Goal: Task Accomplishment & Management: Manage account settings

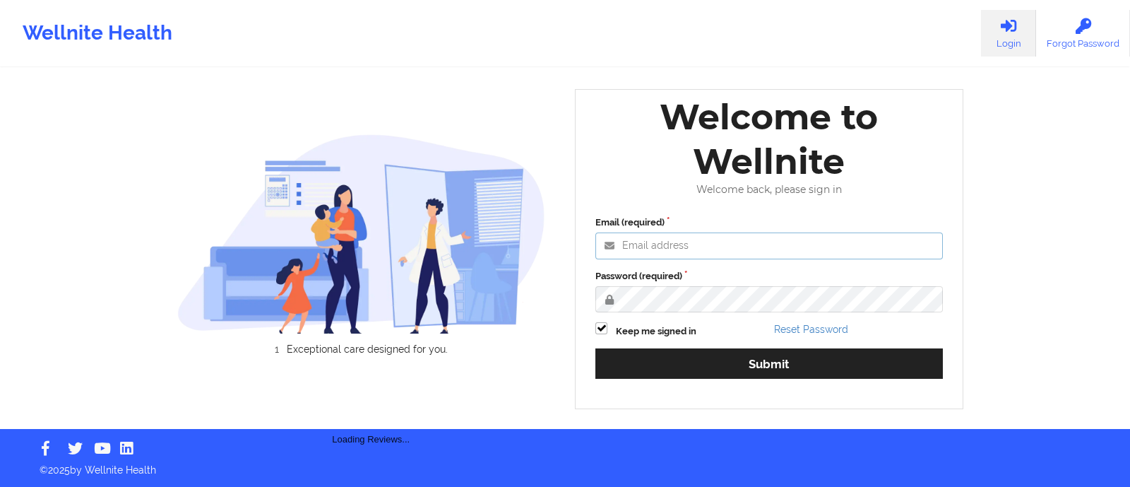
click at [699, 241] on input "Email (required)" at bounding box center [770, 245] width 348 height 27
paste input "anabelle_gerhold85@example.com"
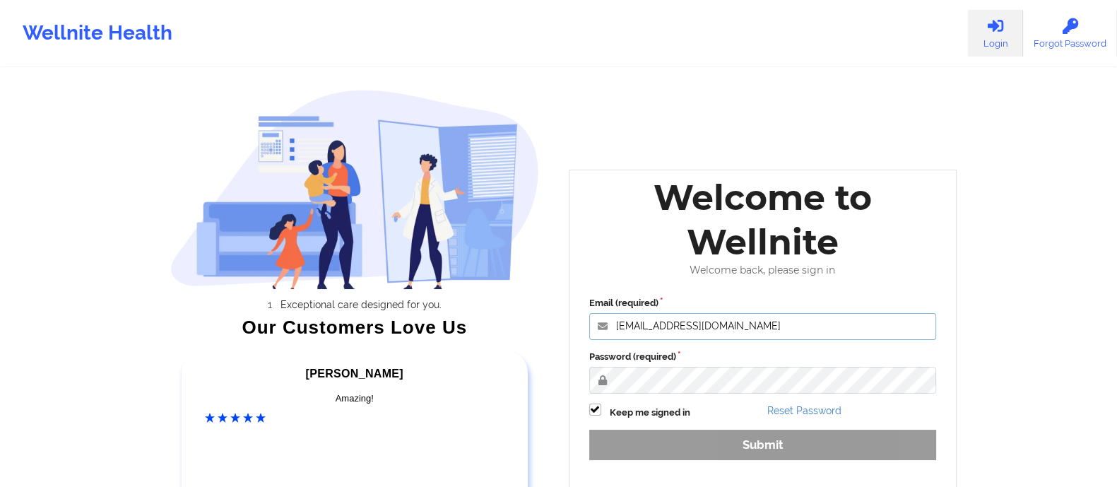
type input "anabelle_gerhold85@example.com"
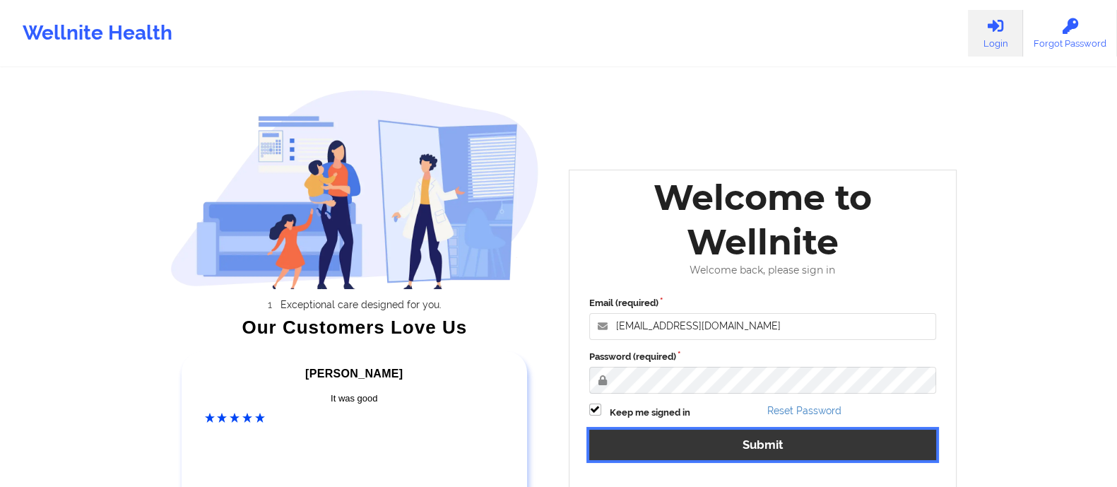
click at [779, 449] on button "Submit" at bounding box center [763, 445] width 348 height 30
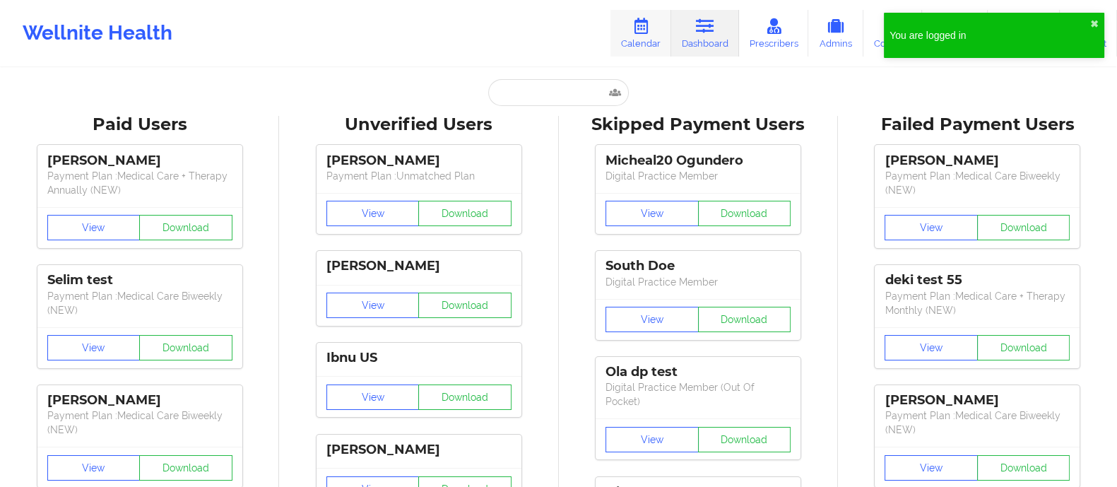
click at [645, 37] on link "Calendar" at bounding box center [640, 33] width 61 height 47
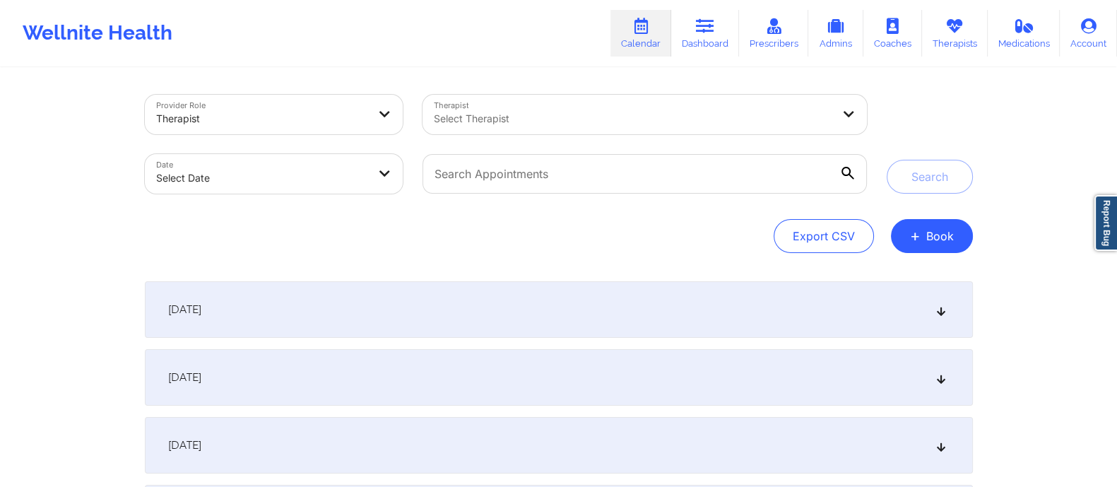
click at [381, 322] on div "September 16, 2025" at bounding box center [559, 309] width 828 height 57
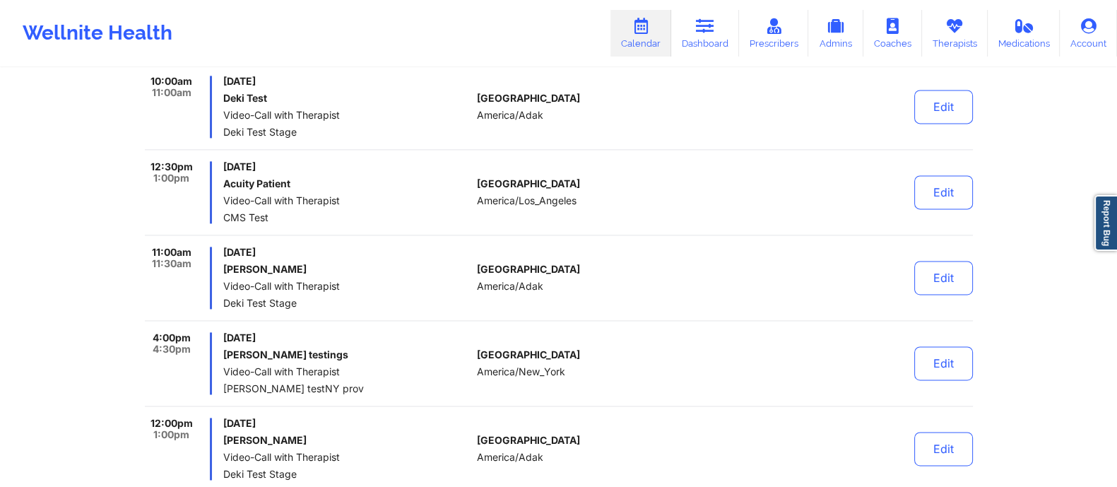
scroll to position [2935, 0]
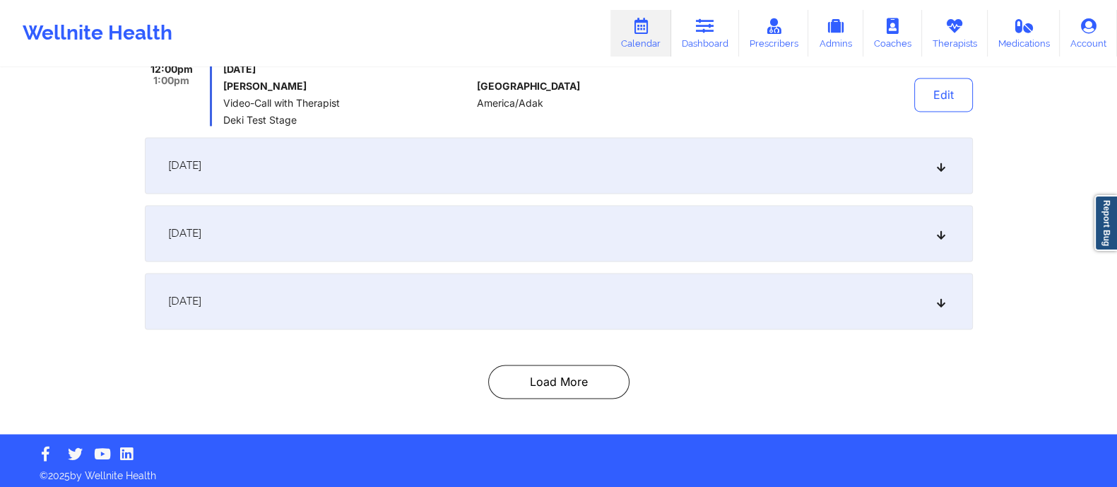
click at [402, 165] on div "September 17, 2025" at bounding box center [559, 165] width 828 height 57
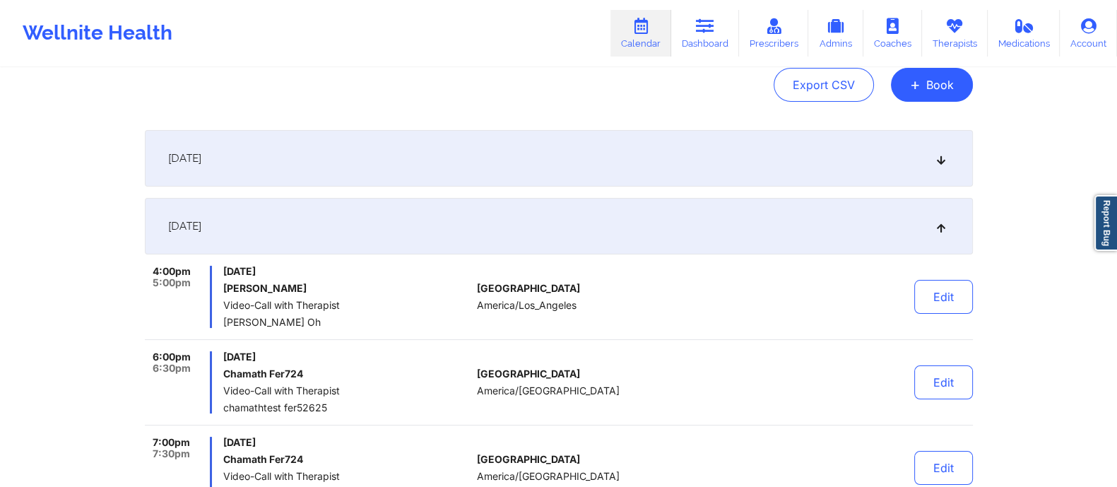
scroll to position [0, 0]
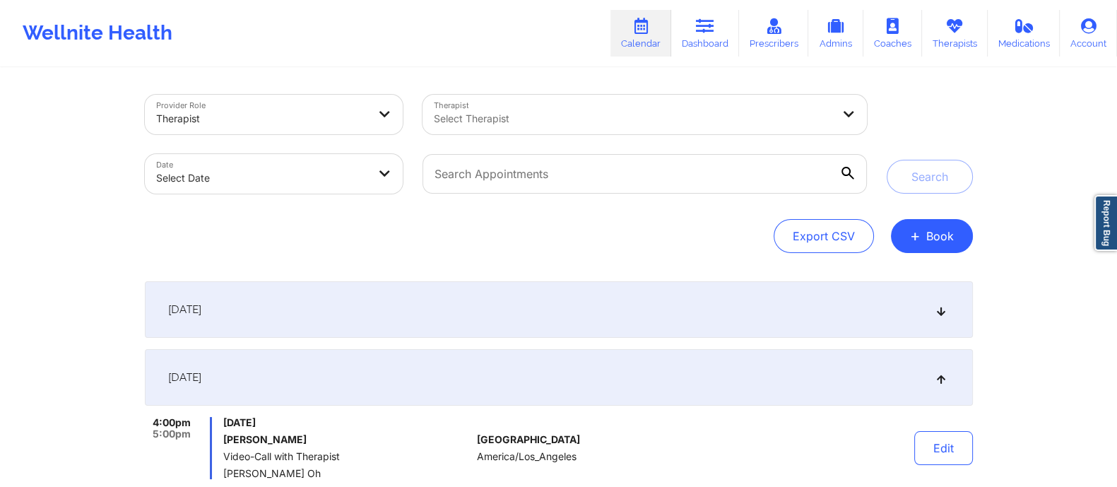
click at [530, 315] on div "September 16, 2025" at bounding box center [559, 309] width 828 height 57
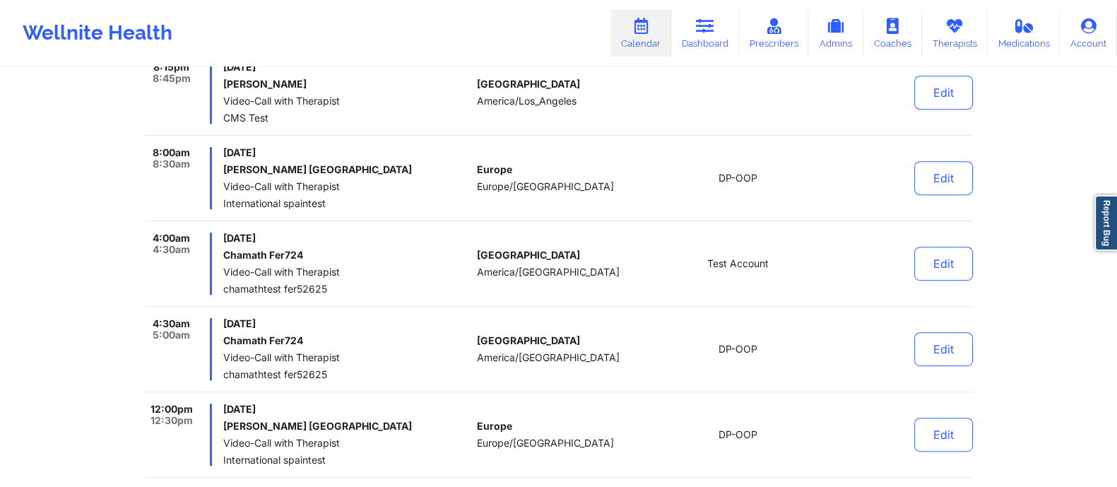
scroll to position [1412, 0]
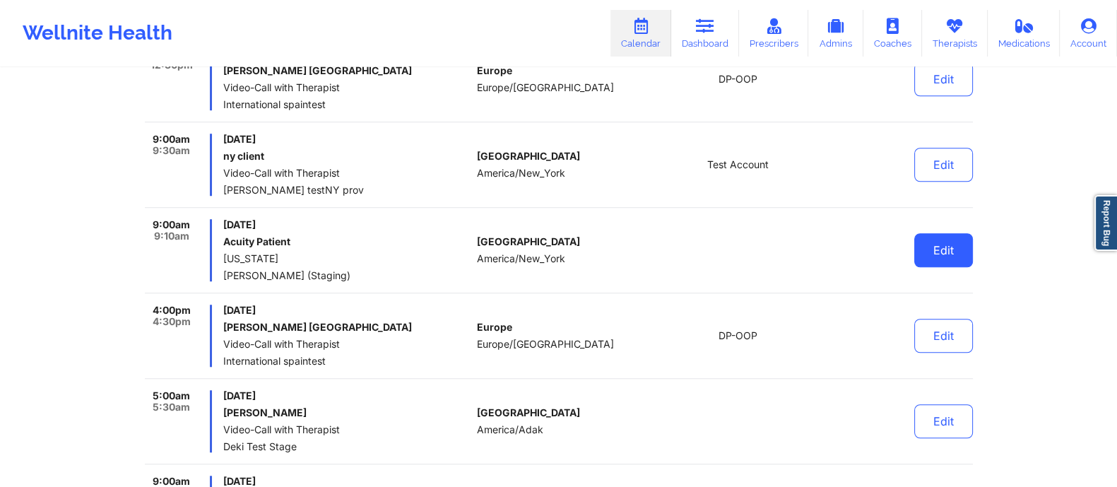
click at [938, 238] on button "Edit" at bounding box center [943, 250] width 59 height 34
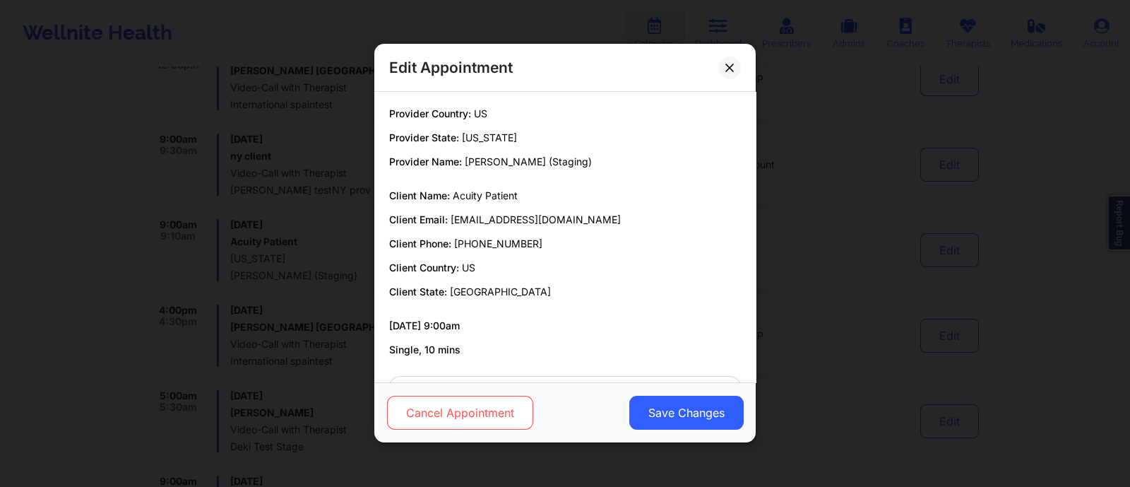
click at [456, 416] on button "Cancel Appointment" at bounding box center [460, 413] width 146 height 34
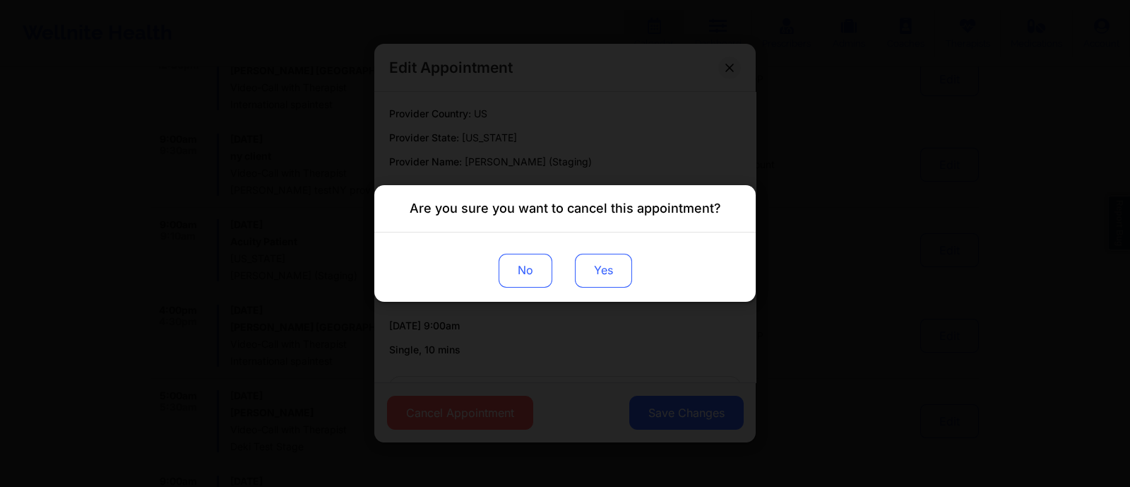
click at [601, 280] on button "Yes" at bounding box center [603, 271] width 57 height 34
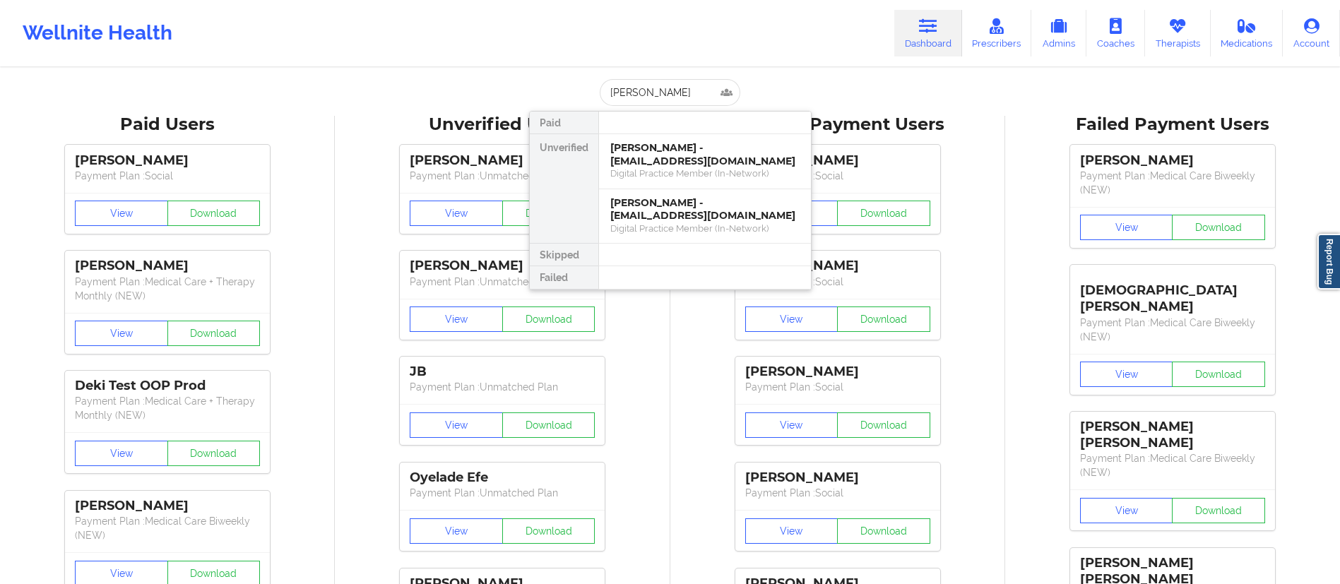
click at [581, 102] on div "[PERSON_NAME] Paid Unverified [PERSON_NAME] - [EMAIL_ADDRESS][DOMAIN_NAME] Digi…" at bounding box center [670, 92] width 283 height 27
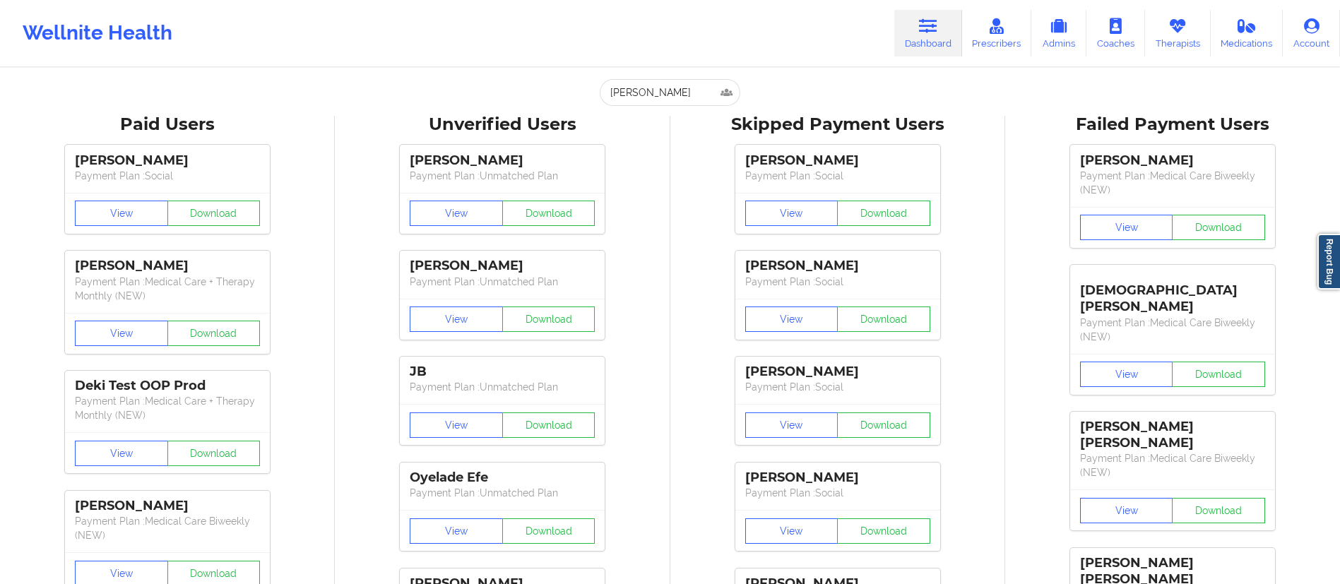
type input "[EMAIL_ADDRESS][DOMAIN_NAME]"
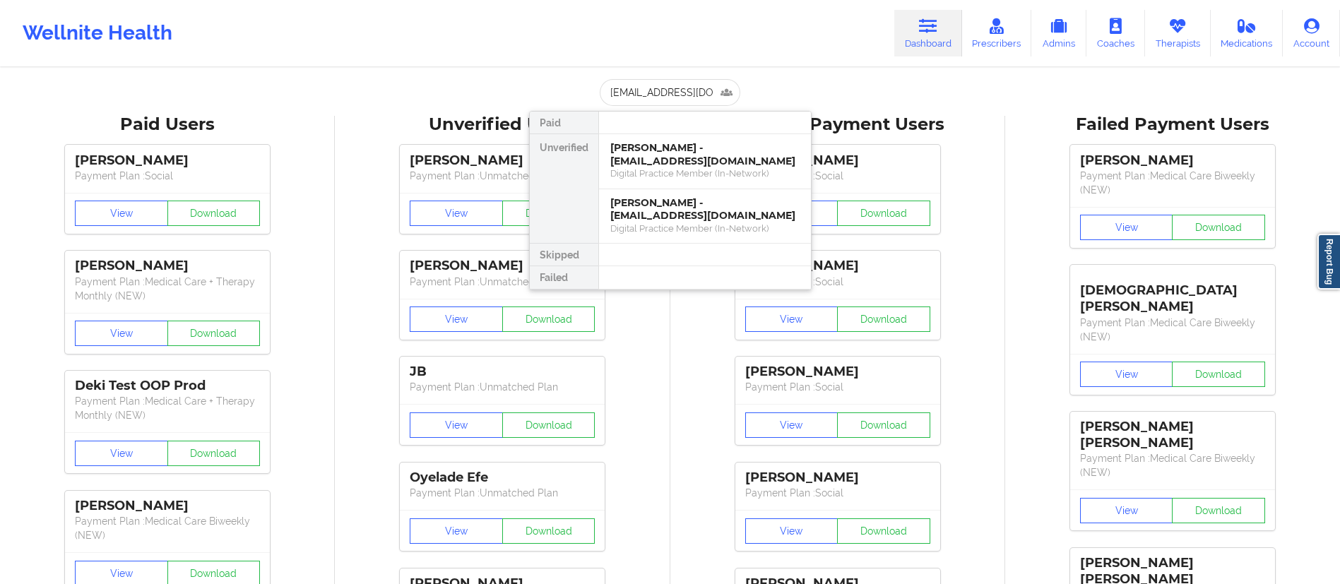
scroll to position [0, 12]
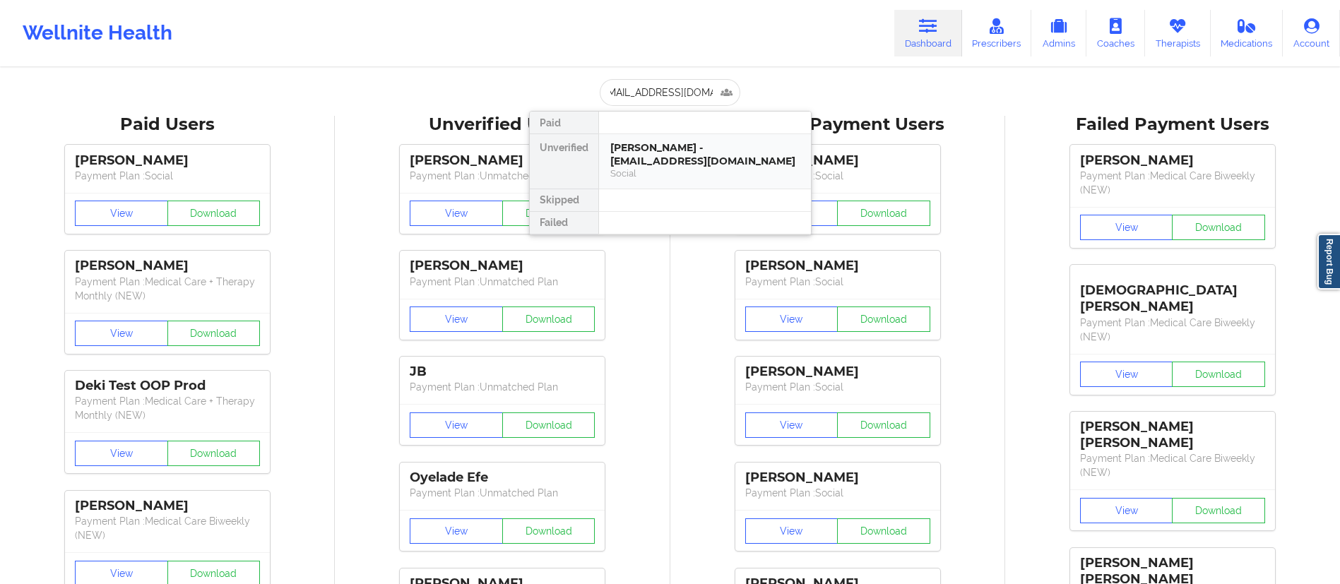
click at [645, 166] on div "Andrea Falcon - afalcontassara@gmail.com" at bounding box center [704, 154] width 189 height 26
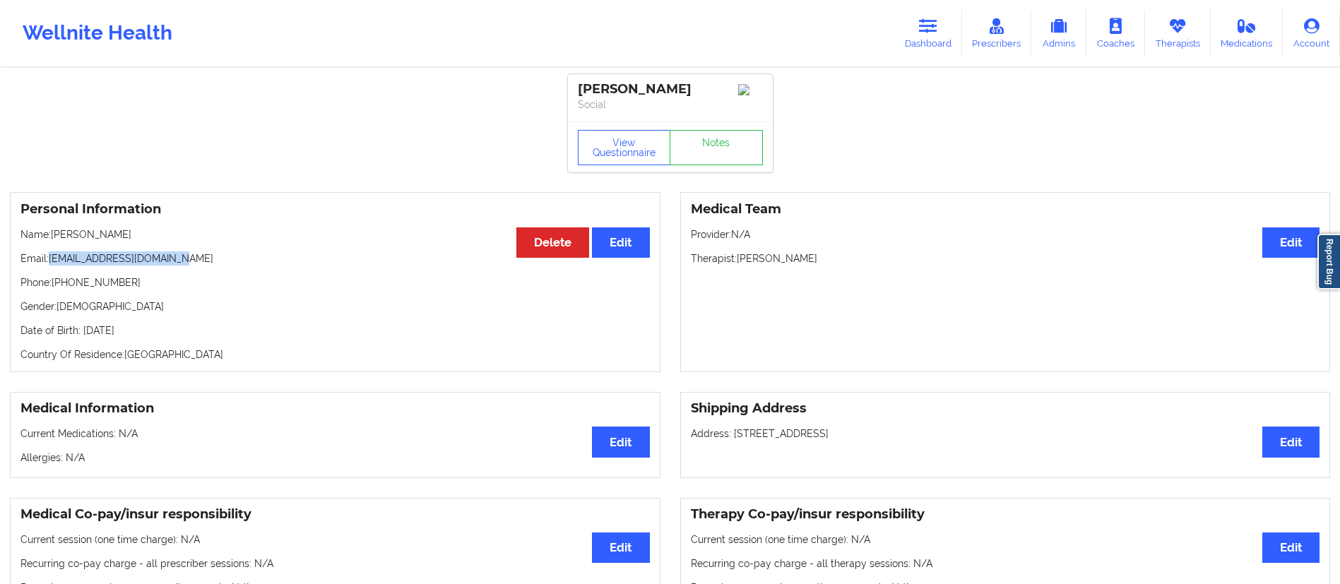
drag, startPoint x: 50, startPoint y: 260, endPoint x: 213, endPoint y: 254, distance: 163.3
click at [213, 254] on div "Personal Information Edit Delete Name: Andrea Falcon Email: afalcontassara@gmai…" at bounding box center [335, 282] width 651 height 180
copy p "afalcontassara@gmail.com"
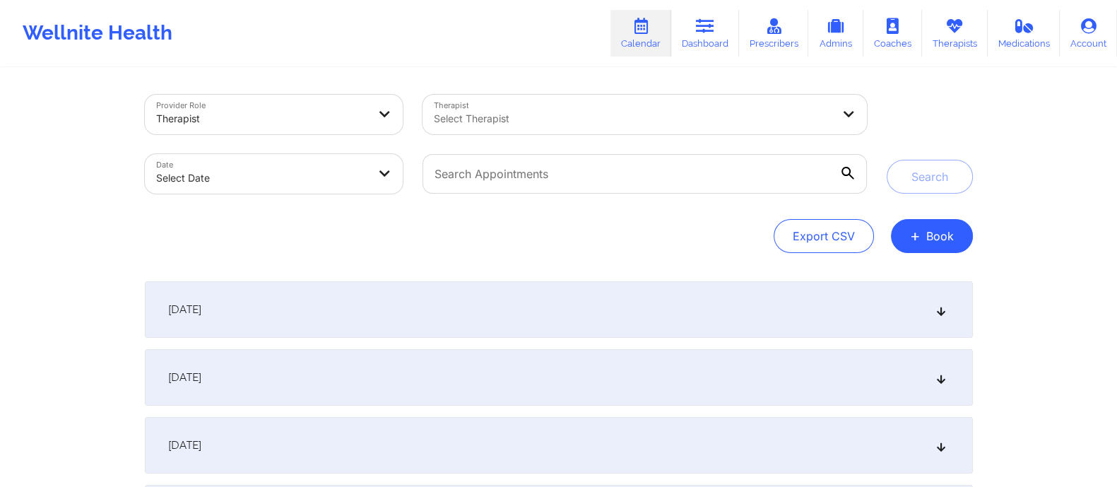
click at [459, 335] on div "September 16, 2025" at bounding box center [559, 309] width 828 height 57
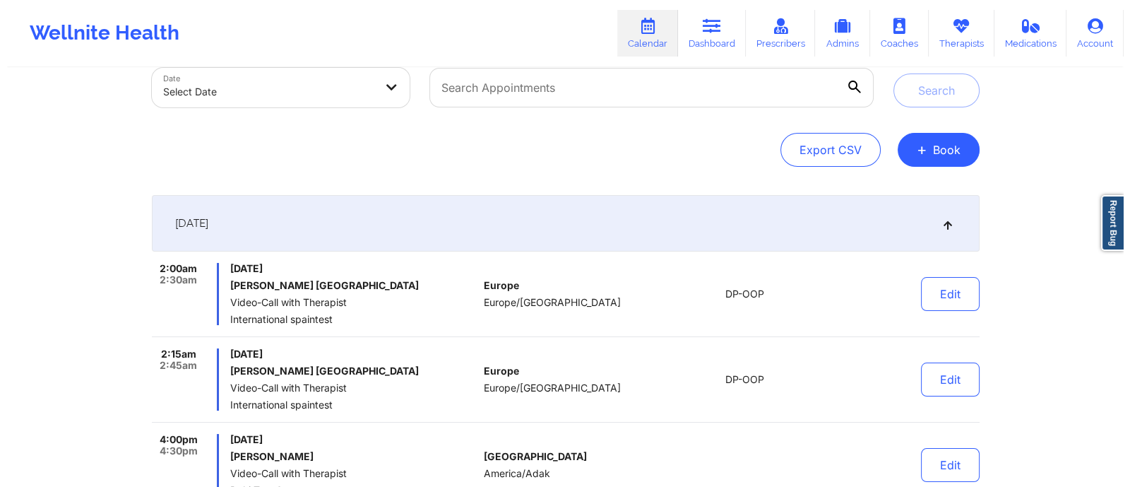
scroll to position [88, 0]
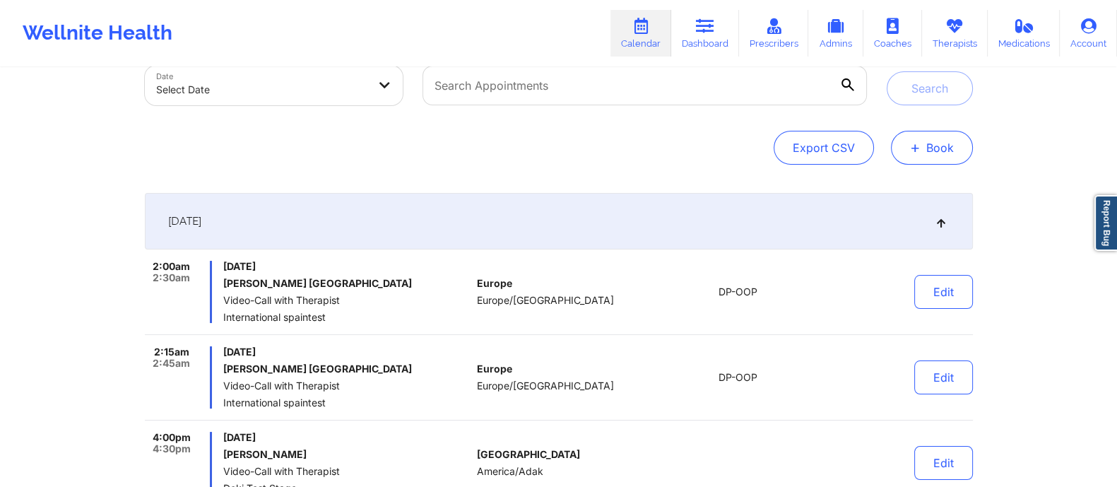
click at [923, 154] on button "+ Book" at bounding box center [932, 148] width 82 height 34
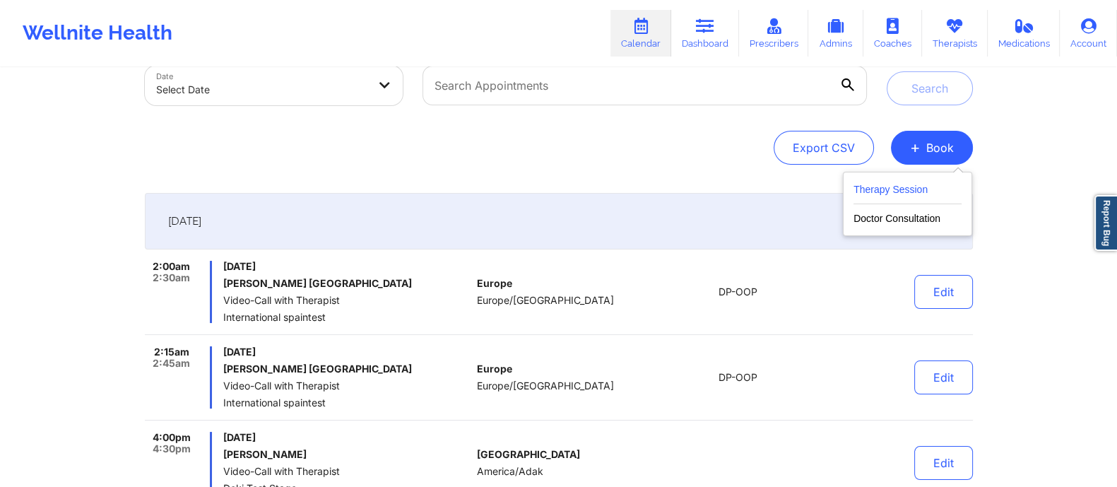
click at [873, 187] on button "Therapy Session" at bounding box center [907, 192] width 108 height 23
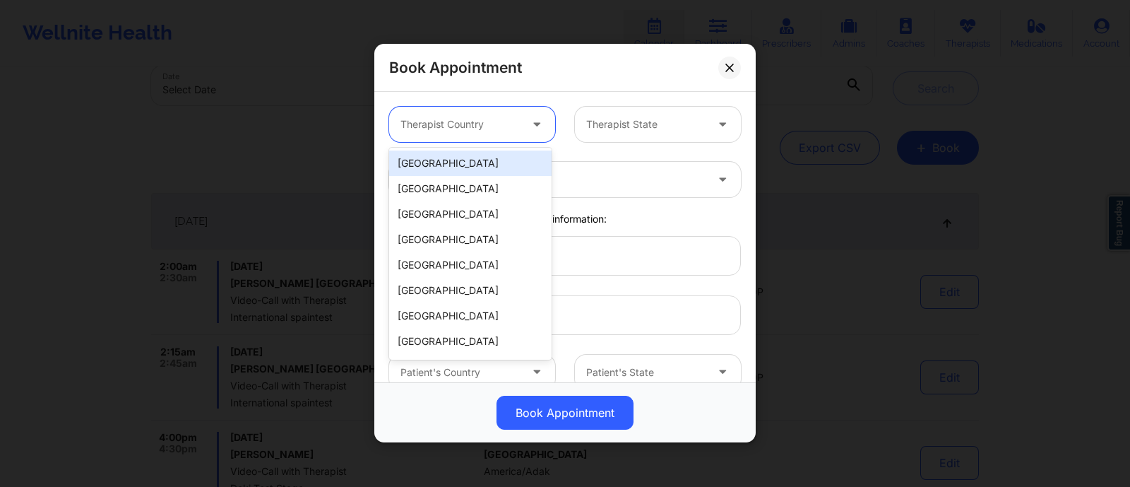
click at [422, 117] on div at bounding box center [460, 125] width 119 height 17
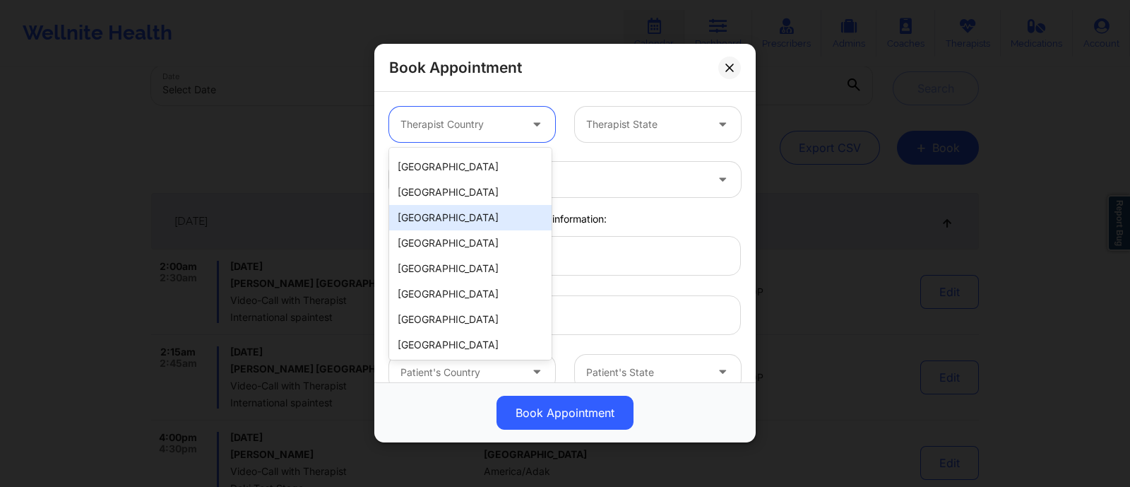
scroll to position [0, 0]
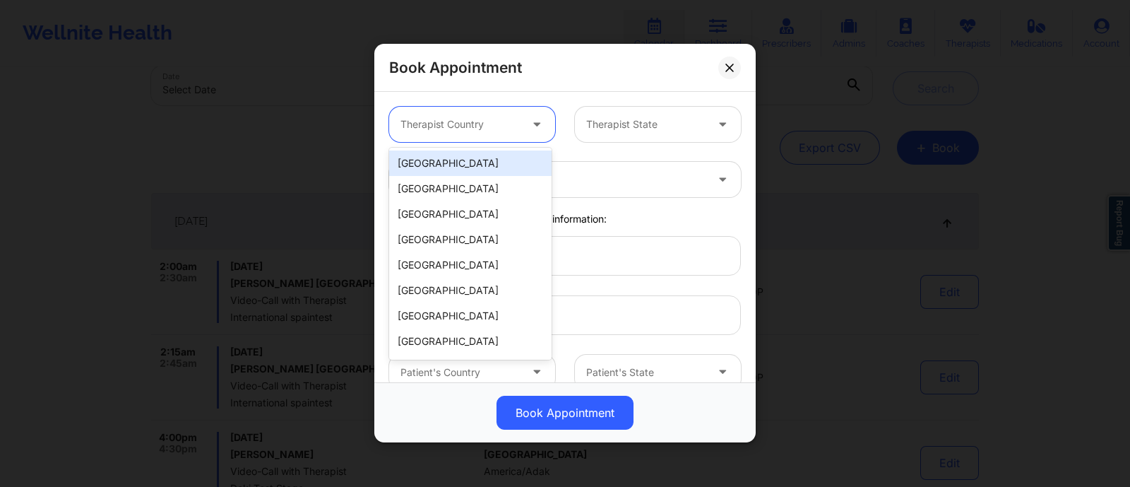
click at [434, 172] on div "[GEOGRAPHIC_DATA]" at bounding box center [470, 162] width 162 height 25
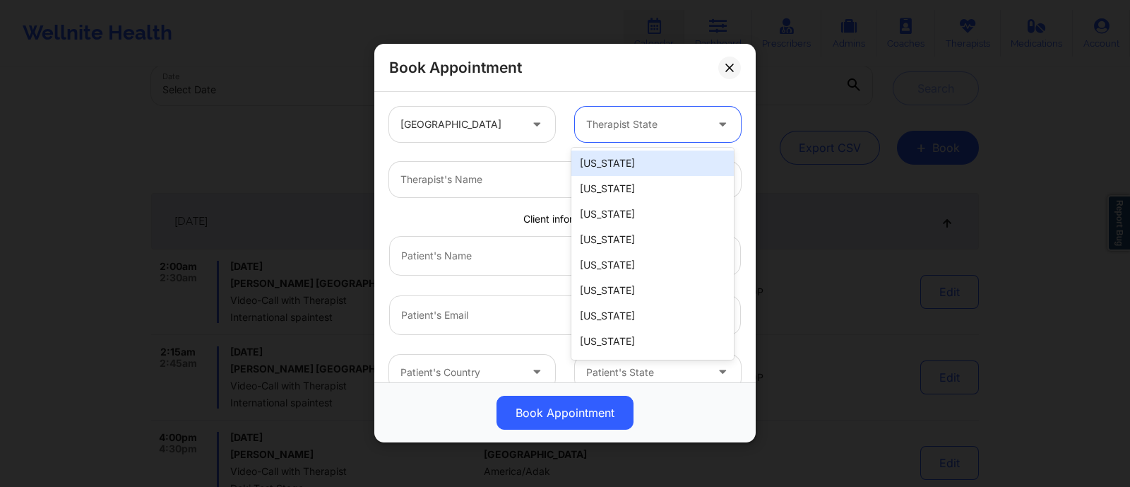
click at [636, 136] on div "Therapist State" at bounding box center [641, 124] width 132 height 35
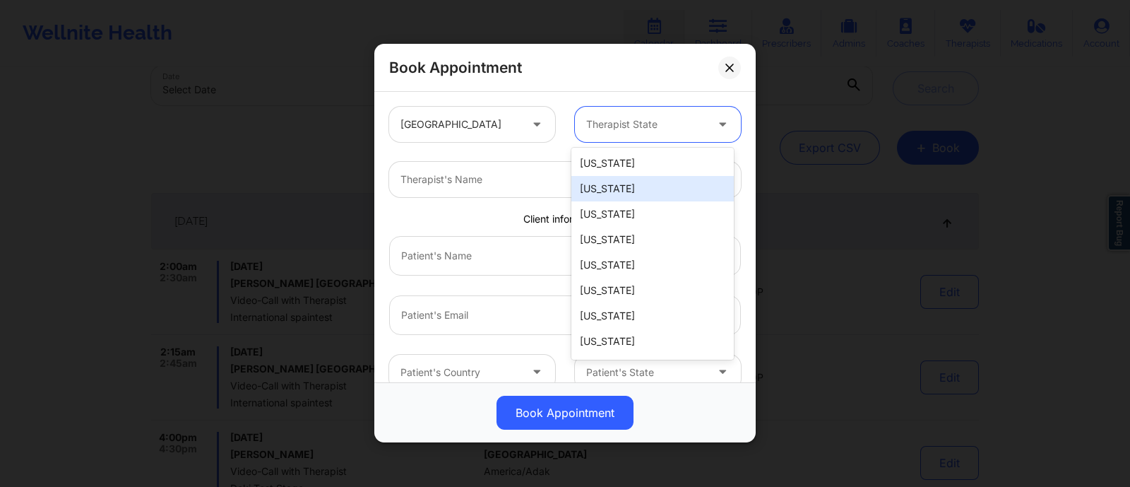
click at [597, 193] on div "[US_STATE]" at bounding box center [653, 188] width 162 height 25
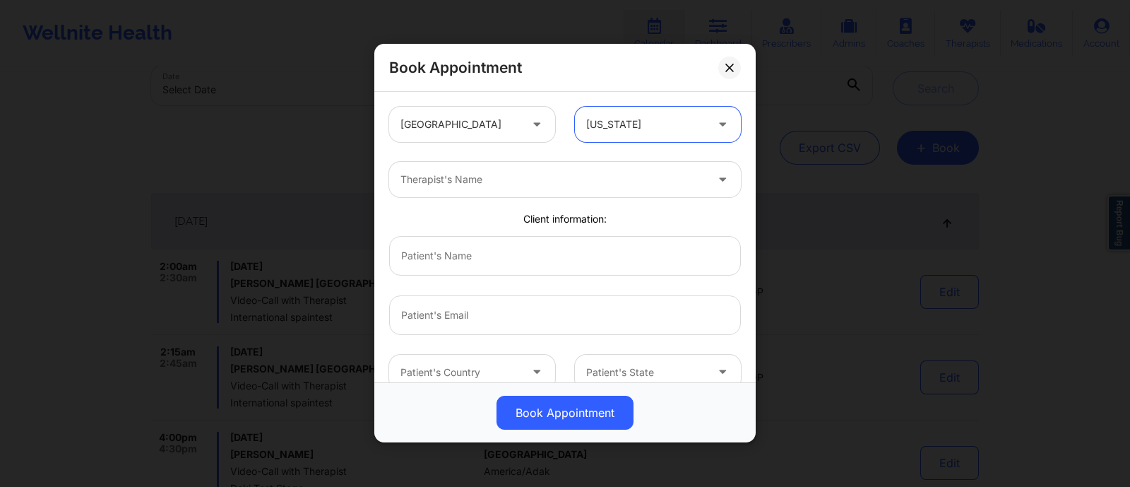
click at [512, 178] on div at bounding box center [553, 180] width 305 height 17
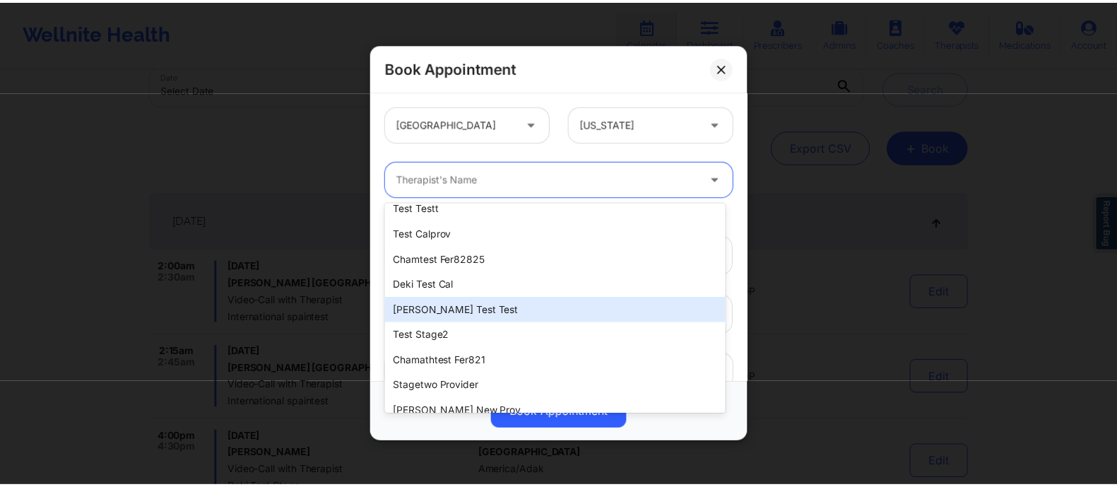
scroll to position [215, 0]
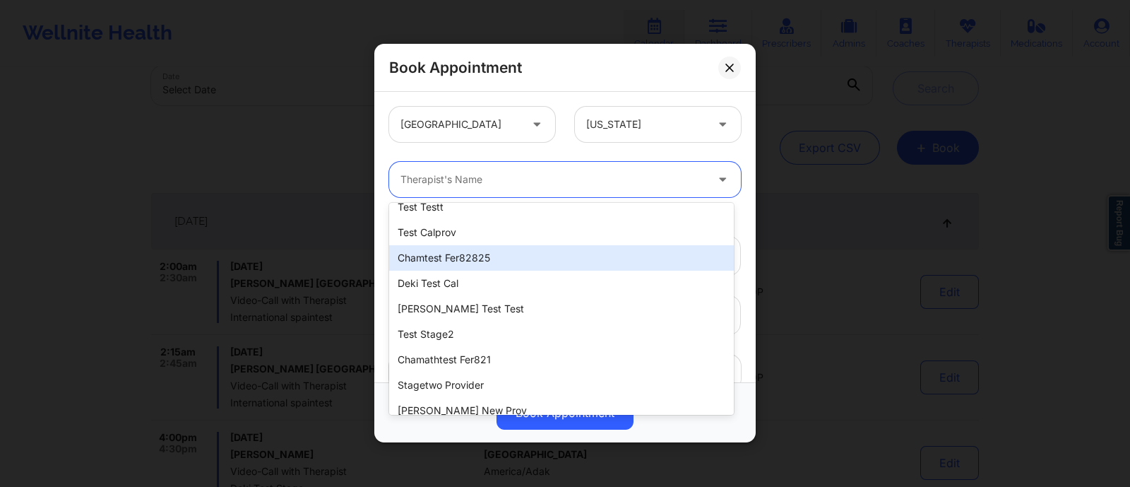
click at [421, 264] on div "chamtest fer82825" at bounding box center [561, 257] width 345 height 25
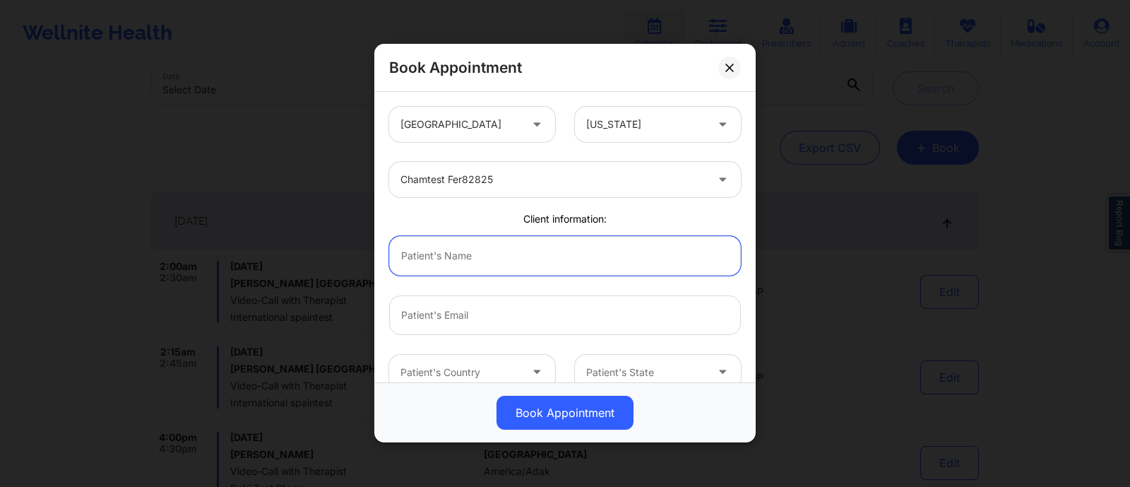
click at [483, 267] on input "text" at bounding box center [565, 256] width 352 height 40
type input "atul"
click at [726, 67] on icon at bounding box center [730, 68] width 8 height 8
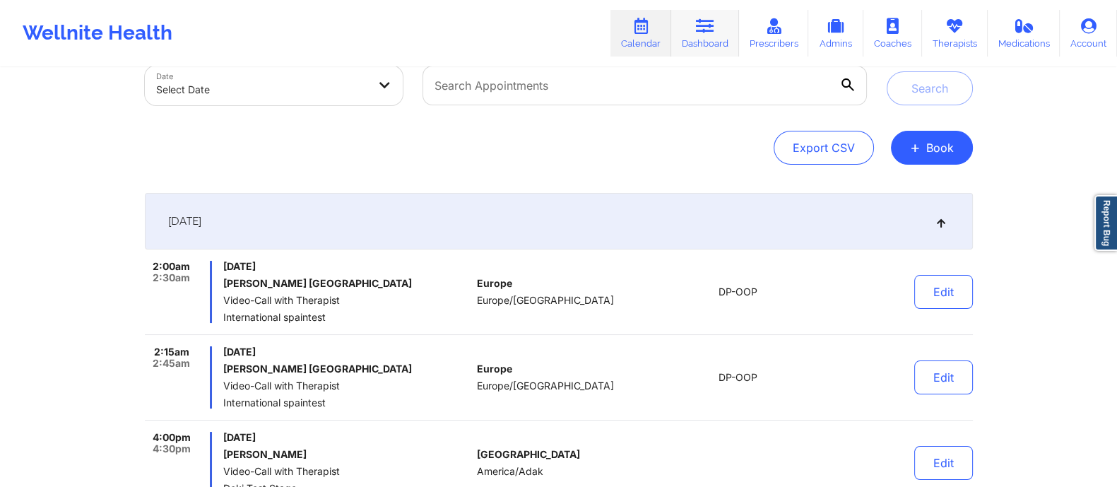
click at [714, 42] on link "Dashboard" at bounding box center [705, 33] width 68 height 47
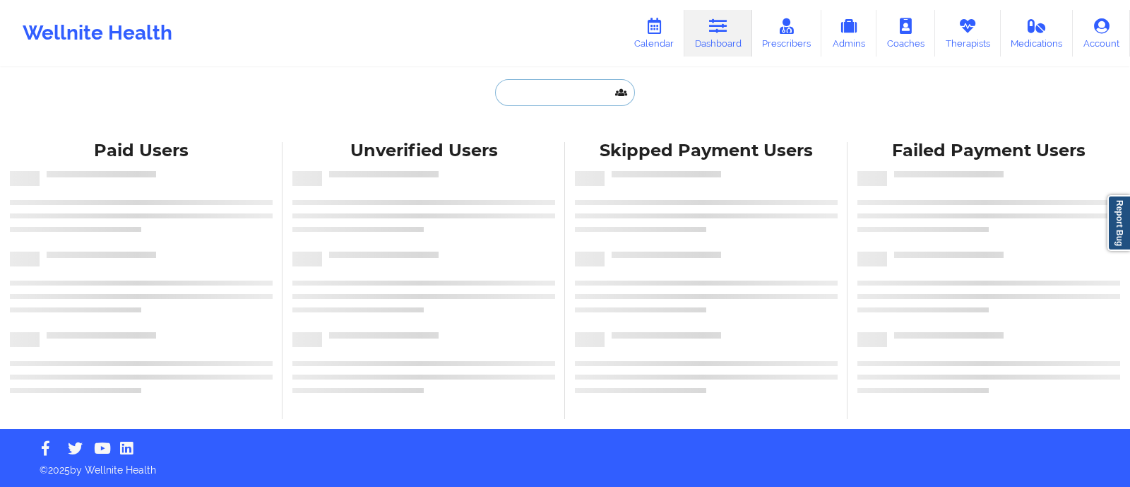
click at [504, 88] on input "text" at bounding box center [565, 92] width 140 height 27
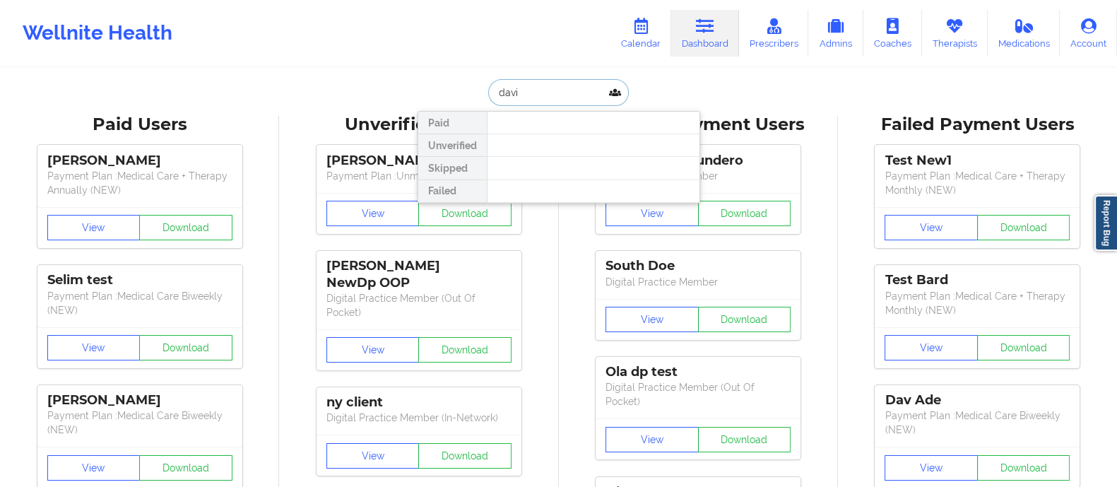
type input "david"
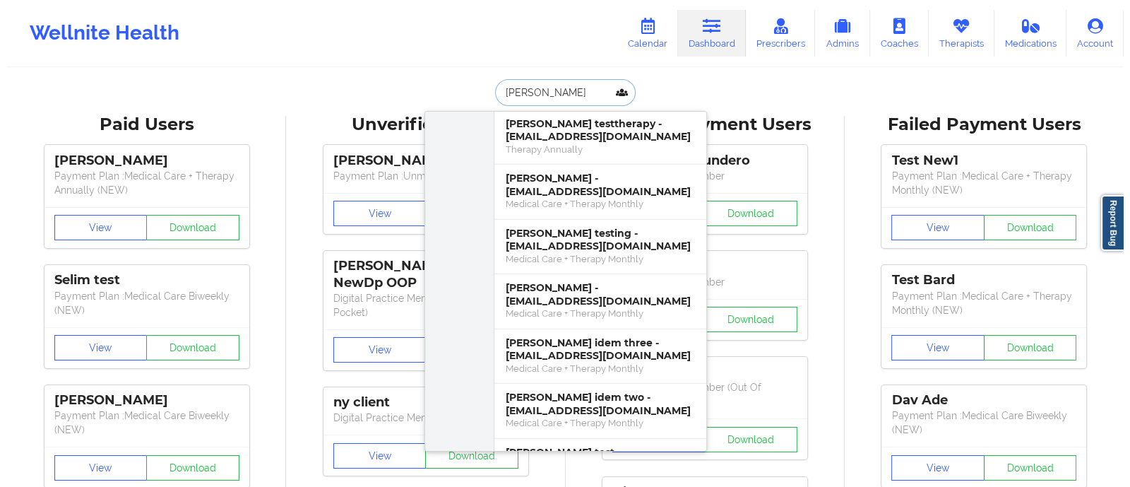
scroll to position [4945, 0]
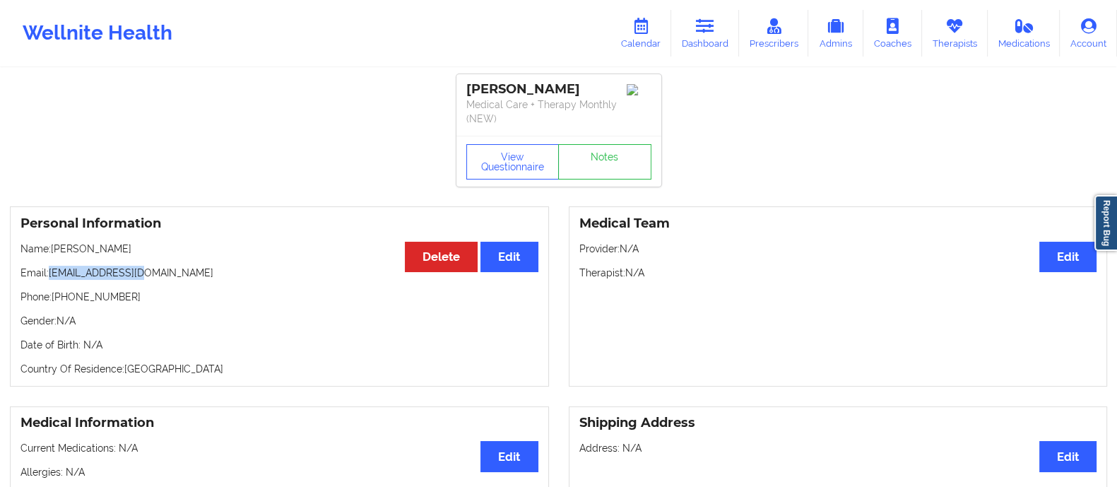
drag, startPoint x: 49, startPoint y: 273, endPoint x: 187, endPoint y: 273, distance: 137.1
click at [185, 273] on p "Email: testoooo@well.com" at bounding box center [279, 273] width 518 height 14
copy p "testoooo@well.com"
click at [644, 24] on icon at bounding box center [641, 26] width 18 height 16
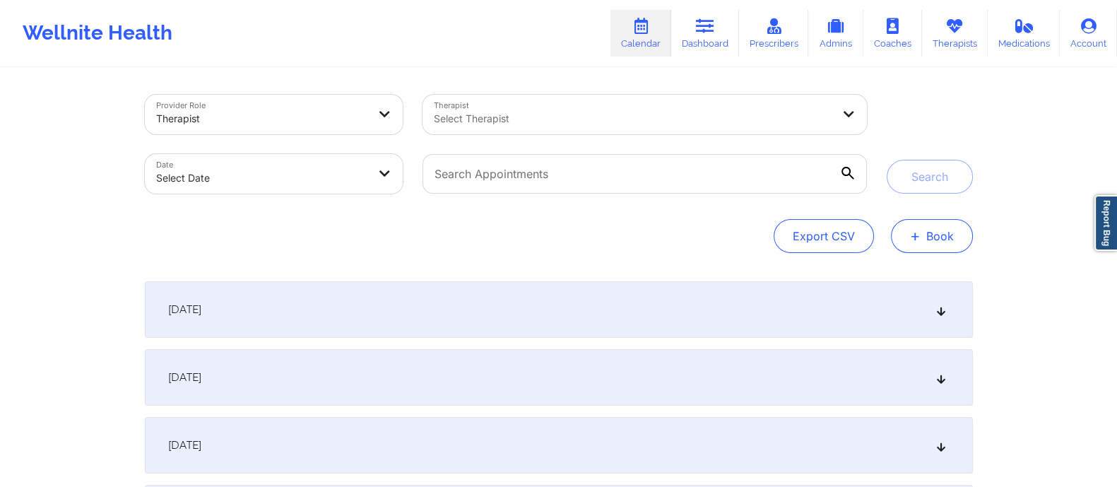
click at [911, 250] on button "+ Book" at bounding box center [932, 236] width 82 height 34
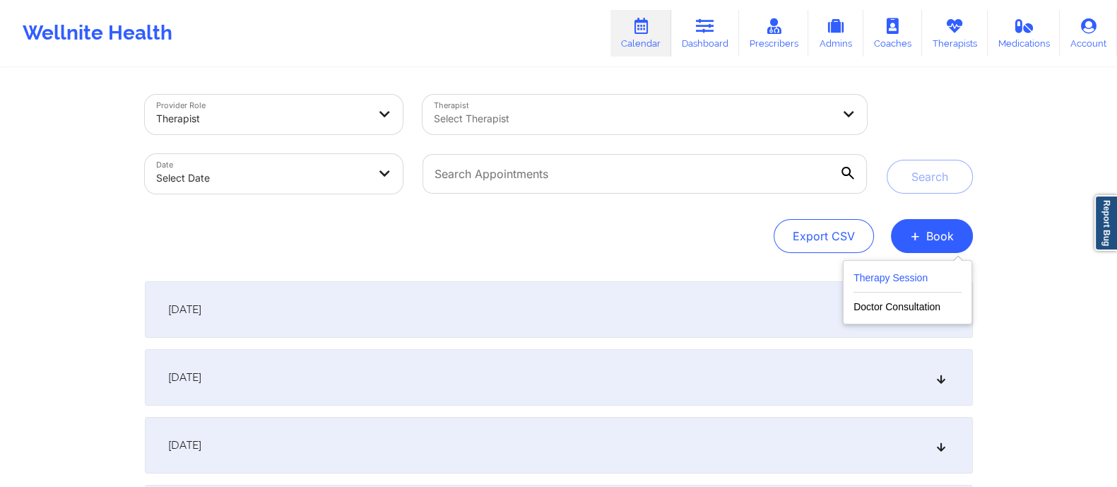
click at [887, 280] on button "Therapy Session" at bounding box center [907, 280] width 108 height 23
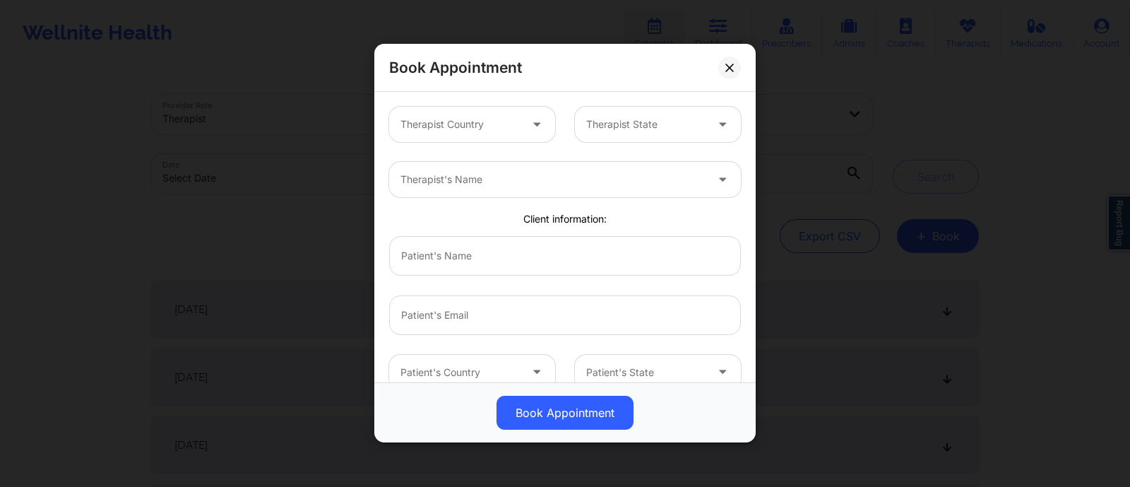
click at [466, 131] on div at bounding box center [460, 125] width 119 height 17
click at [652, 212] on div "Client information:" at bounding box center [565, 219] width 372 height 14
click at [505, 268] on input "text" at bounding box center [565, 256] width 352 height 40
click at [446, 306] on input "email" at bounding box center [565, 315] width 352 height 40
paste input "testoooo@well.com"
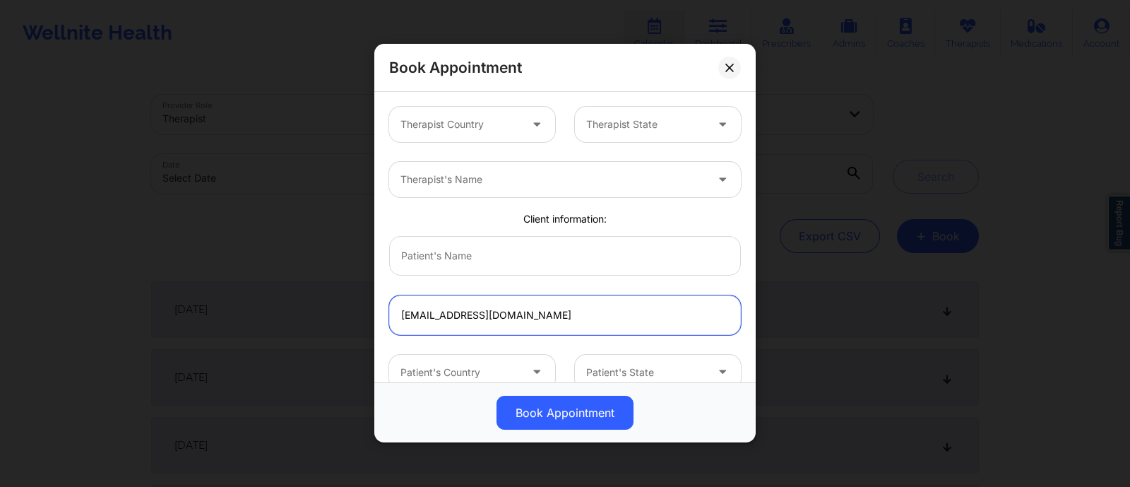
type input "testoooo@well.com"
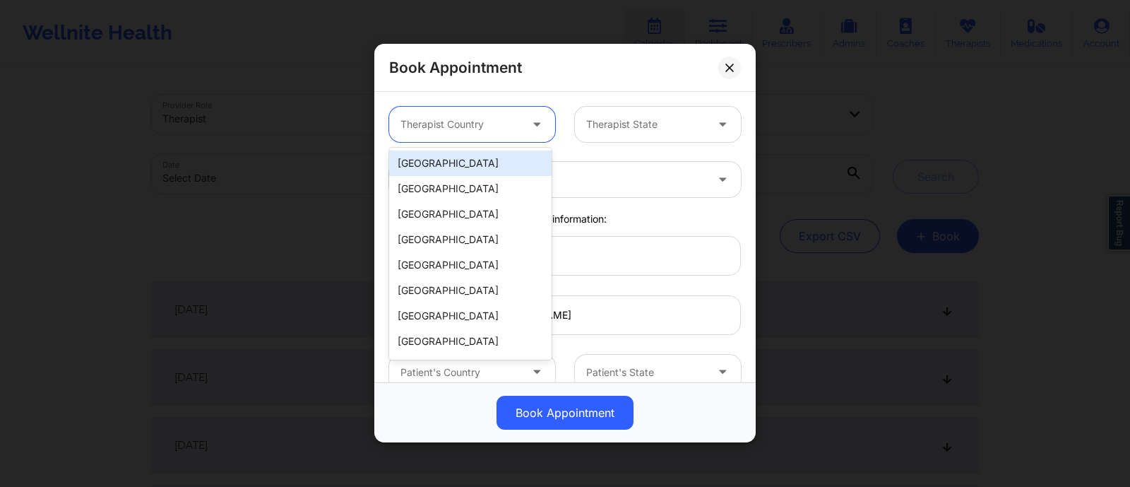
click at [471, 122] on div at bounding box center [460, 125] width 119 height 17
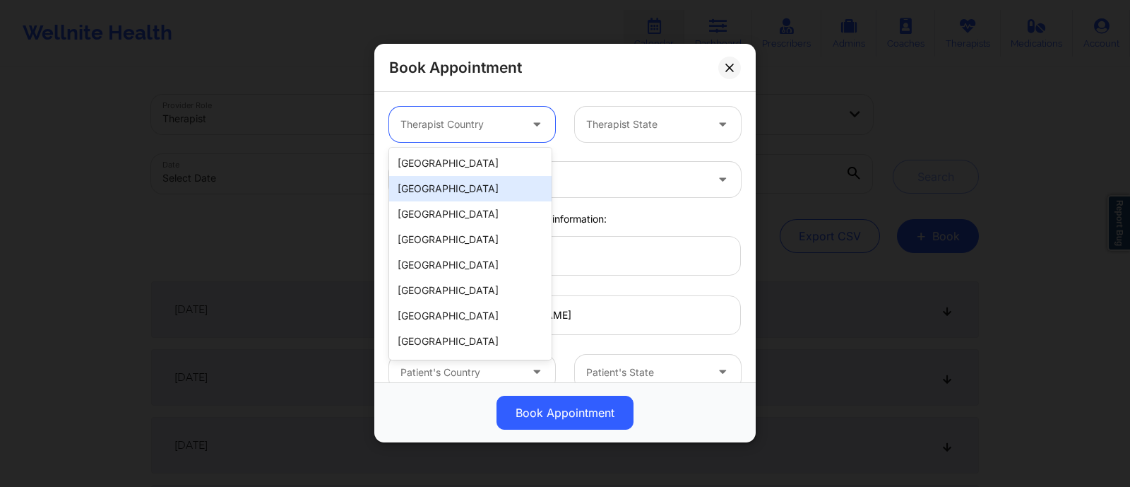
click at [449, 171] on div "[GEOGRAPHIC_DATA]" at bounding box center [470, 162] width 162 height 25
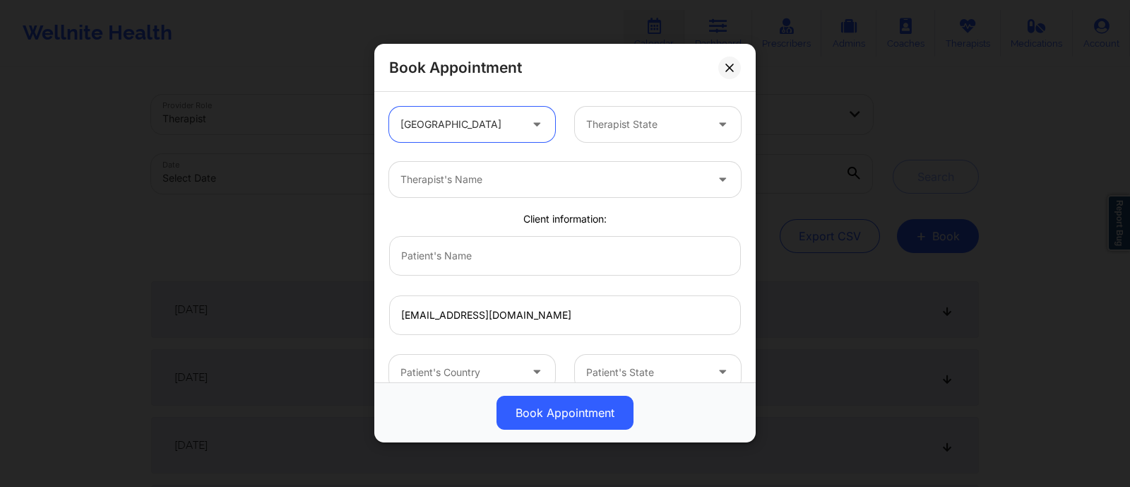
click at [629, 107] on div "Therapist State" at bounding box center [641, 124] width 132 height 35
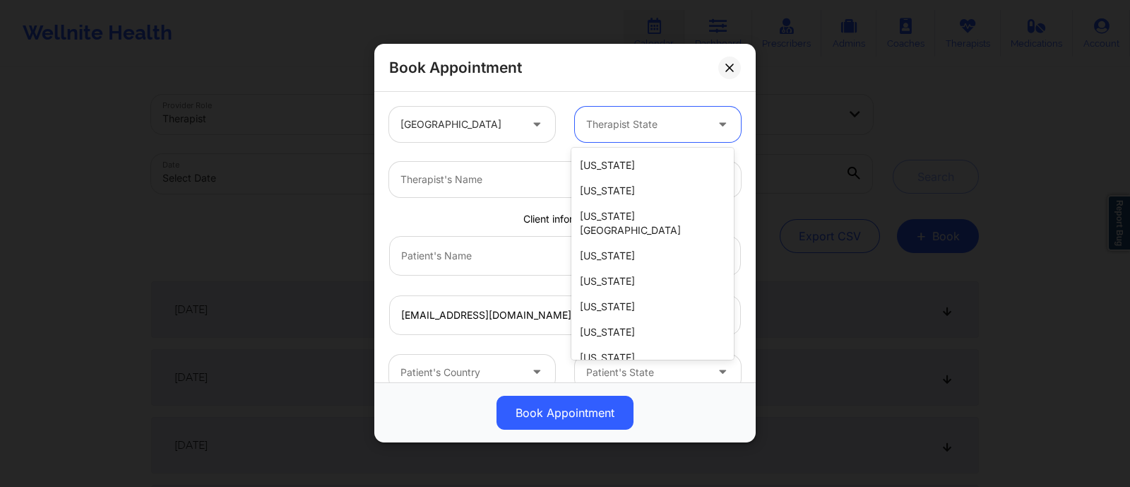
scroll to position [30, 0]
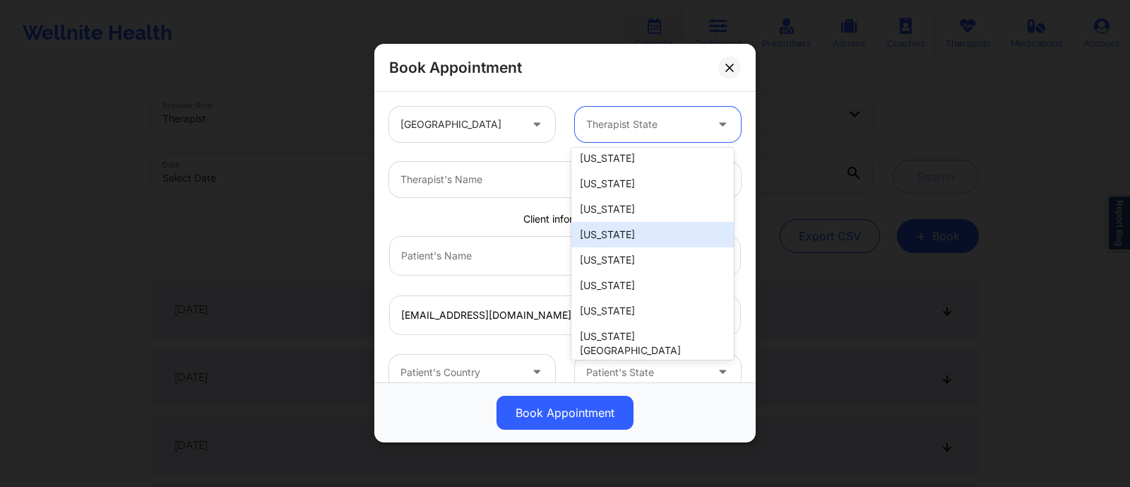
click at [593, 238] on div "[US_STATE]" at bounding box center [653, 234] width 162 height 25
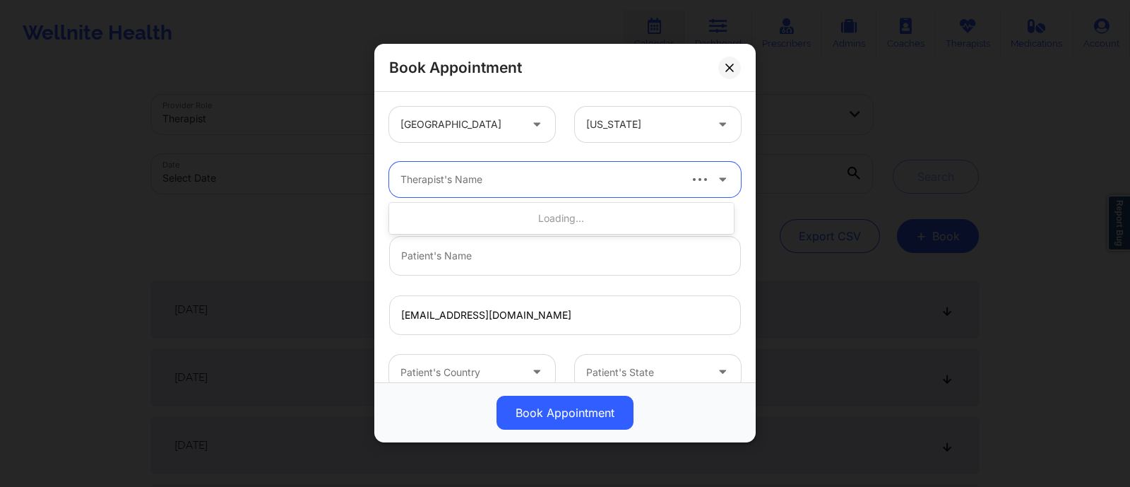
click at [477, 187] on div at bounding box center [539, 180] width 277 height 17
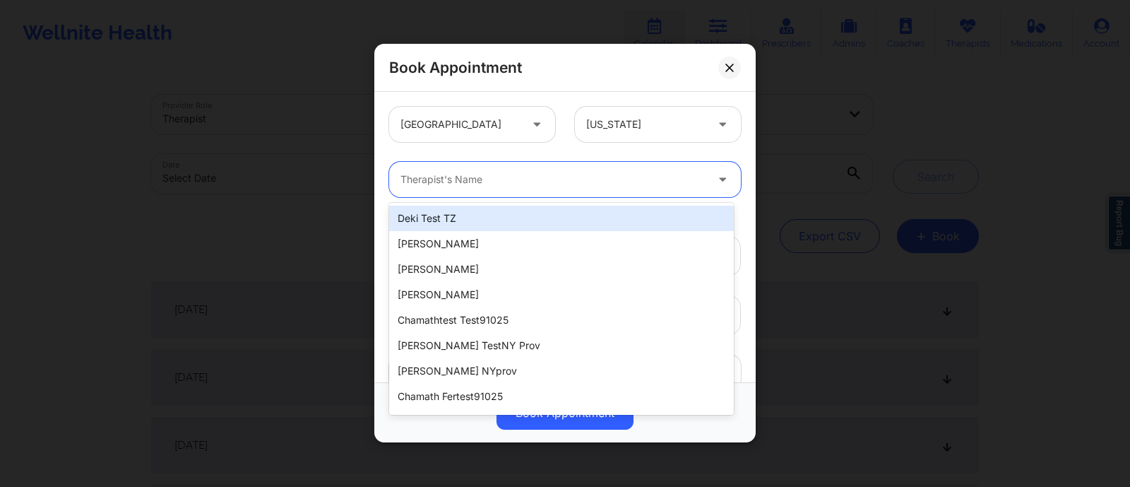
click at [424, 224] on div "Deki Test TZ" at bounding box center [561, 218] width 345 height 25
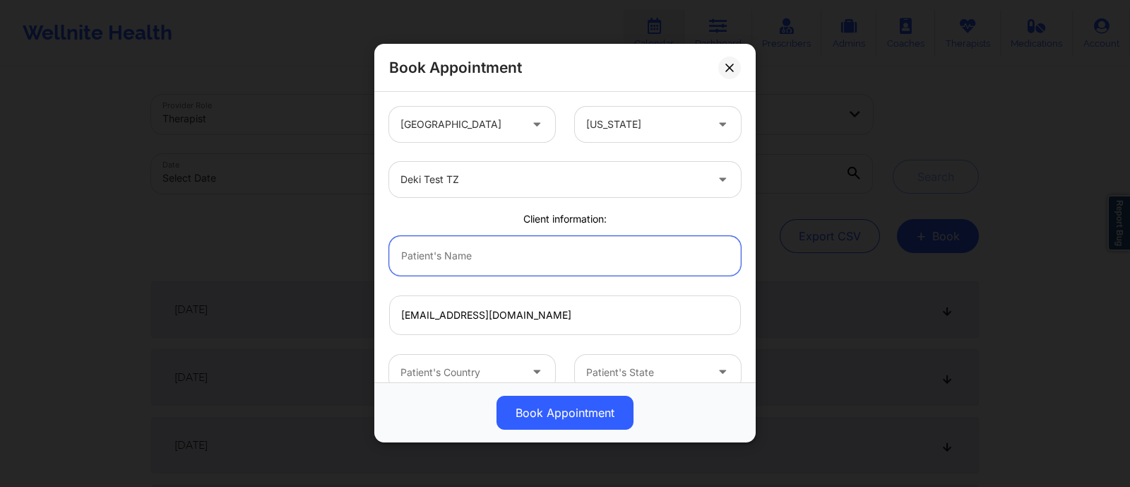
click at [457, 270] on input "text" at bounding box center [565, 256] width 352 height 40
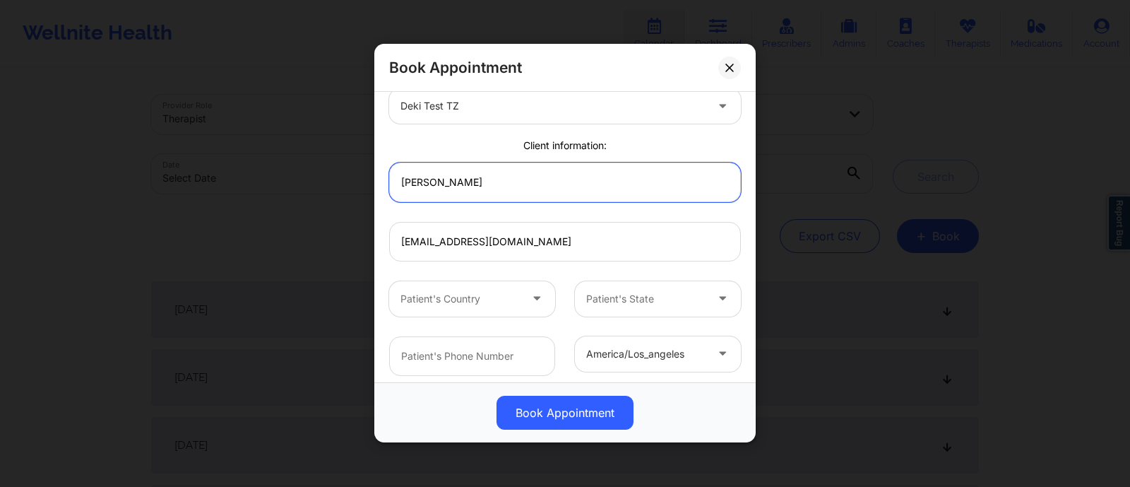
scroll to position [76, 0]
click at [593, 194] on input "David Test" at bounding box center [565, 180] width 352 height 40
type input "David Test"
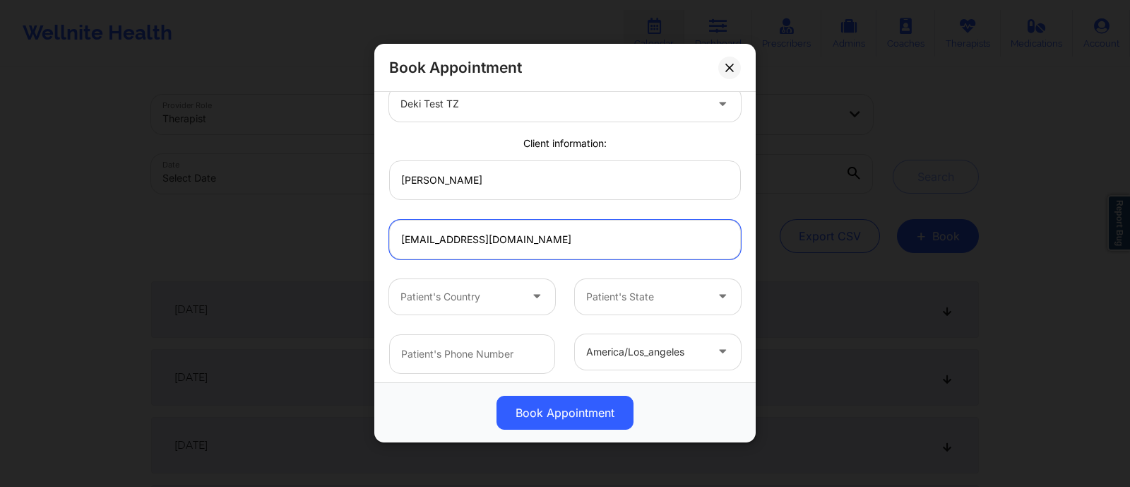
click at [514, 239] on input "testoooo@well.com" at bounding box center [565, 240] width 352 height 40
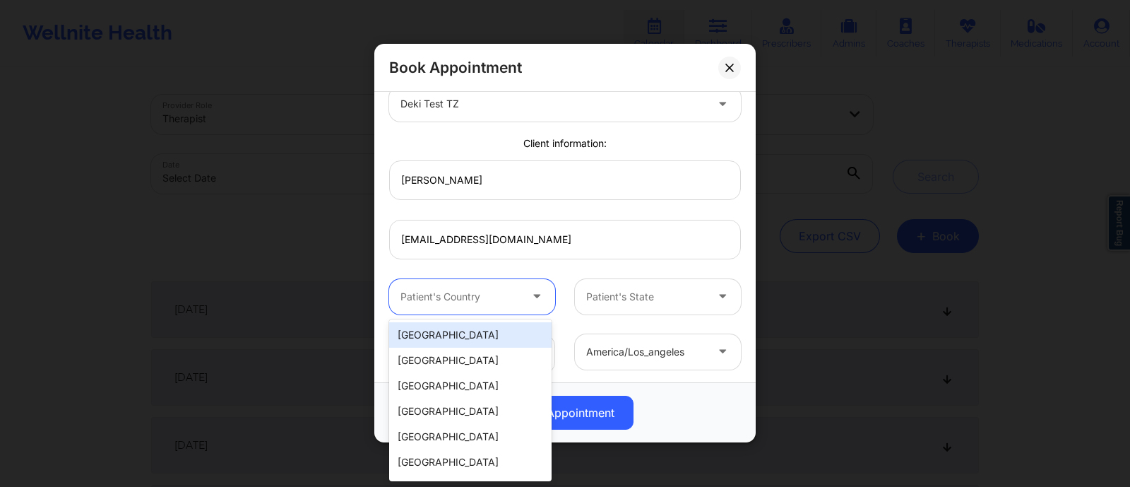
click at [504, 296] on div at bounding box center [460, 296] width 119 height 17
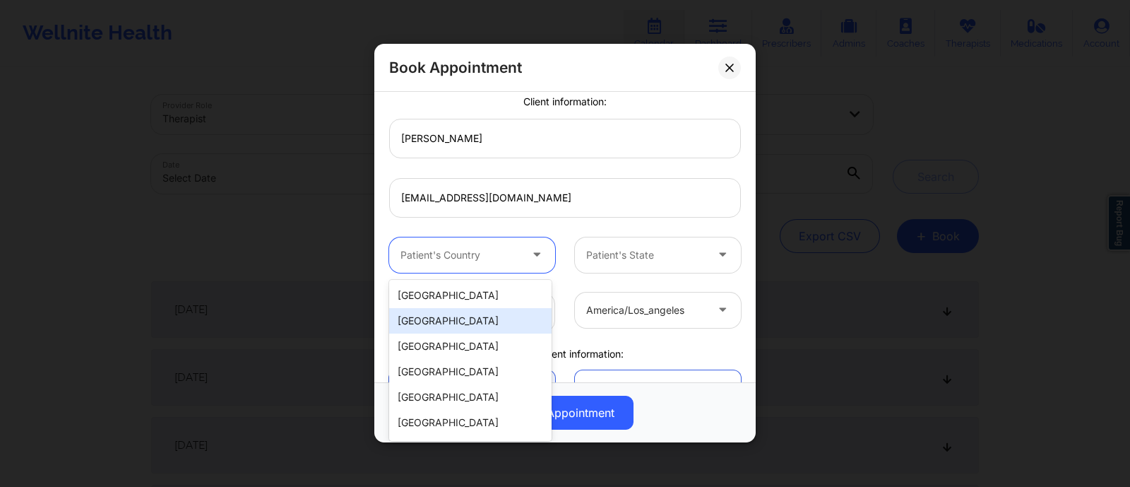
scroll to position [118, 0]
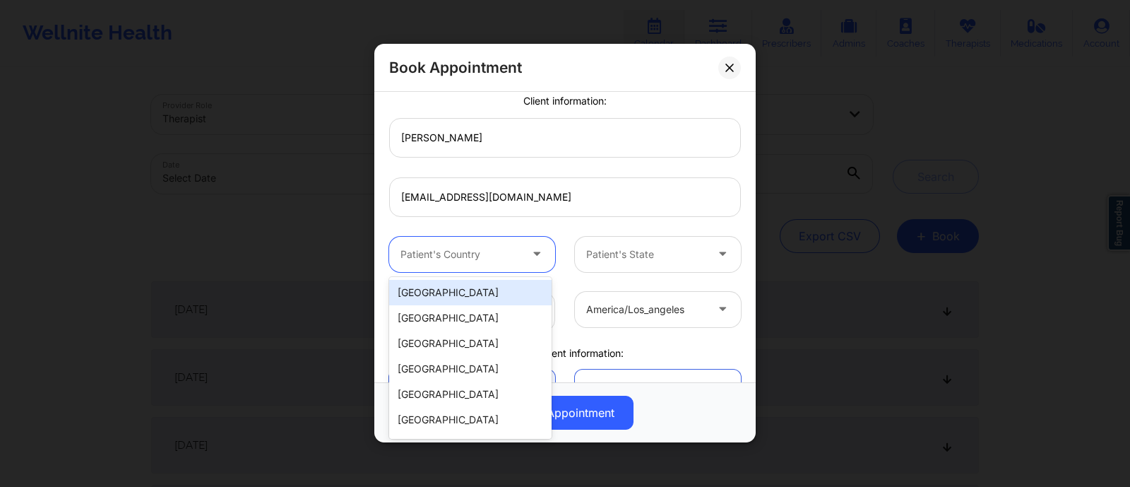
click at [438, 291] on div "[GEOGRAPHIC_DATA]" at bounding box center [470, 292] width 162 height 25
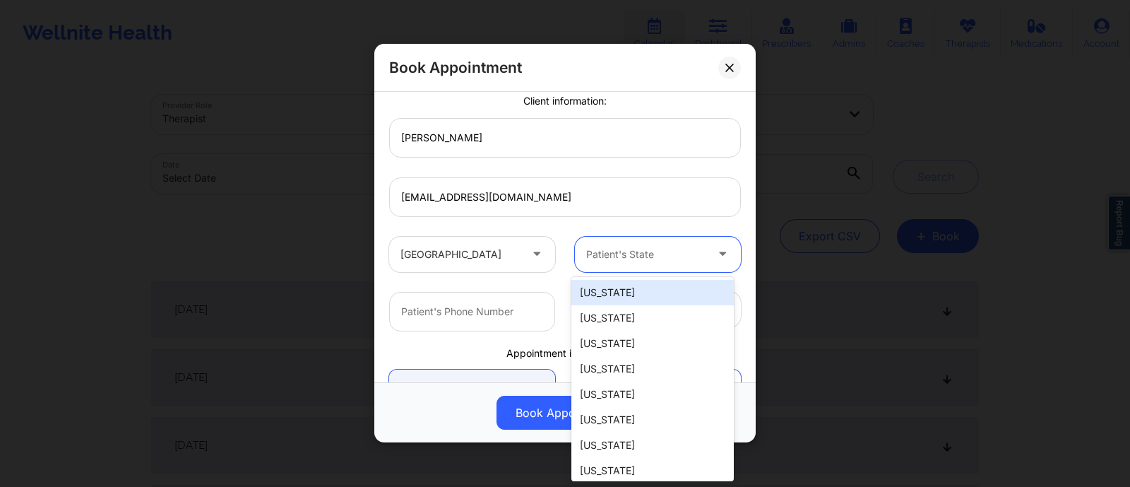
click at [629, 259] on div at bounding box center [645, 254] width 119 height 17
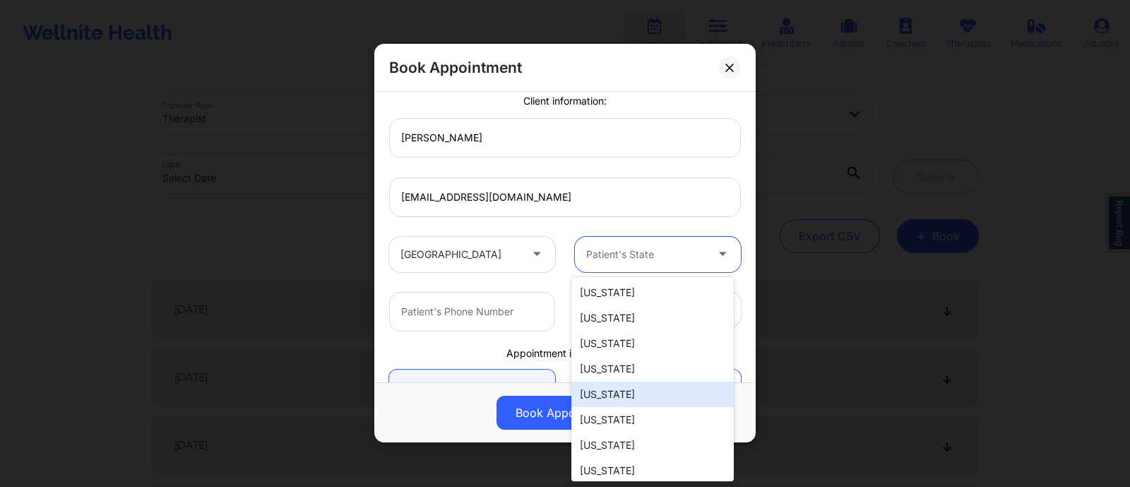
click at [605, 401] on div "California" at bounding box center [653, 393] width 162 height 25
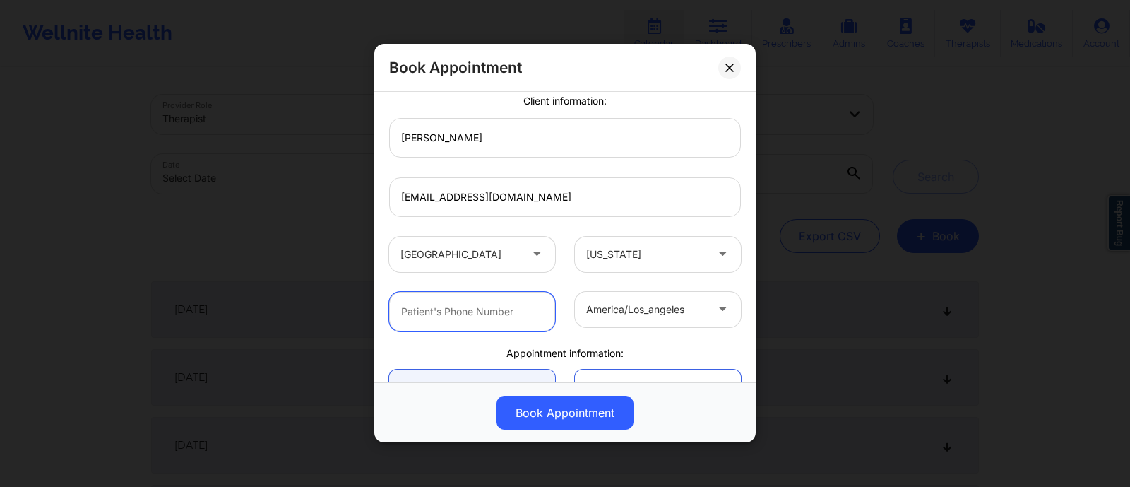
click at [499, 320] on input "text" at bounding box center [472, 312] width 166 height 40
type input "(415) 449-7796"
click at [652, 314] on div at bounding box center [645, 309] width 119 height 17
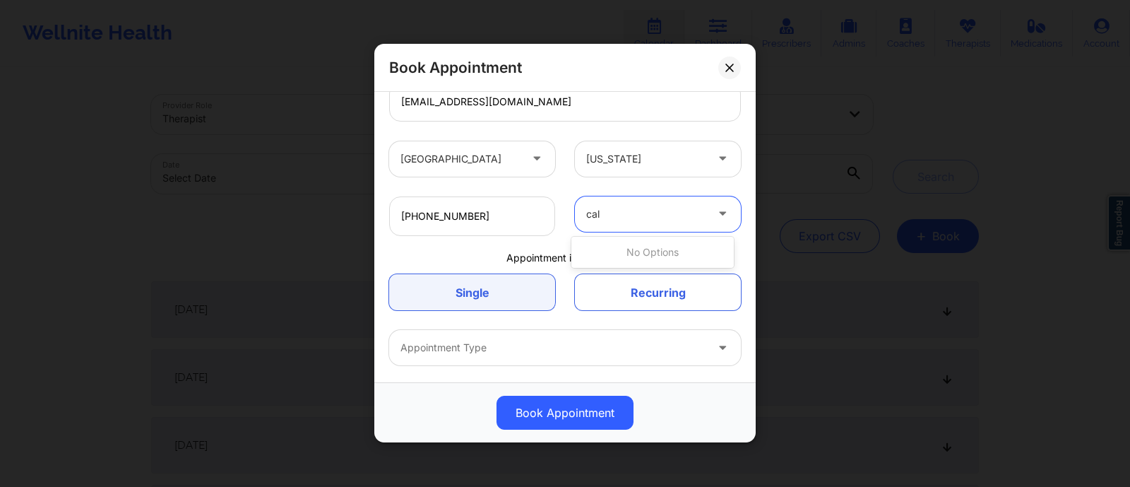
scroll to position [0, 0]
type input "ca"
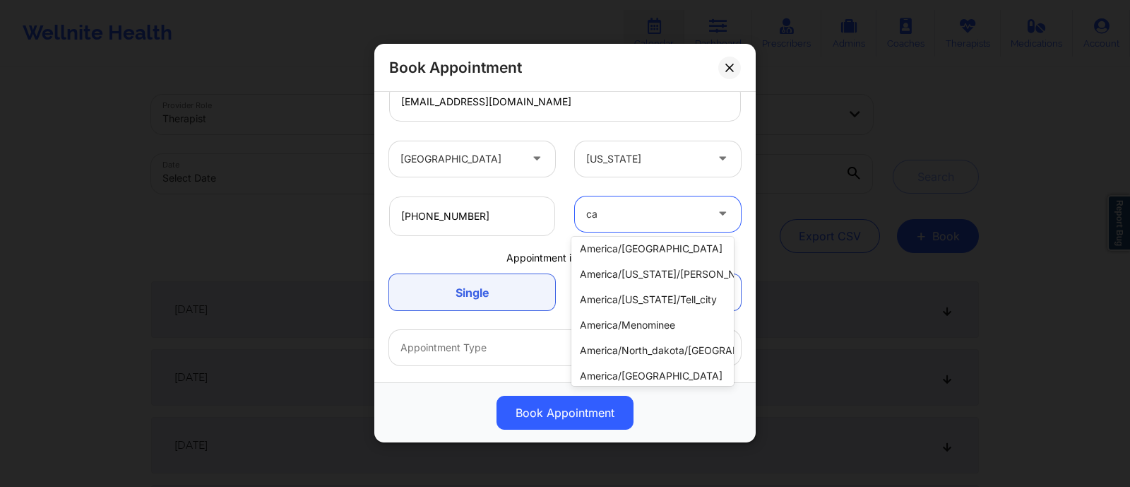
scroll to position [285, 0]
click at [613, 303] on div "america/indiana/tell_city" at bounding box center [653, 297] width 162 height 25
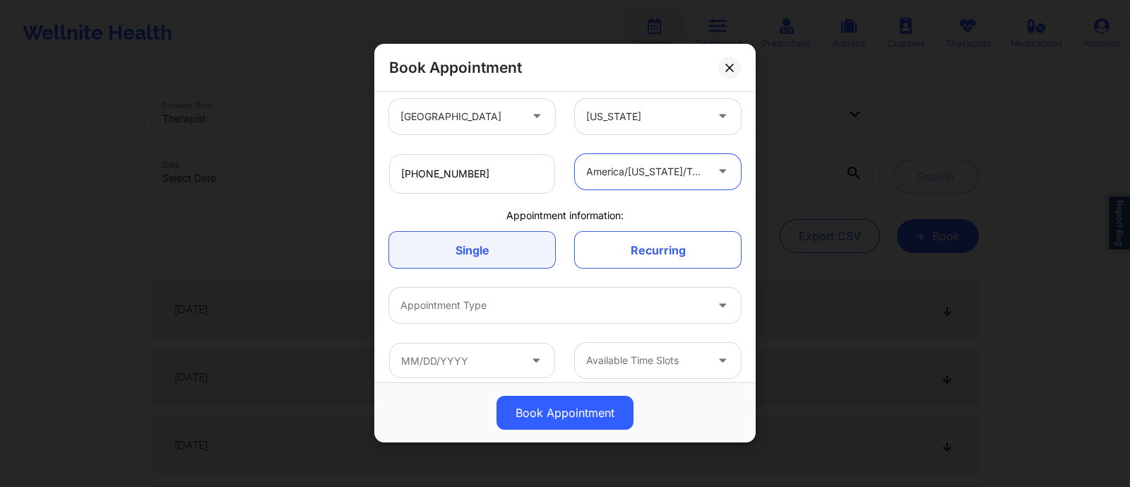
scroll to position [266, 0]
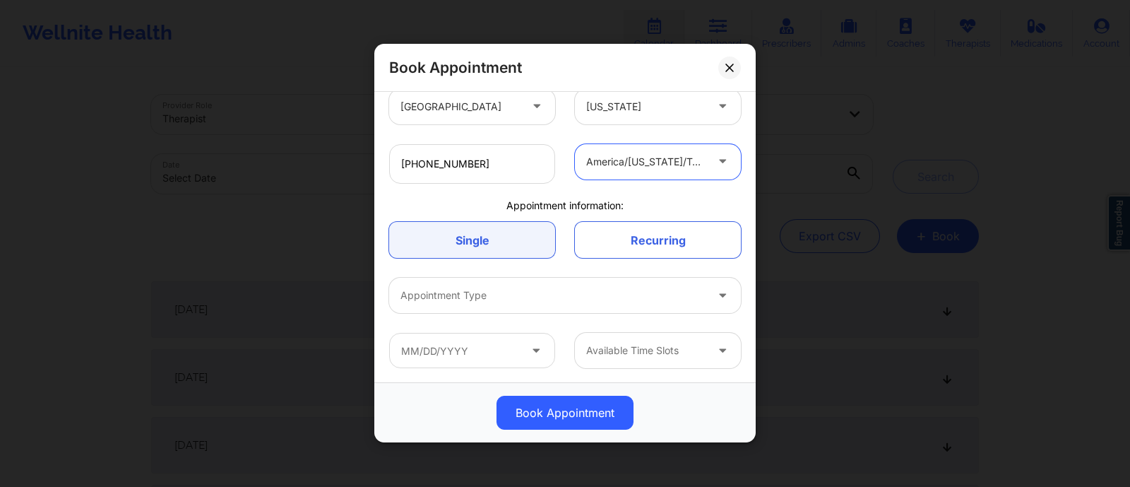
click at [488, 300] on div at bounding box center [553, 296] width 305 height 17
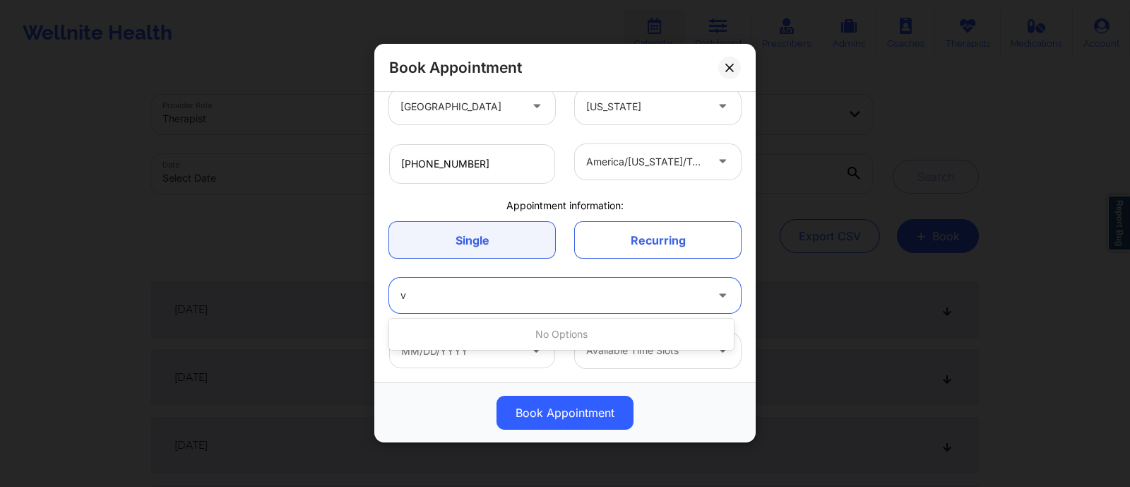
type input "v"
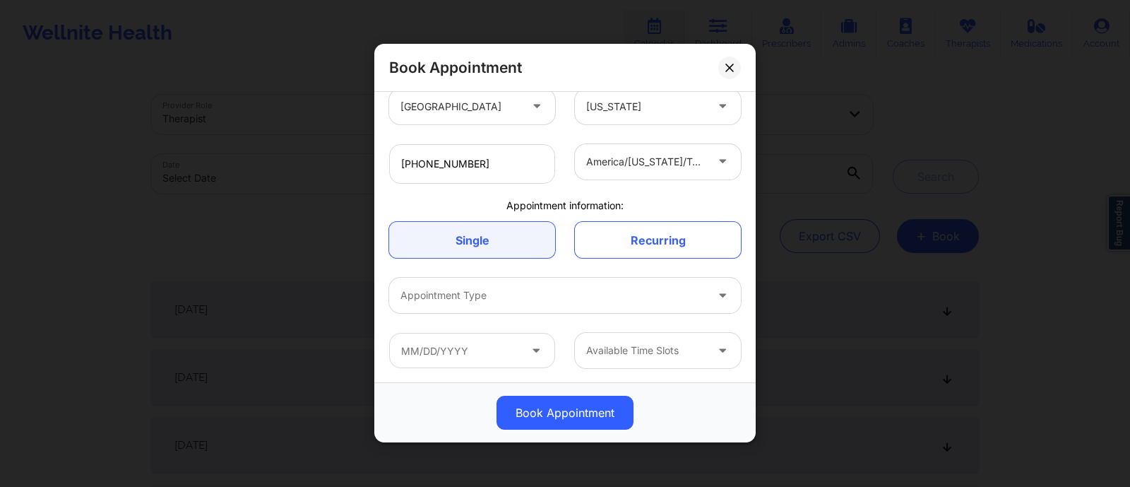
click at [466, 396] on div "Book Appointment" at bounding box center [564, 413] width 381 height 60
click at [466, 363] on input "text" at bounding box center [472, 350] width 166 height 35
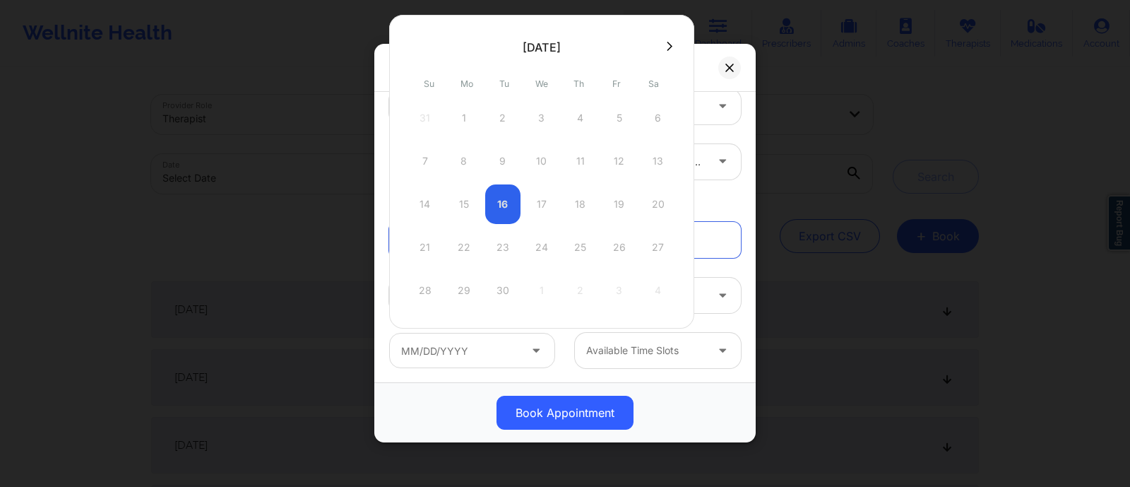
click at [531, 208] on div "14 15 16 17 18 19 20" at bounding box center [542, 204] width 268 height 40
click at [626, 355] on div at bounding box center [645, 351] width 119 height 17
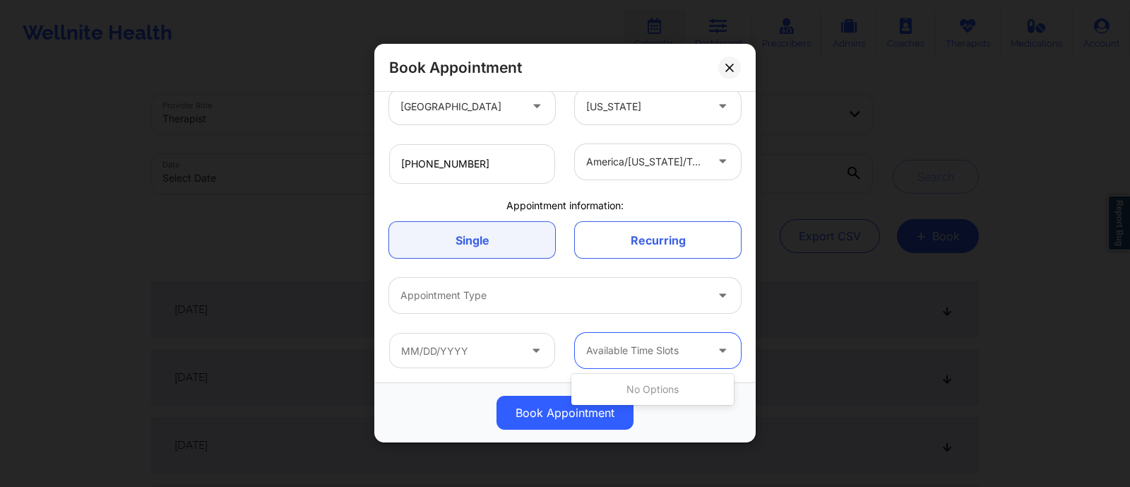
click at [689, 418] on div "Book Appointment" at bounding box center [565, 413] width 362 height 34
click at [588, 411] on button "Book Appointment" at bounding box center [565, 413] width 137 height 34
click at [534, 418] on button "Book Appointment" at bounding box center [565, 413] width 137 height 34
click at [576, 404] on button "Book Appointment" at bounding box center [565, 413] width 137 height 34
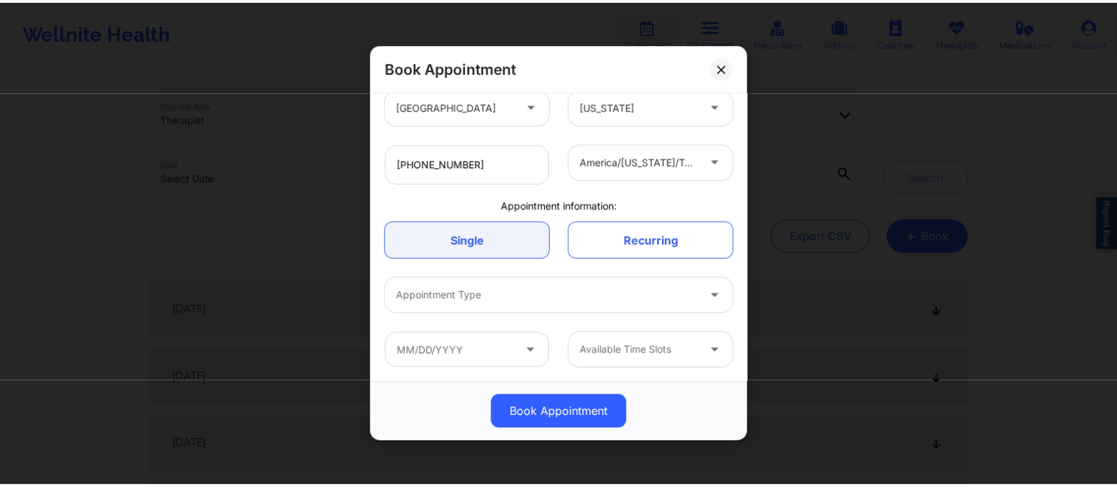
scroll to position [0, 0]
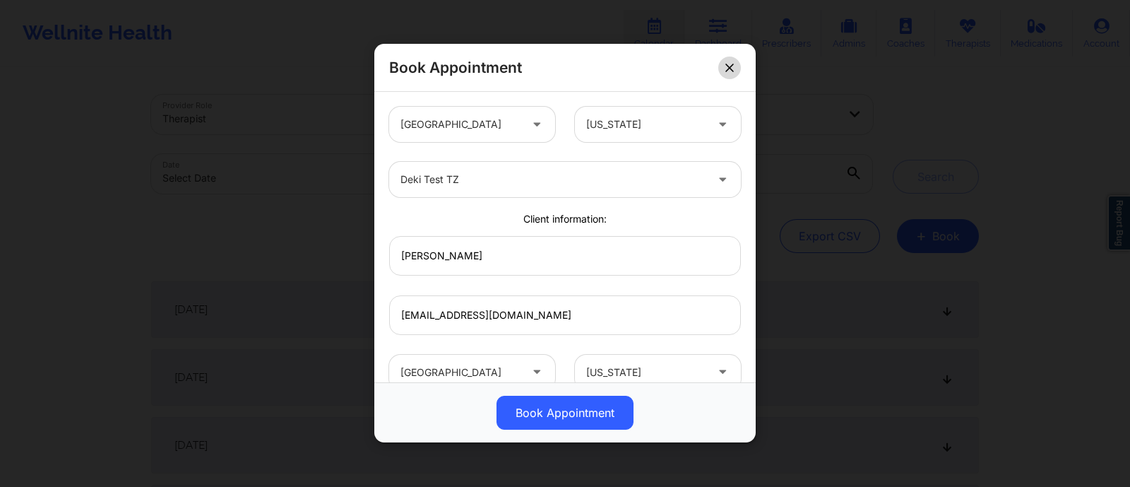
click at [734, 68] on button at bounding box center [729, 68] width 23 height 23
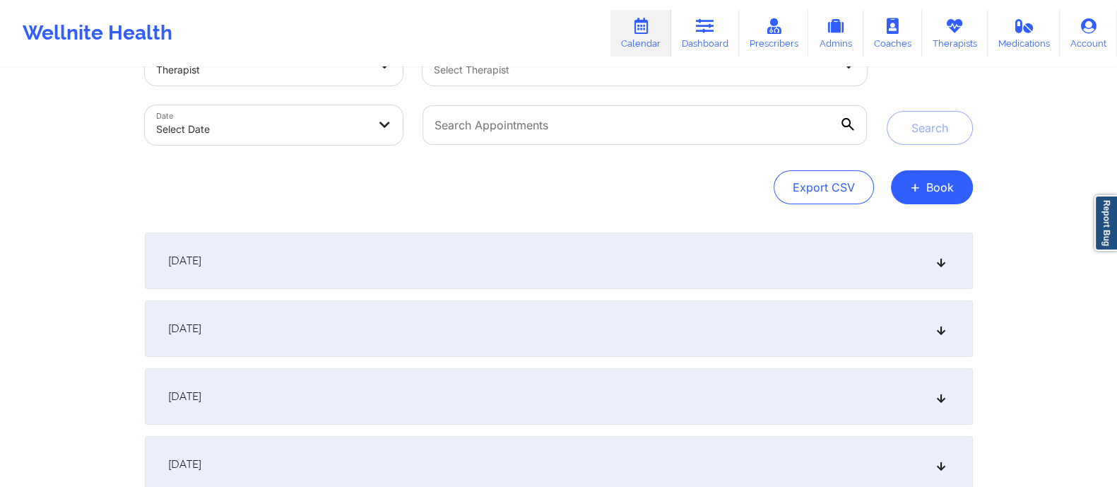
scroll to position [81, 0]
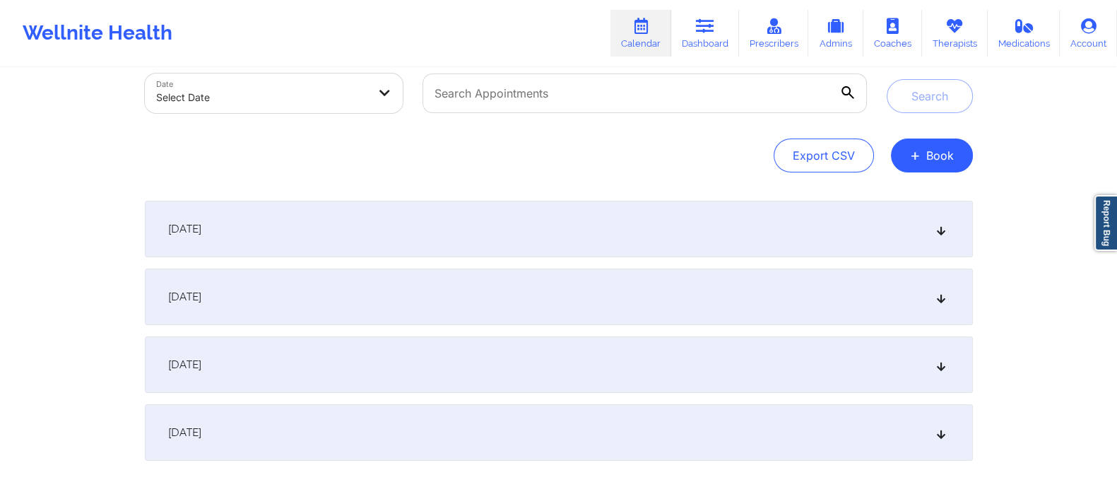
click at [286, 221] on div "September 16, 2025" at bounding box center [559, 229] width 828 height 57
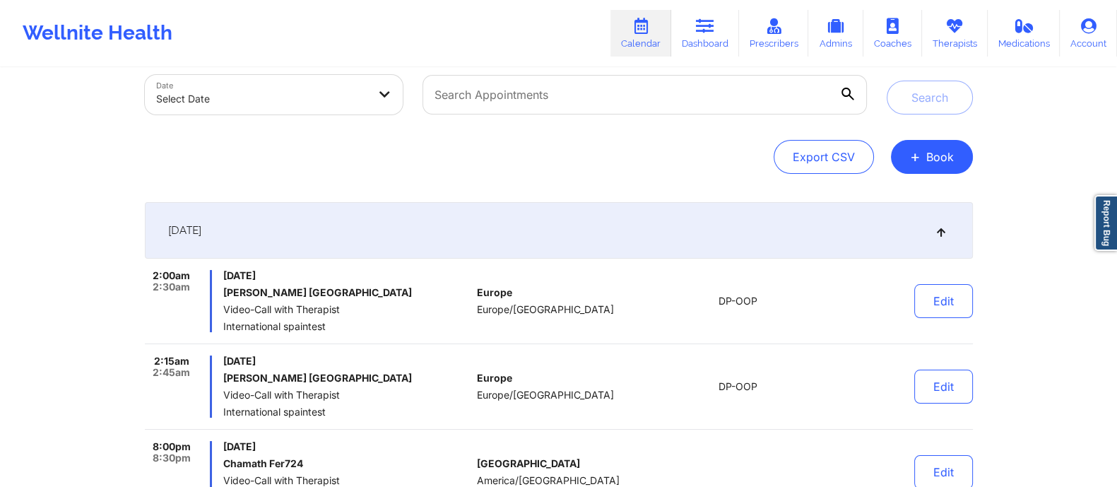
scroll to position [0, 0]
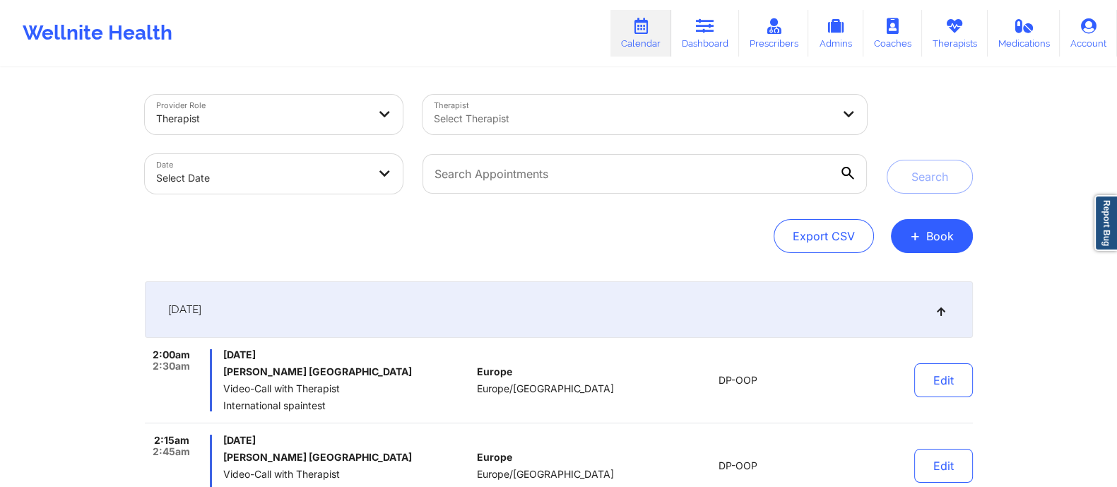
click at [492, 115] on div at bounding box center [633, 118] width 398 height 17
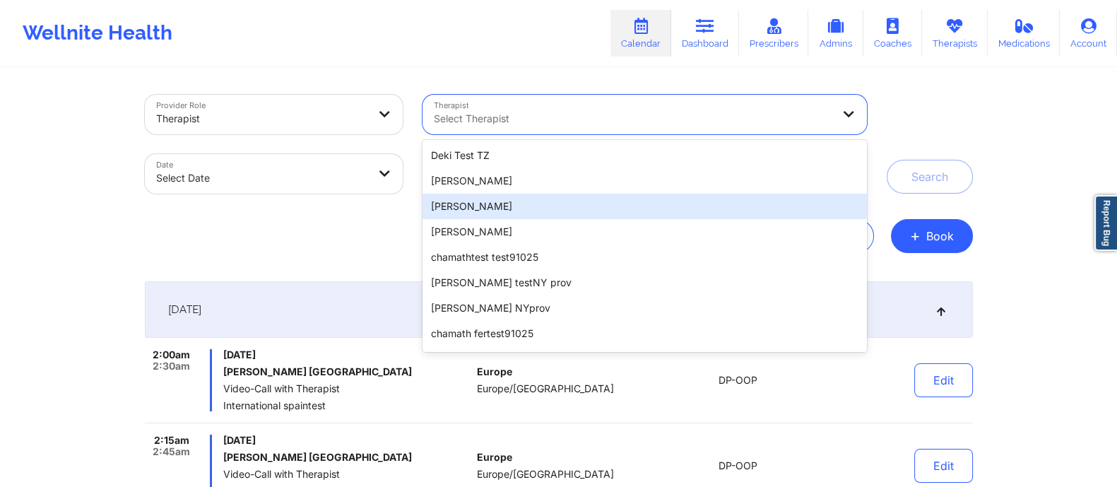
click at [261, 249] on div "Export CSV + Book" at bounding box center [559, 236] width 828 height 34
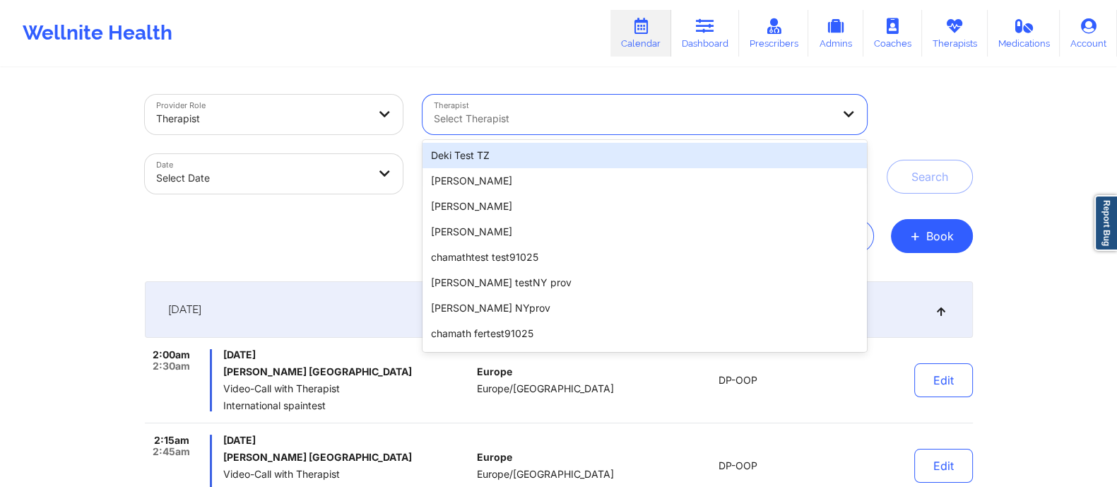
click at [555, 110] on div at bounding box center [633, 118] width 398 height 17
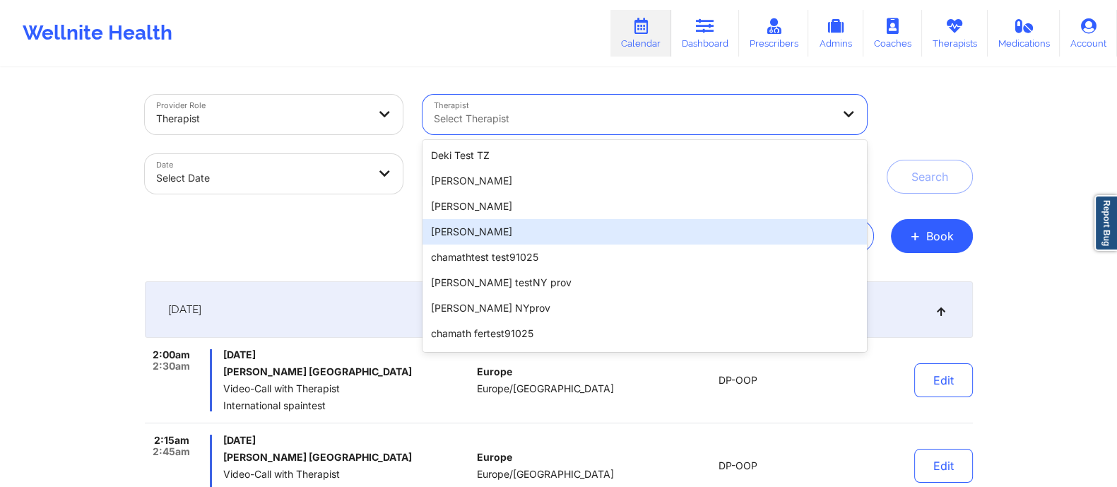
click at [283, 181] on body "Wellnite Health Calendar Dashboard Prescribers Admins Coaches Therapists Medica…" at bounding box center [558, 243] width 1117 height 487
select select "2025-8"
select select "2025-9"
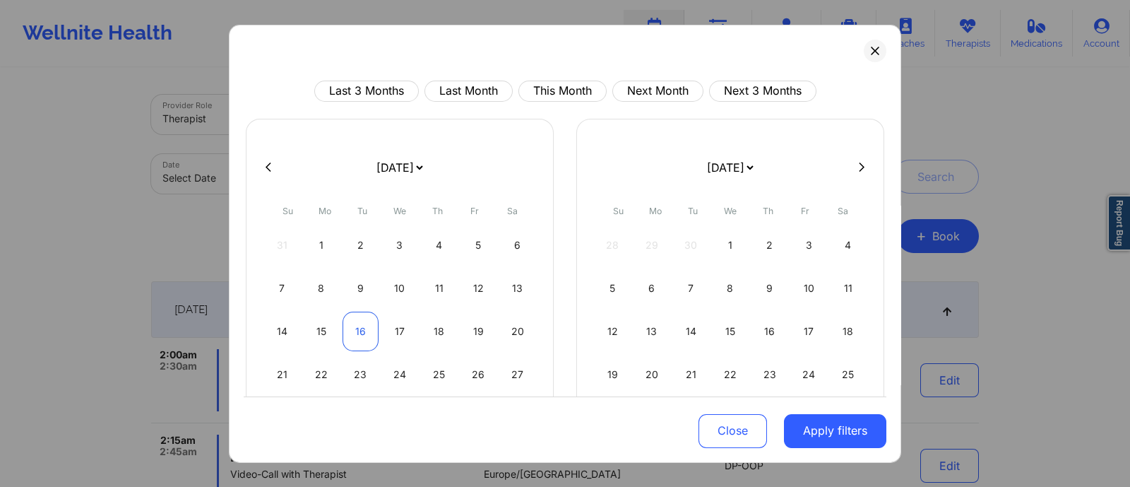
click at [362, 331] on div "16" at bounding box center [361, 331] width 36 height 40
select select "2025-8"
select select "2025-9"
select select "2025-8"
select select "2025-9"
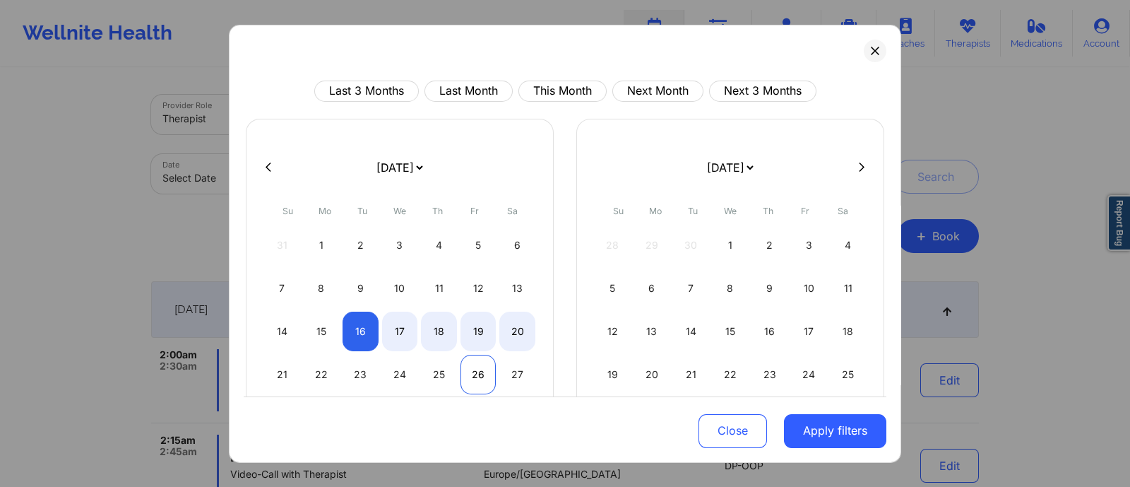
select select "2025-8"
select select "2025-9"
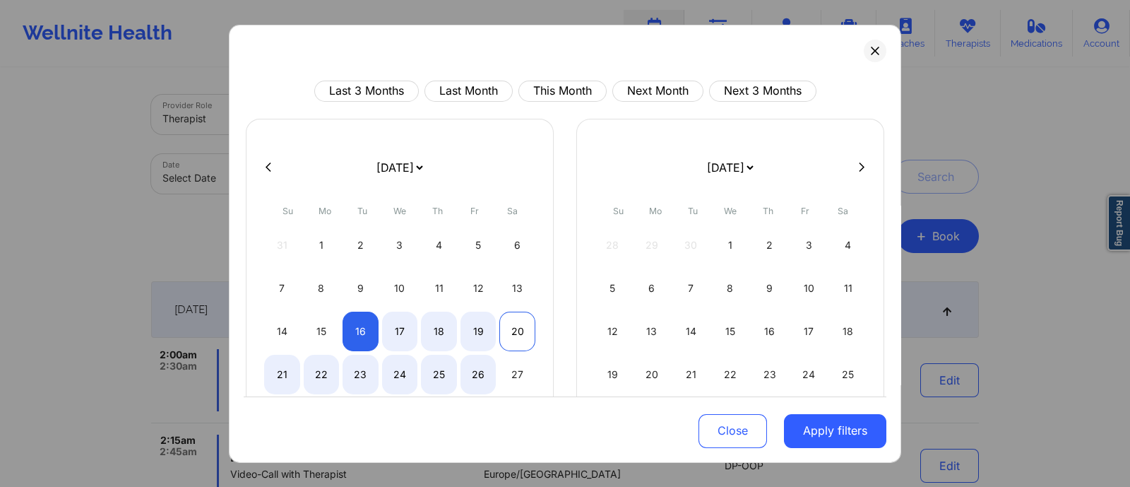
select select "2025-8"
select select "2025-9"
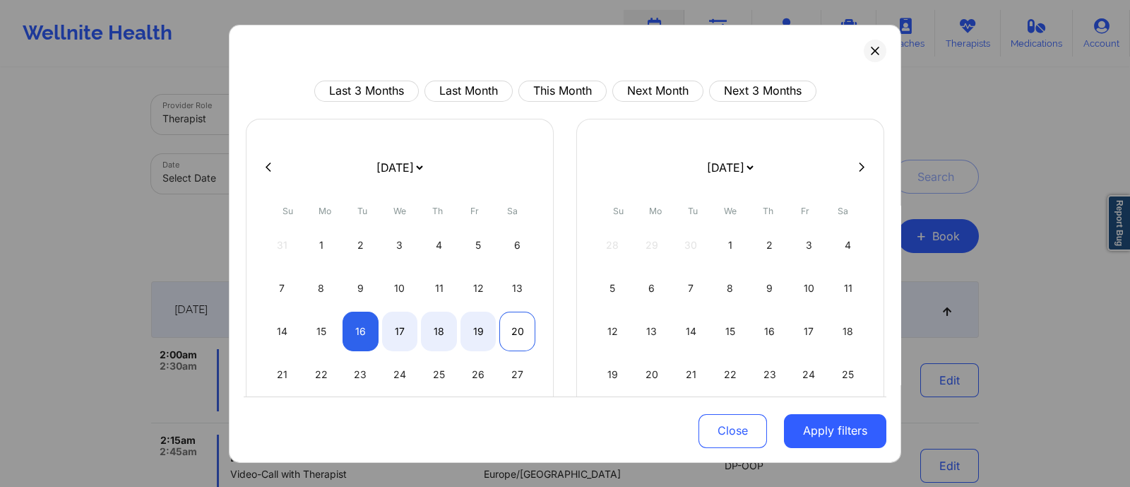
click at [517, 331] on div "20" at bounding box center [517, 331] width 36 height 40
select select "2025-8"
select select "2025-9"
click at [813, 433] on button "Apply filters" at bounding box center [835, 431] width 102 height 34
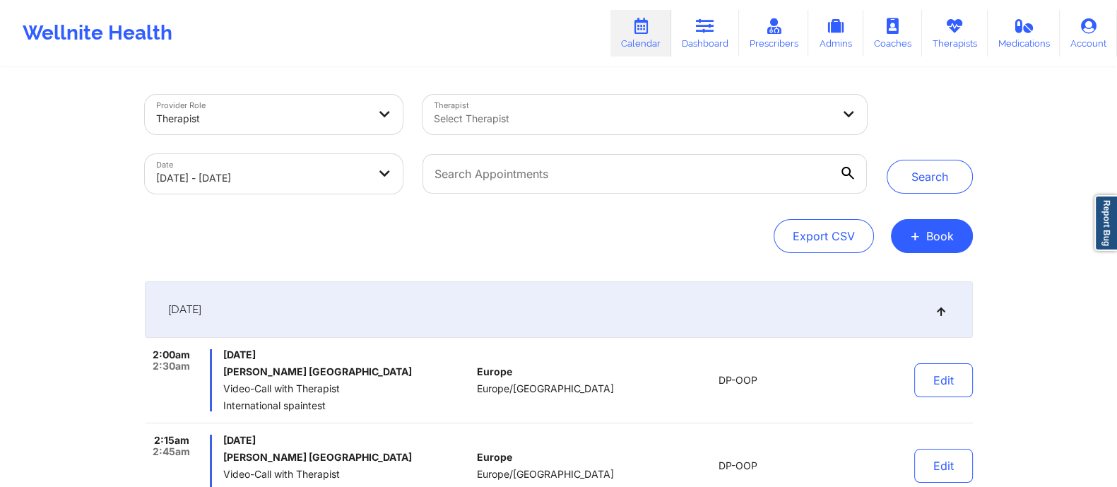
click at [768, 119] on div at bounding box center [633, 118] width 398 height 17
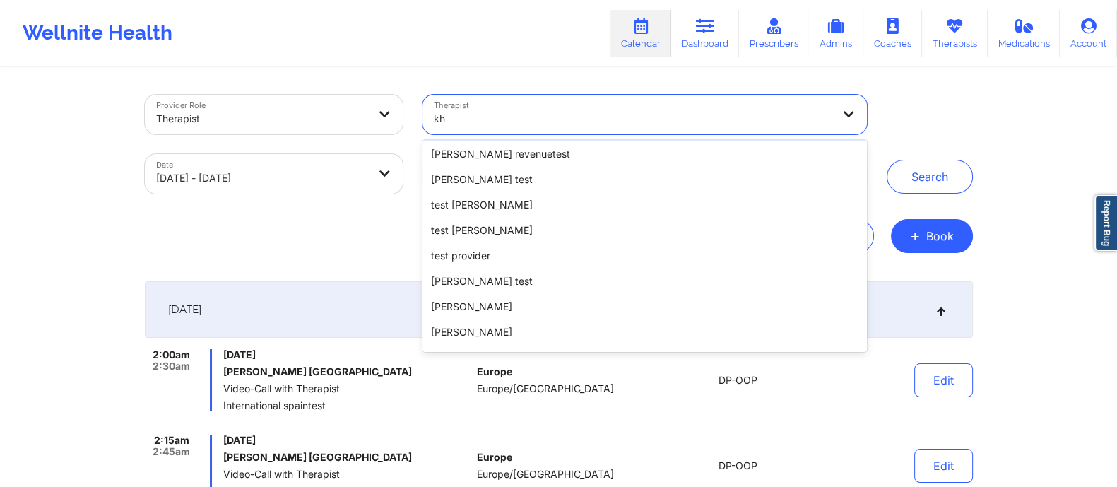
type input "k"
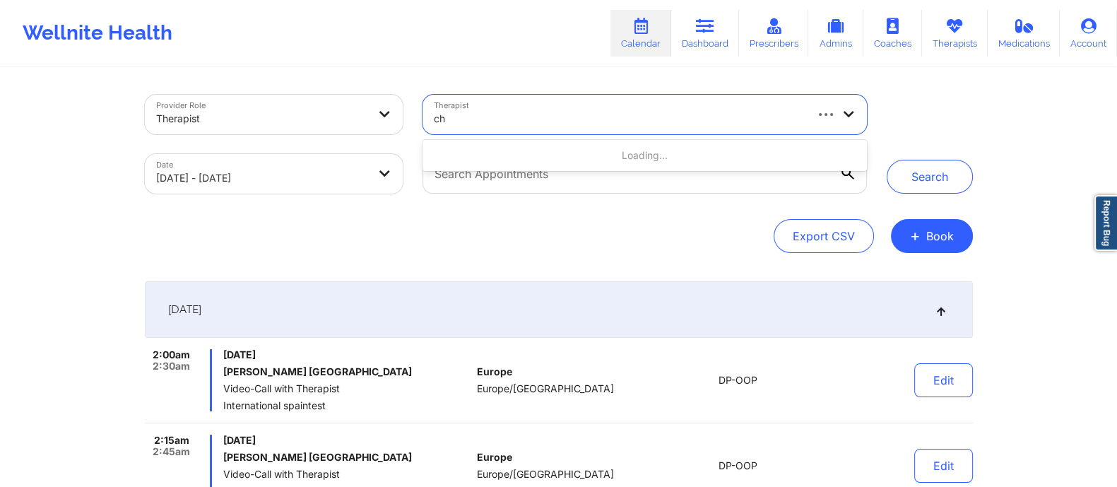
type input "cha"
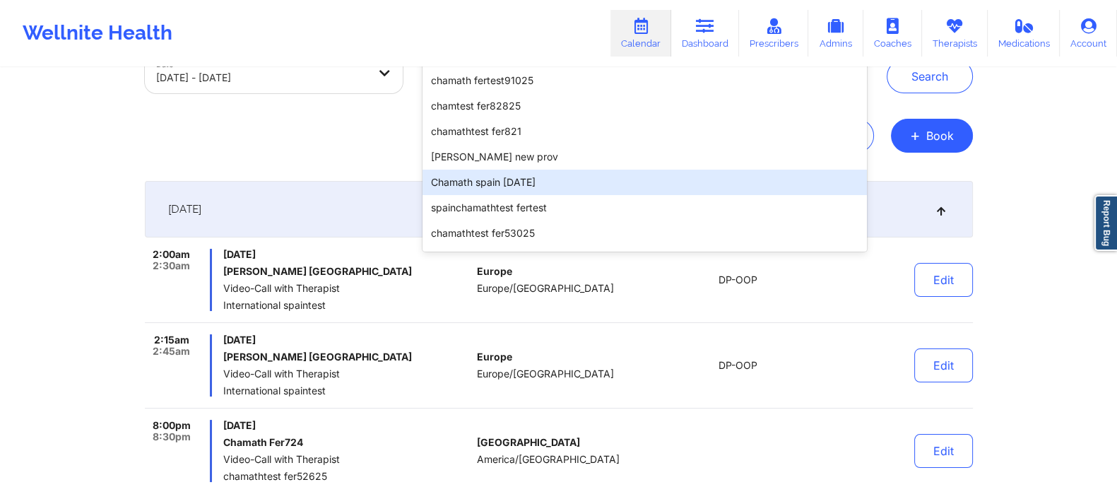
scroll to position [102, 0]
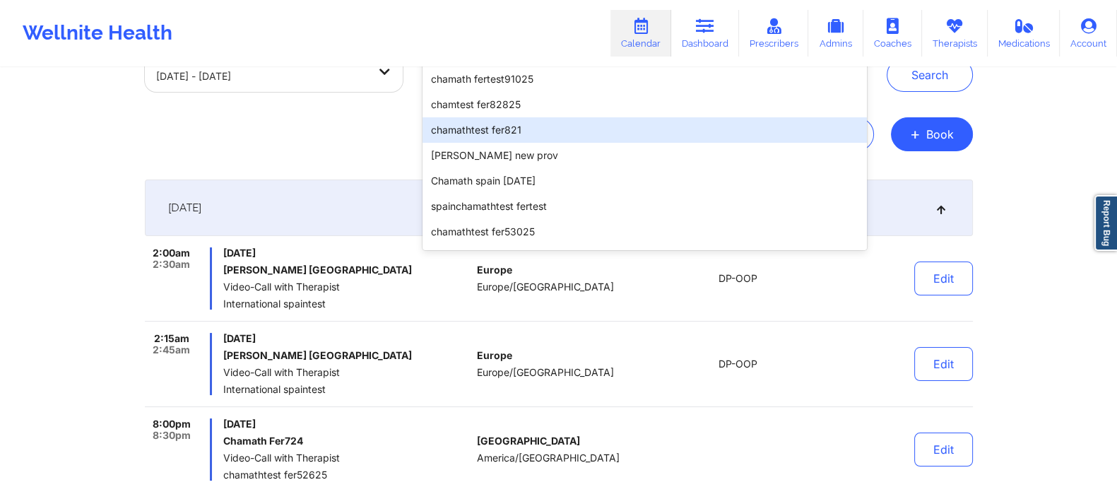
click at [480, 138] on div "chamathtest fer821" at bounding box center [644, 129] width 444 height 25
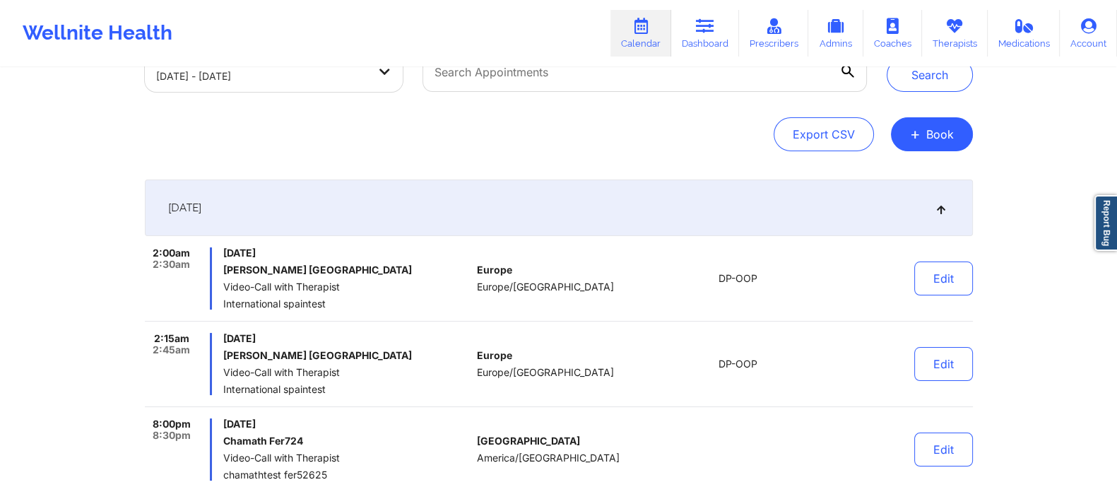
scroll to position [0, 0]
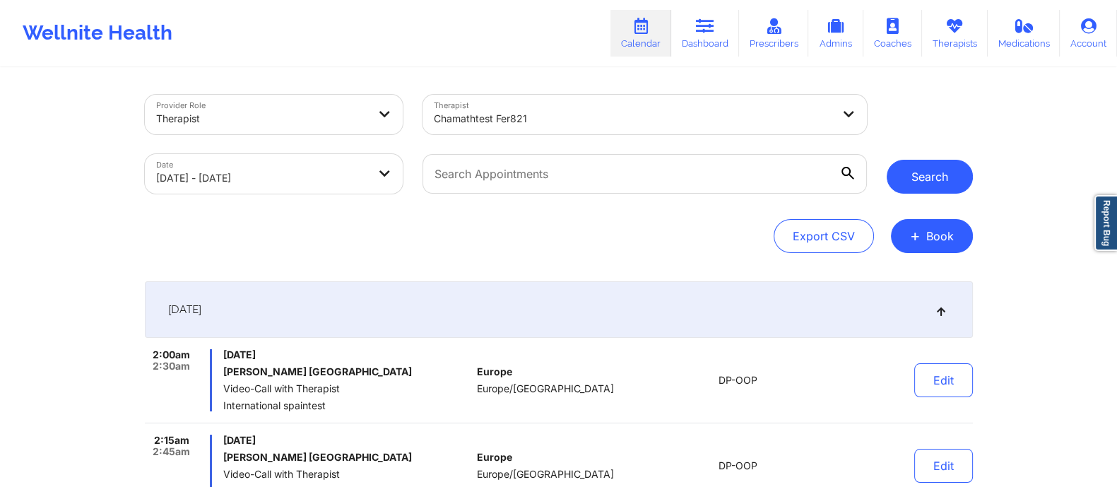
click at [935, 182] on button "Search" at bounding box center [930, 177] width 86 height 34
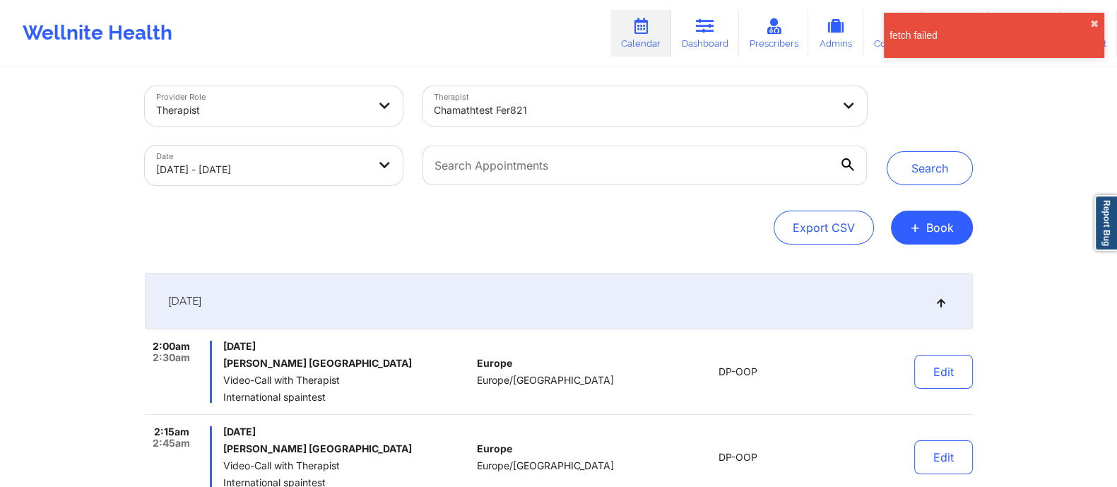
scroll to position [10, 0]
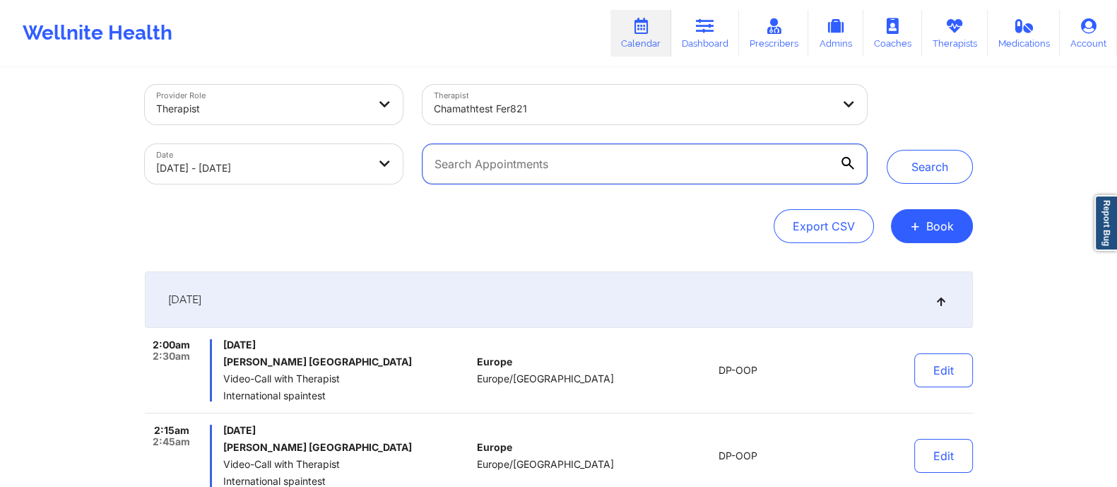
click at [551, 163] on input "text" at bounding box center [644, 164] width 444 height 40
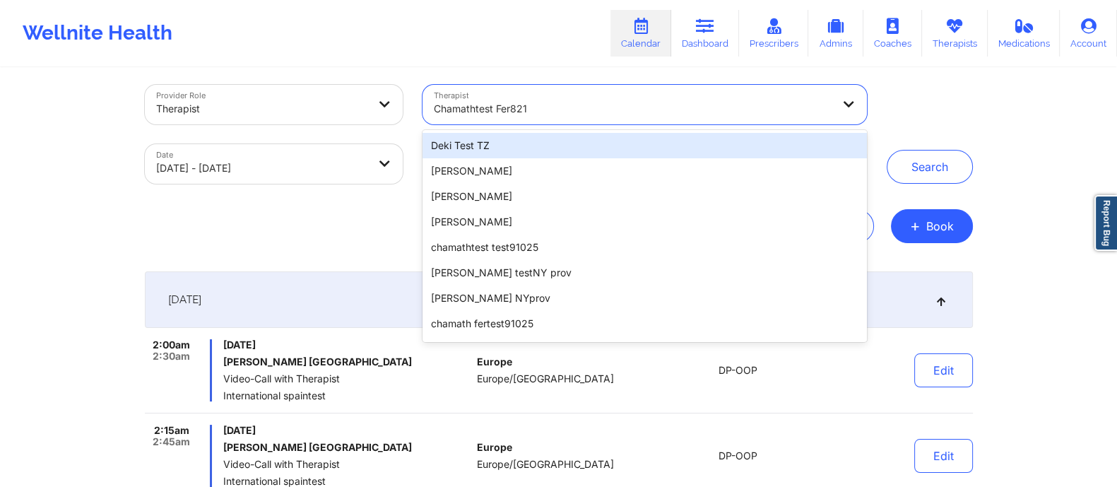
drag, startPoint x: 620, startPoint y: 107, endPoint x: 372, endPoint y: 132, distance: 249.9
click at [373, 133] on div "Provider Role Therapist Therapist 100 results available. Use Up and Down to cho…" at bounding box center [506, 134] width 742 height 119
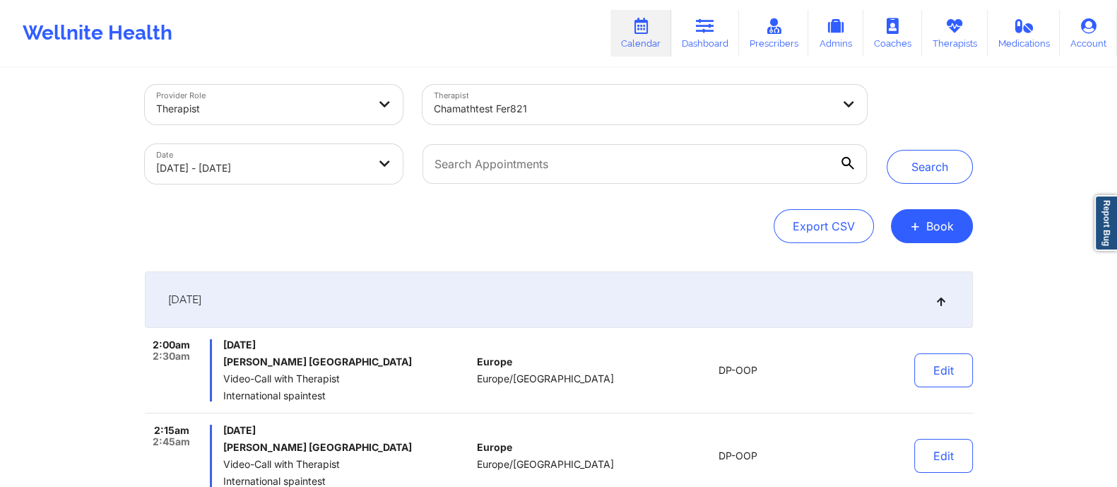
click at [359, 240] on div "Export CSV + Book" at bounding box center [559, 226] width 828 height 34
click at [545, 162] on input "text" at bounding box center [644, 164] width 444 height 40
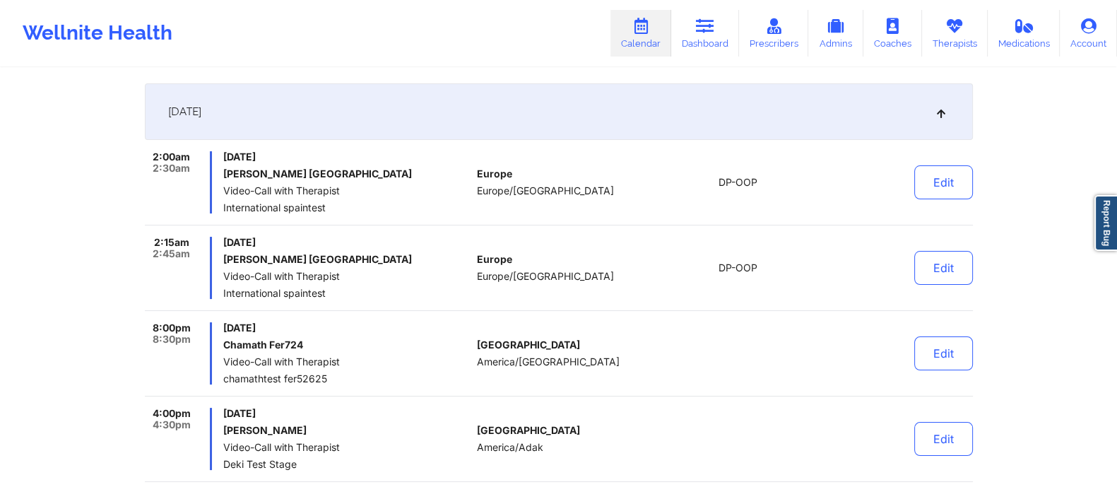
scroll to position [0, 0]
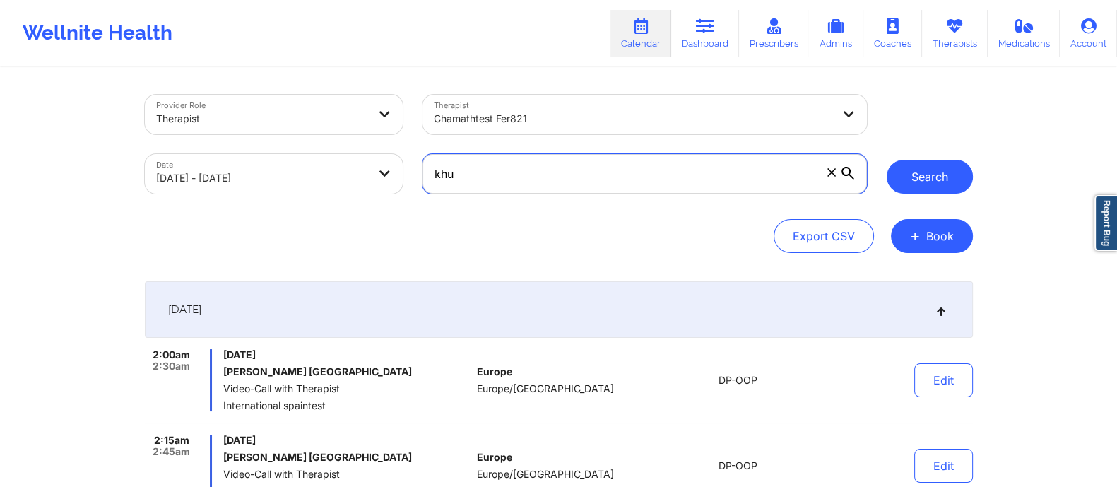
type input "khu"
click at [933, 175] on button "Search" at bounding box center [930, 177] width 86 height 34
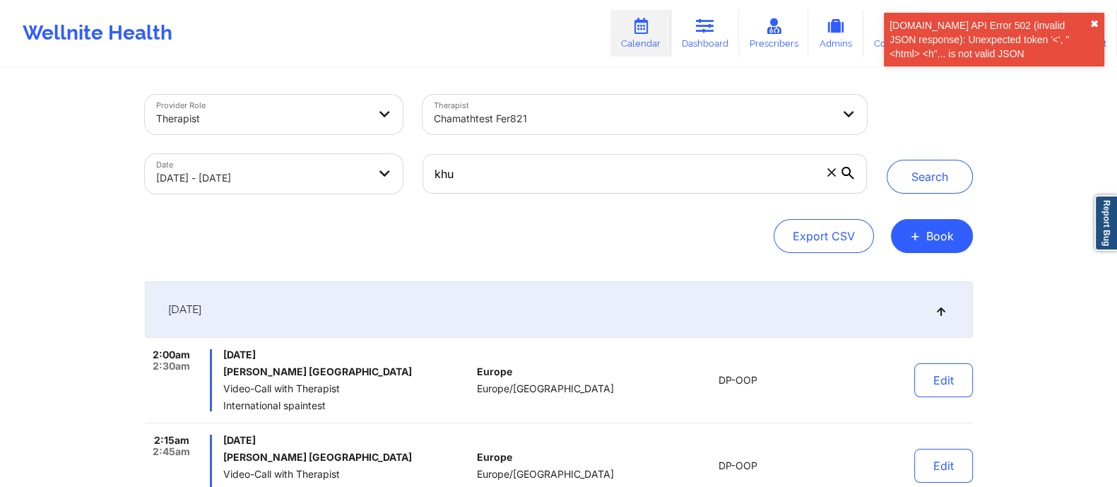
click at [1097, 18] on button "✖︎" at bounding box center [1094, 23] width 8 height 11
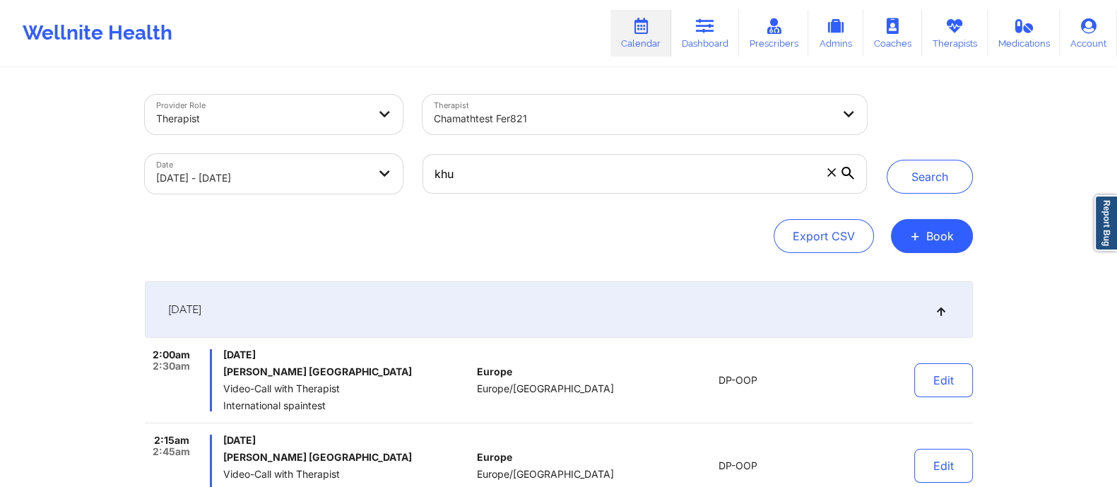
click at [833, 171] on icon at bounding box center [831, 172] width 8 height 8
click at [833, 171] on input "khu" at bounding box center [644, 174] width 444 height 40
select select "2025-8"
select select "2025-9"
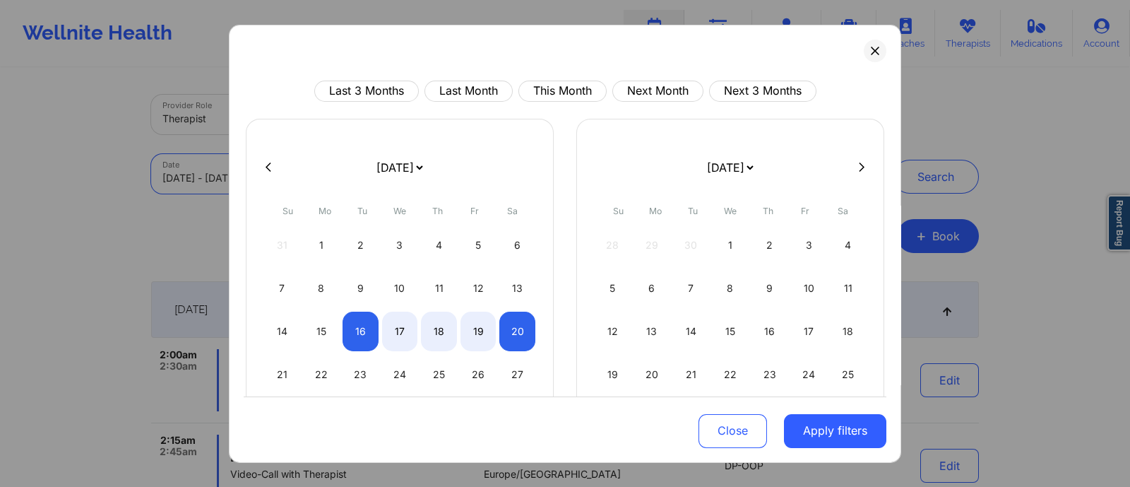
drag, startPoint x: 85, startPoint y: 228, endPoint x: 158, endPoint y: 33, distance: 208.4
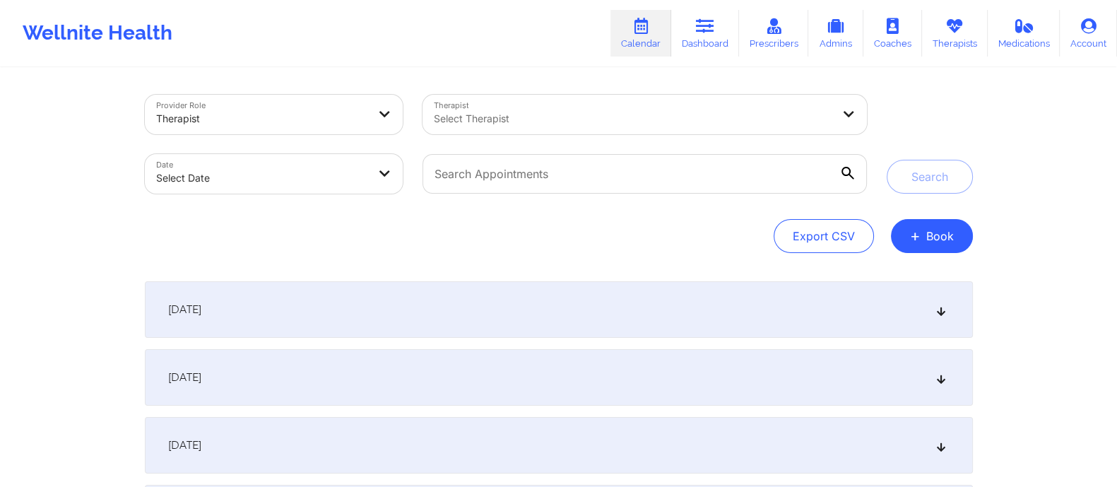
click at [456, 314] on div "[DATE]" at bounding box center [559, 309] width 828 height 57
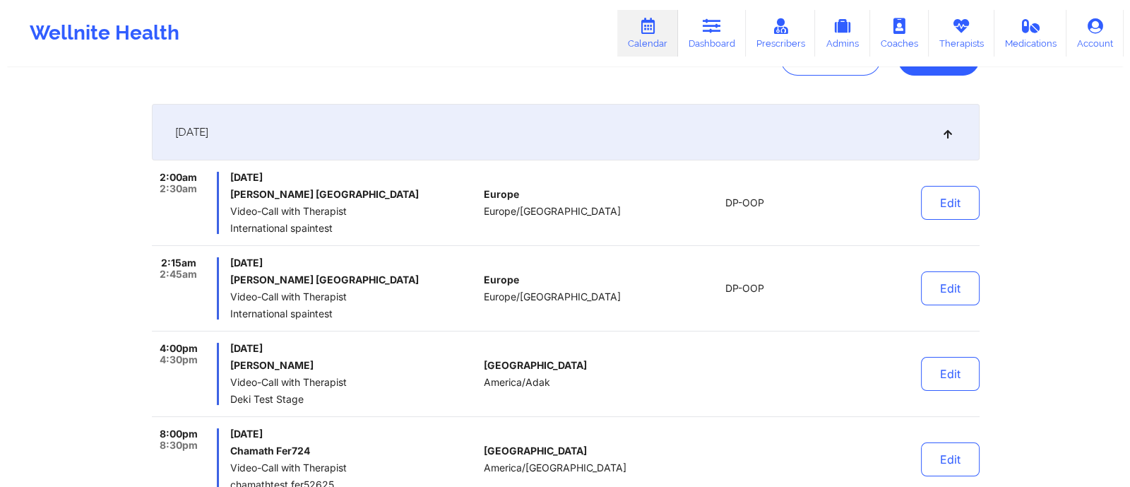
scroll to position [174, 0]
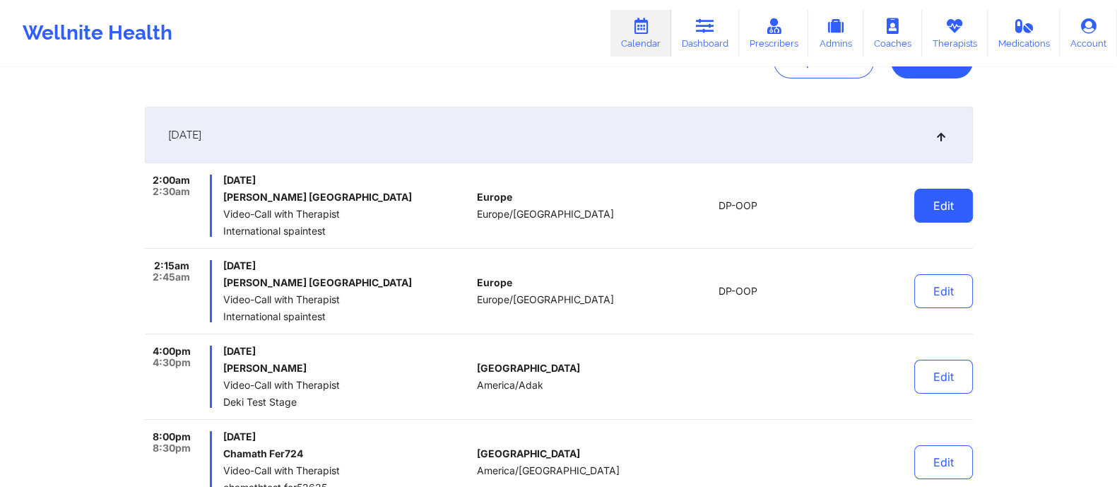
click at [970, 199] on button "Edit" at bounding box center [943, 206] width 59 height 34
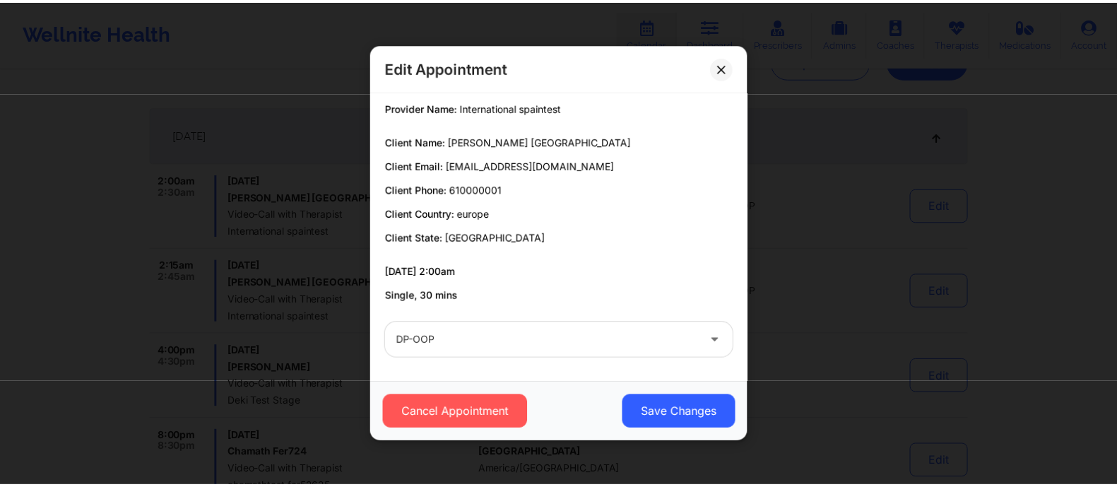
scroll to position [0, 0]
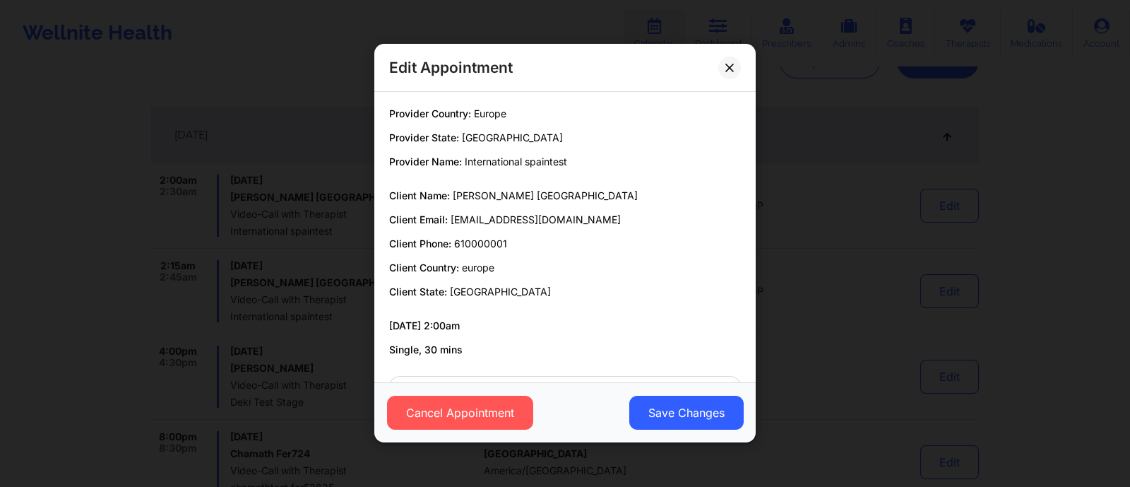
click at [788, 252] on div "Edit Appointment Provider Country: Europe Provider State: Madrid Provider Name:…" at bounding box center [565, 243] width 1130 height 487
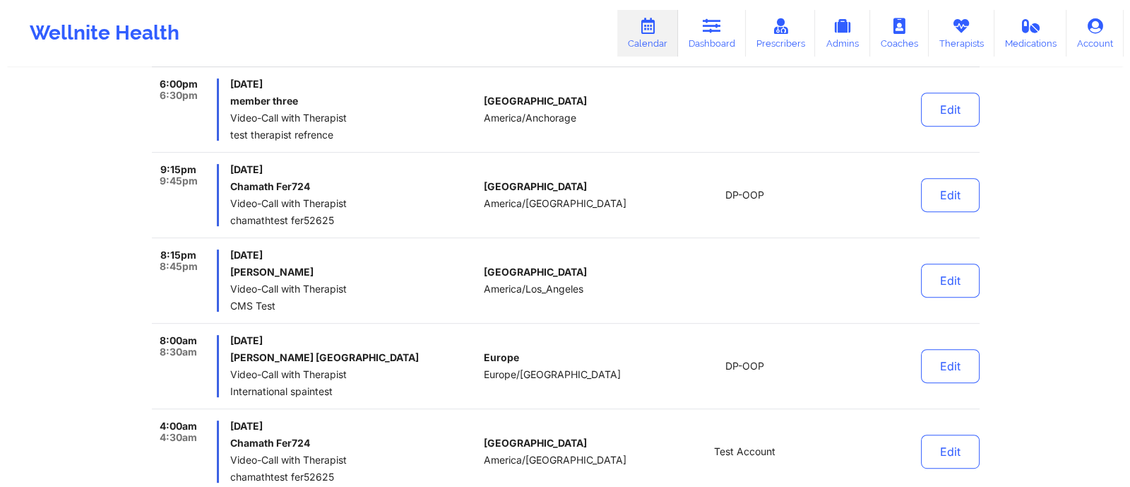
scroll to position [791, 0]
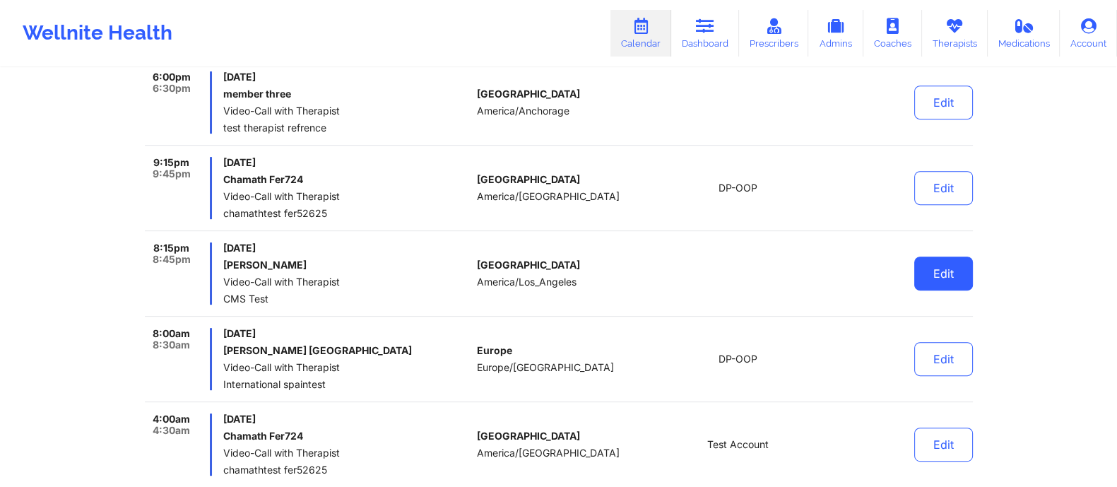
click at [941, 271] on button "Edit" at bounding box center [943, 273] width 59 height 34
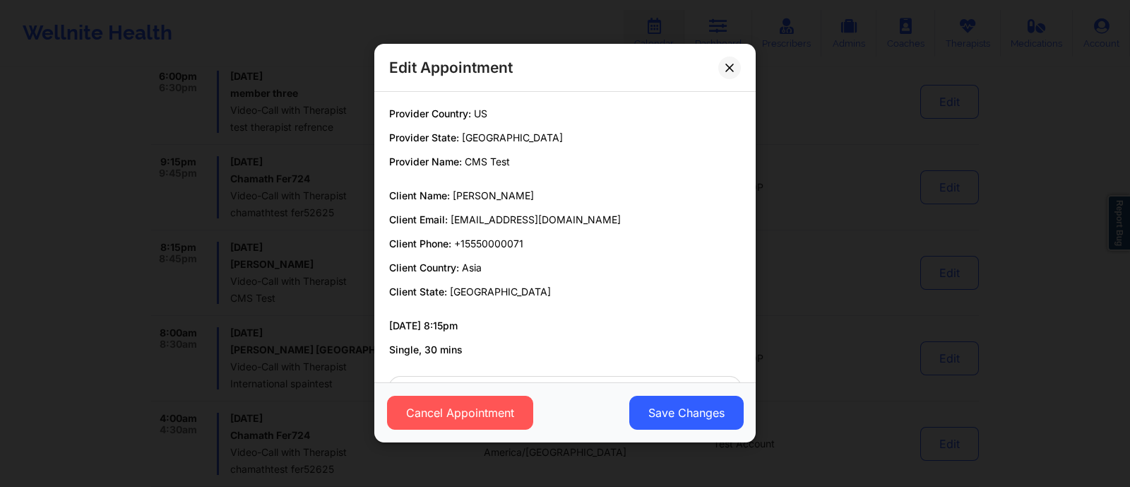
scroll to position [54, 0]
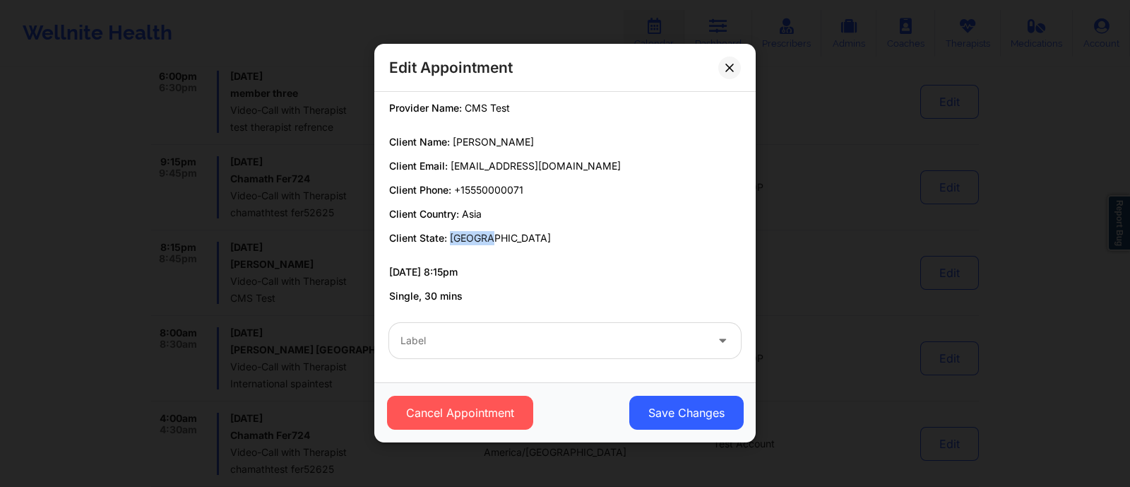
drag, startPoint x: 451, startPoint y: 235, endPoint x: 514, endPoint y: 236, distance: 62.9
click at [514, 236] on p "Client State: Jakarta" at bounding box center [565, 238] width 352 height 14
drag, startPoint x: 462, startPoint y: 207, endPoint x: 504, endPoint y: 208, distance: 41.7
click at [503, 207] on p "Client Country: Asia" at bounding box center [565, 214] width 352 height 14
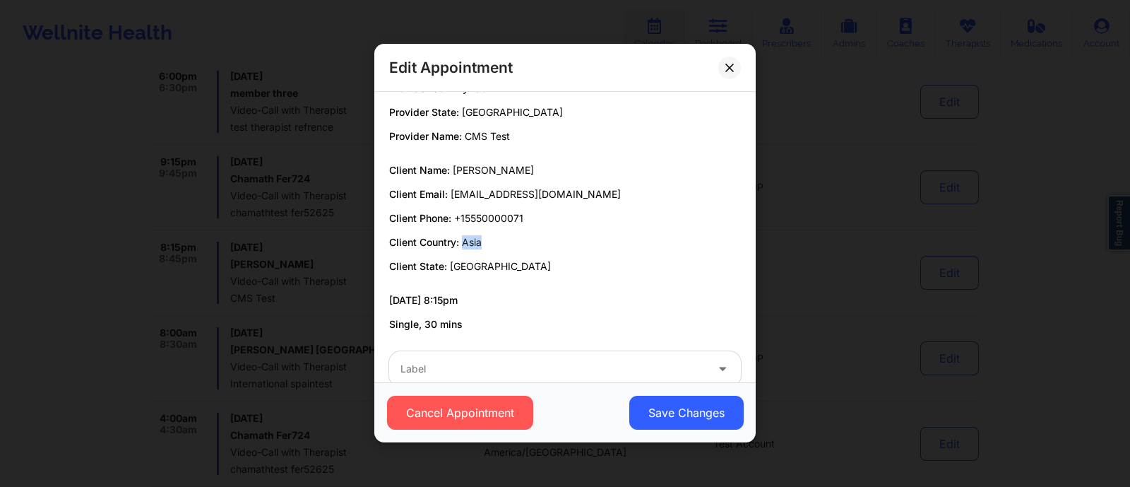
scroll to position [0, 0]
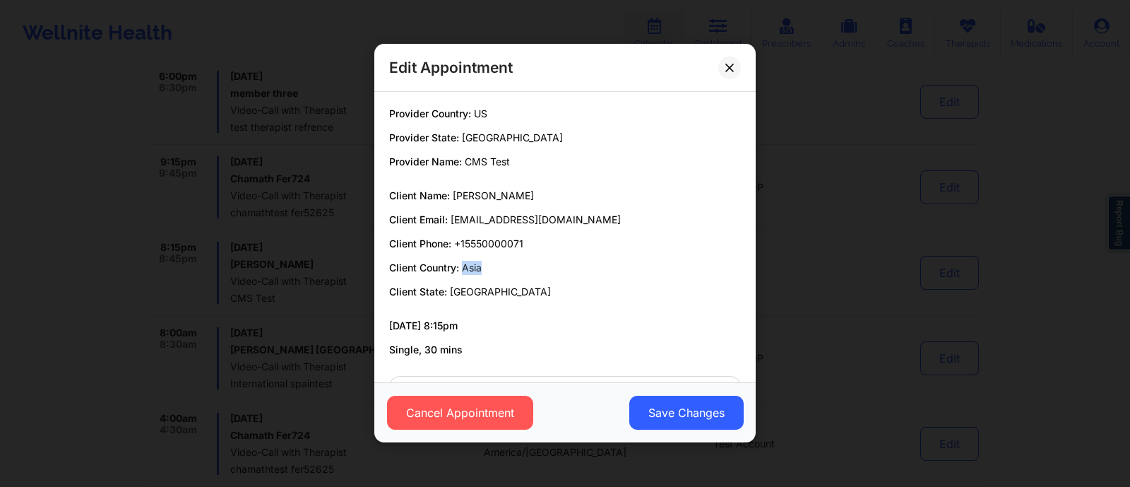
click at [807, 226] on div "Edit Appointment Provider Country: US Provider State: Los Angeles Provider Name…" at bounding box center [565, 243] width 1130 height 487
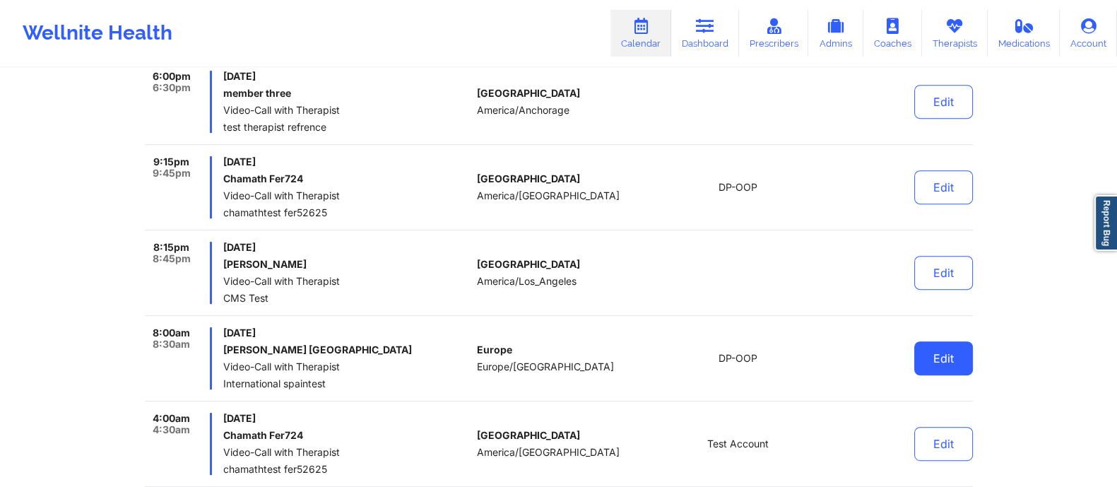
click at [931, 361] on button "Edit" at bounding box center [943, 358] width 59 height 34
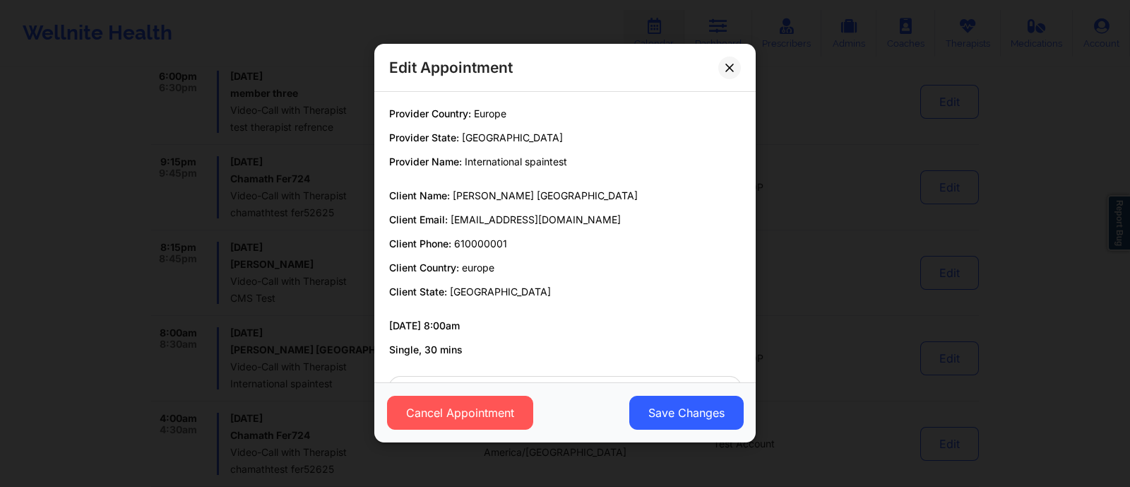
drag, startPoint x: 828, startPoint y: 273, endPoint x: 805, endPoint y: 318, distance: 49.9
click at [827, 273] on div "Edit Appointment Provider Country: Europe Provider State: Madrid Provider Name:…" at bounding box center [565, 243] width 1130 height 487
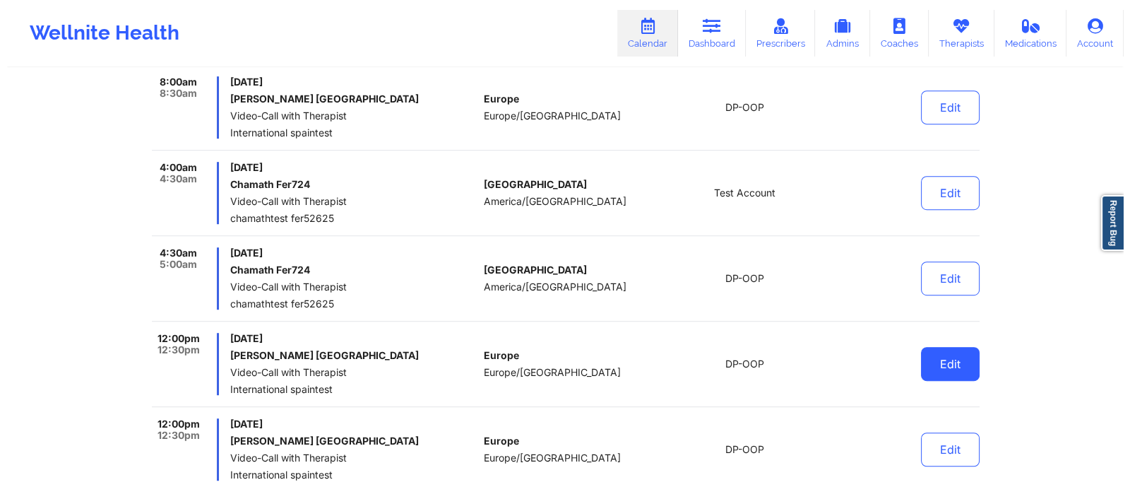
scroll to position [1043, 0]
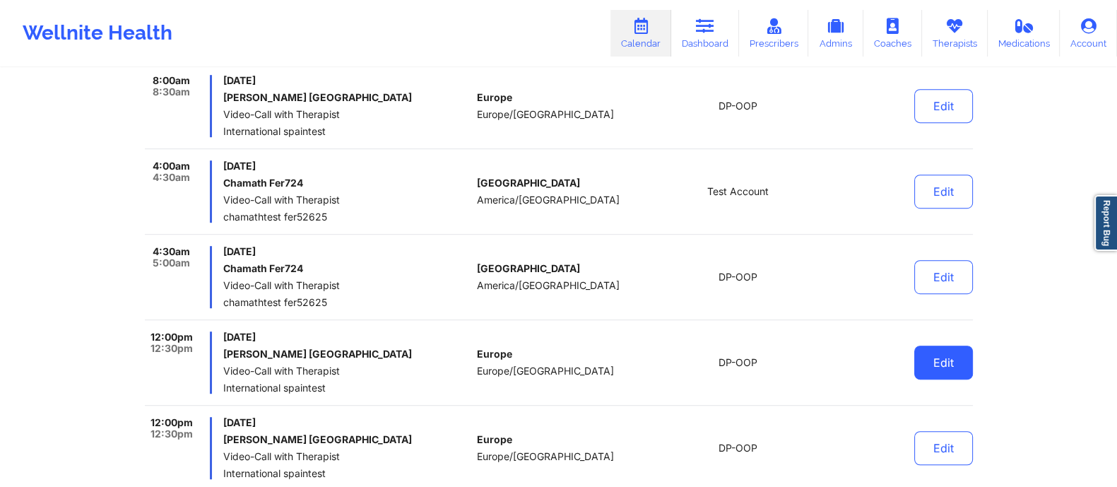
click at [947, 365] on button "Edit" at bounding box center [943, 362] width 59 height 34
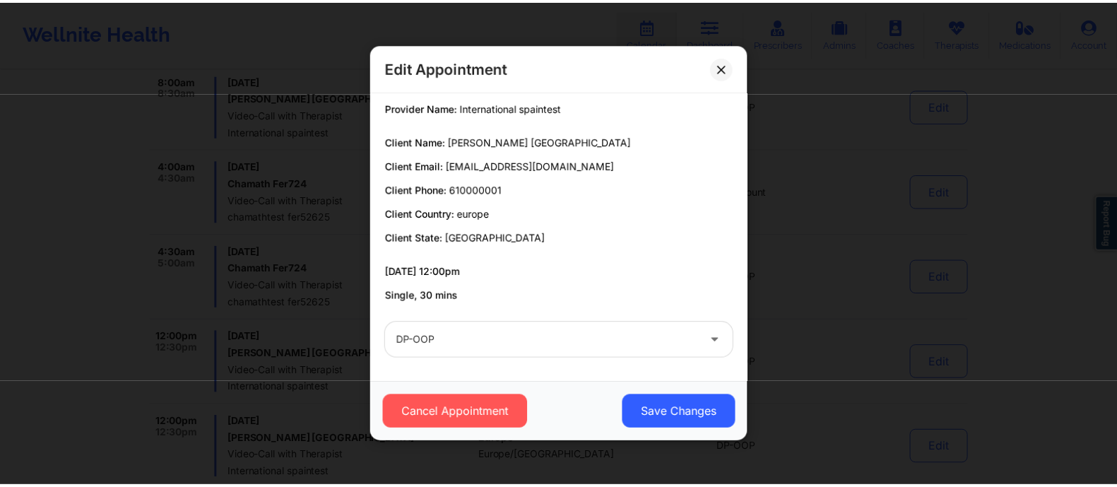
scroll to position [0, 0]
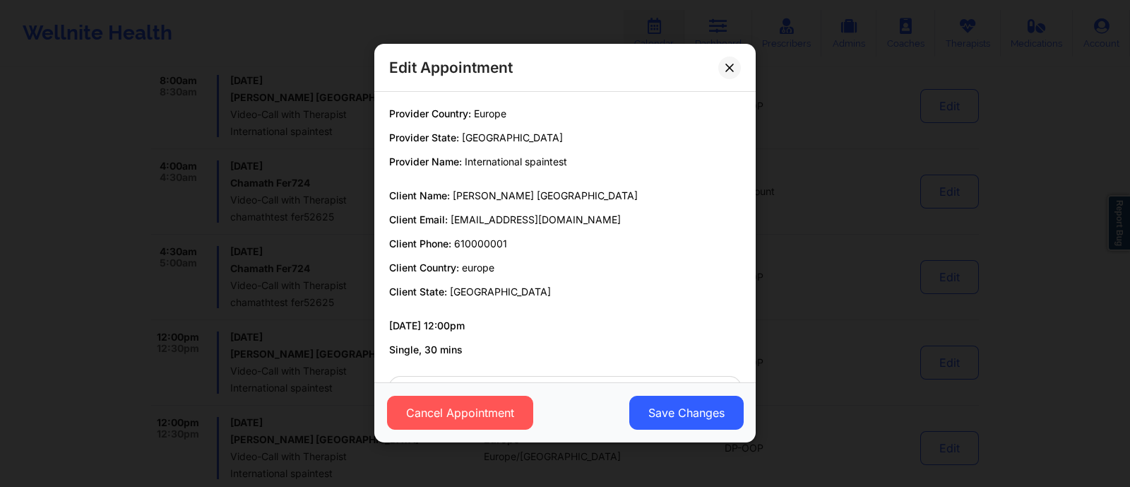
click at [778, 292] on div "Edit Appointment Provider Country: Europe Provider State: Madrid Provider Name:…" at bounding box center [565, 243] width 1130 height 487
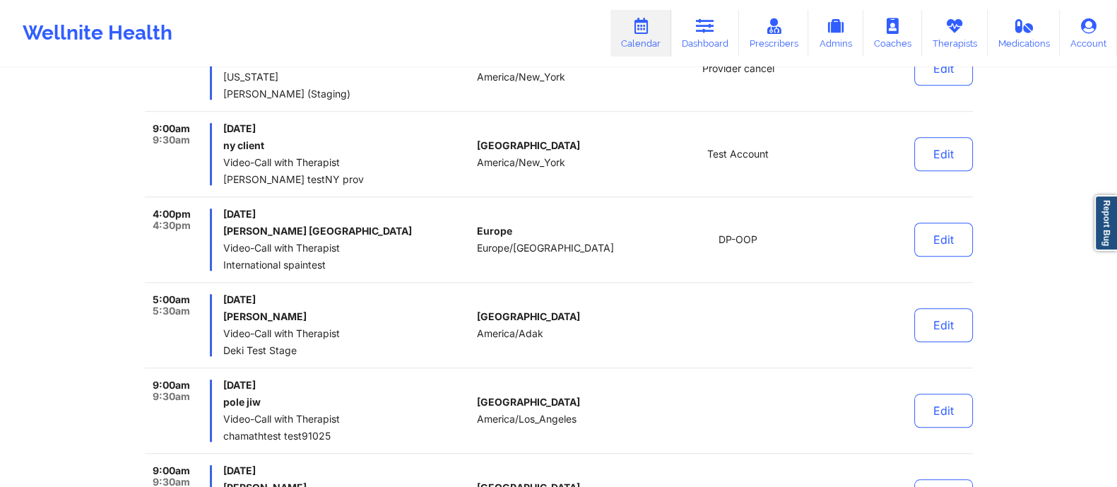
scroll to position [1510, 0]
click at [941, 321] on button "Edit" at bounding box center [943, 324] width 59 height 34
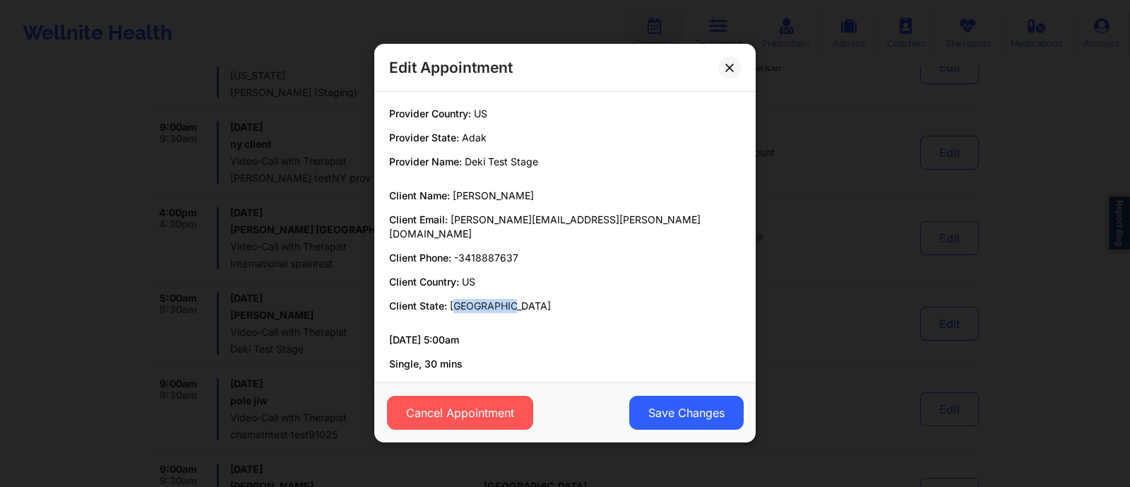
drag, startPoint x: 451, startPoint y: 291, endPoint x: 528, endPoint y: 291, distance: 77.7
click at [528, 299] on p "Client State: los angeles" at bounding box center [565, 306] width 352 height 14
click at [820, 279] on div "Edit Appointment Provider Country: US Provider State: Adak Provider Name: Deki …" at bounding box center [565, 243] width 1130 height 487
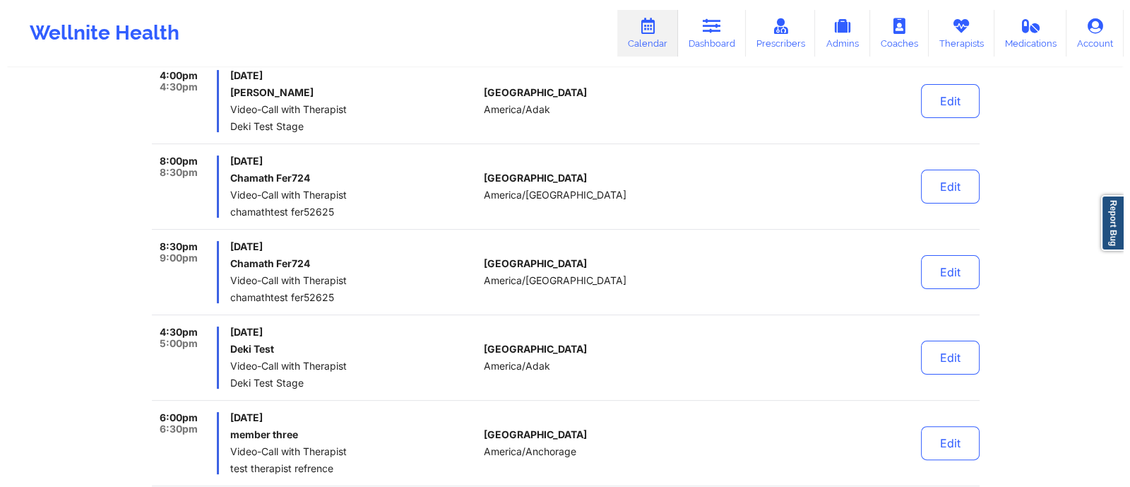
scroll to position [0, 0]
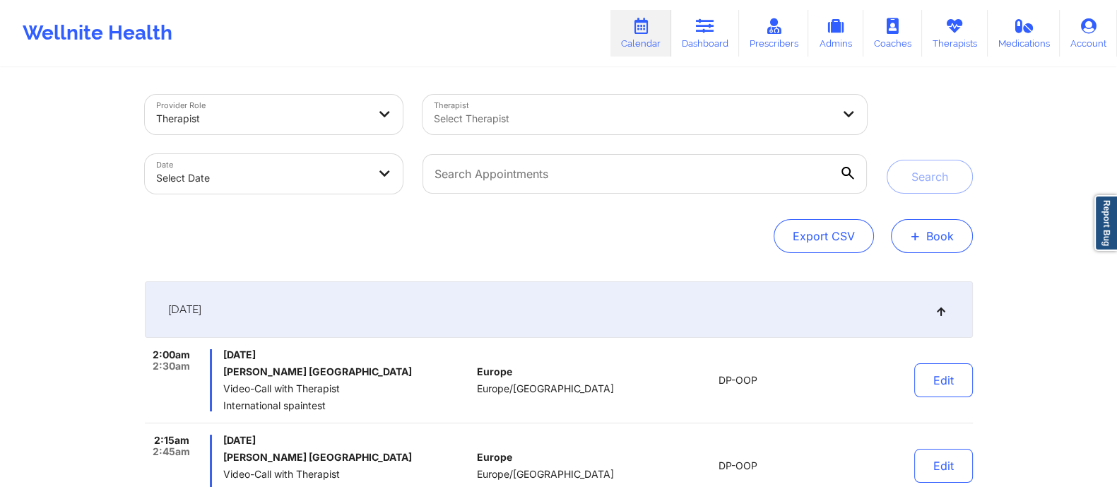
click at [940, 244] on button "+ Book" at bounding box center [932, 236] width 82 height 34
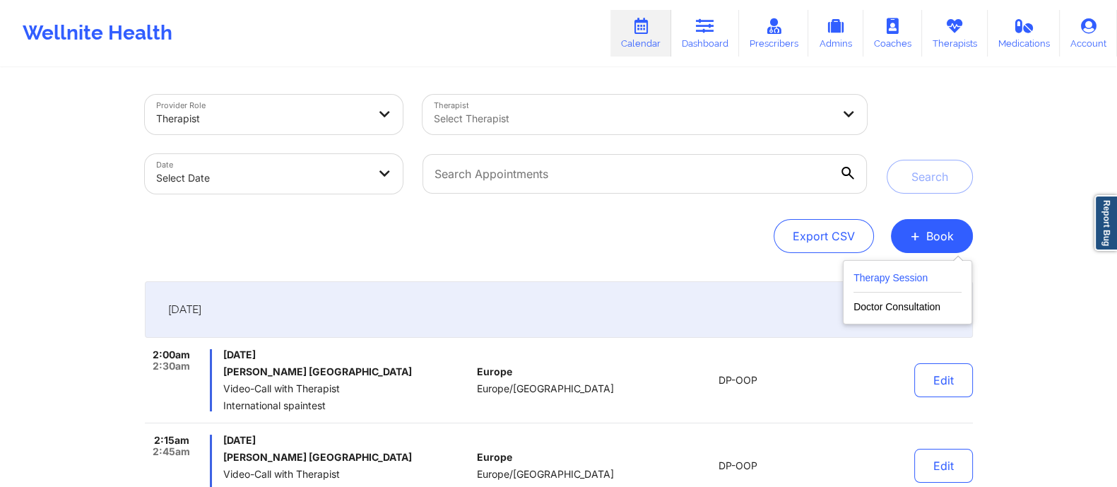
click at [865, 278] on button "Therapy Session" at bounding box center [907, 280] width 108 height 23
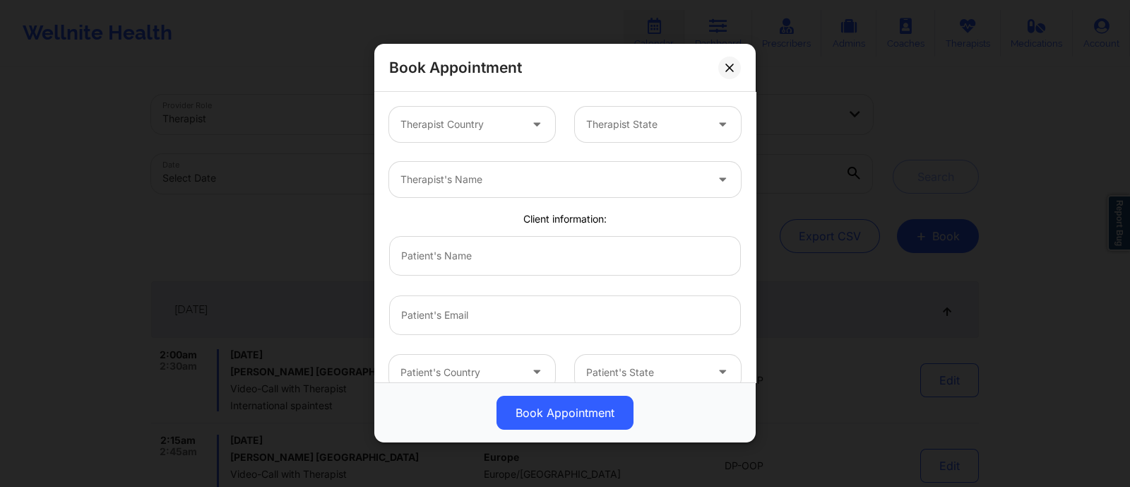
click at [480, 128] on div at bounding box center [460, 125] width 119 height 17
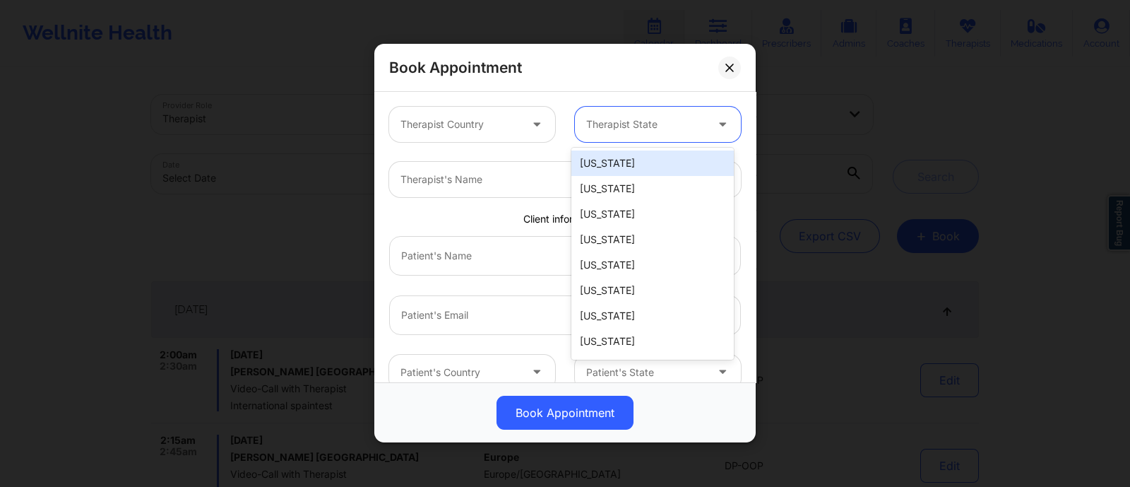
click at [635, 127] on div at bounding box center [645, 125] width 119 height 17
click at [422, 216] on div "Client information:" at bounding box center [565, 219] width 372 height 14
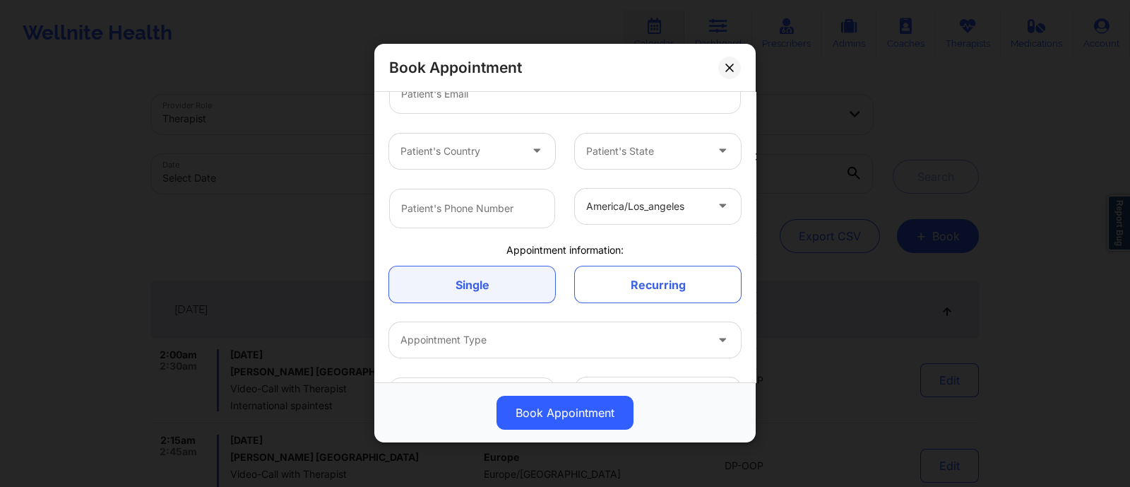
scroll to position [193, 0]
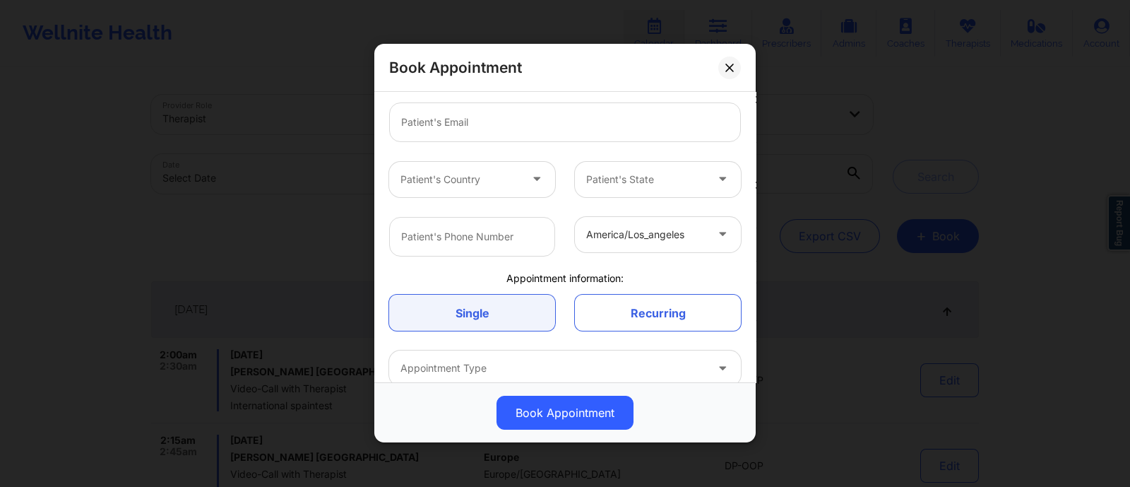
click at [451, 182] on div at bounding box center [460, 179] width 119 height 17
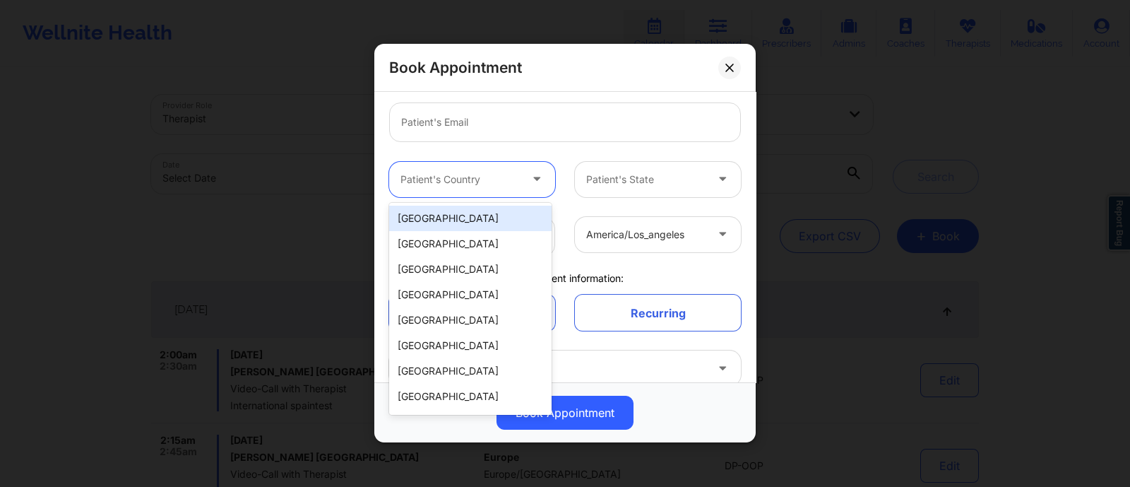
click at [647, 189] on div "Patient's State" at bounding box center [641, 179] width 132 height 35
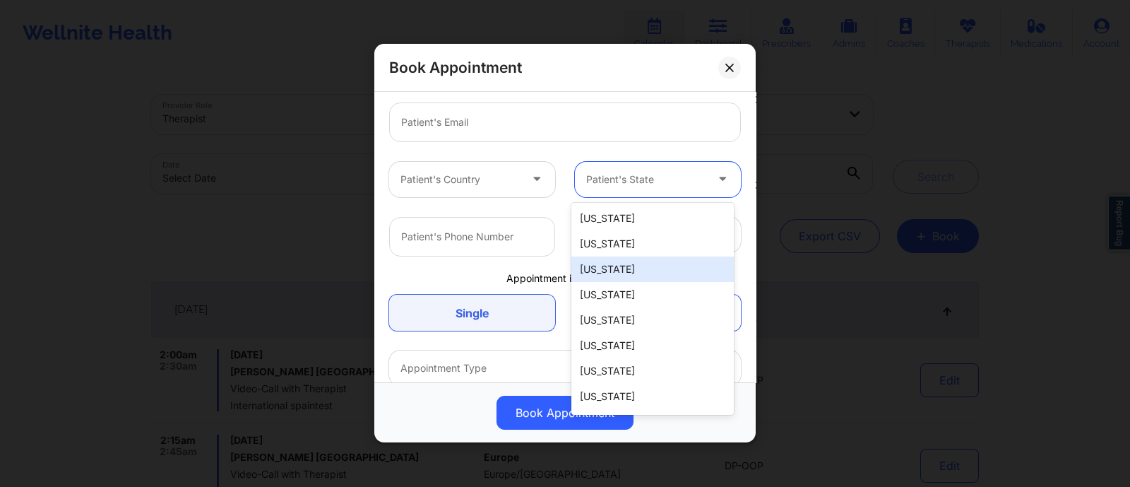
click at [415, 276] on div "Appointment information:" at bounding box center [565, 278] width 372 height 14
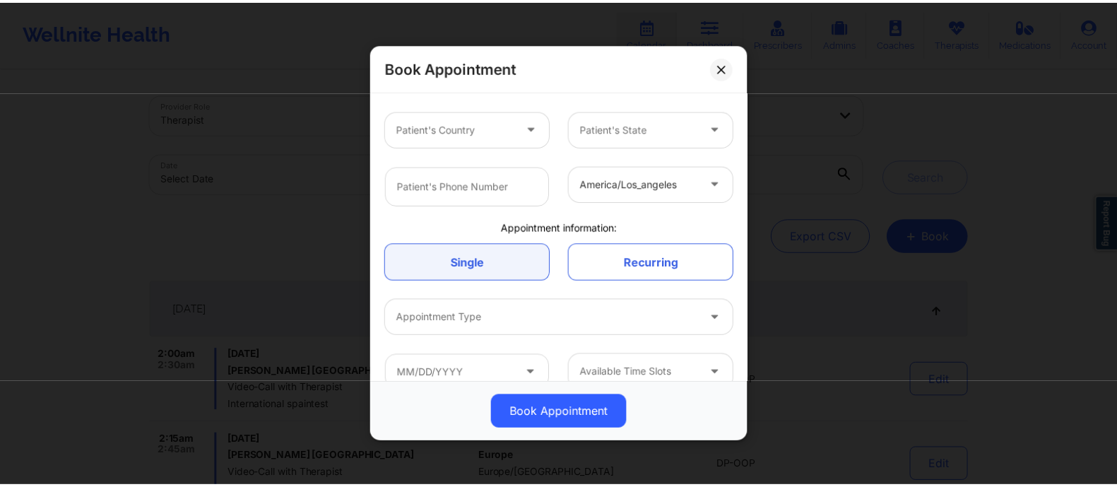
scroll to position [266, 0]
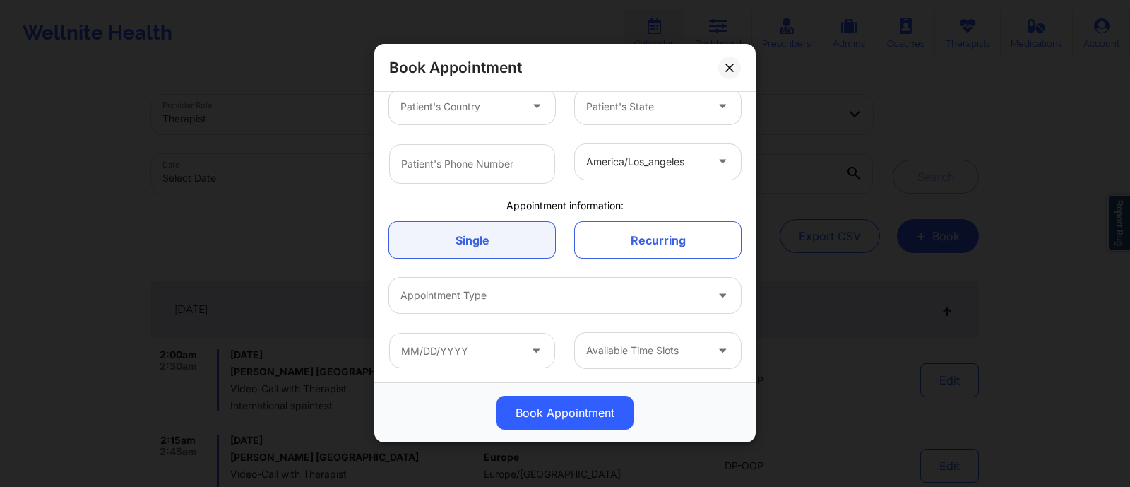
click at [805, 320] on div "Book Appointment Therapist Country Therapist State Therapist's Name Client info…" at bounding box center [565, 243] width 1130 height 487
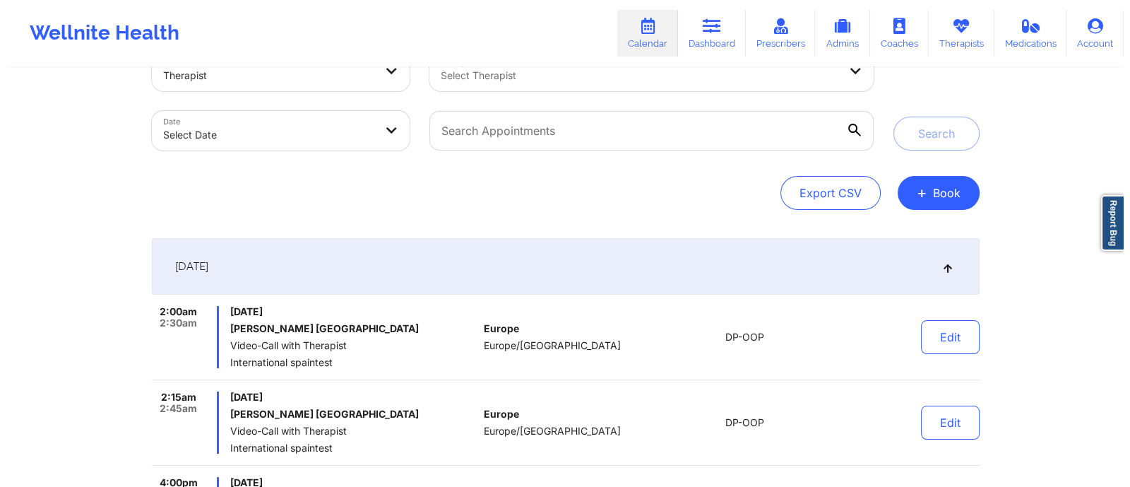
scroll to position [0, 0]
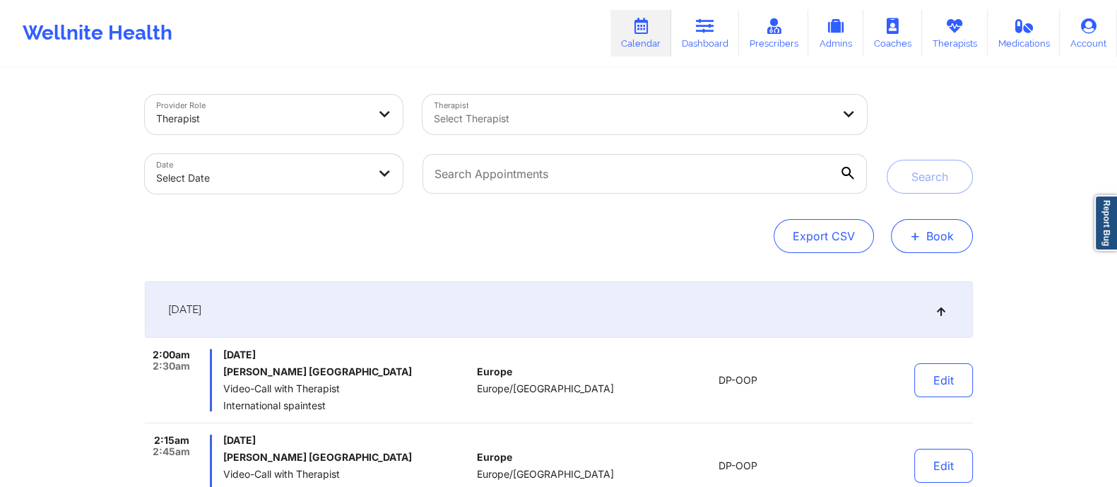
click at [921, 237] on button "+ Book" at bounding box center [932, 236] width 82 height 34
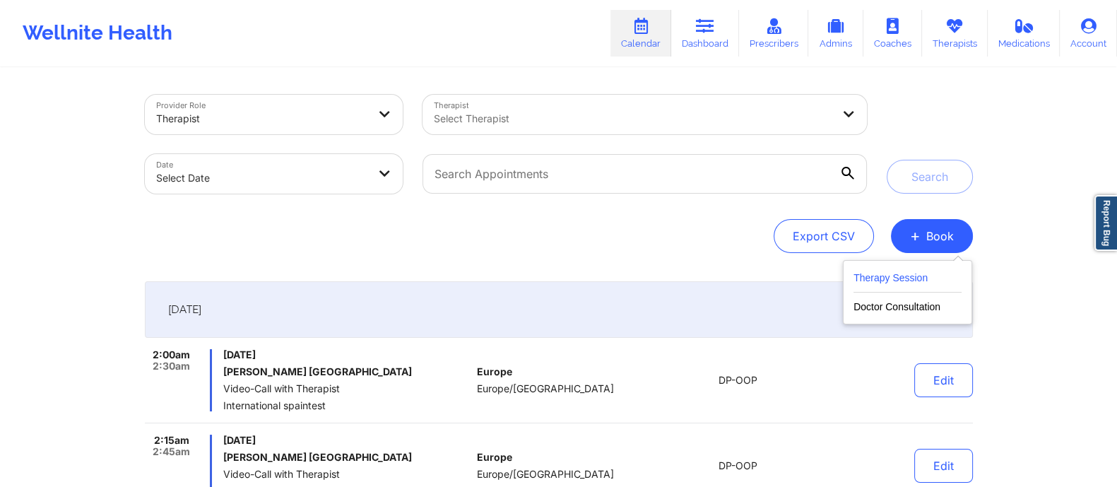
click at [887, 280] on button "Therapy Session" at bounding box center [907, 280] width 108 height 23
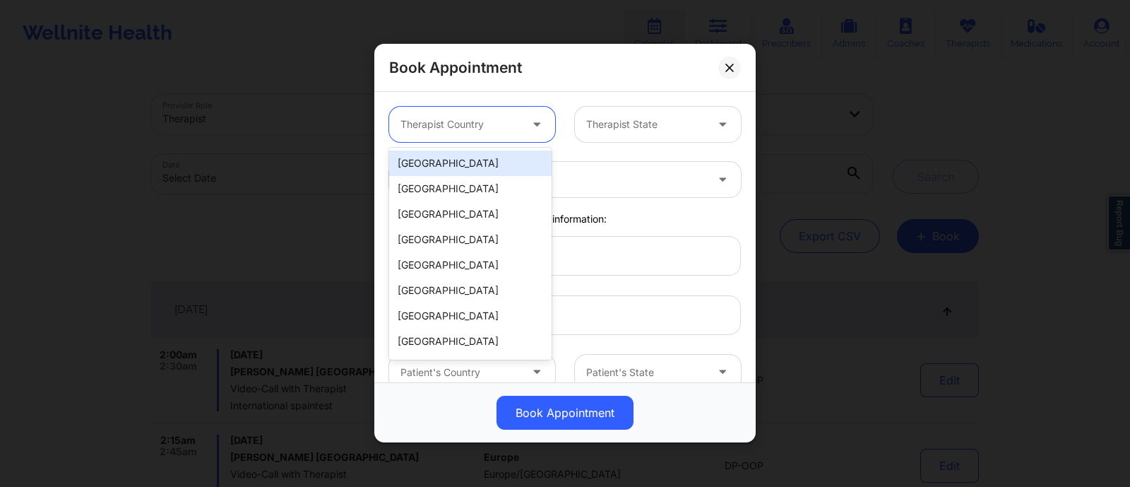
click at [445, 125] on div at bounding box center [460, 125] width 119 height 17
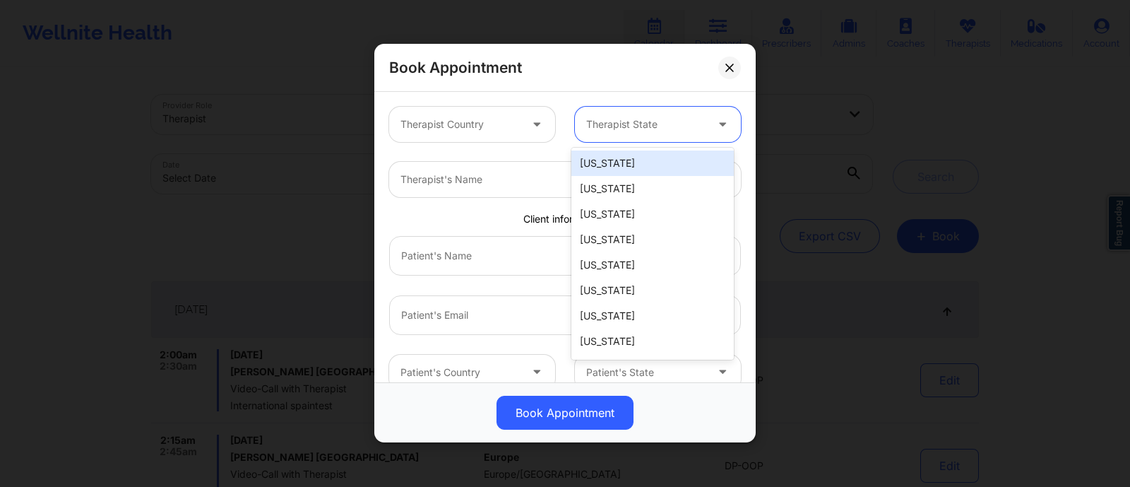
click at [620, 129] on div at bounding box center [645, 125] width 119 height 17
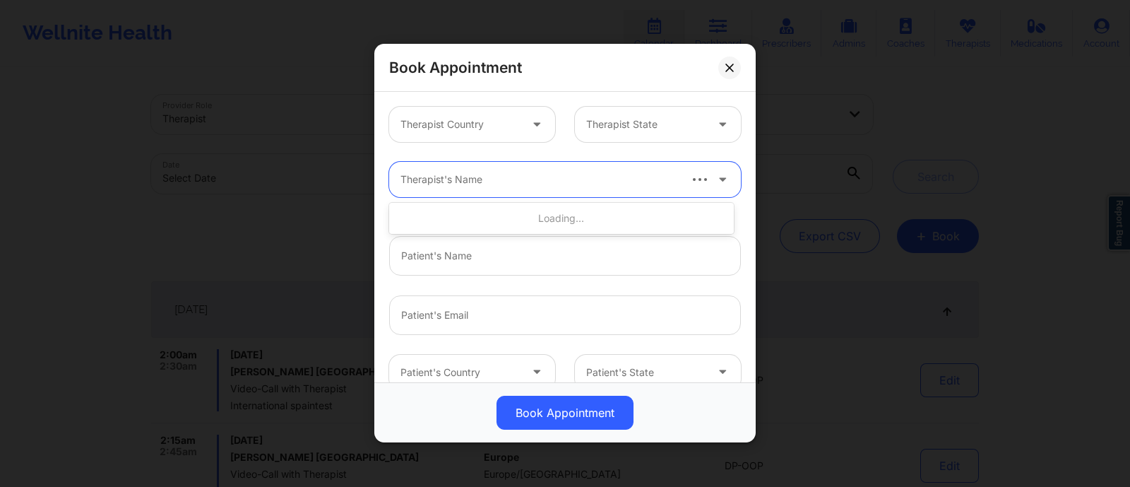
click at [482, 176] on div at bounding box center [539, 180] width 277 height 17
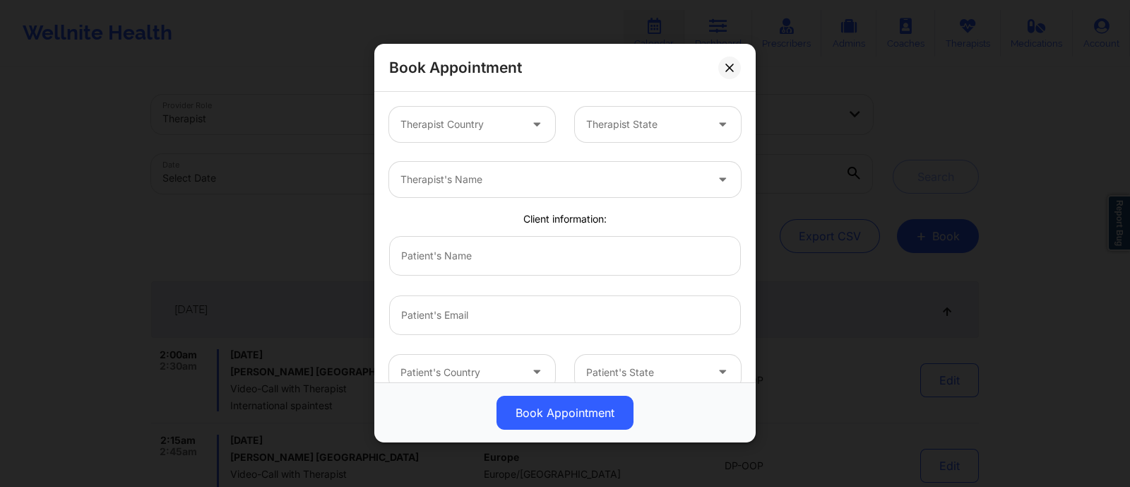
click at [650, 82] on div "Book Appointment" at bounding box center [564, 68] width 381 height 48
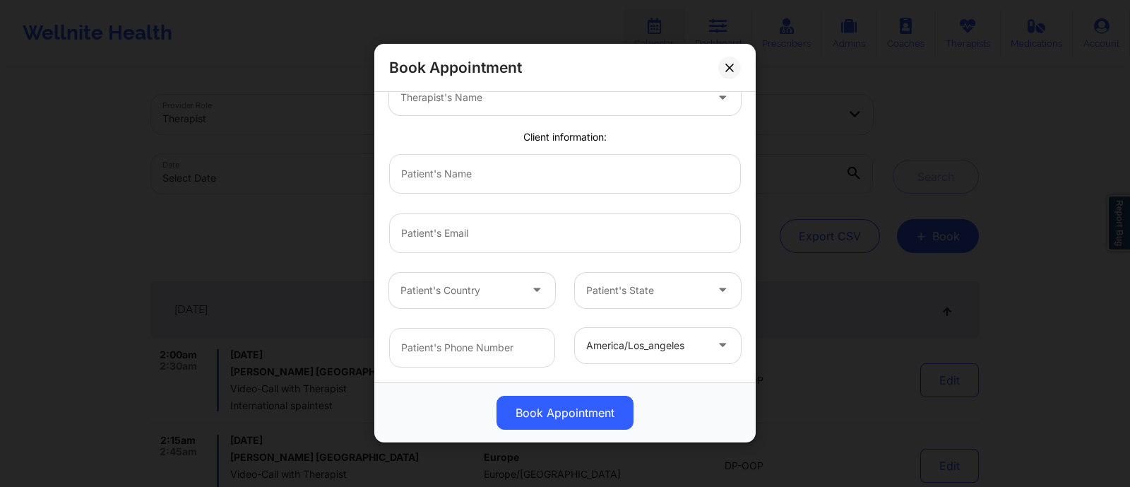
scroll to position [83, 0]
click at [466, 178] on input "text" at bounding box center [565, 173] width 352 height 40
click at [429, 239] on input "email" at bounding box center [565, 233] width 352 height 40
click at [468, 167] on input "text" at bounding box center [565, 173] width 352 height 40
click at [456, 227] on input "email" at bounding box center [565, 233] width 352 height 40
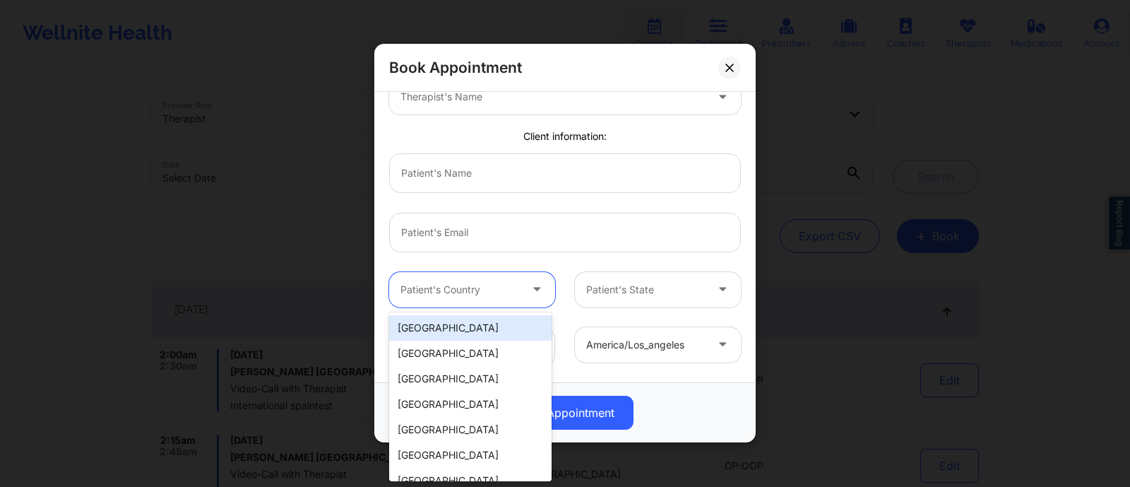
click at [436, 295] on div at bounding box center [460, 289] width 119 height 17
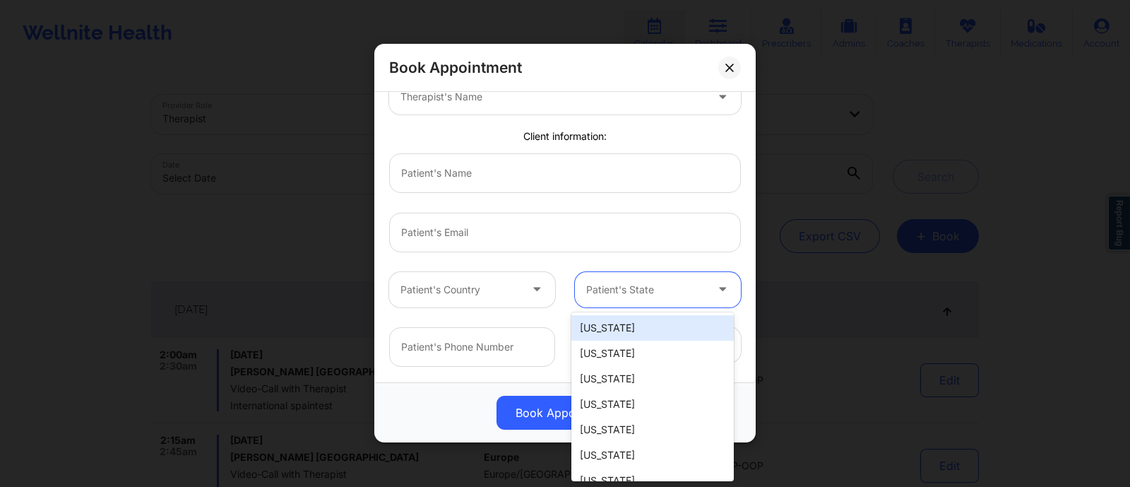
click at [665, 287] on div at bounding box center [645, 289] width 119 height 17
click at [472, 357] on input "text" at bounding box center [472, 347] width 166 height 40
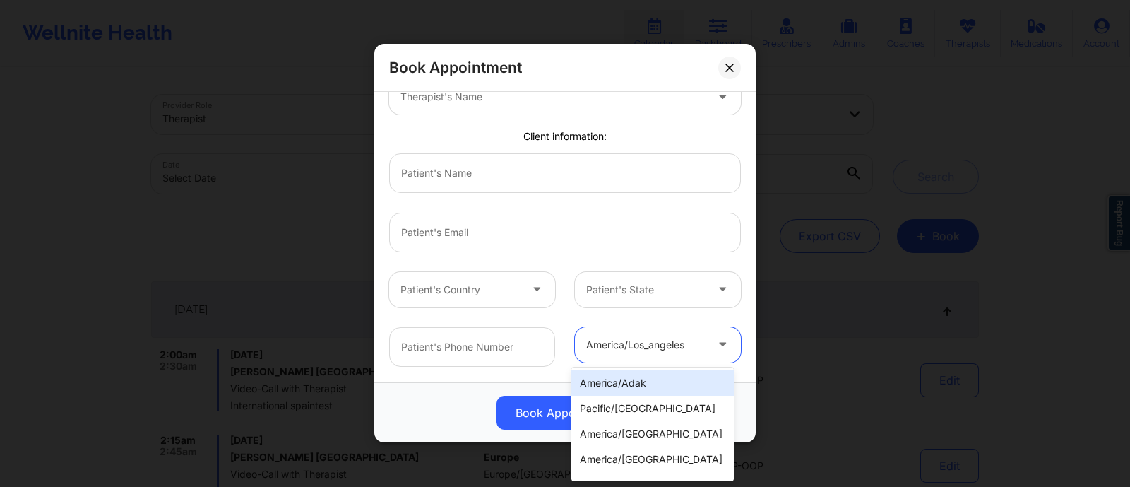
click at [681, 358] on div "america/los_angeles" at bounding box center [645, 344] width 119 height 35
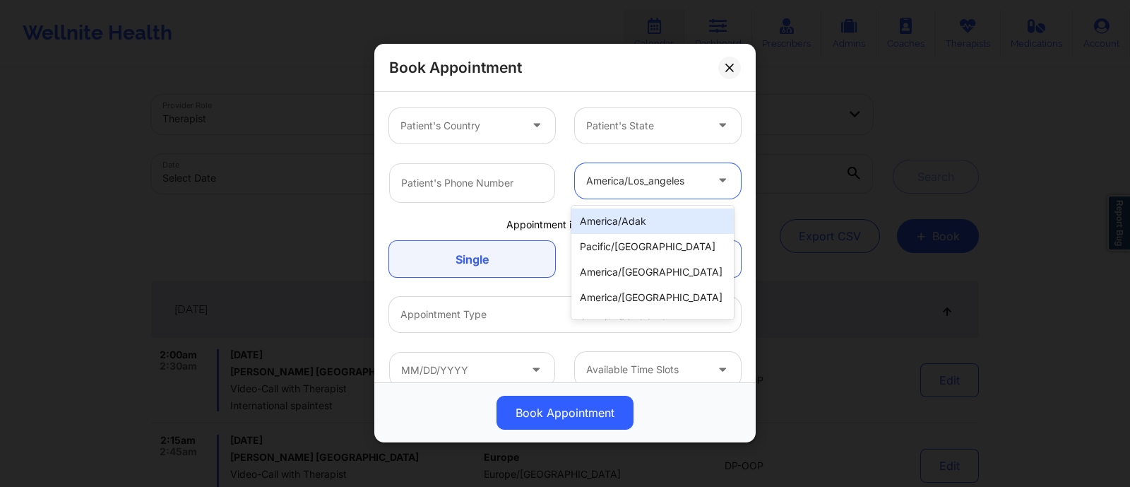
scroll to position [247, 0]
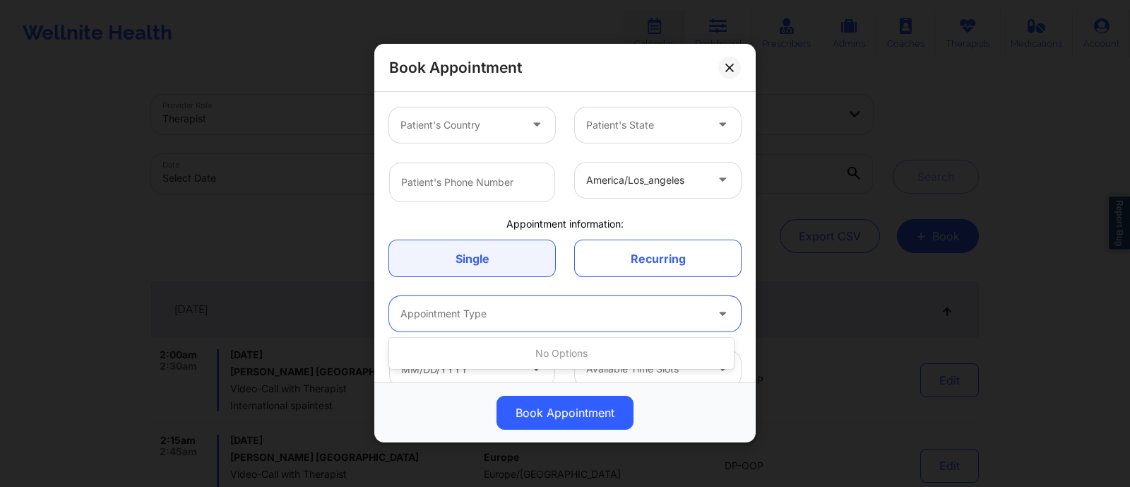
click at [519, 321] on div at bounding box center [553, 314] width 305 height 17
click at [446, 415] on div "Book Appointment" at bounding box center [565, 413] width 362 height 34
click at [494, 302] on div "Appointment Type" at bounding box center [548, 314] width 318 height 35
click at [456, 413] on div "Book Appointment" at bounding box center [565, 413] width 362 height 34
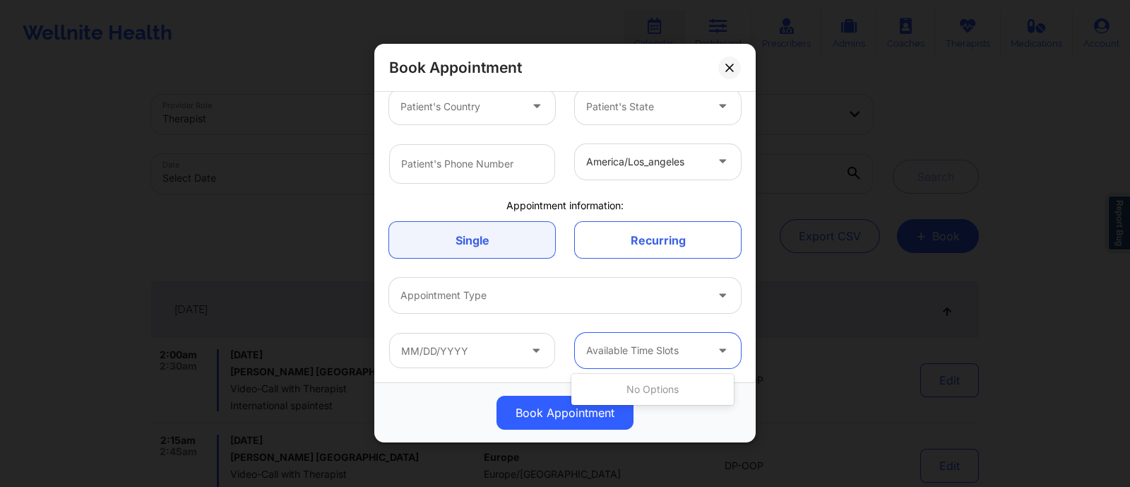
click at [632, 355] on div at bounding box center [645, 351] width 119 height 17
click at [680, 429] on div "Book Appointment" at bounding box center [565, 413] width 362 height 34
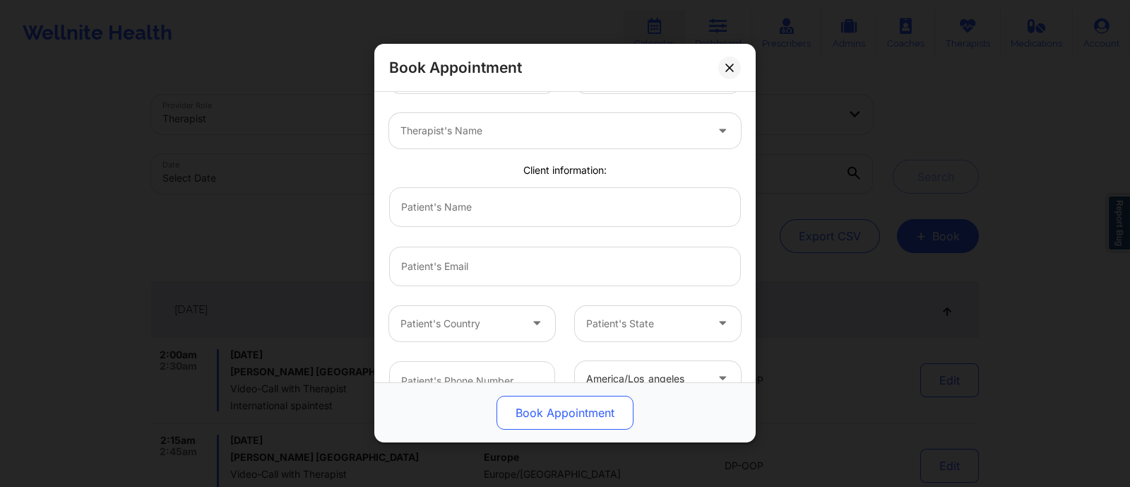
scroll to position [48, 0]
click at [523, 414] on button "Book Appointment" at bounding box center [565, 413] width 137 height 34
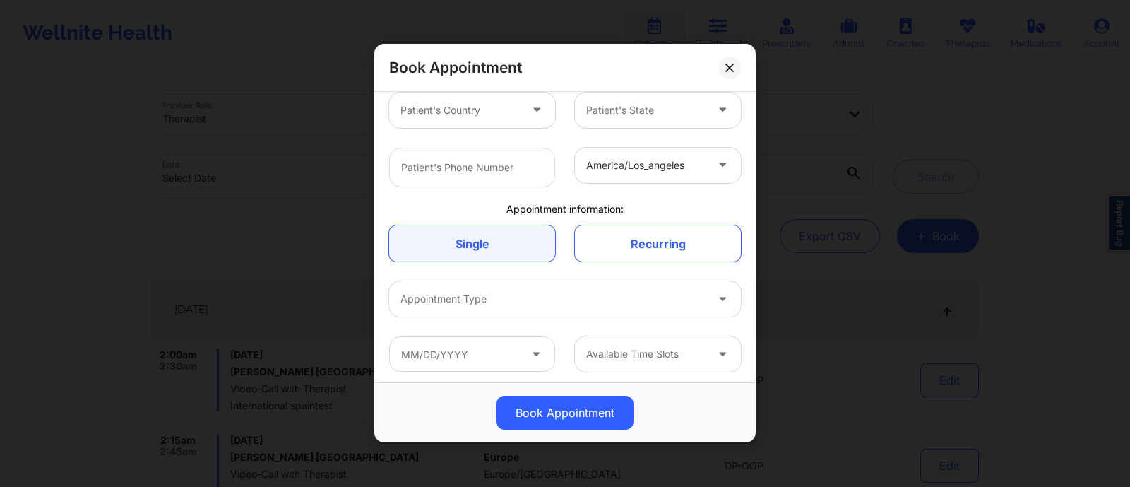
scroll to position [266, 0]
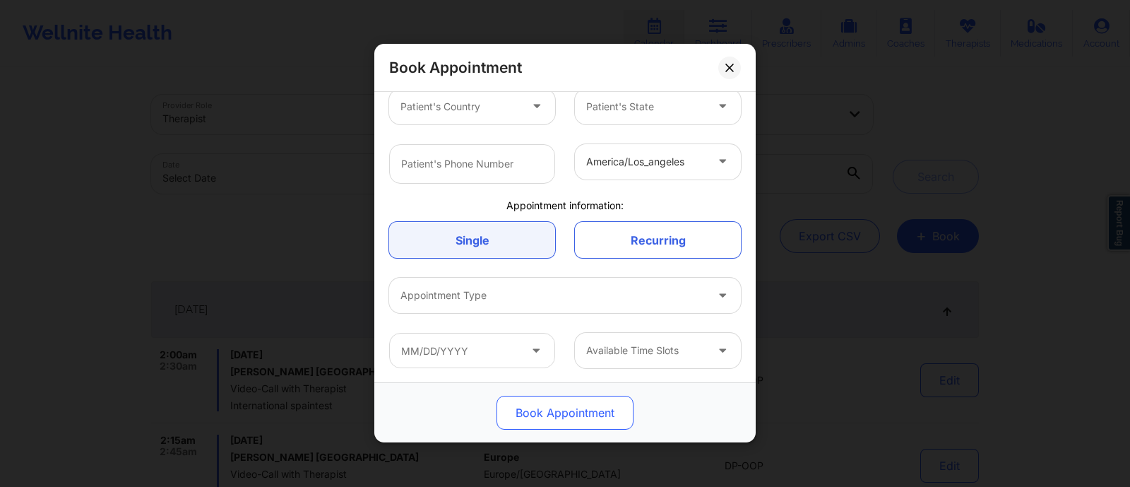
click at [526, 415] on button "Book Appointment" at bounding box center [565, 413] width 137 height 34
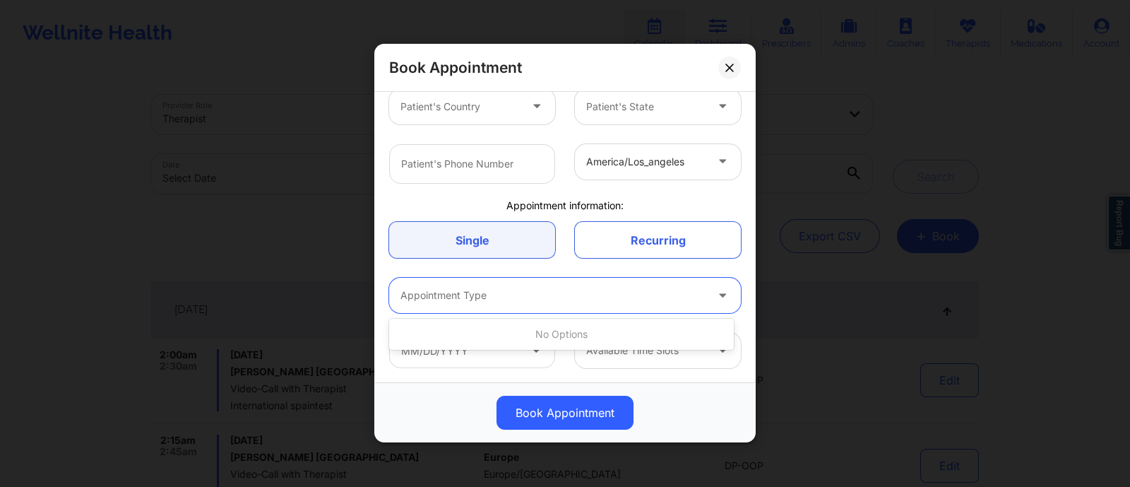
click at [496, 303] on div "Appointment Type" at bounding box center [548, 295] width 318 height 35
click at [548, 422] on button "Book Appointment" at bounding box center [565, 413] width 137 height 34
click at [440, 292] on div at bounding box center [553, 296] width 305 height 17
type input "Video call with Therapist"
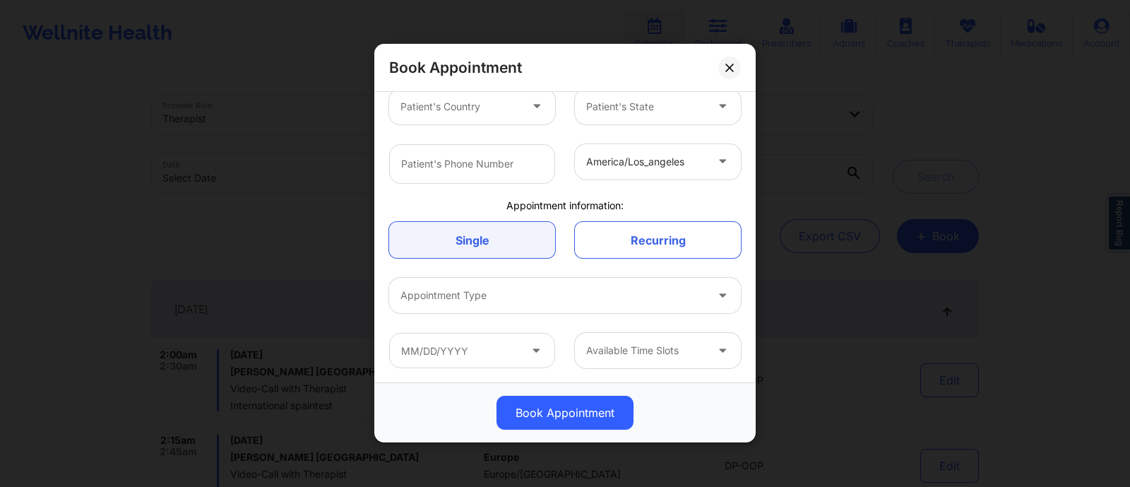
click at [449, 386] on div "Book Appointment" at bounding box center [564, 413] width 381 height 60
click at [449, 355] on input "text" at bounding box center [472, 350] width 166 height 35
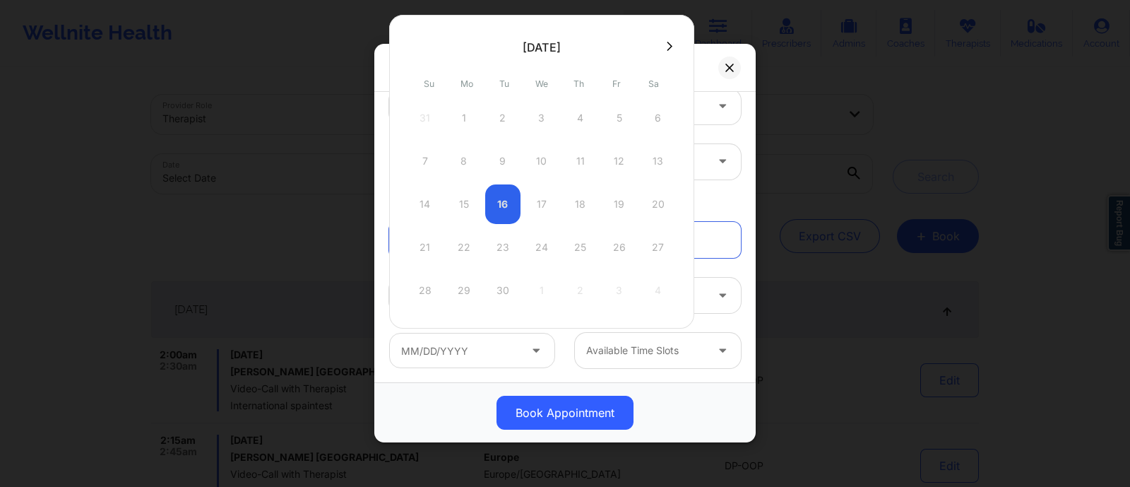
click at [497, 204] on div "14 15 16 17 18 19 20" at bounding box center [542, 204] width 268 height 40
click at [525, 201] on div "14 15 16 17 18 19 20" at bounding box center [542, 204] width 268 height 40
click at [528, 201] on div "14 15 16 17 18 19 20" at bounding box center [542, 204] width 268 height 40
click at [537, 197] on div "14 15 16 17 18 19 20" at bounding box center [542, 204] width 268 height 40
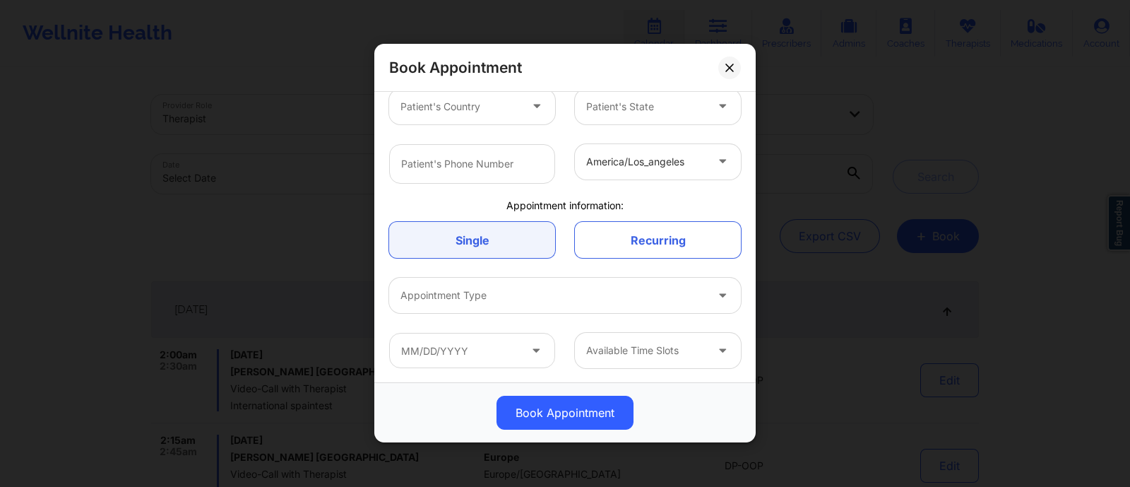
click at [675, 415] on div "Book Appointment" at bounding box center [565, 413] width 362 height 34
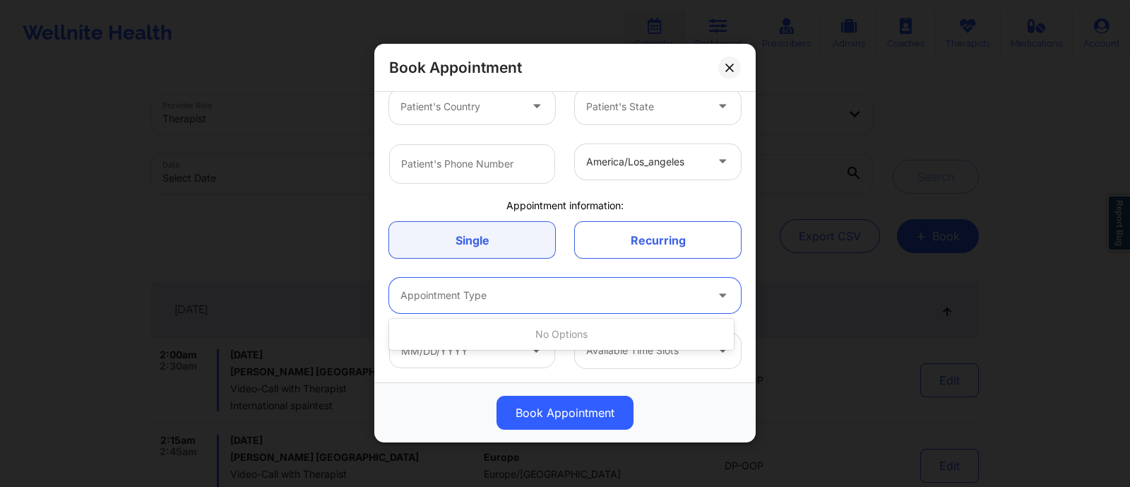
click at [625, 307] on div "Appointment Type" at bounding box center [548, 295] width 318 height 35
click at [454, 399] on div "Book Appointment" at bounding box center [565, 413] width 362 height 34
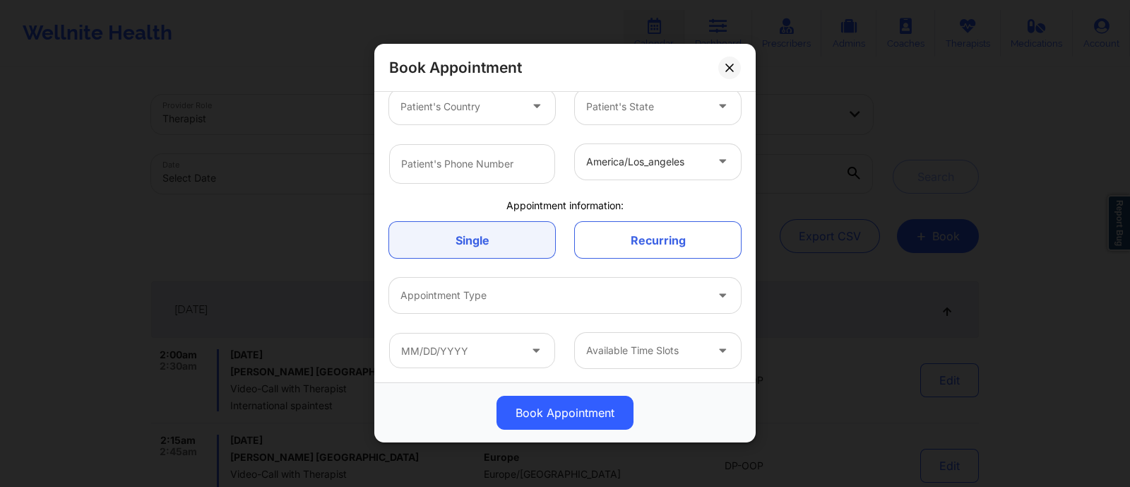
click at [523, 304] on div "Appointment Type" at bounding box center [548, 295] width 318 height 35
click at [659, 388] on div "Book Appointment" at bounding box center [564, 413] width 381 height 60
click at [664, 360] on div "Available Time Slots" at bounding box center [641, 350] width 132 height 35
click at [452, 389] on div "Book Appointment" at bounding box center [564, 413] width 381 height 60
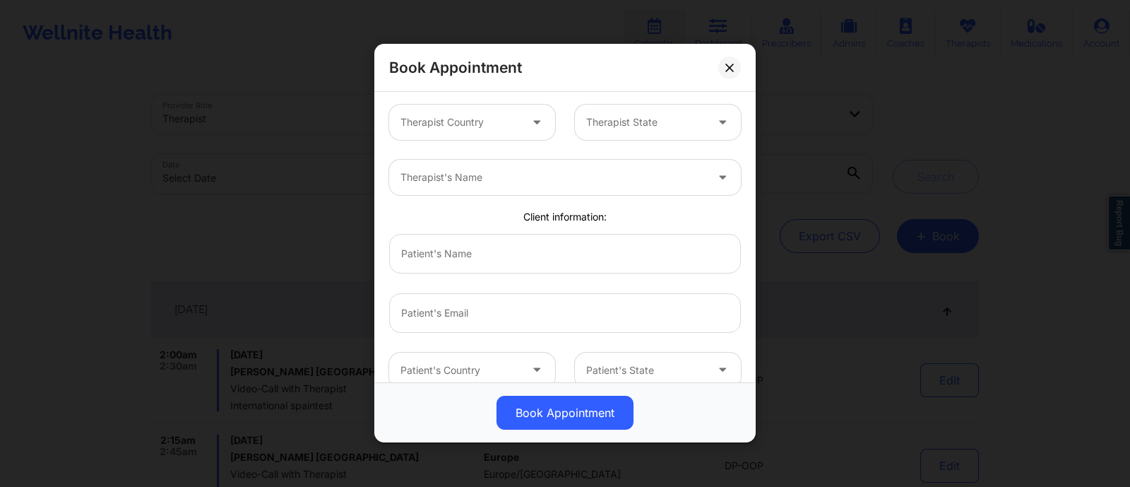
scroll to position [1, 0]
drag, startPoint x: 492, startPoint y: 261, endPoint x: 403, endPoint y: 259, distance: 89.0
click at [403, 259] on input "text" at bounding box center [565, 255] width 352 height 40
click at [699, 302] on input "email" at bounding box center [565, 315] width 352 height 40
click at [456, 244] on input "text" at bounding box center [565, 255] width 352 height 40
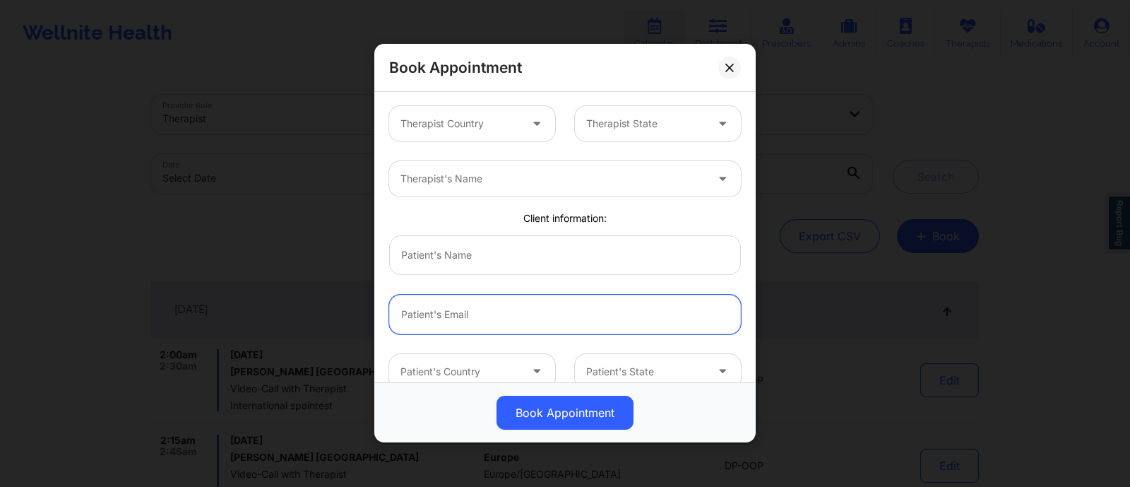
click at [448, 307] on input "email" at bounding box center [565, 315] width 352 height 40
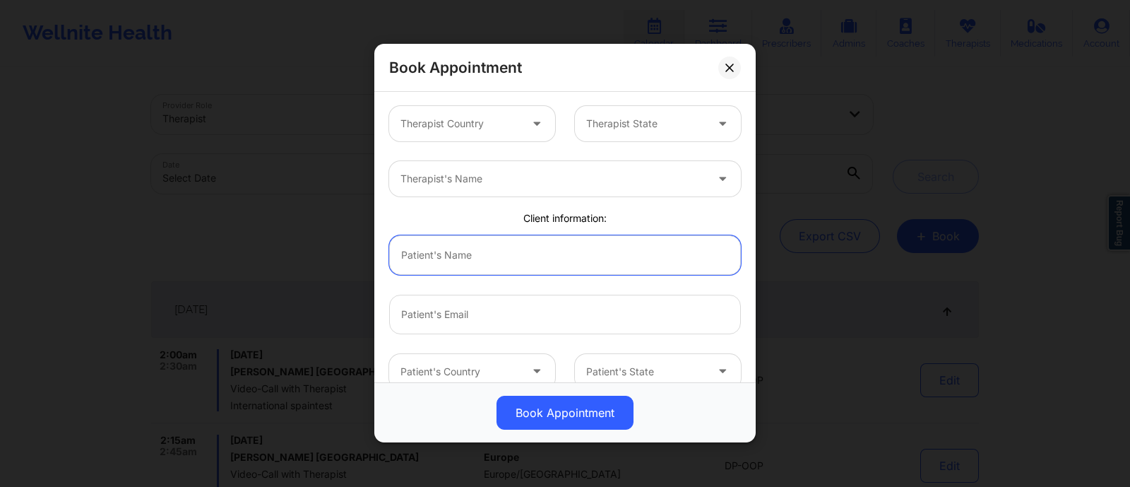
click at [474, 258] on input "text" at bounding box center [565, 255] width 352 height 40
click at [473, 254] on input "text" at bounding box center [565, 255] width 352 height 40
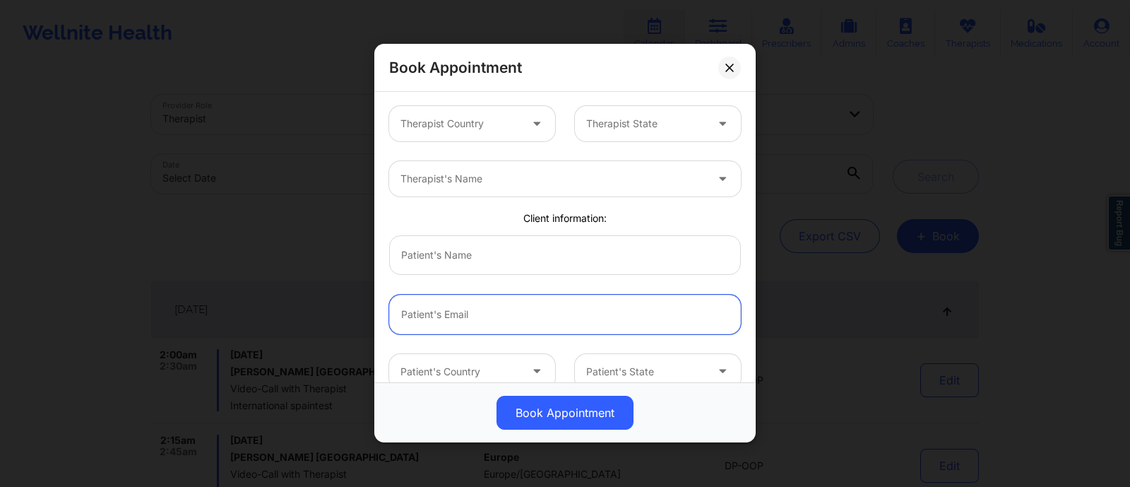
click at [444, 309] on input "email" at bounding box center [565, 315] width 352 height 40
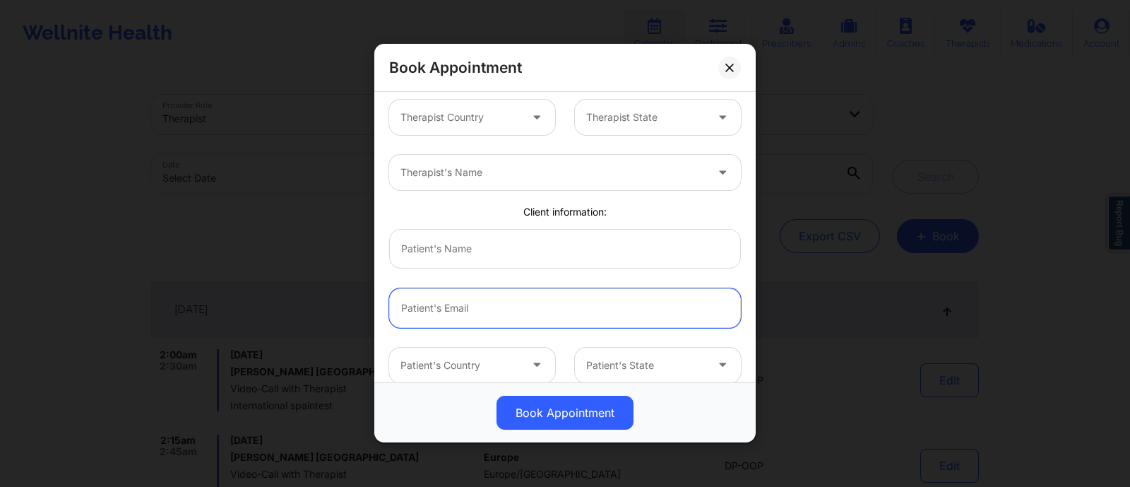
scroll to position [0, 0]
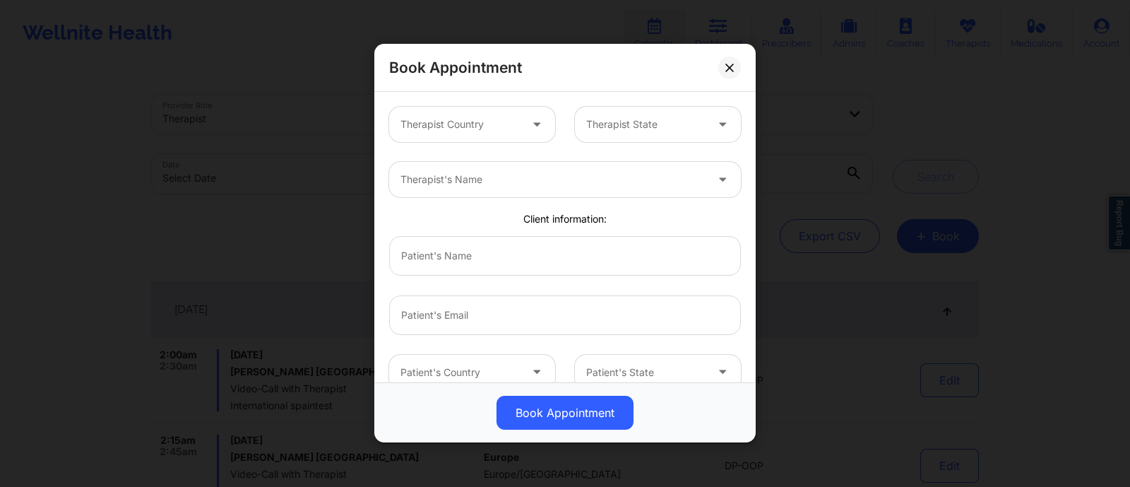
click at [685, 415] on div "Book Appointment" at bounding box center [565, 413] width 362 height 34
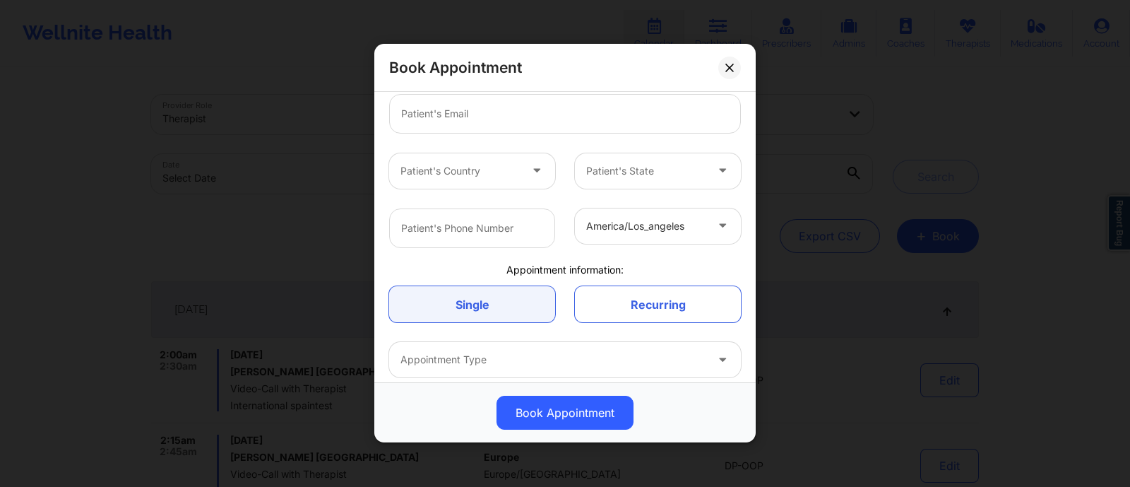
scroll to position [266, 0]
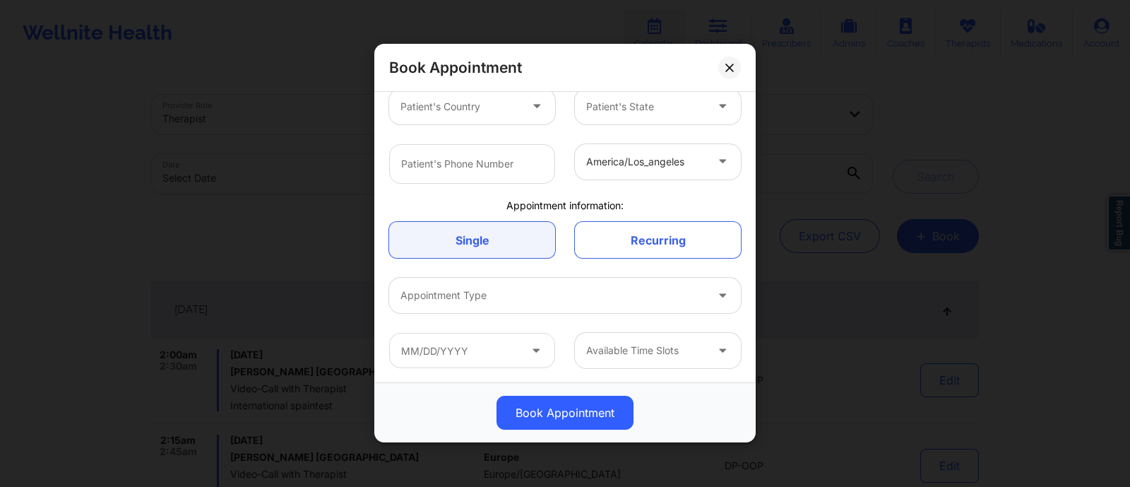
click at [519, 299] on div at bounding box center [553, 296] width 305 height 17
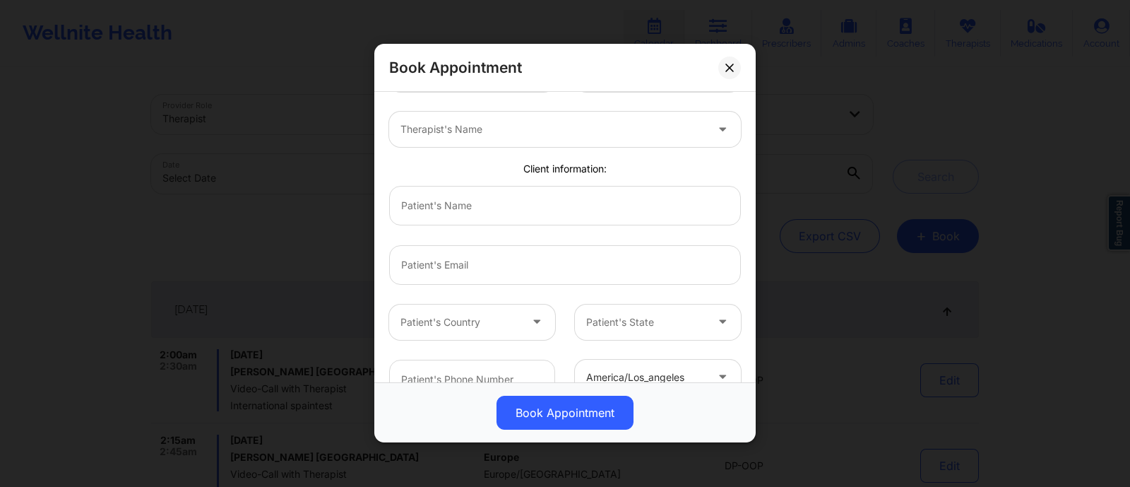
scroll to position [47, 0]
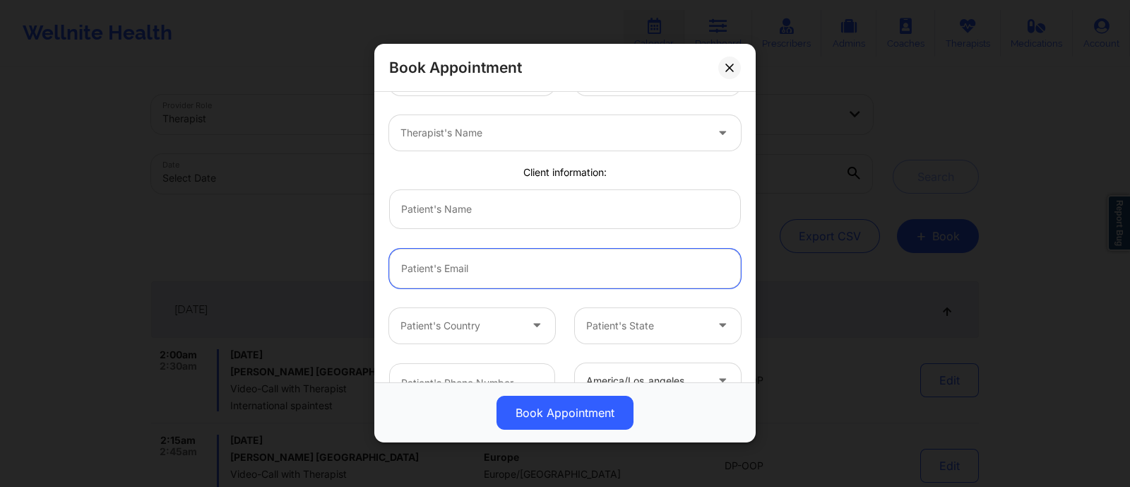
click at [497, 275] on input "email" at bounding box center [565, 269] width 352 height 40
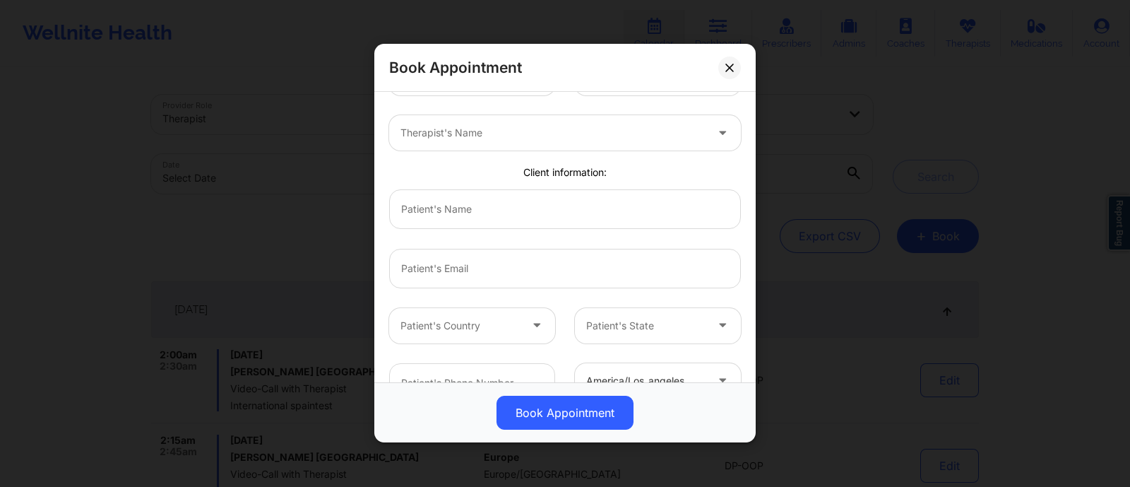
click at [724, 295] on div at bounding box center [565, 268] width 372 height 59
drag, startPoint x: 384, startPoint y: 189, endPoint x: 489, endPoint y: 261, distance: 128.0
click at [489, 268] on div "Therapist Country Therapist State Therapist's Name Client information: Patient'…" at bounding box center [565, 323] width 372 height 547
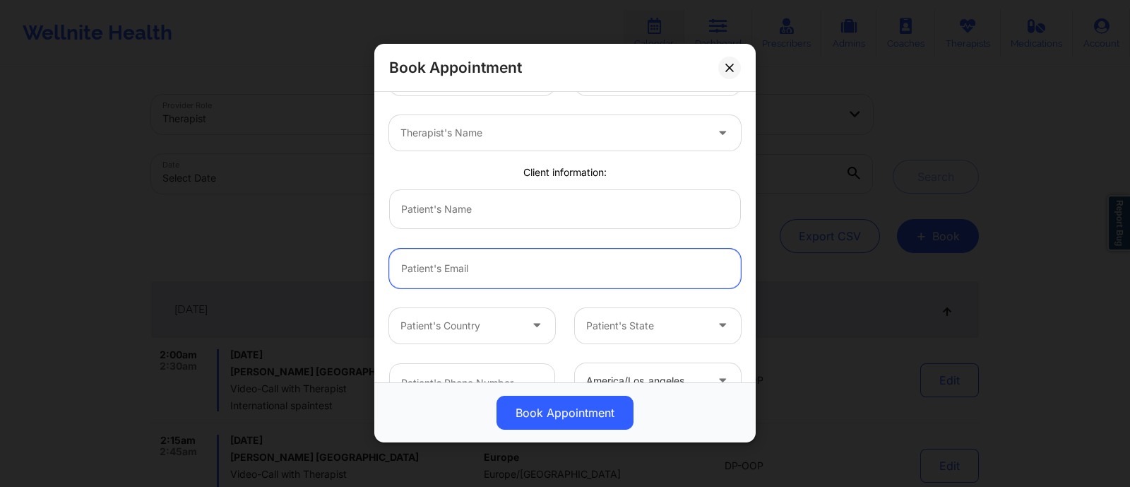
drag, startPoint x: 487, startPoint y: 259, endPoint x: 406, endPoint y: 191, distance: 105.9
click at [406, 191] on div "Therapist Country Therapist State Therapist's Name Client information: Patient'…" at bounding box center [565, 323] width 372 height 547
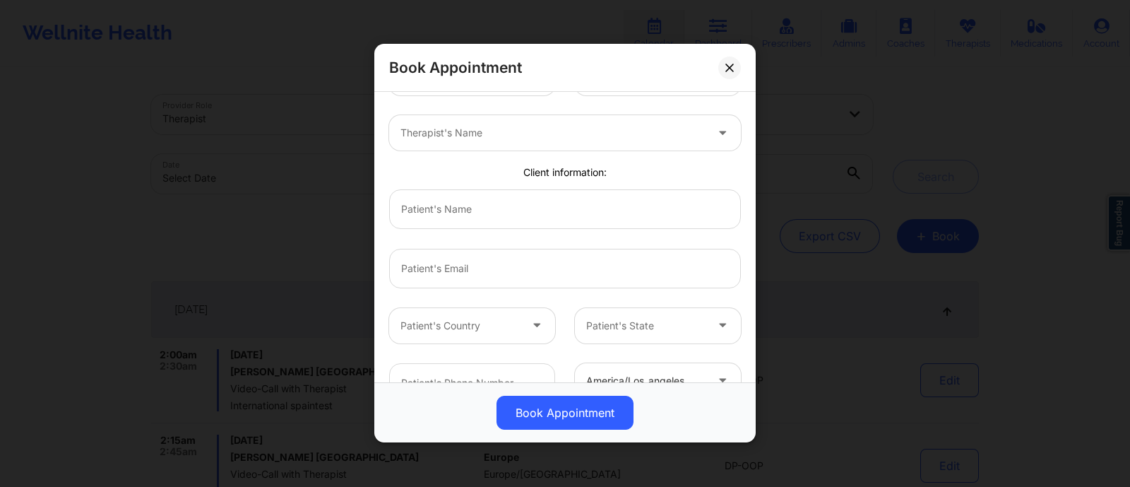
click at [486, 235] on div at bounding box center [565, 208] width 372 height 59
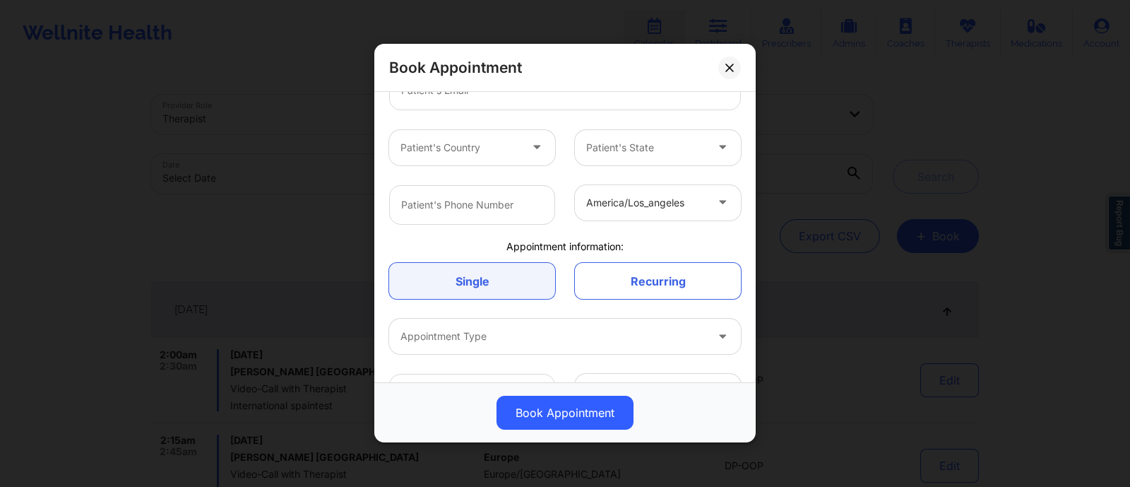
scroll to position [228, 0]
click at [487, 288] on link "Single" at bounding box center [472, 278] width 166 height 36
click at [490, 336] on div at bounding box center [553, 333] width 305 height 17
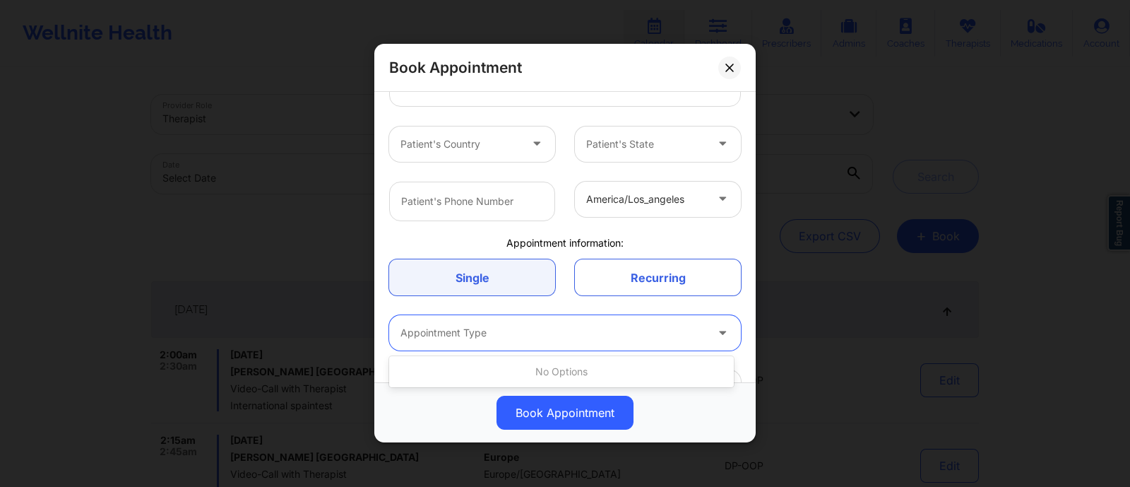
scroll to position [266, 0]
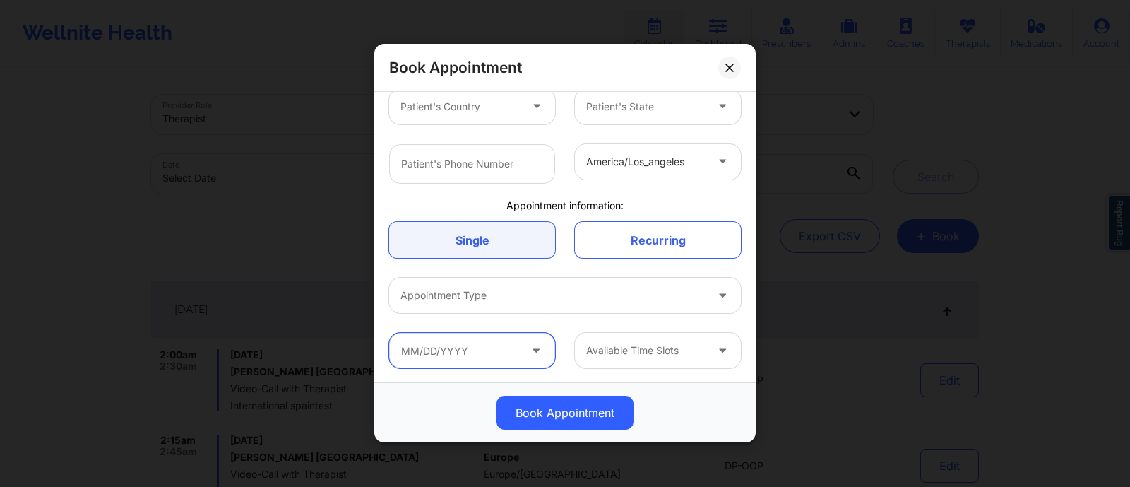
click at [461, 362] on input "text" at bounding box center [472, 350] width 166 height 35
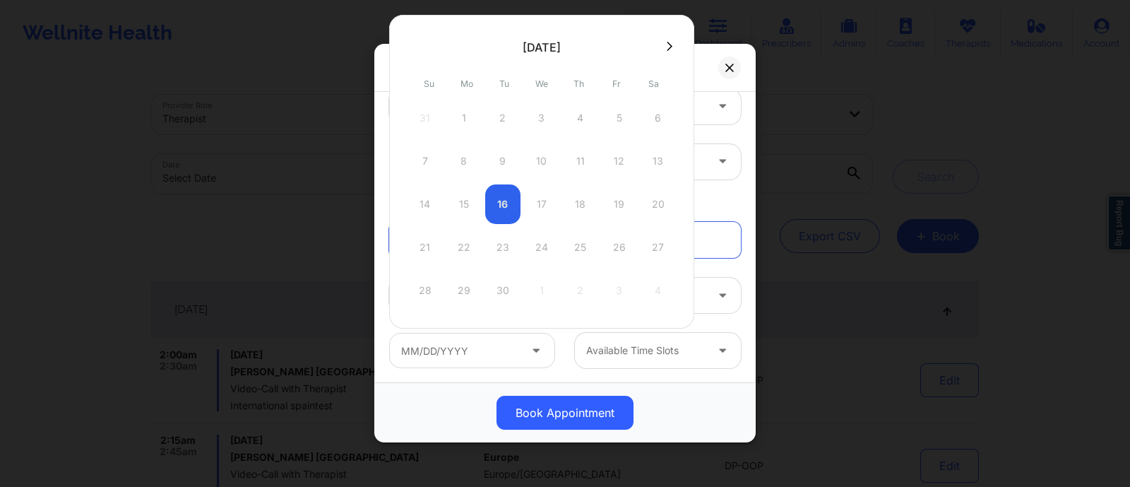
drag, startPoint x: 456, startPoint y: 379, endPoint x: 516, endPoint y: 367, distance: 61.9
click at [458, 380] on div "Therapist Country Therapist State Therapist's Name Client information: Patient'…" at bounding box center [564, 237] width 381 height 290
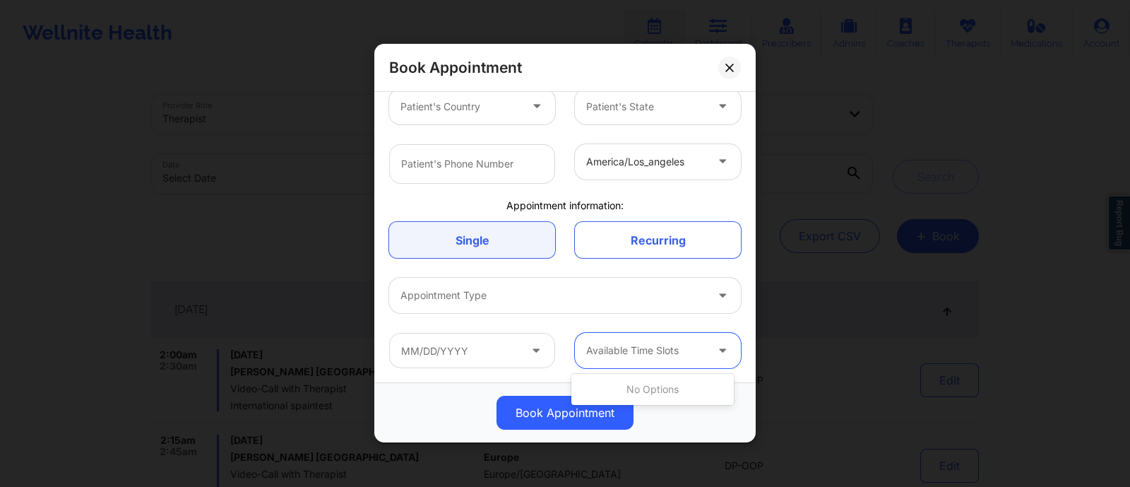
click at [603, 352] on div at bounding box center [645, 351] width 119 height 17
click at [555, 351] on div at bounding box center [472, 350] width 186 height 35
click at [638, 352] on div at bounding box center [645, 351] width 119 height 17
click at [524, 351] on input "text" at bounding box center [472, 350] width 166 height 35
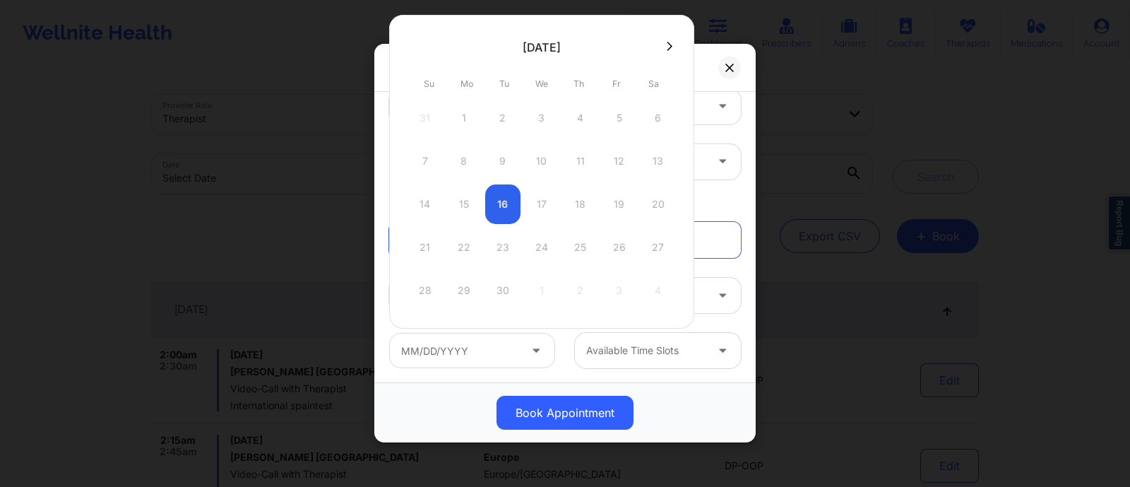
click at [617, 351] on div at bounding box center [645, 351] width 119 height 17
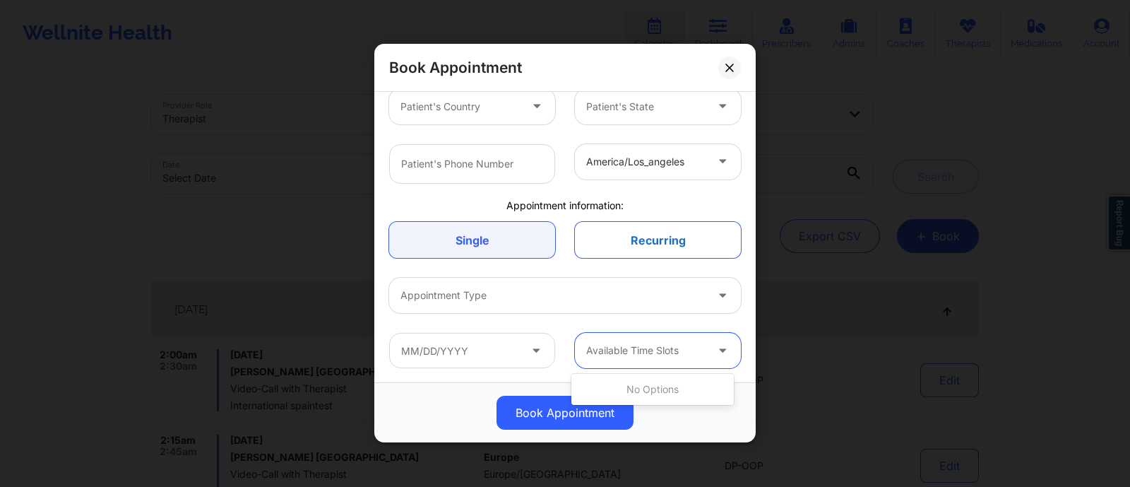
click at [630, 236] on link "Recurring" at bounding box center [658, 241] width 166 height 36
click at [583, 246] on link "Recurring" at bounding box center [658, 241] width 166 height 36
click at [637, 254] on link "Recurring" at bounding box center [658, 241] width 166 height 36
click at [473, 245] on link "Single" at bounding box center [472, 241] width 166 height 36
click at [629, 240] on link "Recurring" at bounding box center [658, 241] width 166 height 36
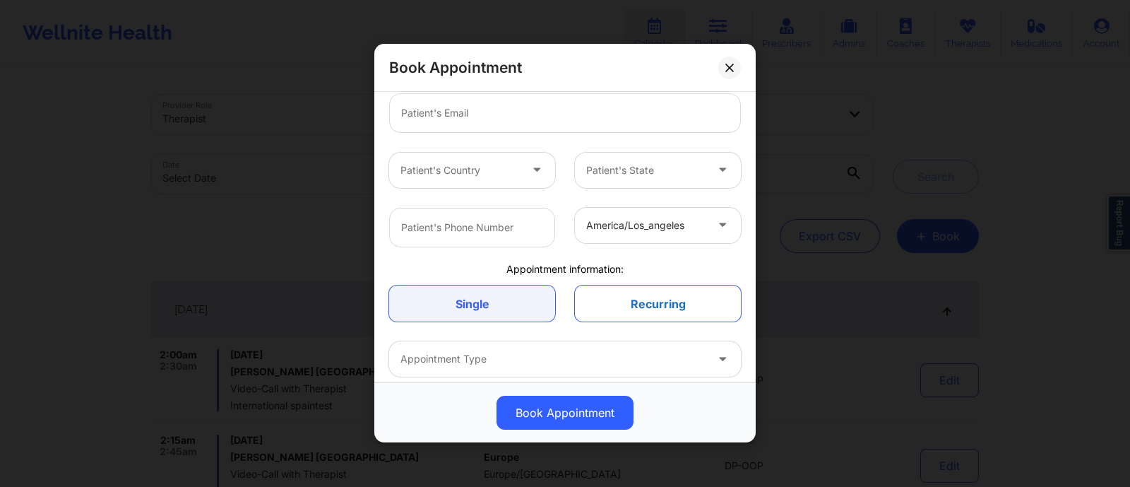
scroll to position [208, 0]
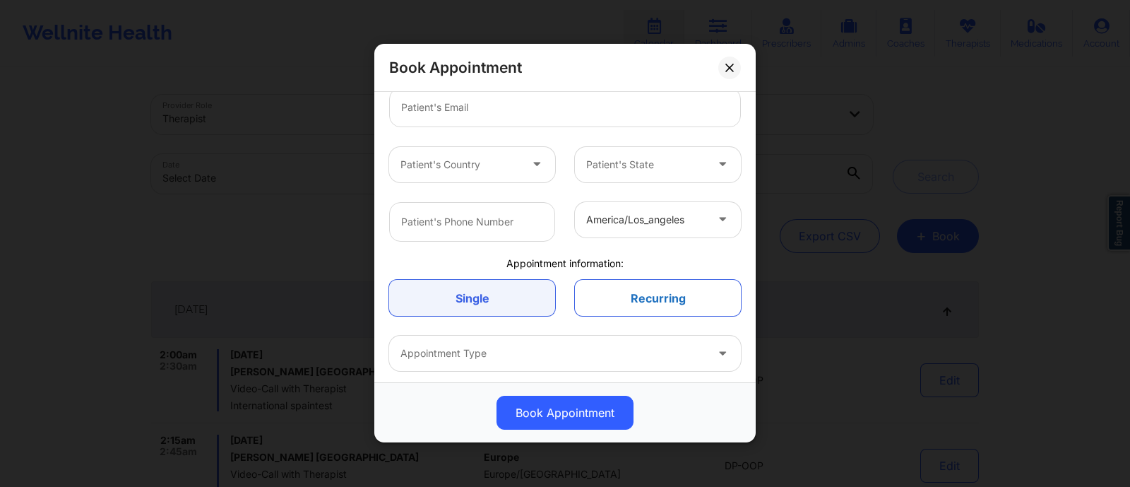
click at [612, 303] on link "Recurring" at bounding box center [658, 298] width 166 height 36
click at [469, 300] on link "Single" at bounding box center [472, 298] width 166 height 36
click at [656, 294] on link "Recurring" at bounding box center [658, 298] width 166 height 36
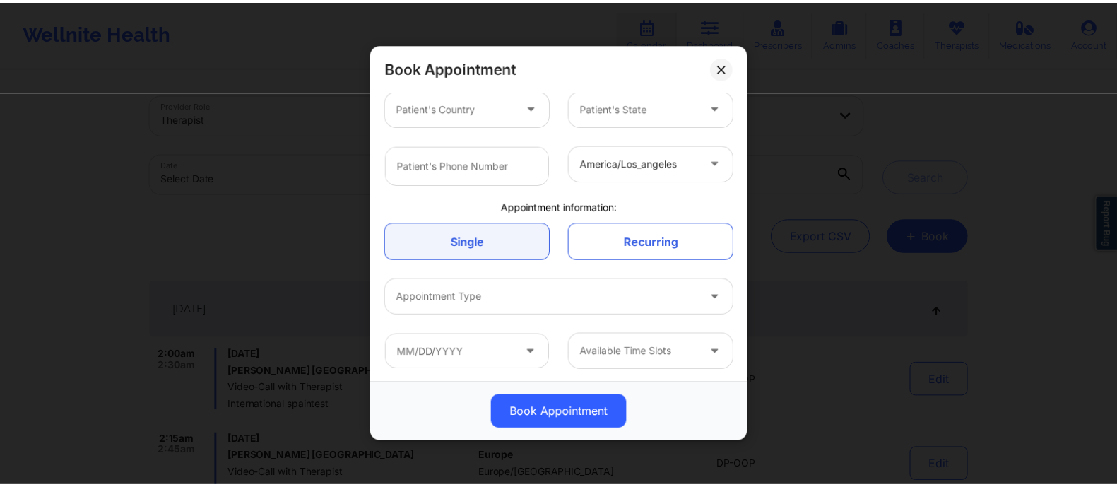
scroll to position [266, 0]
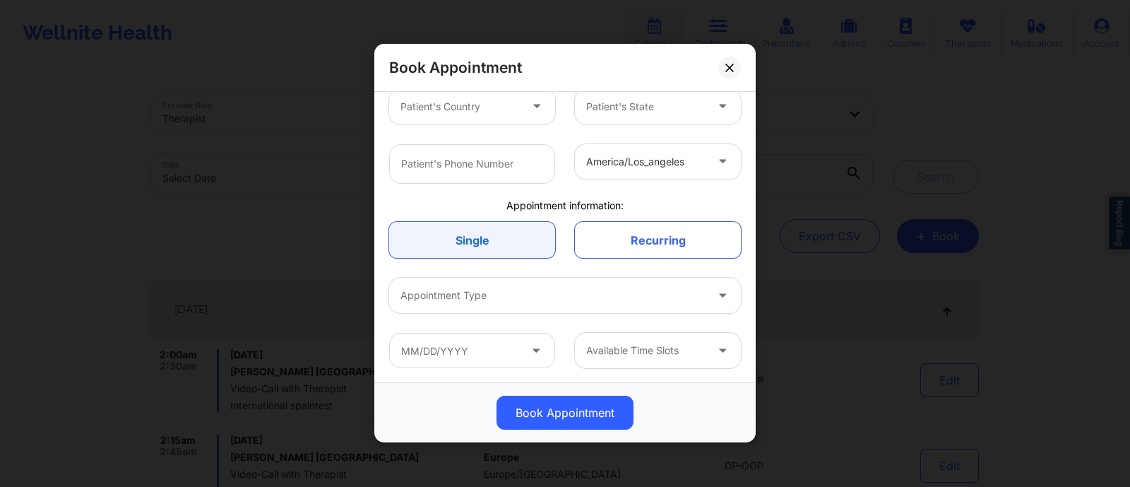
click at [473, 245] on link "Single" at bounding box center [472, 241] width 166 height 36
click at [598, 239] on link "Recurring" at bounding box center [658, 241] width 166 height 36
click at [430, 231] on link "Single" at bounding box center [472, 241] width 166 height 36
click at [646, 238] on link "Recurring" at bounding box center [658, 241] width 166 height 36
click at [425, 246] on link "Single" at bounding box center [472, 241] width 166 height 36
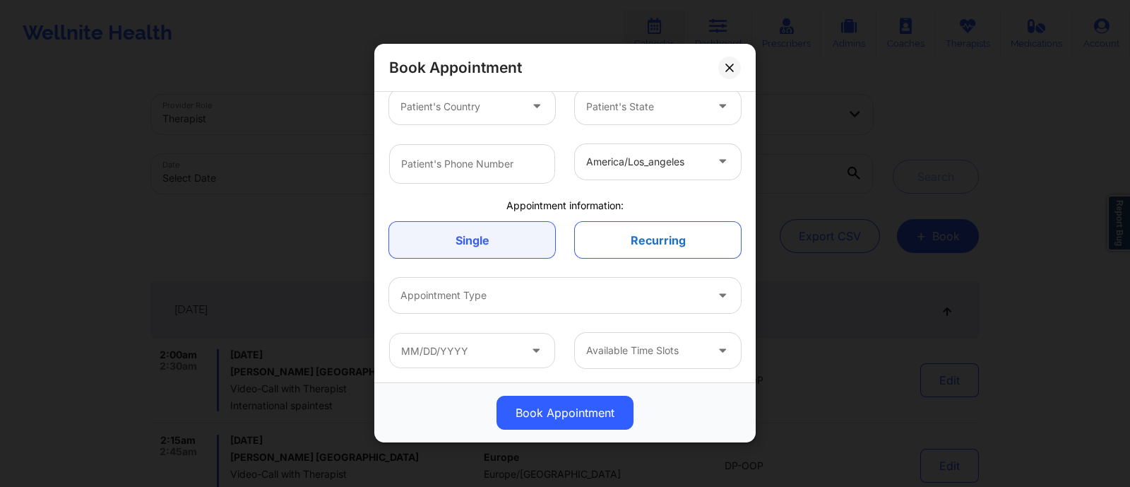
click at [618, 242] on link "Recurring" at bounding box center [658, 241] width 166 height 36
click at [500, 242] on link "Single" at bounding box center [472, 241] width 166 height 36
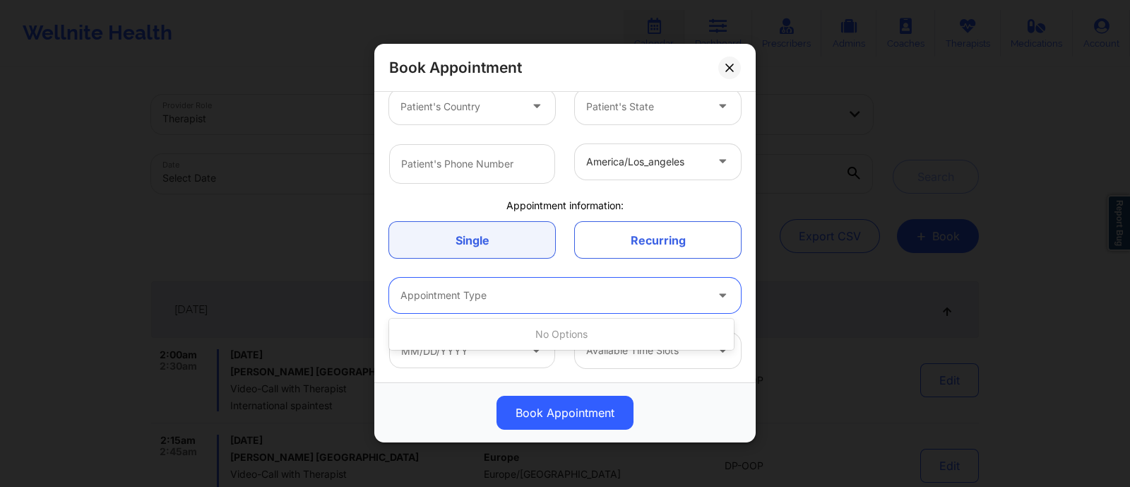
click at [495, 283] on div "Appointment Type" at bounding box center [548, 295] width 318 height 35
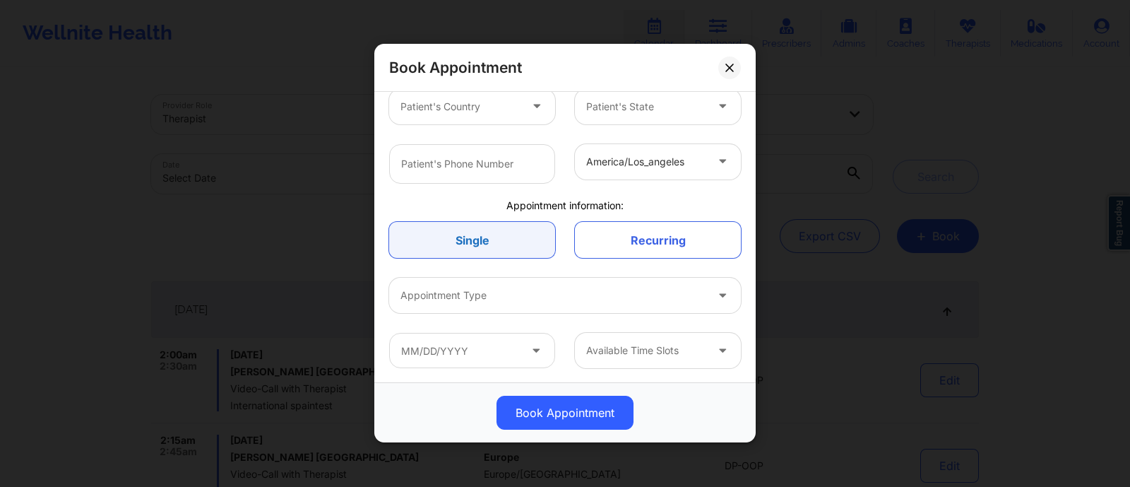
click at [487, 247] on link "Single" at bounding box center [472, 241] width 166 height 36
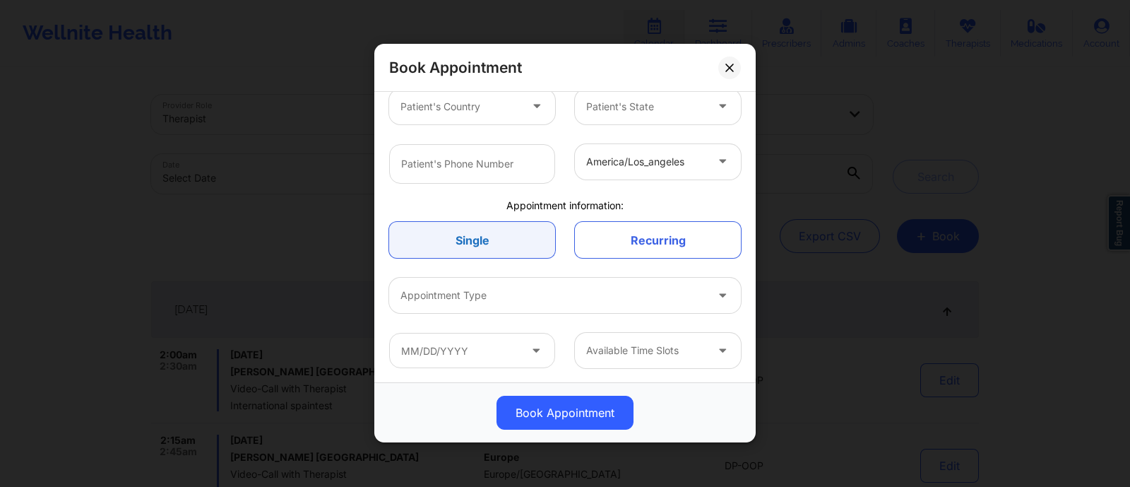
click at [487, 247] on link "Single" at bounding box center [472, 241] width 166 height 36
click at [678, 239] on link "Recurring" at bounding box center [658, 241] width 166 height 36
click at [696, 241] on link "Recurring" at bounding box center [658, 241] width 166 height 36
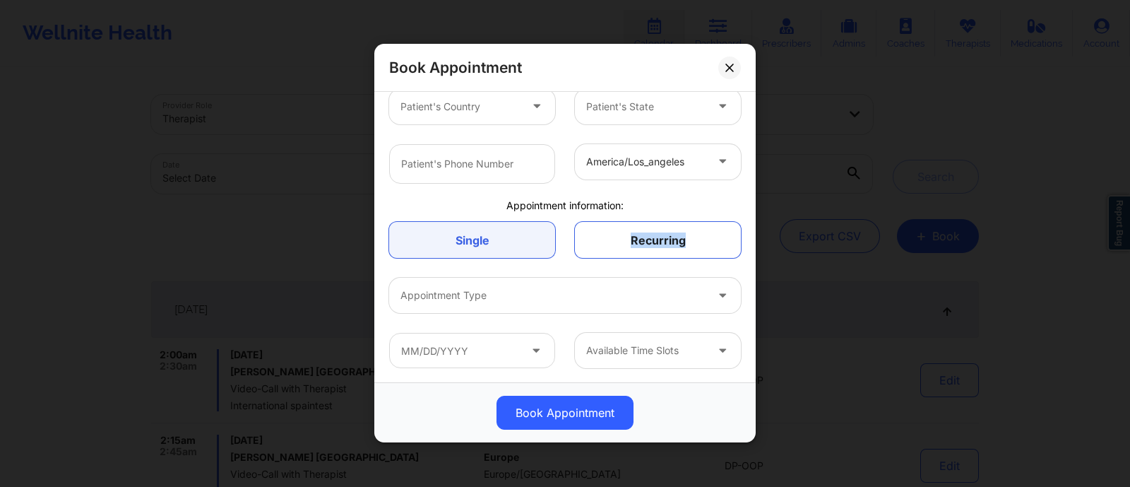
click at [696, 241] on link "Recurring" at bounding box center [658, 241] width 166 height 36
click at [564, 259] on div "Single Recurring" at bounding box center [565, 241] width 372 height 56
click at [565, 256] on div "Recurring" at bounding box center [658, 241] width 186 height 36
click at [731, 73] on button at bounding box center [729, 68] width 23 height 23
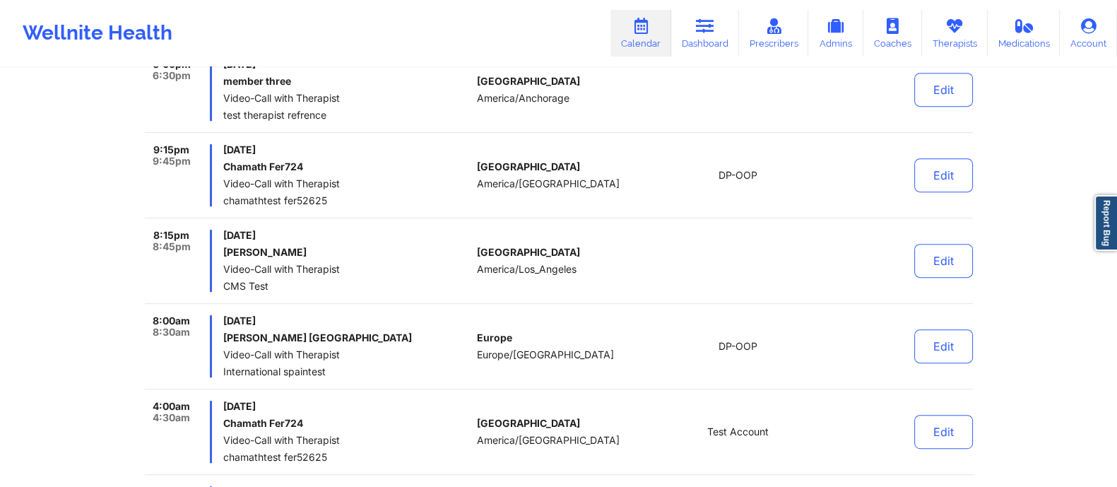
scroll to position [791, 0]
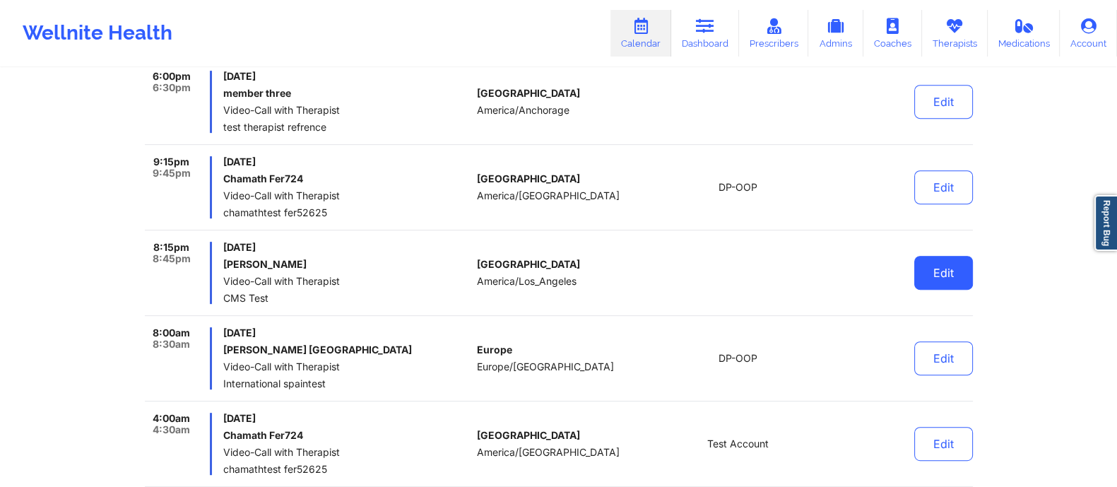
click at [927, 282] on button "Edit" at bounding box center [943, 273] width 59 height 34
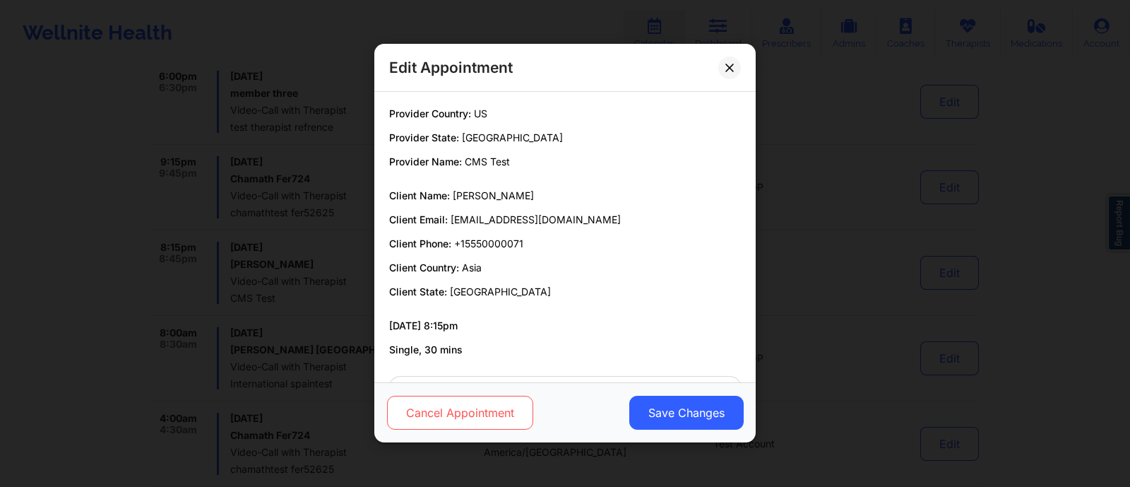
click at [437, 410] on button "Cancel Appointment" at bounding box center [460, 413] width 146 height 34
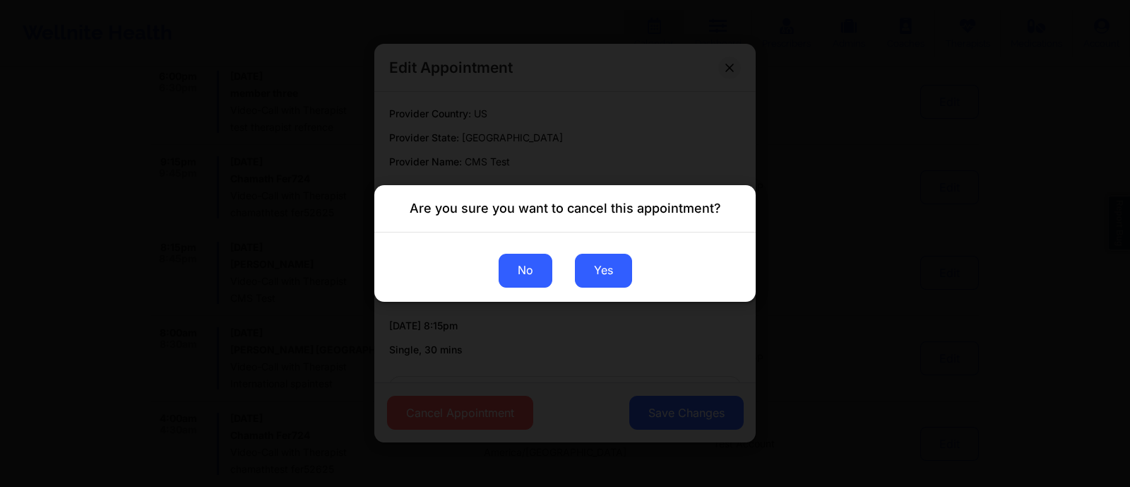
click at [533, 271] on button "No" at bounding box center [526, 271] width 54 height 34
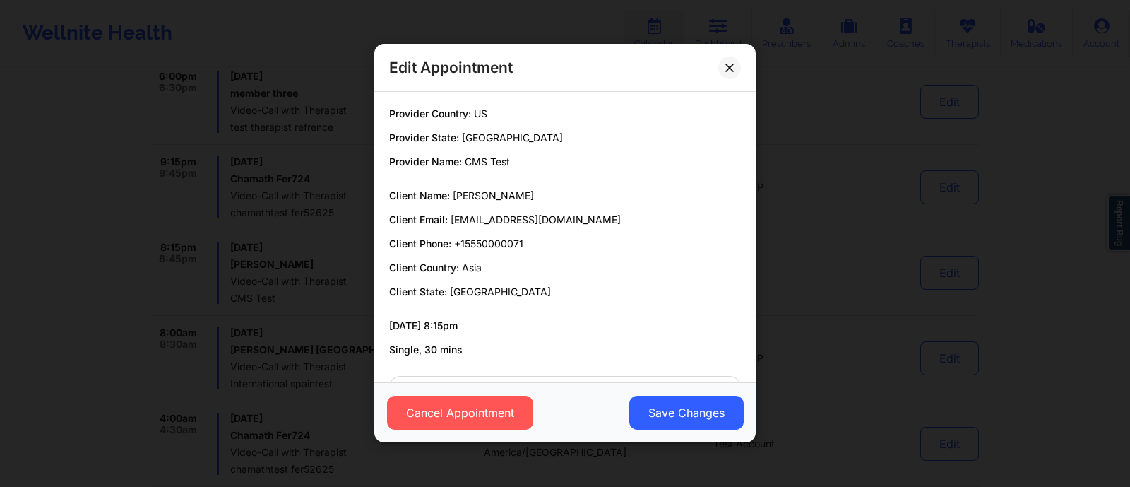
click at [812, 269] on div "Edit Appointment Provider Country: US Provider State: Los Angeles Provider Name…" at bounding box center [565, 243] width 1130 height 487
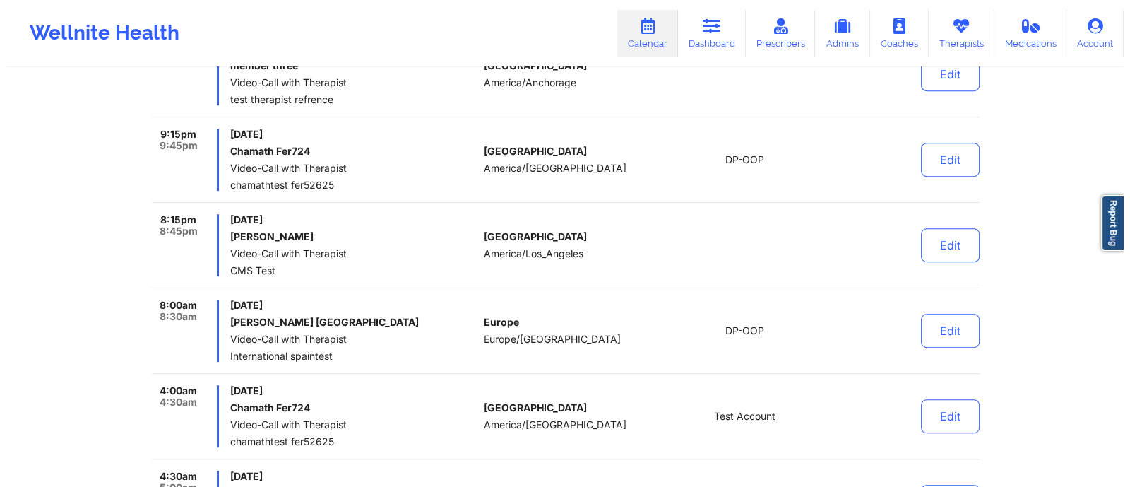
scroll to position [820, 0]
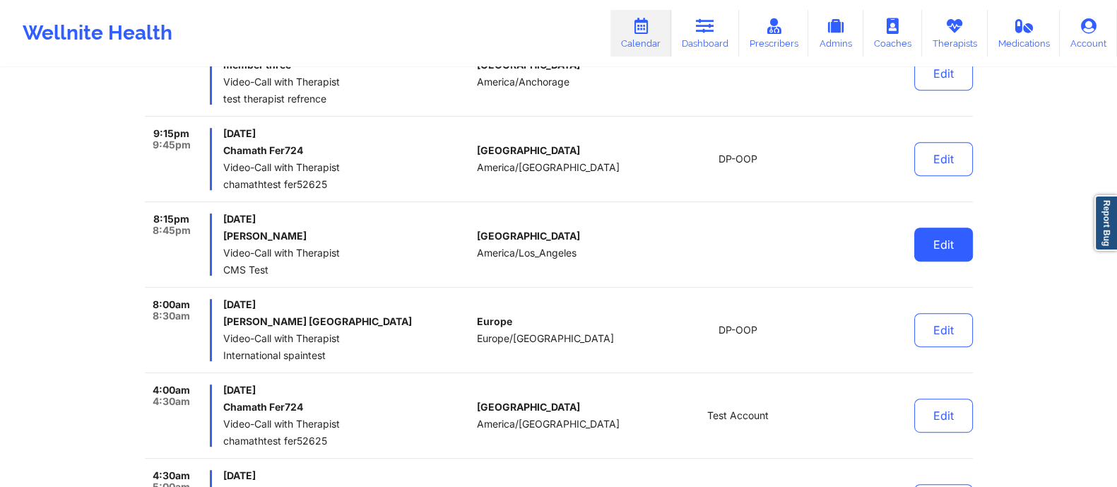
click at [957, 242] on button "Edit" at bounding box center [943, 244] width 59 height 34
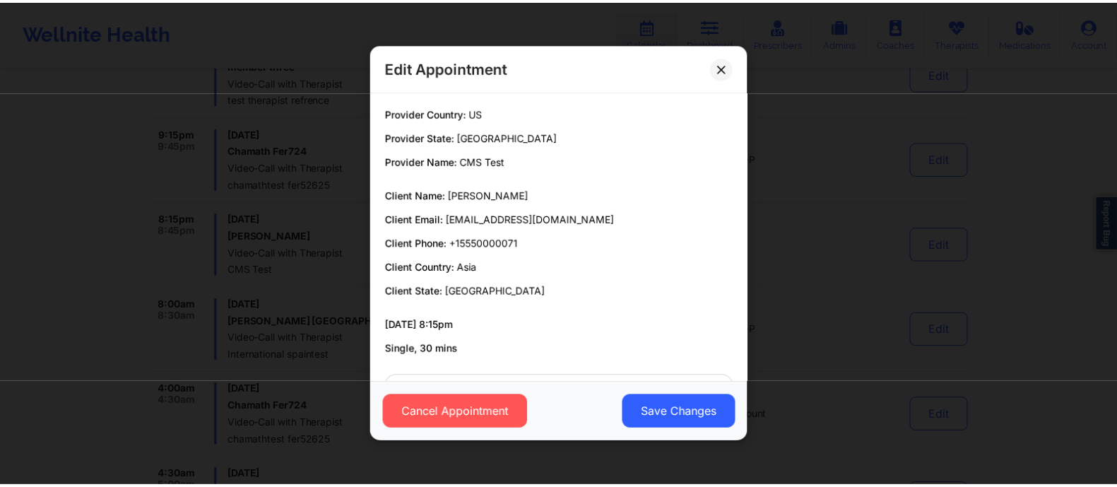
scroll to position [54, 0]
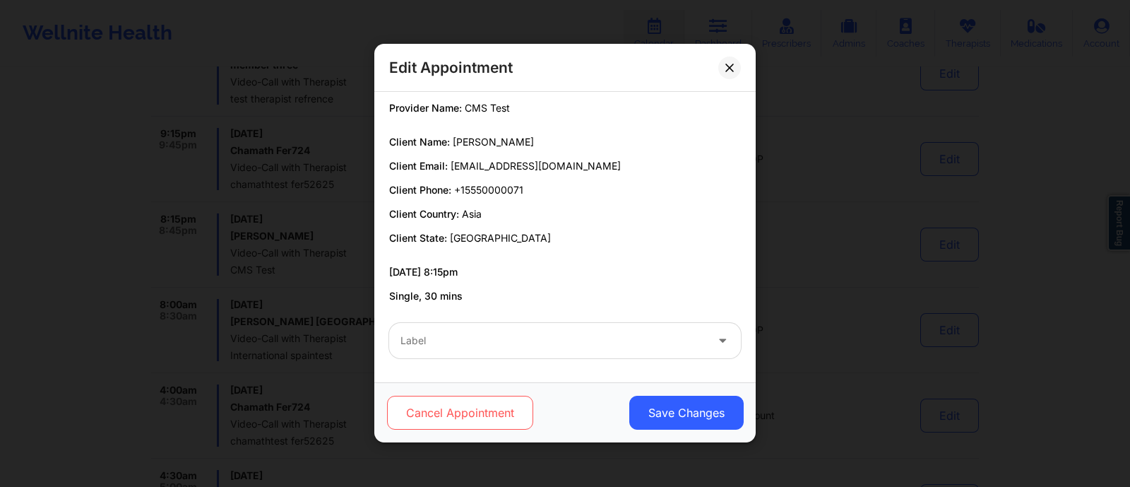
click at [452, 414] on button "Cancel Appointment" at bounding box center [460, 413] width 146 height 34
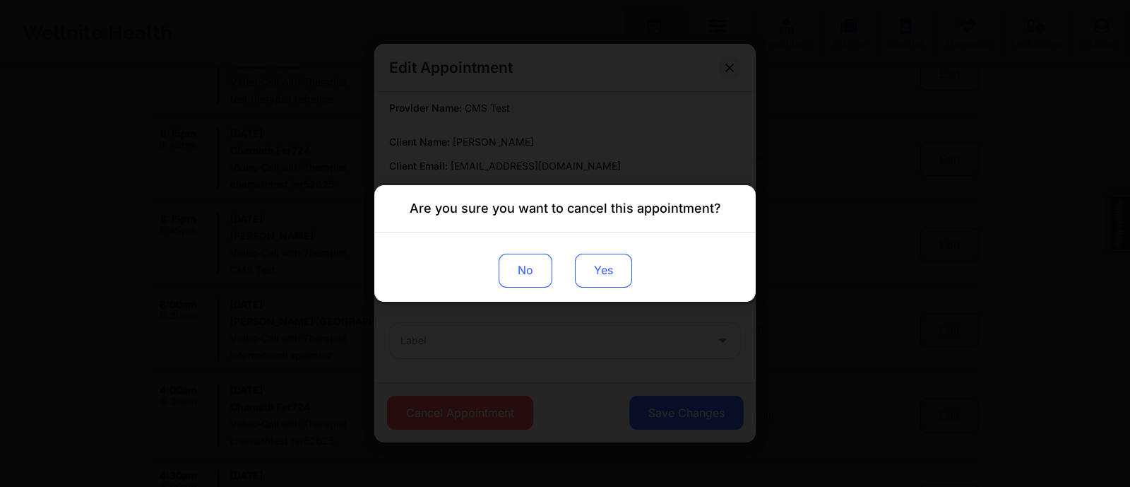
click at [608, 266] on button "Yes" at bounding box center [603, 271] width 57 height 34
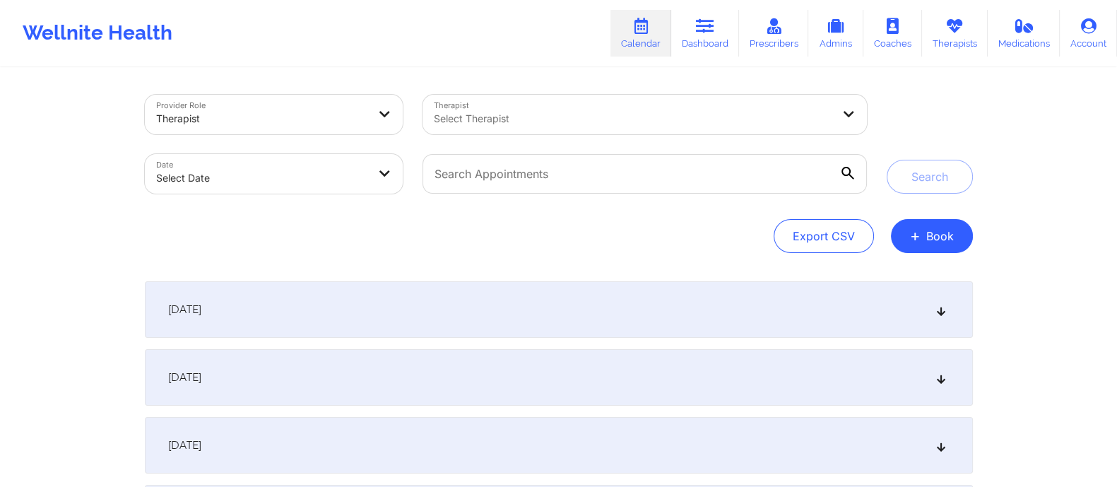
click at [442, 312] on div "[DATE]" at bounding box center [559, 309] width 828 height 57
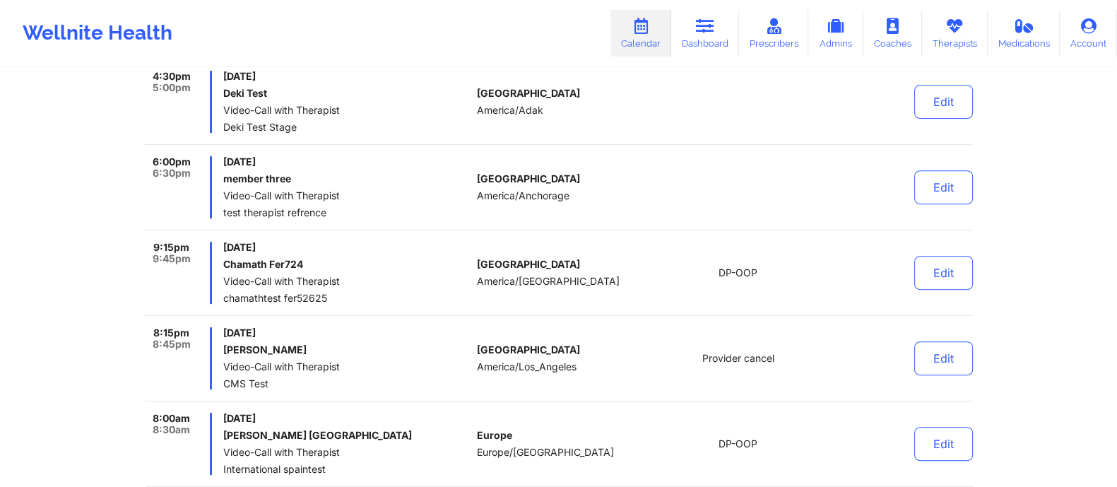
scroll to position [704, 0]
drag, startPoint x: 680, startPoint y: 357, endPoint x: 805, endPoint y: 352, distance: 125.9
click at [805, 352] on div "Provider cancel" at bounding box center [738, 360] width 196 height 62
click at [720, 379] on div "Provider cancel" at bounding box center [738, 360] width 196 height 62
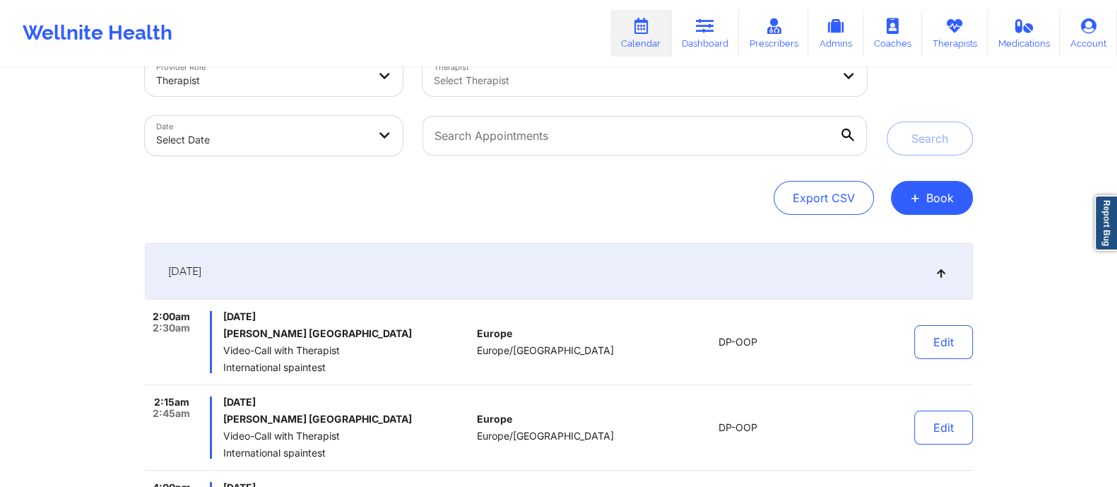
scroll to position [0, 0]
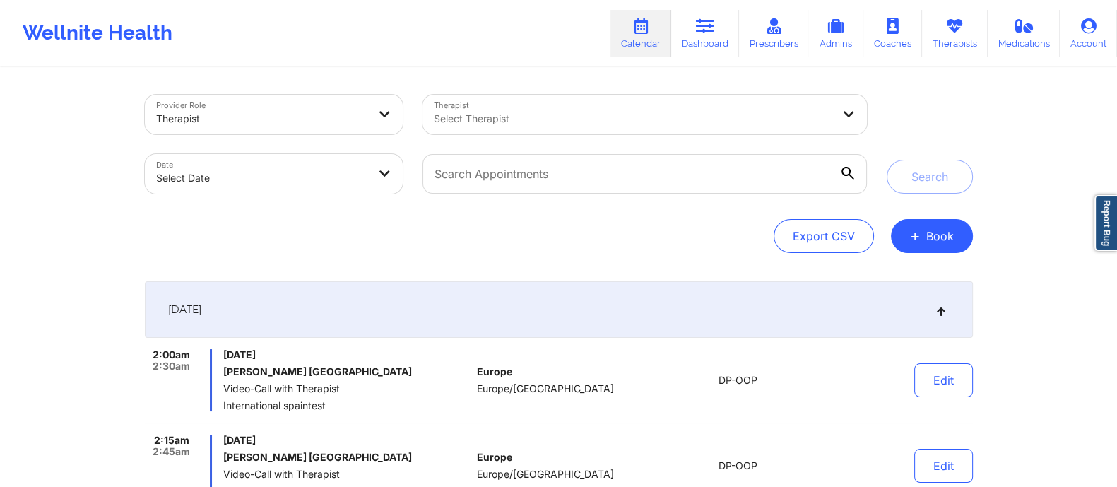
click at [285, 182] on body "Wellnite Health Calendar Dashboard Prescribers Admins Coaches Therapists Medica…" at bounding box center [558, 243] width 1117 height 487
select select "2025-8"
select select "2025-9"
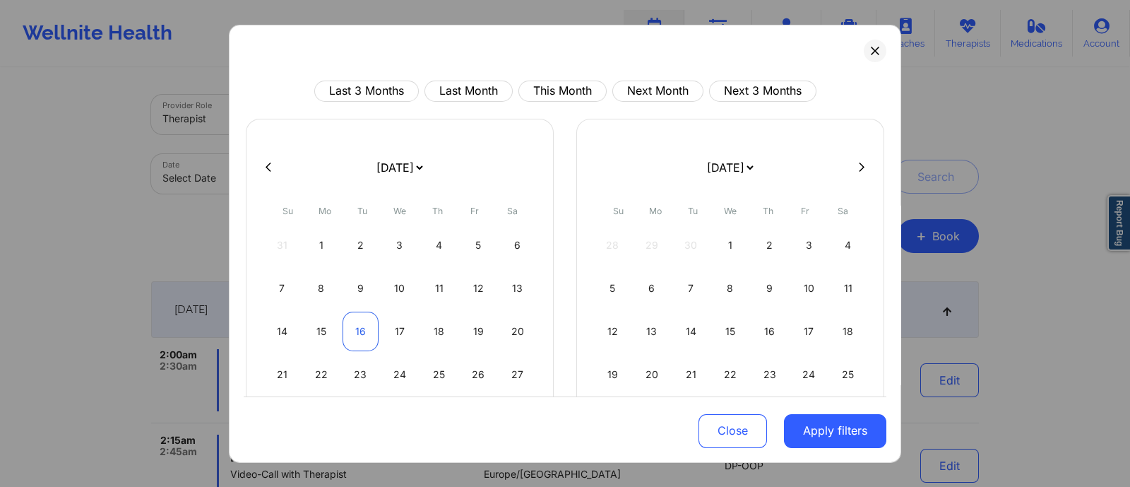
click at [361, 325] on div "16" at bounding box center [361, 331] width 36 height 40
select select "2025-8"
select select "2025-9"
click at [395, 327] on div "17" at bounding box center [400, 331] width 36 height 40
select select "2025-8"
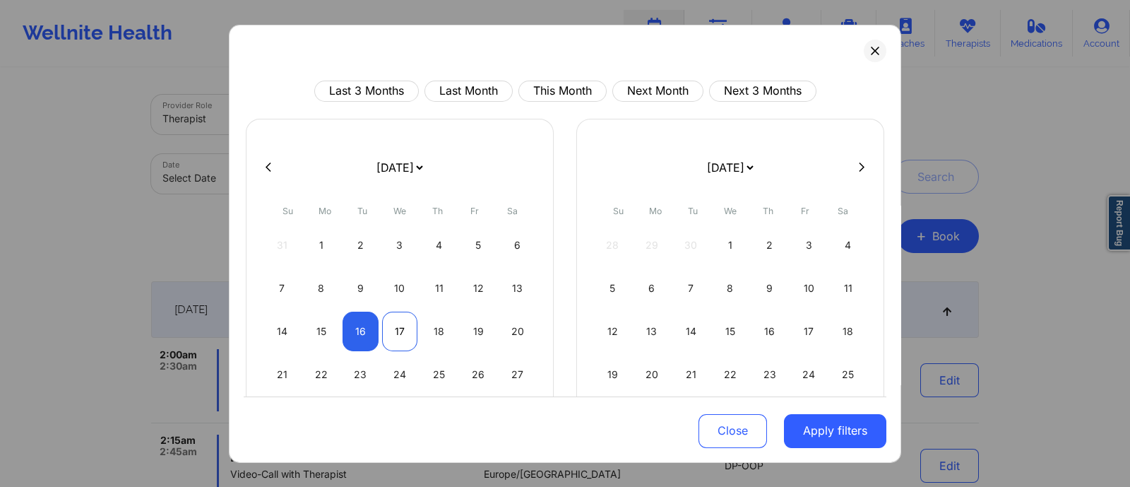
select select "2025-9"
click at [431, 338] on div "18" at bounding box center [439, 331] width 36 height 40
select select "2025-8"
select select "2025-9"
select select "2025-8"
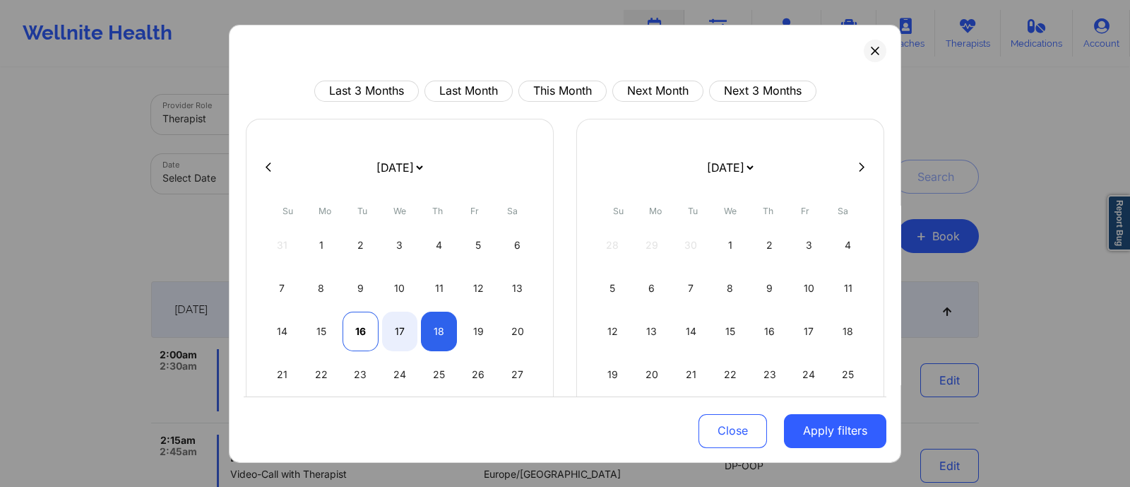
select select "2025-9"
click at [360, 333] on div "16" at bounding box center [361, 331] width 36 height 40
select select "2025-8"
select select "2025-9"
select select "2025-8"
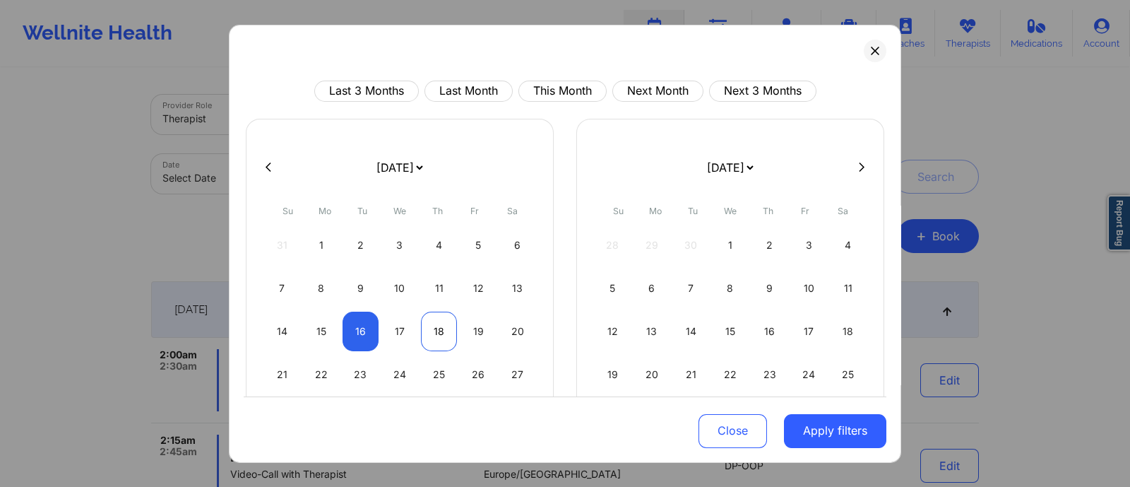
select select "2025-9"
select select "2025-8"
select select "2025-9"
select select "2025-8"
select select "2025-9"
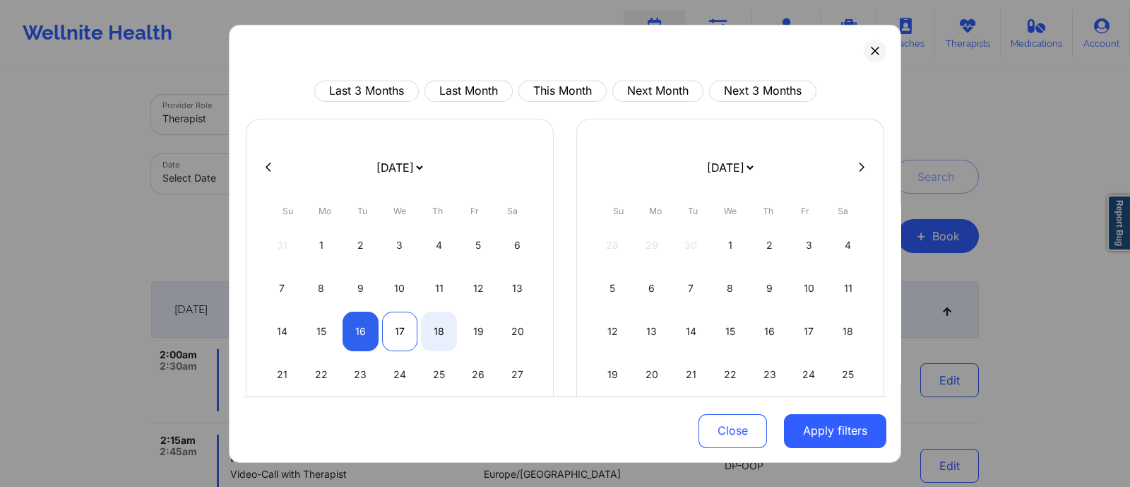
select select "2025-8"
select select "2025-9"
select select "2025-8"
select select "2025-9"
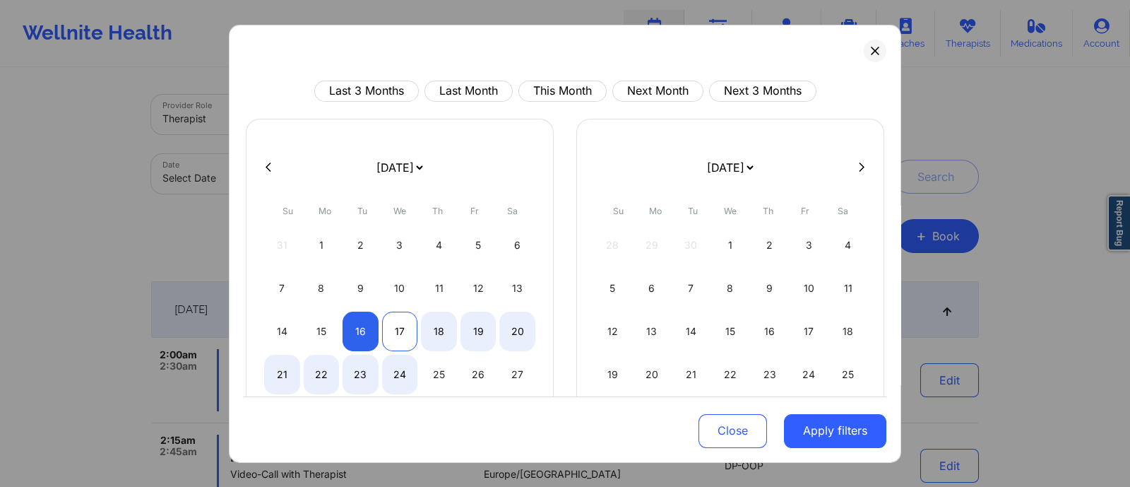
select select "2025-8"
select select "2025-9"
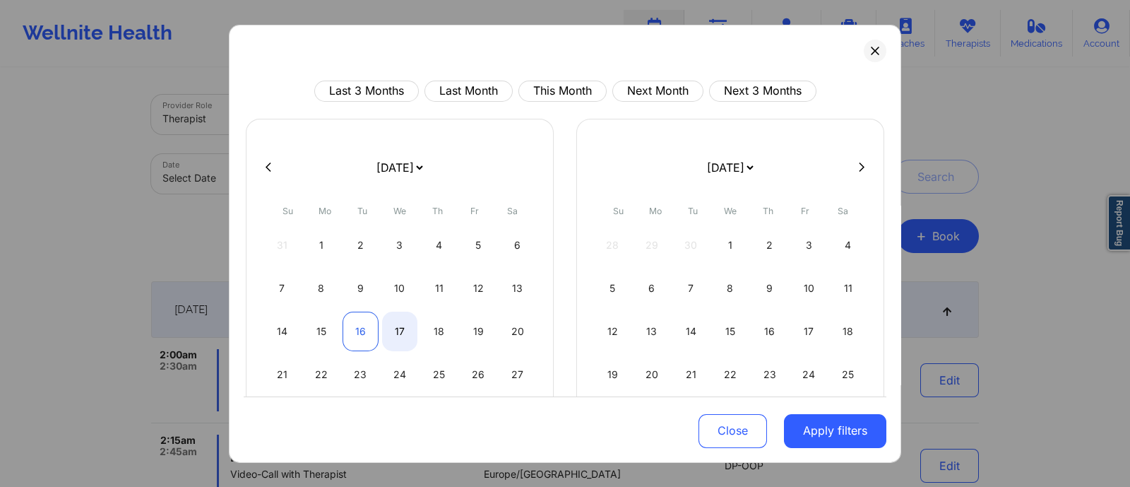
select select "2025-8"
select select "2025-9"
click at [354, 326] on div "16" at bounding box center [361, 331] width 36 height 40
select select "2025-8"
select select "2025-9"
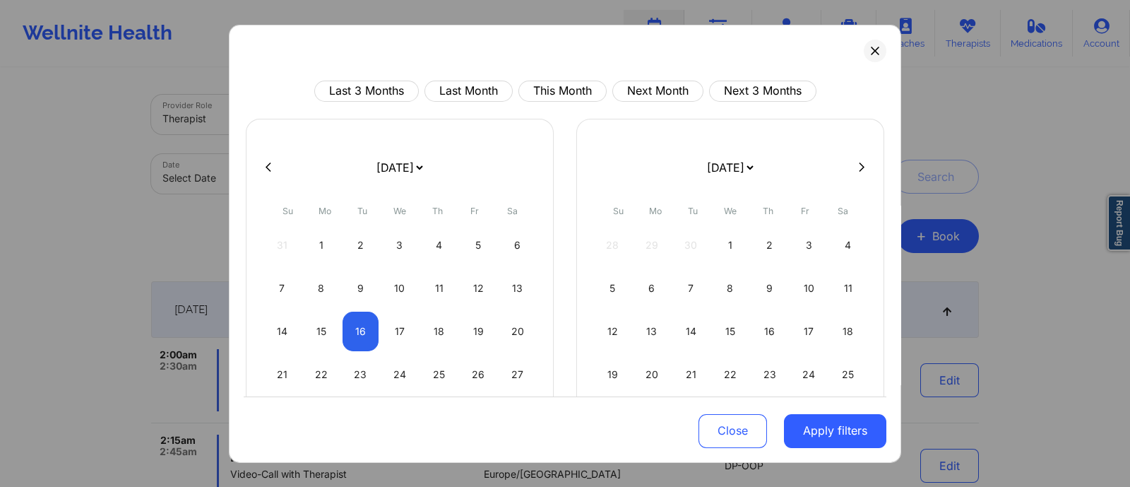
click at [385, 416] on div "Close Apply filters" at bounding box center [565, 429] width 643 height 66
click at [866, 56] on button at bounding box center [875, 50] width 23 height 23
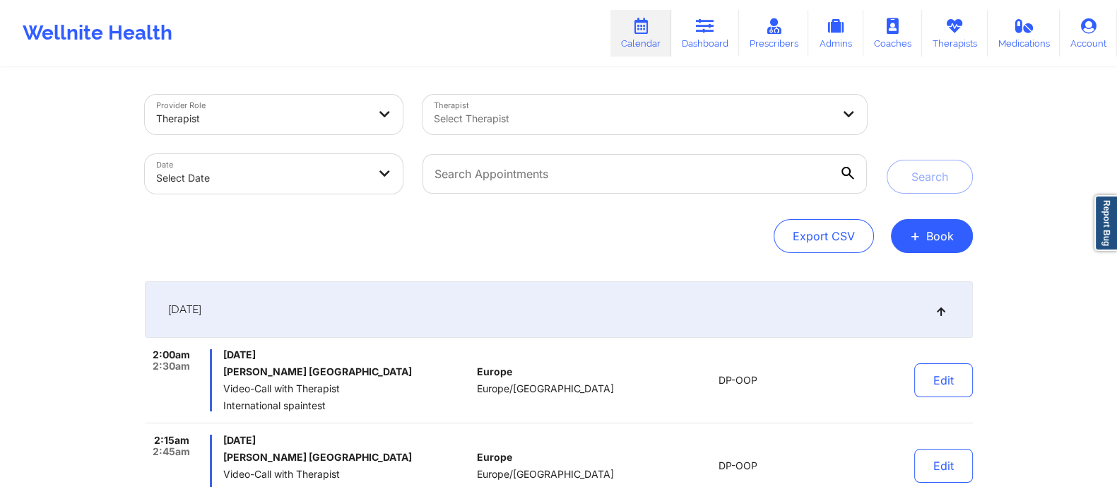
click at [223, 177] on body "Wellnite Health Calendar Dashboard Prescribers Admins Coaches Therapists Medica…" at bounding box center [558, 243] width 1117 height 487
select select "2025-8"
select select "2025-9"
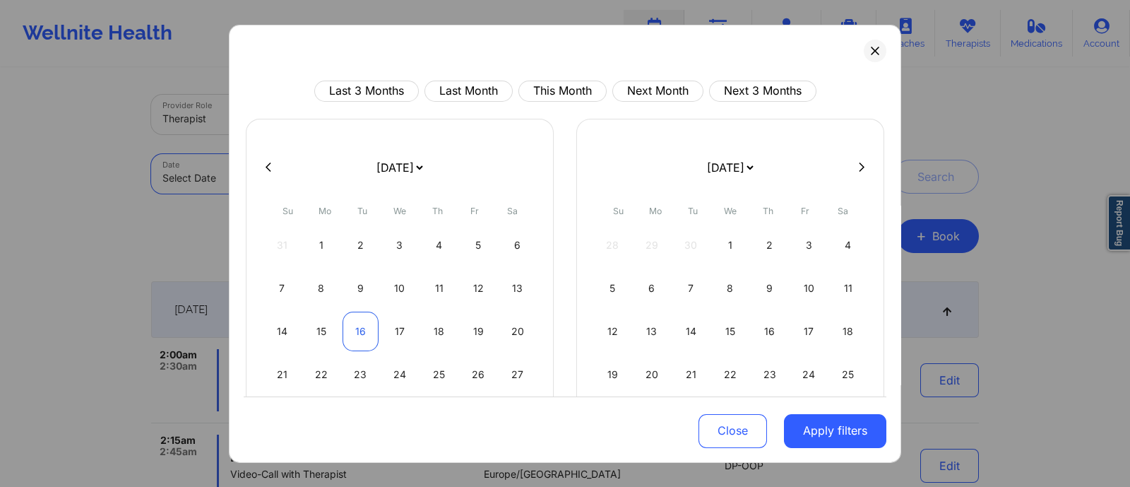
click at [352, 323] on div "16" at bounding box center [361, 331] width 36 height 40
select select "2025-8"
select select "2025-9"
select select "2025-8"
select select "2025-9"
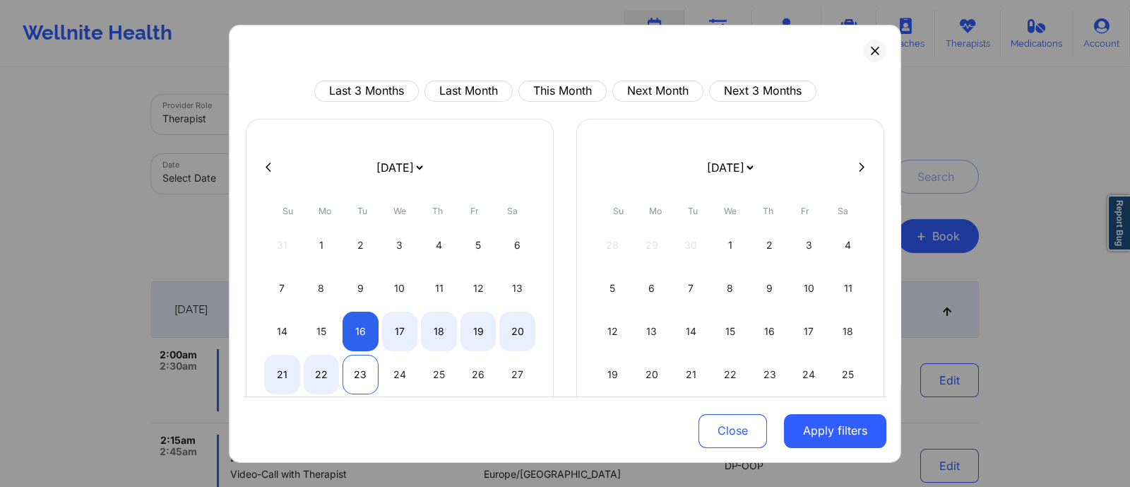
select select "2025-8"
select select "2025-9"
select select "2025-8"
select select "2025-9"
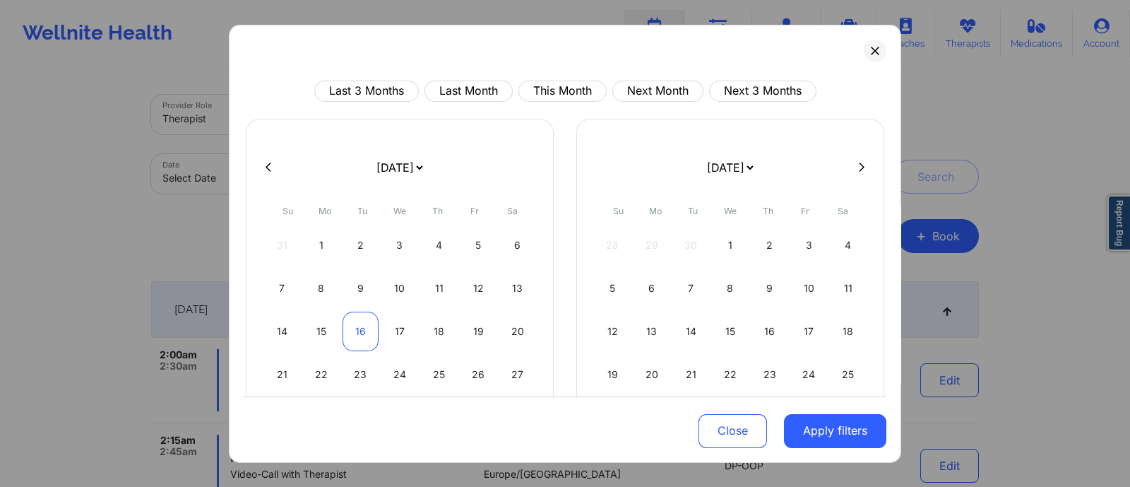
click at [350, 322] on div "16" at bounding box center [361, 331] width 36 height 40
select select "2025-8"
select select "2025-9"
click at [832, 436] on button "Apply filters" at bounding box center [835, 431] width 102 height 34
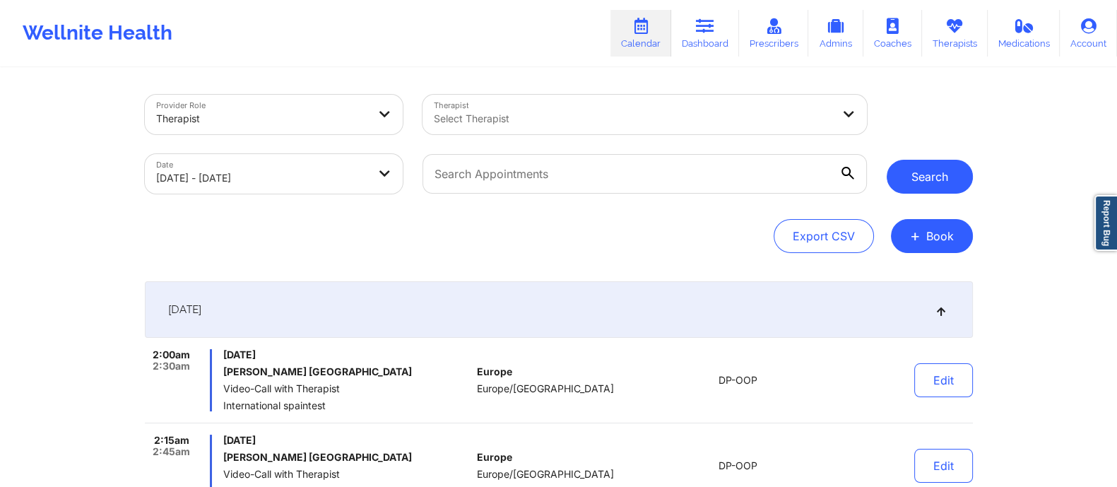
click at [929, 171] on button "Search" at bounding box center [930, 177] width 86 height 34
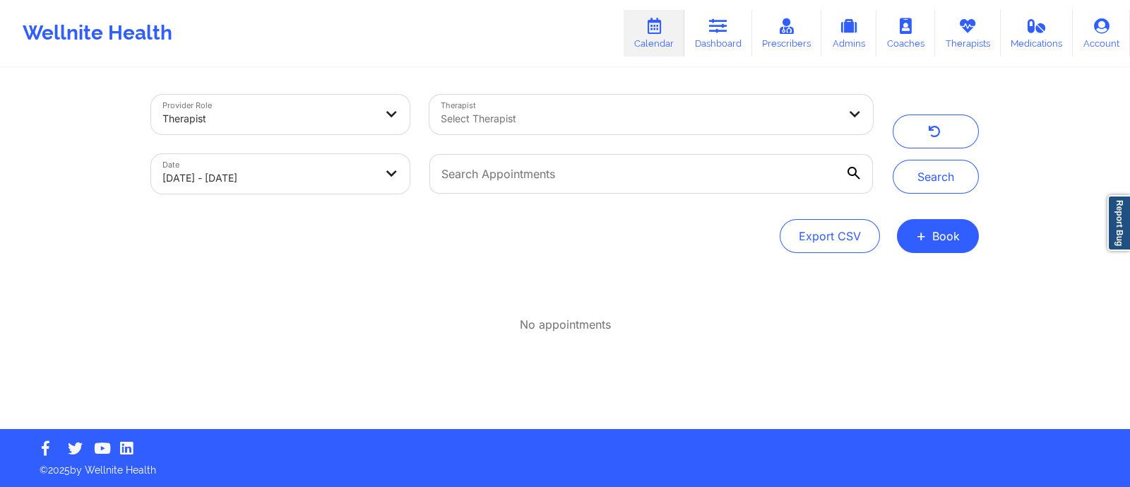
click at [251, 181] on body "Wellnite Health Calendar Dashboard Prescribers Admins Coaches Therapists Medica…" at bounding box center [565, 243] width 1130 height 487
select select "2025-8"
select select "2025-9"
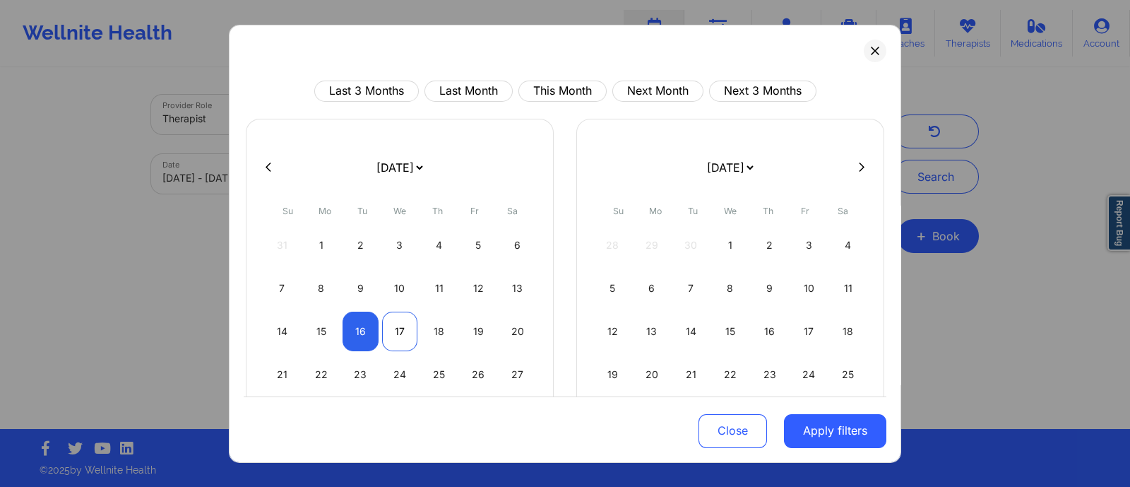
click at [392, 336] on div "17" at bounding box center [400, 331] width 36 height 40
select select "2025-8"
select select "2025-9"
click at [391, 335] on div "17" at bounding box center [400, 331] width 36 height 40
select select "2025-8"
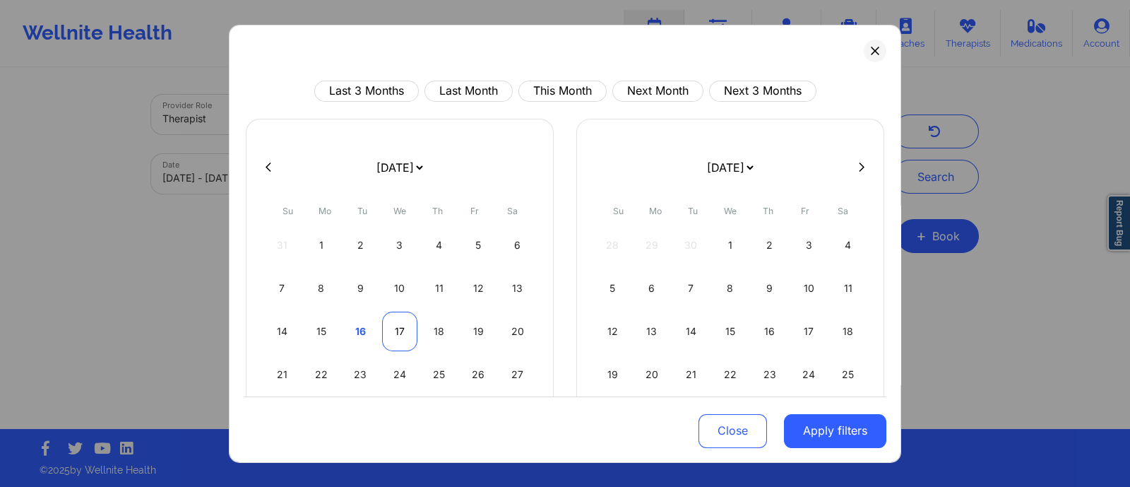
select select "2025-9"
click at [825, 425] on button "Apply filters" at bounding box center [835, 431] width 102 height 34
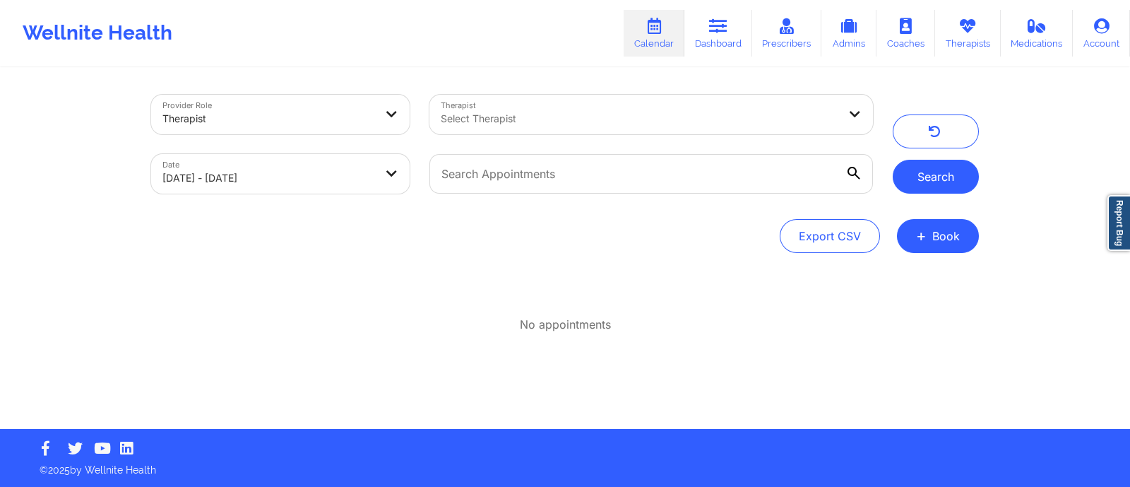
click at [930, 182] on button "Search" at bounding box center [936, 177] width 86 height 34
click at [218, 181] on body "Wellnite Health Calendar Dashboard Prescribers Admins Coaches Therapists Medica…" at bounding box center [565, 243] width 1130 height 487
select select "2025-8"
select select "2025-9"
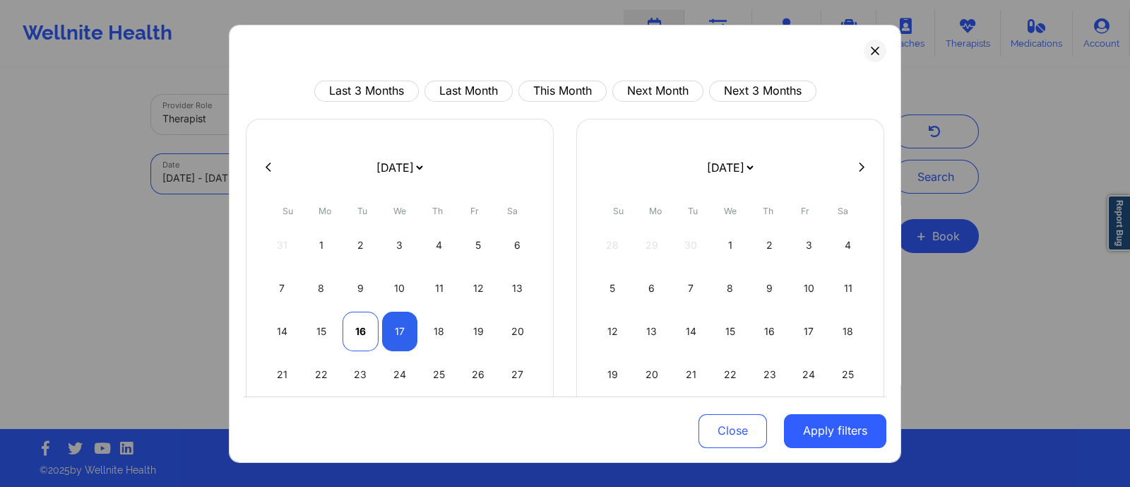
click at [352, 333] on div "16" at bounding box center [361, 331] width 36 height 40
select select "2025-8"
select select "2025-9"
select select "2025-8"
select select "2025-9"
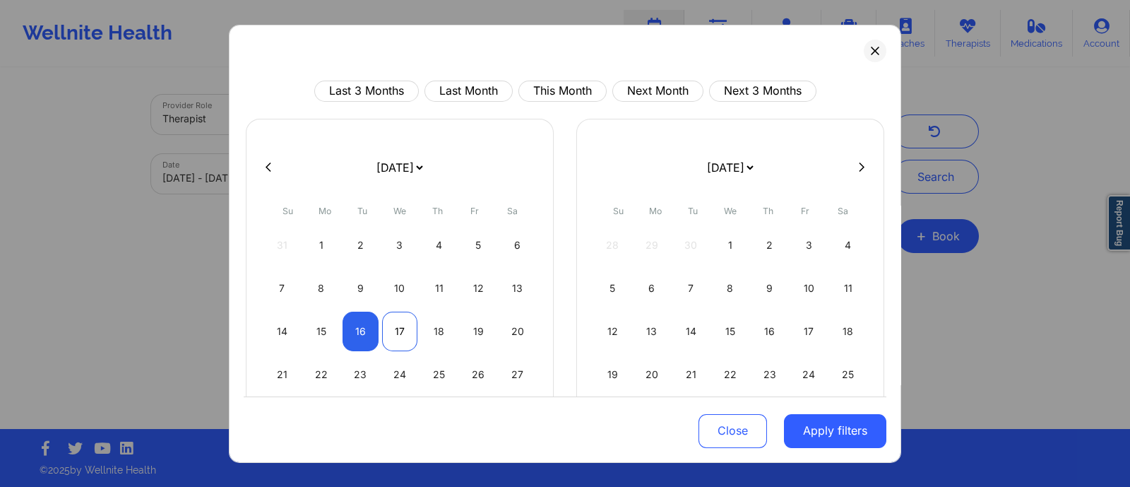
click at [399, 333] on div "17" at bounding box center [400, 331] width 36 height 40
select select "2025-8"
select select "2025-9"
click at [807, 426] on button "Apply filters" at bounding box center [835, 431] width 102 height 34
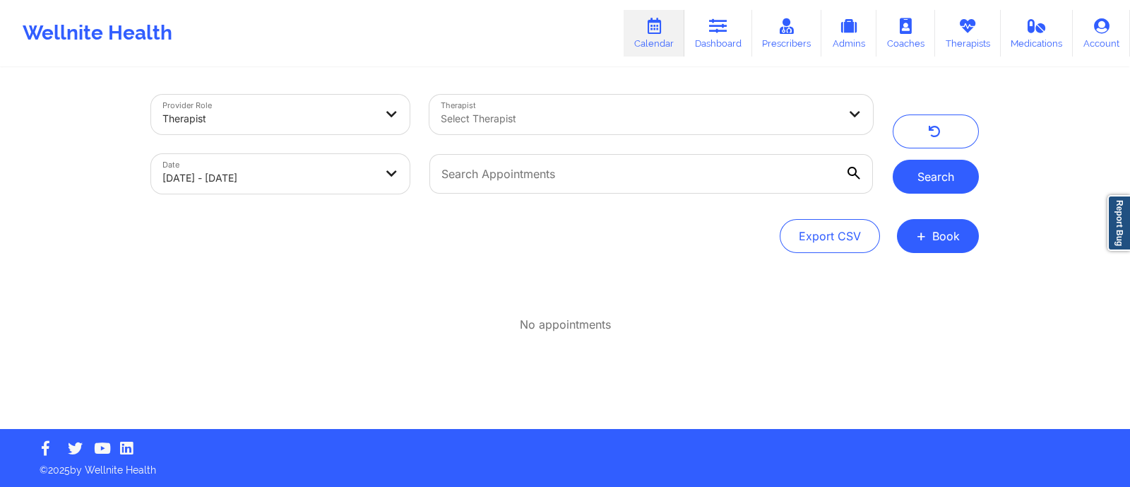
click at [937, 176] on button "Search" at bounding box center [936, 177] width 86 height 34
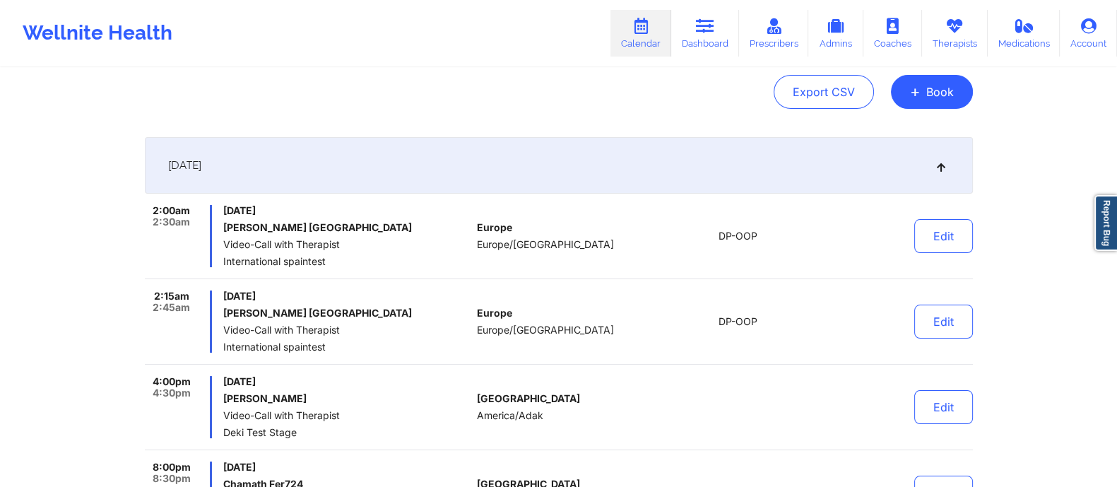
click at [314, 177] on div "September 16, 2025" at bounding box center [559, 165] width 828 height 57
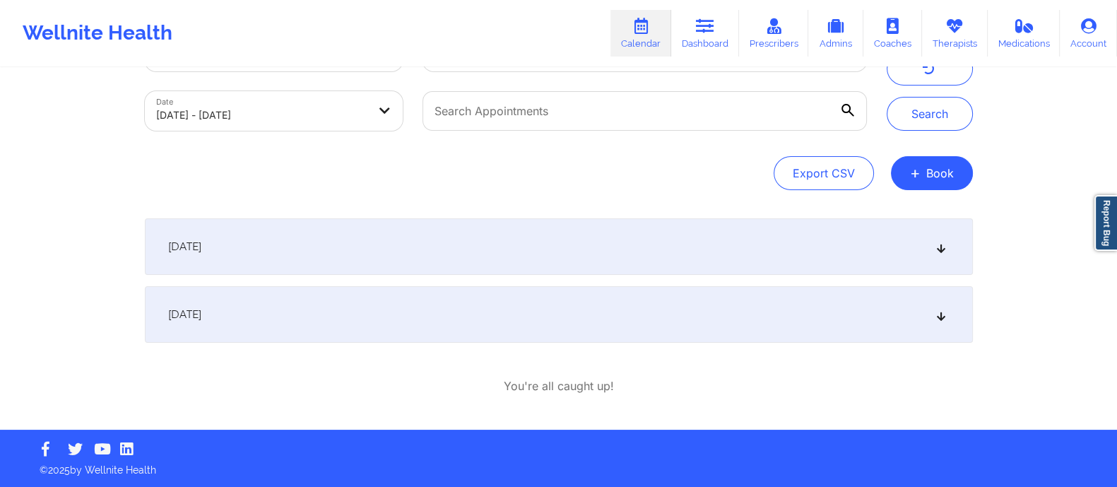
click at [254, 118] on body "Wellnite Health Calendar Dashboard Prescribers Admins Coaches Therapists Medica…" at bounding box center [558, 180] width 1117 height 487
select select "2025-8"
select select "2025-9"
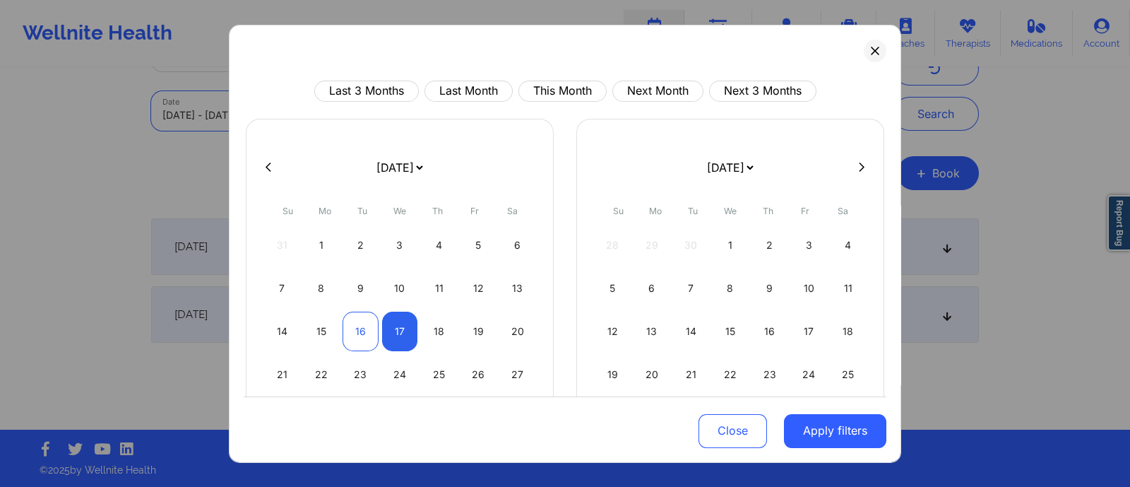
click at [364, 329] on div "16" at bounding box center [361, 331] width 36 height 40
select select "2025-8"
select select "2025-9"
select select "2025-8"
select select "2025-9"
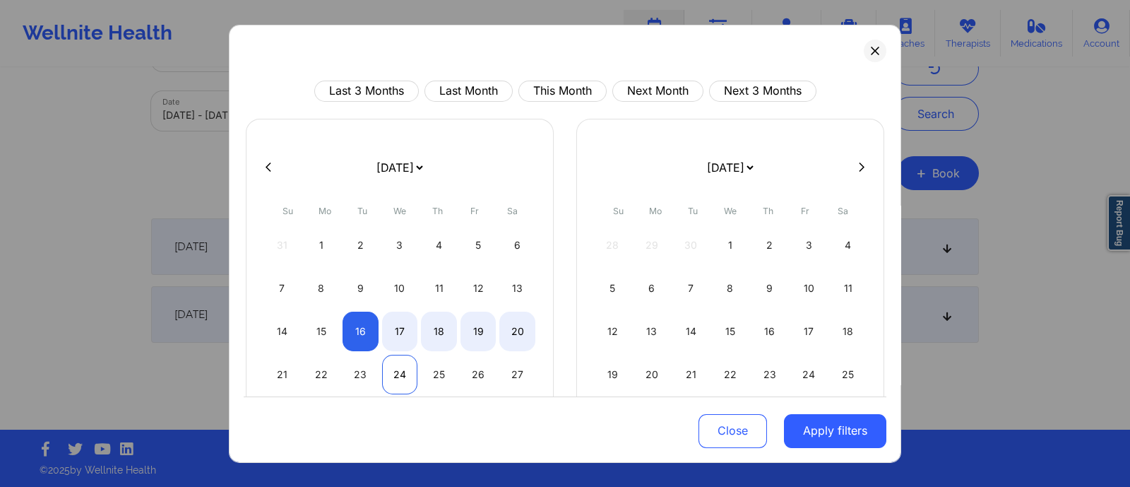
select select "2025-8"
select select "2025-9"
select select "2025-8"
select select "2025-9"
select select "2025-8"
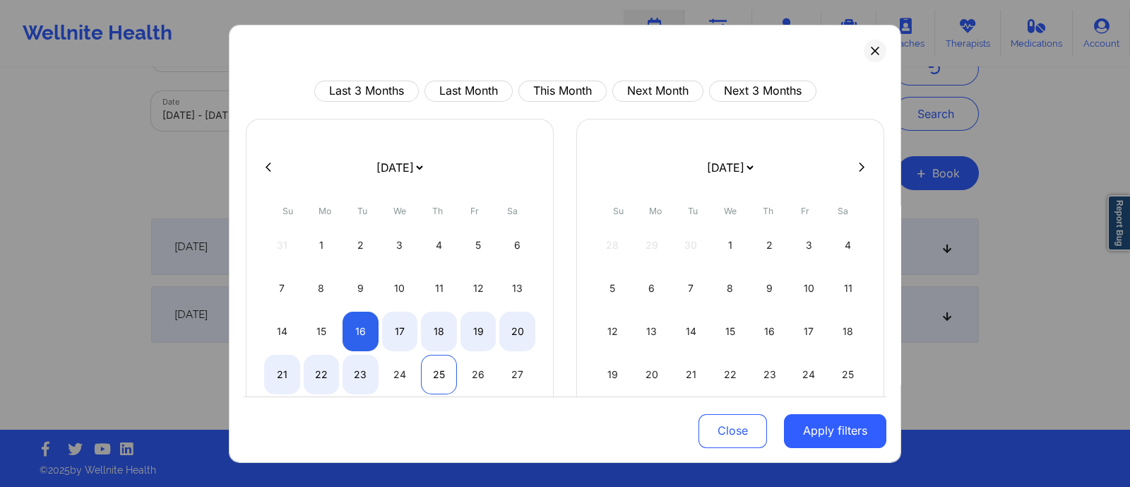
select select "2025-9"
select select "2025-8"
select select "2025-9"
select select "2025-8"
select select "2025-9"
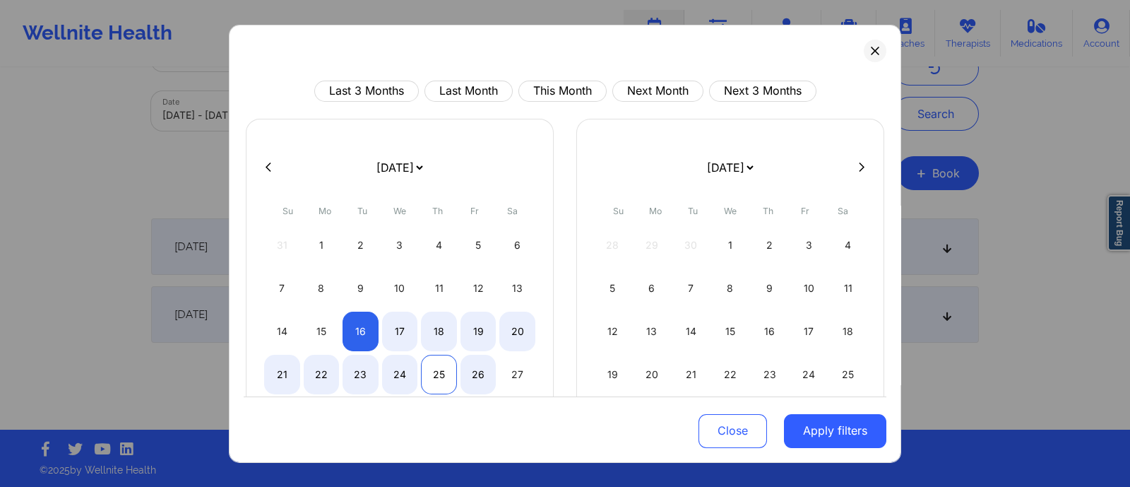
select select "2025-8"
select select "2025-9"
select select "2025-8"
select select "2025-9"
select select "2025-8"
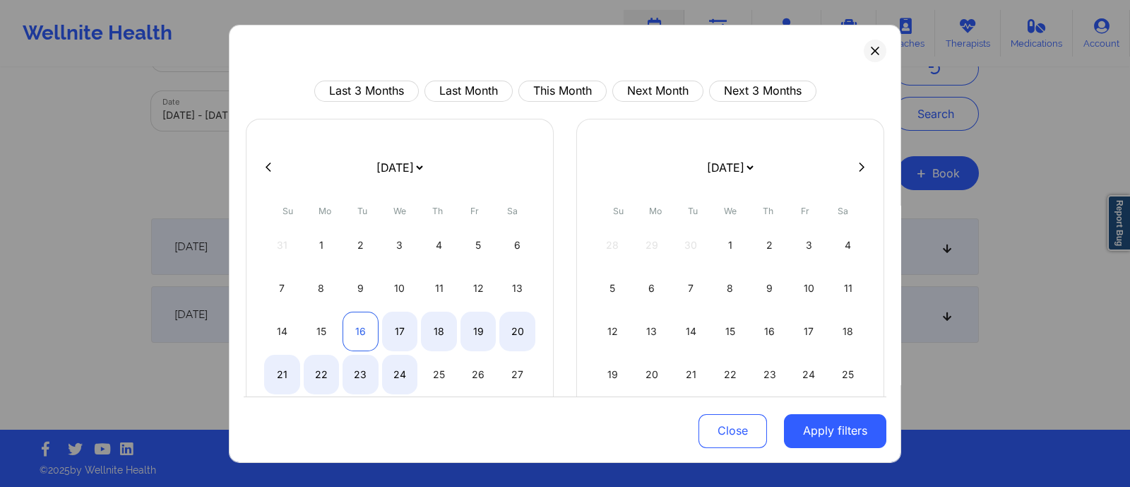
select select "2025-9"
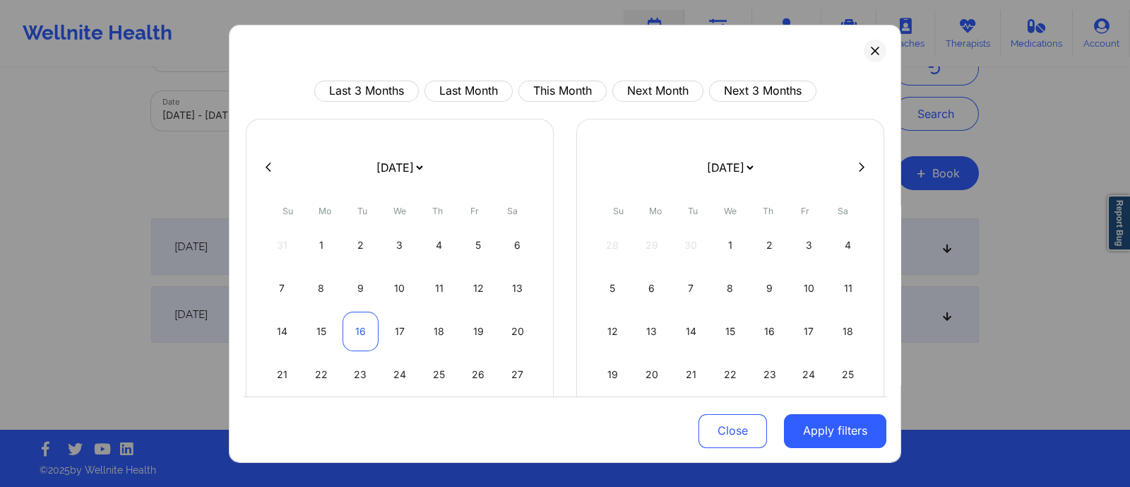
select select "2025-8"
select select "2025-9"
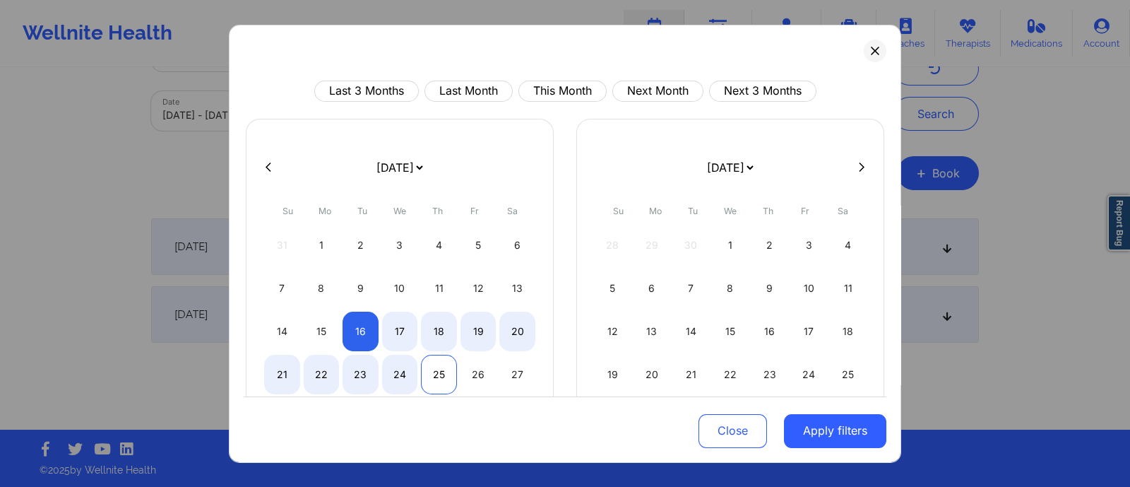
select select "2025-8"
select select "2025-9"
select select "2025-8"
select select "2025-9"
click at [391, 376] on div "24" at bounding box center [400, 374] width 36 height 40
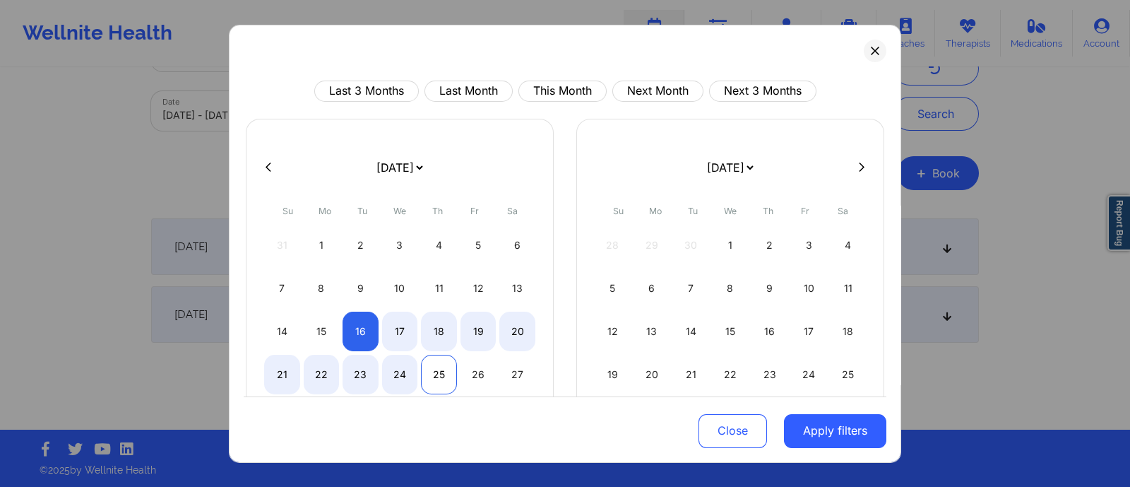
select select "2025-8"
select select "2025-9"
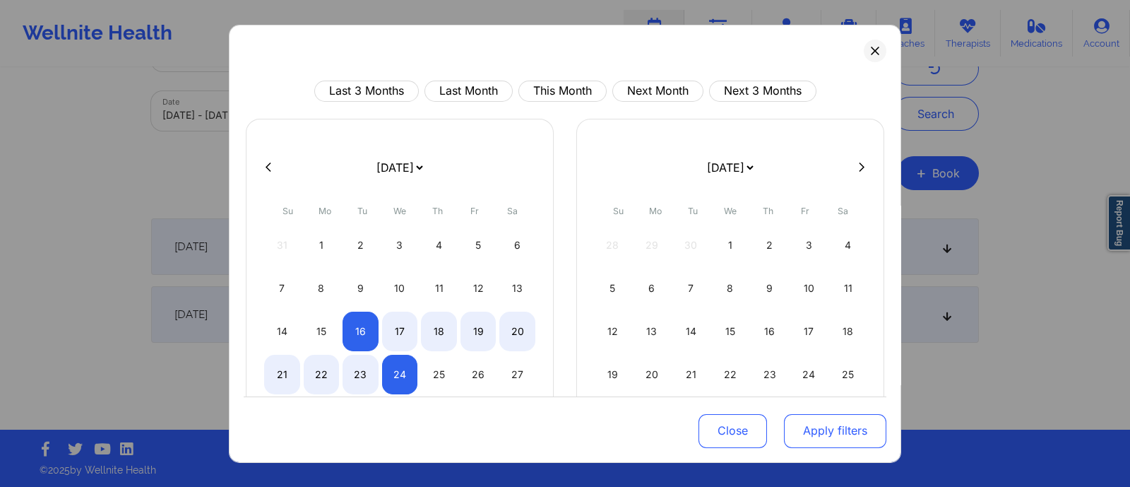
click at [803, 432] on button "Apply filters" at bounding box center [835, 431] width 102 height 34
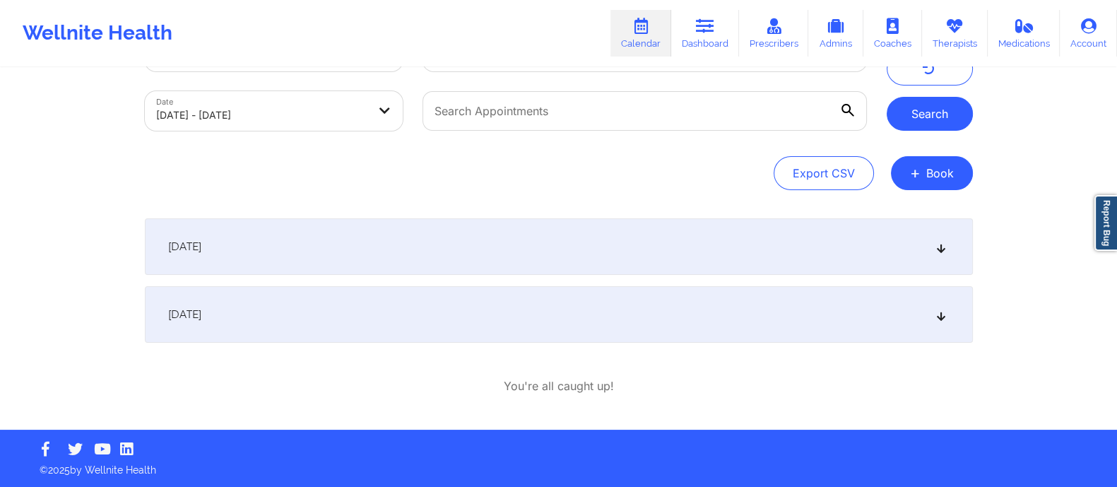
click at [929, 117] on button "Search" at bounding box center [930, 114] width 86 height 34
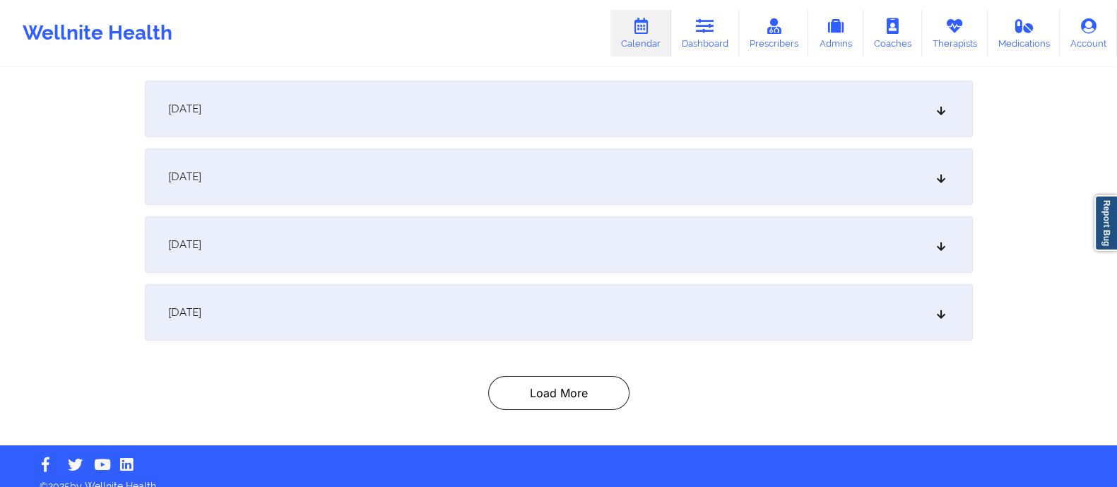
scroll to position [216, 0]
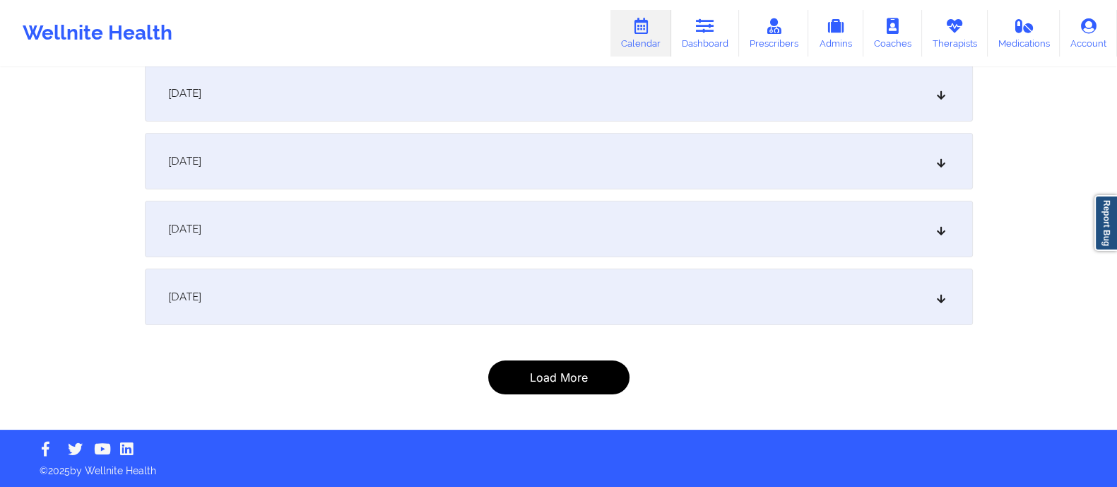
click at [568, 388] on button "Load More" at bounding box center [558, 377] width 141 height 34
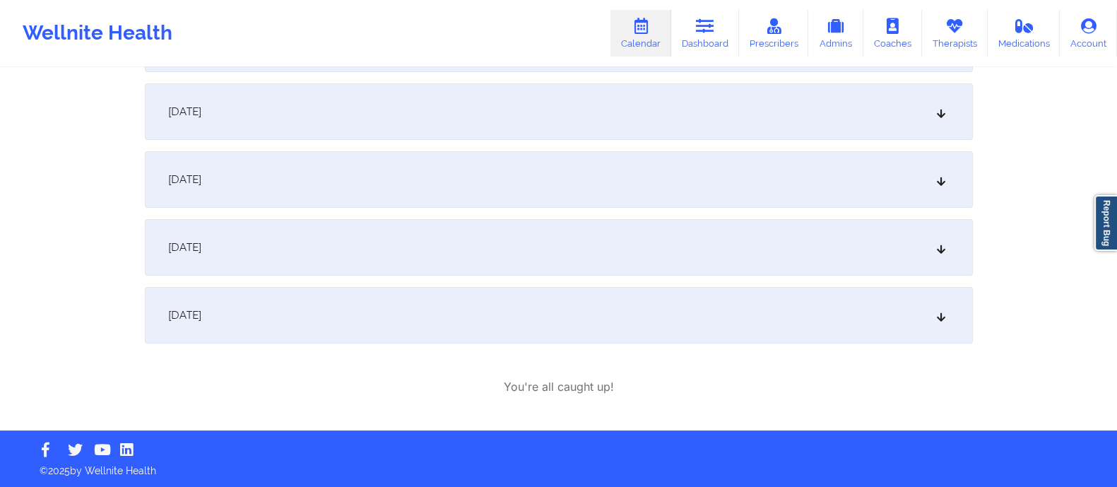
scroll to position [0, 0]
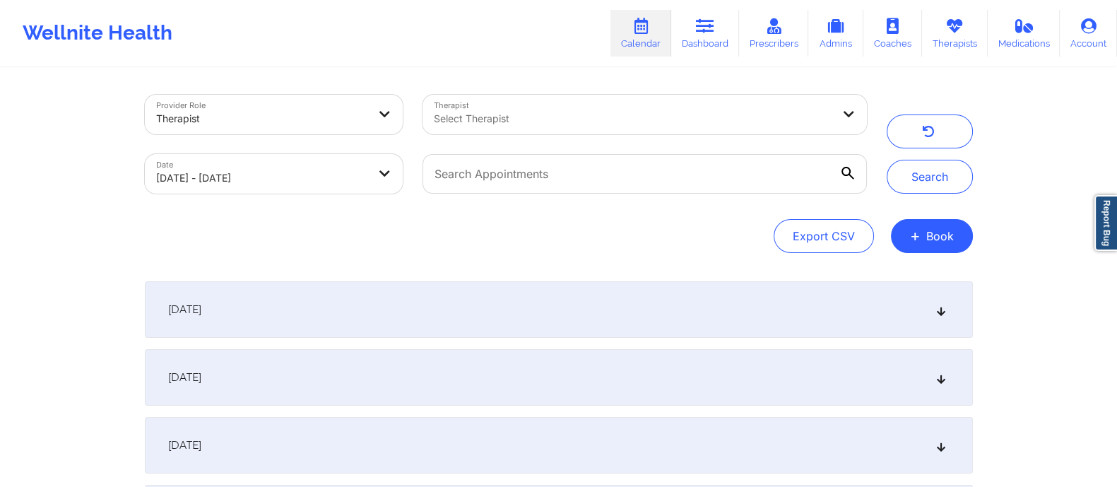
click at [272, 174] on body "Wellnite Health Calendar Dashboard Prescribers Admins Coaches Therapists Medica…" at bounding box center [558, 243] width 1117 height 487
select select "2025-8"
select select "2025-9"
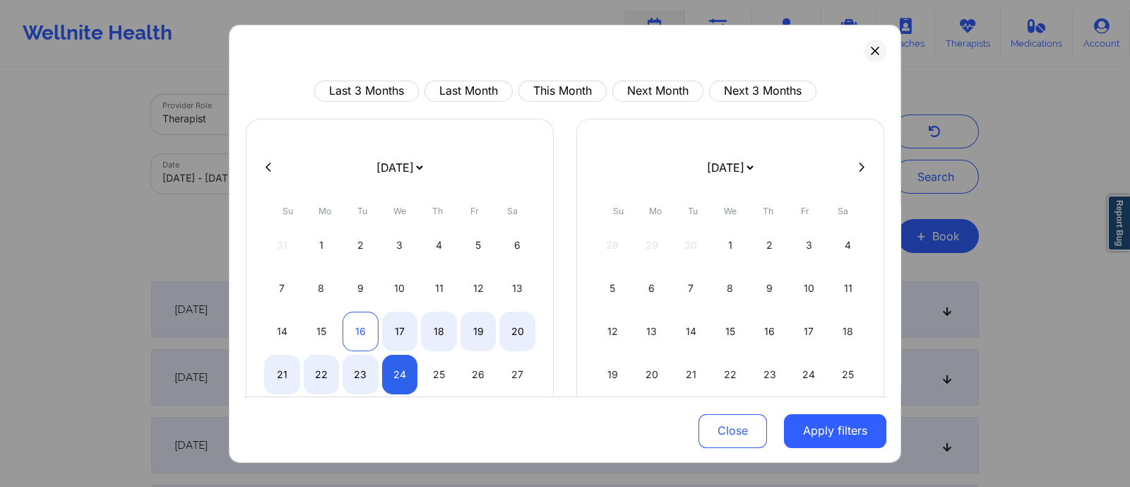
click at [359, 331] on div "16" at bounding box center [361, 331] width 36 height 40
select select "2025-8"
select select "2025-9"
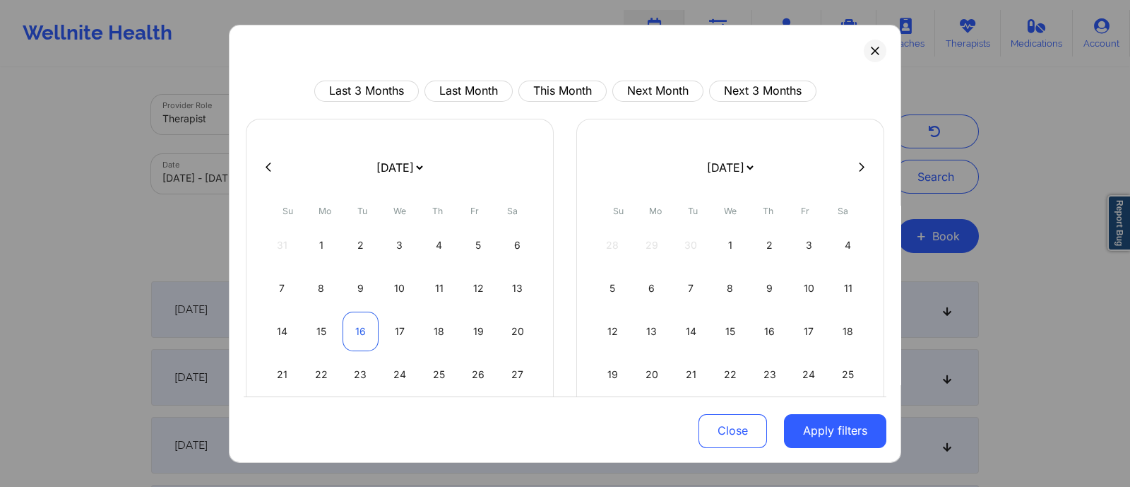
click at [357, 330] on div "16" at bounding box center [361, 331] width 36 height 40
select select "2025-8"
select select "2025-9"
click at [823, 431] on button "Apply filters" at bounding box center [835, 431] width 102 height 34
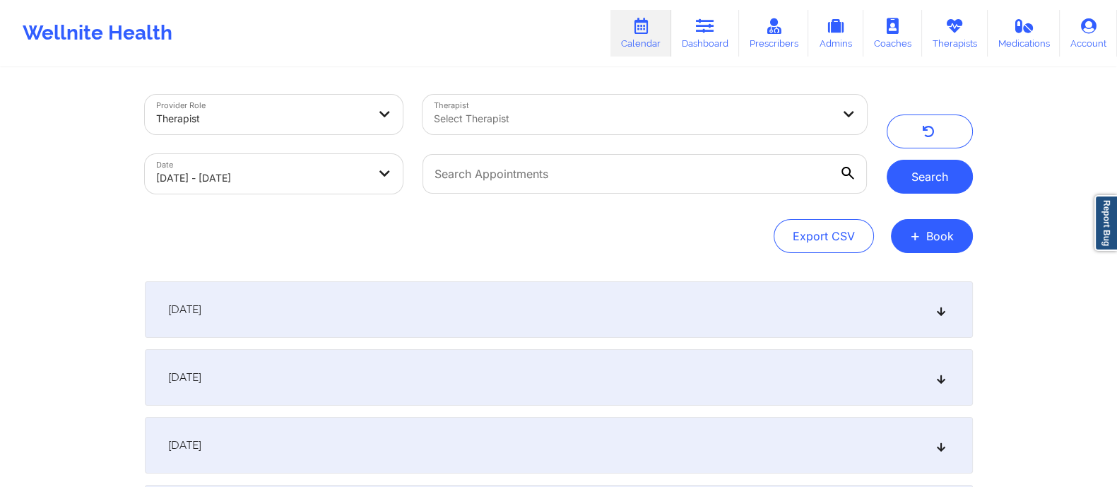
click at [935, 162] on button "Search" at bounding box center [930, 177] width 86 height 34
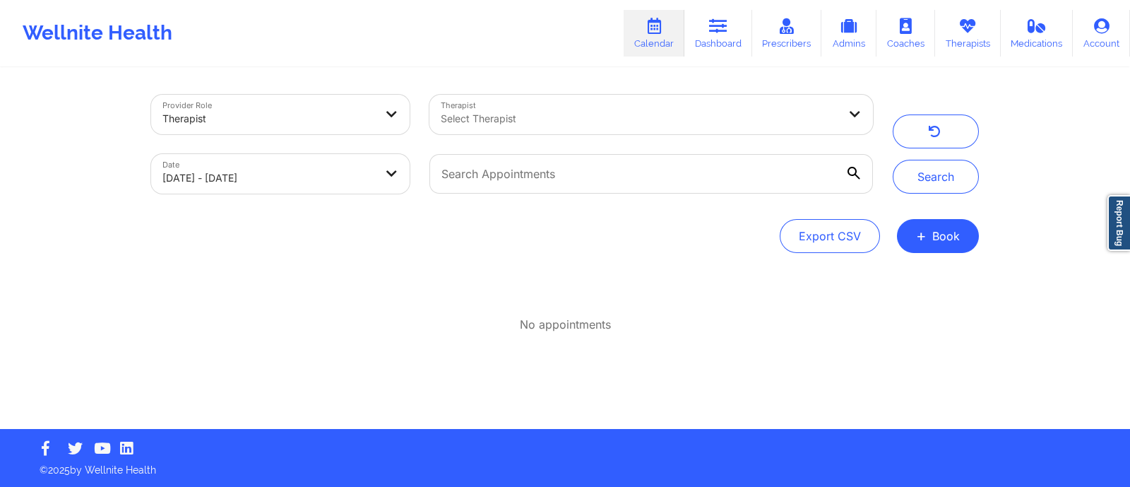
click at [262, 180] on body "Wellnite Health Calendar Dashboard Prescribers Admins Coaches Therapists Medica…" at bounding box center [565, 243] width 1130 height 487
select select "2025-8"
select select "2025-9"
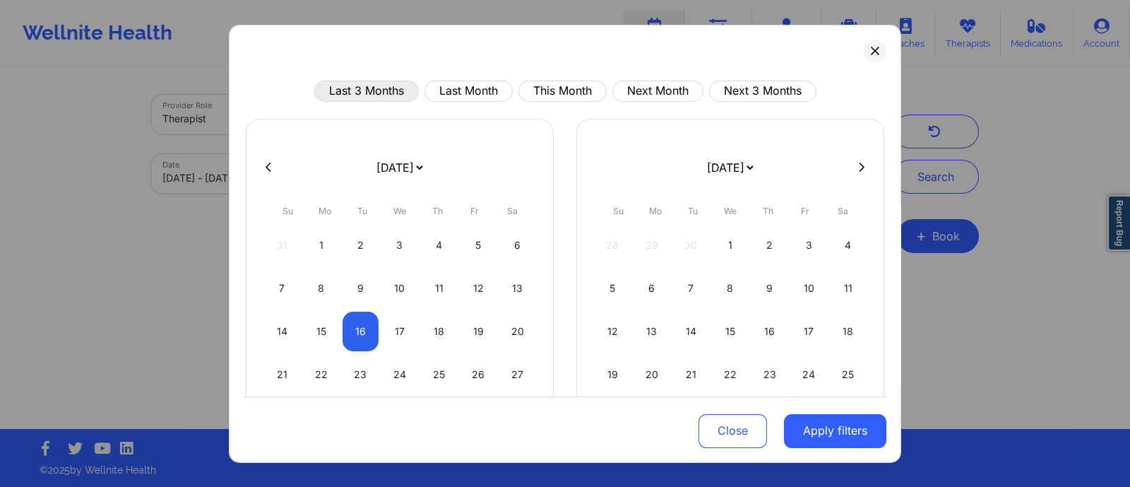
click at [348, 93] on button "Last 3 Months" at bounding box center [366, 90] width 105 height 21
select select "2025-5"
select select "2025-6"
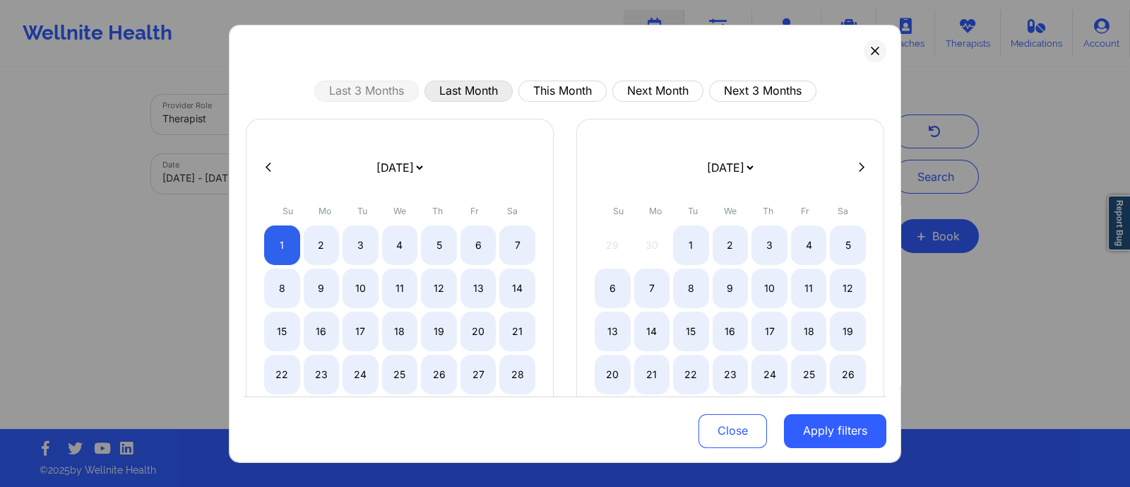
click at [425, 84] on button "Last Month" at bounding box center [469, 90] width 88 height 21
select select "2025-7"
select select "2025-8"
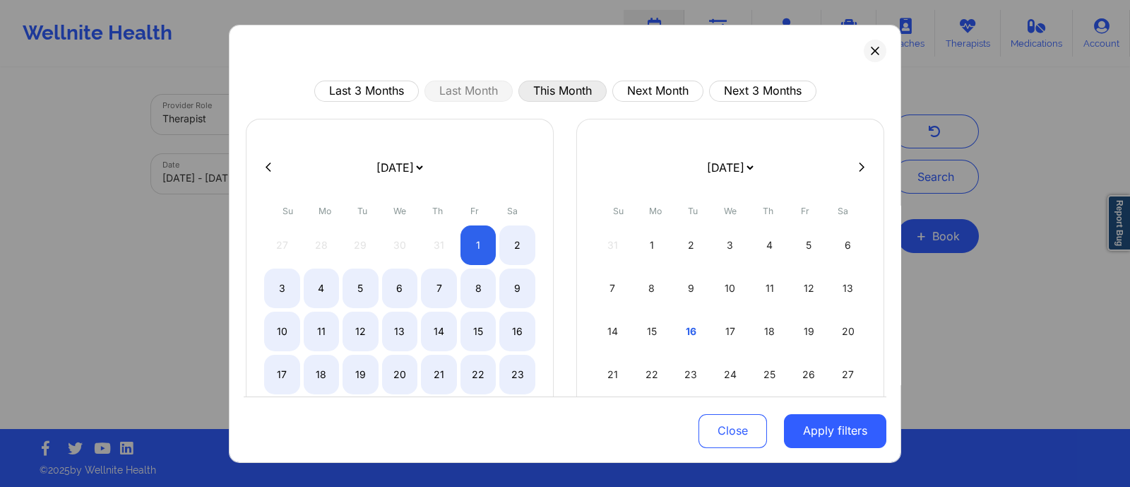
click at [546, 86] on button "This Month" at bounding box center [563, 90] width 88 height 21
select select "2025-8"
select select "2025-9"
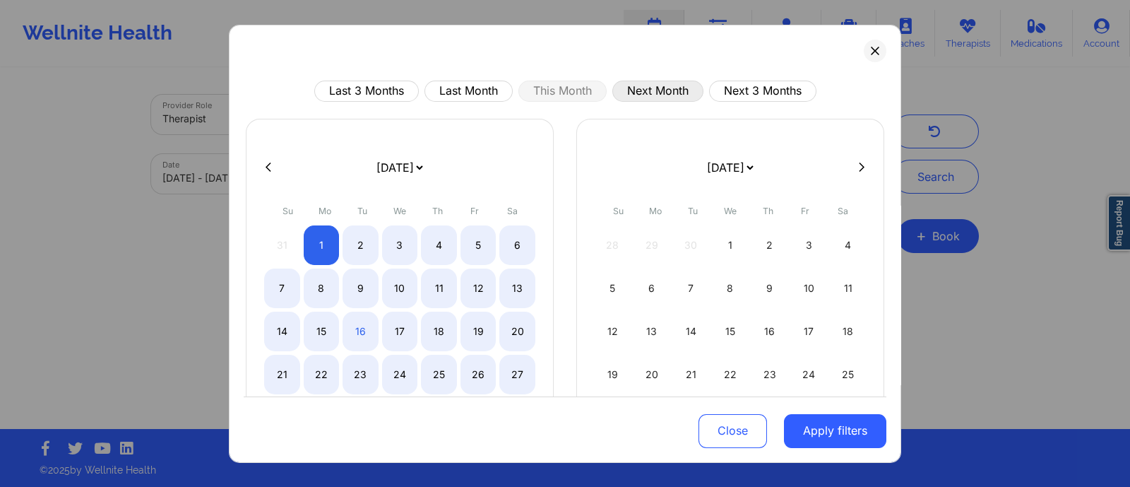
click at [645, 93] on button "Next Month" at bounding box center [658, 90] width 91 height 21
select select "2025-9"
select select "2025-10"
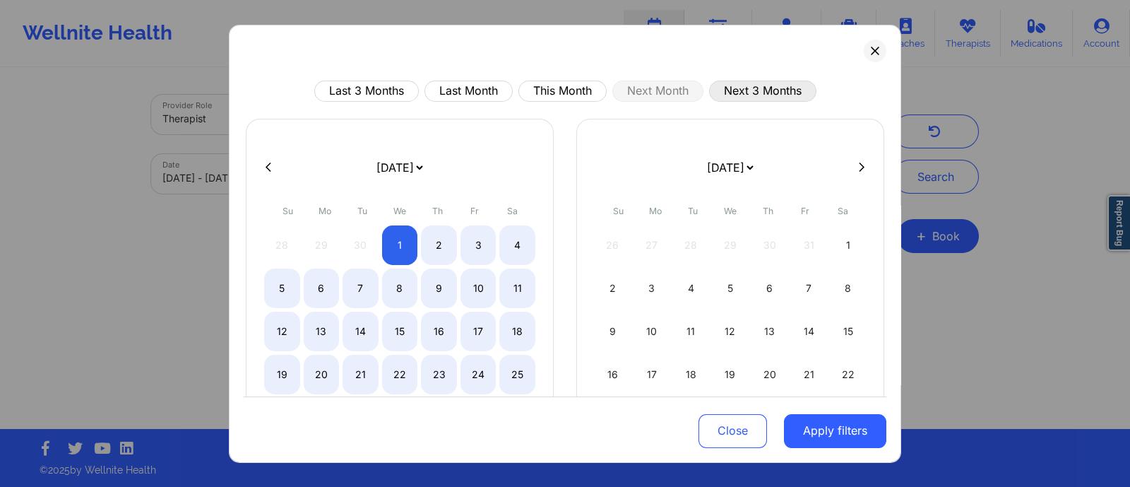
click at [756, 93] on button "Next 3 Months" at bounding box center [762, 90] width 107 height 21
select select "2025-9"
select select "2025-10"
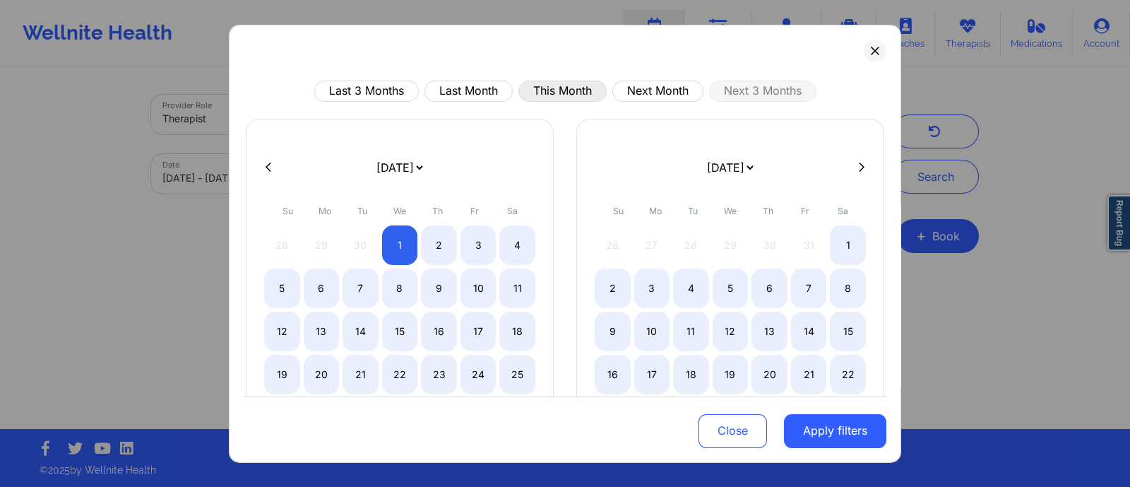
click at [551, 86] on button "This Month" at bounding box center [563, 90] width 88 height 21
select select "2025-8"
select select "2025-9"
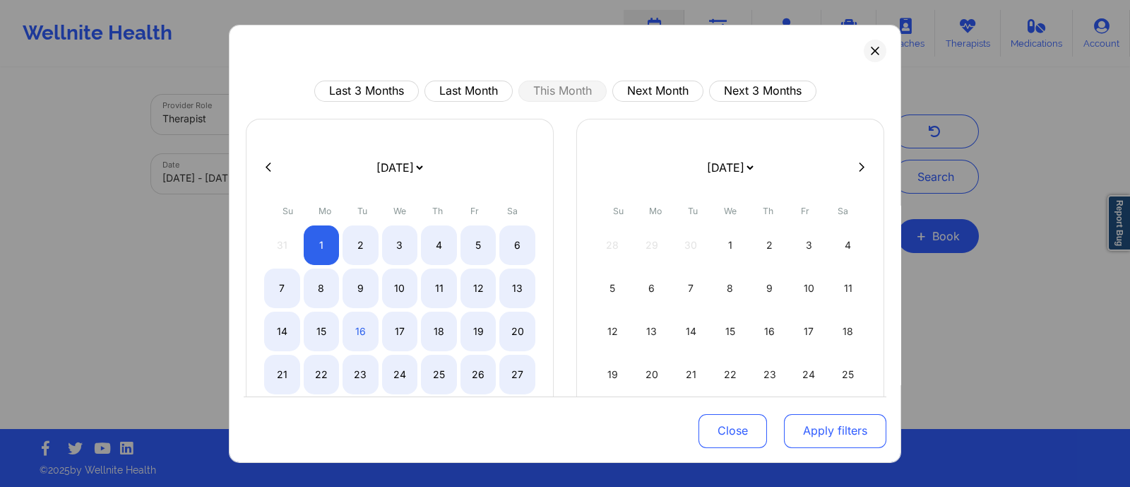
click at [804, 422] on button "Apply filters" at bounding box center [835, 431] width 102 height 34
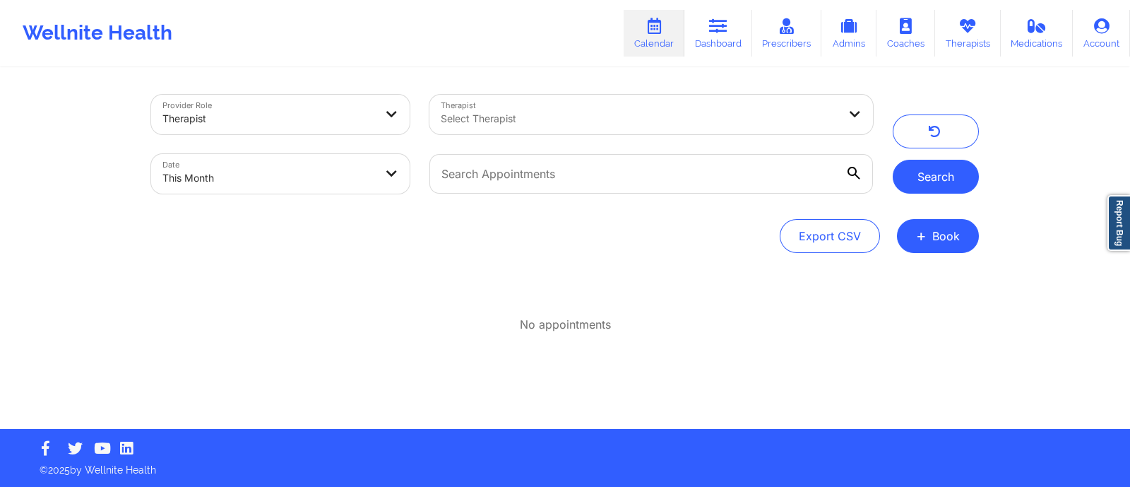
click at [930, 177] on button "Search" at bounding box center [936, 177] width 86 height 34
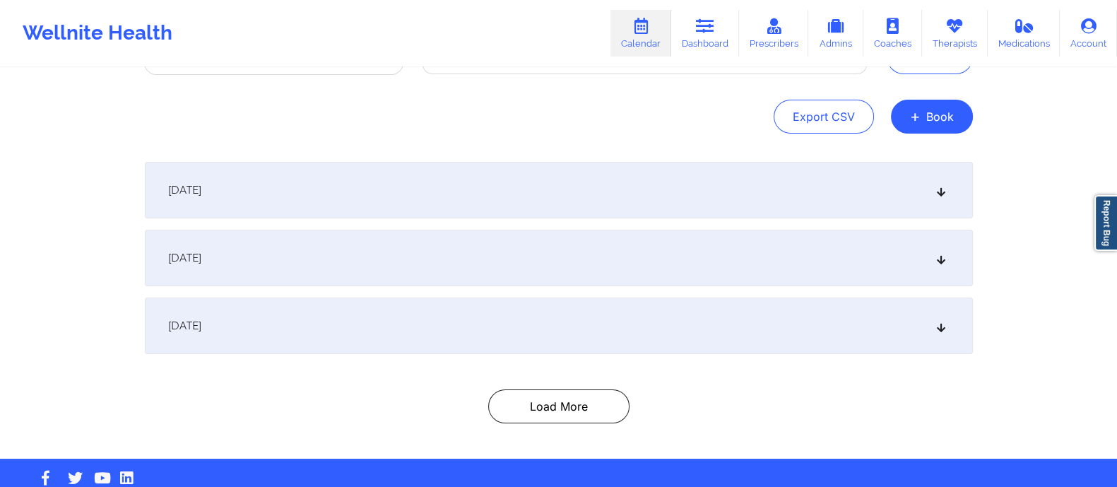
scroll to position [134, 0]
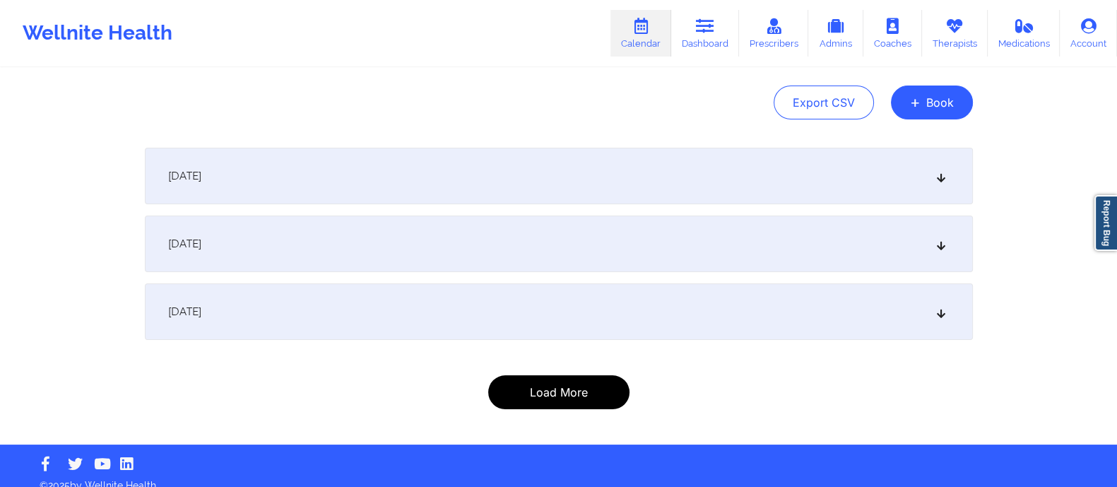
click at [582, 389] on button "Load More" at bounding box center [558, 392] width 141 height 34
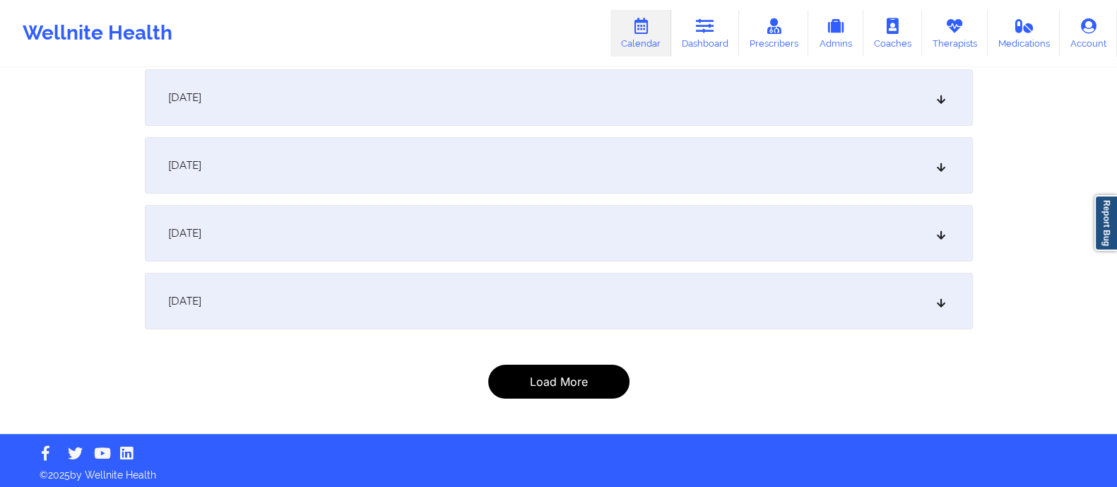
scroll to position [352, 0]
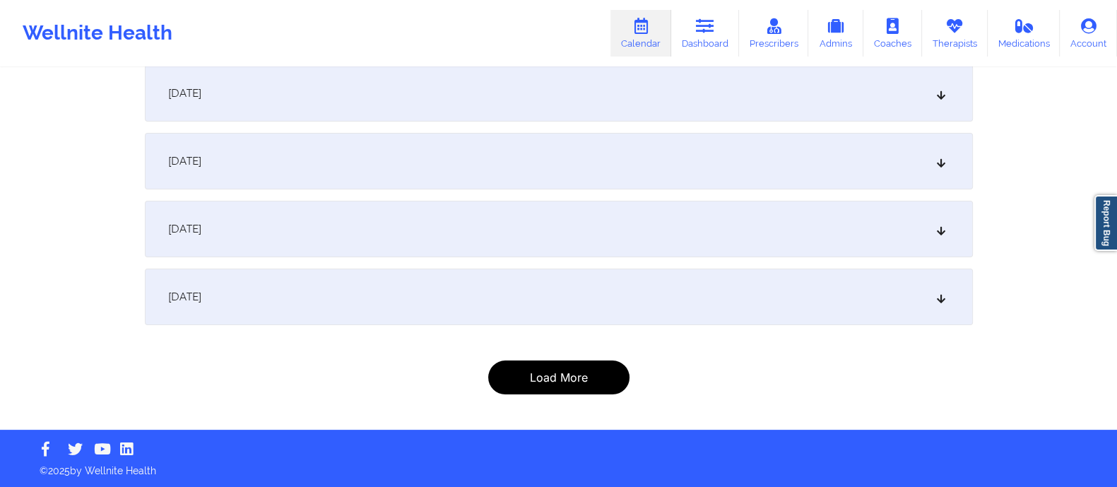
click at [526, 382] on button "Load More" at bounding box center [558, 377] width 141 height 34
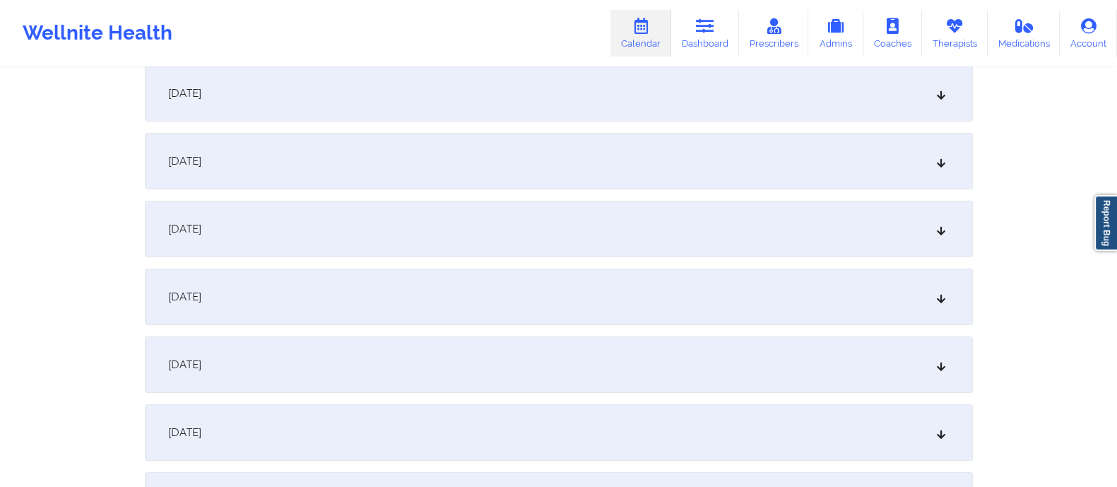
scroll to position [555, 0]
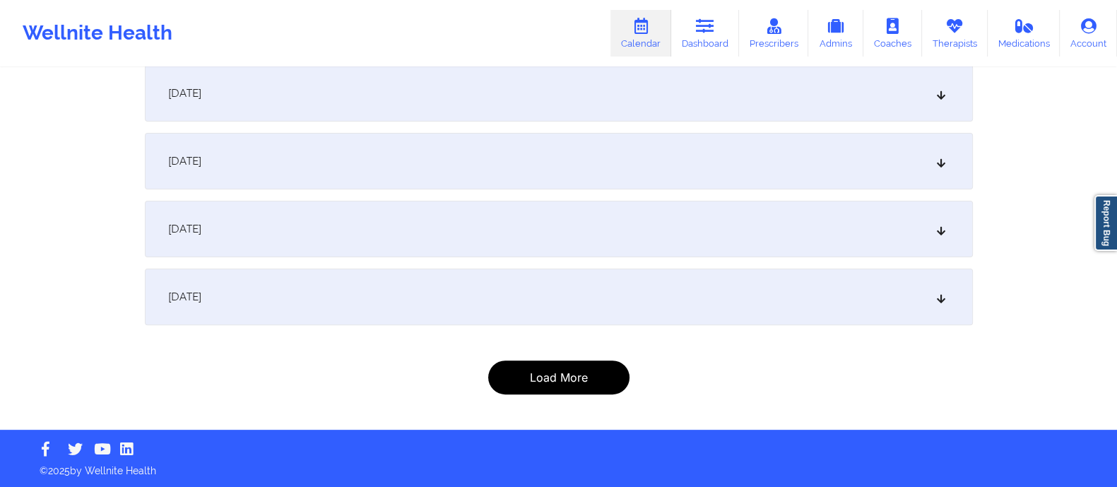
click at [528, 384] on button "Load More" at bounding box center [558, 377] width 141 height 34
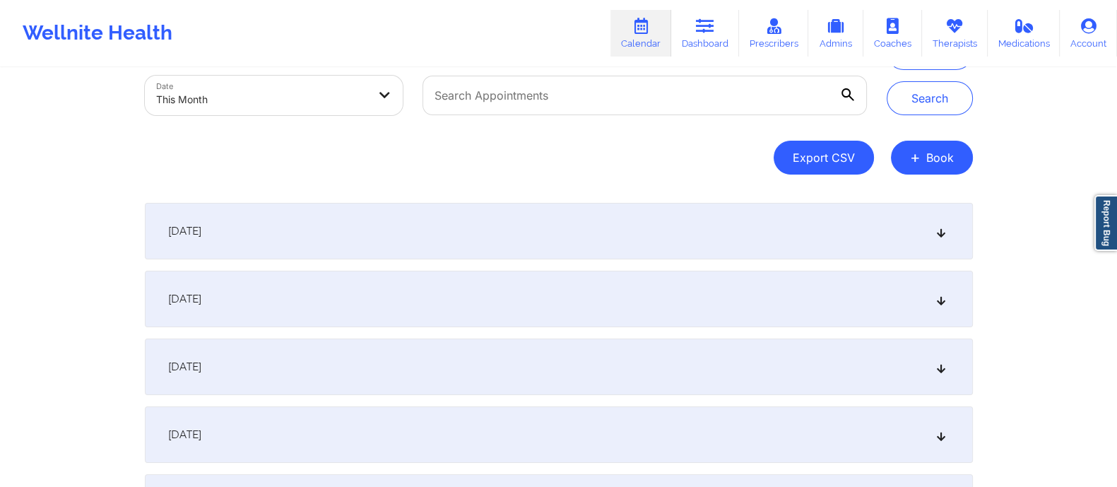
scroll to position [0, 0]
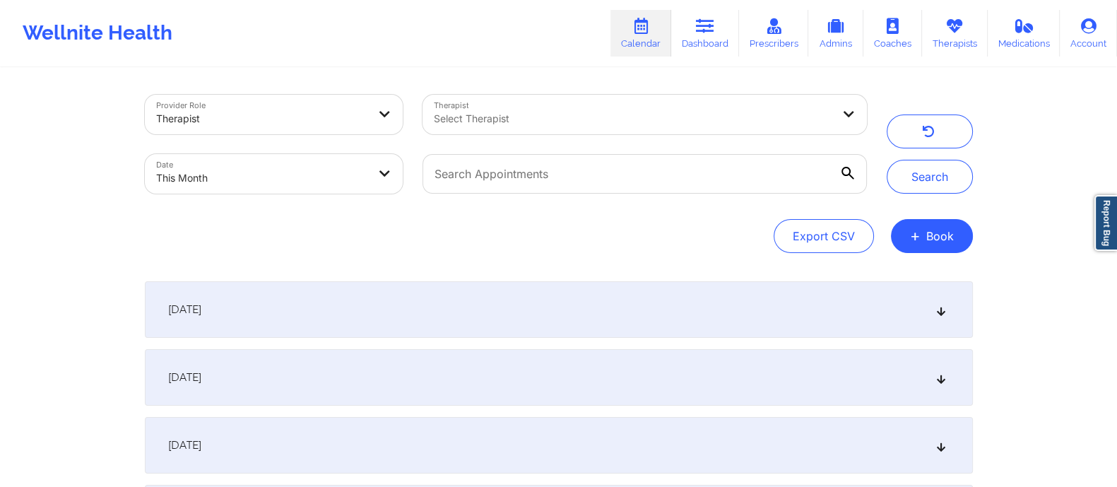
click at [212, 112] on div at bounding box center [262, 118] width 212 height 17
click at [254, 239] on div "Export CSV + Book" at bounding box center [559, 236] width 828 height 34
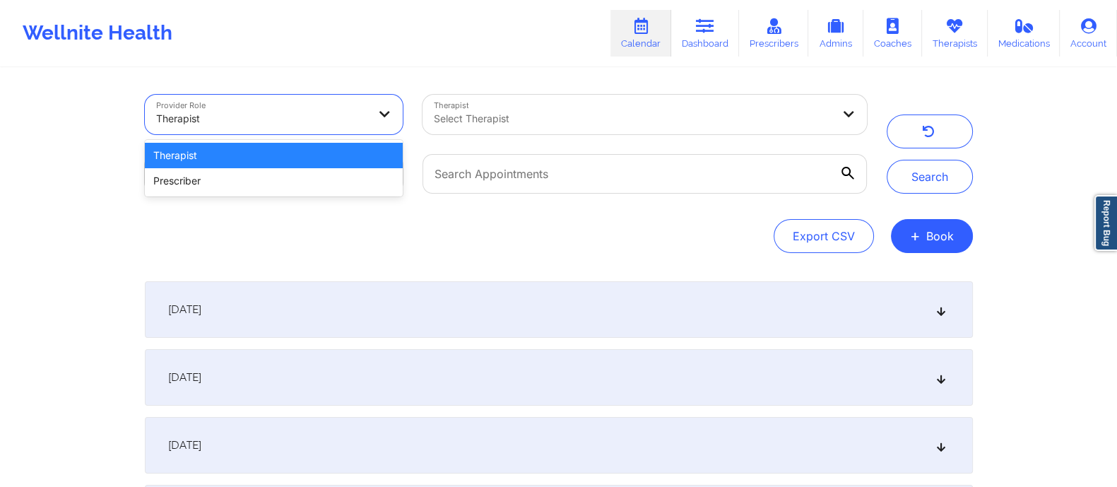
click at [322, 113] on div at bounding box center [262, 118] width 212 height 17
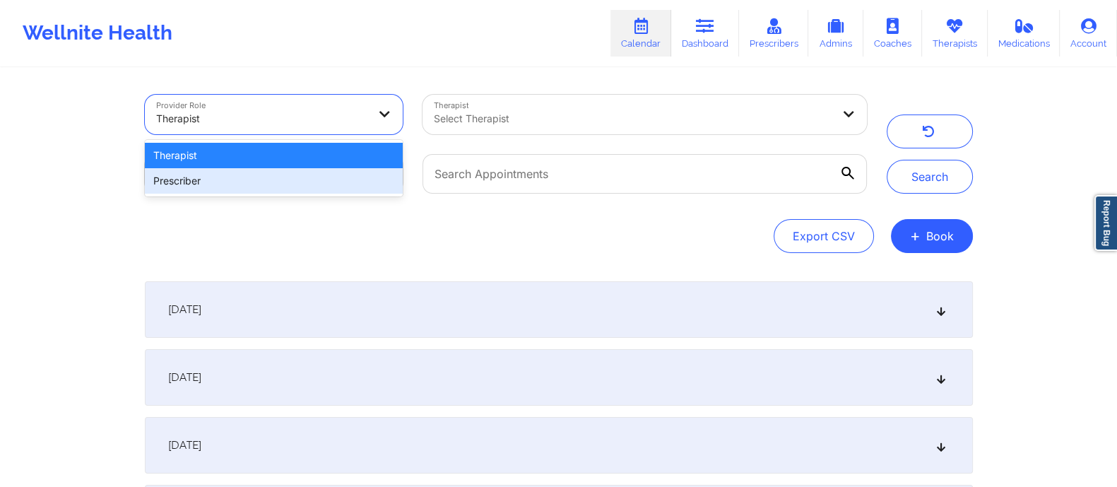
drag, startPoint x: 218, startPoint y: 182, endPoint x: 230, endPoint y: 174, distance: 15.3
click at [218, 182] on div "Prescriber" at bounding box center [274, 180] width 259 height 25
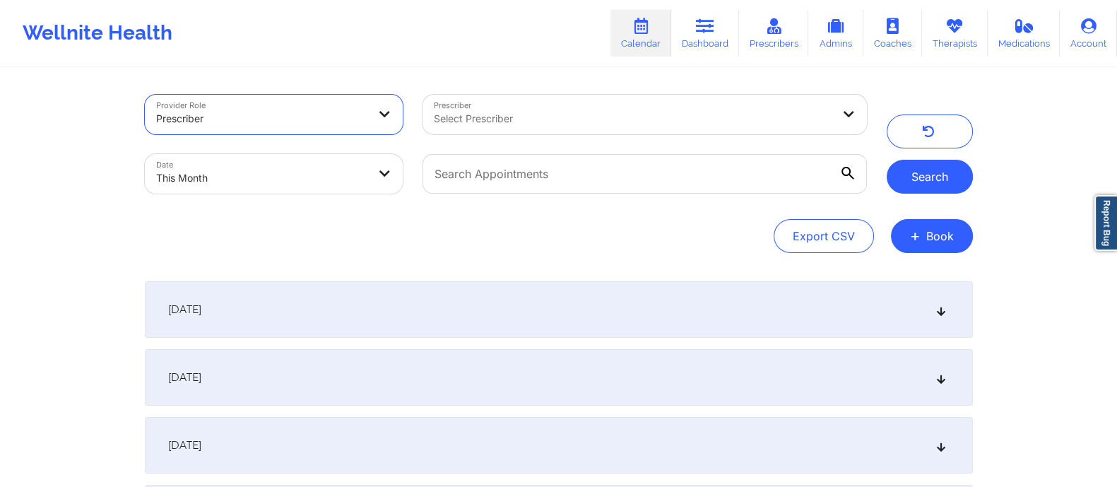
click at [927, 181] on button "Search" at bounding box center [930, 177] width 86 height 34
drag, startPoint x: 314, startPoint y: 312, endPoint x: 333, endPoint y: 312, distance: 18.4
click at [315, 312] on div "September 1, 2025" at bounding box center [559, 309] width 828 height 57
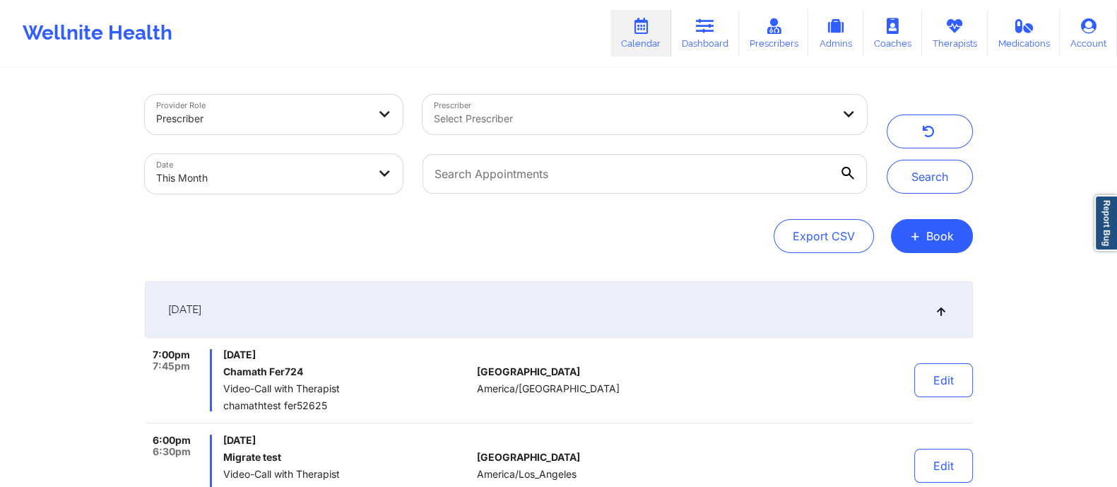
click at [357, 190] on body "Wellnite Health Calendar Dashboard Prescribers Admins Coaches Therapists Medica…" at bounding box center [558, 243] width 1117 height 487
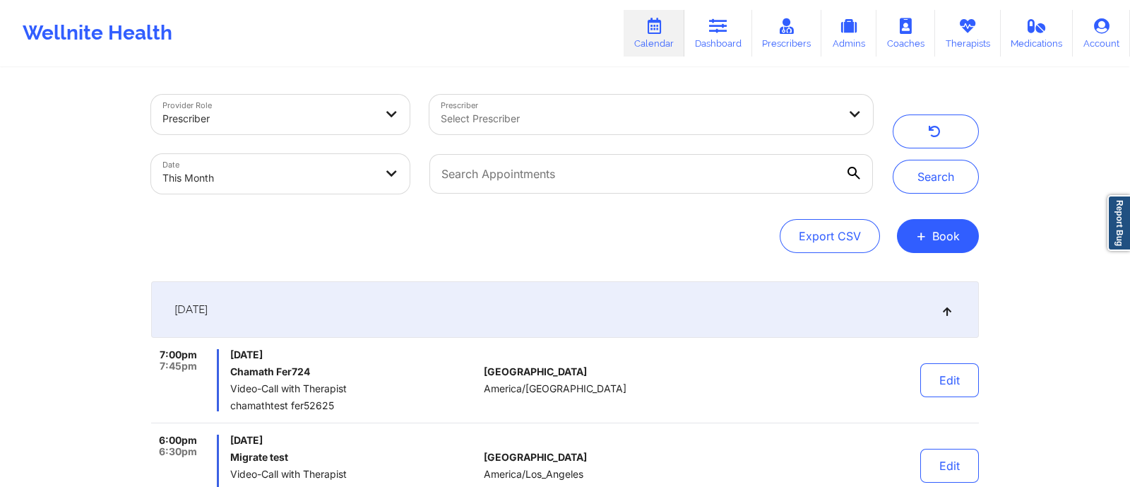
select select "2025-8"
select select "2025-9"
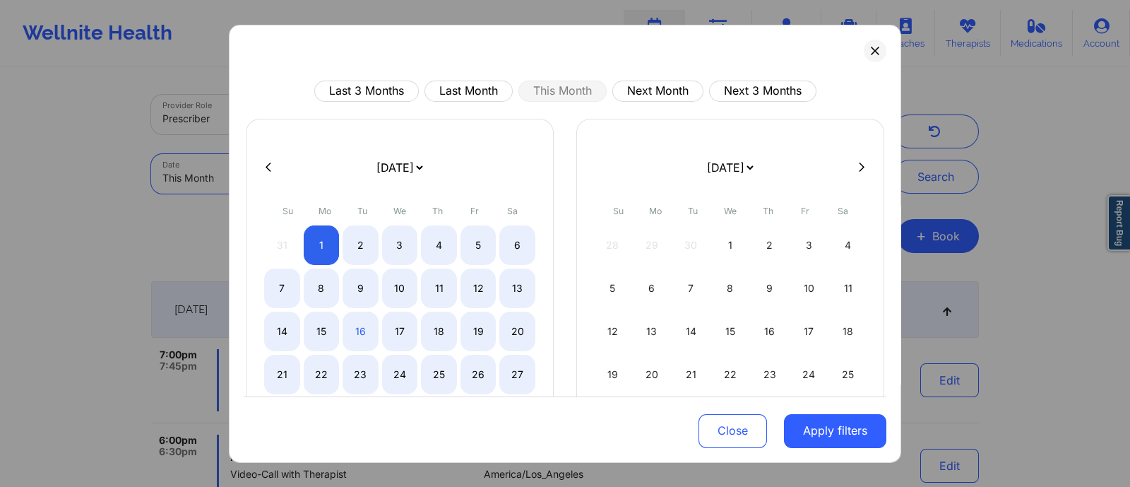
select select "2025-8"
select select "2025-9"
click at [354, 333] on div "16" at bounding box center [361, 331] width 36 height 40
select select "2025-8"
select select "2025-9"
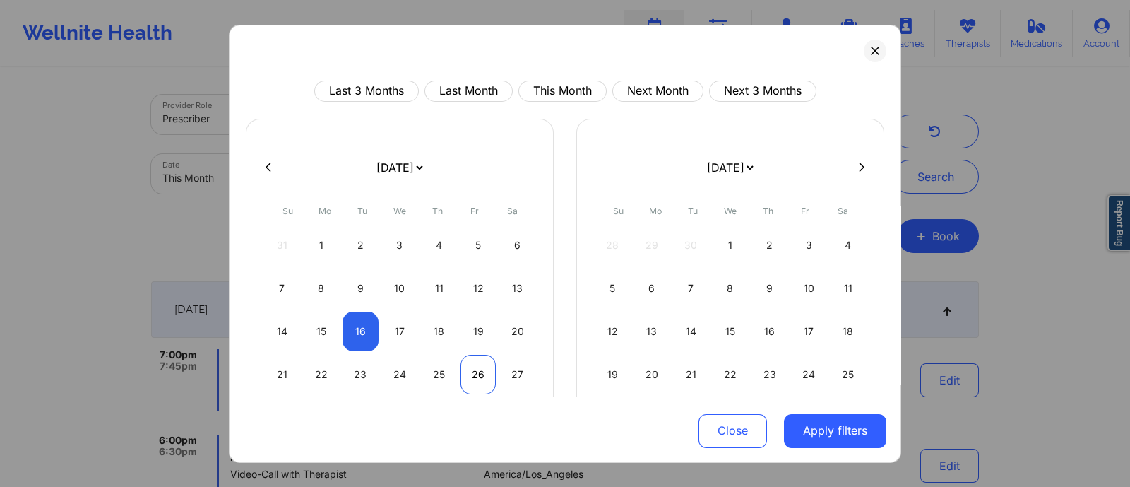
select select "2025-8"
select select "2025-9"
select select "2025-8"
select select "2025-9"
drag, startPoint x: 355, startPoint y: 331, endPoint x: 364, endPoint y: 331, distance: 8.5
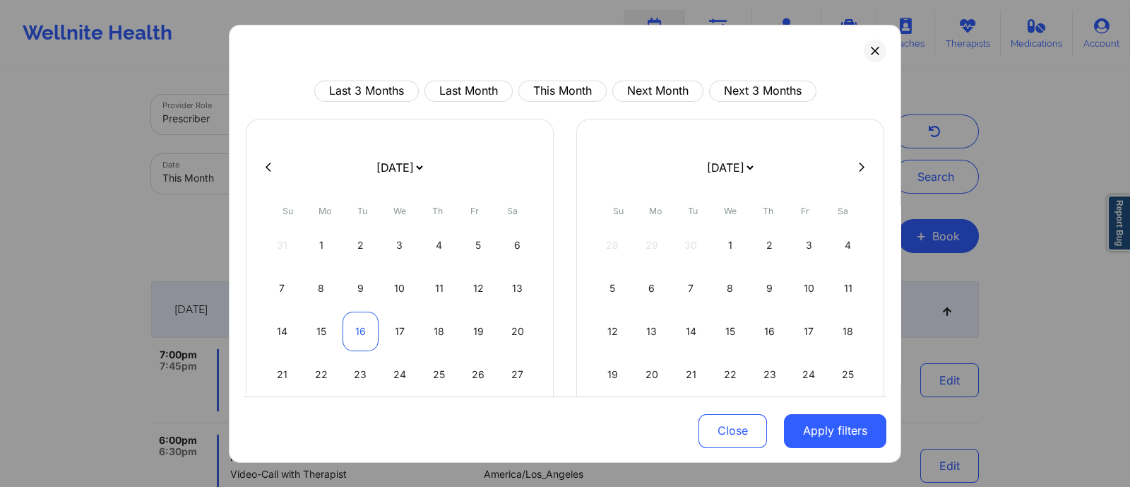
click at [354, 332] on div "16" at bounding box center [361, 331] width 36 height 40
select select "2025-8"
select select "2025-9"
click at [823, 429] on button "Apply filters" at bounding box center [835, 431] width 102 height 34
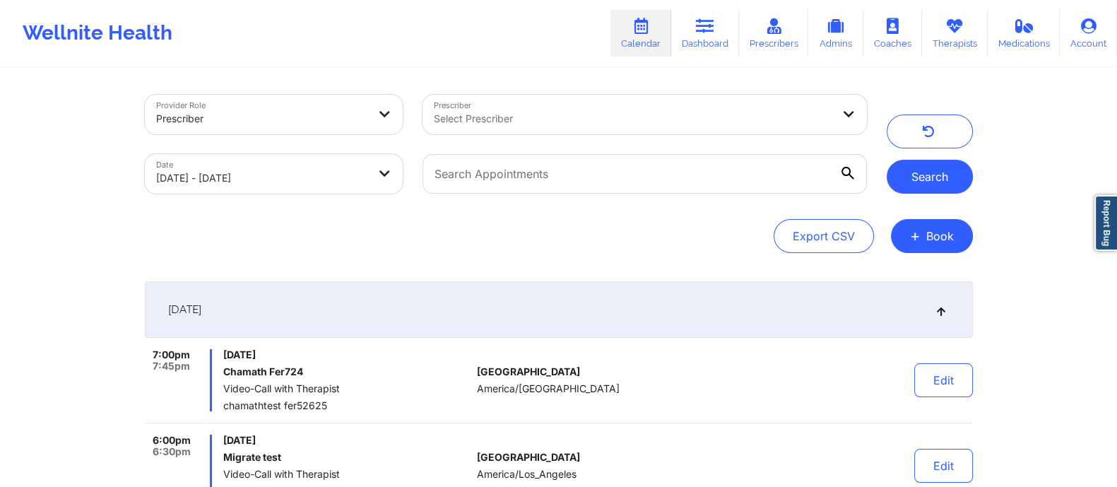
click at [925, 185] on button "Search" at bounding box center [930, 177] width 86 height 34
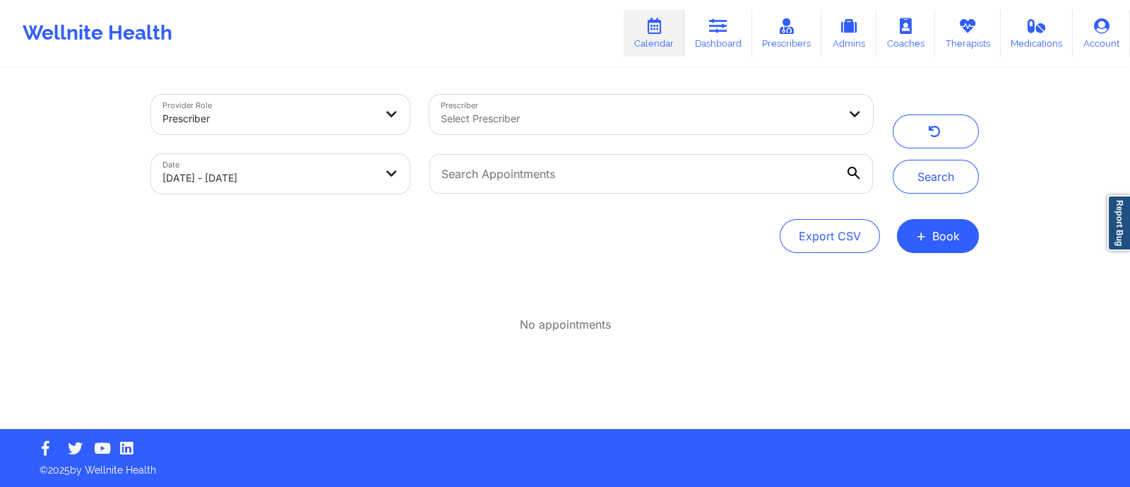
click at [337, 178] on body "Wellnite Health Calendar Dashboard Prescribers Admins Coaches Therapists Medica…" at bounding box center [565, 243] width 1130 height 487
select select "2025-8"
select select "2025-9"
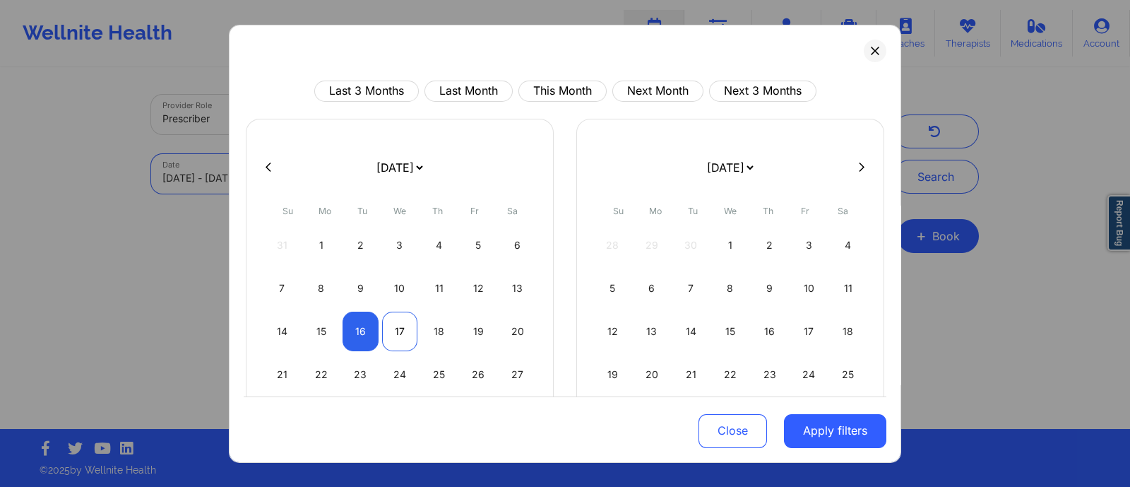
click at [403, 333] on div "17" at bounding box center [400, 331] width 36 height 40
select select "2025-8"
select select "2025-9"
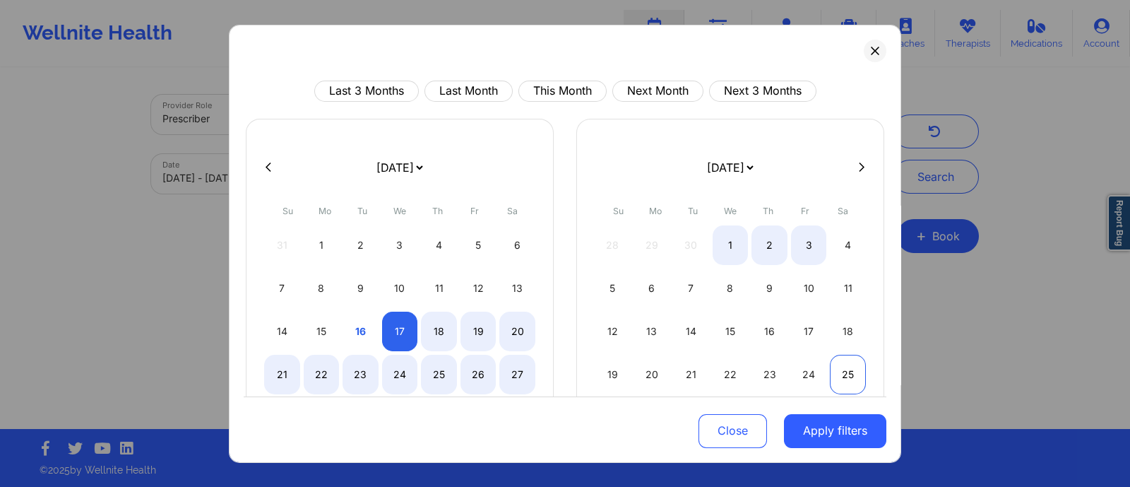
select select "2025-8"
select select "2025-9"
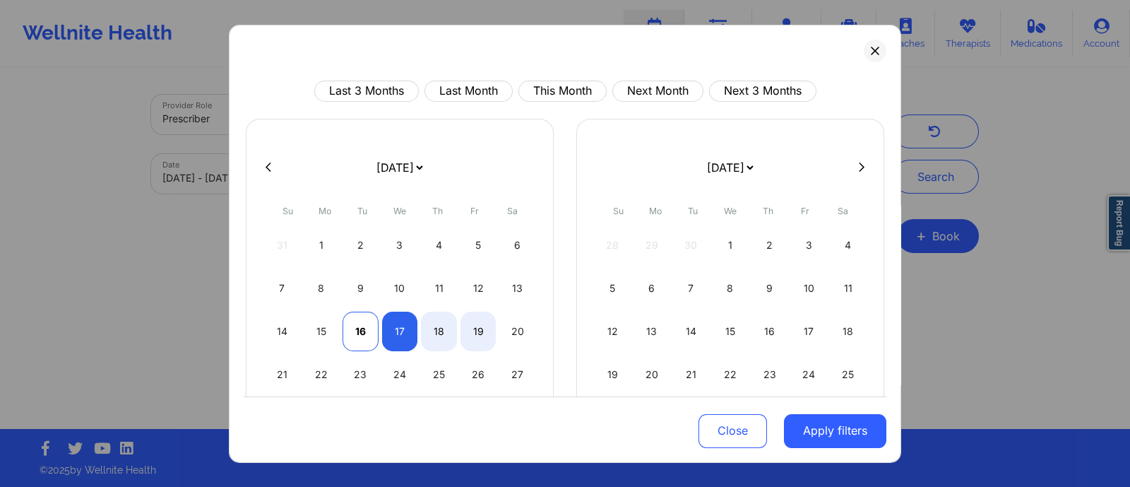
select select "2025-8"
select select "2025-9"
click at [360, 337] on div "16" at bounding box center [361, 331] width 36 height 40
select select "2025-8"
select select "2025-9"
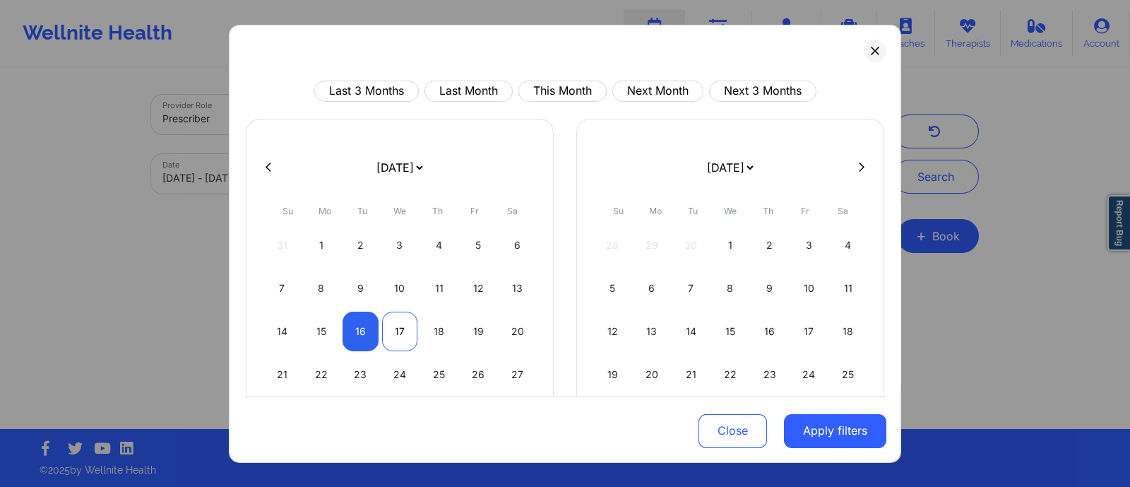
select select "2025-8"
select select "2025-9"
click at [391, 327] on div "17" at bounding box center [400, 331] width 36 height 40
select select "2025-8"
select select "2025-9"
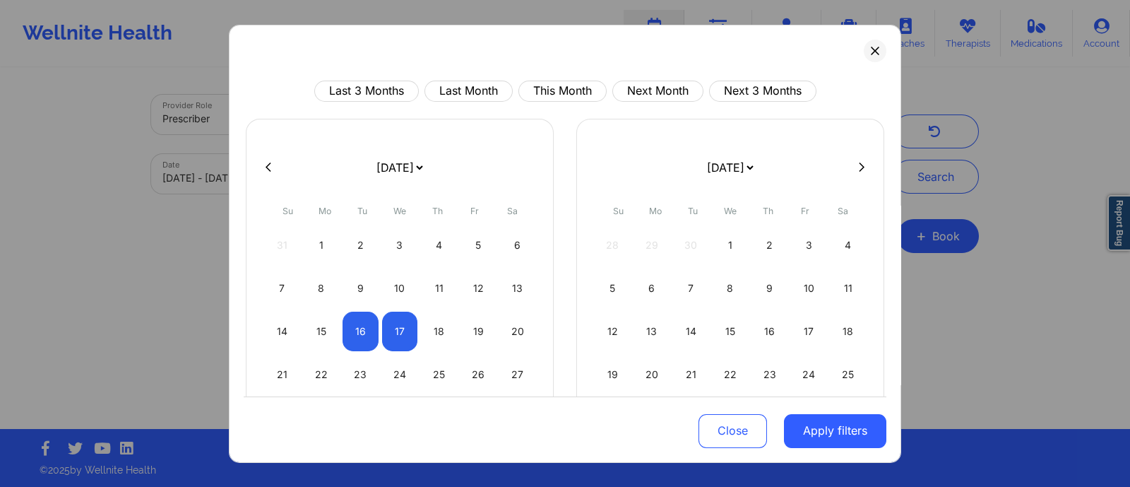
click at [838, 444] on button "Apply filters" at bounding box center [835, 431] width 102 height 34
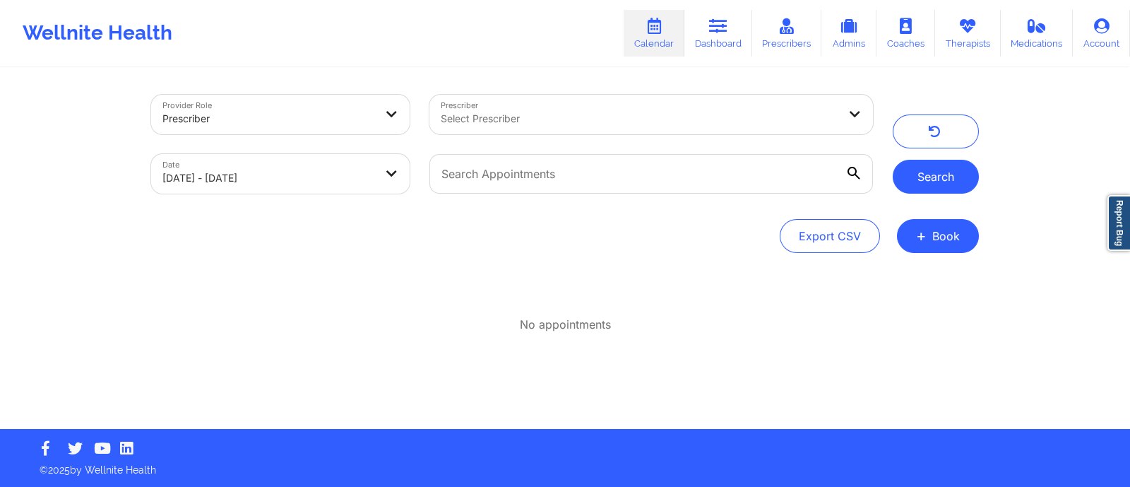
click at [925, 176] on button "Search" at bounding box center [936, 177] width 86 height 34
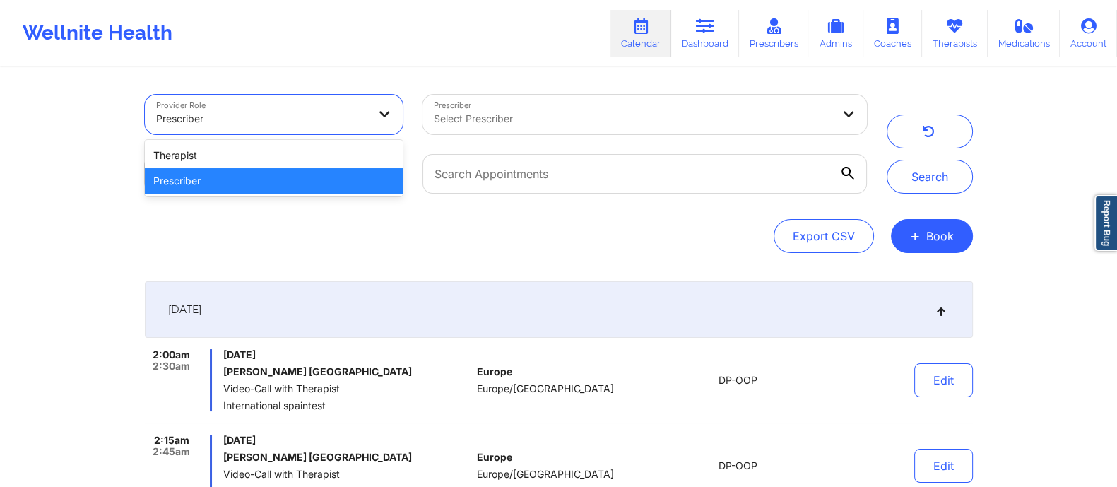
click at [226, 112] on div at bounding box center [262, 118] width 212 height 17
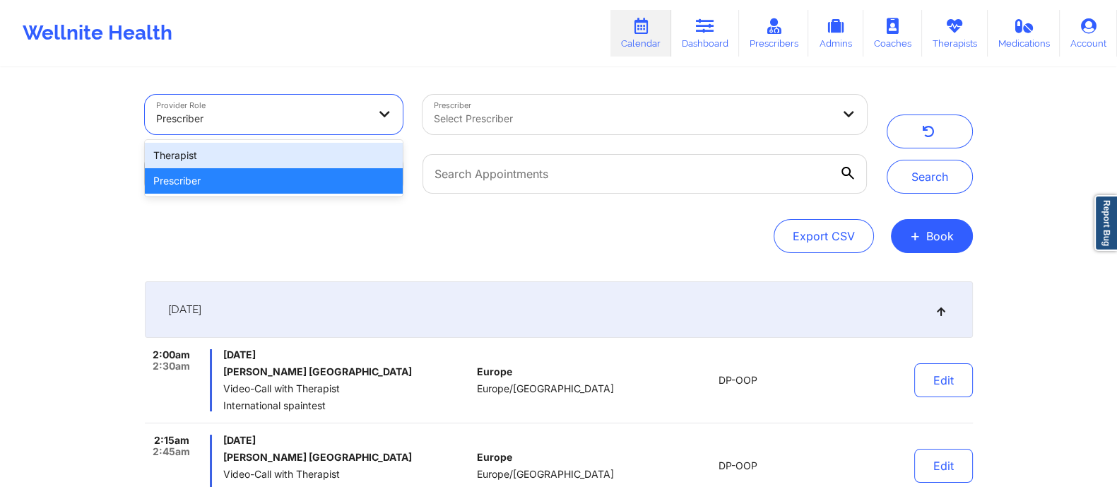
click at [213, 158] on div "Therapist" at bounding box center [274, 155] width 259 height 25
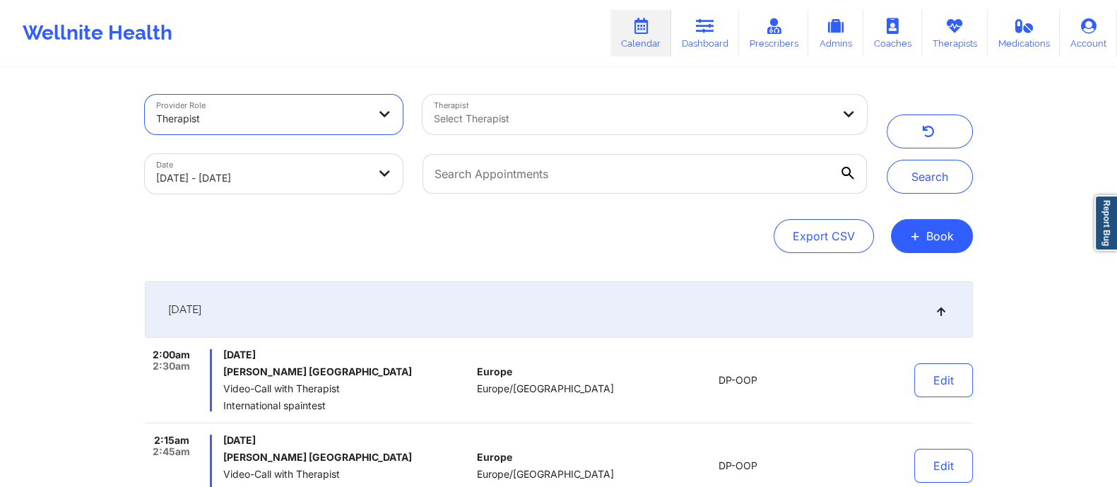
click at [569, 119] on div at bounding box center [633, 118] width 398 height 17
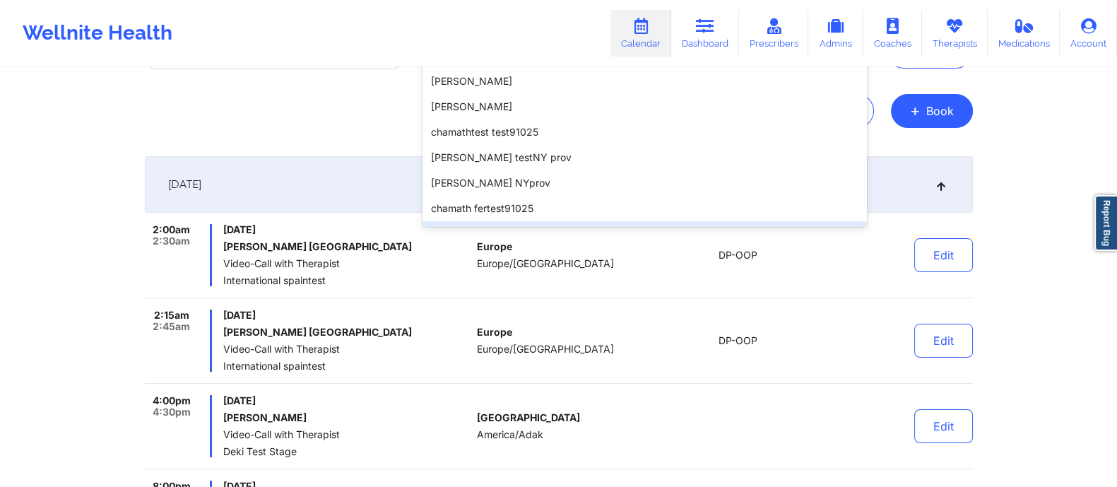
scroll to position [42, 0]
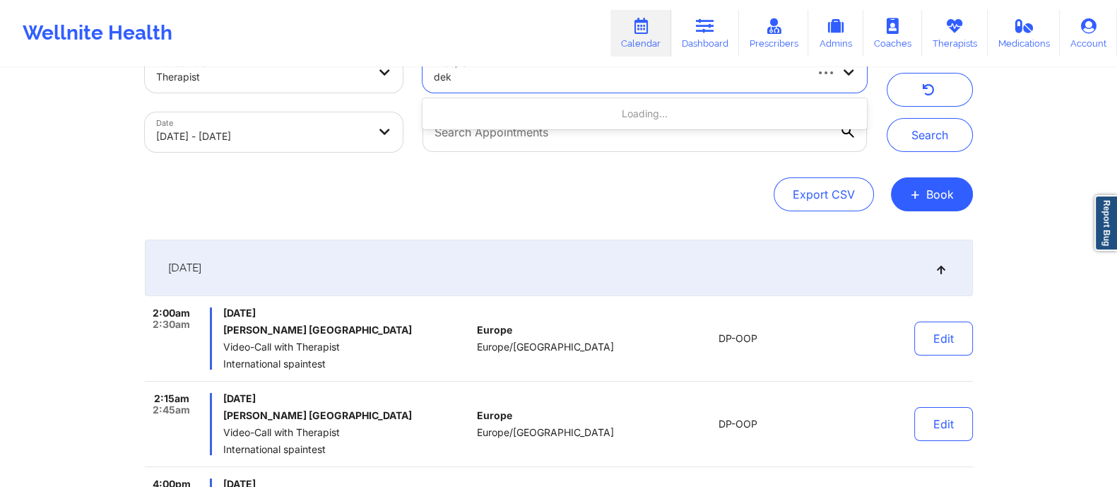
type input "deki"
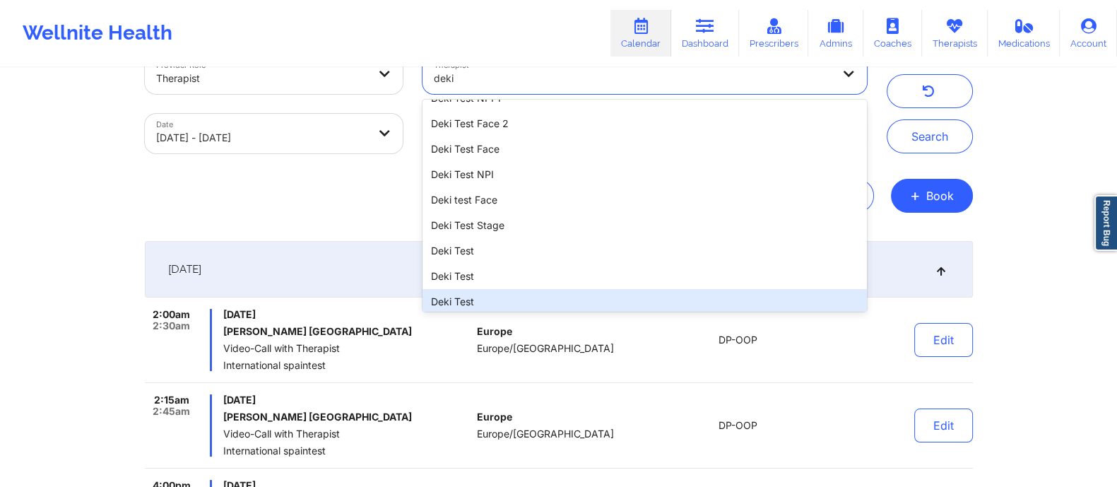
scroll to position [422, 0]
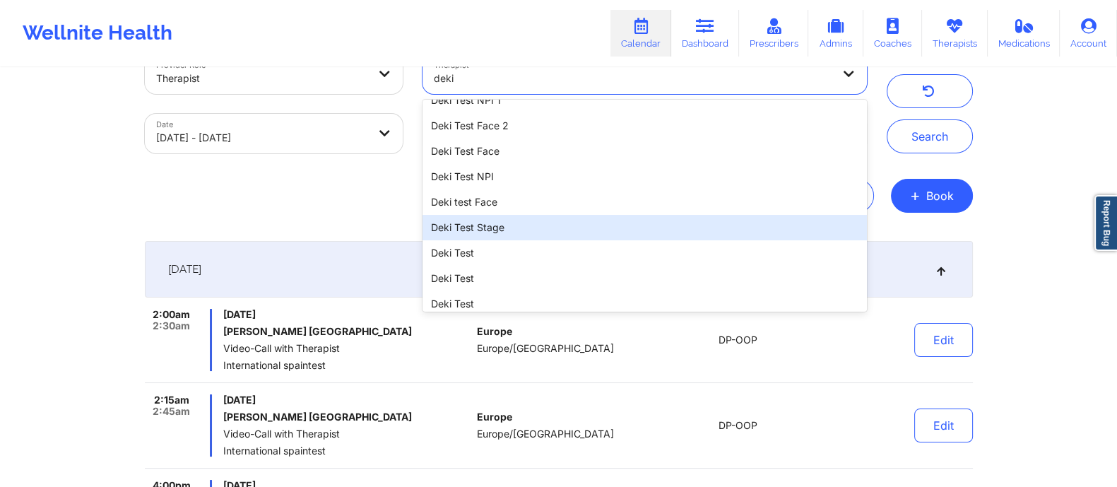
click at [487, 227] on div "Deki Test Stage" at bounding box center [644, 227] width 444 height 25
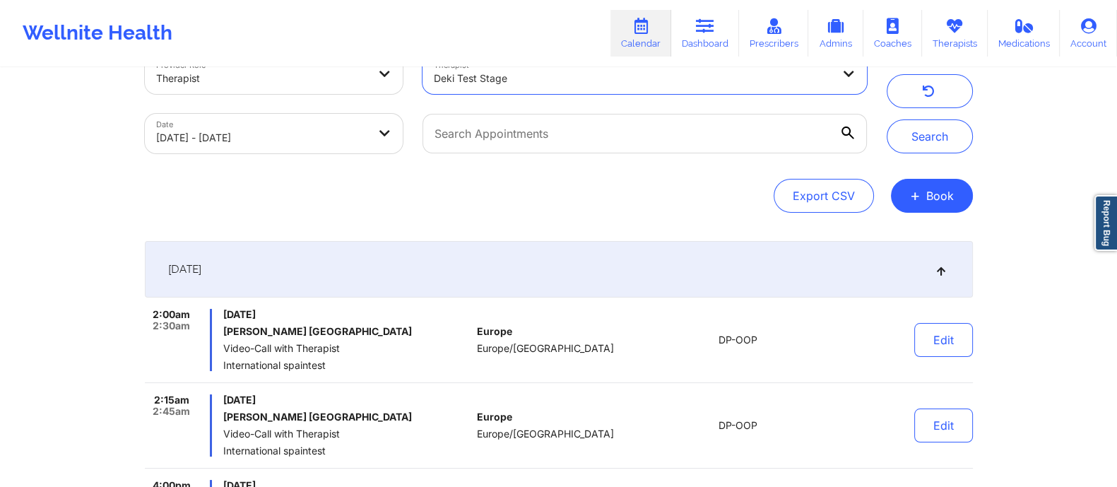
scroll to position [0, 0]
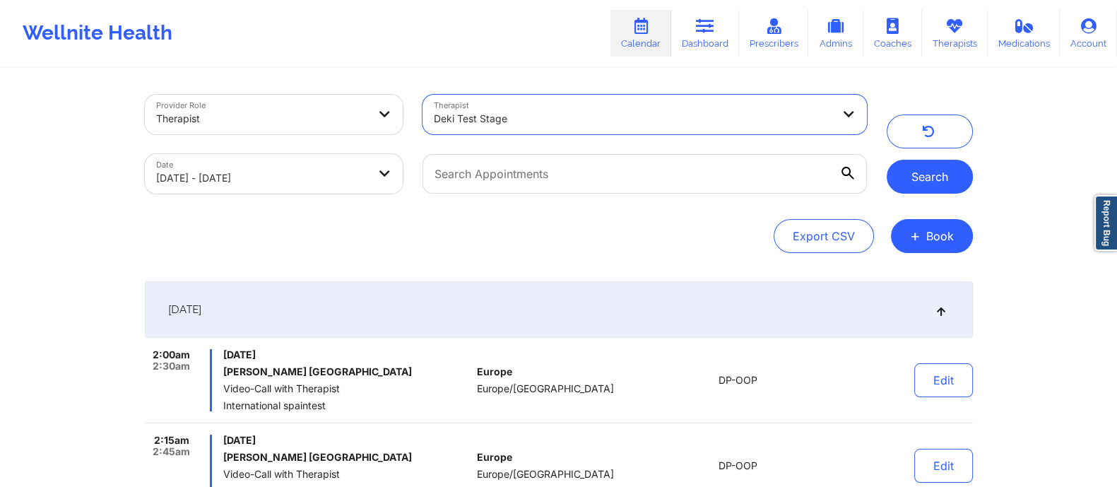
click at [930, 174] on button "Search" at bounding box center [930, 177] width 86 height 34
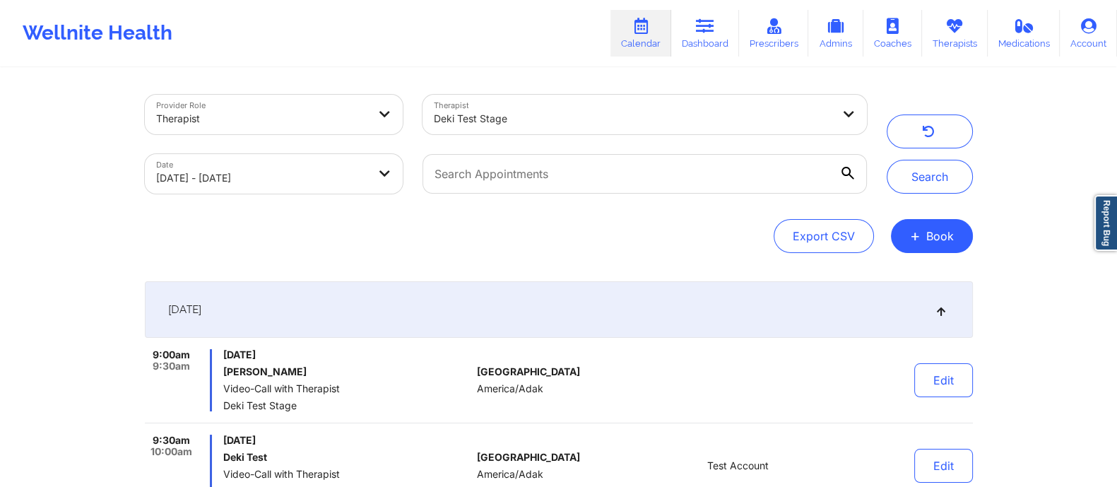
drag, startPoint x: 311, startPoint y: 367, endPoint x: 230, endPoint y: 380, distance: 82.2
click at [226, 379] on div "Tuesday, September 16, 2025 Agustina Godoy Video-Call with Therapist Deki Test …" at bounding box center [347, 380] width 248 height 62
copy h6 "Agustina Godoy"
click at [473, 177] on input "text" at bounding box center [644, 174] width 444 height 40
paste input "Agustina Godoy"
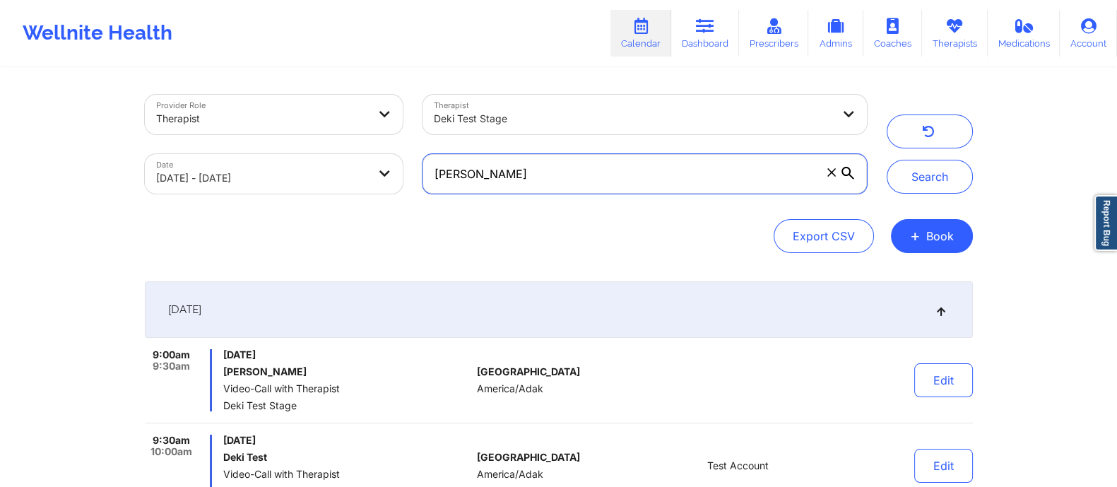
type input "Agustina Godoy"
click at [843, 168] on icon at bounding box center [847, 173] width 13 height 13
click at [843, 168] on input "Agustina Godoy" at bounding box center [644, 174] width 444 height 40
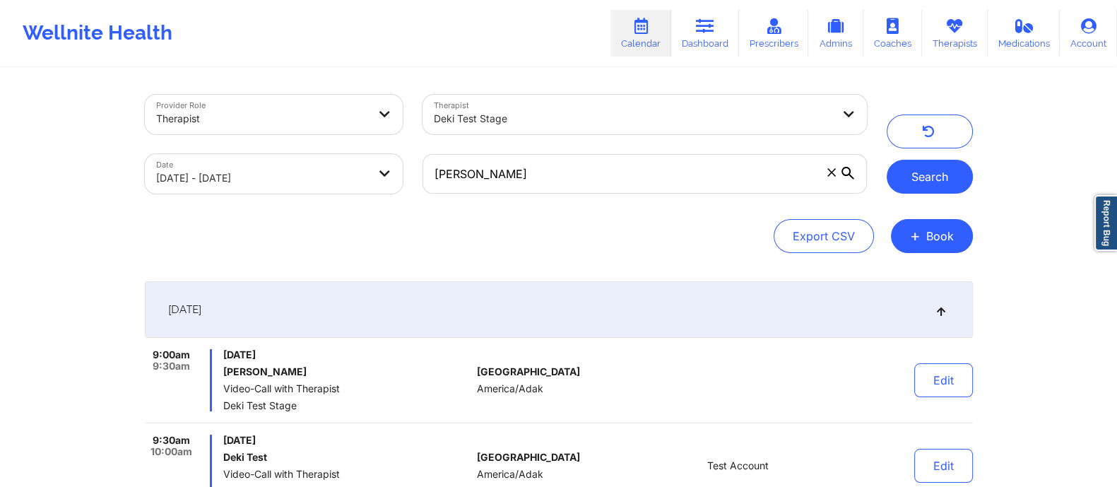
click at [931, 172] on button "Search" at bounding box center [930, 177] width 86 height 34
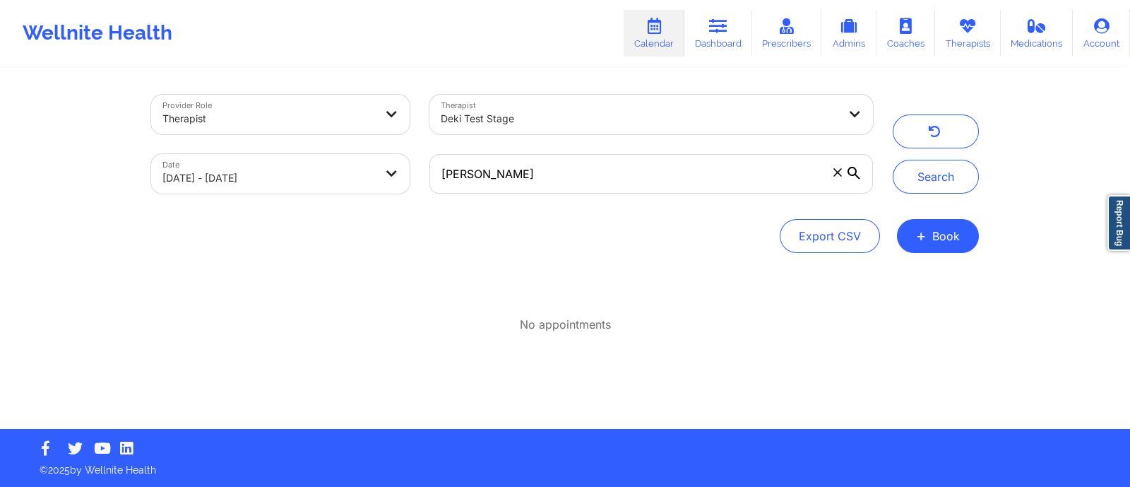
click at [847, 117] on div at bounding box center [856, 115] width 34 height 40
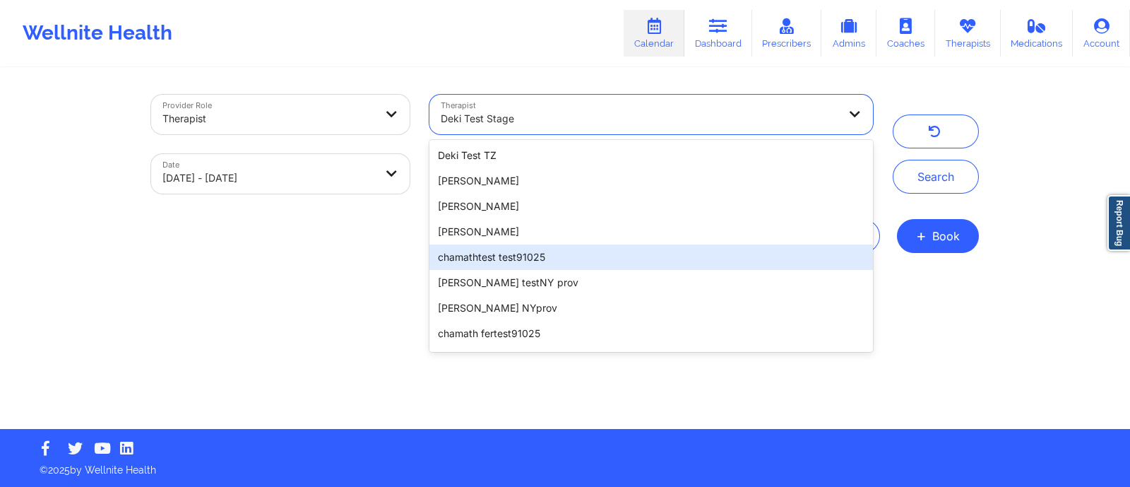
click at [259, 288] on div "No appointments" at bounding box center [565, 307] width 828 height 52
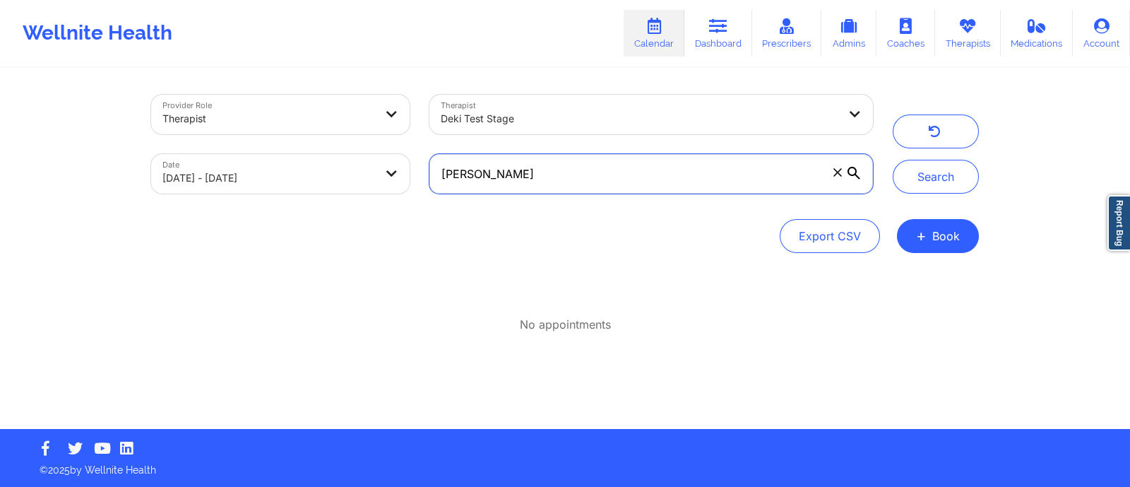
click at [583, 172] on input "Agustina Godoy" at bounding box center [652, 174] width 444 height 40
click at [837, 174] on icon at bounding box center [838, 172] width 8 height 8
click at [837, 174] on input "Agustina Godoy" at bounding box center [652, 174] width 444 height 40
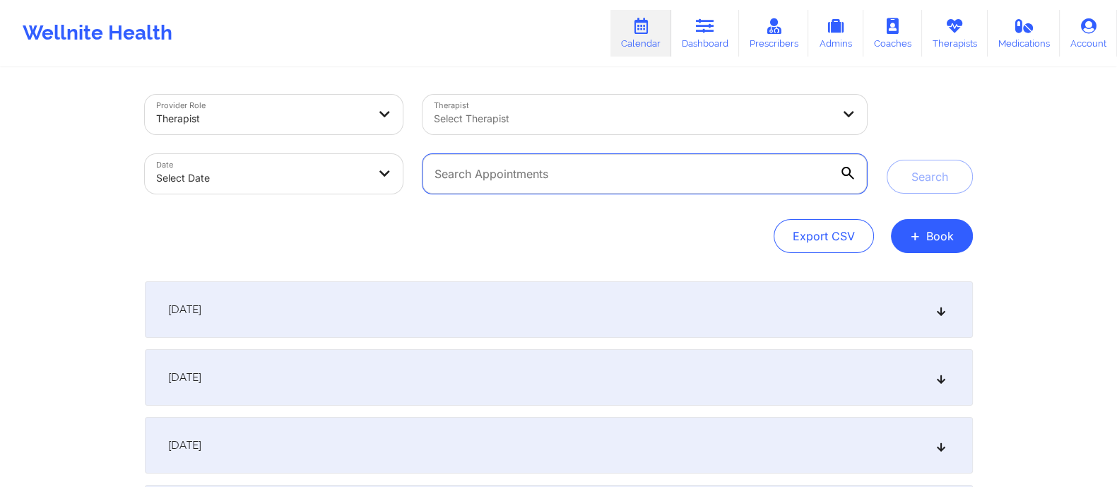
click at [581, 169] on input "text" at bounding box center [644, 174] width 444 height 40
paste input "[PERSON_NAME]"
type input "[PERSON_NAME]"
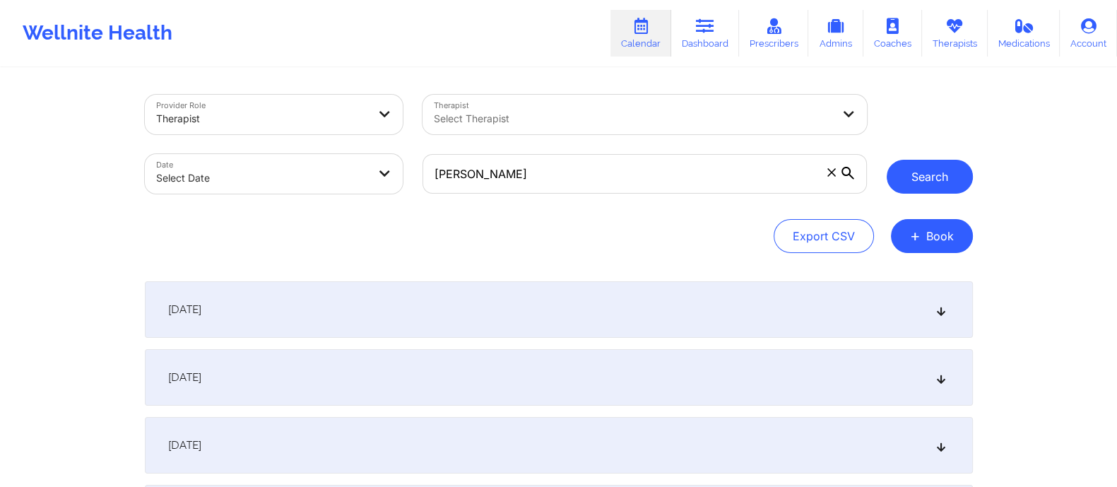
click at [929, 185] on button "Search" at bounding box center [930, 177] width 86 height 34
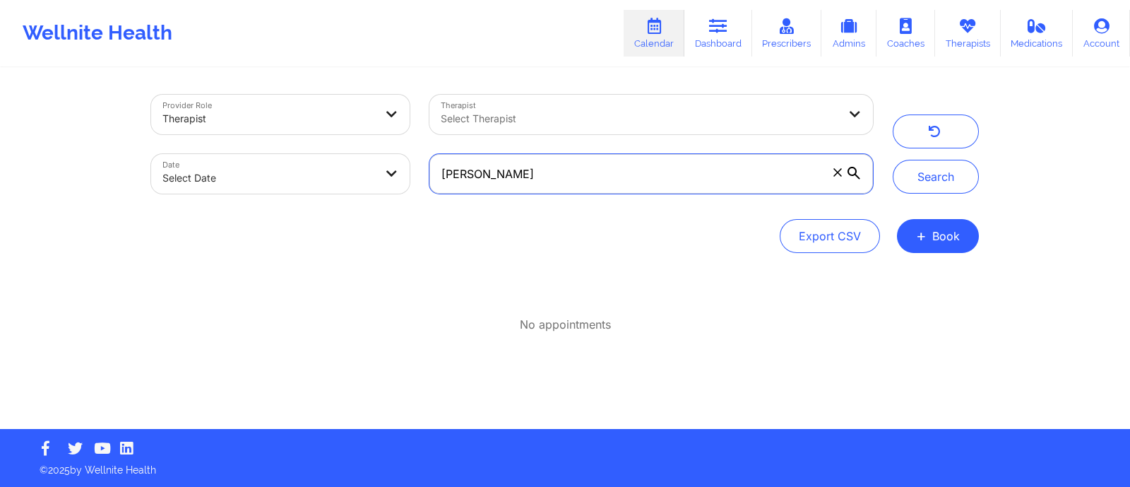
click at [536, 174] on input "[PERSON_NAME]" at bounding box center [652, 174] width 444 height 40
drag, startPoint x: 536, startPoint y: 174, endPoint x: 430, endPoint y: 180, distance: 105.4
click at [430, 180] on input "[PERSON_NAME]" at bounding box center [652, 174] width 444 height 40
click at [836, 179] on input "[PERSON_NAME]" at bounding box center [652, 174] width 444 height 40
click at [836, 172] on icon at bounding box center [838, 172] width 8 height 8
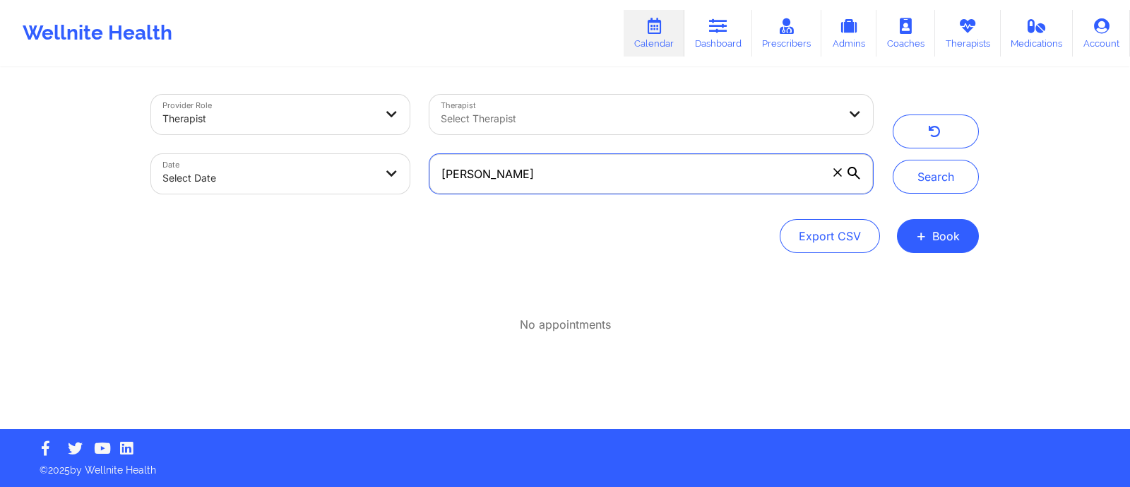
click at [836, 172] on input "[PERSON_NAME]" at bounding box center [652, 174] width 444 height 40
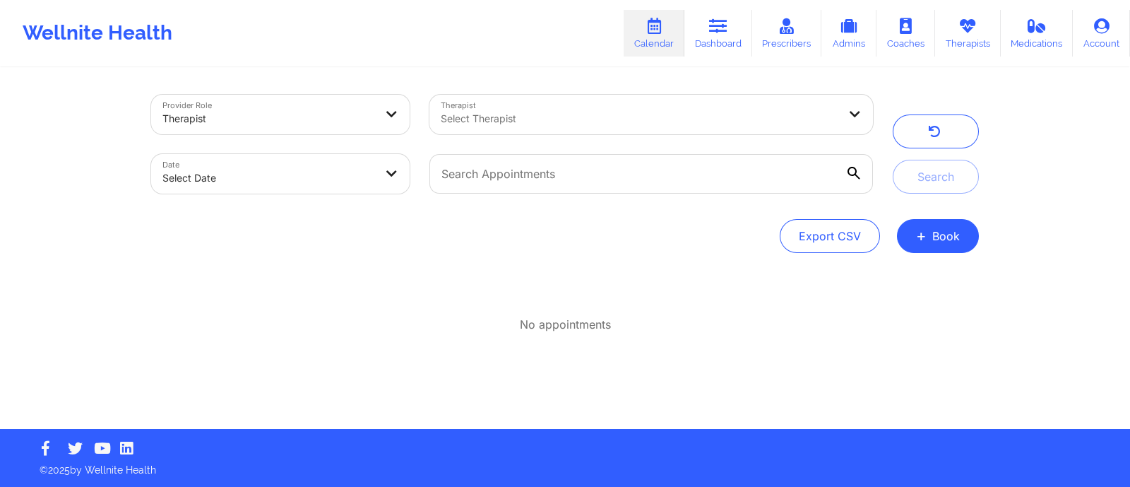
click at [484, 245] on div "Export CSV + Book" at bounding box center [565, 236] width 828 height 34
click at [523, 178] on input "text" at bounding box center [652, 174] width 444 height 40
paste input "[PERSON_NAME]"
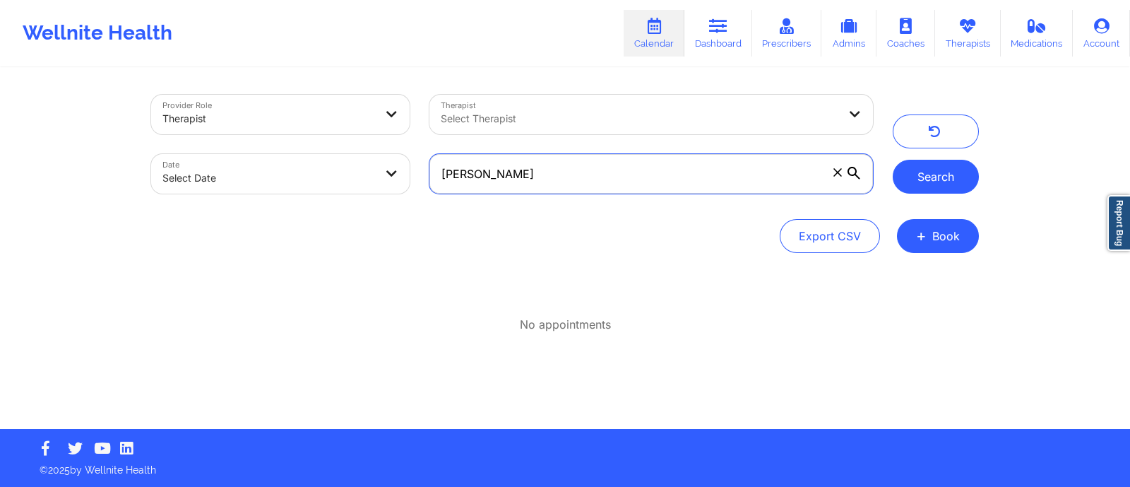
type input "[PERSON_NAME]"
click at [933, 171] on button "Search" at bounding box center [936, 177] width 86 height 34
drag, startPoint x: 516, startPoint y: 179, endPoint x: 405, endPoint y: 174, distance: 111.0
click at [405, 174] on div "Provider Role Therapist Therapist Select Therapist Date Select Date [PERSON_NAM…" at bounding box center [512, 144] width 742 height 119
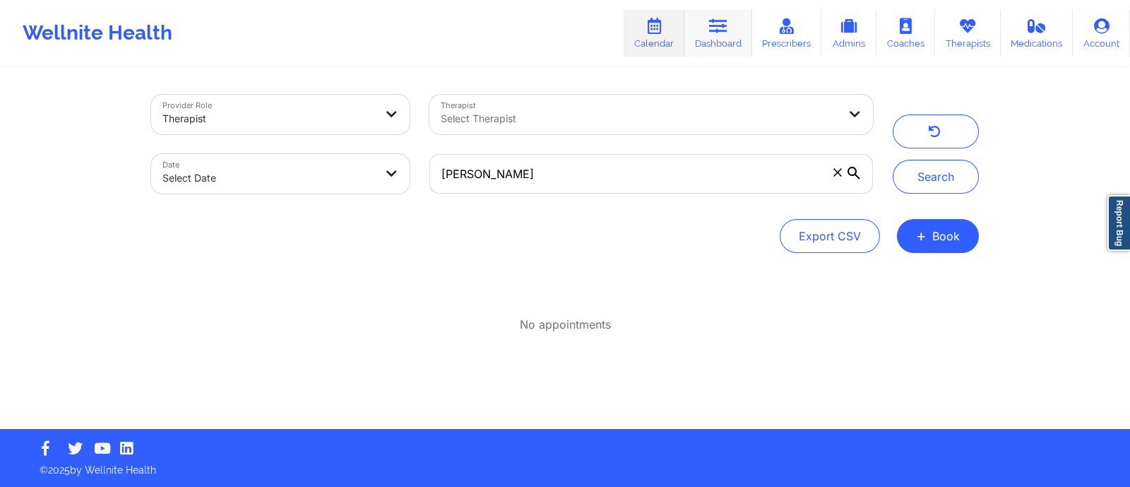
click at [717, 30] on icon at bounding box center [718, 26] width 18 height 16
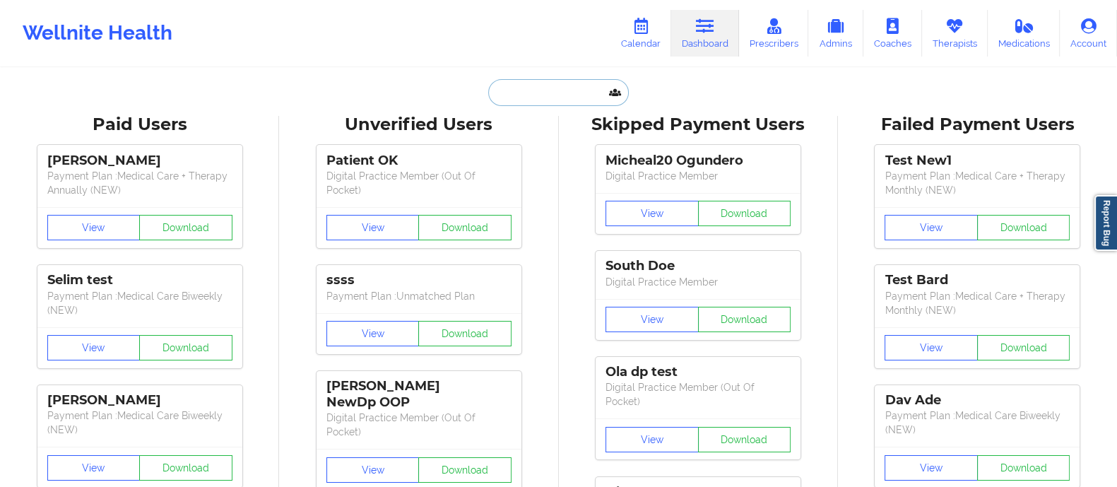
click at [544, 94] on input "text" at bounding box center [558, 92] width 140 height 27
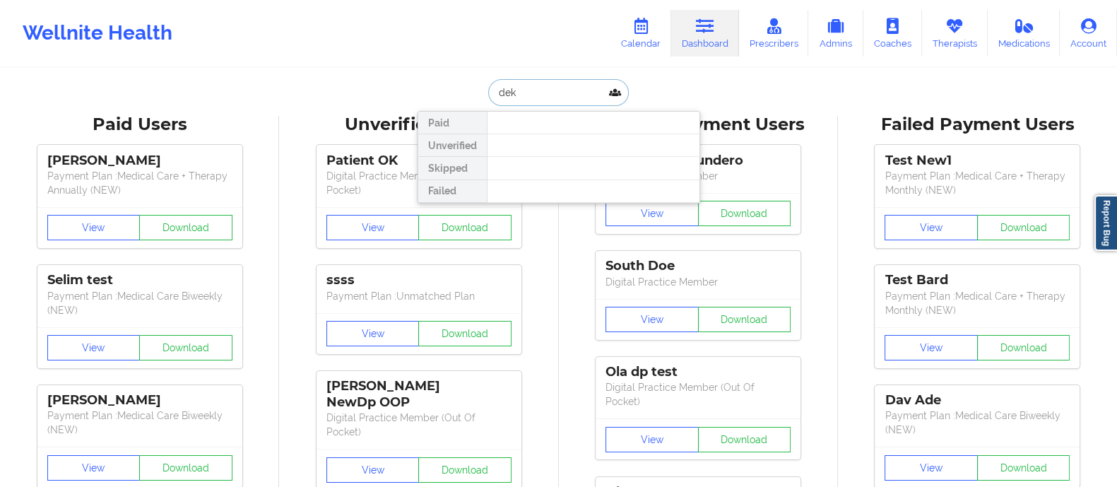
type input "deki"
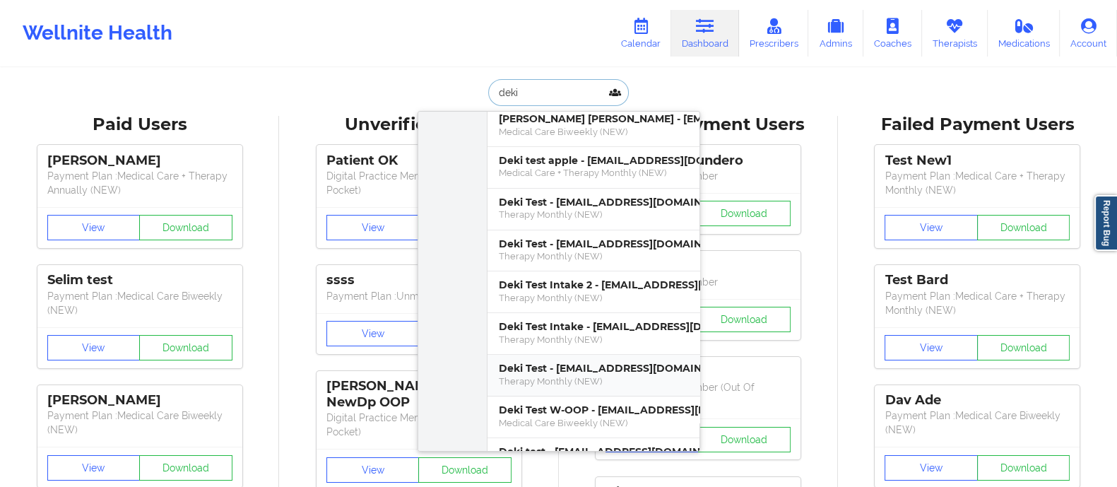
scroll to position [88, 0]
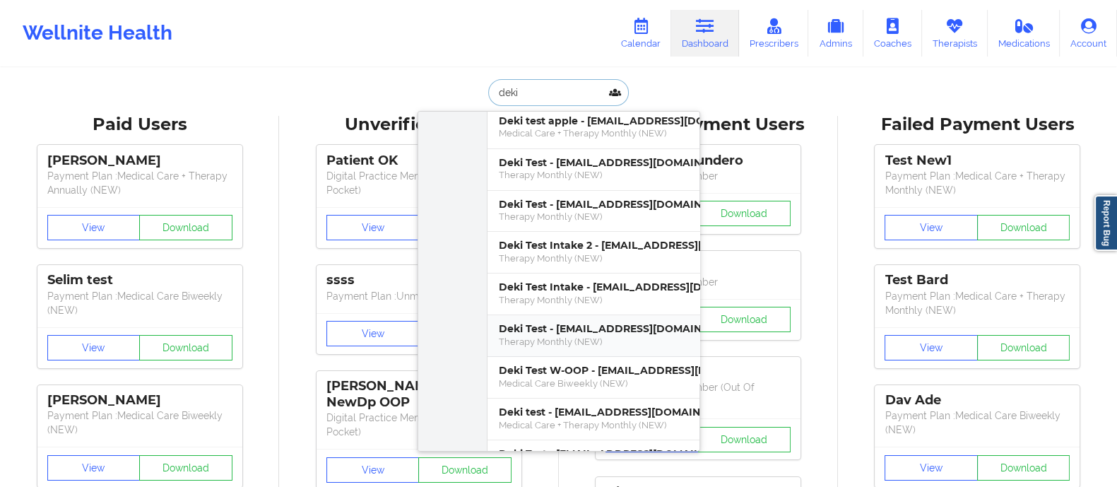
click at [557, 336] on div "Therapy Monthly (NEW)" at bounding box center [696, 342] width 394 height 12
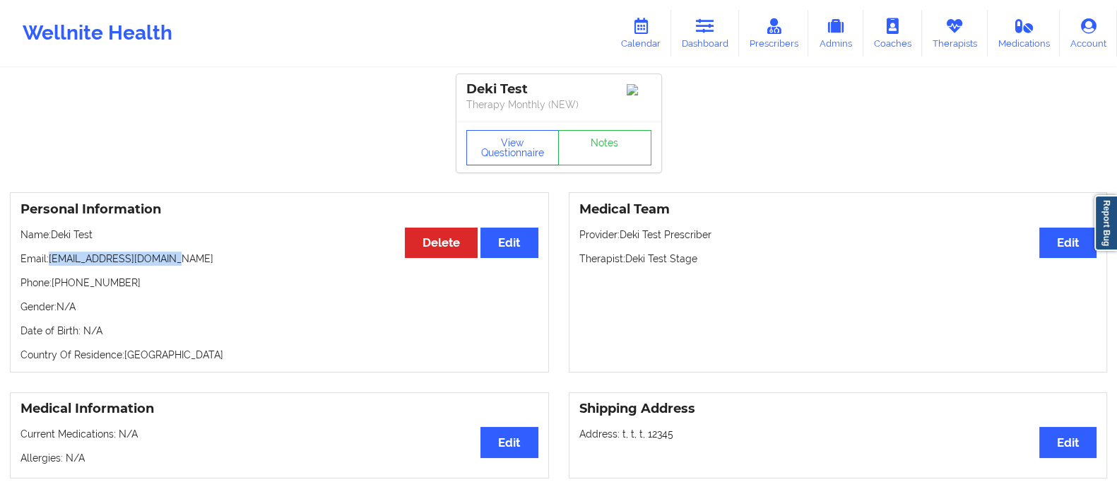
drag, startPoint x: 49, startPoint y: 267, endPoint x: 218, endPoint y: 261, distance: 168.3
click at [218, 261] on p "Email: [EMAIL_ADDRESS][DOMAIN_NAME]" at bounding box center [279, 259] width 518 height 14
copy p "[EMAIL_ADDRESS][DOMAIN_NAME]"
click at [649, 35] on link "Calendar" at bounding box center [640, 33] width 61 height 47
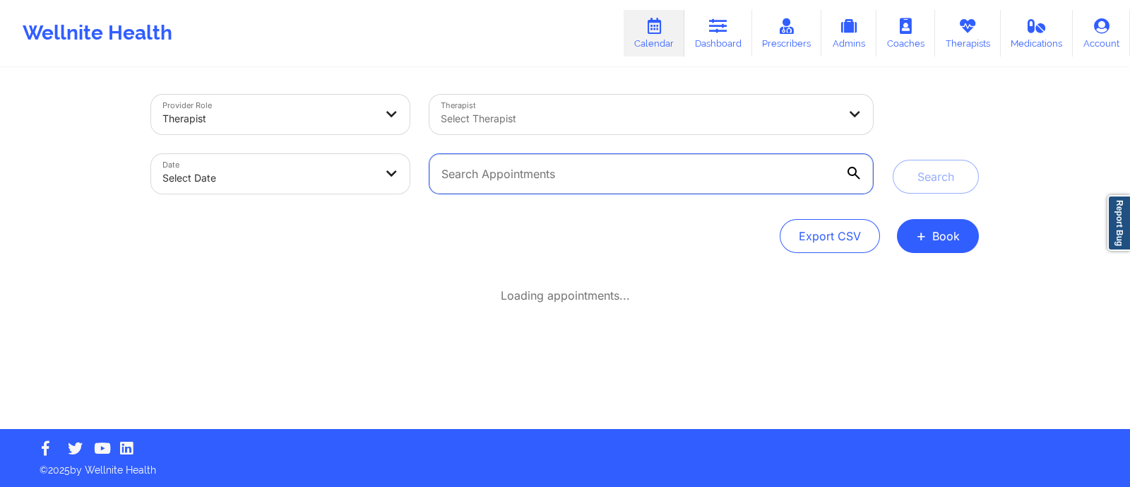
click at [566, 177] on input "text" at bounding box center [652, 174] width 444 height 40
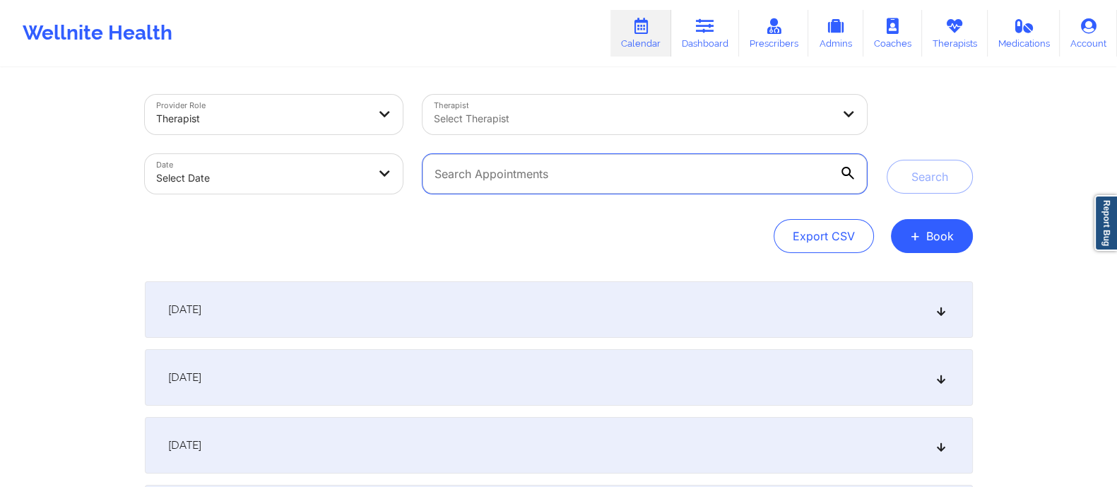
paste input "[EMAIL_ADDRESS][DOMAIN_NAME]"
type input "[EMAIL_ADDRESS][DOMAIN_NAME]"
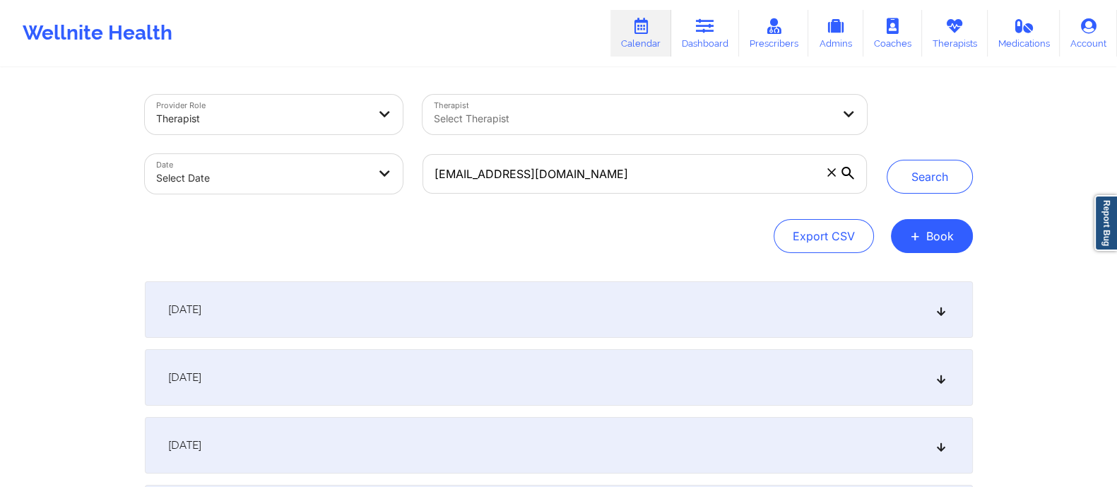
click at [846, 170] on icon at bounding box center [847, 173] width 13 height 13
click at [846, 170] on input "[EMAIL_ADDRESS][DOMAIN_NAME]" at bounding box center [644, 174] width 444 height 40
click at [846, 167] on icon at bounding box center [847, 173] width 13 height 13
click at [846, 167] on input "[EMAIL_ADDRESS][DOMAIN_NAME]" at bounding box center [644, 174] width 444 height 40
click at [940, 178] on button "Search" at bounding box center [930, 177] width 86 height 34
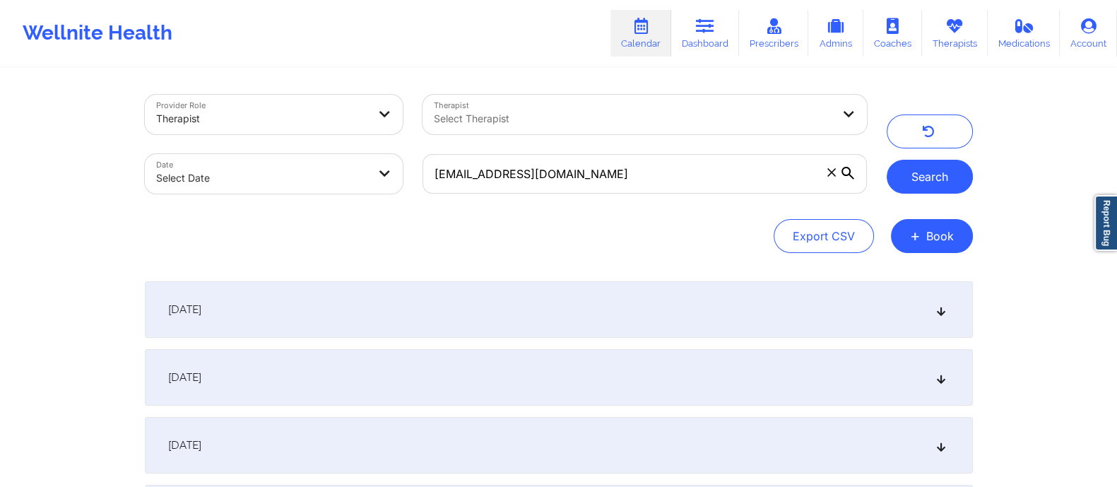
click at [920, 170] on button "Search" at bounding box center [930, 177] width 86 height 34
click at [287, 302] on div "[DATE]" at bounding box center [559, 309] width 828 height 57
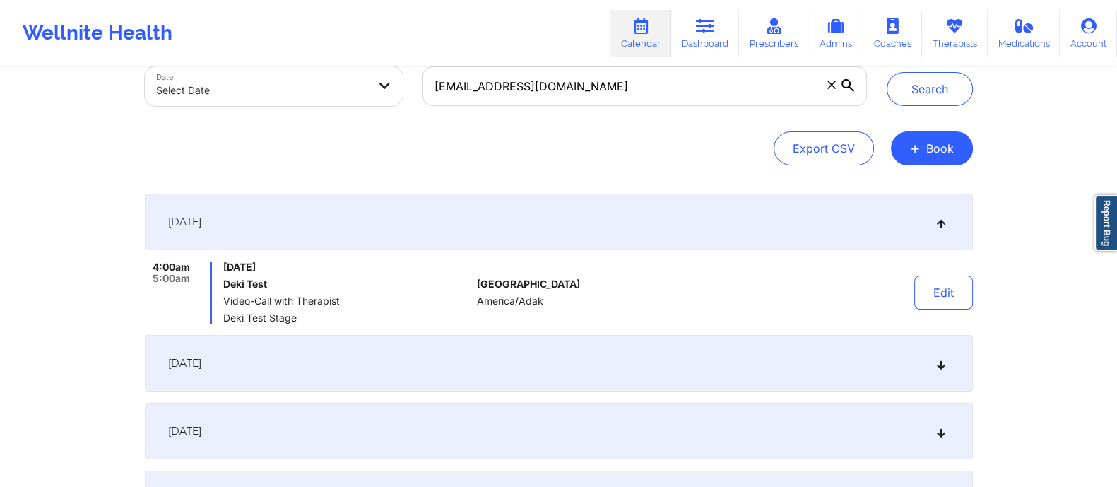
scroll to position [76, 0]
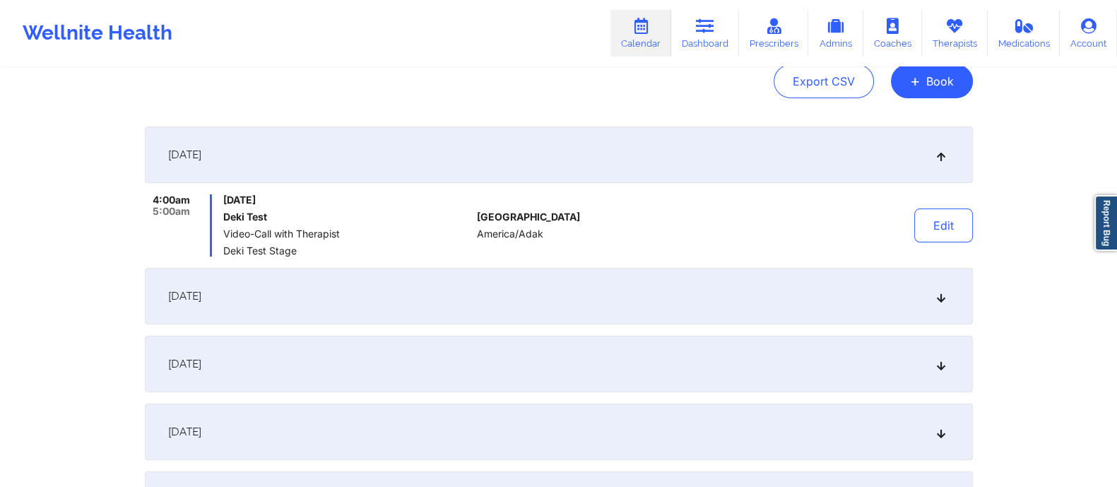
click at [336, 295] on div "[DATE]" at bounding box center [559, 296] width 828 height 57
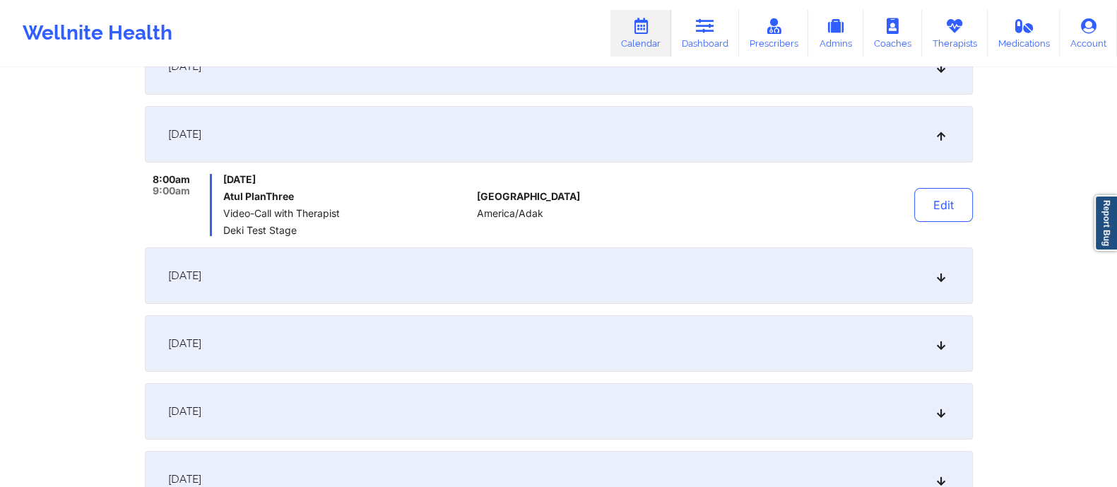
click at [336, 273] on div "[DATE]" at bounding box center [559, 275] width 828 height 57
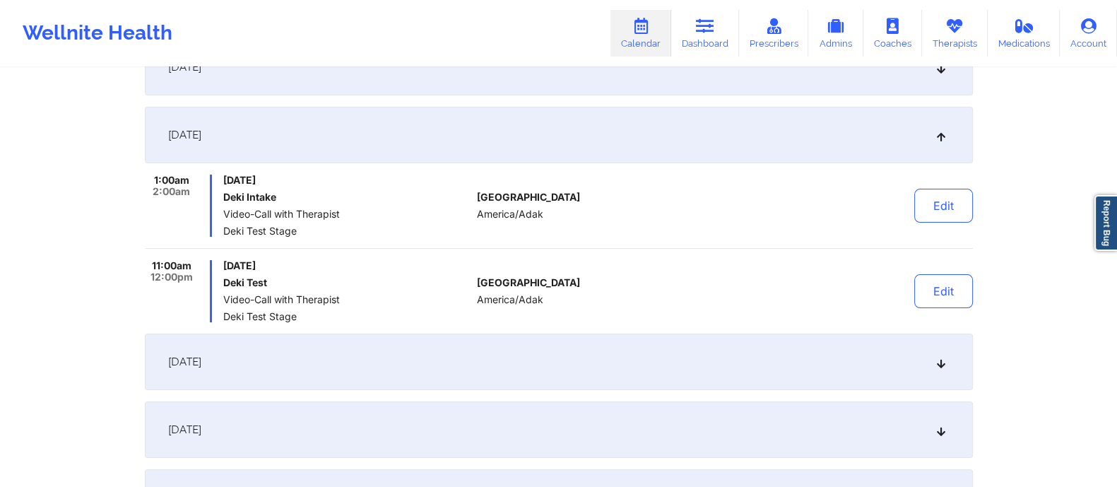
scroll to position [310, 0]
click at [316, 349] on div "[DATE]" at bounding box center [559, 361] width 828 height 57
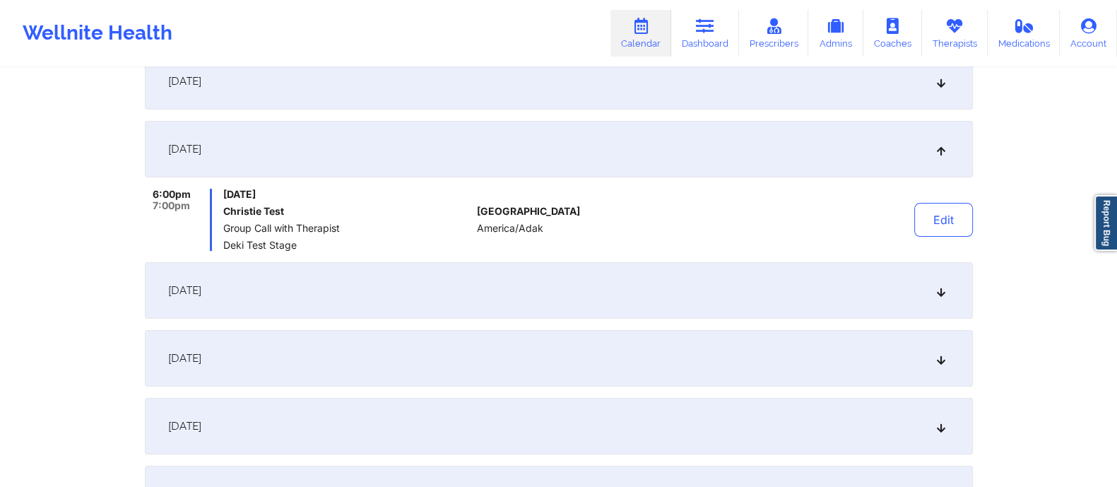
scroll to position [365, 0]
click at [314, 348] on div "[DATE]" at bounding box center [559, 357] width 828 height 57
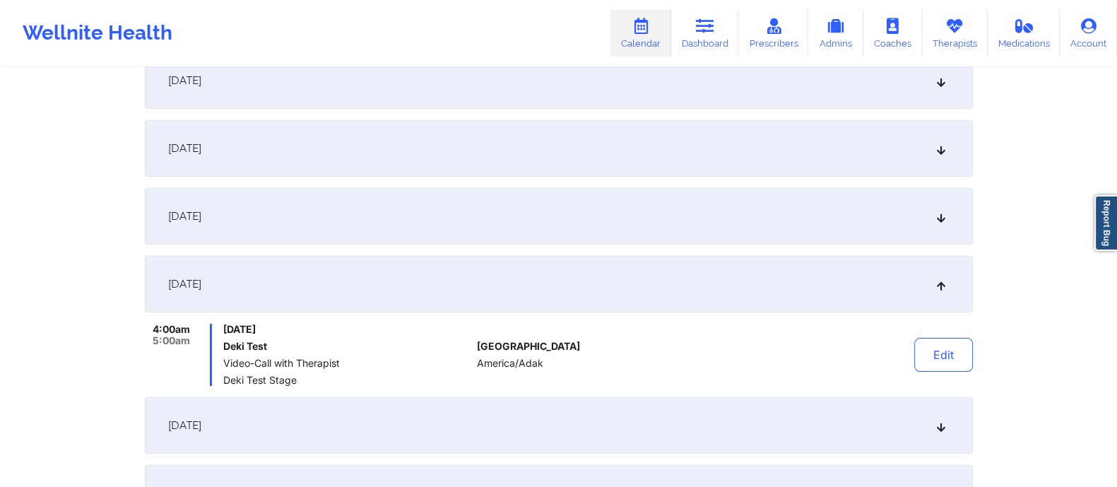
click at [303, 220] on div "[DATE]" at bounding box center [559, 216] width 828 height 57
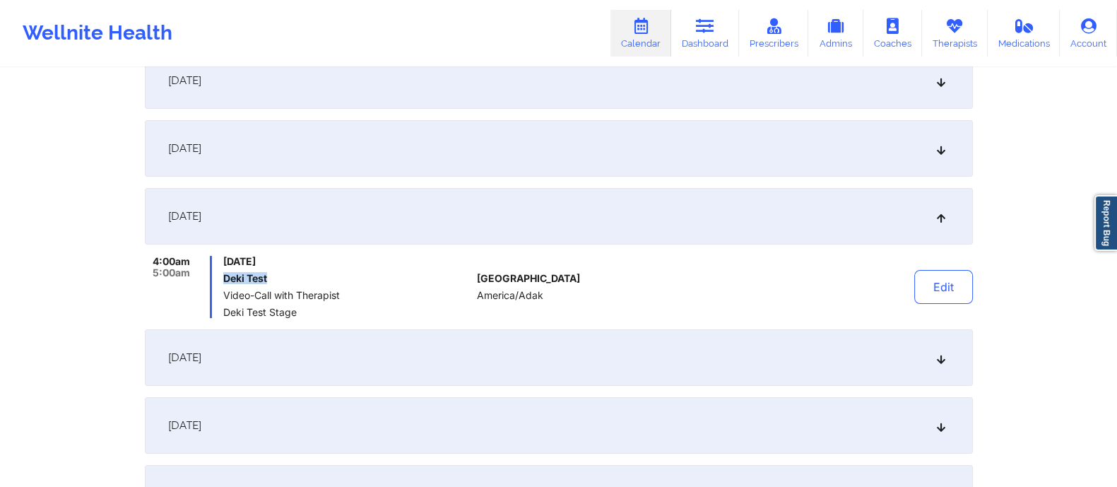
drag, startPoint x: 223, startPoint y: 274, endPoint x: 266, endPoint y: 271, distance: 43.9
click at [266, 271] on div "4:00am 5:00am [DATE] Deki Test Video-Call with Therapist Deki Test Stage" at bounding box center [308, 287] width 327 height 62
click at [367, 141] on div "[DATE]" at bounding box center [559, 148] width 828 height 57
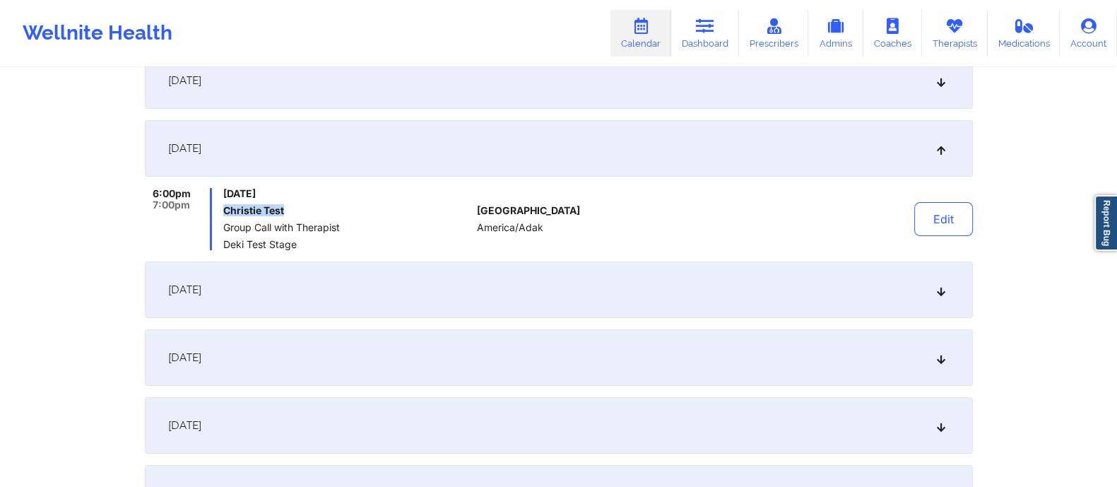
drag, startPoint x: 218, startPoint y: 208, endPoint x: 291, endPoint y: 212, distance: 73.6
click at [291, 212] on div "6:00pm 7:00pm [DATE] Christie Test Group Call with Therapist Deki Test Stage" at bounding box center [308, 219] width 327 height 62
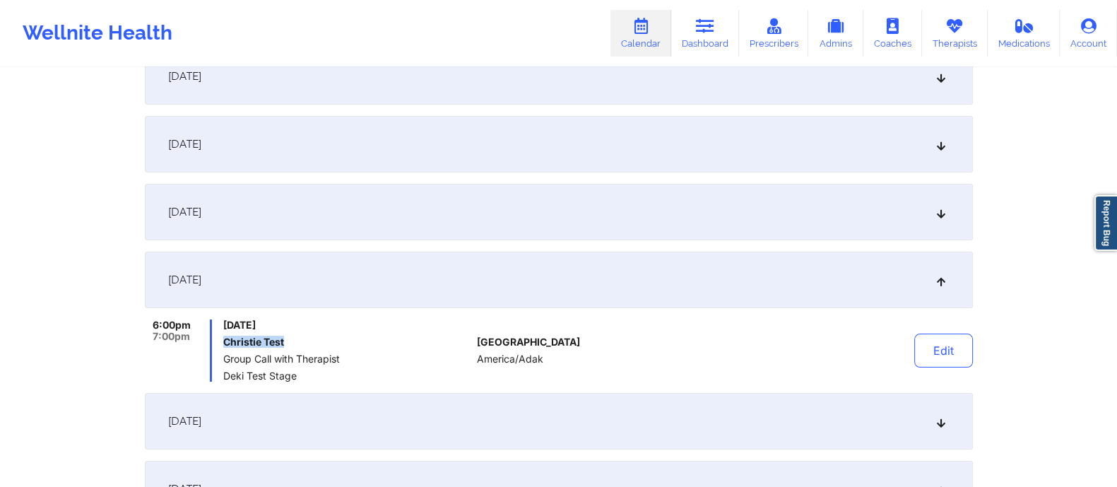
scroll to position [217, 0]
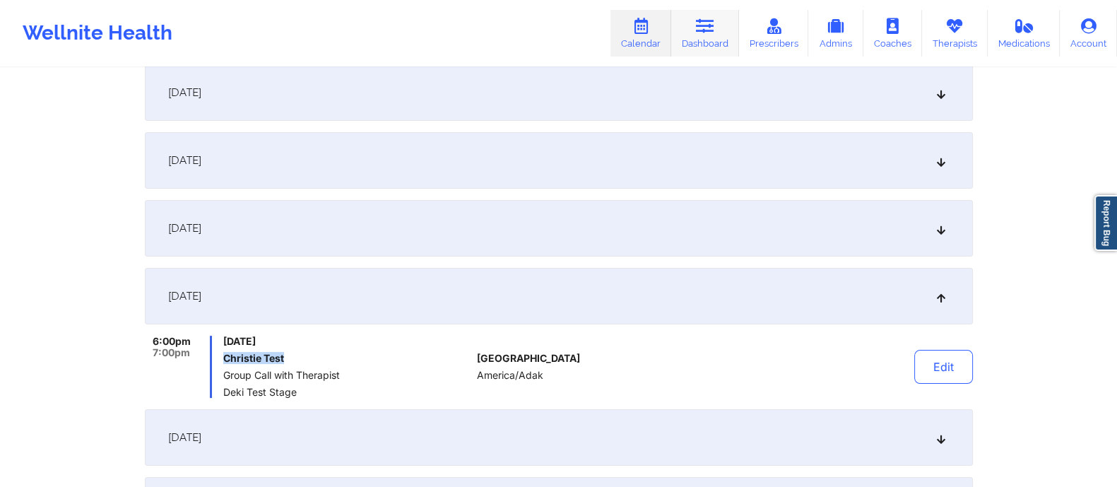
click at [720, 21] on link "Dashboard" at bounding box center [705, 33] width 68 height 47
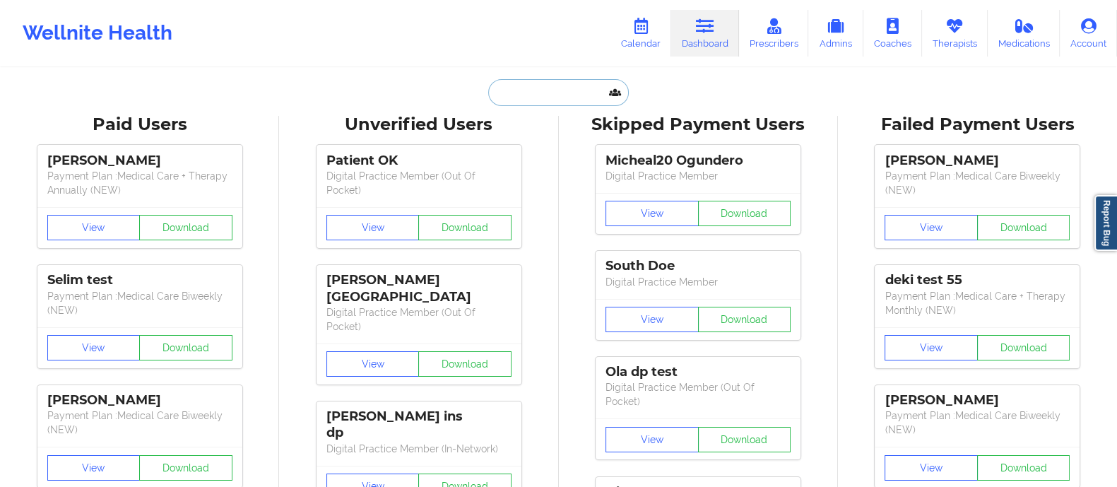
click at [545, 97] on input "text" at bounding box center [558, 92] width 140 height 27
paste input "[EMAIL_ADDRESS][DOMAIN_NAME]"
type input "[EMAIL_ADDRESS][DOMAIN_NAME]"
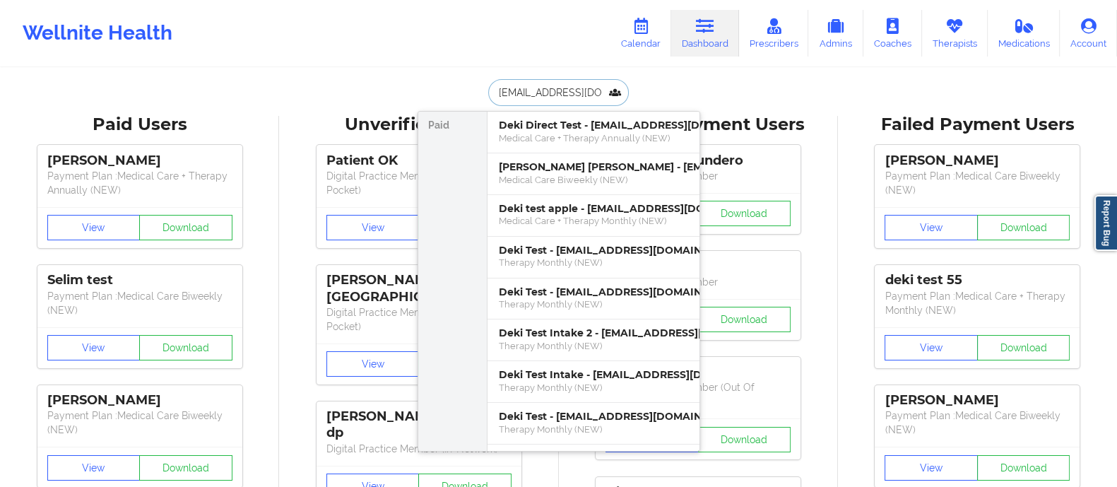
scroll to position [0, 4]
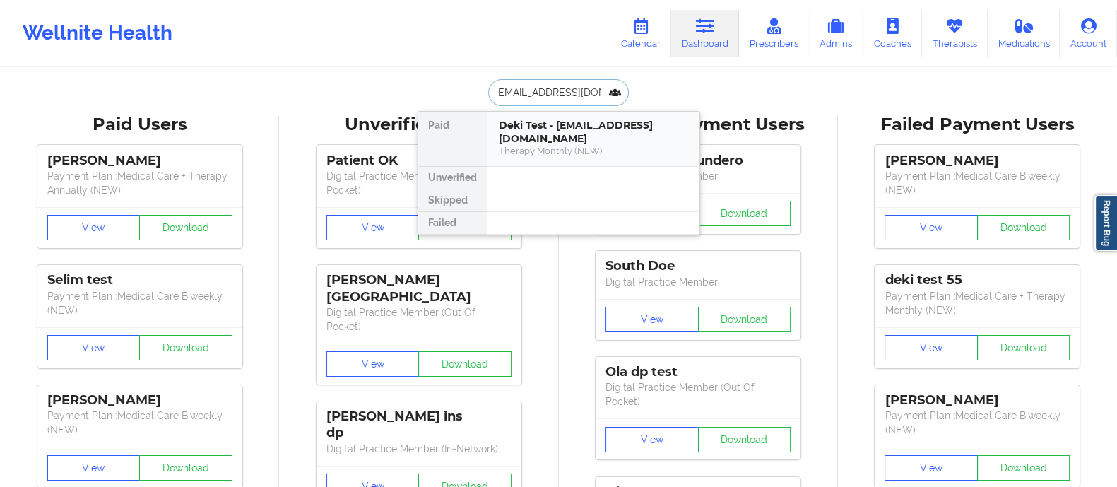
click at [562, 145] on div "Therapy Monthly (NEW)" at bounding box center [593, 151] width 189 height 12
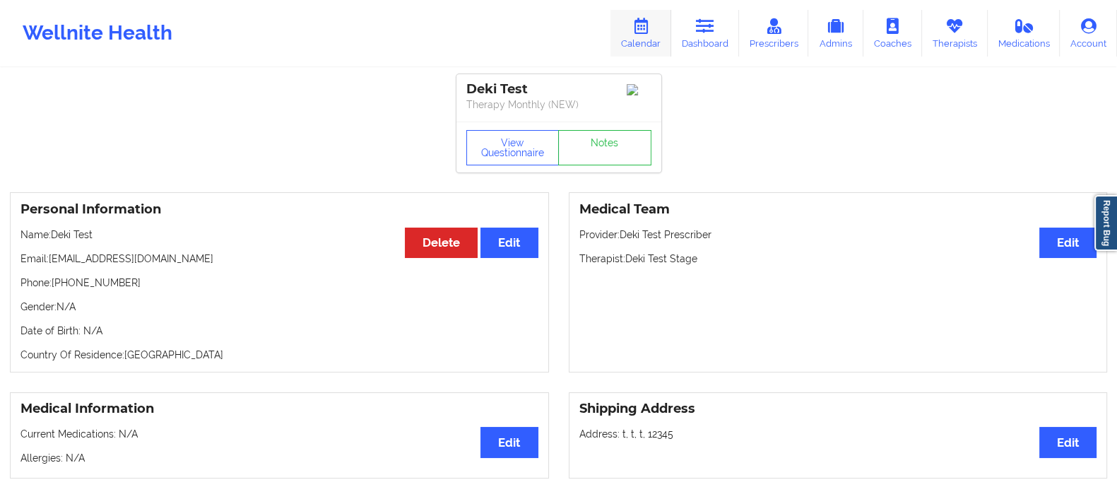
click at [656, 18] on link "Calendar" at bounding box center [640, 33] width 61 height 47
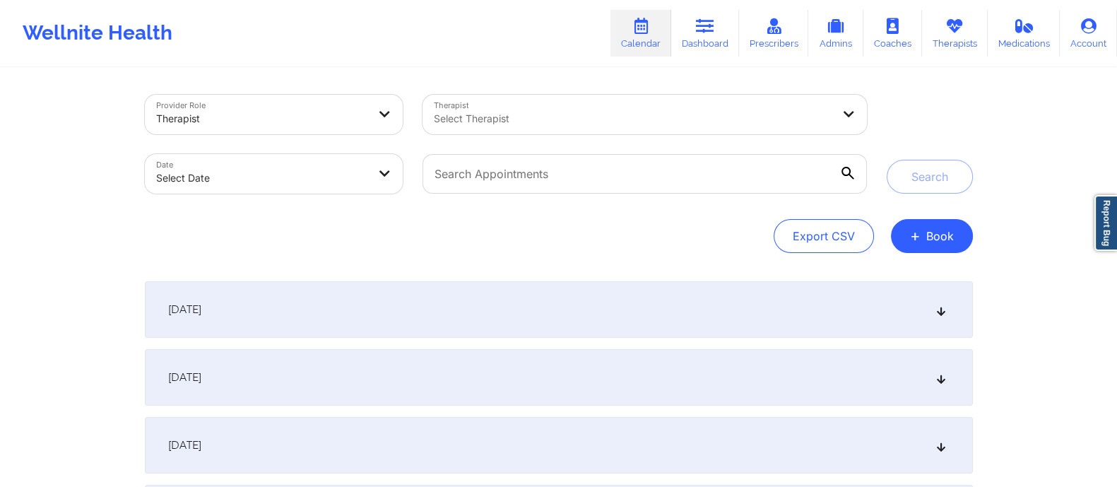
click at [288, 314] on div "[DATE]" at bounding box center [559, 309] width 828 height 57
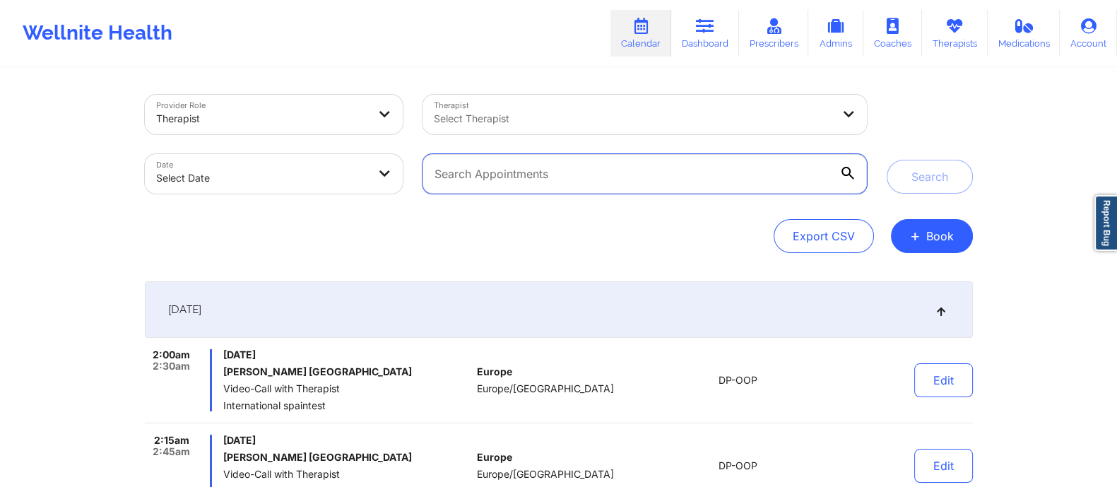
click at [616, 176] on input "text" at bounding box center [644, 174] width 444 height 40
paste input "[EMAIL_ADDRESS][DOMAIN_NAME]"
type input "[EMAIL_ADDRESS][DOMAIN_NAME]"
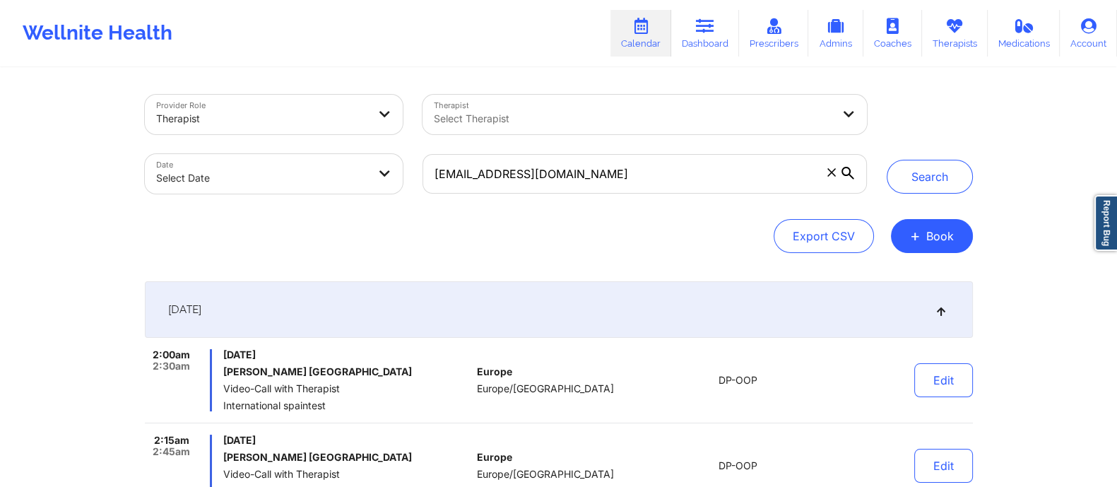
click at [848, 170] on icon at bounding box center [847, 173] width 13 height 13
click at [848, 170] on input "[EMAIL_ADDRESS][DOMAIN_NAME]" at bounding box center [644, 174] width 444 height 40
click at [943, 174] on button "Search" at bounding box center [930, 177] width 86 height 34
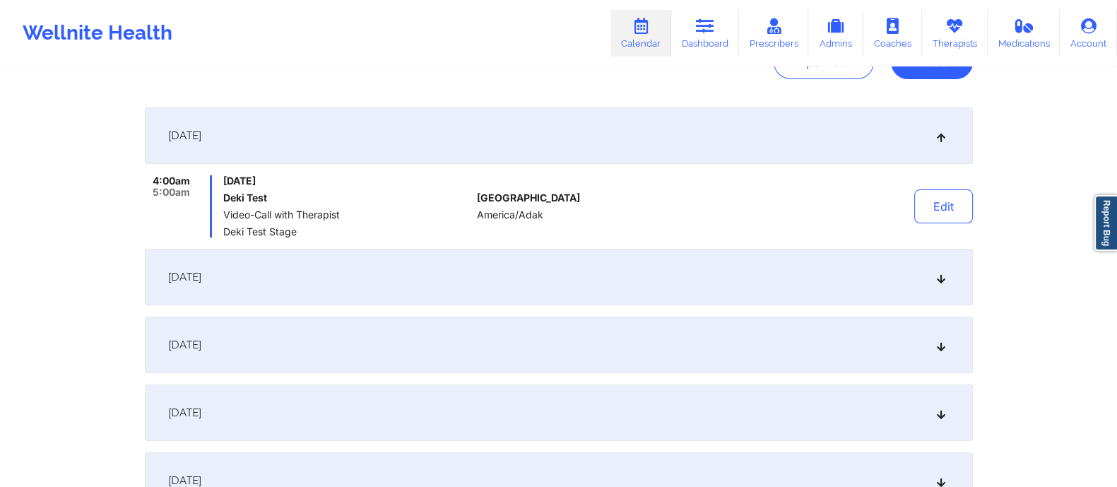
scroll to position [156, 0]
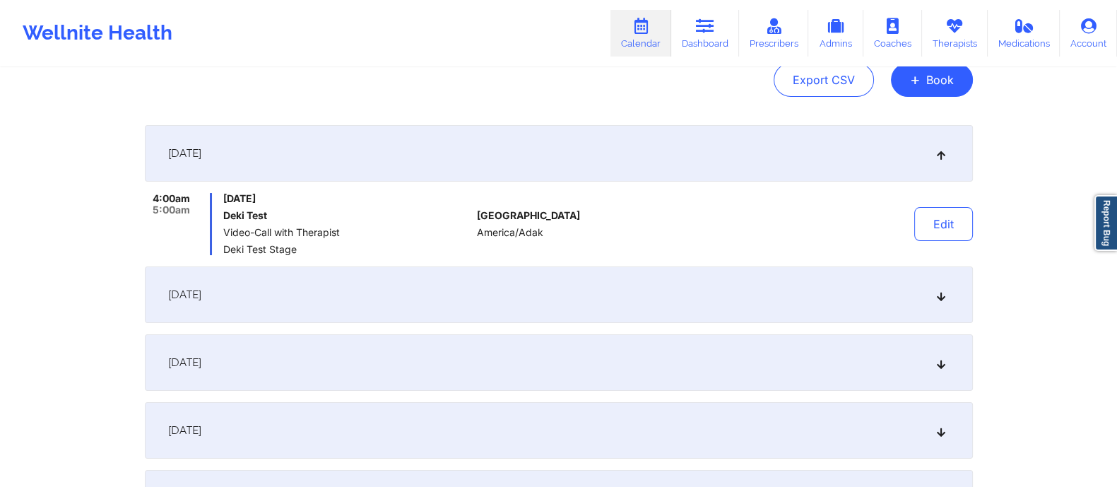
click at [332, 157] on div "[DATE]" at bounding box center [559, 153] width 828 height 57
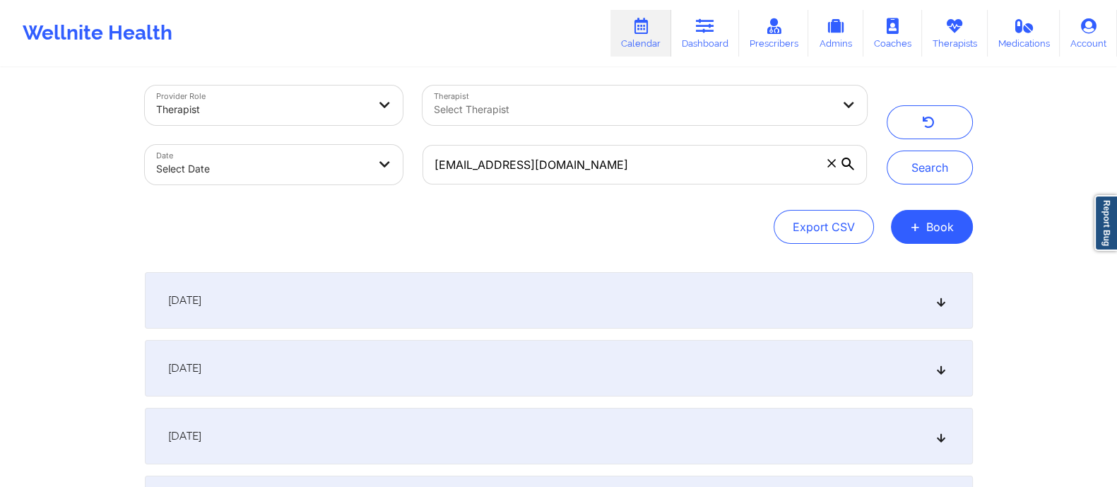
scroll to position [0, 0]
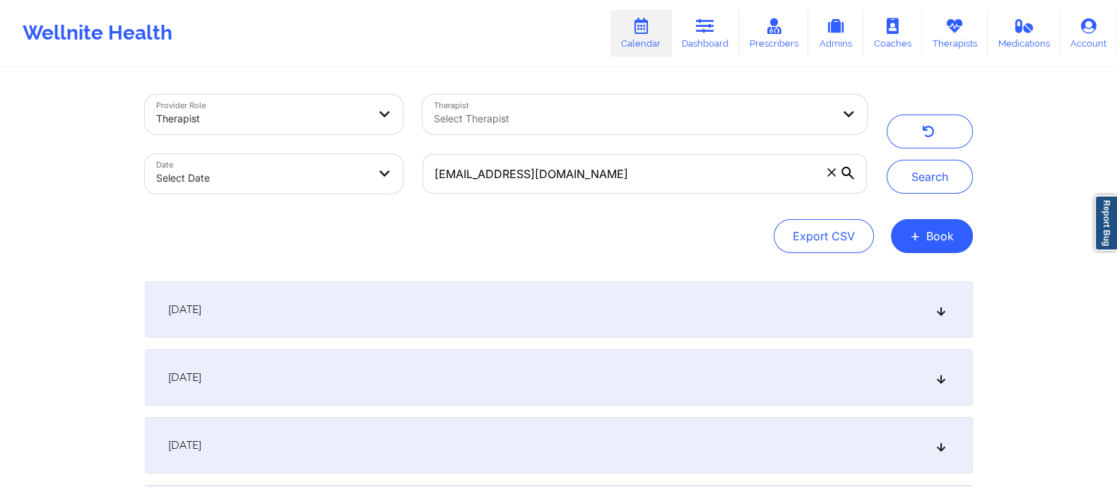
click at [343, 311] on div "[DATE]" at bounding box center [559, 309] width 828 height 57
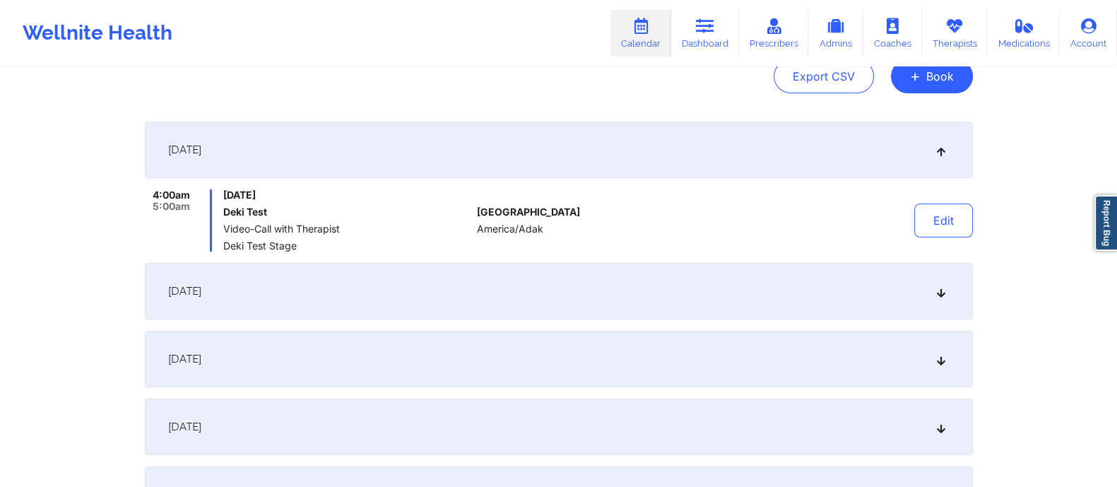
scroll to position [160, 0]
click at [333, 292] on div "[DATE]" at bounding box center [559, 290] width 828 height 57
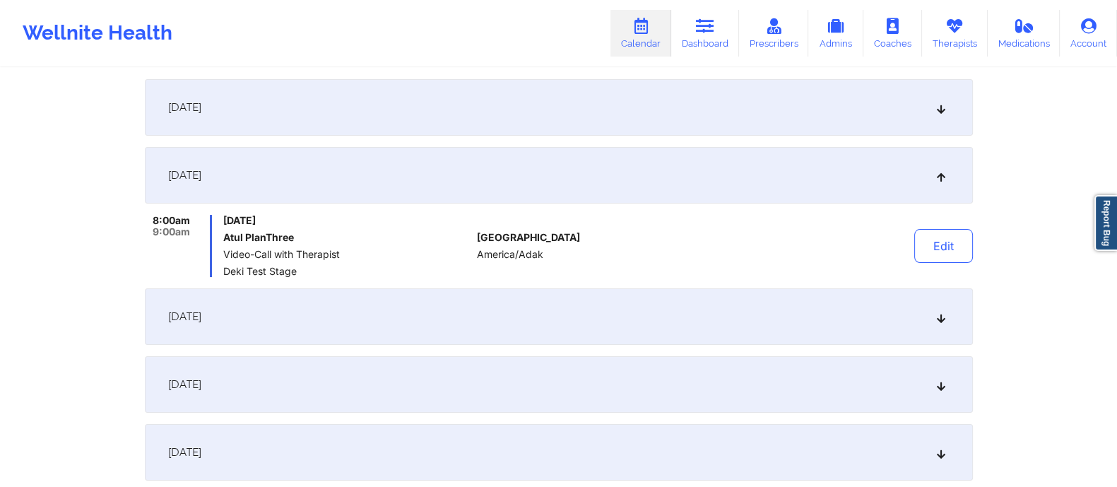
scroll to position [206, 0]
click at [332, 294] on div "[DATE]" at bounding box center [559, 313] width 828 height 57
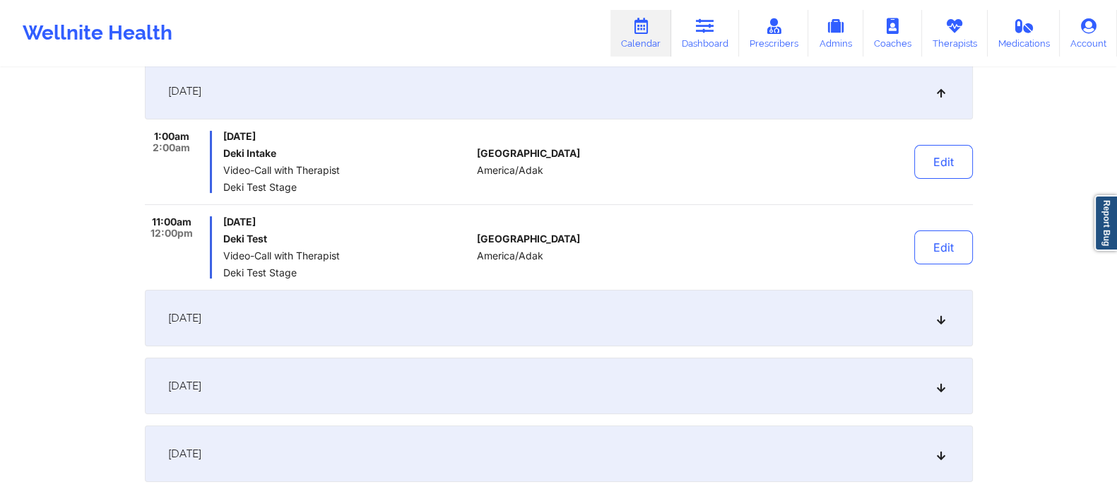
scroll to position [355, 0]
click at [307, 316] on div "[DATE]" at bounding box center [559, 317] width 828 height 57
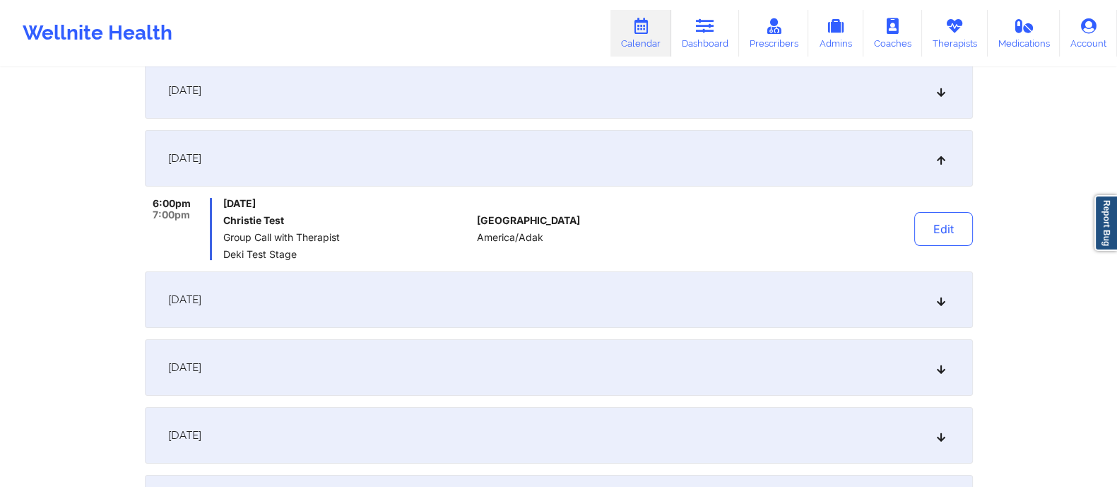
drag, startPoint x: 311, startPoint y: 317, endPoint x: 313, endPoint y: 337, distance: 19.9
click at [313, 318] on div "[DATE]" at bounding box center [559, 299] width 828 height 57
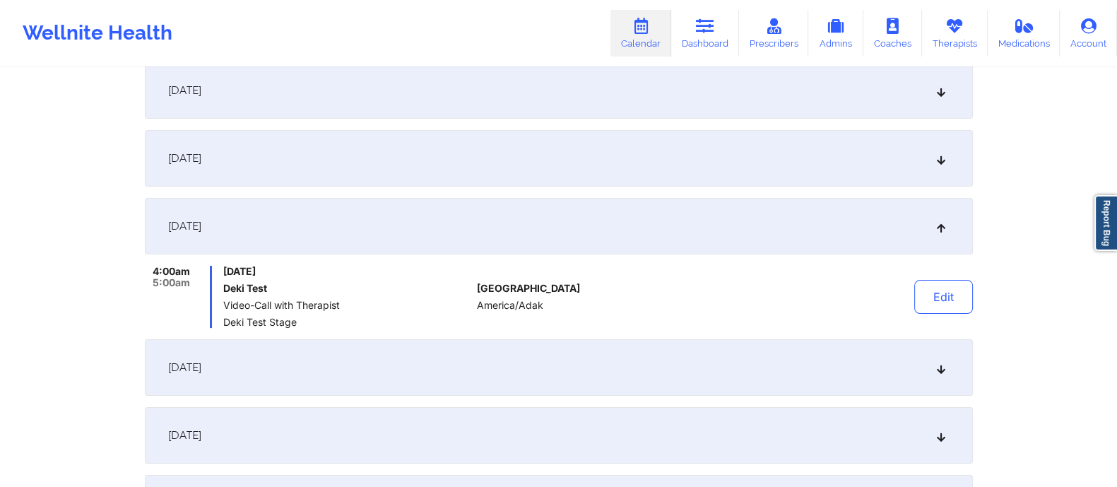
click at [305, 371] on div "[DATE]" at bounding box center [559, 367] width 828 height 57
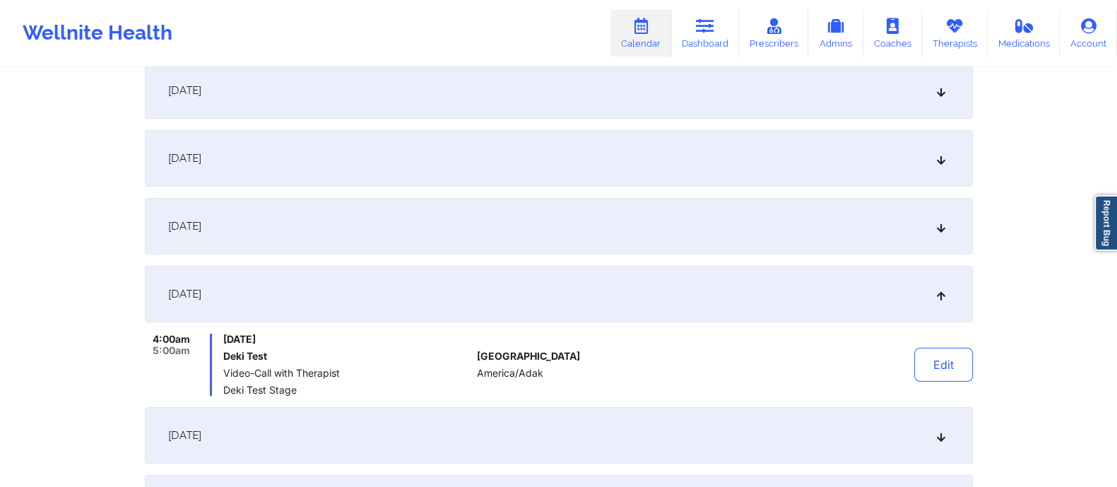
click at [292, 427] on div "[DATE]" at bounding box center [559, 435] width 828 height 57
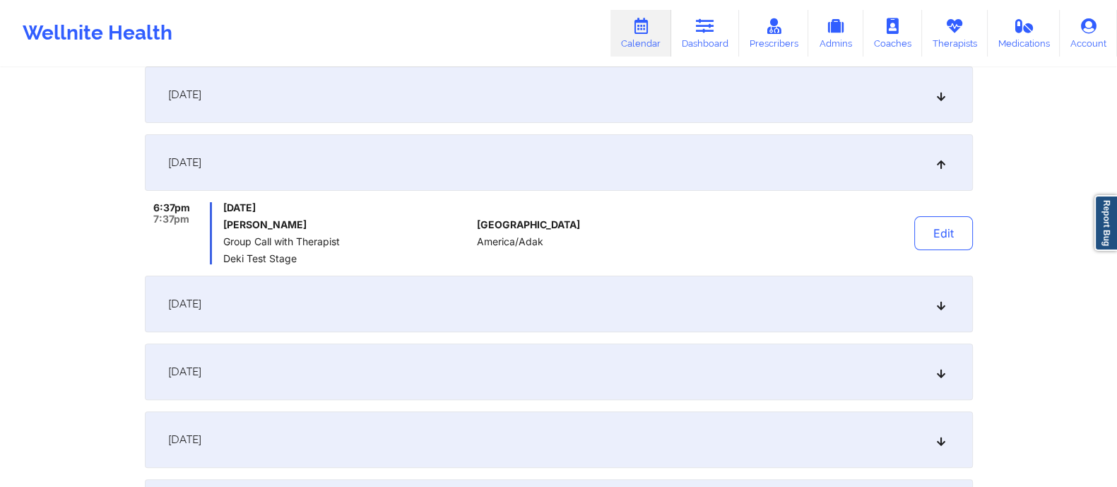
scroll to position [614, 0]
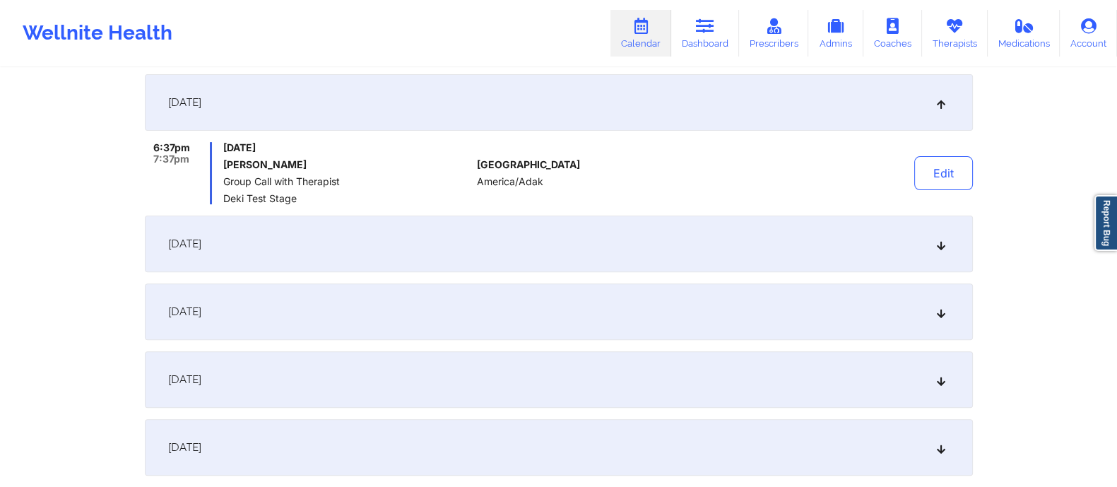
click at [300, 247] on div "[DATE]" at bounding box center [559, 243] width 828 height 57
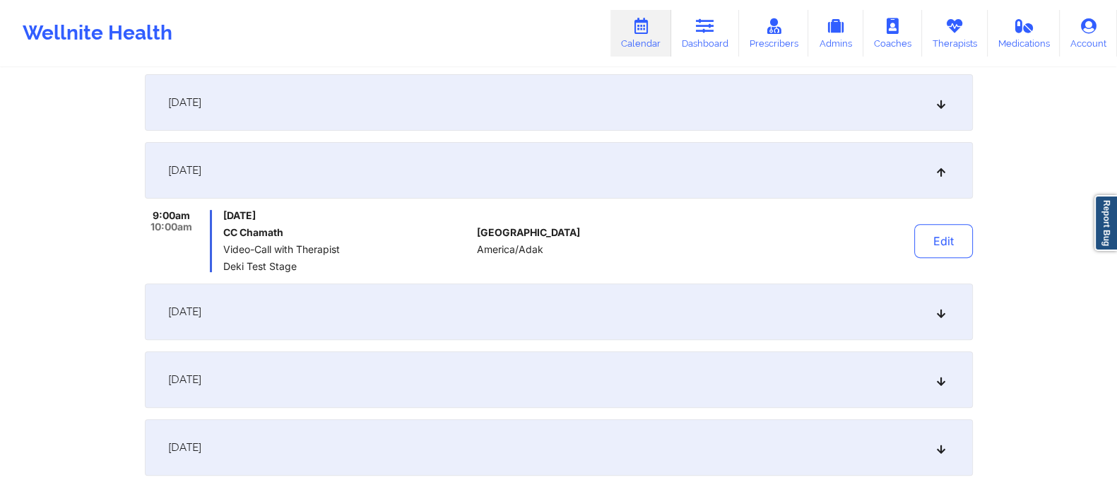
click at [287, 304] on div "[DATE]" at bounding box center [559, 311] width 828 height 57
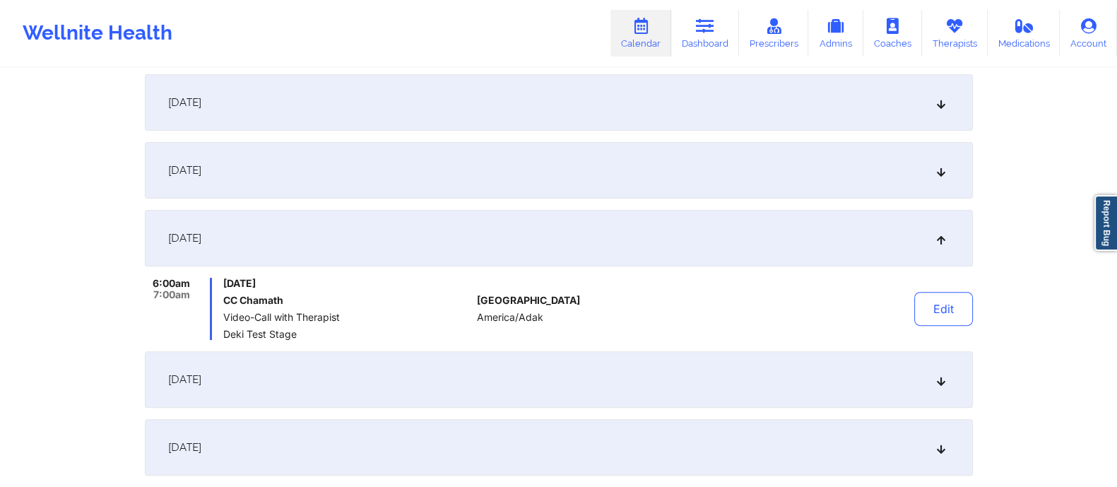
drag, startPoint x: 276, startPoint y: 365, endPoint x: 280, endPoint y: 373, distance: 9.5
click at [280, 372] on div "[DATE]" at bounding box center [559, 379] width 828 height 57
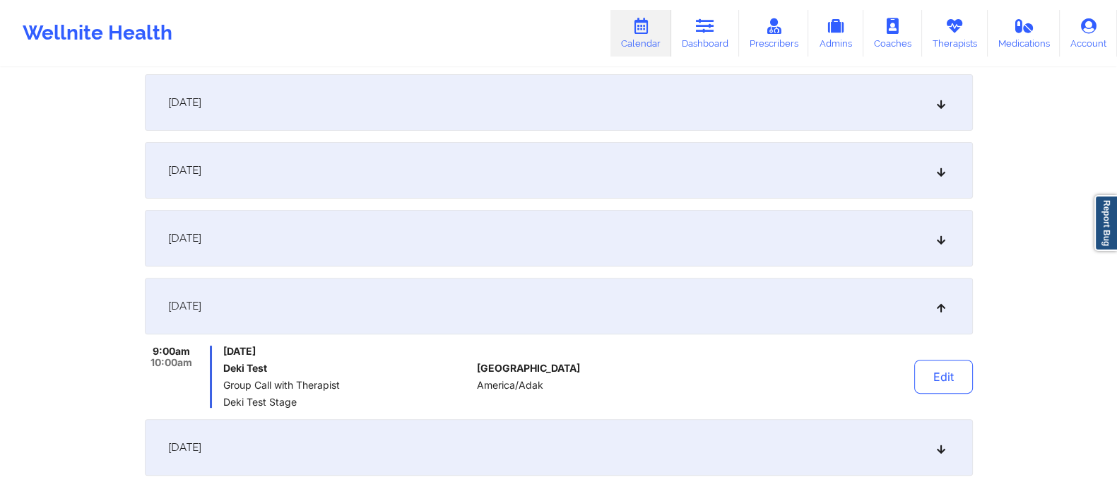
click at [267, 440] on div "[DATE]" at bounding box center [559, 447] width 828 height 57
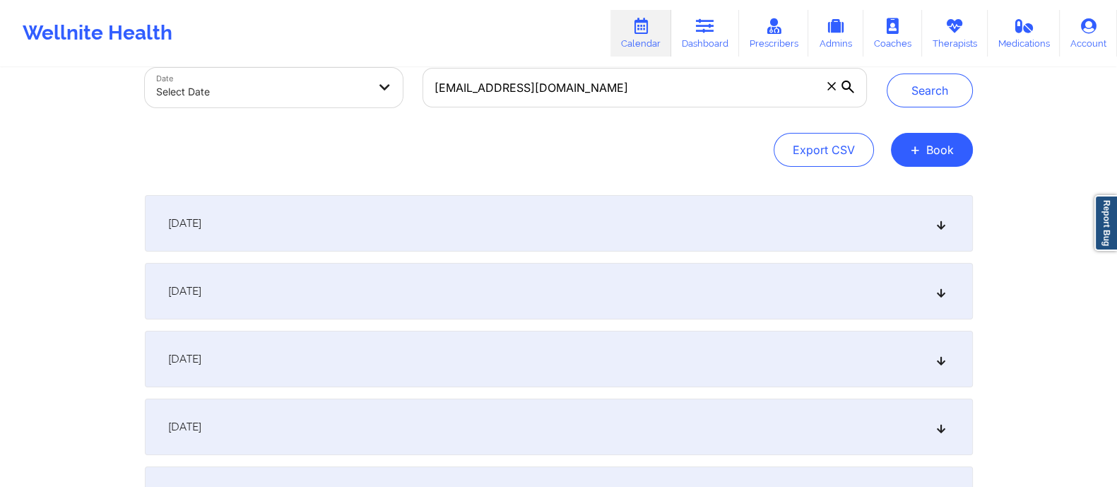
scroll to position [0, 0]
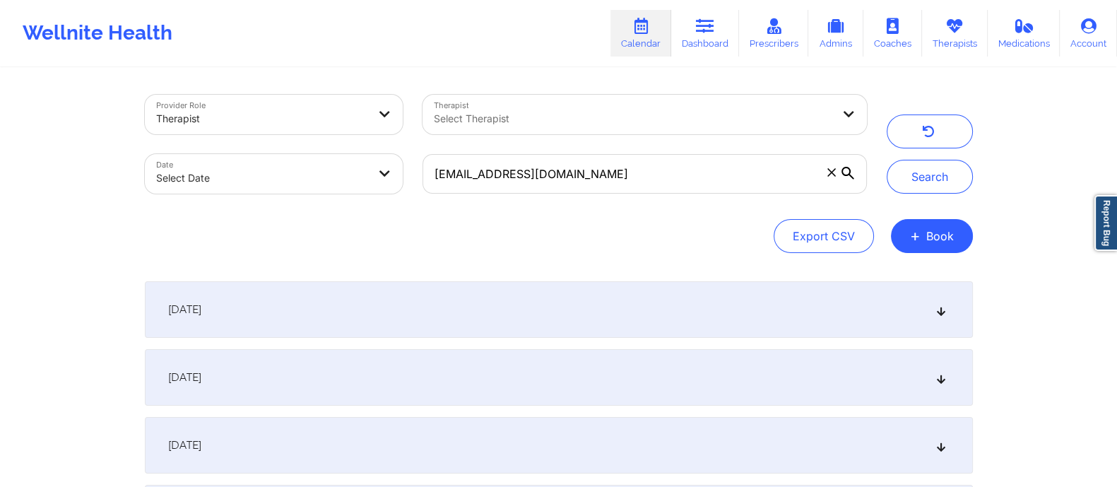
click at [344, 308] on div "[DATE]" at bounding box center [559, 309] width 828 height 57
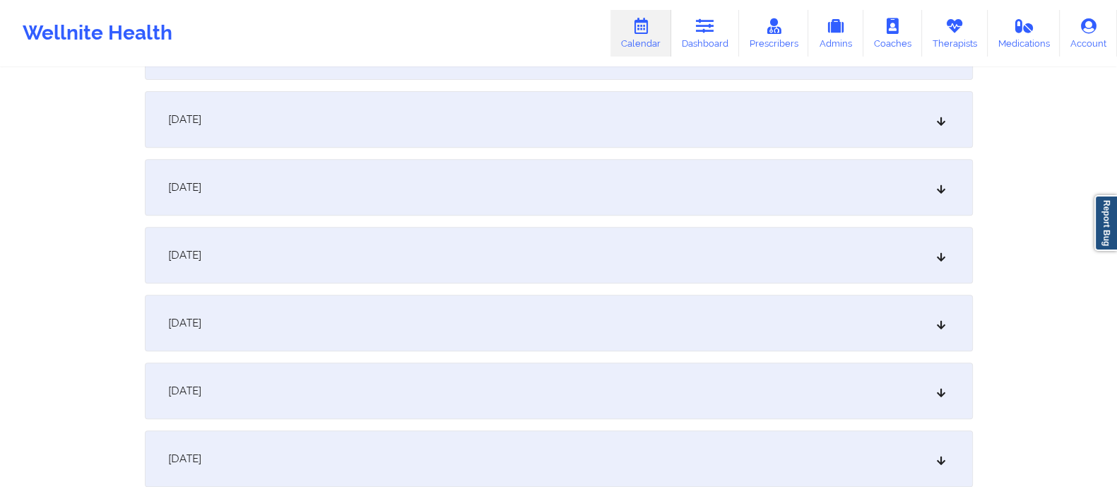
click at [271, 251] on div "[DATE]" at bounding box center [559, 255] width 828 height 57
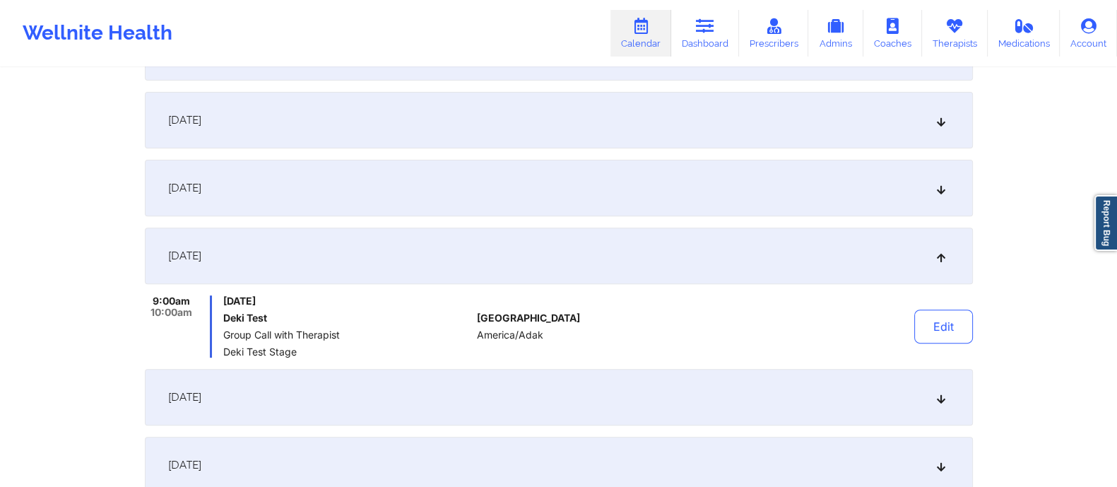
click at [307, 231] on div "[DATE]" at bounding box center [559, 255] width 828 height 57
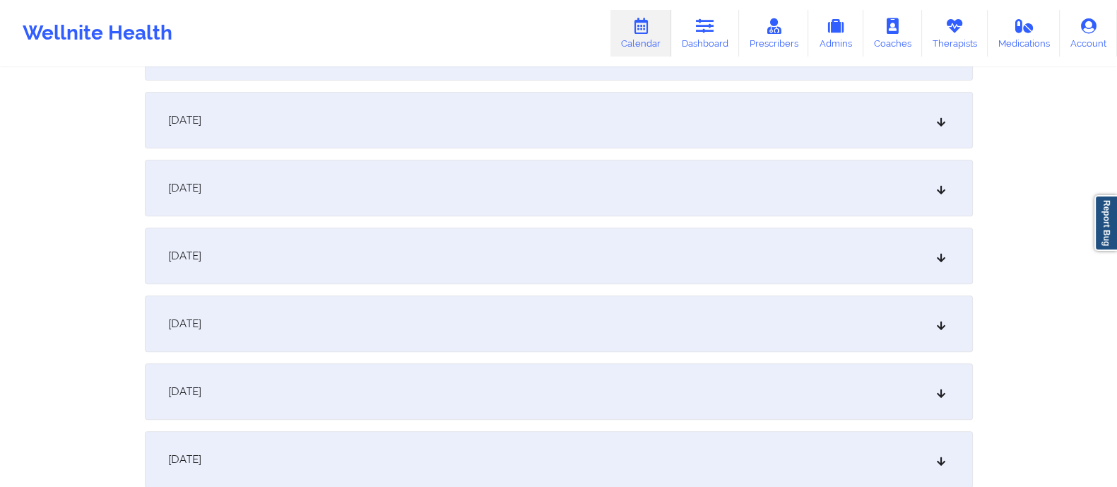
click at [276, 329] on div "[DATE]" at bounding box center [559, 323] width 828 height 57
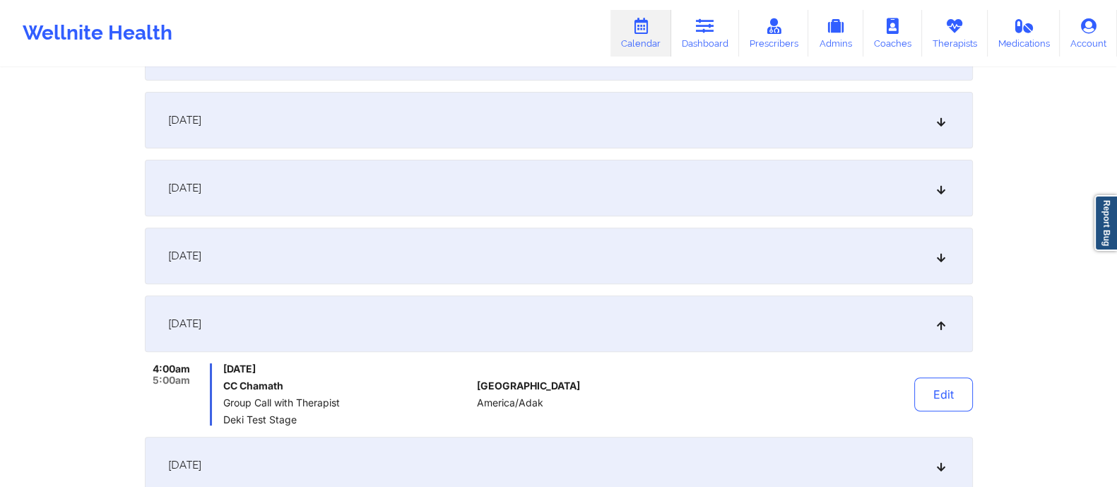
click at [390, 390] on h6 "CC Chamath" at bounding box center [347, 385] width 248 height 11
click at [961, 401] on button "Edit" at bounding box center [943, 394] width 59 height 34
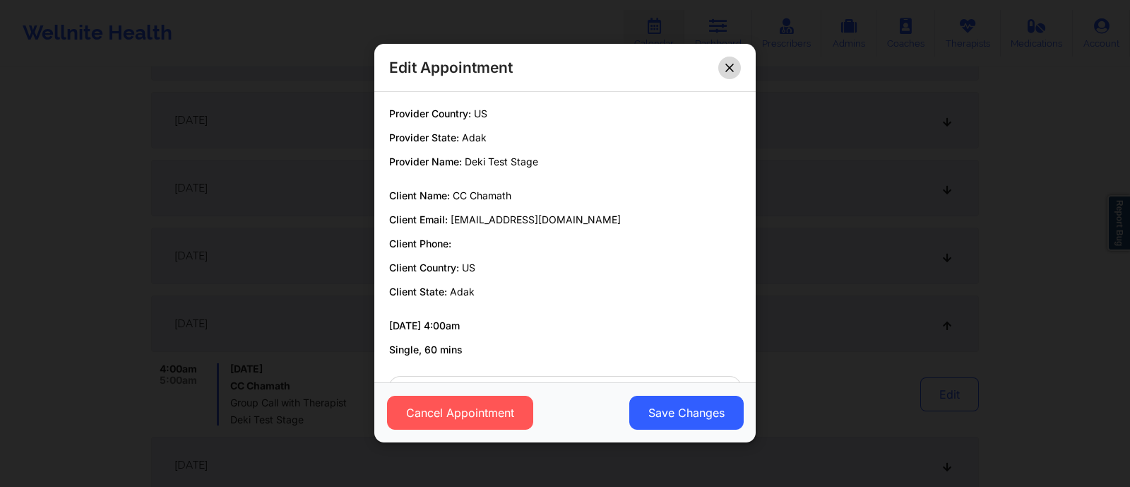
click at [728, 69] on icon at bounding box center [730, 68] width 8 height 8
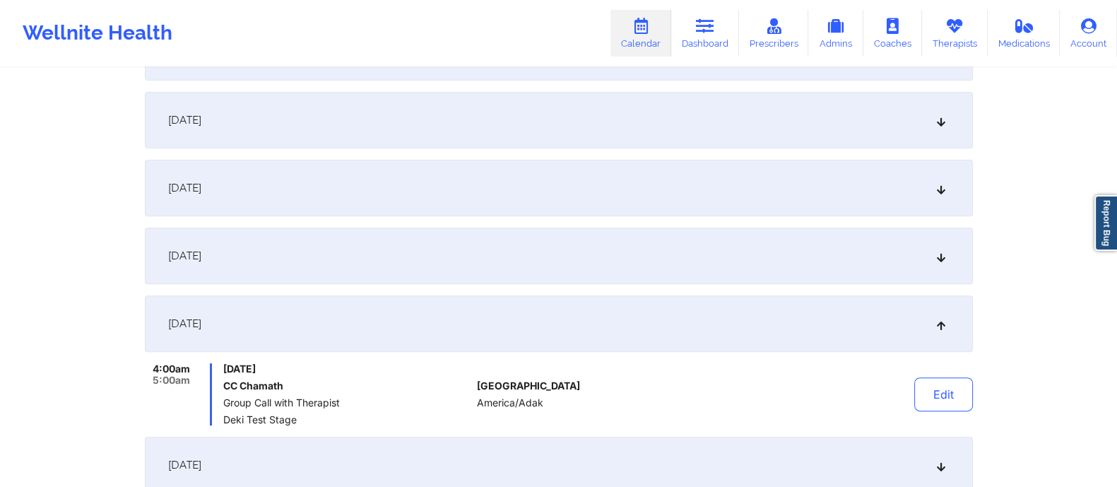
click at [321, 270] on div "[DATE]" at bounding box center [559, 255] width 828 height 57
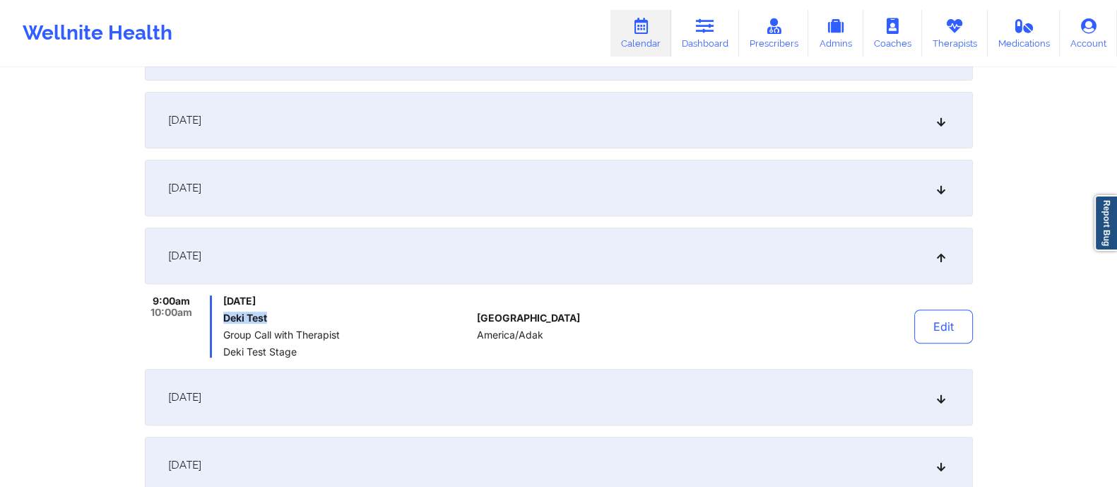
drag, startPoint x: 223, startPoint y: 316, endPoint x: 283, endPoint y: 316, distance: 60.1
click at [283, 316] on div "9:00am 10:00am [DATE] Deki Test Group Call with Therapist Deki Test Stage" at bounding box center [308, 326] width 327 height 62
click at [927, 329] on button "Edit" at bounding box center [943, 326] width 59 height 34
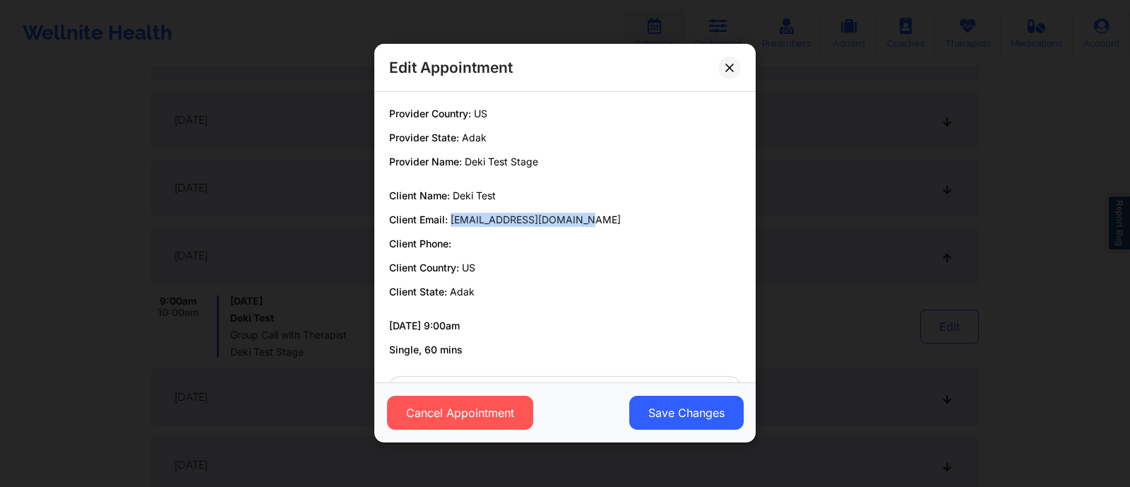
drag, startPoint x: 451, startPoint y: 214, endPoint x: 602, endPoint y: 220, distance: 150.6
click at [602, 220] on p "Client Email: [EMAIL_ADDRESS][DOMAIN_NAME]" at bounding box center [565, 220] width 352 height 14
click at [837, 288] on div "Edit Appointment Provider Country: US Provider State: Adak Provider Name: Deki …" at bounding box center [565, 243] width 1130 height 487
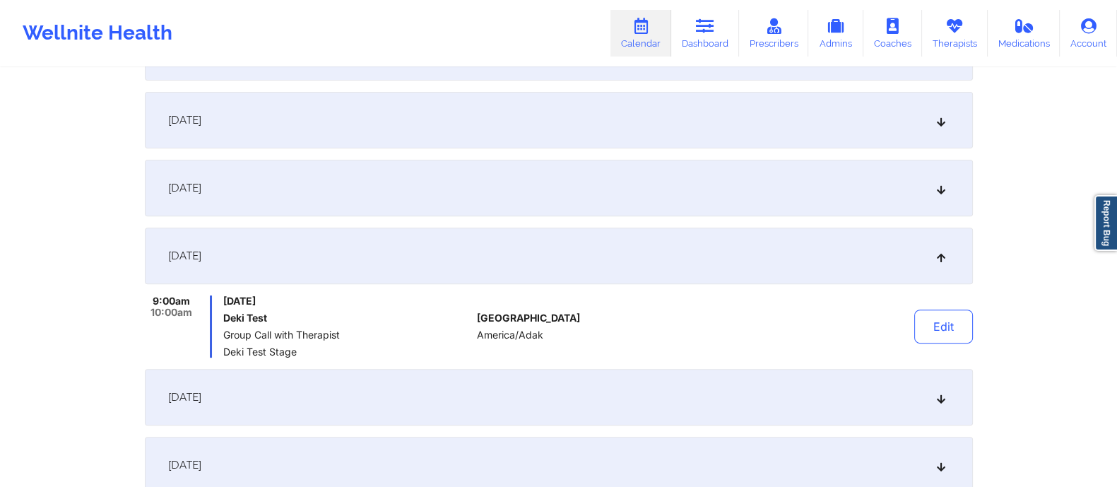
scroll to position [0, 0]
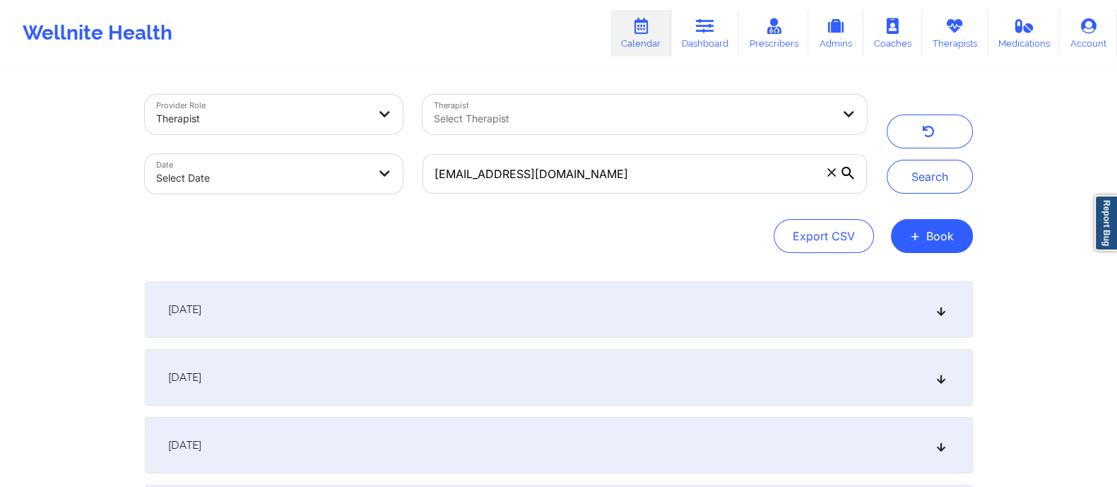
click at [292, 312] on div "[DATE]" at bounding box center [559, 309] width 828 height 57
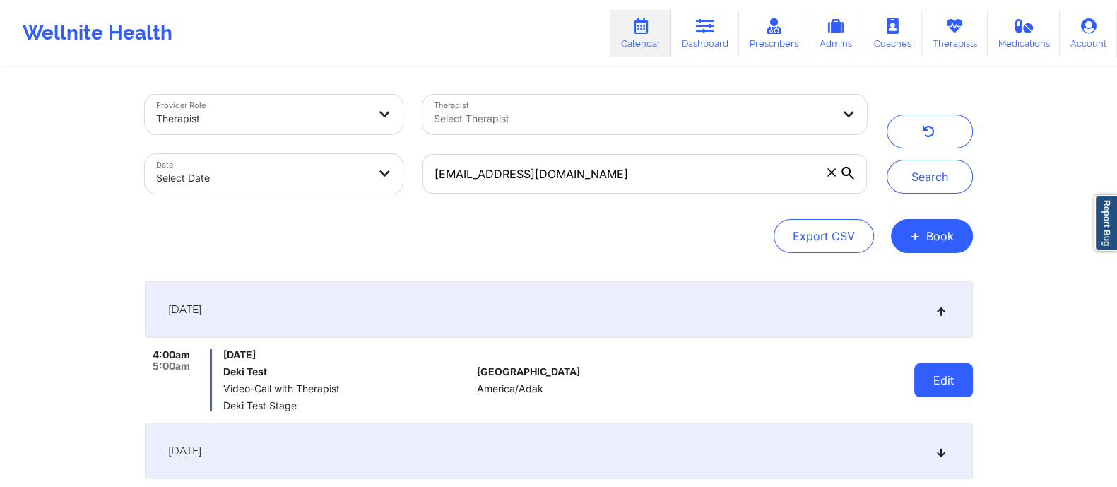
click at [933, 372] on button "Edit" at bounding box center [943, 380] width 59 height 34
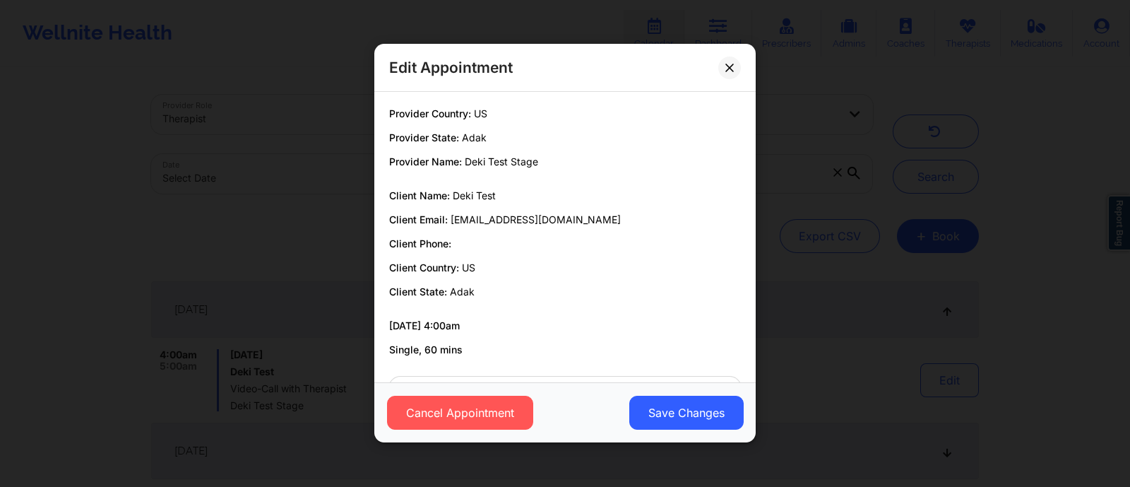
click at [834, 341] on div "Edit Appointment Provider Country: US Provider State: Adak Provider Name: Deki …" at bounding box center [565, 243] width 1130 height 487
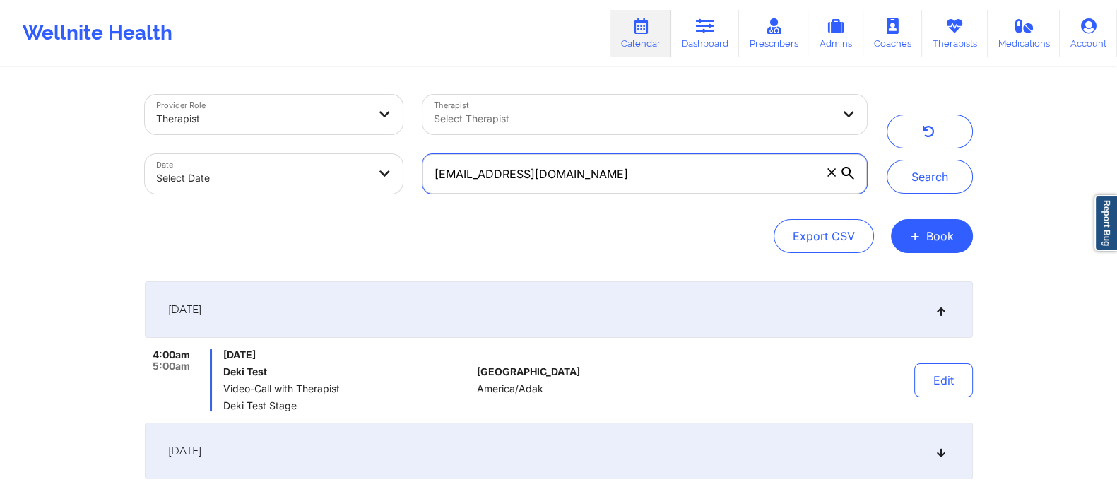
drag, startPoint x: 598, startPoint y: 170, endPoint x: 431, endPoint y: 175, distance: 167.5
click at [431, 175] on input "[EMAIL_ADDRESS][DOMAIN_NAME]" at bounding box center [644, 174] width 444 height 40
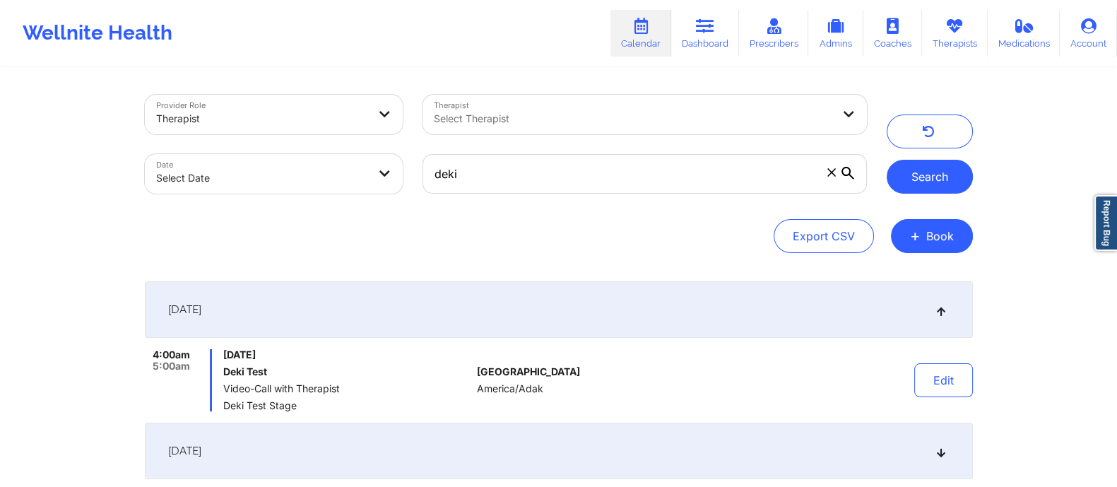
click at [933, 180] on button "Search" at bounding box center [930, 177] width 86 height 34
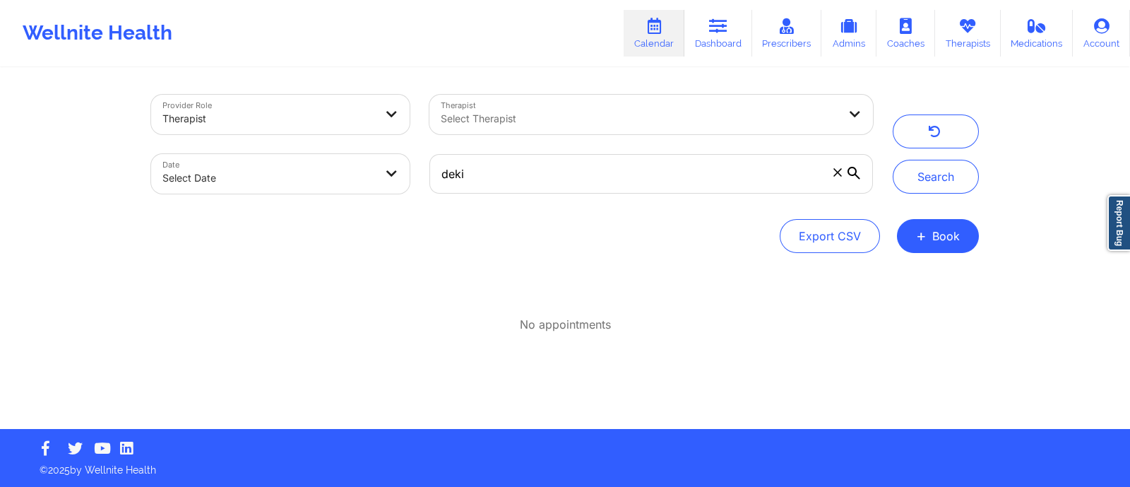
click at [855, 171] on icon at bounding box center [854, 173] width 13 height 13
click at [855, 171] on input "deki" at bounding box center [652, 174] width 444 height 40
click at [933, 168] on button "Search" at bounding box center [936, 177] width 86 height 34
drag, startPoint x: 542, startPoint y: 176, endPoint x: 408, endPoint y: 174, distance: 134.2
click at [408, 174] on div "Provider Role Therapist Therapist Select Therapist Date Select Date deki" at bounding box center [512, 144] width 742 height 119
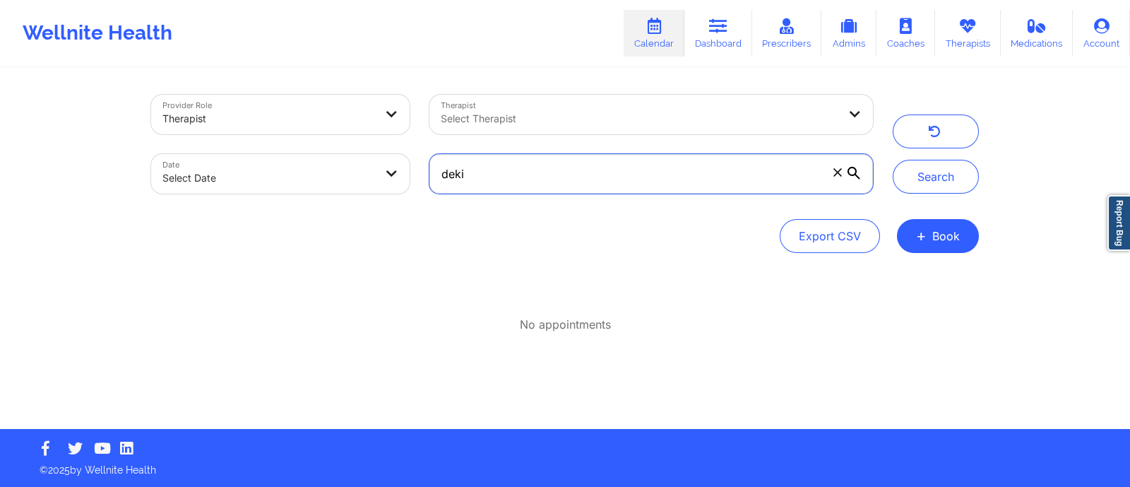
paste input "[EMAIL_ADDRESS][DOMAIN_NAME]"
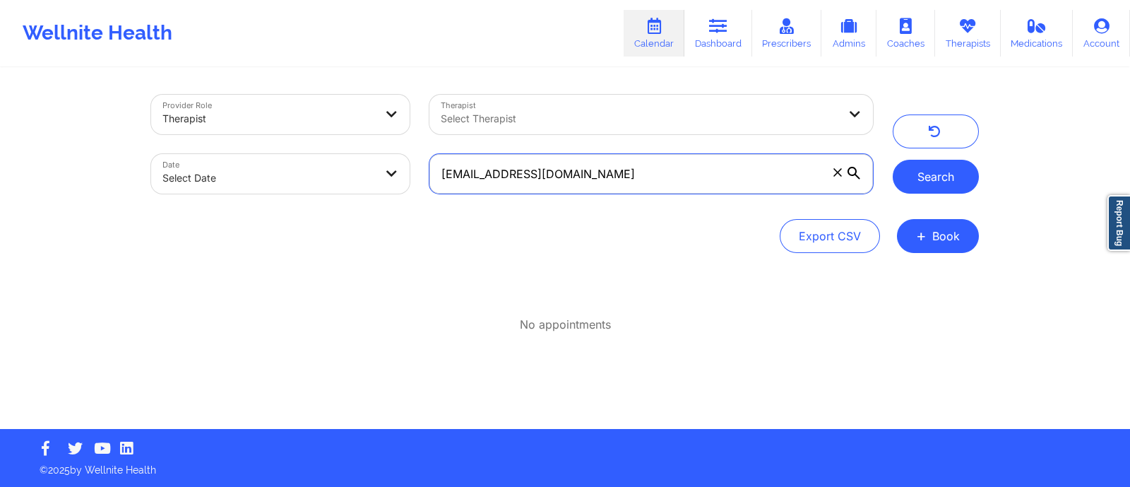
type input "[EMAIL_ADDRESS][DOMAIN_NAME]"
click at [937, 174] on button "Search" at bounding box center [936, 177] width 86 height 34
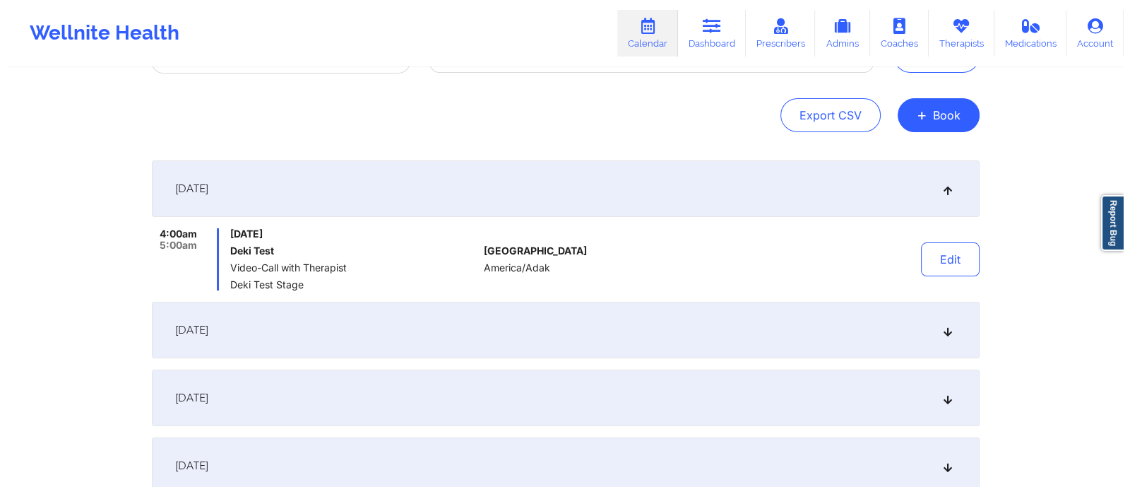
scroll to position [122, 0]
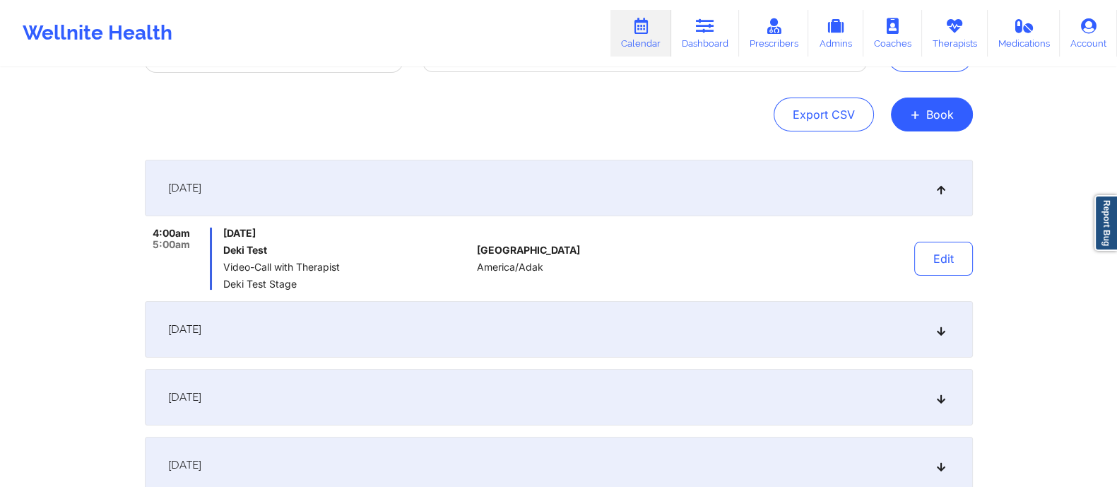
click at [297, 319] on div "[DATE]" at bounding box center [559, 329] width 828 height 57
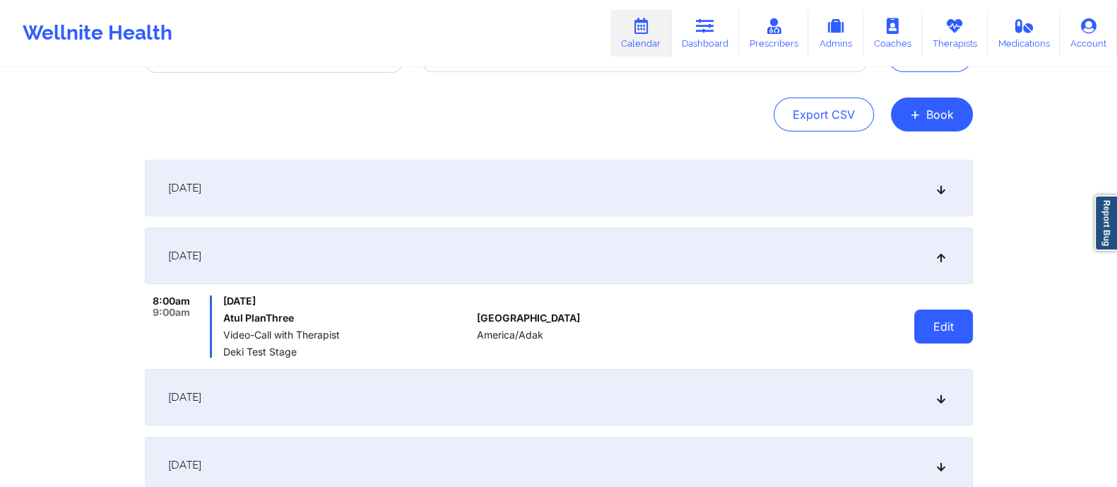
click at [943, 328] on button "Edit" at bounding box center [943, 326] width 59 height 34
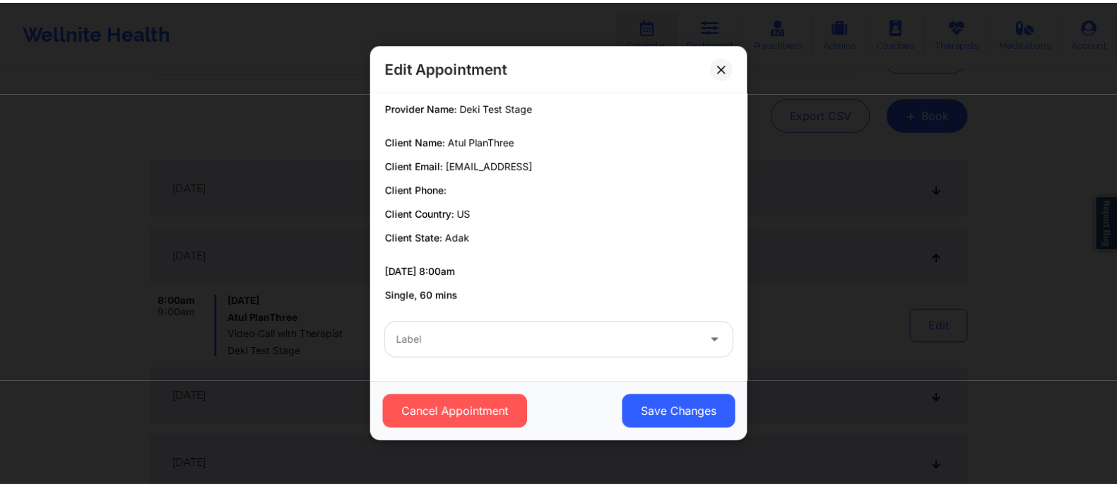
scroll to position [0, 0]
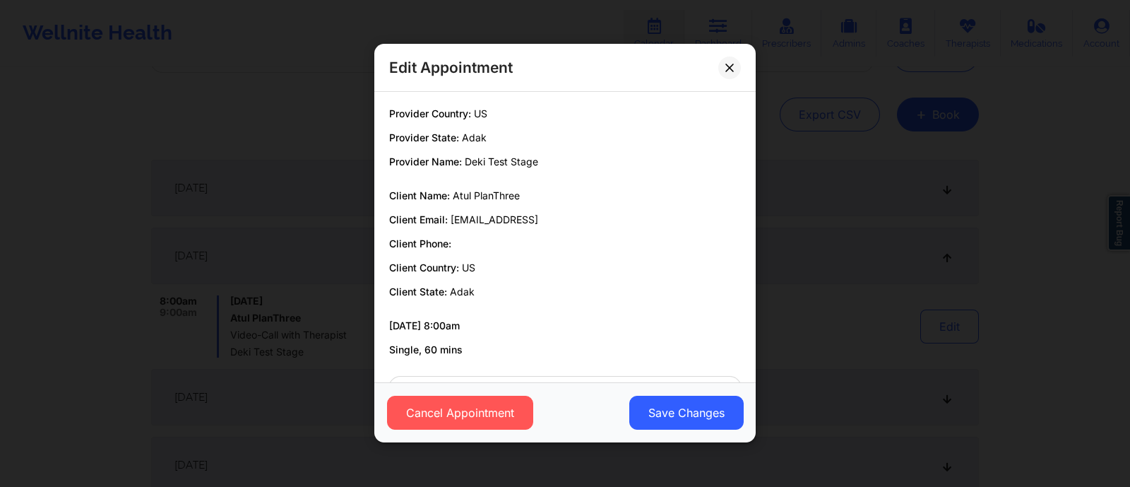
click at [835, 318] on div "Edit Appointment Provider Country: [GEOGRAPHIC_DATA] Provider State: Adak Provi…" at bounding box center [565, 243] width 1130 height 487
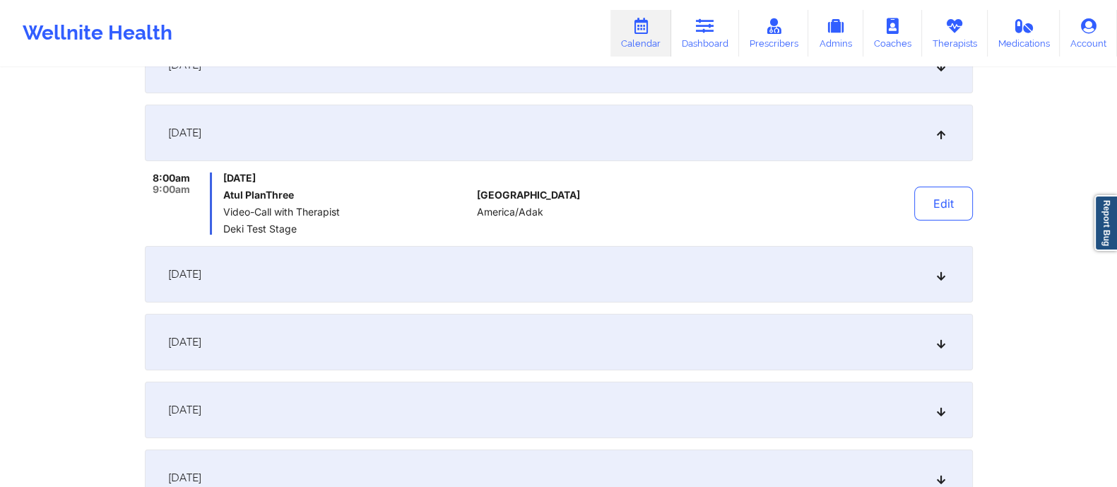
scroll to position [245, 0]
click at [779, 270] on div "[DATE]" at bounding box center [559, 273] width 828 height 57
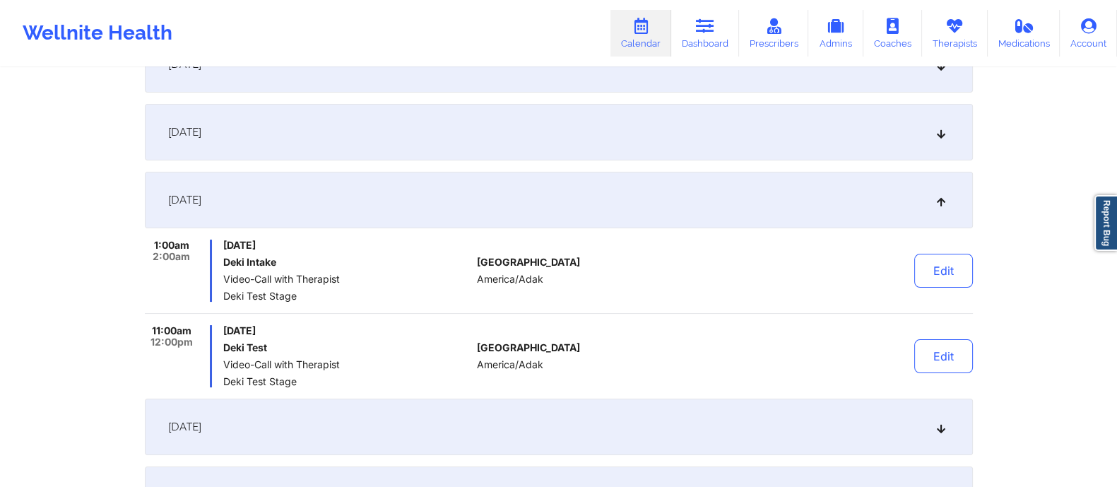
click at [364, 413] on div "[DATE]" at bounding box center [559, 426] width 828 height 57
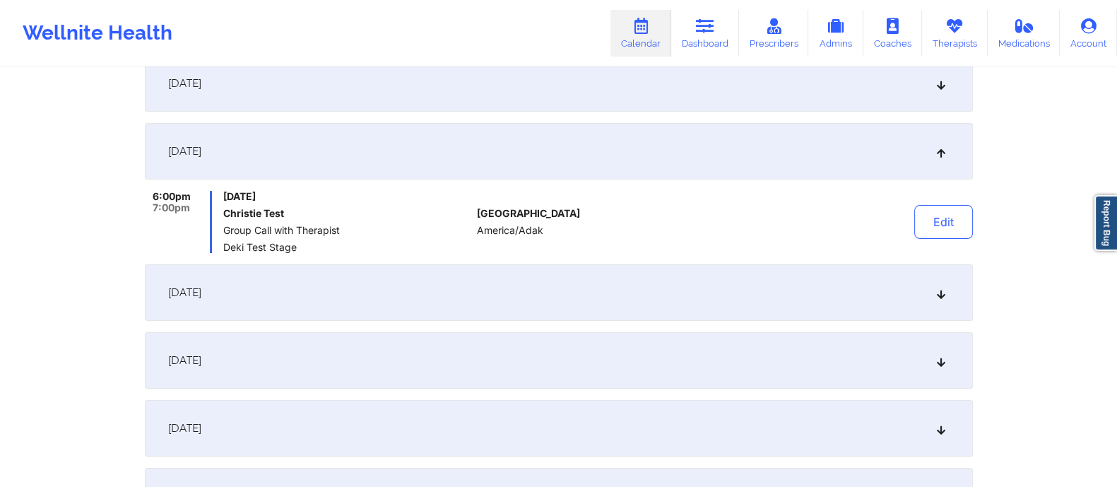
click at [331, 291] on div "[DATE]" at bounding box center [559, 292] width 828 height 57
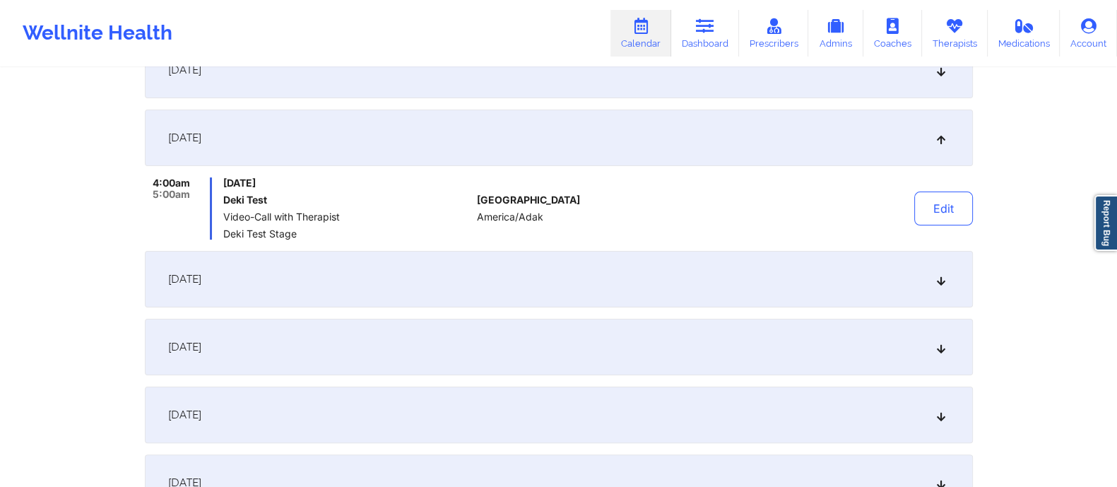
click at [339, 288] on div "[DATE]" at bounding box center [559, 279] width 828 height 57
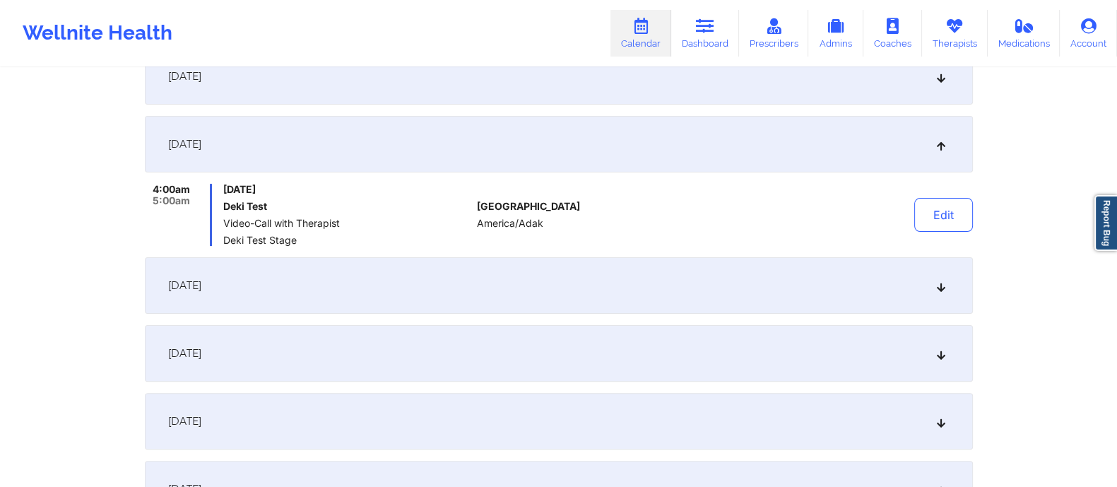
click at [357, 283] on div "[DATE]" at bounding box center [559, 285] width 828 height 57
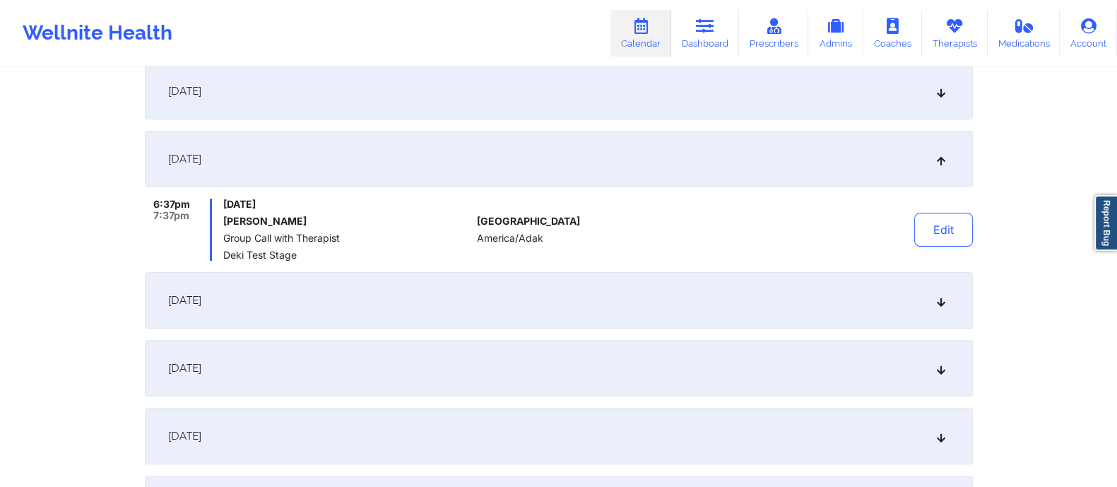
click at [372, 295] on div "[DATE]" at bounding box center [559, 300] width 828 height 57
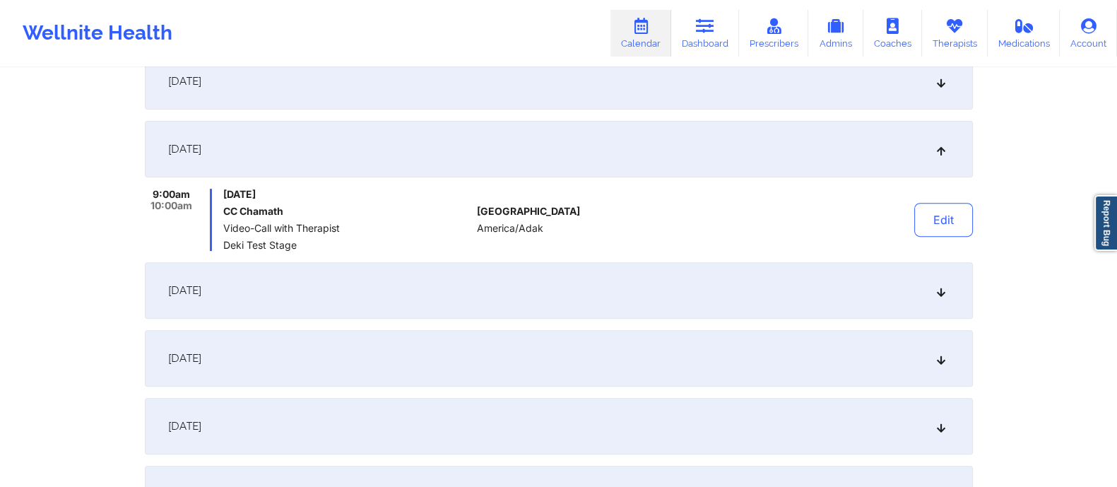
click at [371, 293] on div "[DATE]" at bounding box center [559, 290] width 828 height 57
click at [351, 295] on div "[DATE]" at bounding box center [559, 287] width 828 height 57
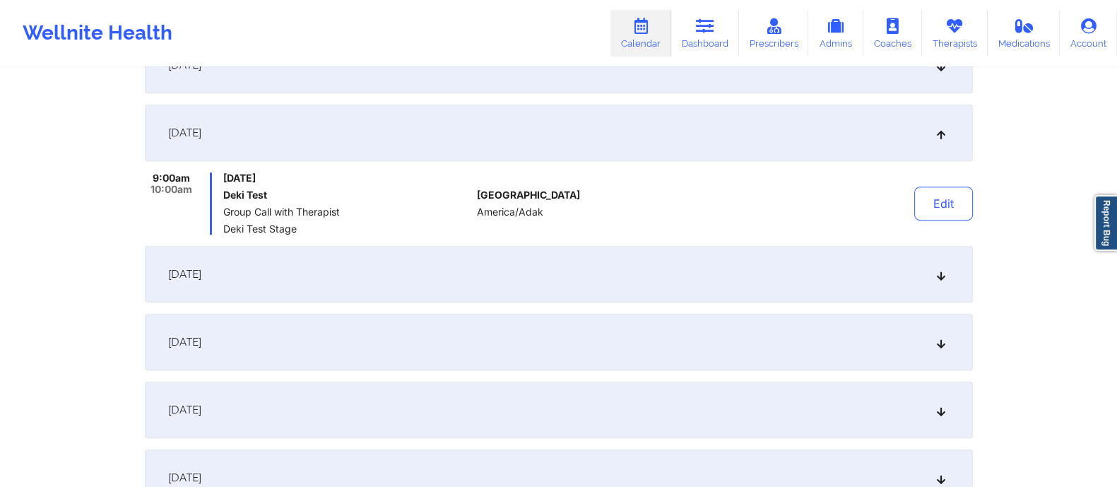
click at [353, 281] on div "[DATE]" at bounding box center [559, 274] width 828 height 57
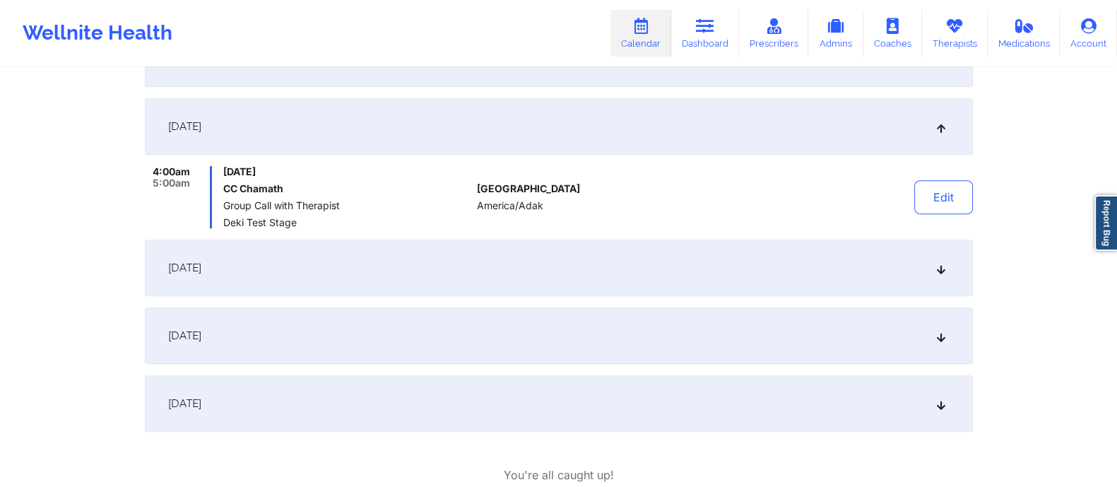
click at [361, 273] on div "[DATE]" at bounding box center [559, 267] width 828 height 57
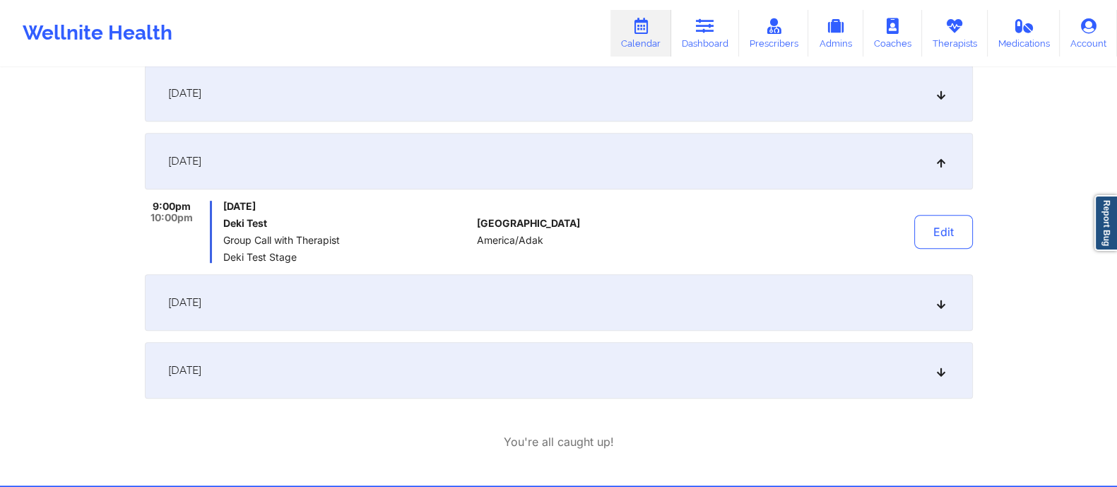
click at [352, 300] on div "[DATE]" at bounding box center [559, 302] width 828 height 57
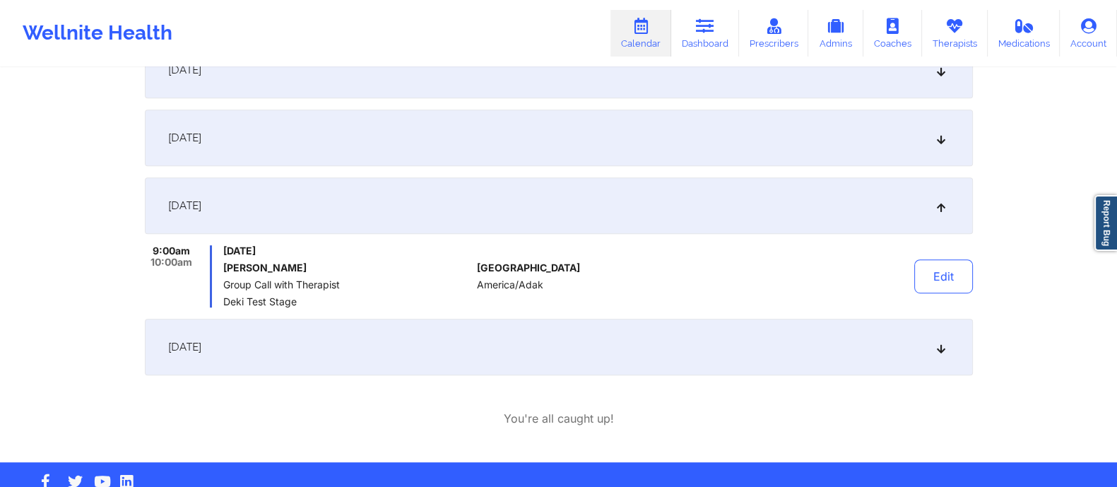
scroll to position [918, 0]
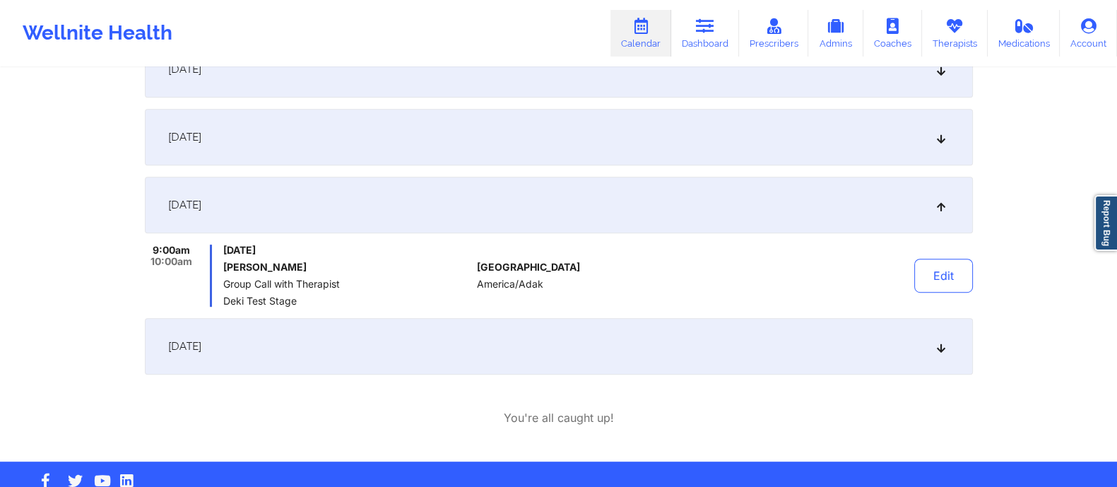
click at [321, 355] on div "[DATE]" at bounding box center [559, 346] width 828 height 57
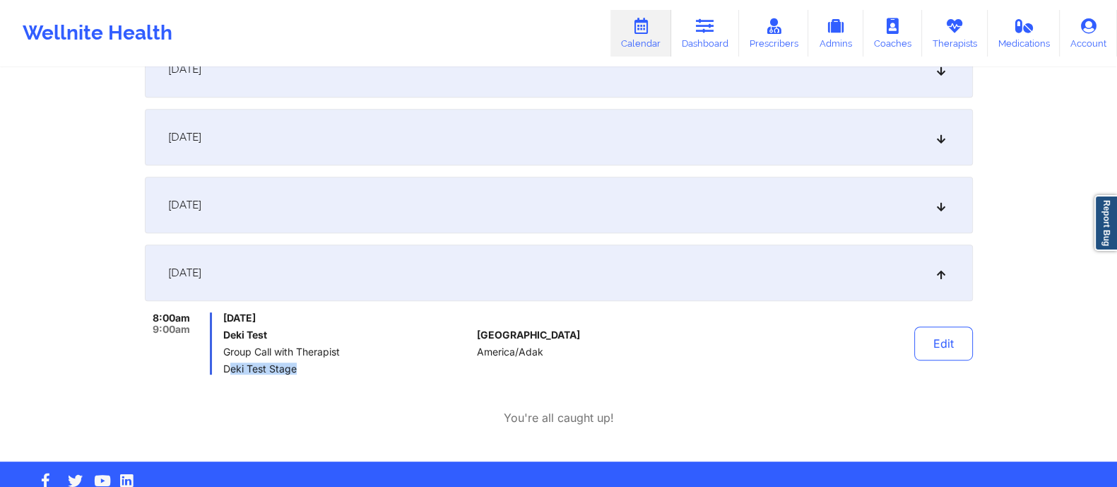
drag, startPoint x: 227, startPoint y: 369, endPoint x: 350, endPoint y: 370, distance: 123.6
click at [350, 370] on span "Deki Test Stage" at bounding box center [347, 368] width 248 height 11
click at [286, 280] on div "[DATE]" at bounding box center [559, 272] width 828 height 57
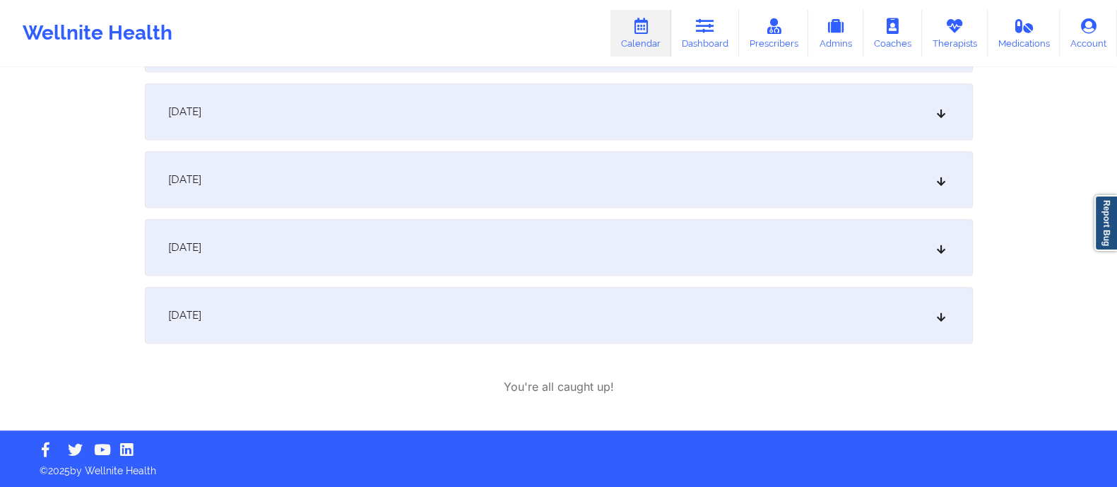
drag, startPoint x: 311, startPoint y: 246, endPoint x: 324, endPoint y: 253, distance: 14.5
click at [311, 248] on div "[DATE]" at bounding box center [559, 247] width 828 height 57
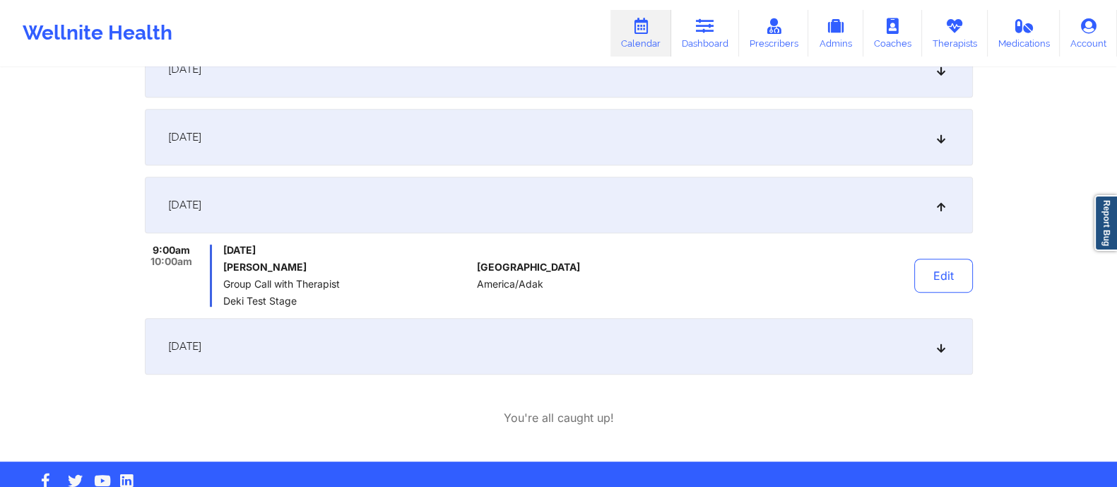
click at [350, 193] on div "[DATE]" at bounding box center [559, 205] width 828 height 57
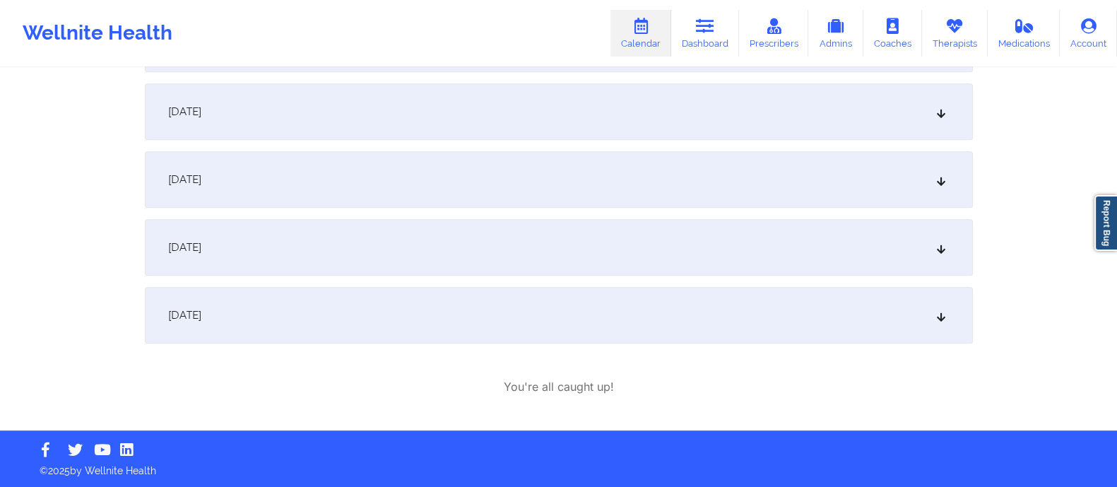
click at [304, 312] on div "[DATE]" at bounding box center [559, 315] width 828 height 57
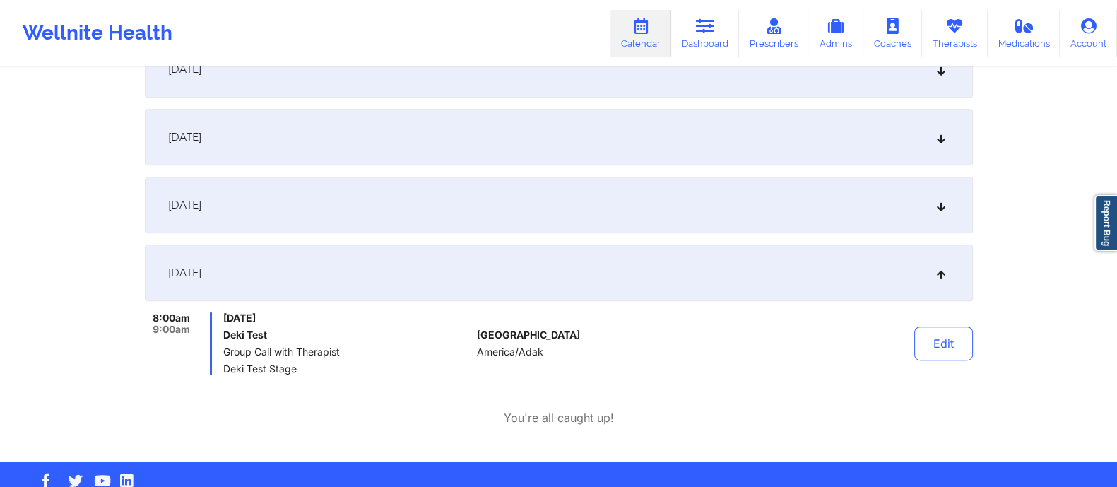
click at [328, 281] on div "[DATE]" at bounding box center [559, 272] width 828 height 57
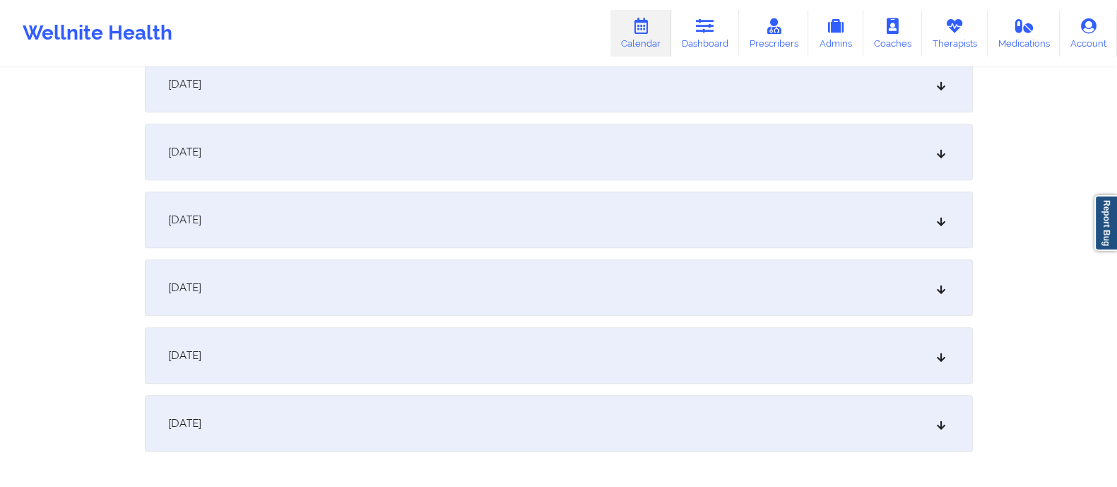
scroll to position [740, 0]
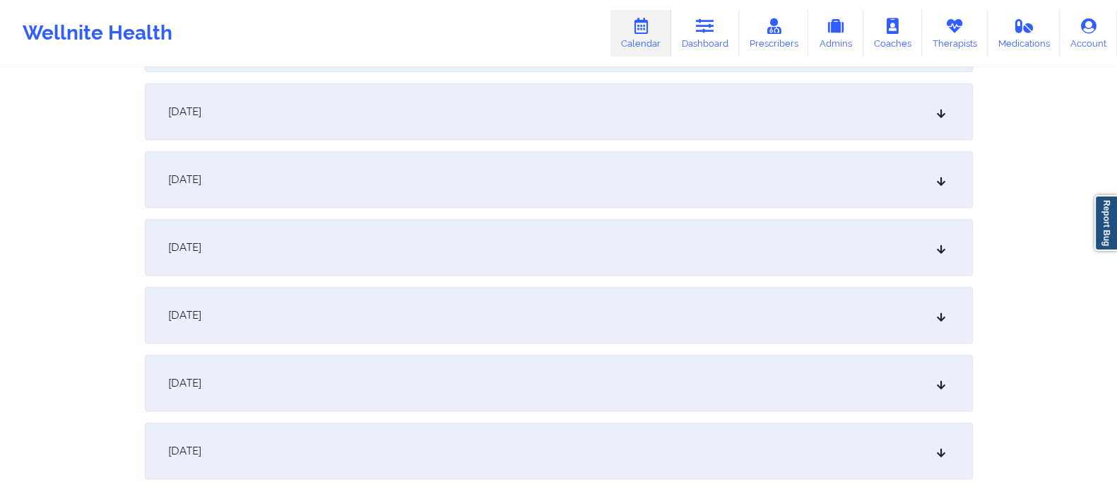
click at [305, 297] on div "[DATE]" at bounding box center [559, 315] width 828 height 57
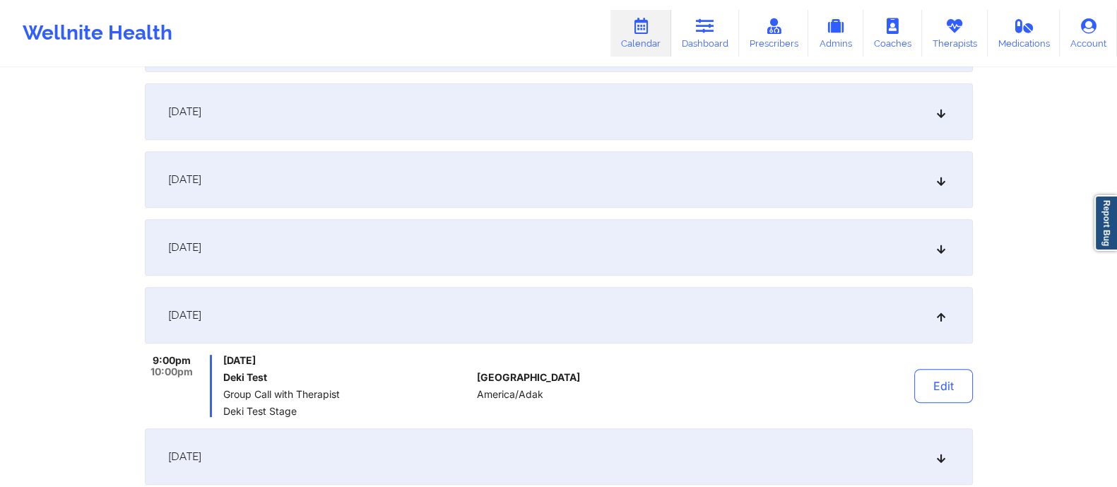
click at [314, 256] on div "[DATE]" at bounding box center [559, 247] width 828 height 57
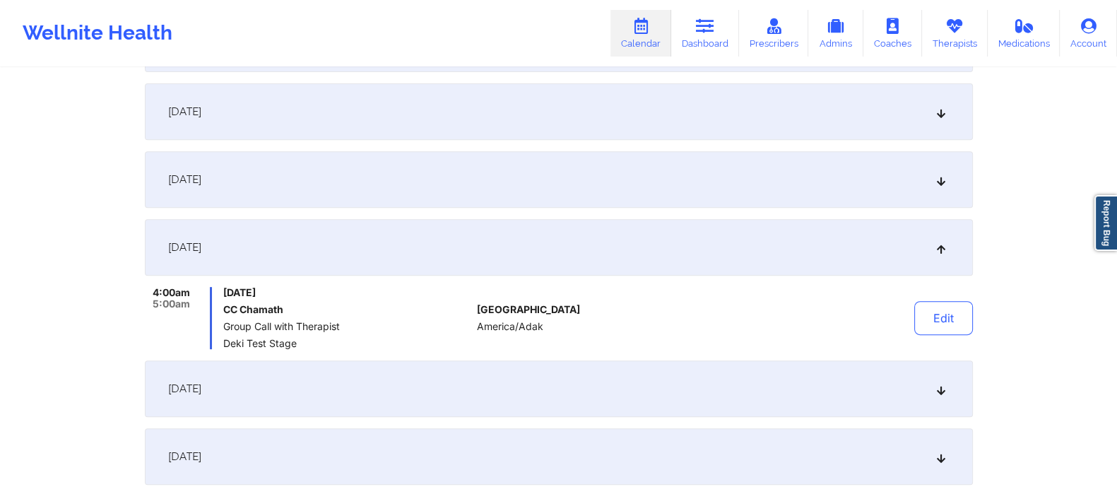
click at [336, 166] on div "[DATE]" at bounding box center [559, 179] width 828 height 57
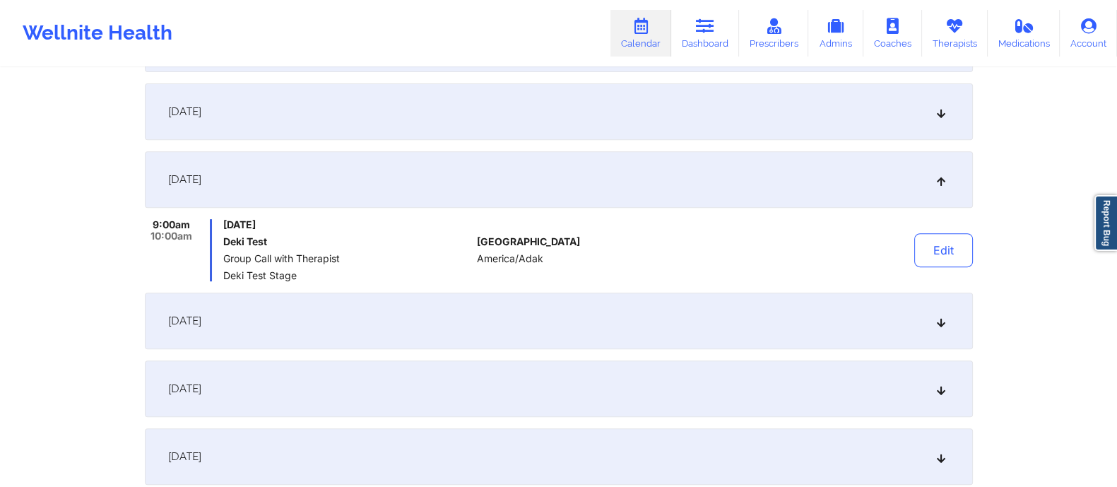
click at [360, 114] on div "[DATE]" at bounding box center [559, 111] width 828 height 57
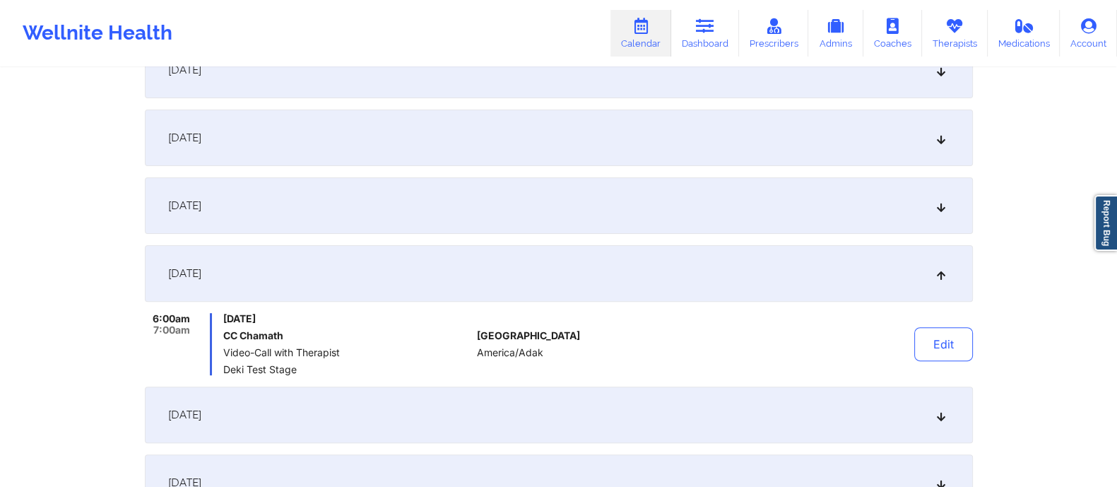
scroll to position [578, 0]
click at [313, 211] on div "[DATE]" at bounding box center [559, 206] width 828 height 57
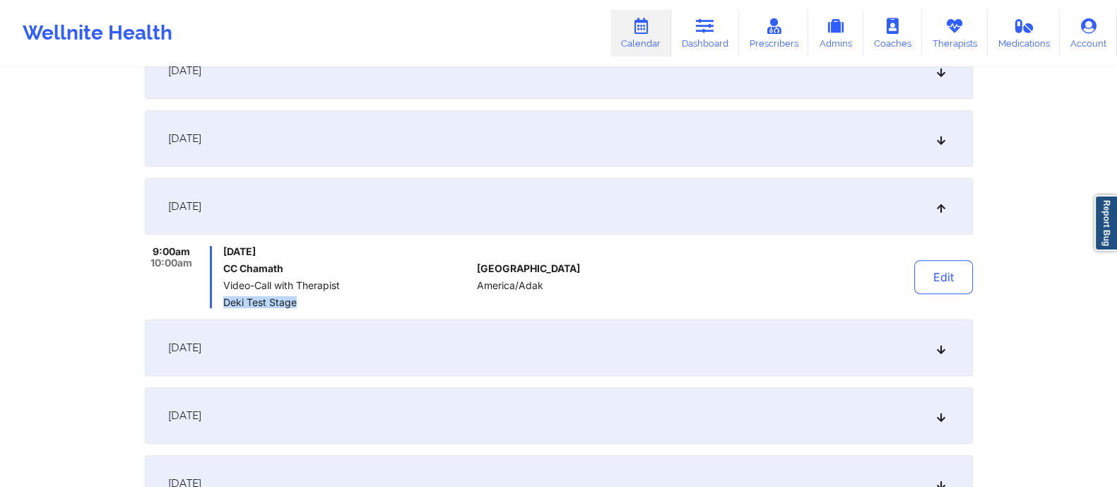
drag, startPoint x: 225, startPoint y: 302, endPoint x: 324, endPoint y: 303, distance: 98.2
click at [324, 303] on span "Deki Test Stage" at bounding box center [347, 302] width 248 height 11
click at [950, 32] on icon at bounding box center [954, 26] width 18 height 16
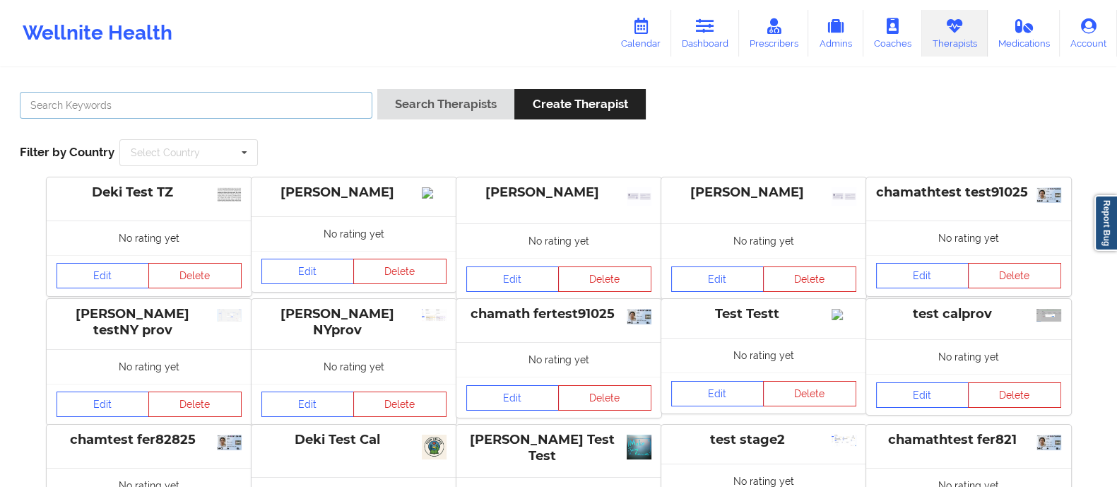
click at [273, 107] on input "text" at bounding box center [196, 105] width 353 height 27
type input "Deki test stage"
click at [584, 111] on button "Create Therapist" at bounding box center [579, 104] width 131 height 30
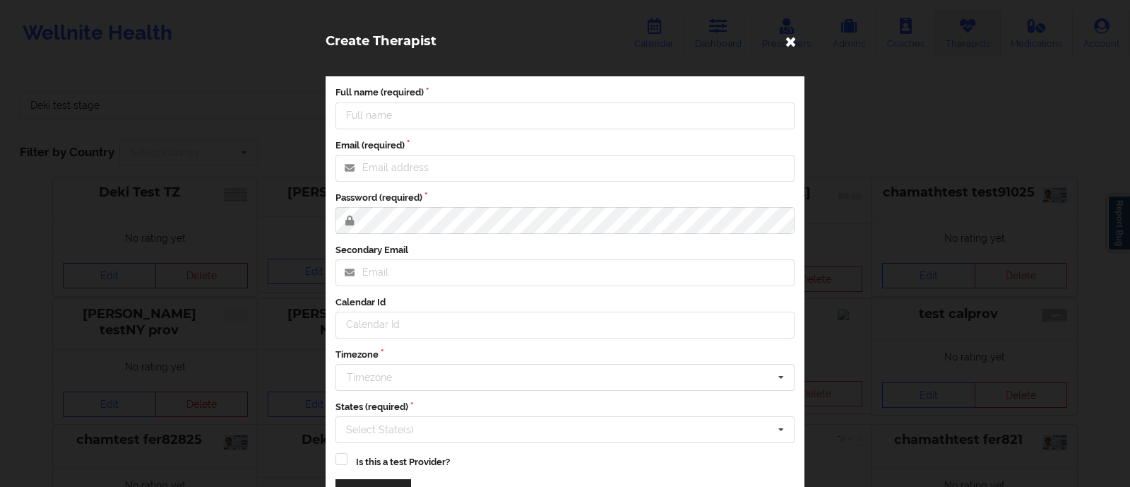
click at [790, 49] on icon at bounding box center [791, 41] width 23 height 23
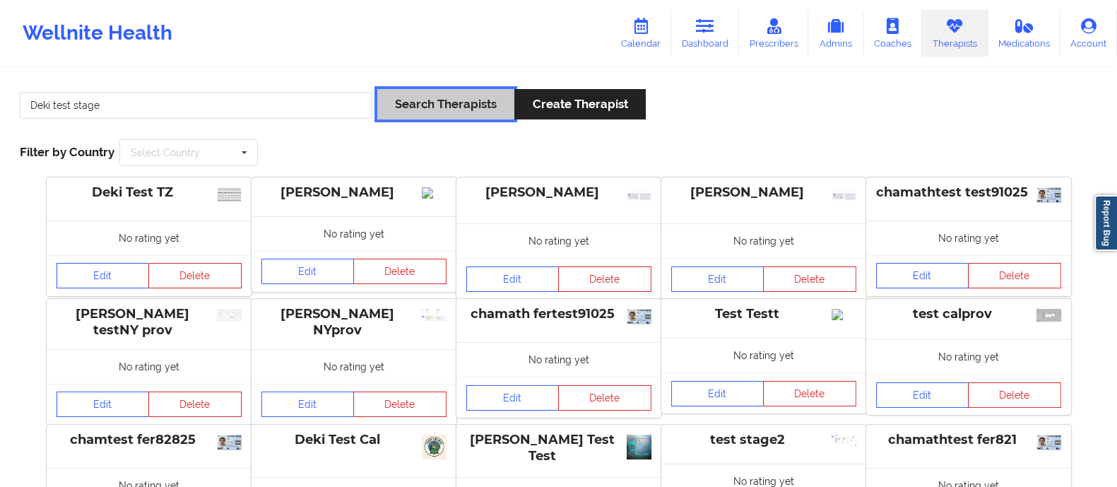
click at [461, 104] on button "Search Therapists" at bounding box center [445, 104] width 137 height 30
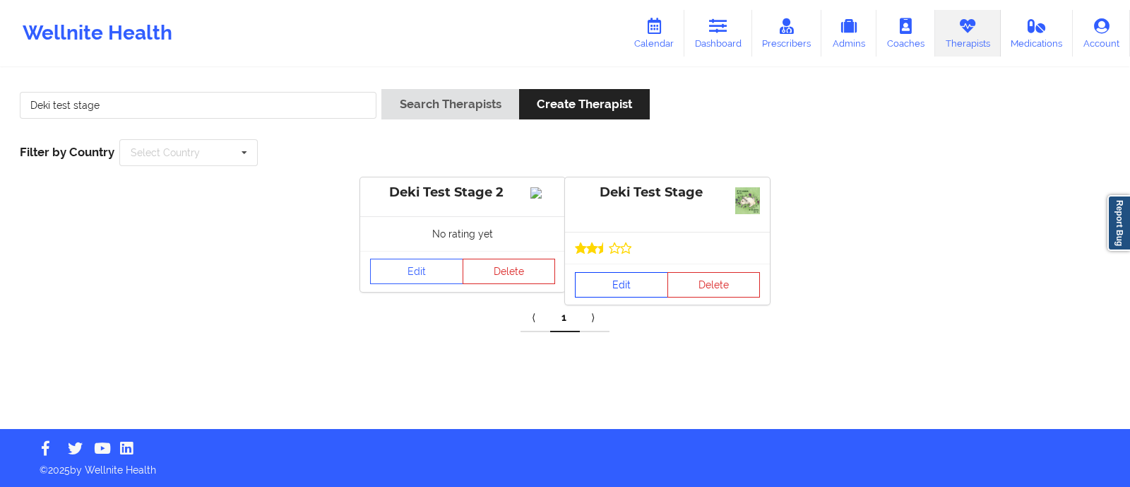
click at [611, 285] on link "Edit" at bounding box center [621, 284] width 93 height 25
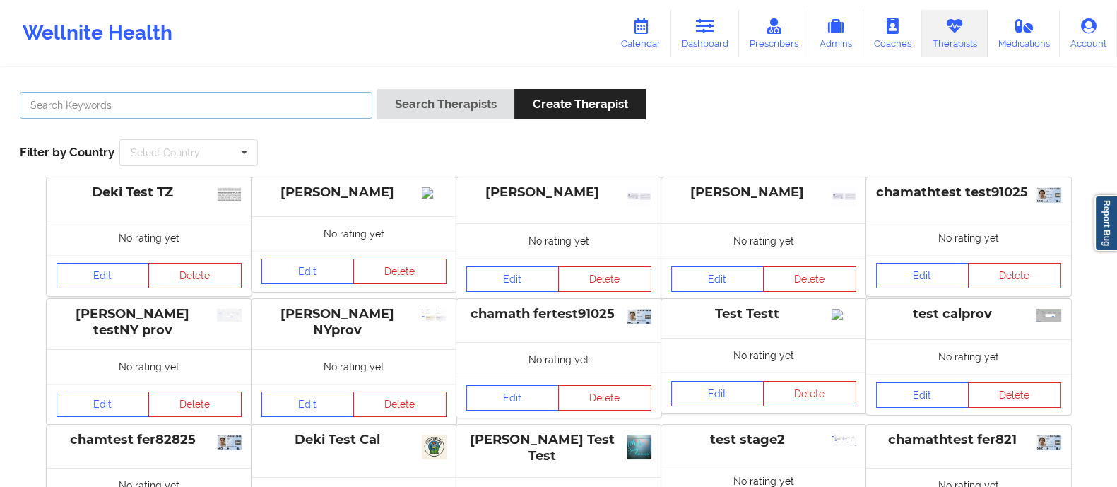
click at [230, 95] on input "text" at bounding box center [196, 105] width 353 height 27
click at [230, 109] on input "text" at bounding box center [196, 105] width 353 height 27
type input "Deki test stage"
click at [422, 99] on button "Search Therapists" at bounding box center [445, 104] width 137 height 30
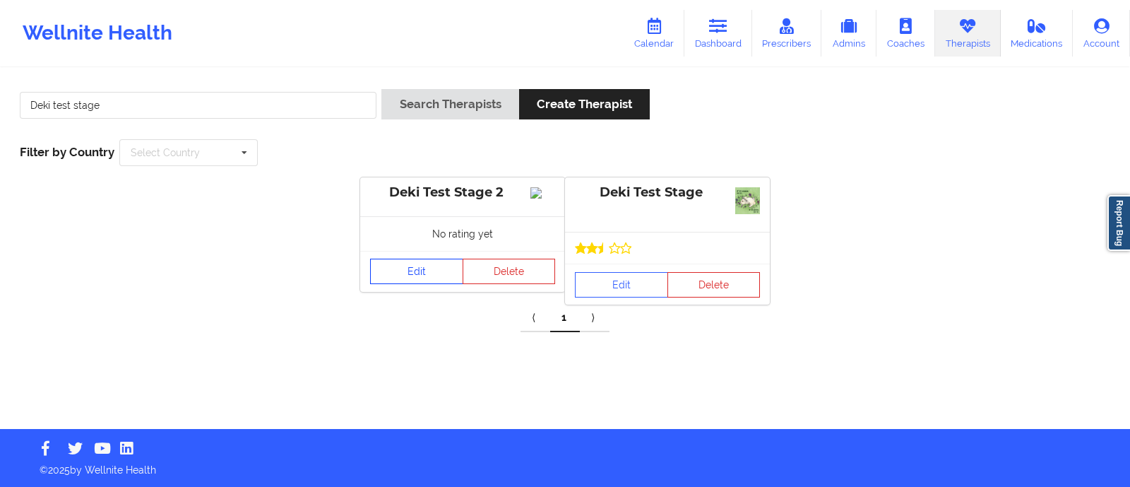
click at [407, 282] on link "Edit" at bounding box center [416, 271] width 93 height 25
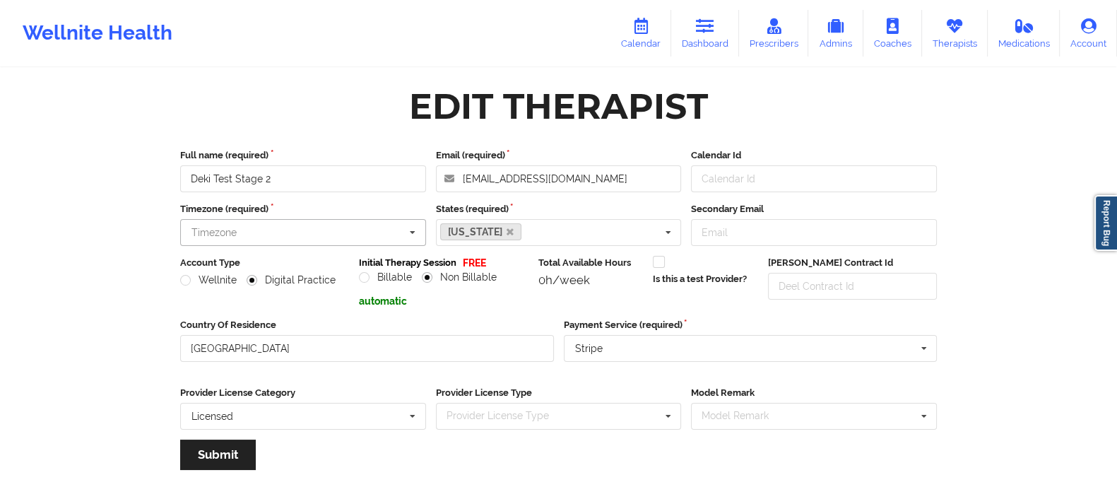
click at [295, 224] on input "text" at bounding box center [304, 232] width 244 height 25
click at [876, 220] on input "Secondary Email" at bounding box center [814, 232] width 246 height 27
paste input "[EMAIL_ADDRESS][DOMAIN_NAME]"
type input "[EMAIL_ADDRESS][DOMAIN_NAME]"
click at [957, 30] on icon at bounding box center [954, 26] width 18 height 16
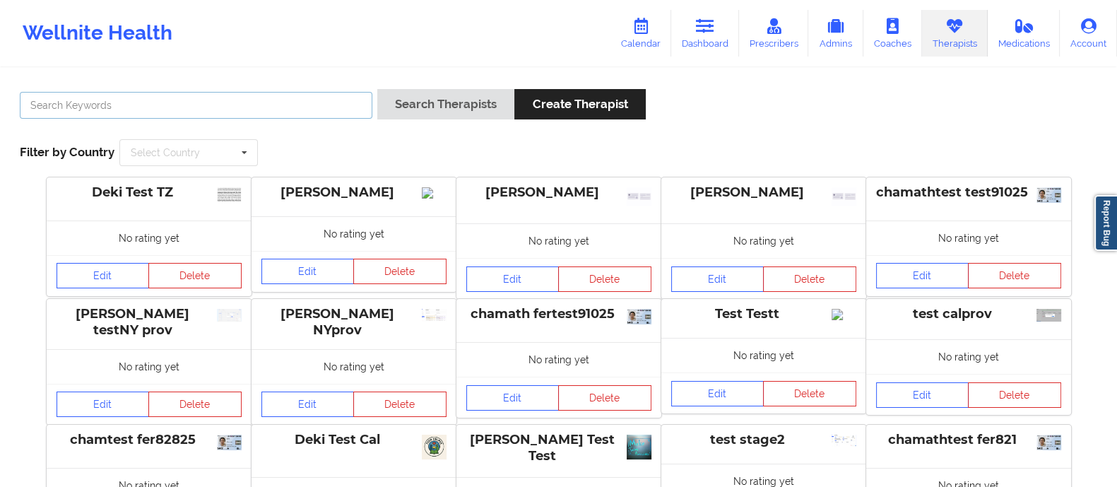
click at [275, 111] on input "text" at bounding box center [196, 105] width 353 height 27
type input "Deki test stage"
click at [434, 99] on button "Search Therapists" at bounding box center [445, 104] width 137 height 30
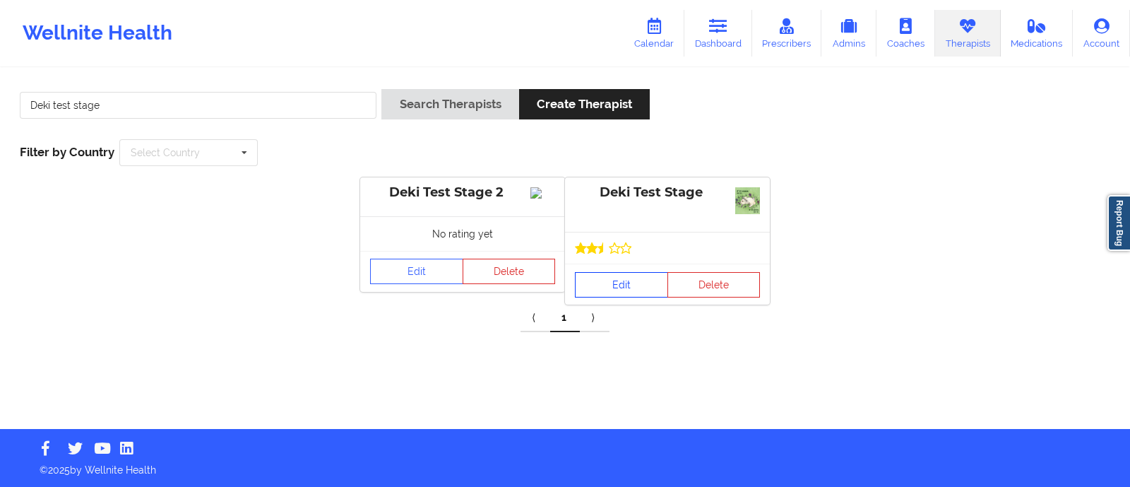
click at [603, 290] on link "Edit" at bounding box center [621, 284] width 93 height 25
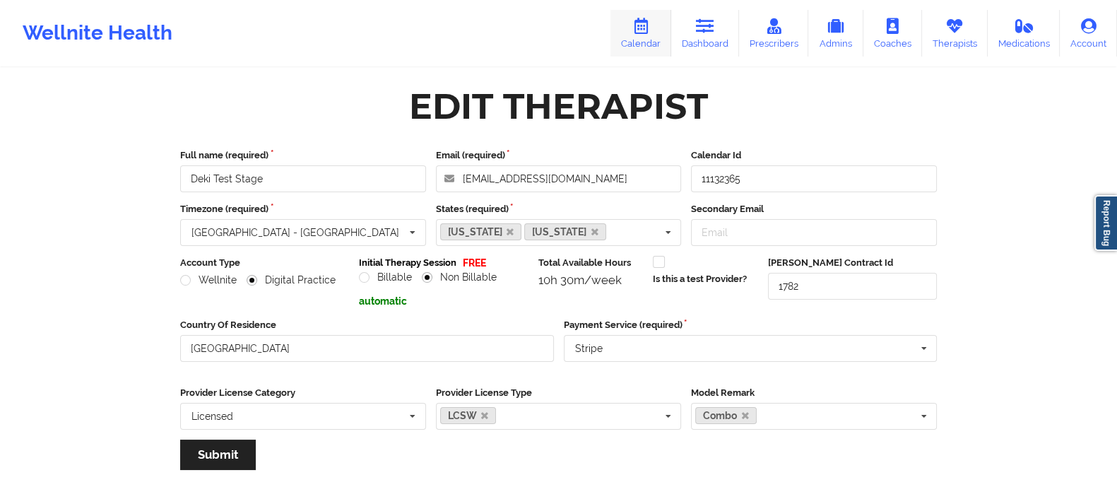
click at [633, 26] on link "Calendar" at bounding box center [640, 33] width 61 height 47
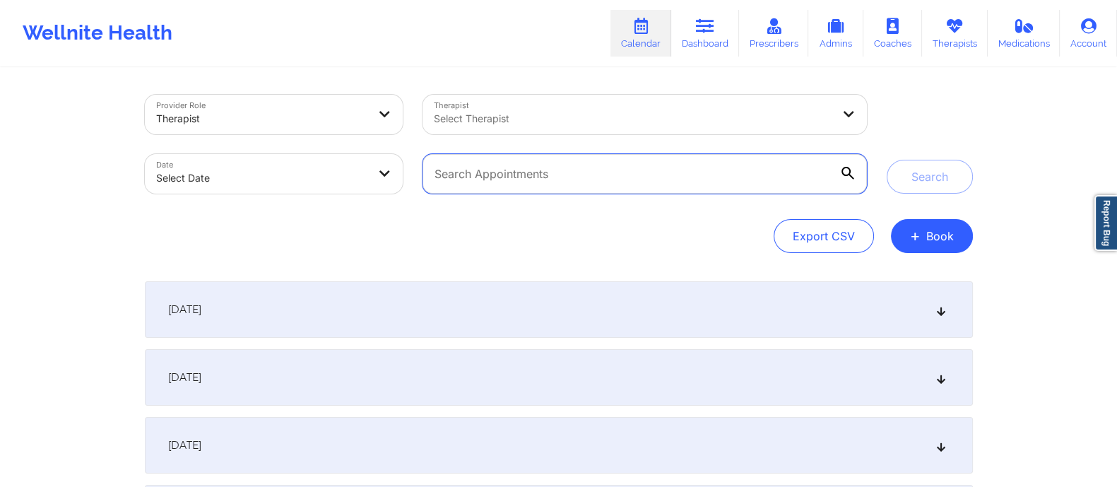
click at [520, 177] on input "text" at bounding box center [644, 174] width 444 height 40
click at [396, 312] on div "[DATE]" at bounding box center [559, 309] width 828 height 57
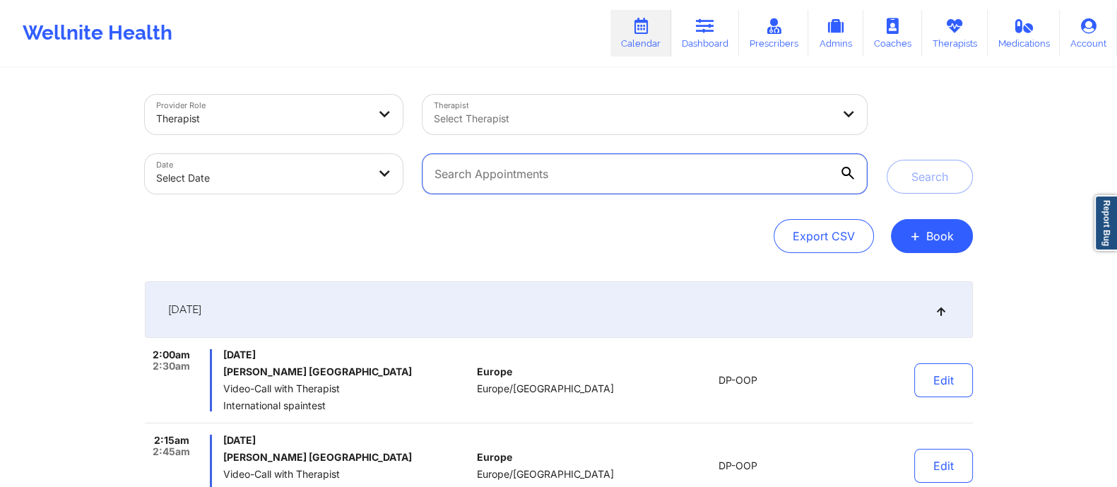
click at [500, 171] on input "text" at bounding box center [644, 174] width 444 height 40
paste input "[EMAIL_ADDRESS][DOMAIN_NAME]"
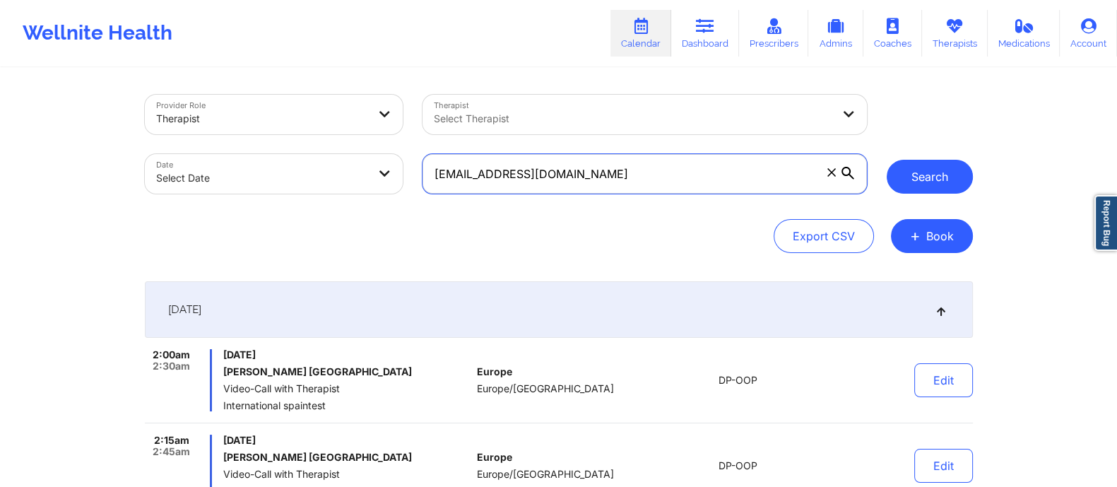
type input "[EMAIL_ADDRESS][DOMAIN_NAME]"
click at [935, 177] on button "Search" at bounding box center [930, 177] width 86 height 34
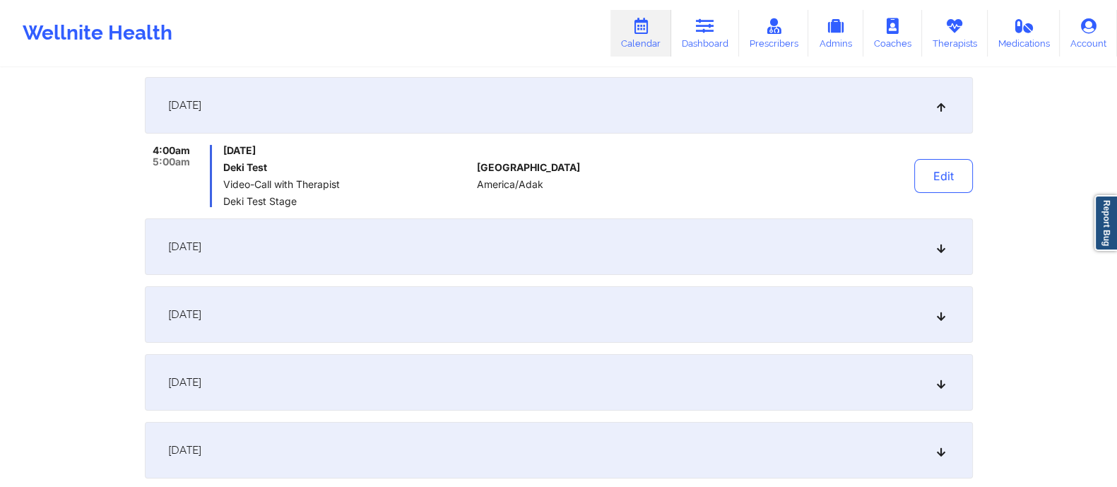
scroll to position [208, 0]
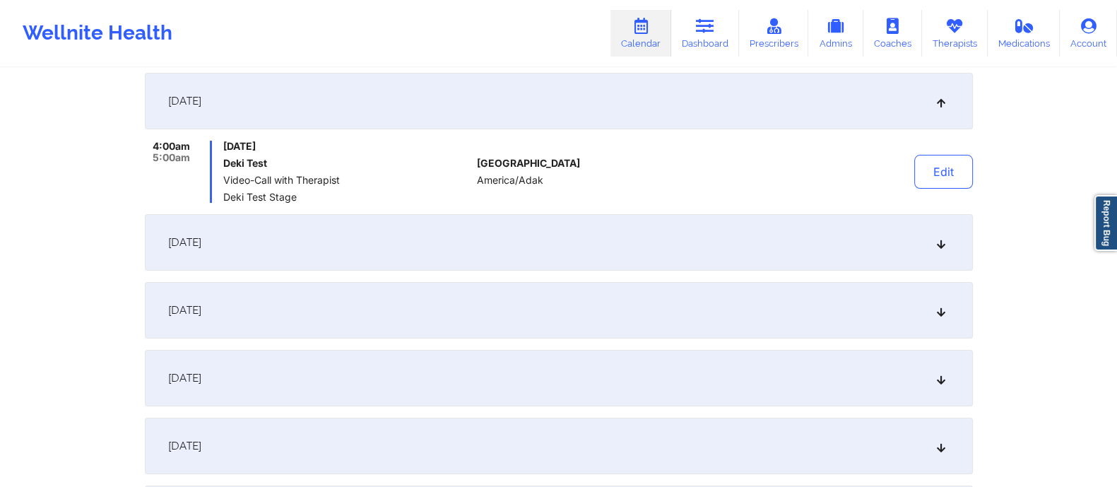
click at [201, 248] on span "[DATE]" at bounding box center [184, 242] width 33 height 14
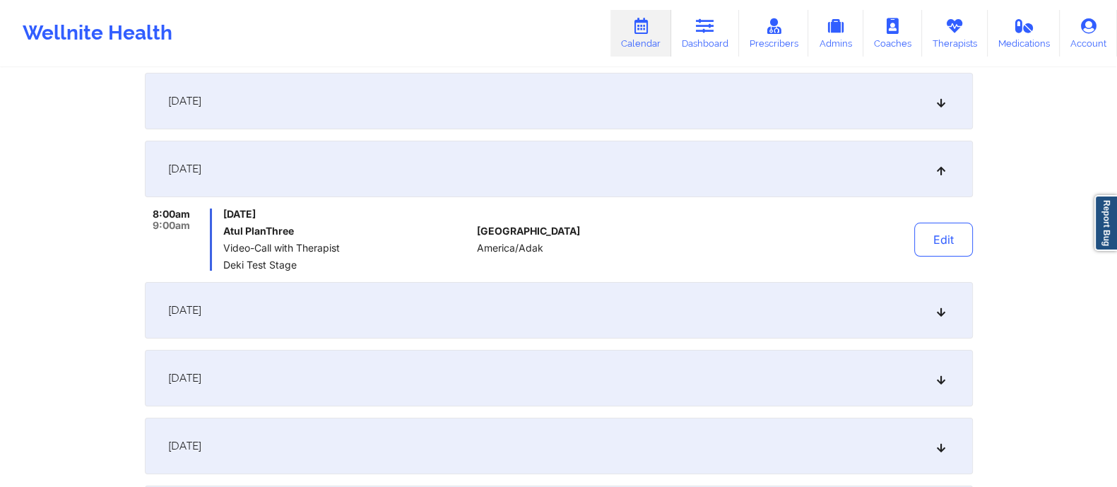
click at [278, 295] on div "[DATE]" at bounding box center [559, 310] width 828 height 57
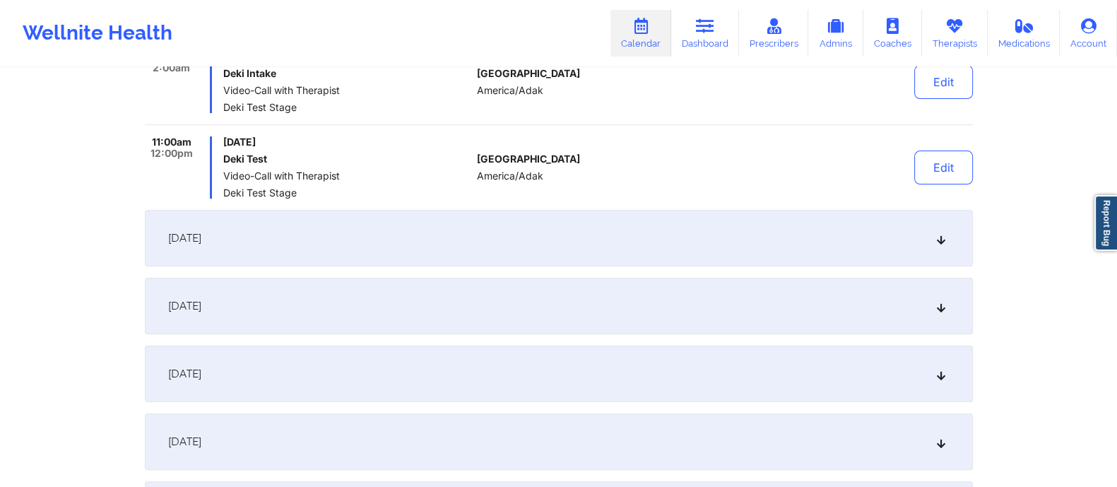
scroll to position [434, 0]
click at [201, 236] on span "[DATE]" at bounding box center [184, 237] width 33 height 14
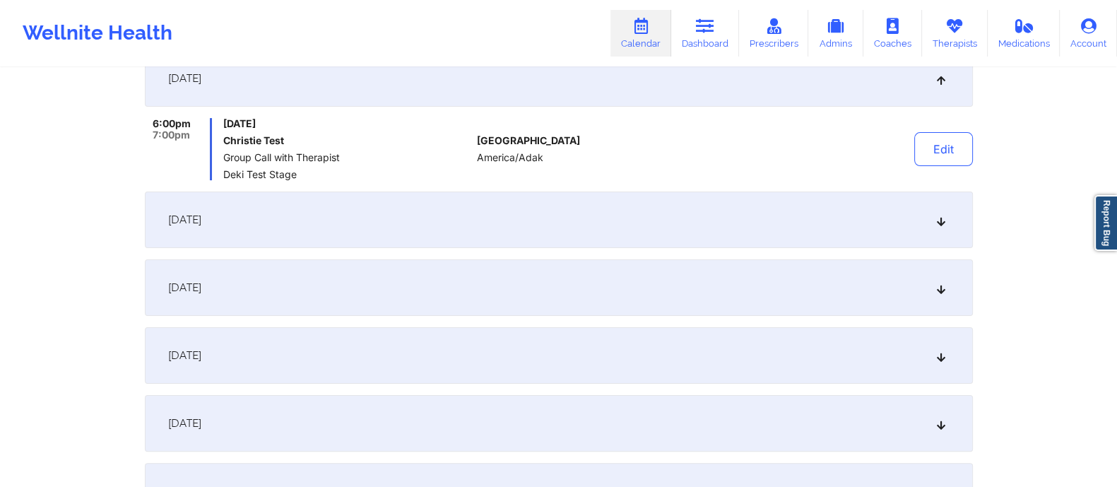
click at [276, 212] on div "[DATE]" at bounding box center [559, 219] width 828 height 57
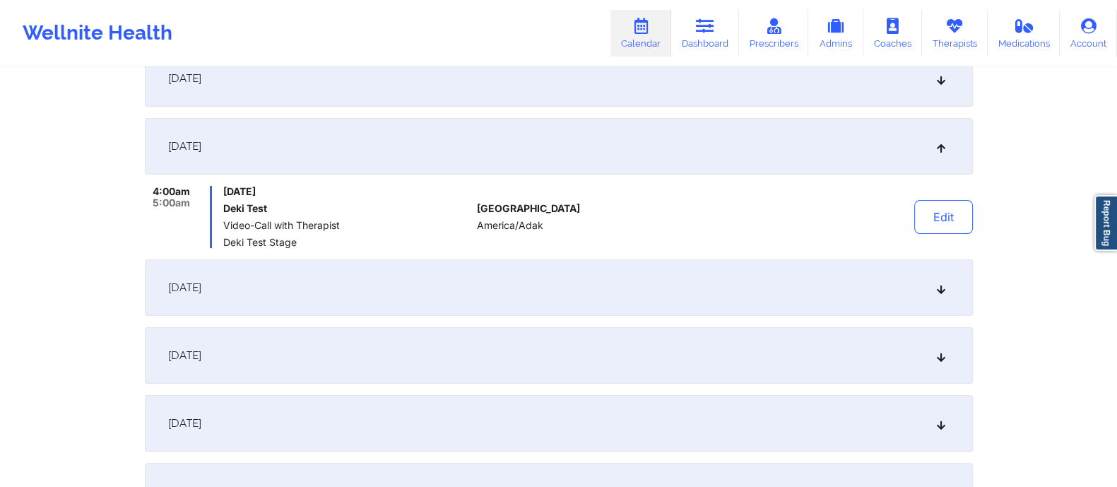
click at [278, 290] on div "[DATE]" at bounding box center [559, 287] width 828 height 57
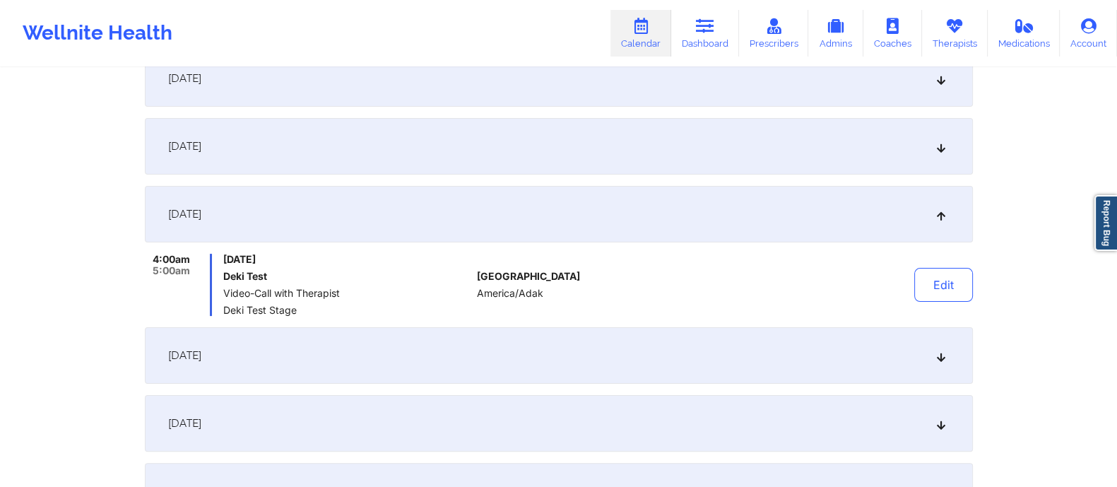
click at [290, 353] on div "[DATE]" at bounding box center [559, 355] width 828 height 57
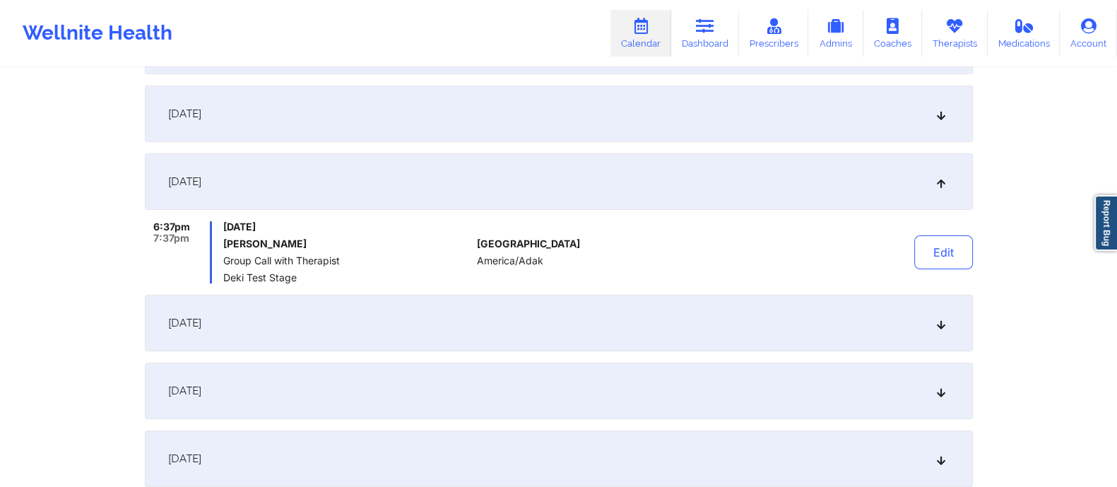
scroll to position [536, 0]
click at [284, 326] on div "[DATE]" at bounding box center [559, 321] width 828 height 57
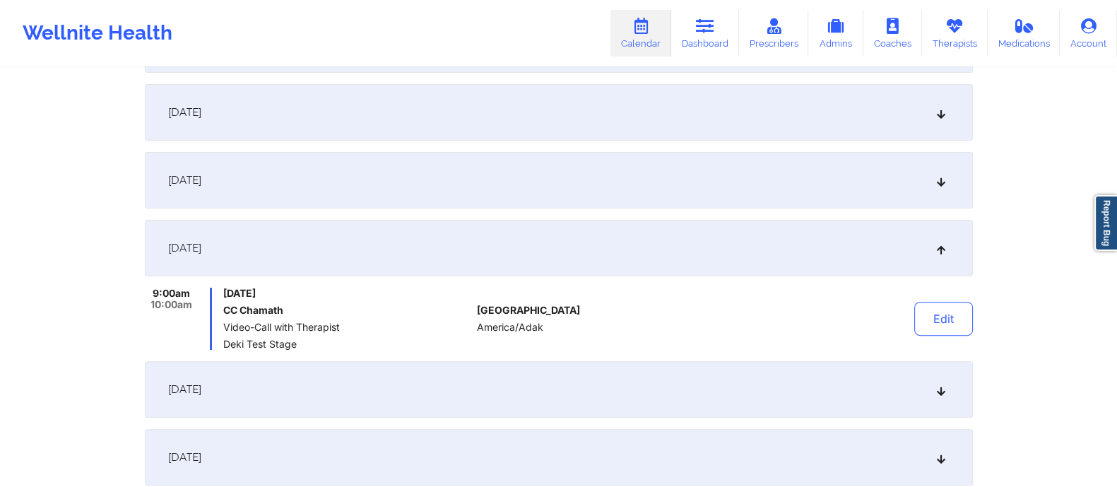
click at [293, 388] on div "[DATE]" at bounding box center [559, 389] width 828 height 57
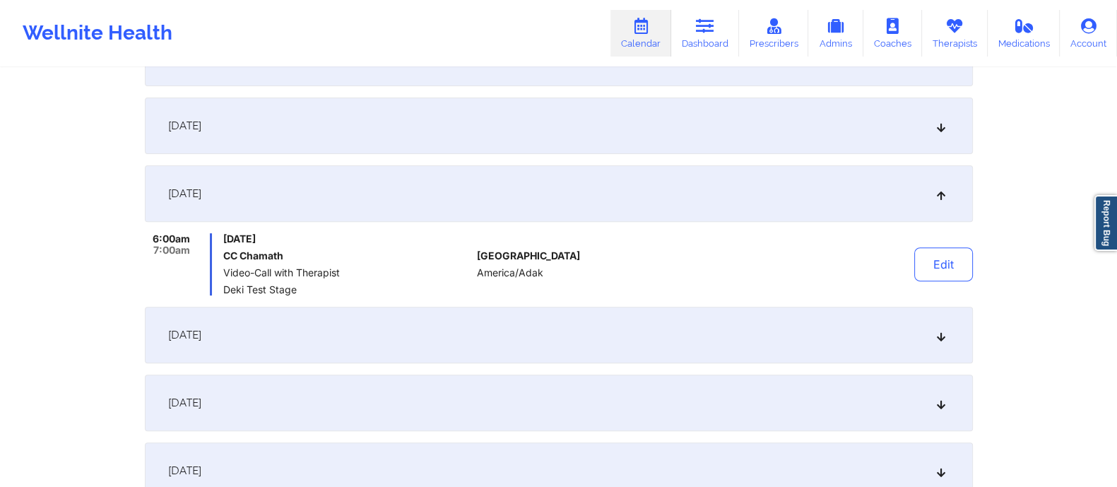
click at [297, 351] on div "[DATE]" at bounding box center [559, 335] width 828 height 57
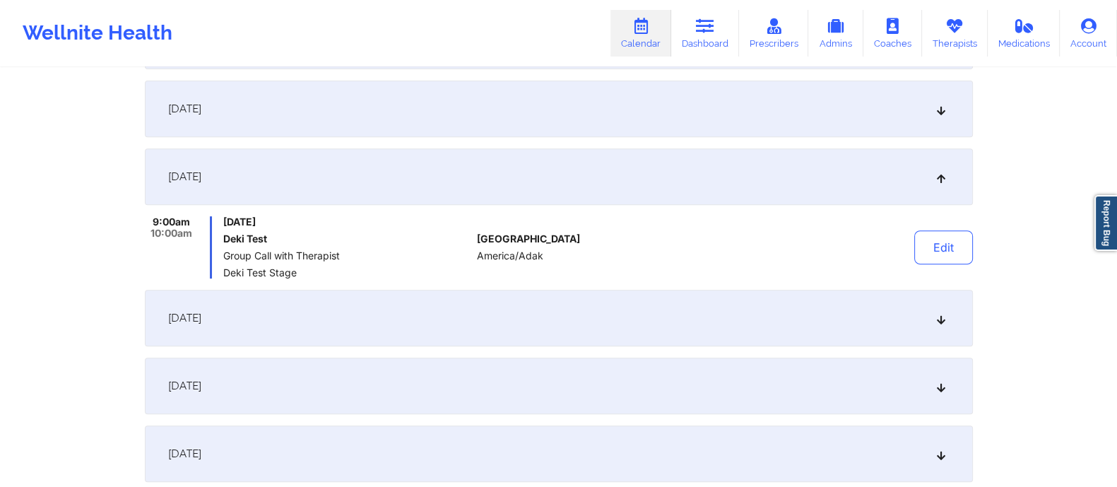
scroll to position [743, 0]
click at [290, 324] on div "[DATE]" at bounding box center [559, 318] width 828 height 57
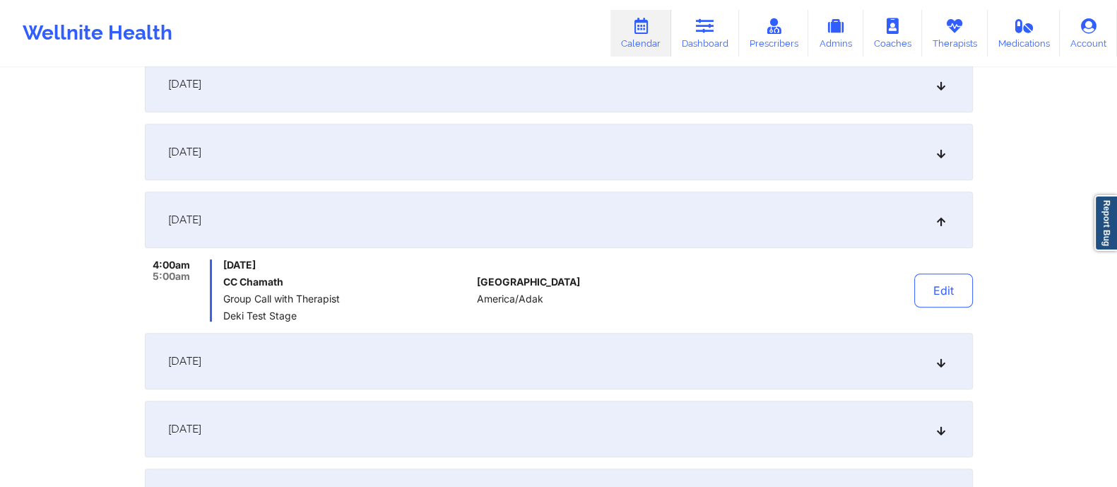
scroll to position [779, 0]
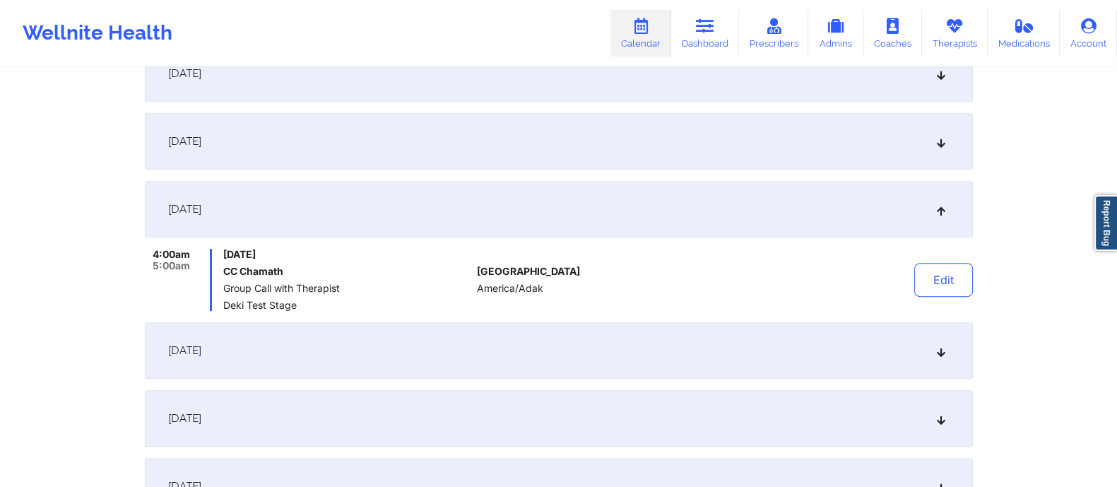
click at [283, 350] on div "[DATE]" at bounding box center [559, 350] width 828 height 57
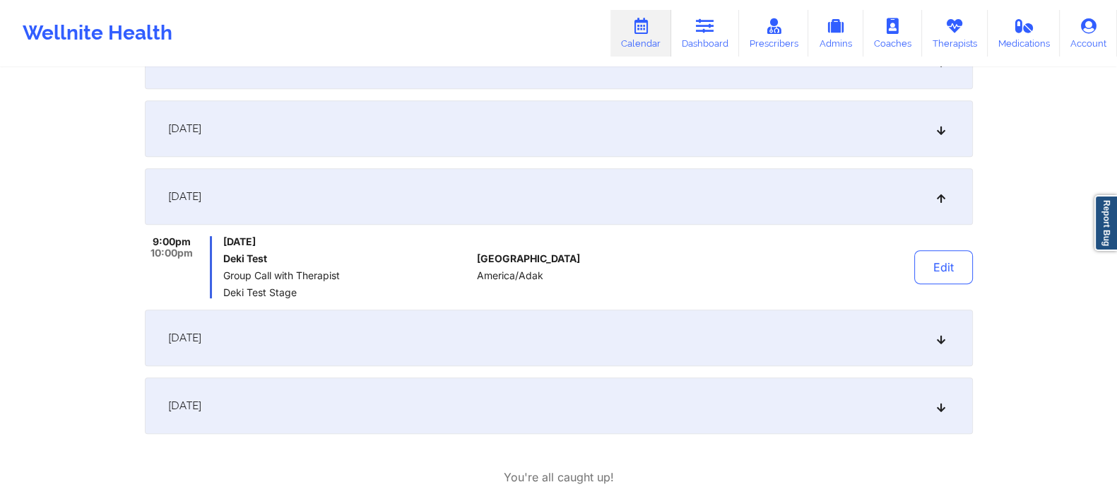
scroll to position [869, 0]
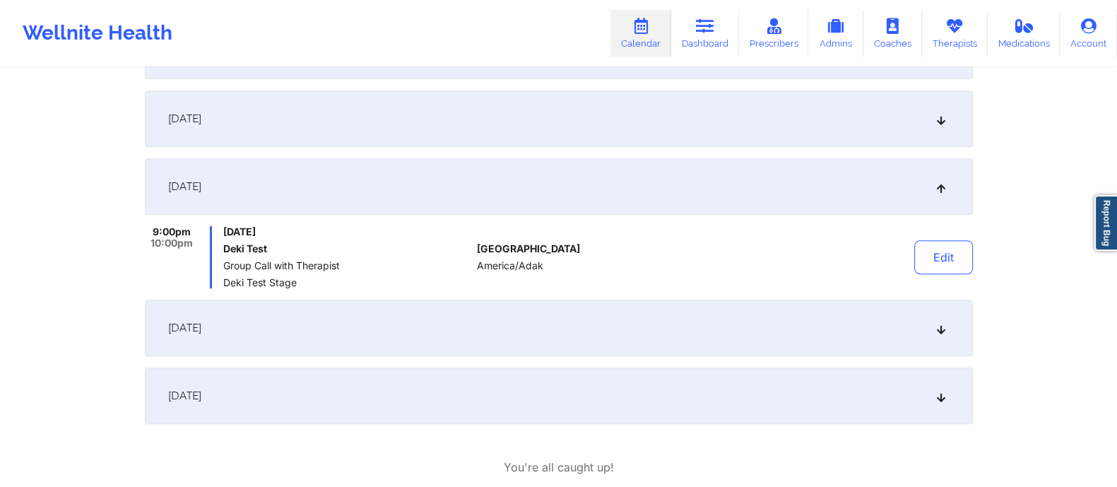
click at [280, 327] on div "[DATE]" at bounding box center [559, 328] width 828 height 57
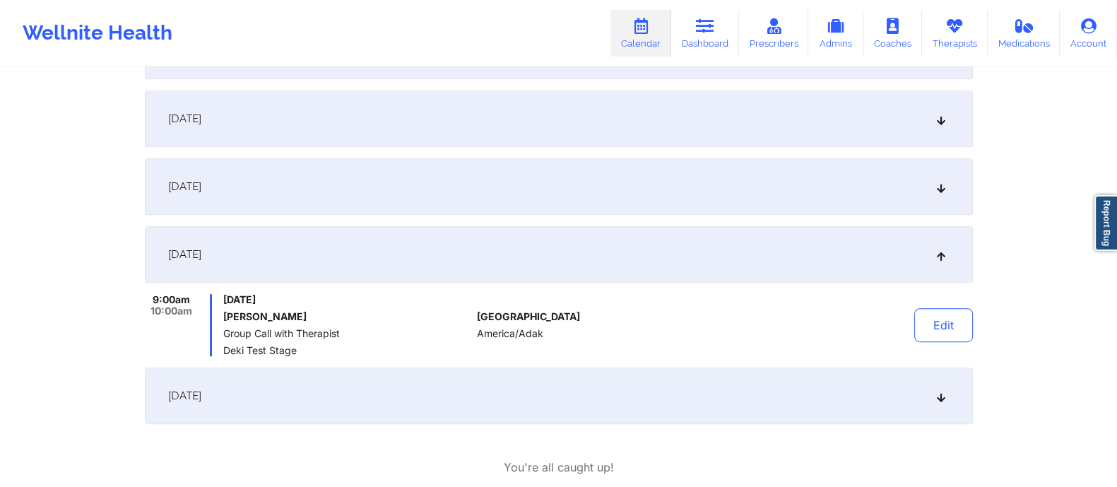
click at [290, 398] on div "[DATE]" at bounding box center [559, 395] width 828 height 57
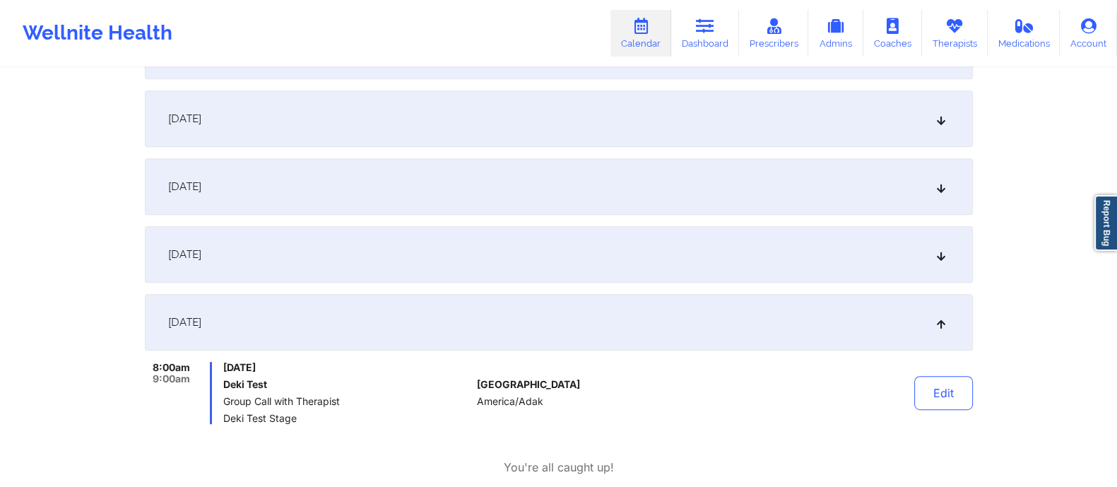
click at [328, 330] on div "[DATE]" at bounding box center [559, 322] width 828 height 57
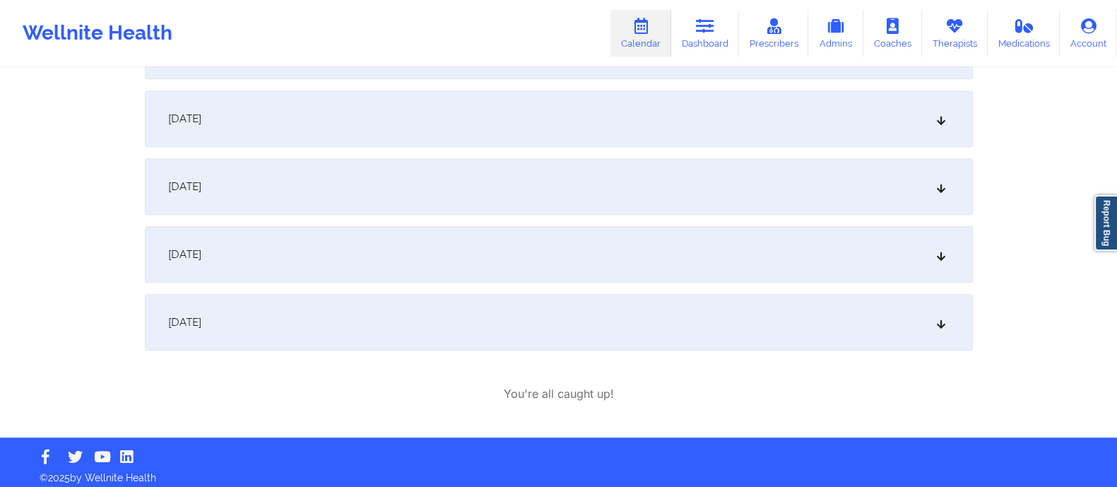
click at [314, 263] on div "[DATE]" at bounding box center [559, 254] width 828 height 57
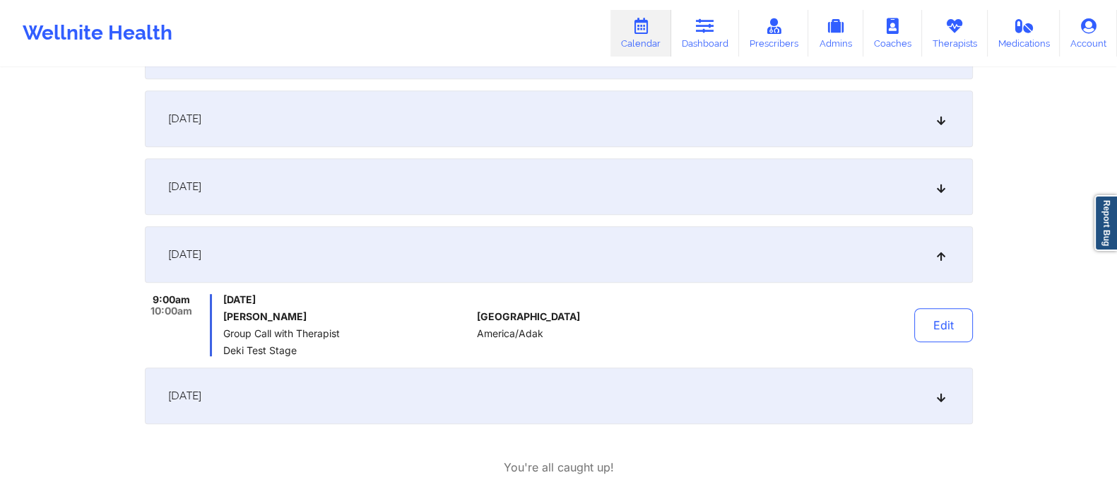
click at [344, 263] on div "[DATE]" at bounding box center [559, 254] width 828 height 57
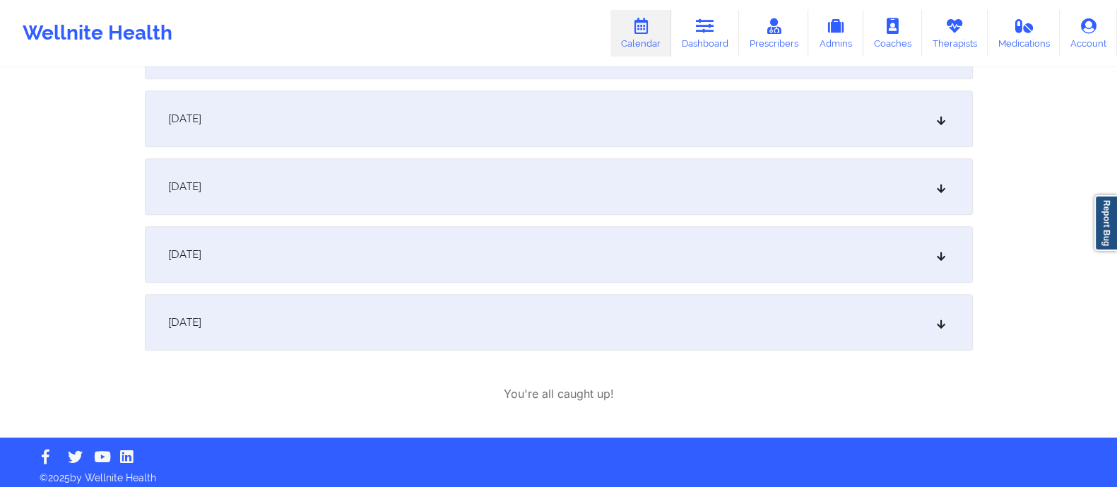
click at [338, 212] on div "[DATE]" at bounding box center [559, 186] width 828 height 57
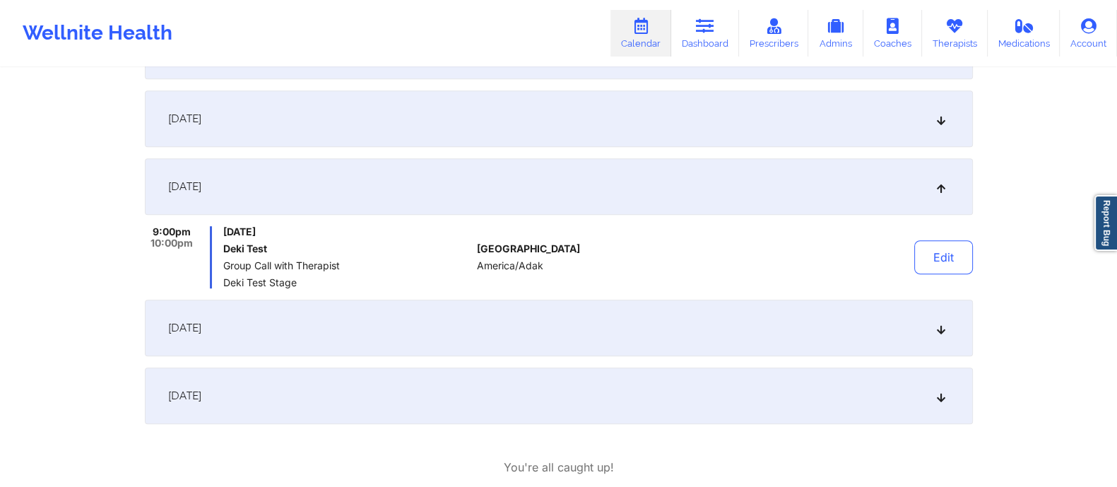
click at [314, 199] on div "[DATE]" at bounding box center [559, 186] width 828 height 57
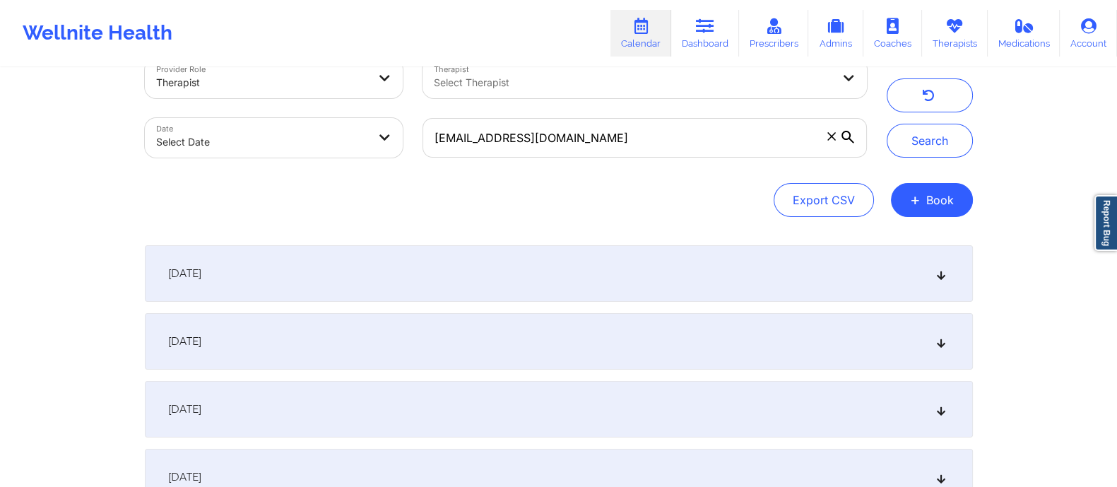
scroll to position [0, 0]
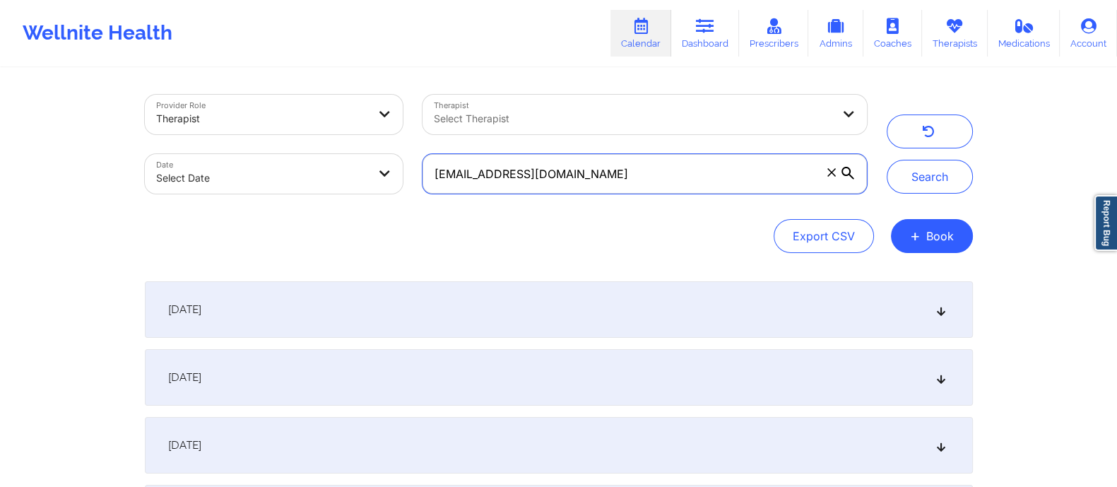
drag, startPoint x: 603, startPoint y: 167, endPoint x: 389, endPoint y: 154, distance: 214.5
click at [389, 154] on div "Provider Role Therapist Therapist Select Therapist Date Select Date [EMAIL_ADDR…" at bounding box center [506, 144] width 742 height 119
click at [643, 249] on div "Export CSV + Book" at bounding box center [559, 236] width 828 height 34
click at [437, 317] on div "[DATE]" at bounding box center [559, 309] width 828 height 57
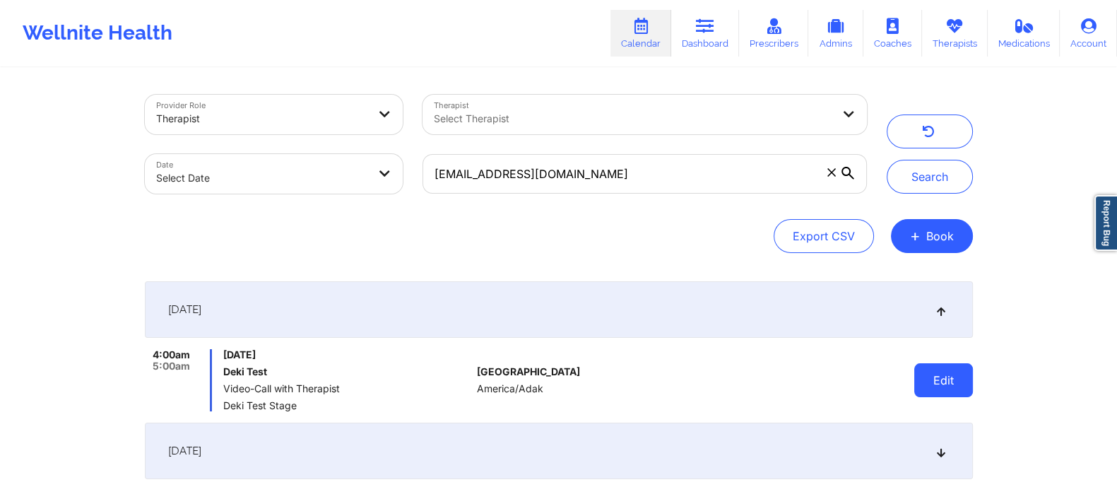
click at [934, 389] on button "Edit" at bounding box center [943, 380] width 59 height 34
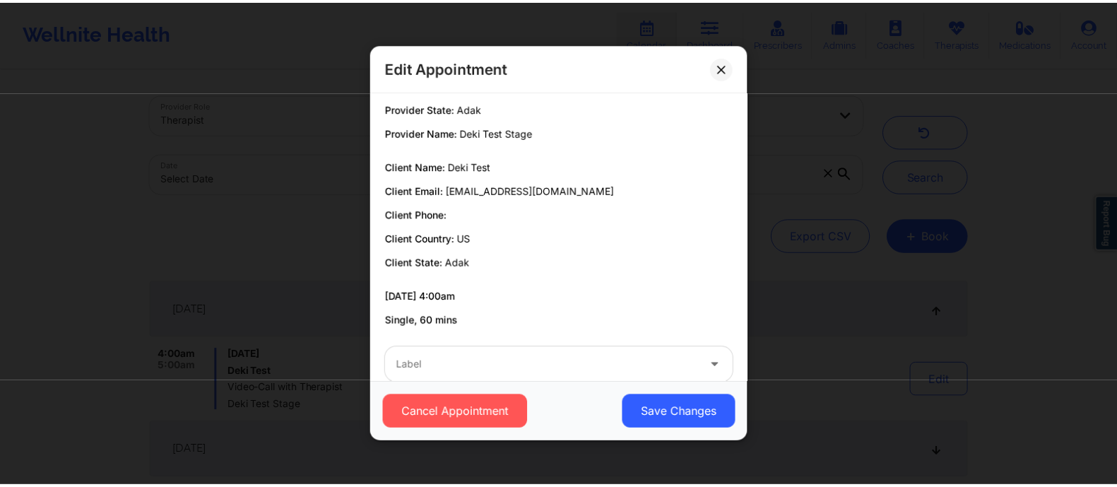
scroll to position [54, 0]
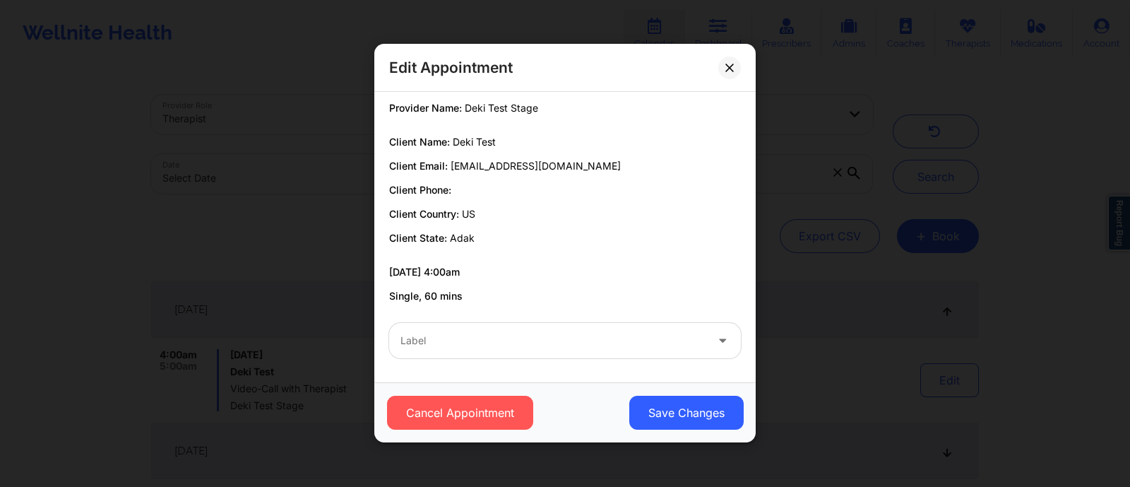
drag, startPoint x: 511, startPoint y: 324, endPoint x: 509, endPoint y: 331, distance: 7.6
click at [509, 331] on div "Label" at bounding box center [548, 340] width 318 height 35
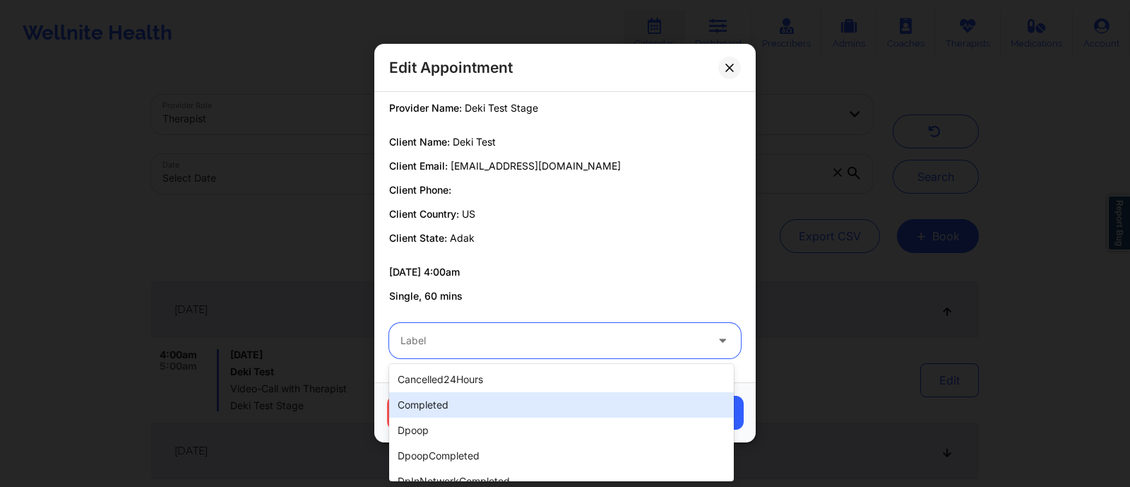
click at [456, 402] on div "completed" at bounding box center [561, 404] width 345 height 25
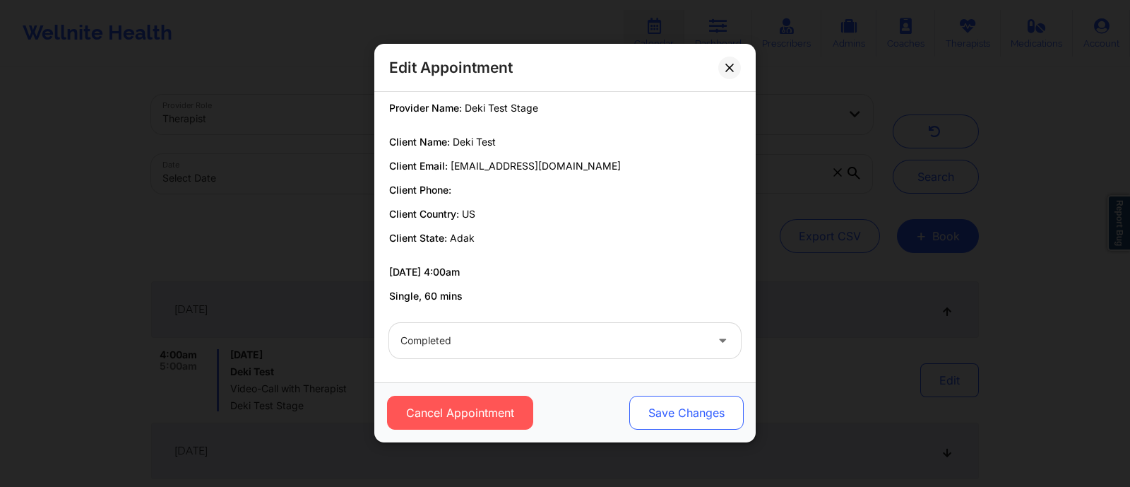
click at [714, 408] on button "Save Changes" at bounding box center [686, 413] width 114 height 34
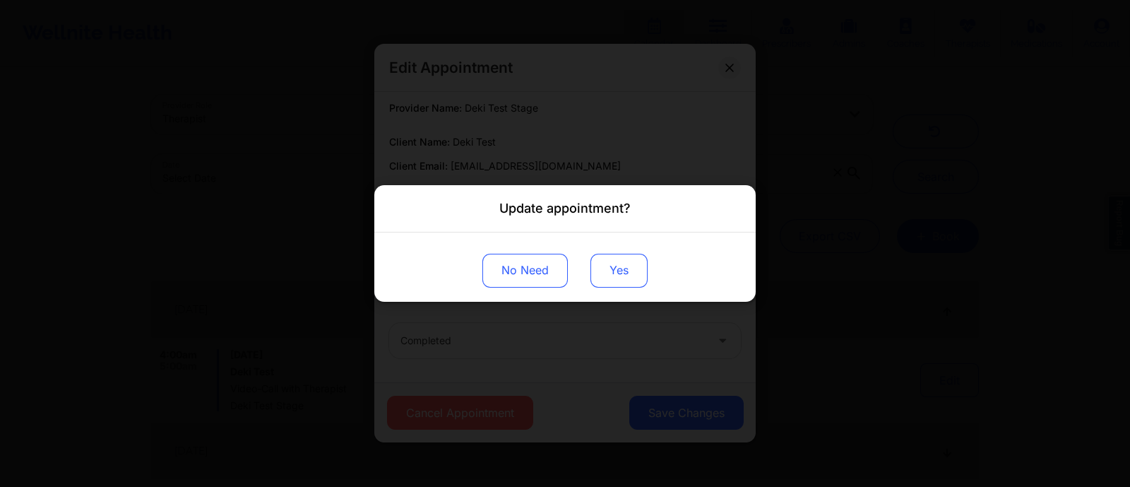
click at [622, 276] on button "Yes" at bounding box center [619, 271] width 57 height 34
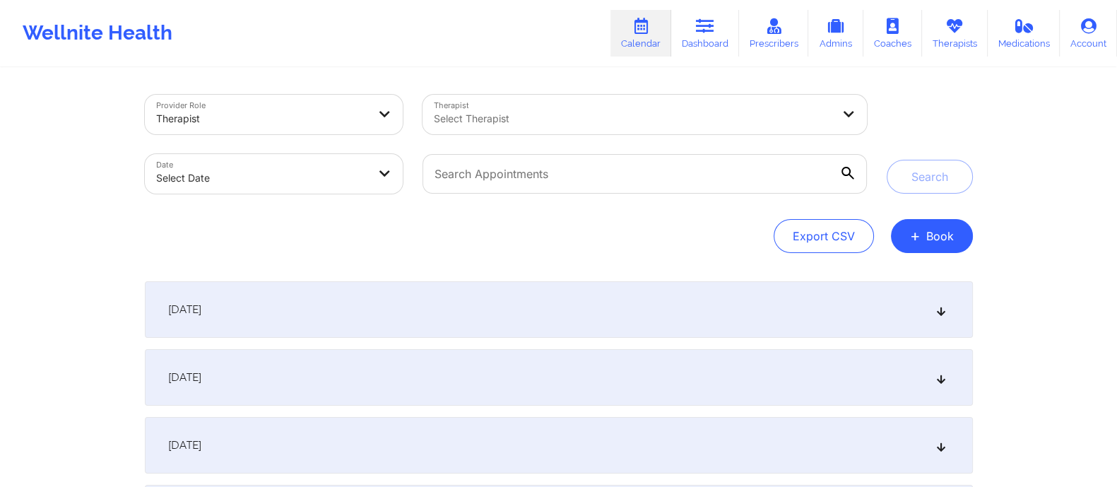
click at [336, 309] on div "[DATE]" at bounding box center [559, 309] width 828 height 57
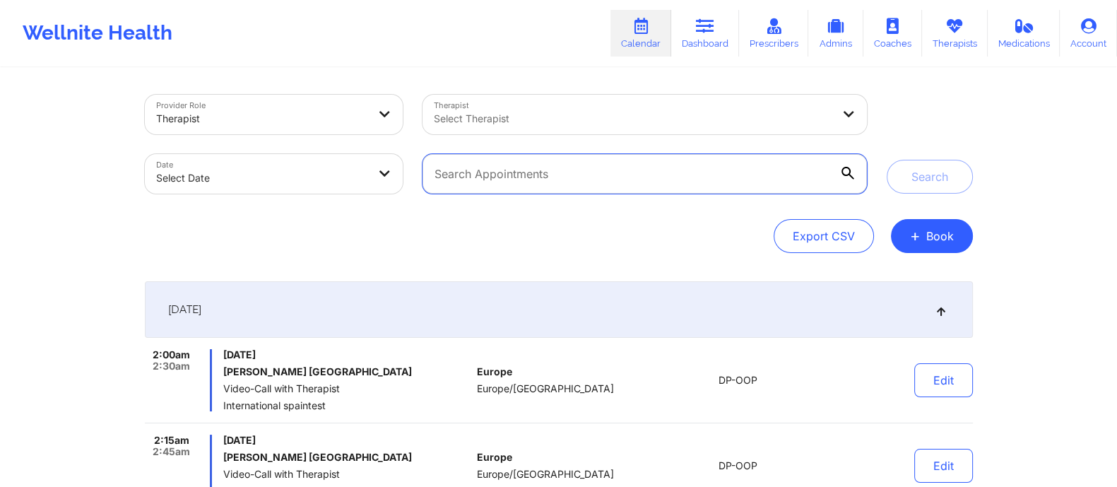
click at [550, 166] on input "text" at bounding box center [644, 174] width 444 height 40
paste input "[EMAIL_ADDRESS][DOMAIN_NAME]"
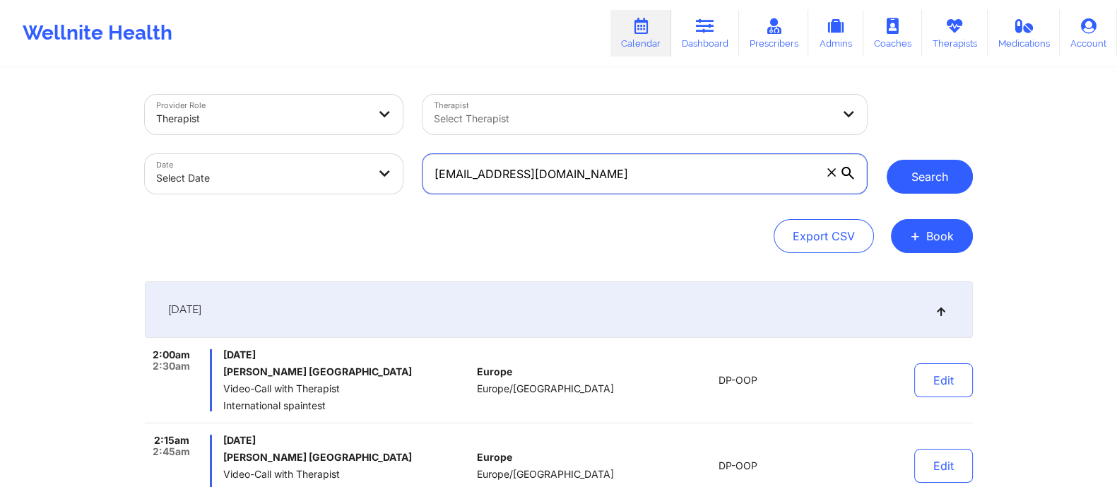
type input "[EMAIL_ADDRESS][DOMAIN_NAME]"
click at [918, 177] on button "Search" at bounding box center [930, 177] width 86 height 34
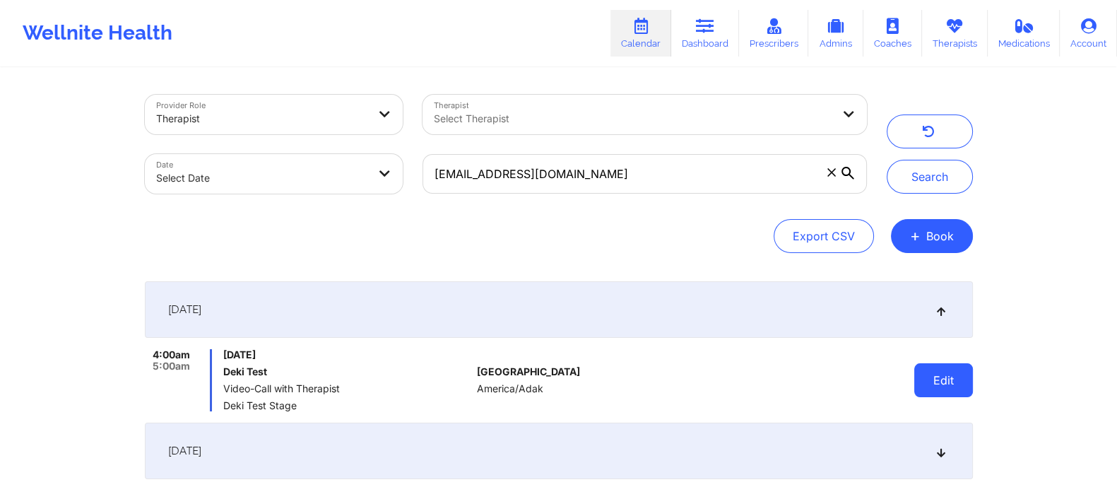
click at [939, 379] on button "Edit" at bounding box center [943, 380] width 59 height 34
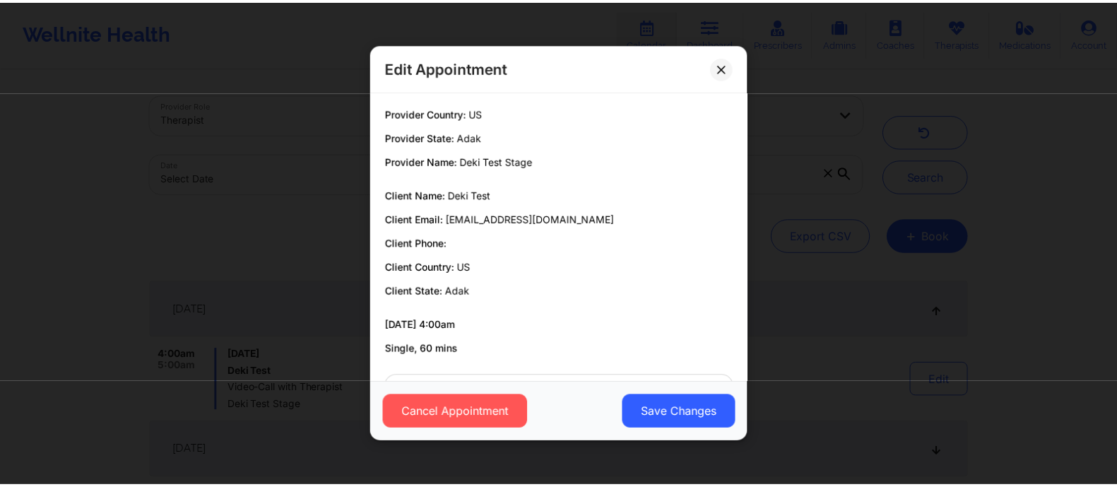
scroll to position [54, 0]
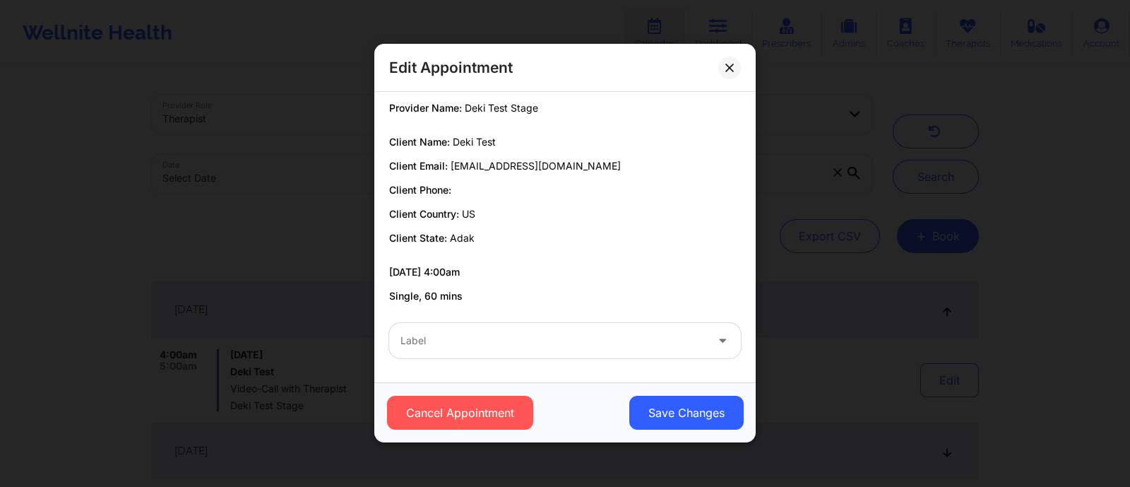
click at [798, 352] on div "Edit Appointment Provider Country: US Provider State: Adak Provider Name: Deki …" at bounding box center [565, 243] width 1130 height 487
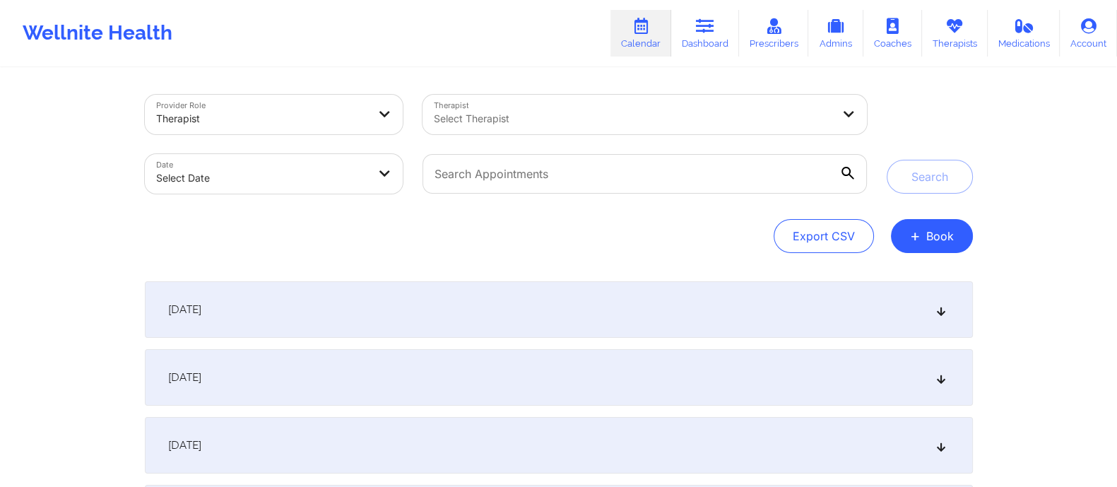
click at [403, 314] on div "[DATE]" at bounding box center [559, 309] width 828 height 57
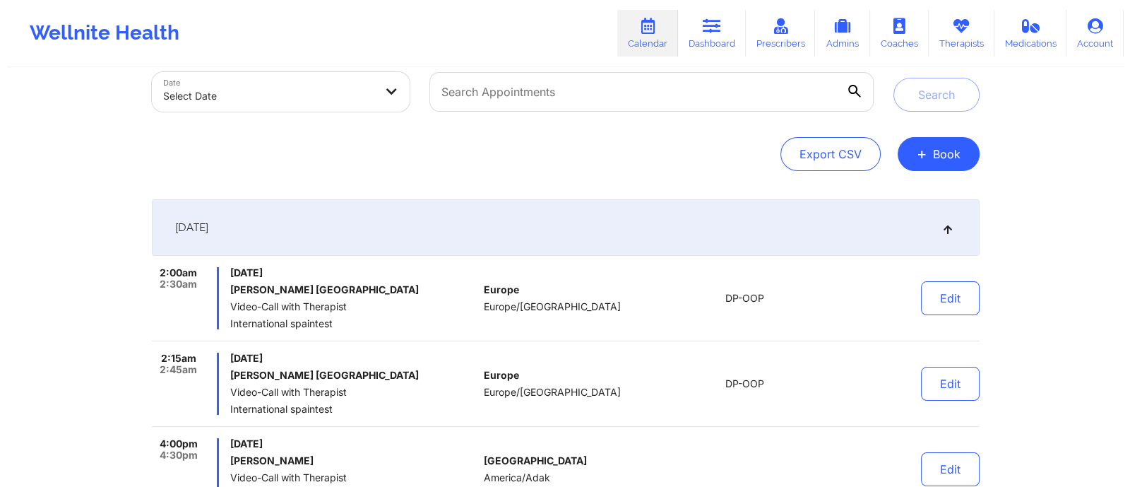
scroll to position [93, 0]
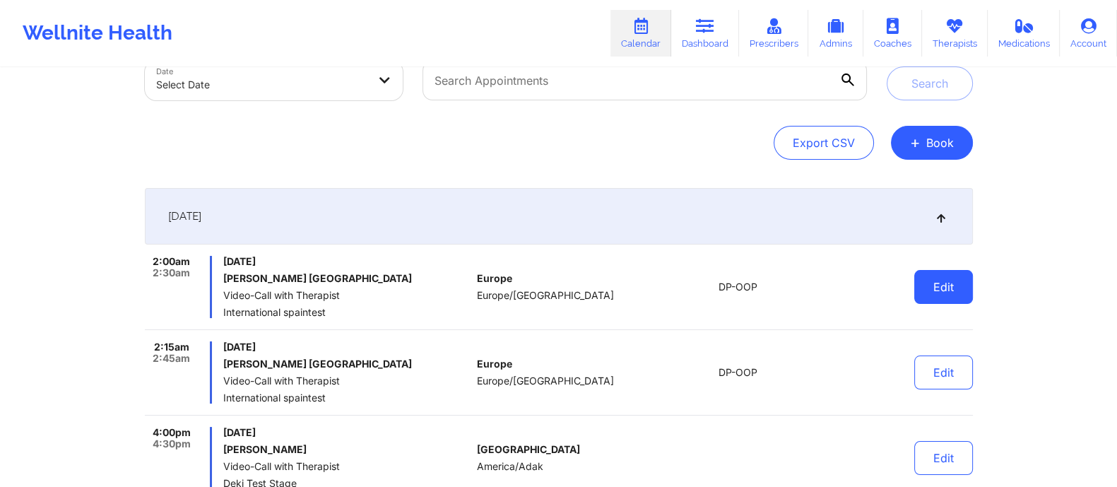
click at [948, 280] on button "Edit" at bounding box center [943, 287] width 59 height 34
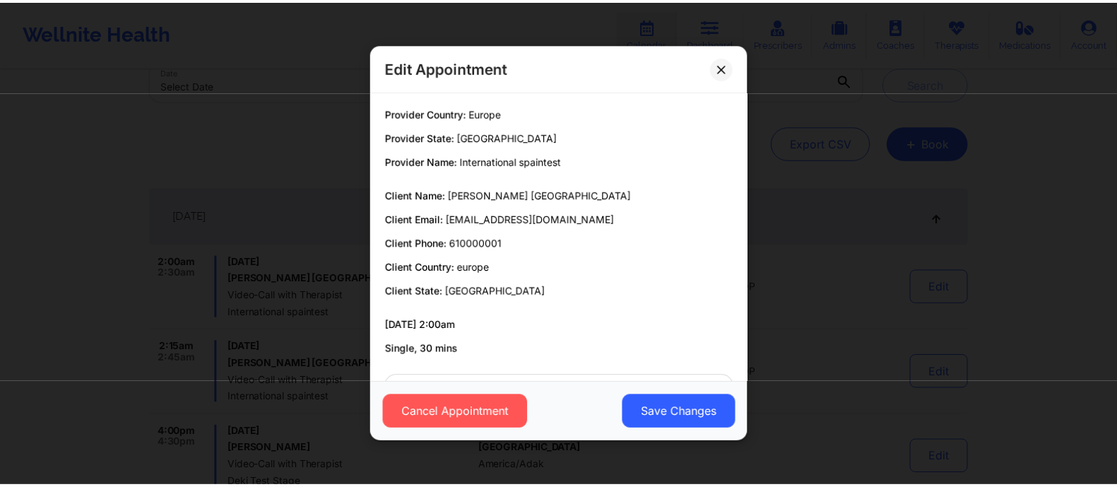
scroll to position [54, 0]
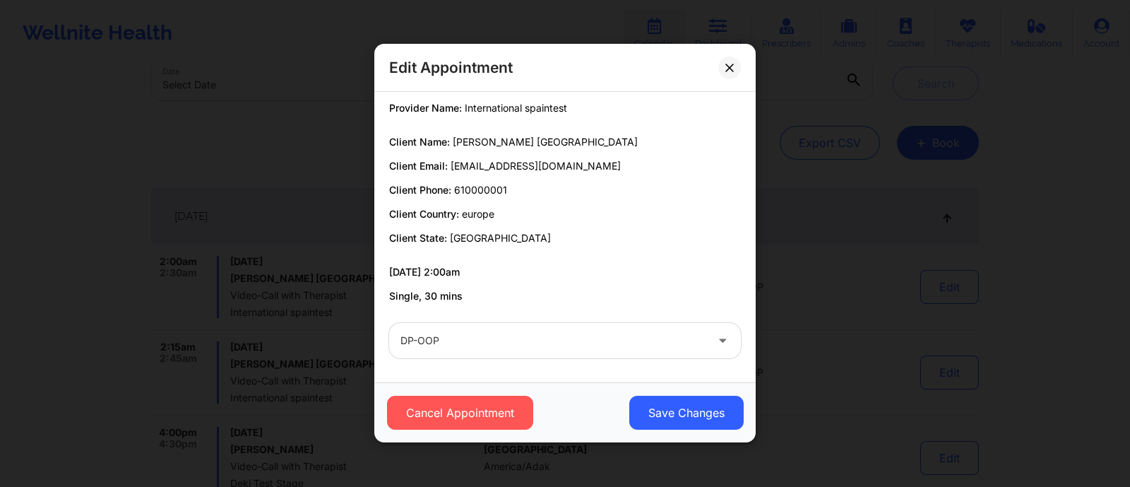
click at [522, 348] on div "DP-OOP" at bounding box center [553, 340] width 305 height 35
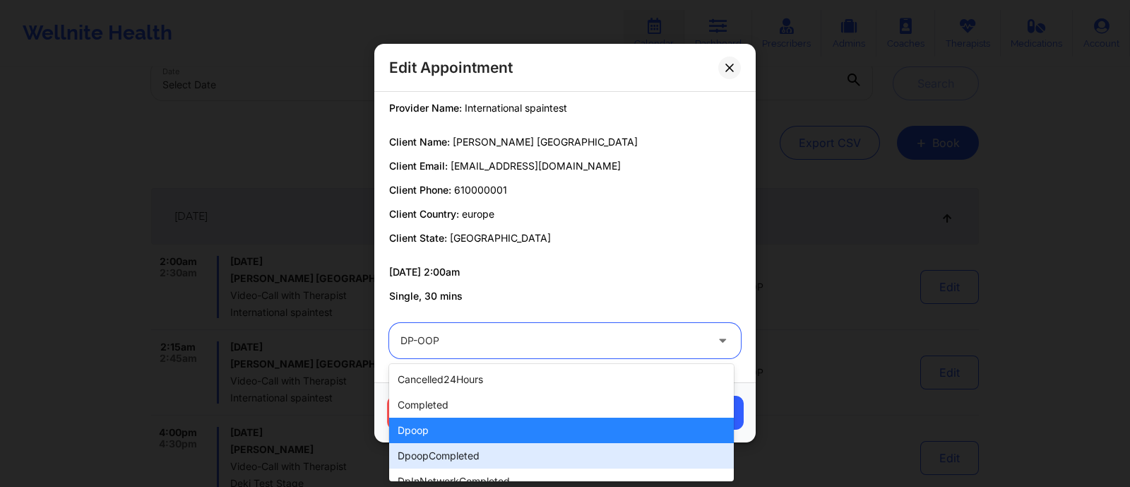
click at [456, 459] on div "dpoopCompleted" at bounding box center [561, 455] width 345 height 25
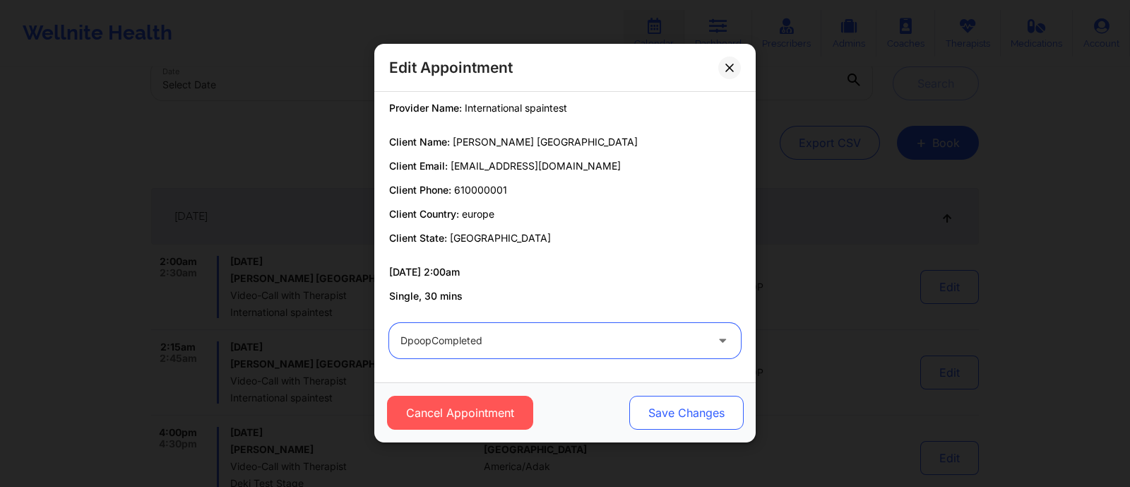
click at [695, 413] on button "Save Changes" at bounding box center [686, 413] width 114 height 34
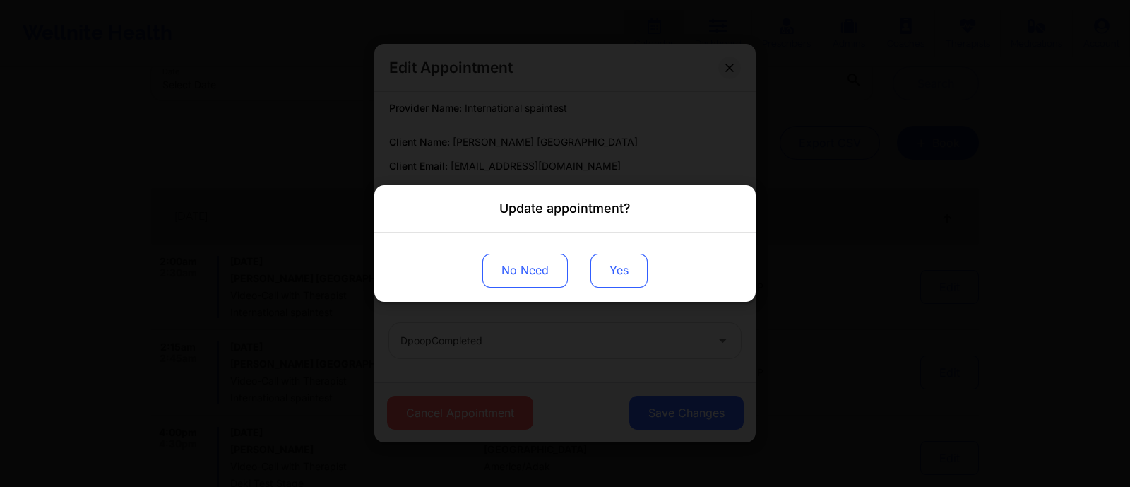
click at [613, 268] on button "Yes" at bounding box center [619, 271] width 57 height 34
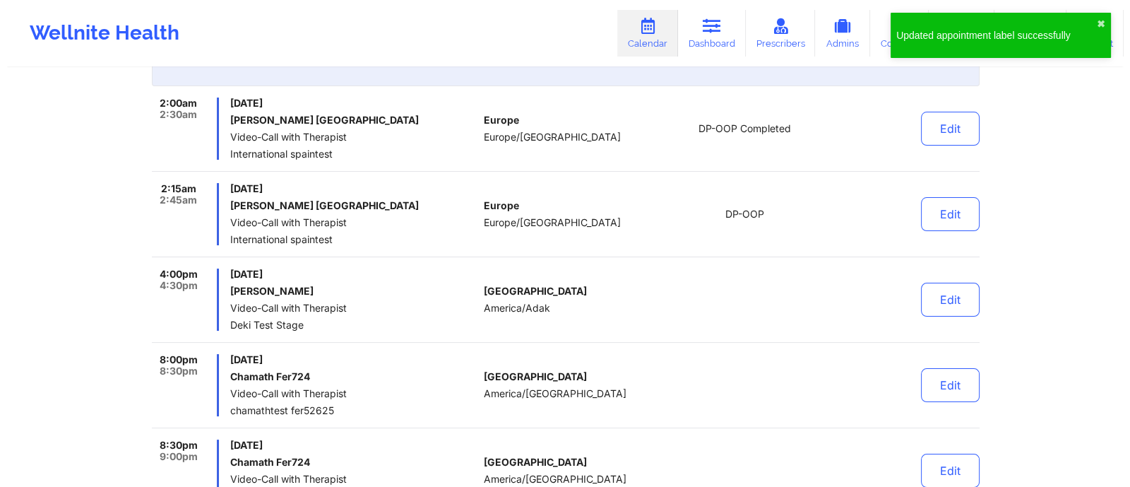
scroll to position [259, 0]
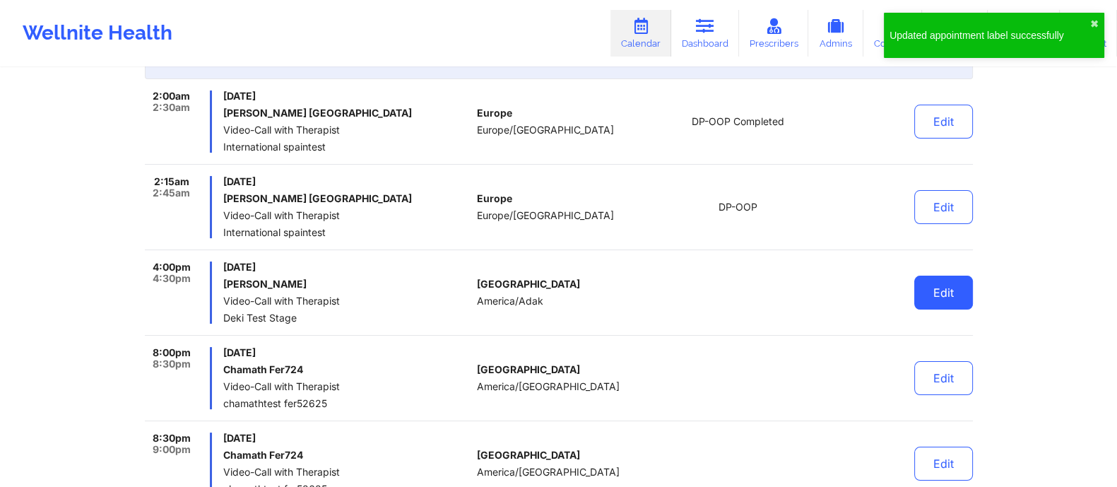
click at [933, 288] on button "Edit" at bounding box center [943, 293] width 59 height 34
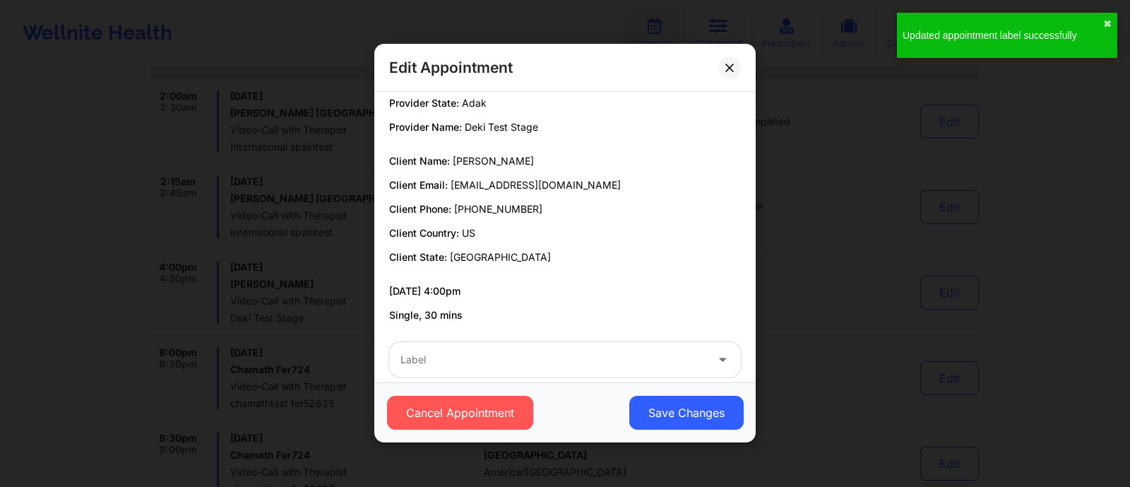
scroll to position [54, 0]
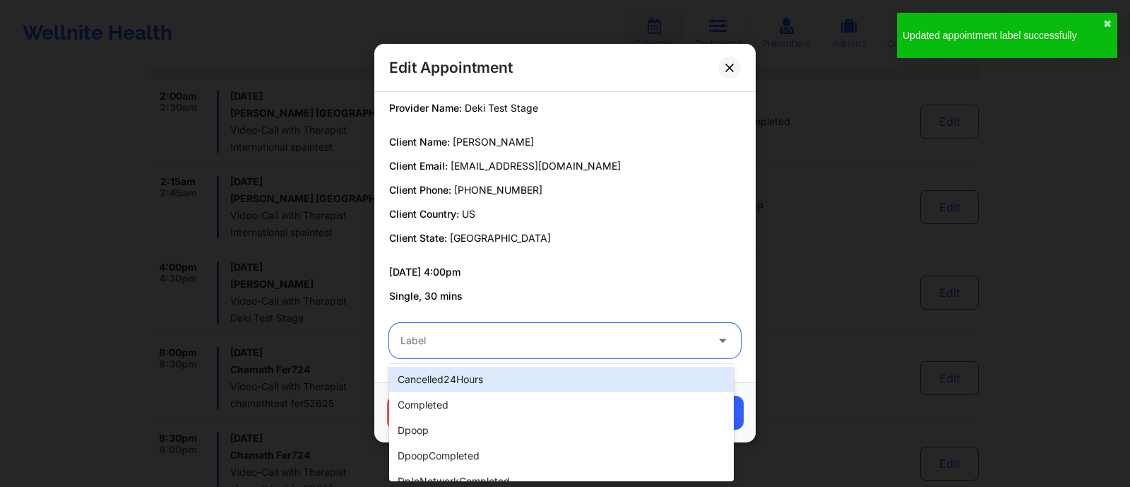
click at [514, 333] on div at bounding box center [553, 341] width 305 height 17
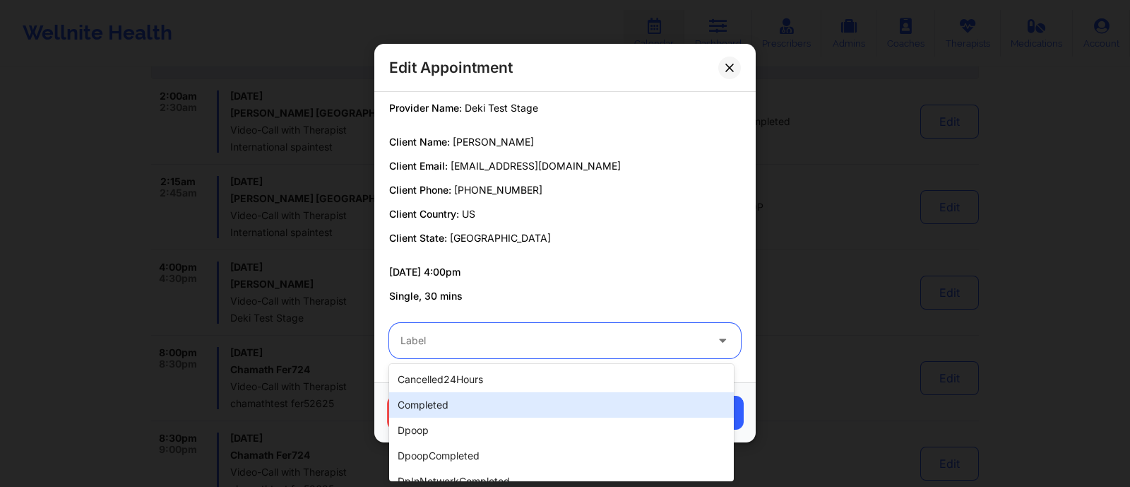
click at [458, 400] on div "completed" at bounding box center [561, 404] width 345 height 25
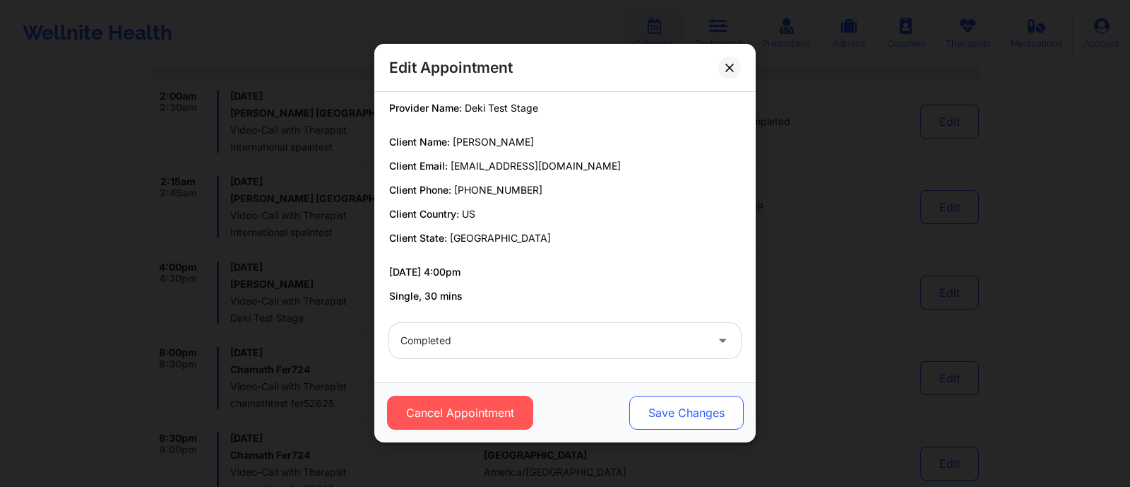
click at [629, 418] on button "Save Changes" at bounding box center [686, 413] width 114 height 34
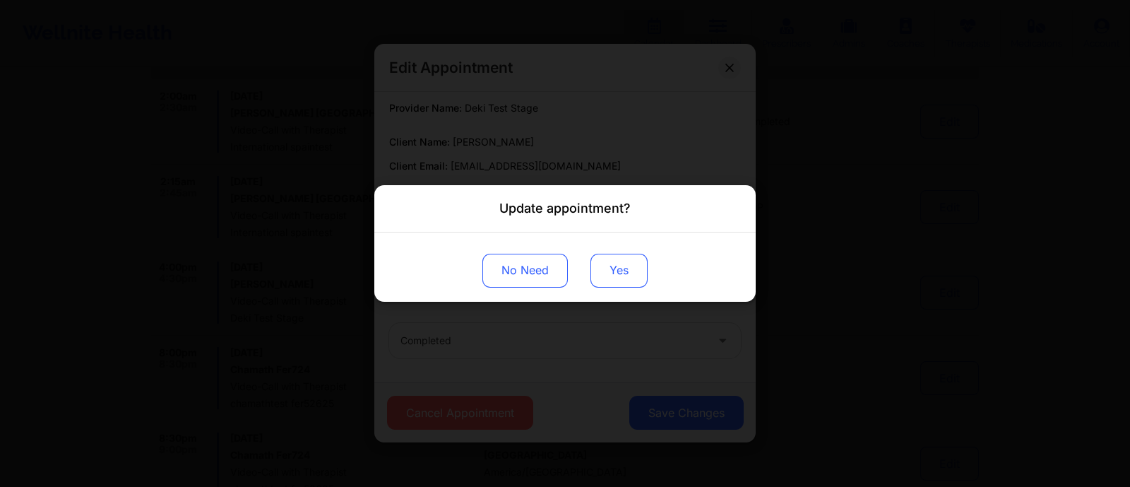
click at [622, 258] on button "Yes" at bounding box center [619, 271] width 57 height 34
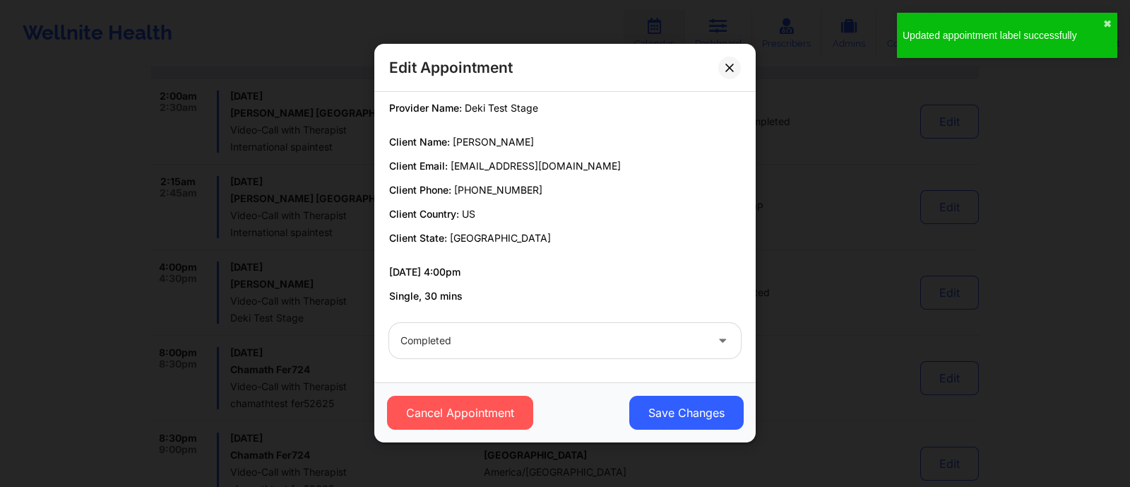
scroll to position [259, 0]
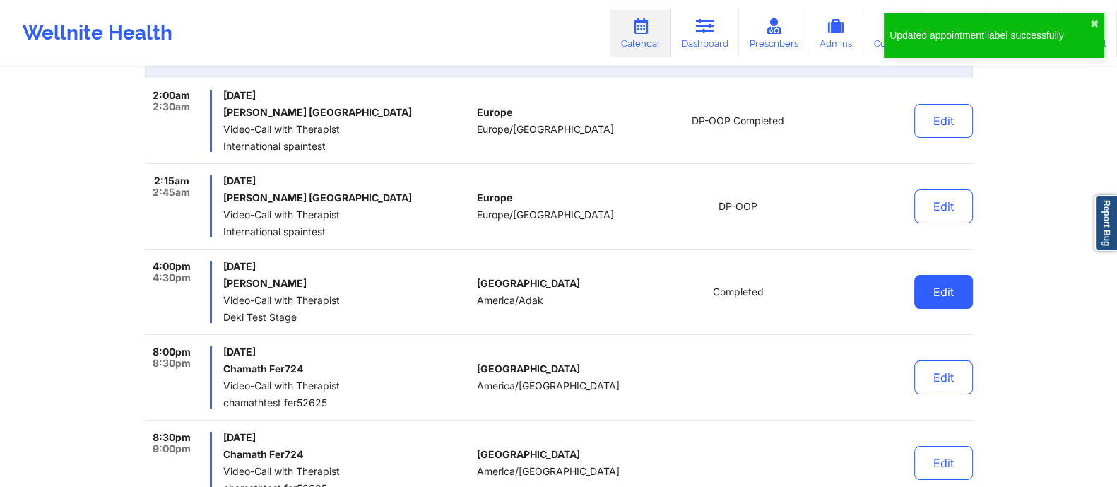
click at [930, 289] on button "Edit" at bounding box center [943, 292] width 59 height 34
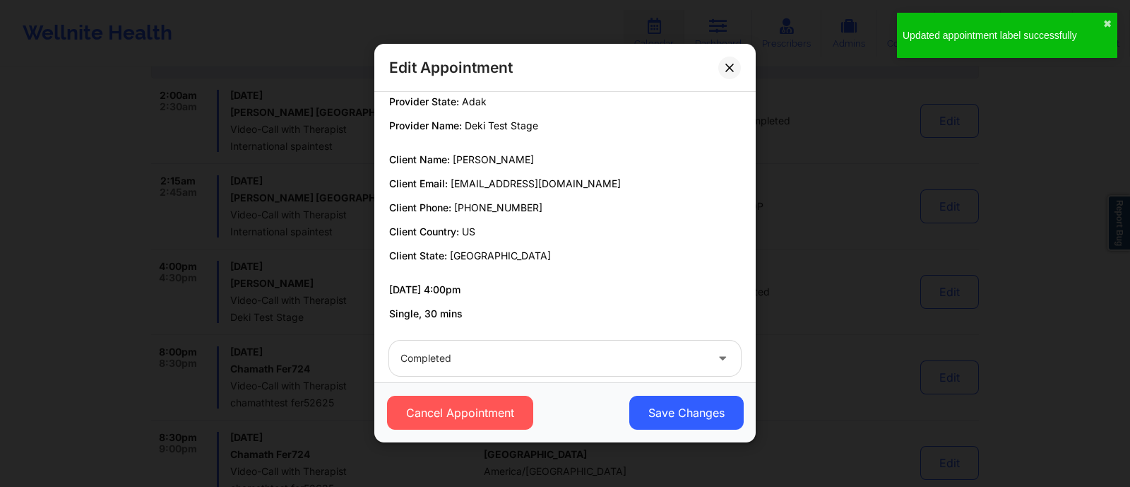
scroll to position [54, 0]
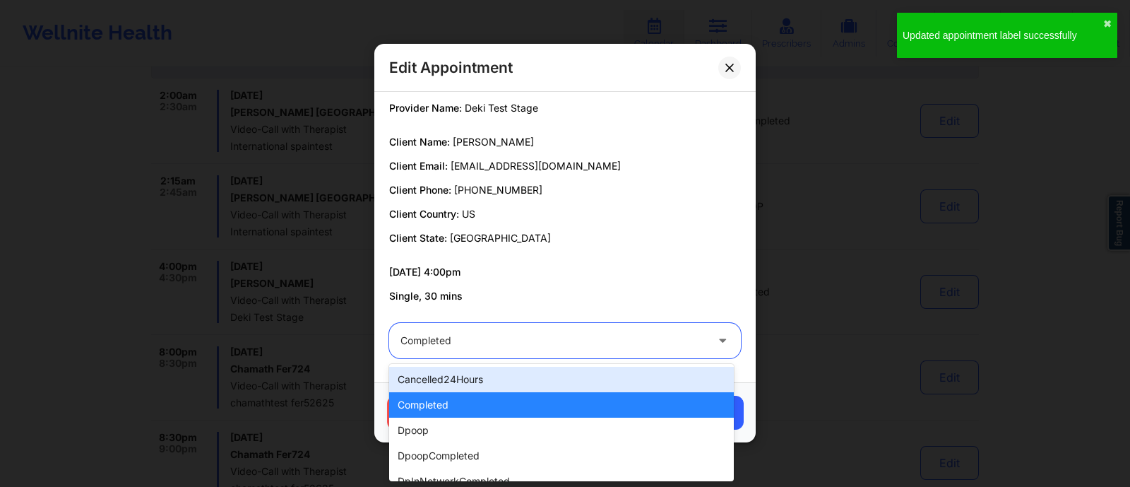
click at [495, 342] on div at bounding box center [553, 341] width 305 height 17
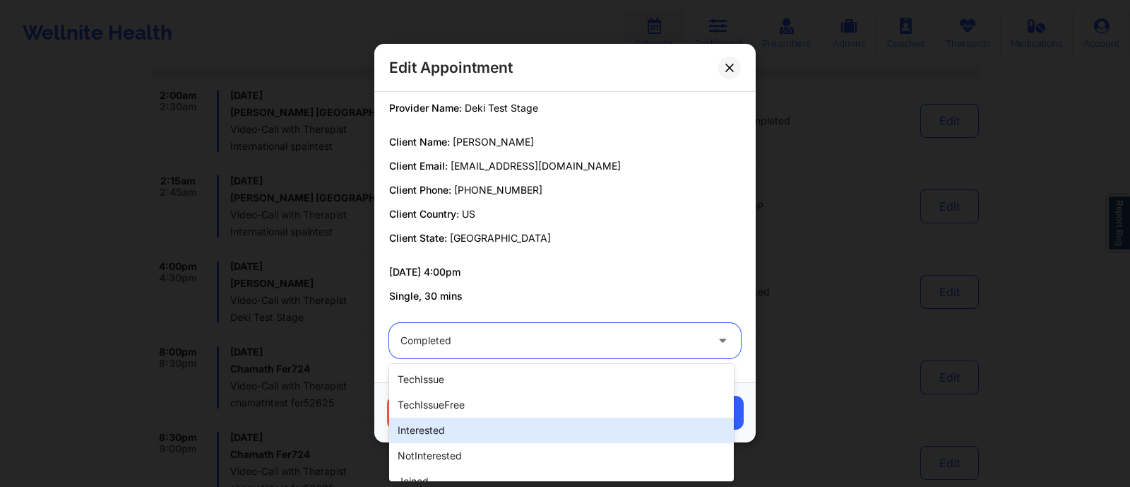
scroll to position [447, 0]
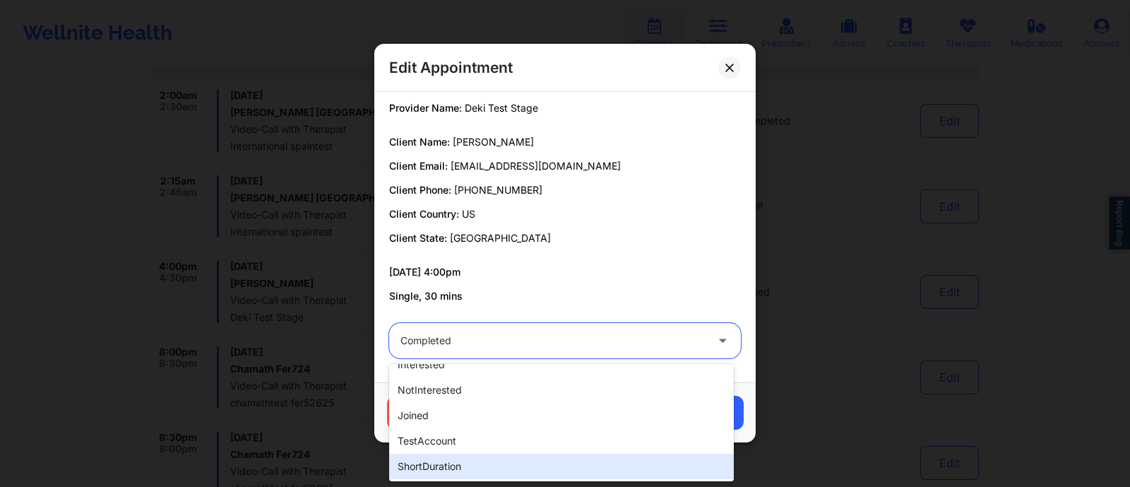
click at [466, 463] on div "shortDuration" at bounding box center [561, 466] width 345 height 25
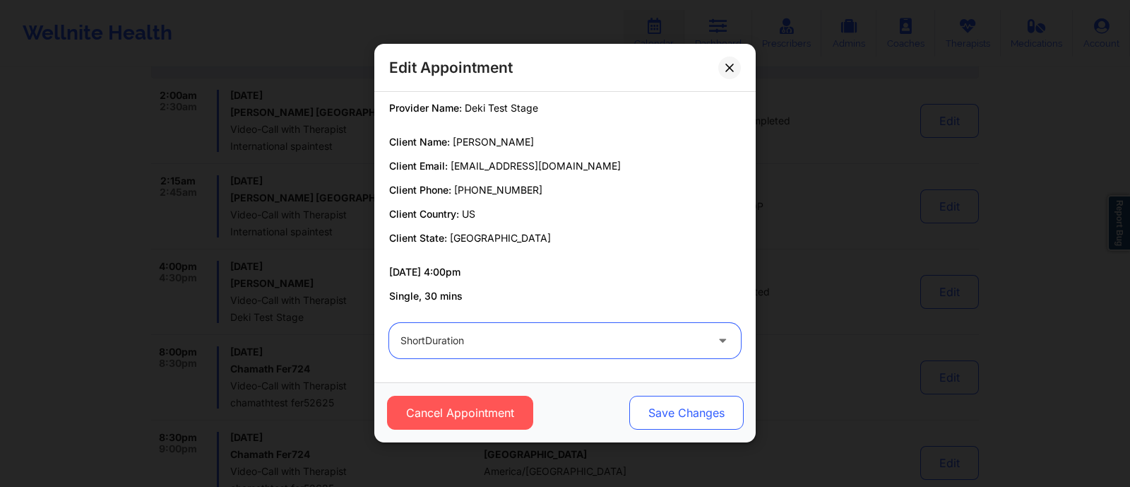
click at [670, 414] on button "Save Changes" at bounding box center [686, 413] width 114 height 34
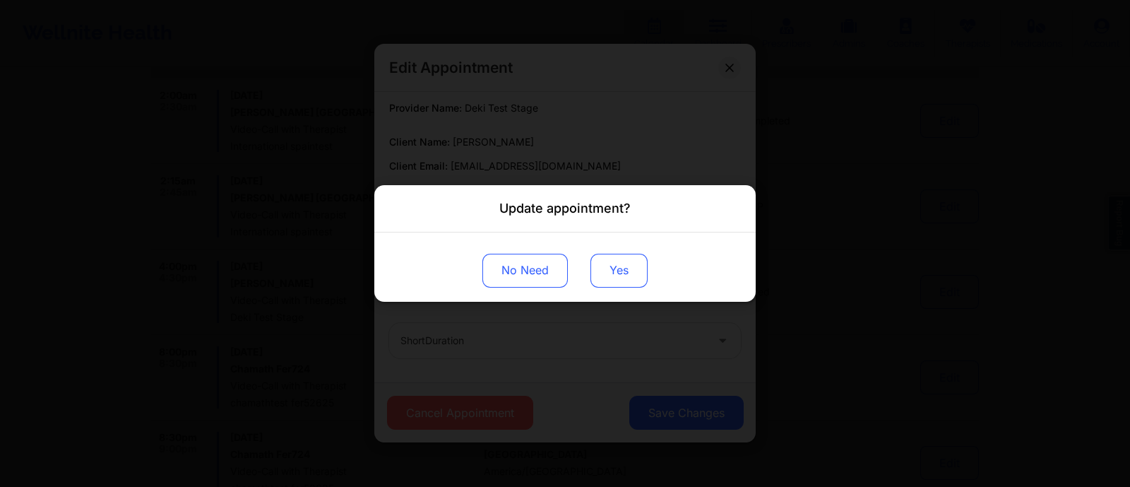
click at [611, 268] on button "Yes" at bounding box center [619, 271] width 57 height 34
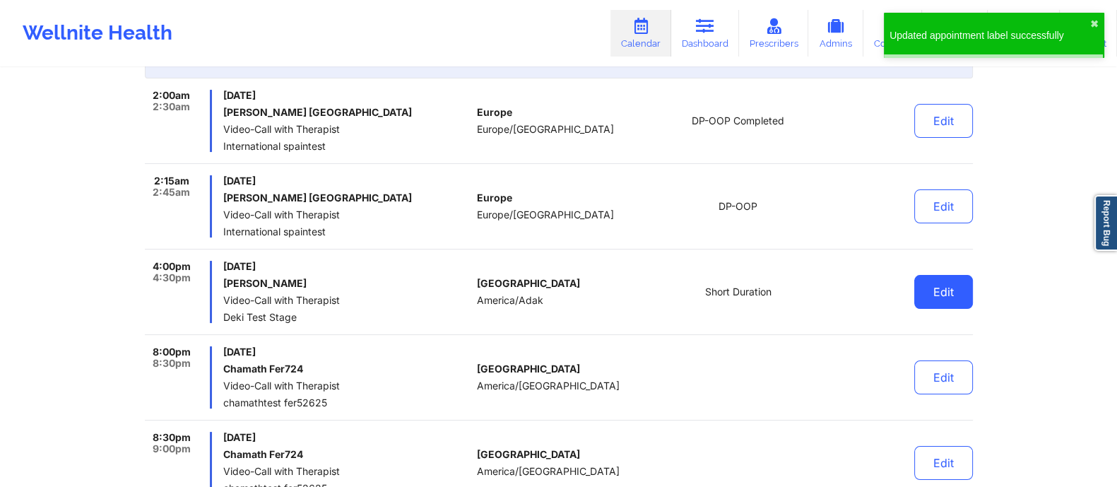
click at [921, 287] on button "Edit" at bounding box center [943, 292] width 59 height 34
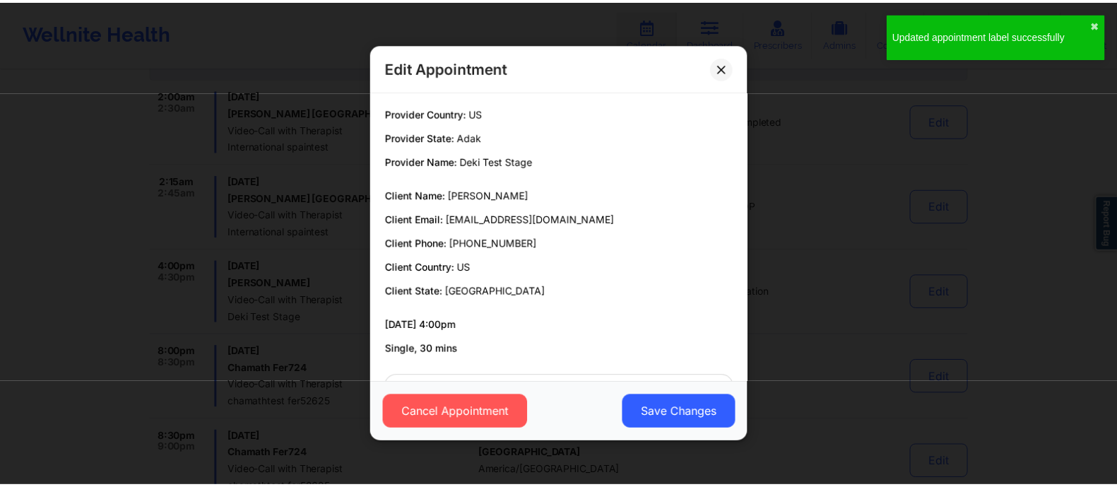
scroll to position [54, 0]
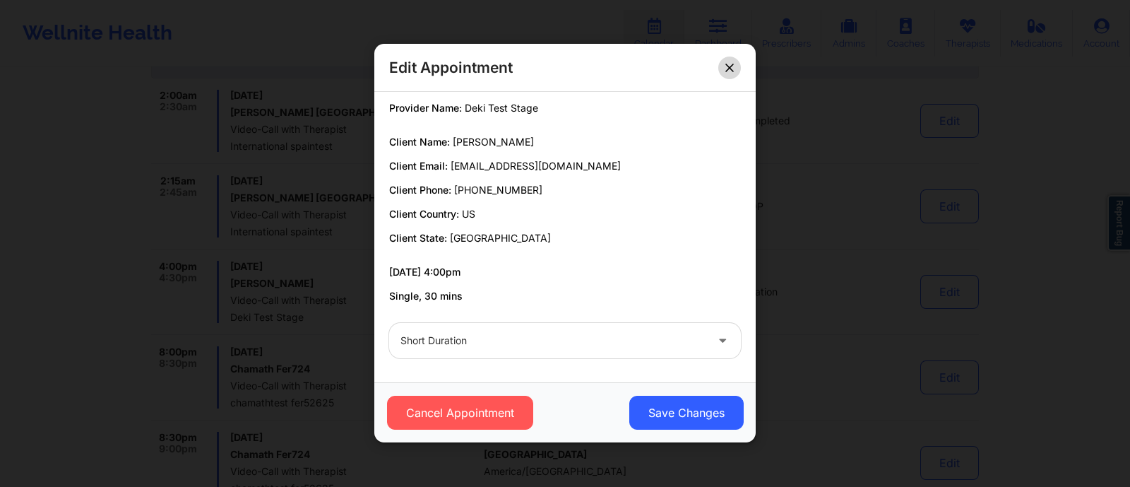
click at [730, 74] on button at bounding box center [729, 68] width 23 height 23
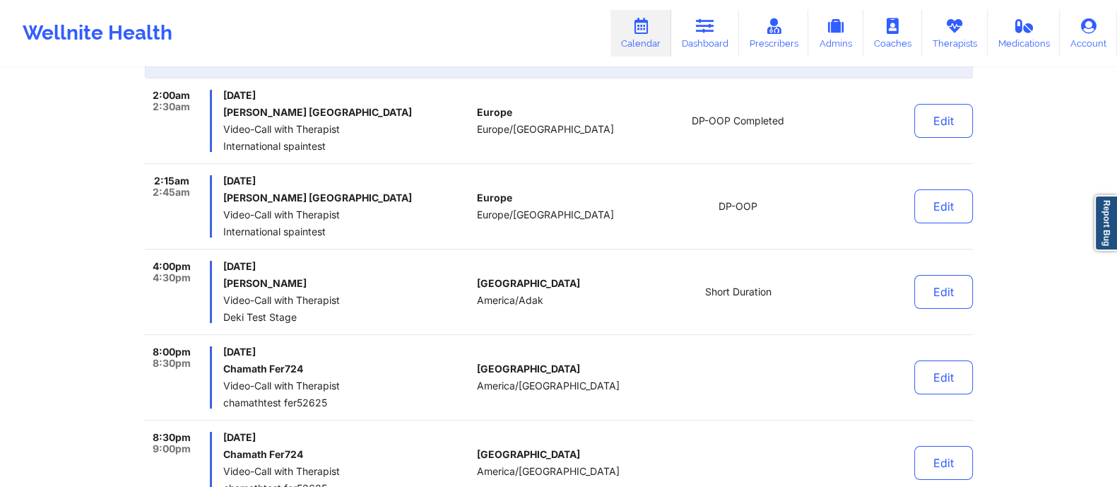
scroll to position [0, 0]
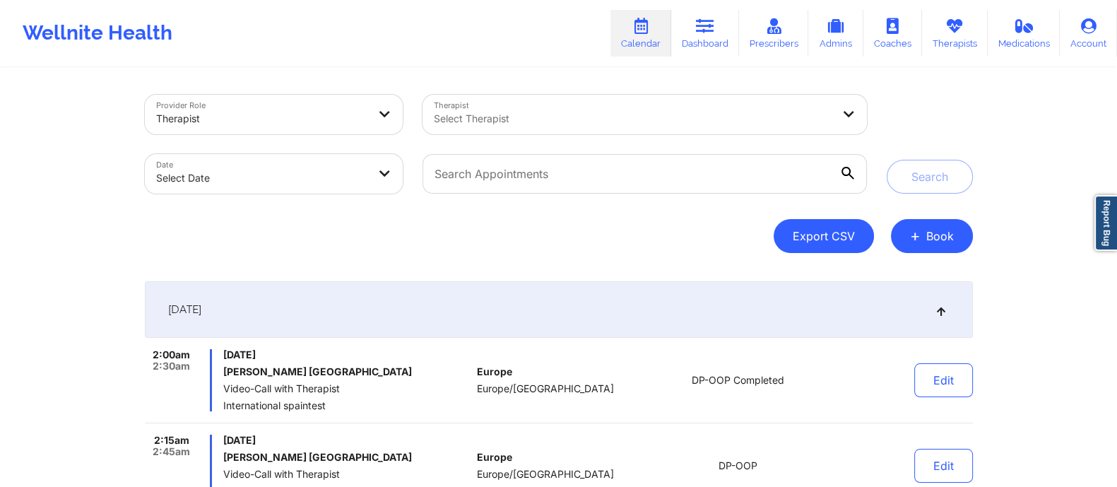
click at [830, 250] on button "Export CSV" at bounding box center [824, 236] width 100 height 34
select select "2025-7"
select select "2025-8"
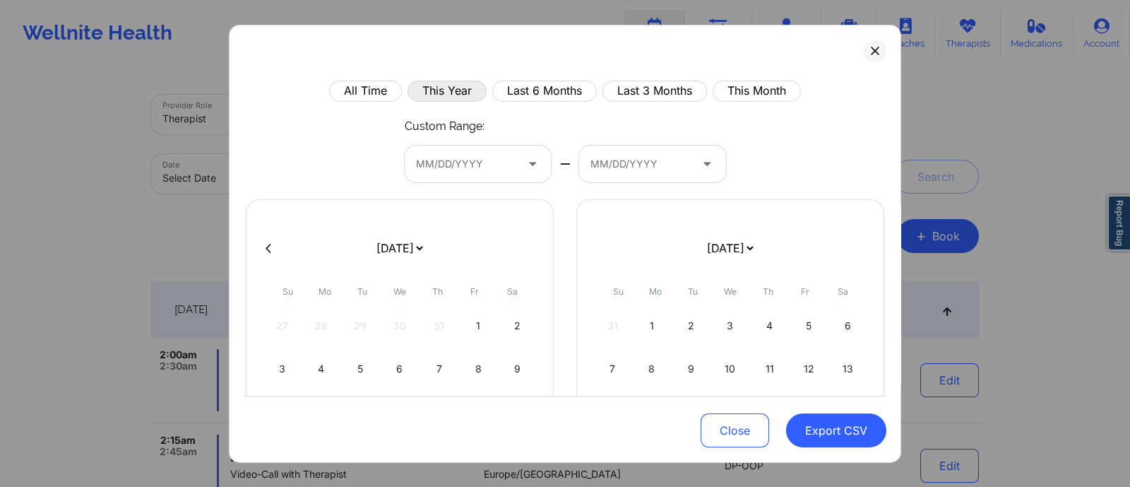
click at [427, 86] on button "This Year" at bounding box center [447, 90] width 79 height 21
select select "2025-0"
select select "2025-1"
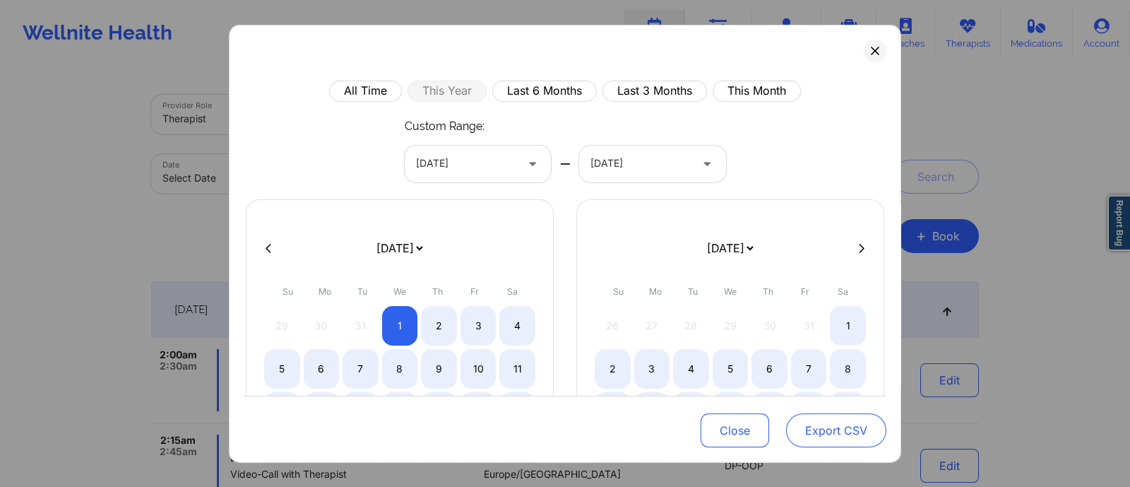
click at [829, 426] on button "Export CSV" at bounding box center [836, 431] width 100 height 34
select select "2025-0"
select select "2025-1"
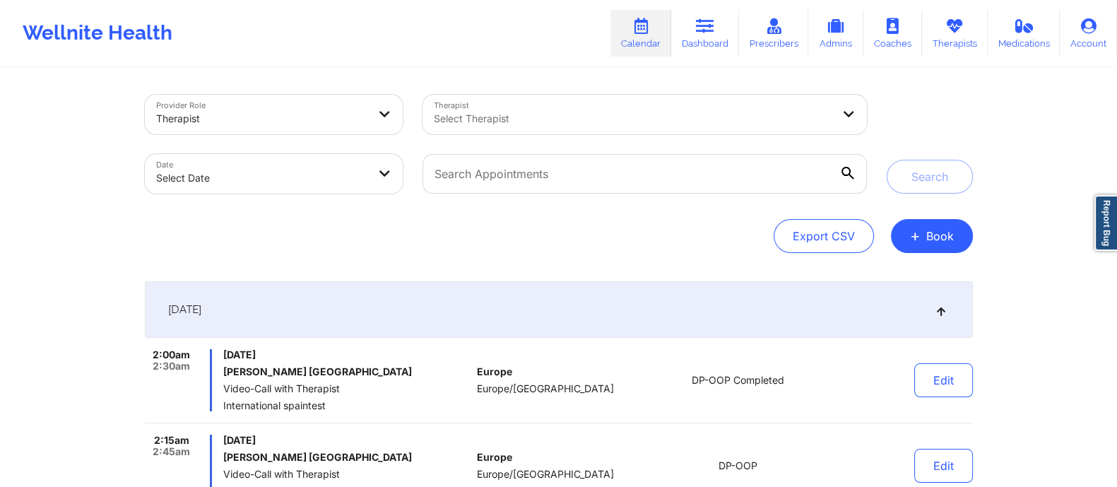
click at [313, 309] on div "September 16, 2025" at bounding box center [559, 309] width 828 height 57
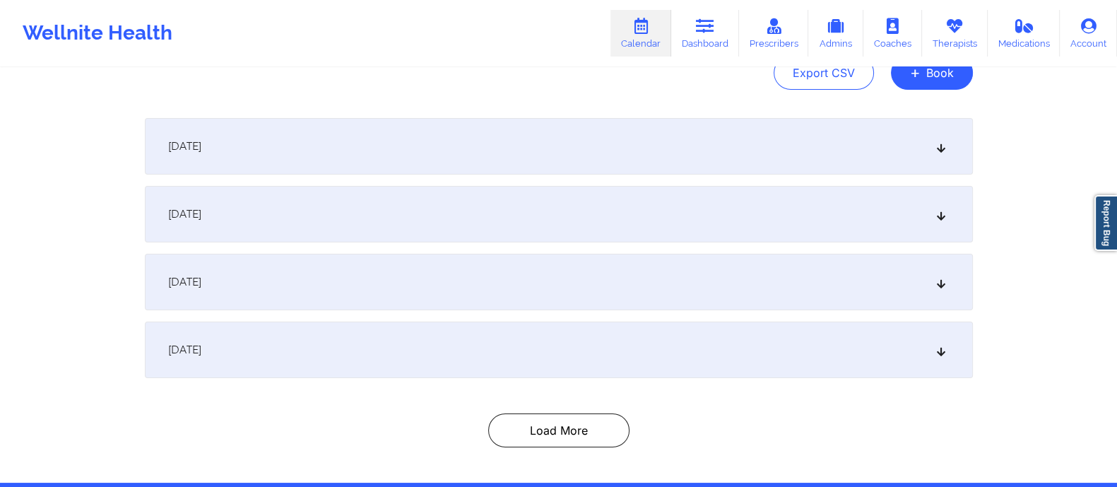
scroll to position [164, 0]
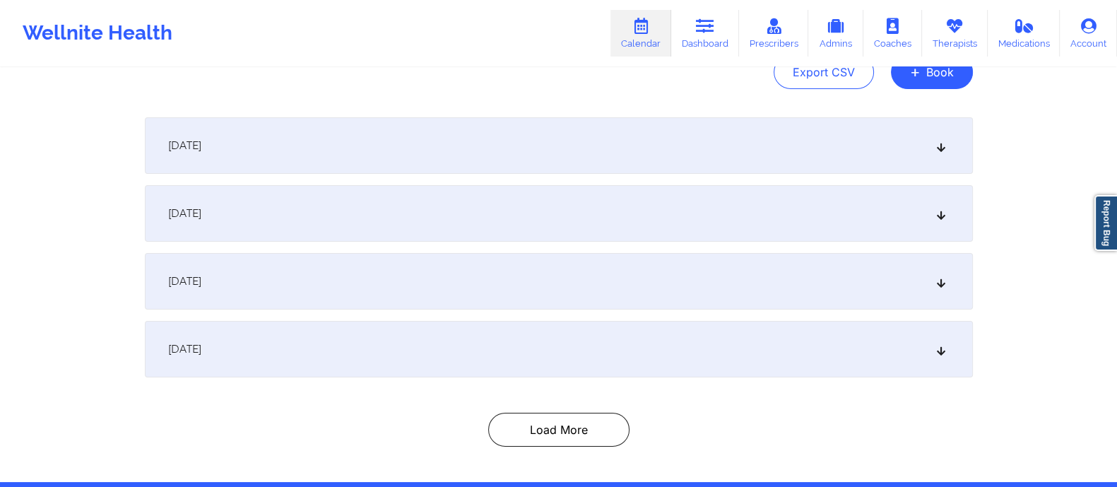
click at [300, 209] on div "September 17, 2025" at bounding box center [559, 213] width 828 height 57
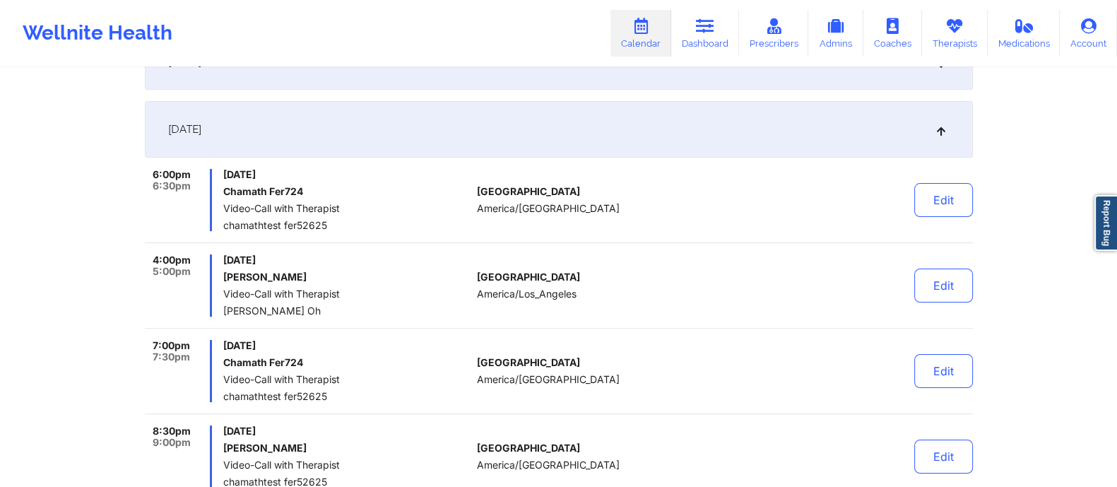
scroll to position [252, 0]
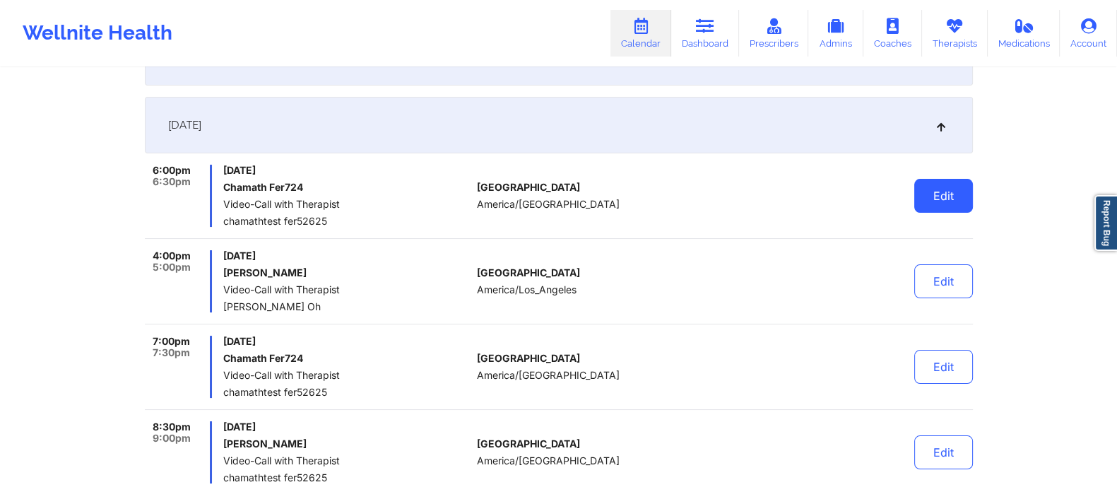
click at [932, 196] on button "Edit" at bounding box center [943, 196] width 59 height 34
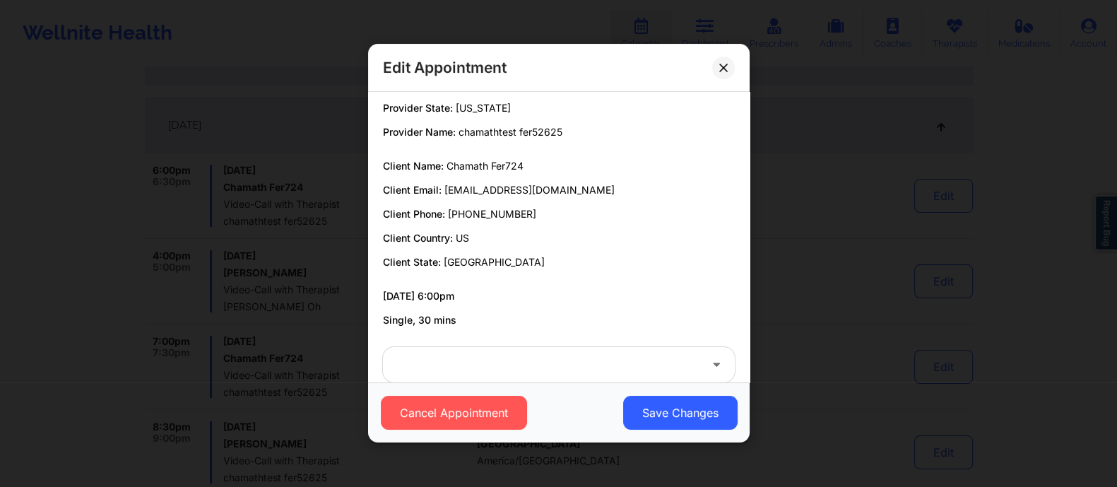
scroll to position [54, 0]
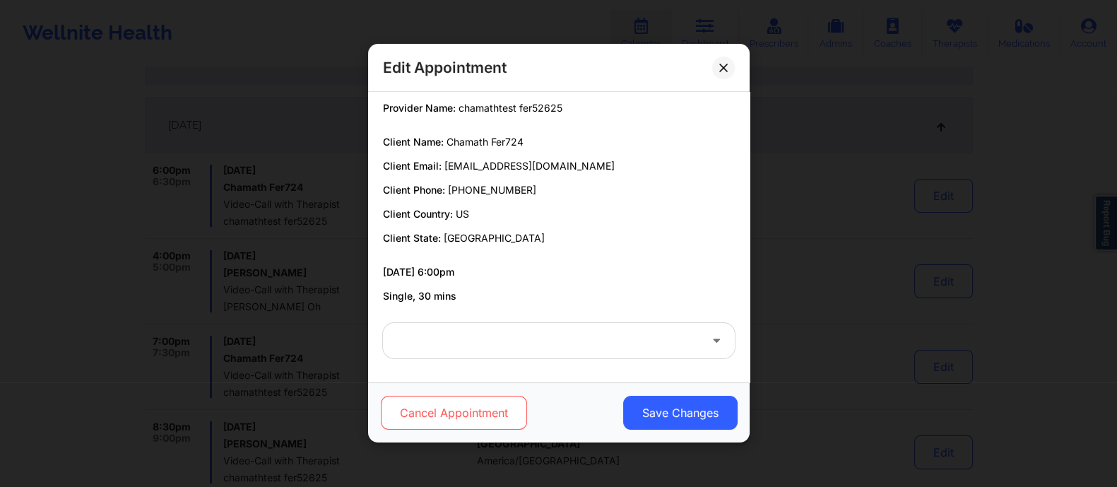
click at [446, 421] on button "Cancel Appointment" at bounding box center [453, 413] width 146 height 34
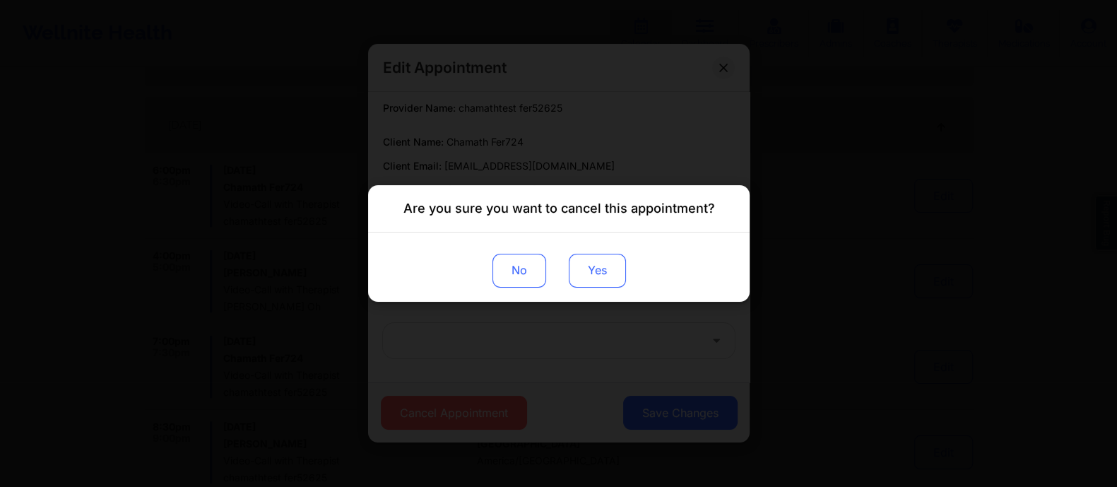
click at [605, 273] on button "Yes" at bounding box center [596, 271] width 57 height 34
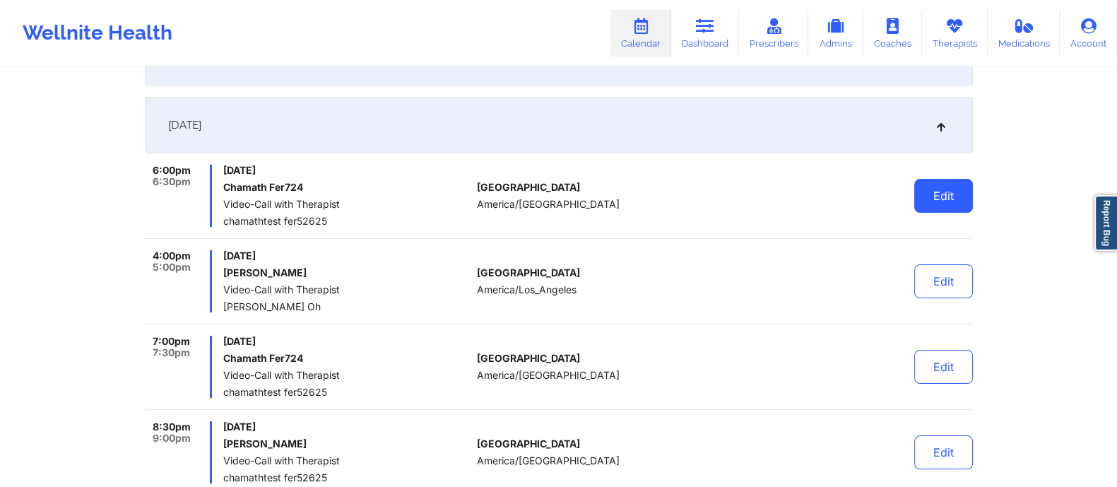
click at [947, 202] on button "Edit" at bounding box center [943, 196] width 59 height 34
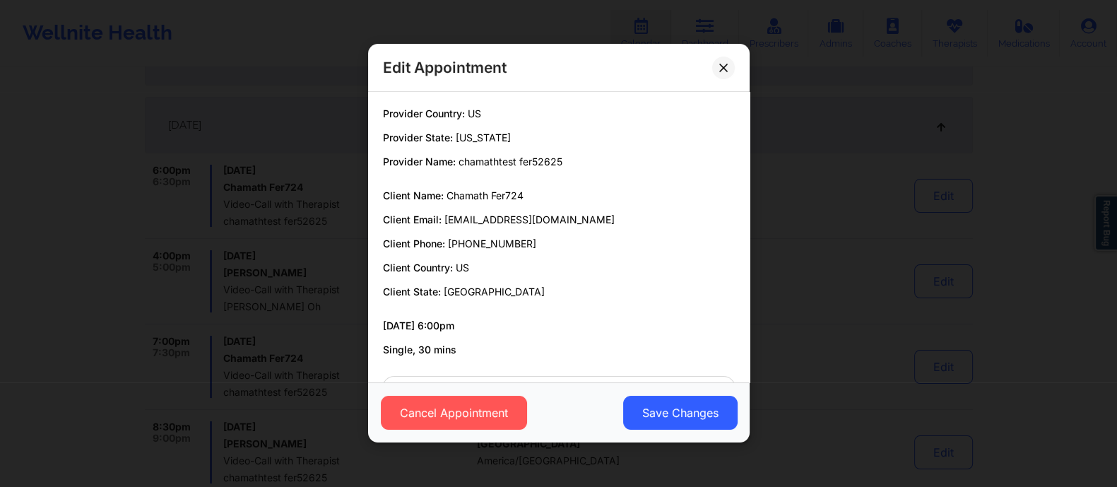
click at [894, 187] on div "Edit Appointment Provider Country: US Provider State: North Dakota Provider Nam…" at bounding box center [558, 243] width 1117 height 487
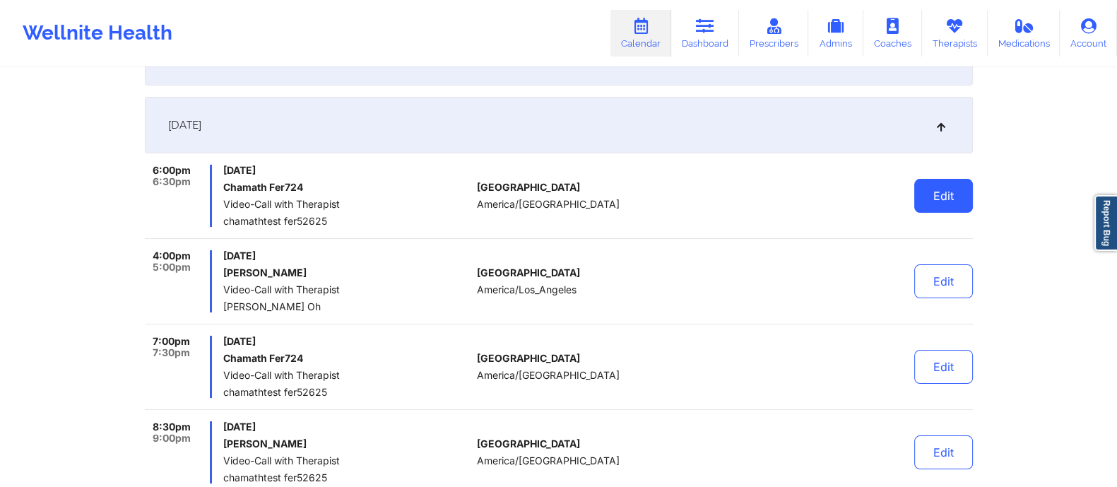
click at [935, 196] on button "Edit" at bounding box center [943, 196] width 59 height 34
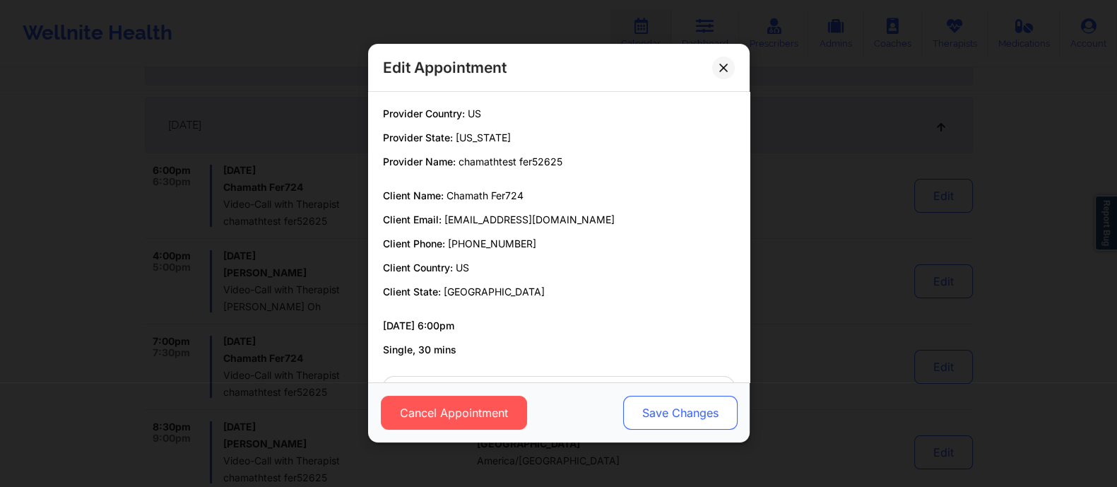
click at [654, 422] on button "Save Changes" at bounding box center [679, 413] width 114 height 34
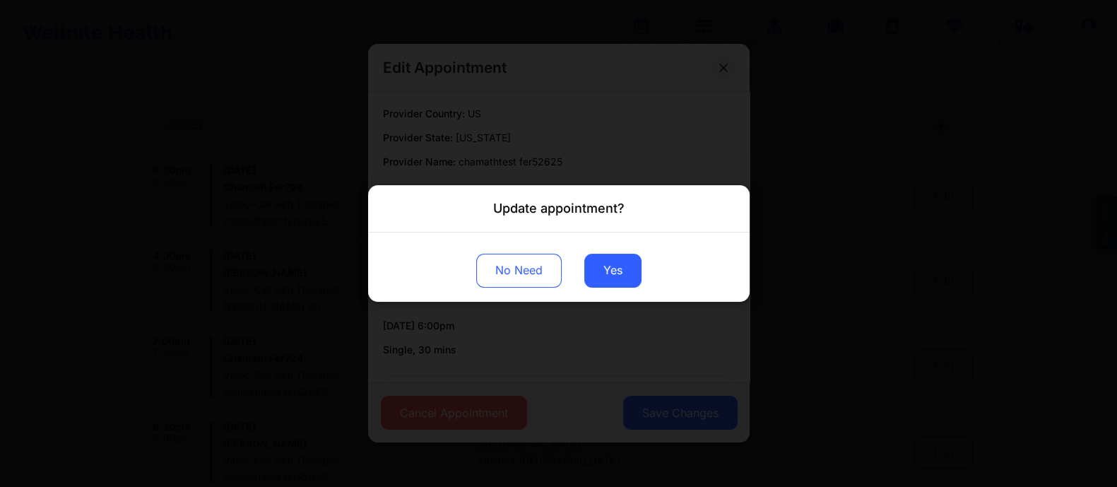
click at [527, 333] on div "Update appointment? No Need Yes" at bounding box center [558, 243] width 1117 height 487
click at [518, 275] on button "No Need" at bounding box center [518, 271] width 85 height 34
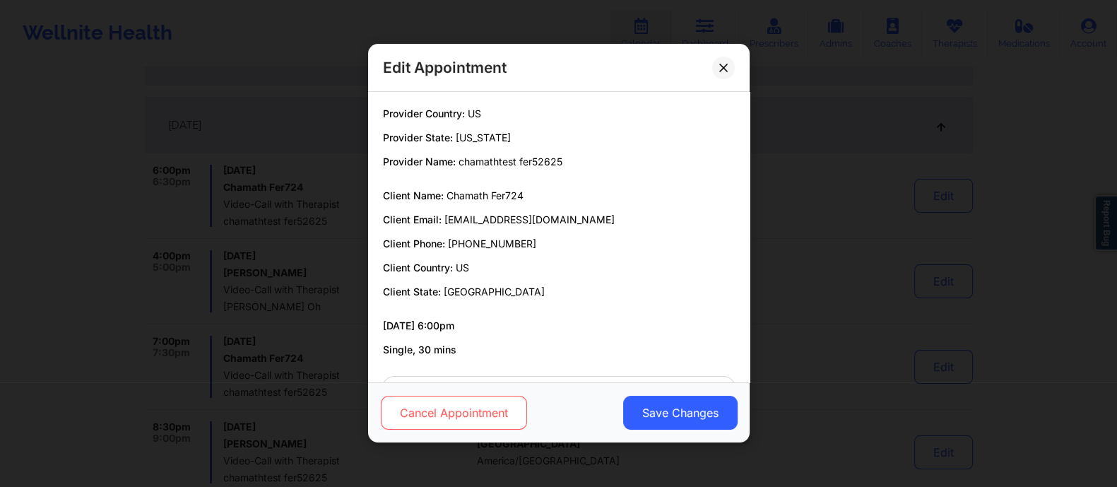
click at [446, 414] on button "Cancel Appointment" at bounding box center [453, 413] width 146 height 34
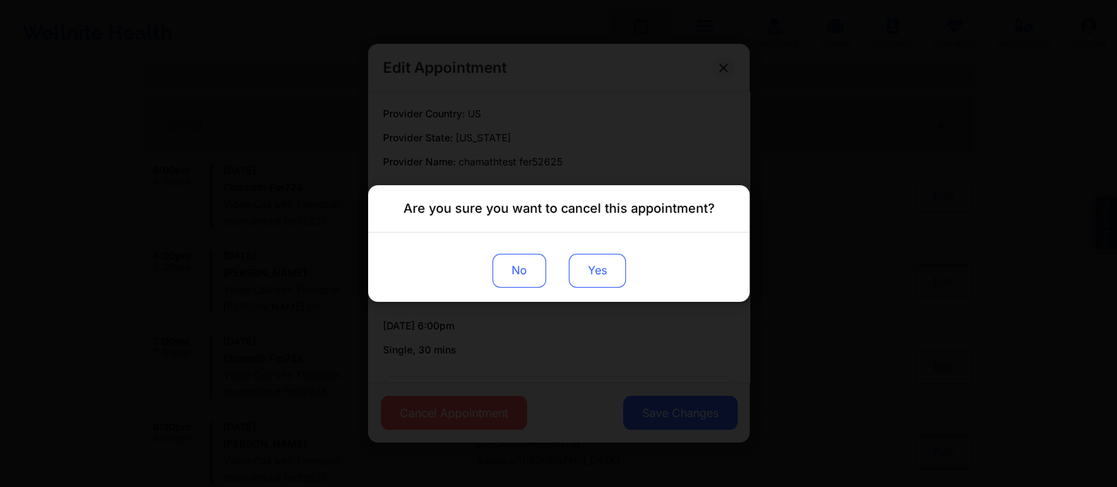
click at [593, 283] on button "Yes" at bounding box center [596, 271] width 57 height 34
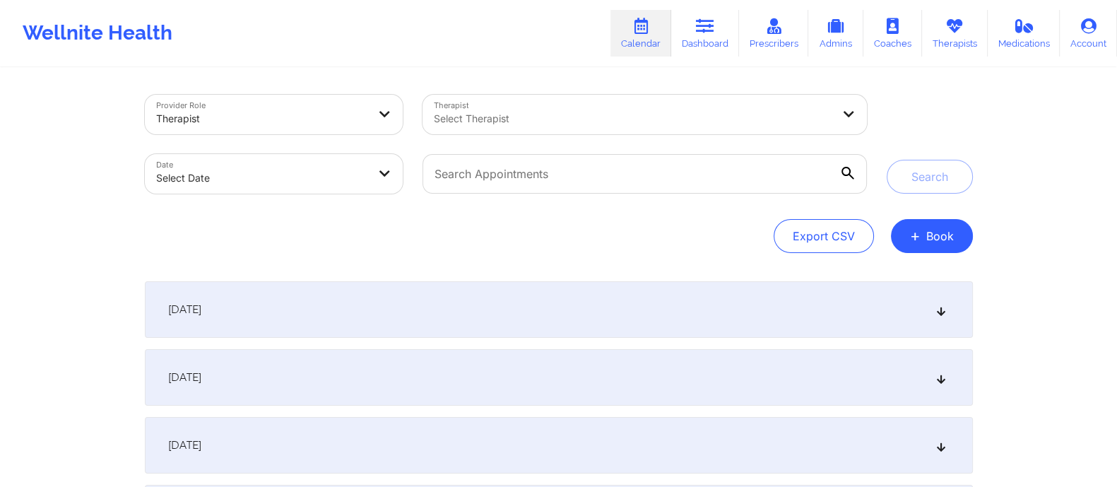
click at [287, 384] on div "[DATE]" at bounding box center [559, 377] width 828 height 57
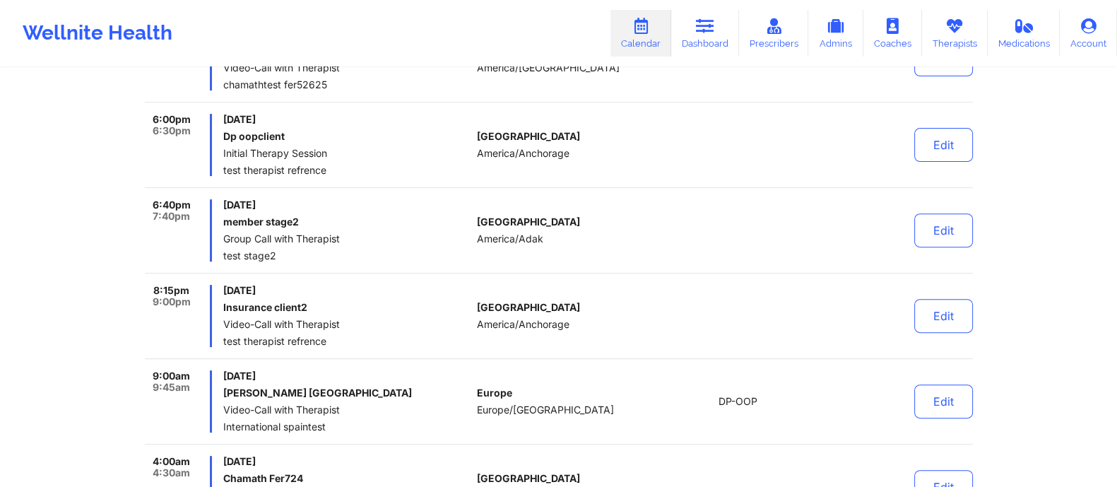
scroll to position [203, 0]
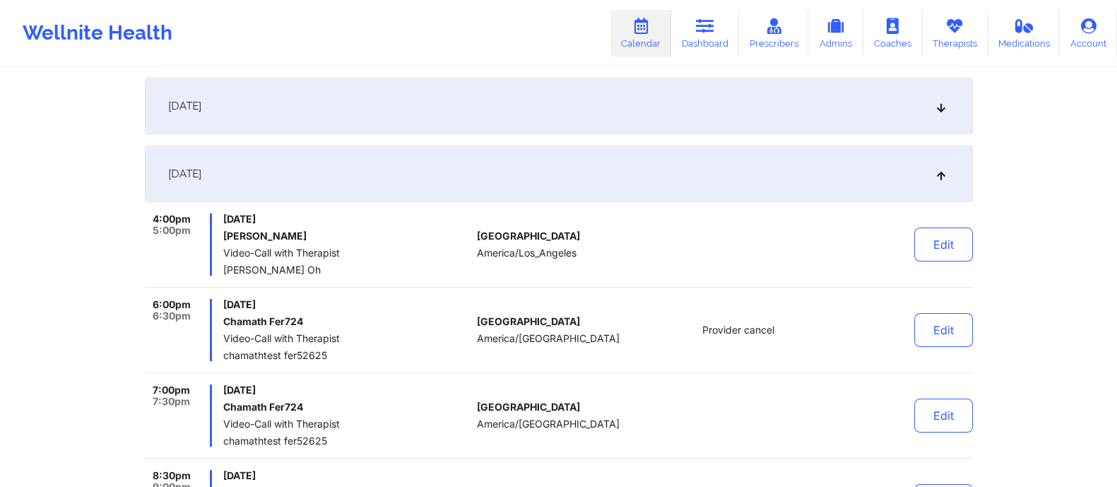
click at [682, 175] on div "[DATE]" at bounding box center [559, 174] width 828 height 57
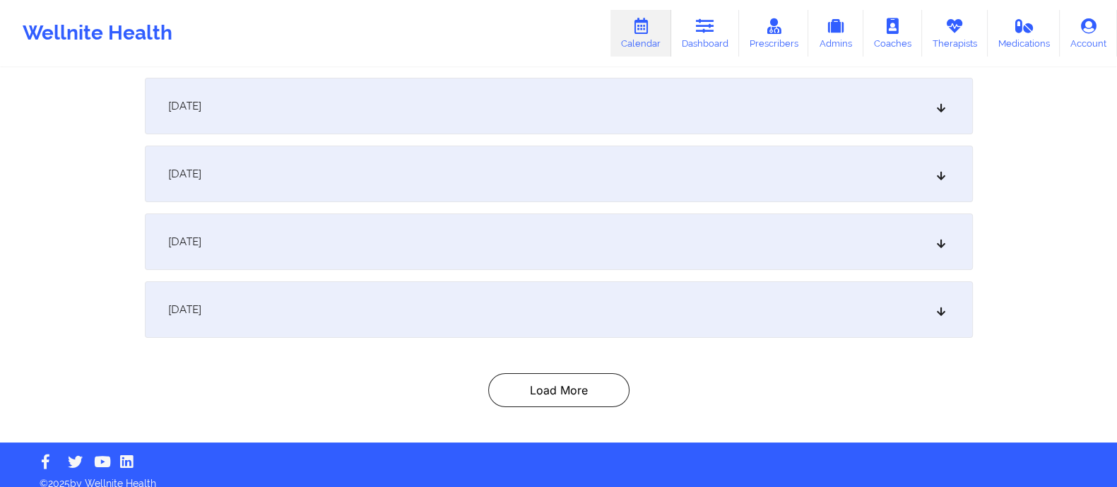
scroll to position [204, 0]
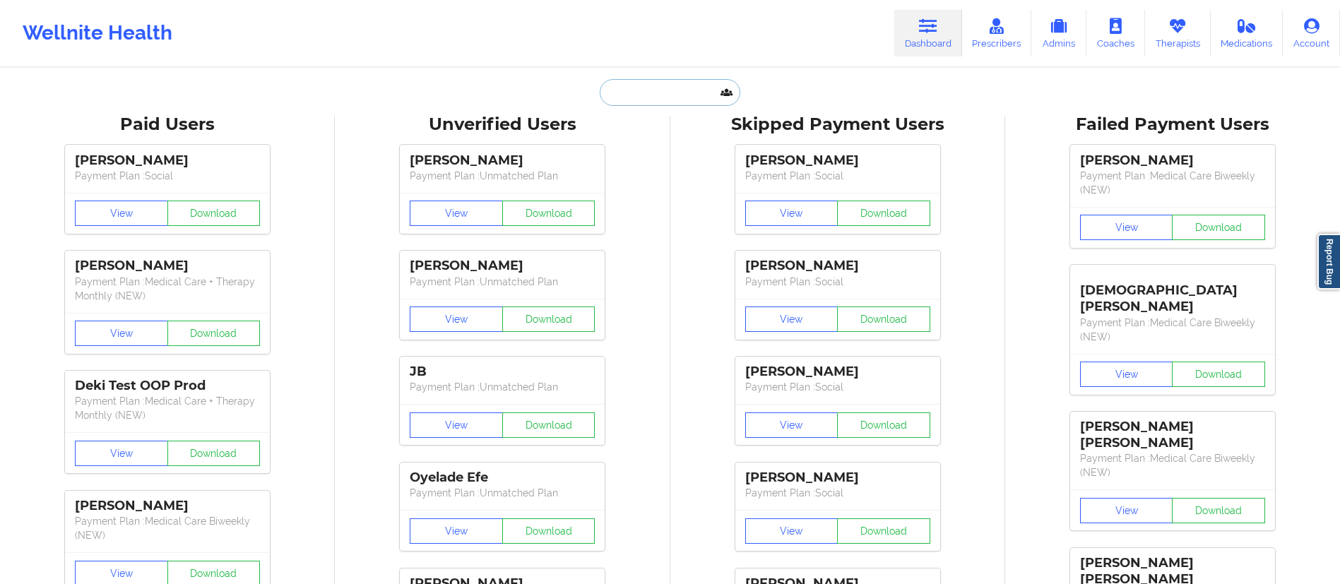
click at [714, 87] on input "text" at bounding box center [670, 92] width 140 height 27
paste input "[EMAIL_ADDRESS][DOMAIN_NAME]"
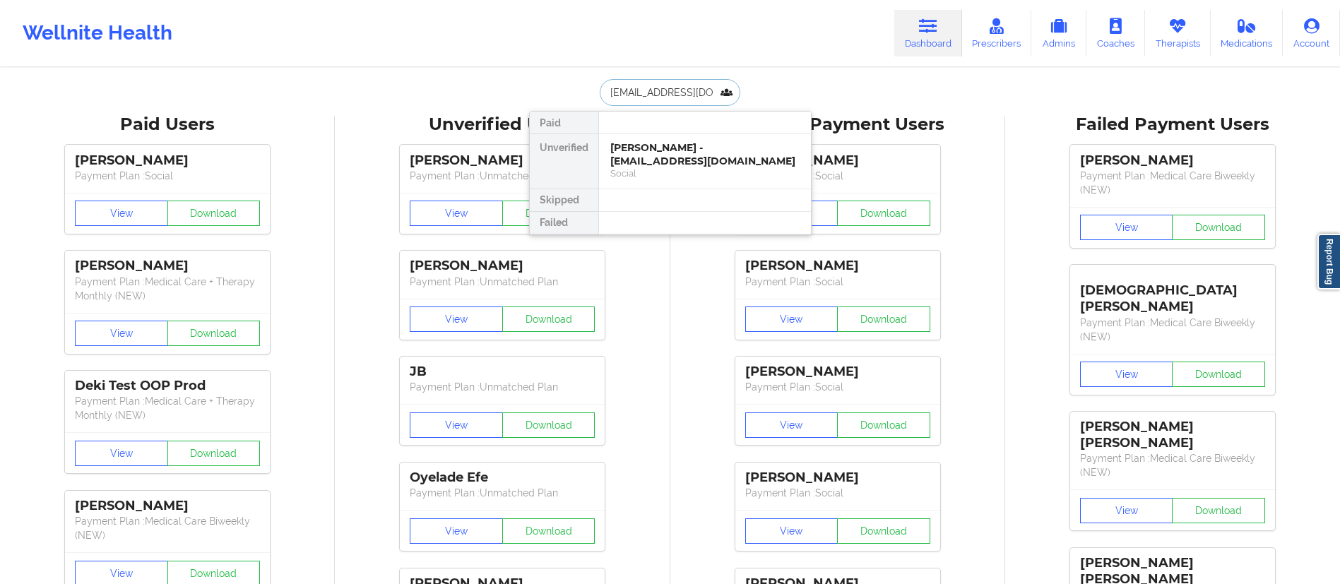
scroll to position [0, 12]
type input "[EMAIL_ADDRESS][DOMAIN_NAME]"
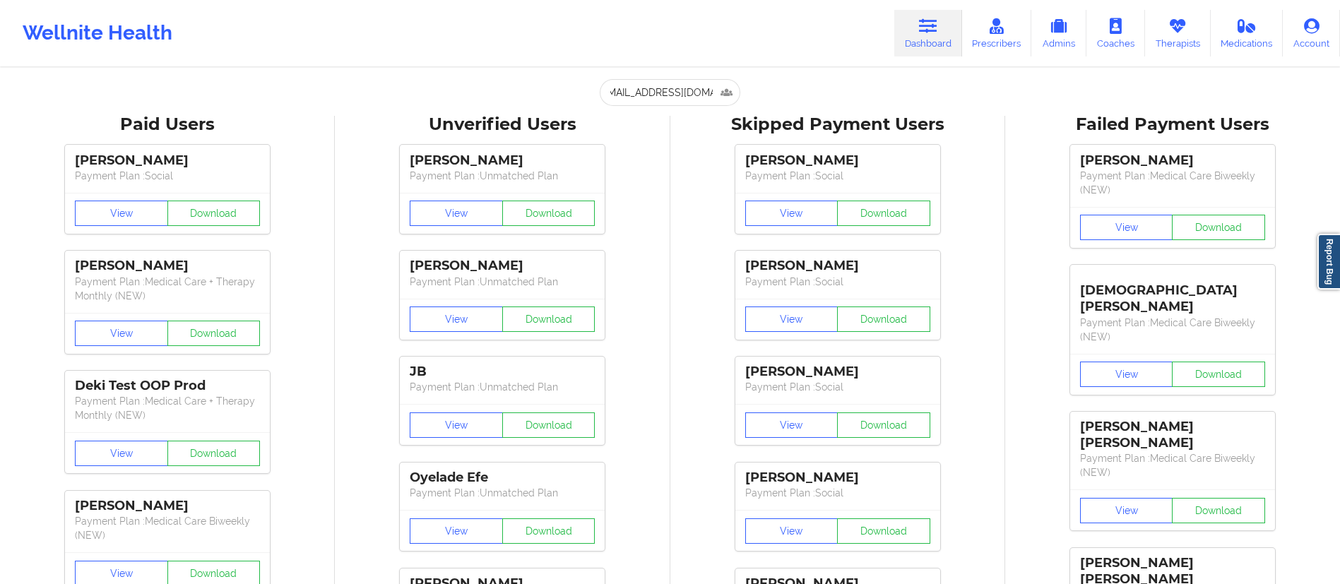
scroll to position [0, 0]
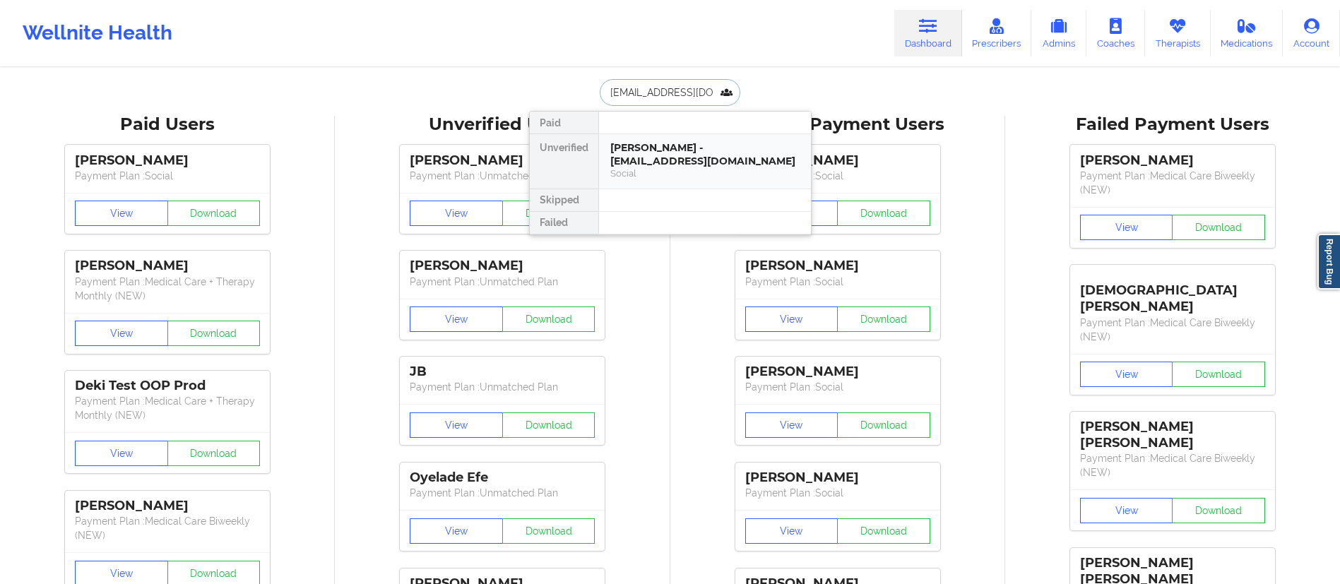
click at [678, 154] on div "[PERSON_NAME] - [EMAIL_ADDRESS][DOMAIN_NAME]" at bounding box center [704, 154] width 189 height 26
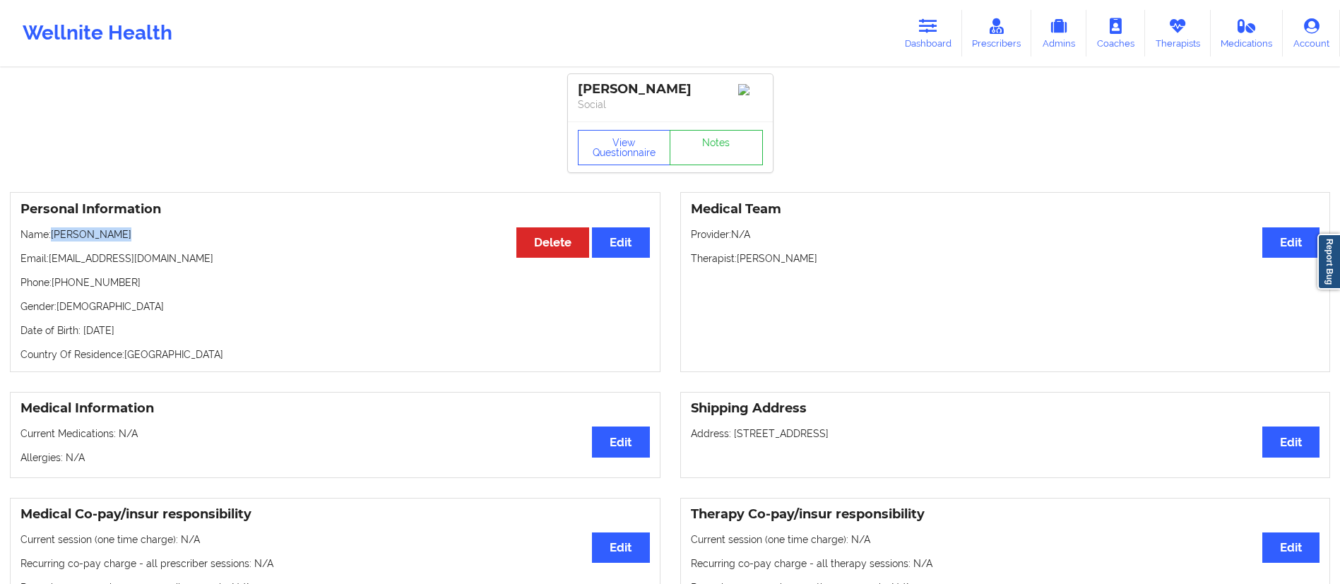
drag, startPoint x: 54, startPoint y: 234, endPoint x: 162, endPoint y: 235, distance: 108.8
click at [162, 235] on p "Name: [PERSON_NAME]" at bounding box center [334, 234] width 629 height 14
copy p "[PERSON_NAME]"
click at [914, 33] on link "Dashboard" at bounding box center [928, 33] width 68 height 47
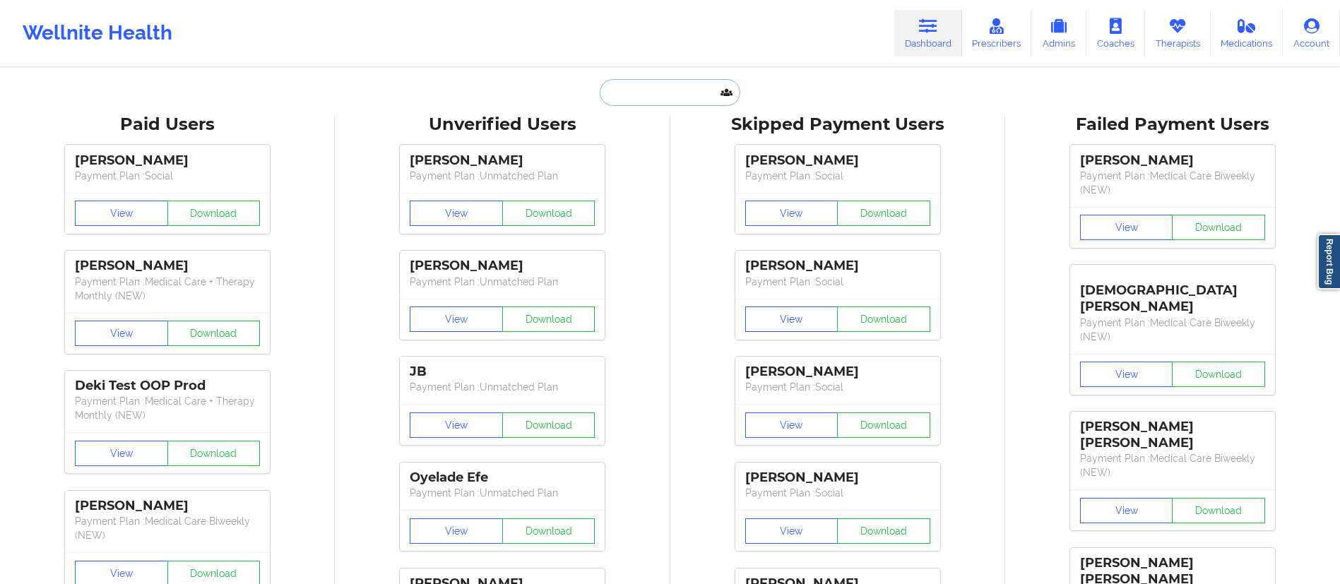
click at [653, 100] on input "text" at bounding box center [670, 92] width 140 height 27
paste input "[PERSON_NAME]"
type input "[PERSON_NAME]"
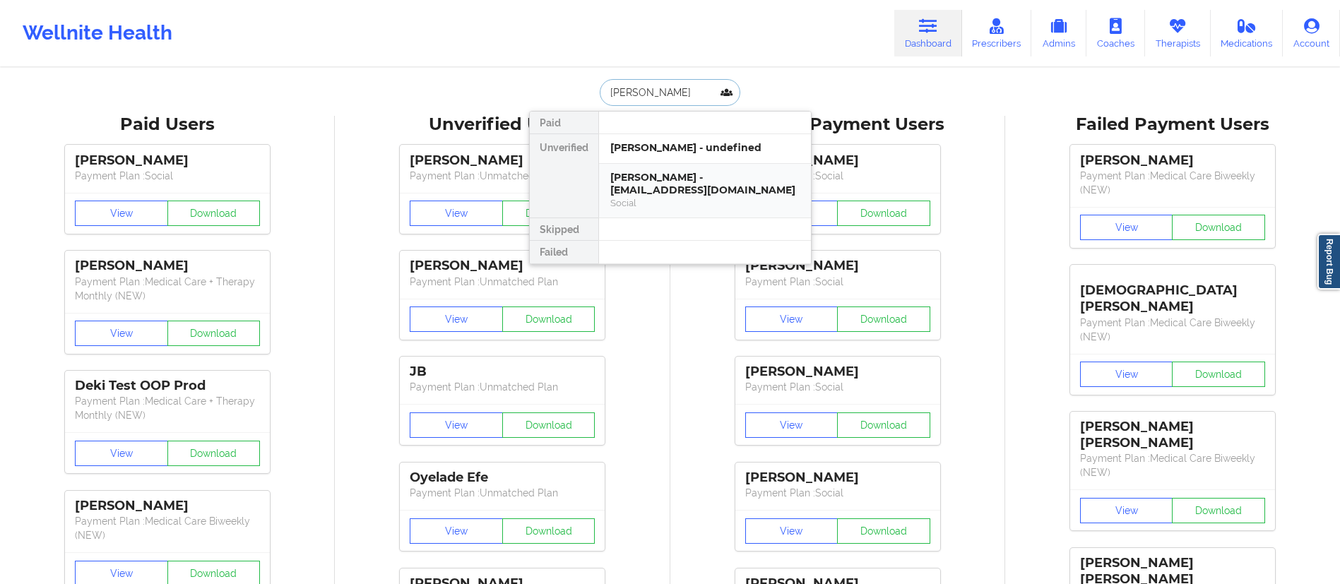
click at [636, 192] on div "[PERSON_NAME] - [EMAIL_ADDRESS][DOMAIN_NAME]" at bounding box center [704, 184] width 189 height 26
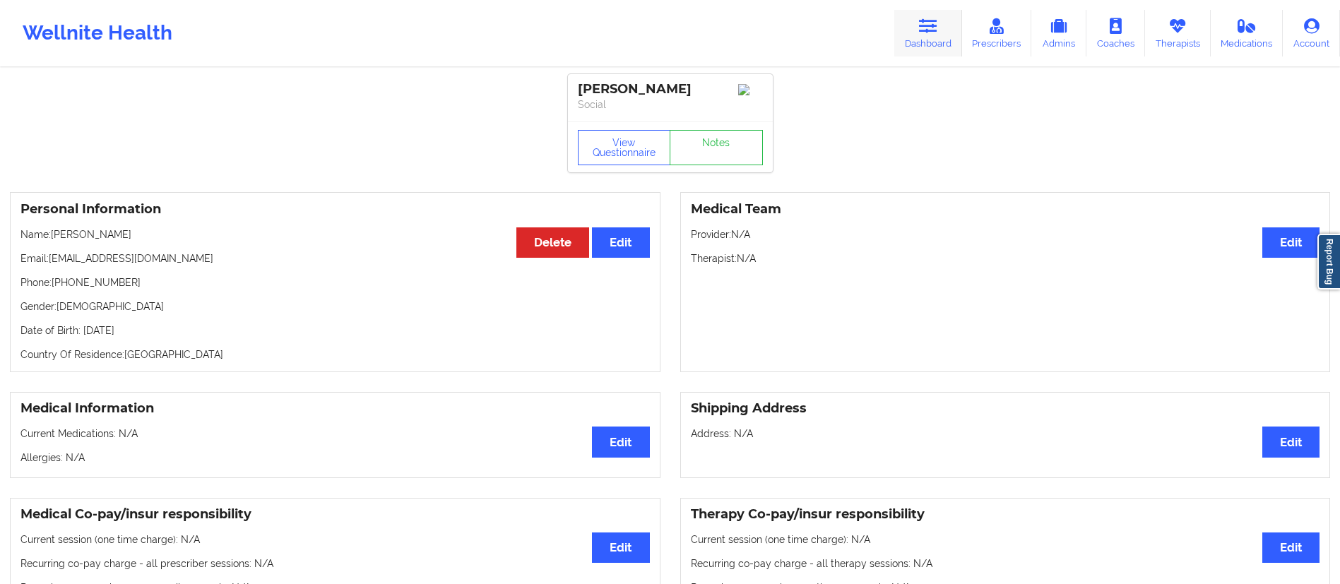
click at [925, 27] on icon at bounding box center [928, 26] width 18 height 16
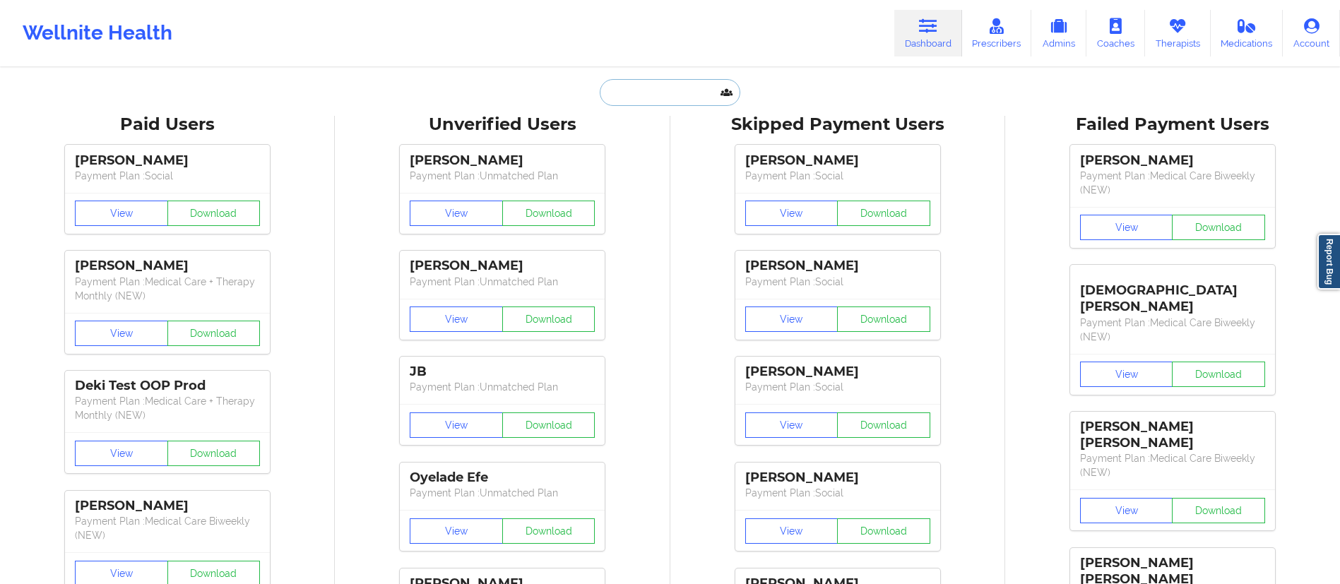
click at [672, 98] on input "text" at bounding box center [670, 92] width 140 height 27
paste input "[PERSON_NAME]"
type input "[PERSON_NAME]"
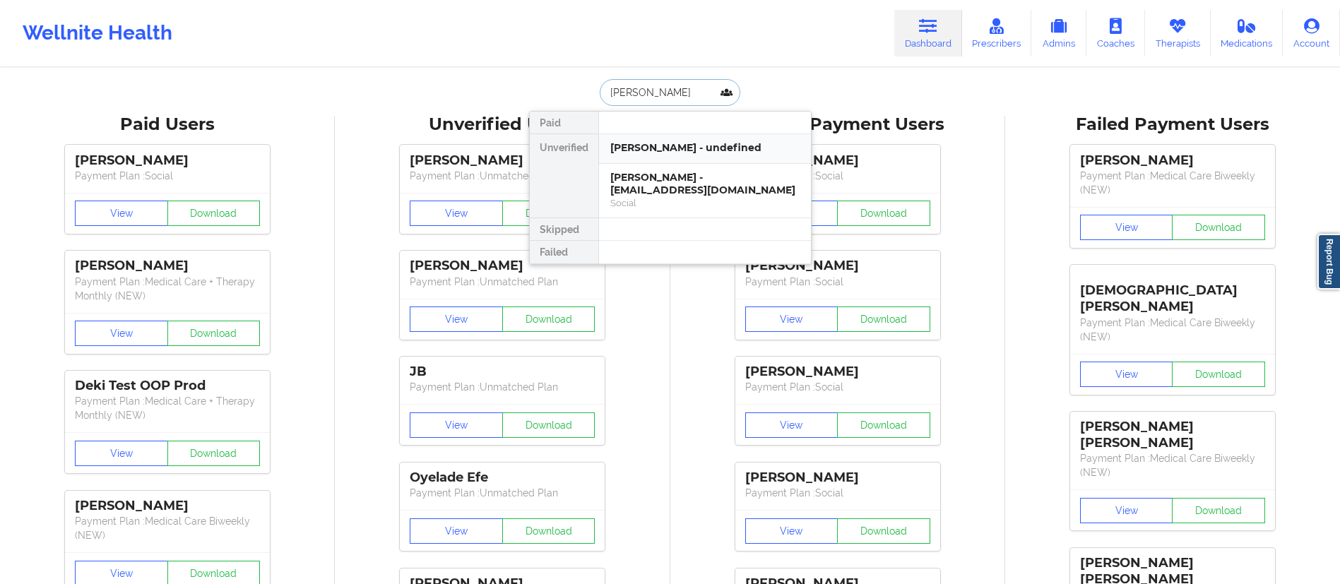
click at [653, 151] on div "[PERSON_NAME] - undefined" at bounding box center [704, 147] width 189 height 13
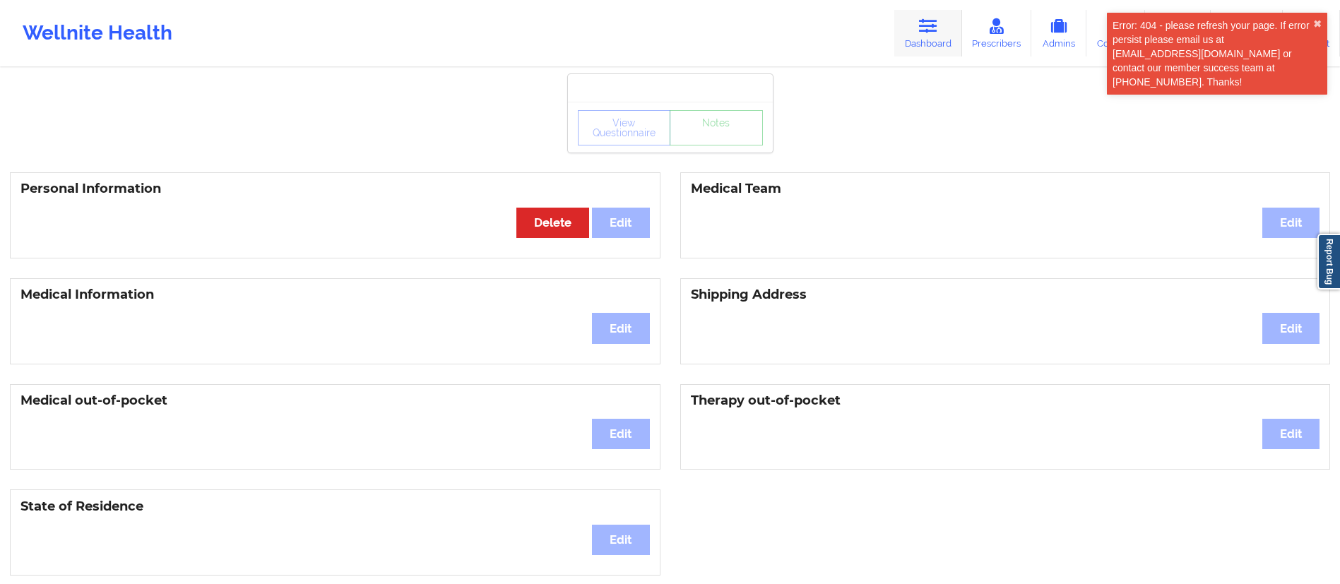
click at [920, 35] on link "Dashboard" at bounding box center [928, 33] width 68 height 47
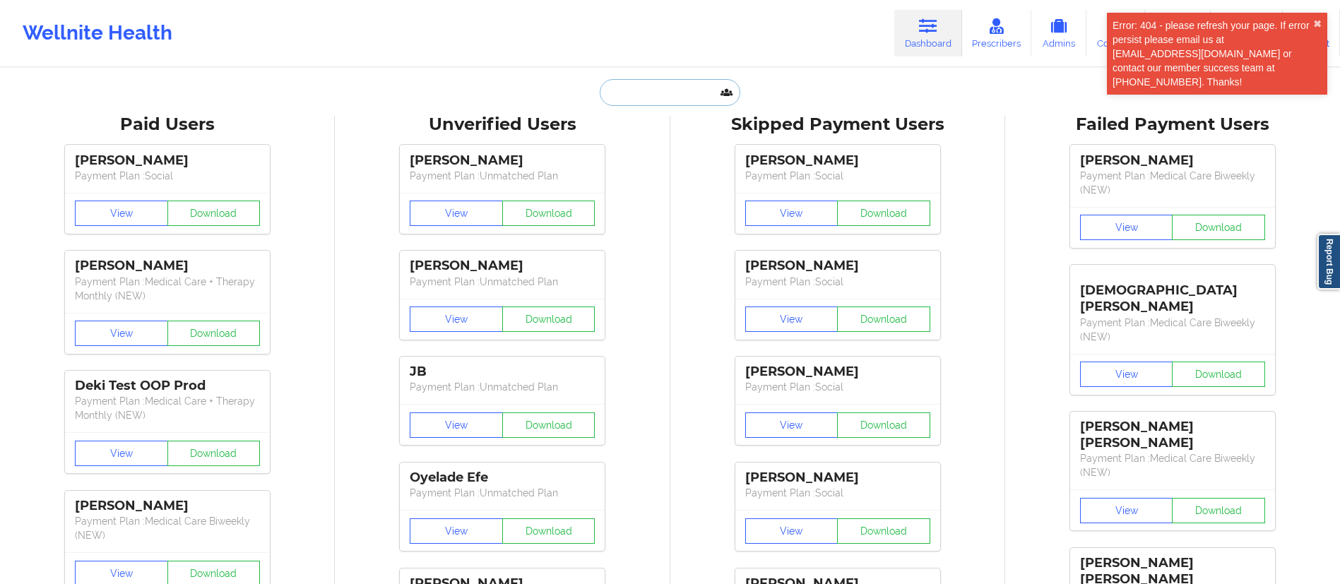
click at [653, 101] on input "text" at bounding box center [670, 92] width 140 height 27
paste input "[PERSON_NAME]"
type input "[PERSON_NAME]"
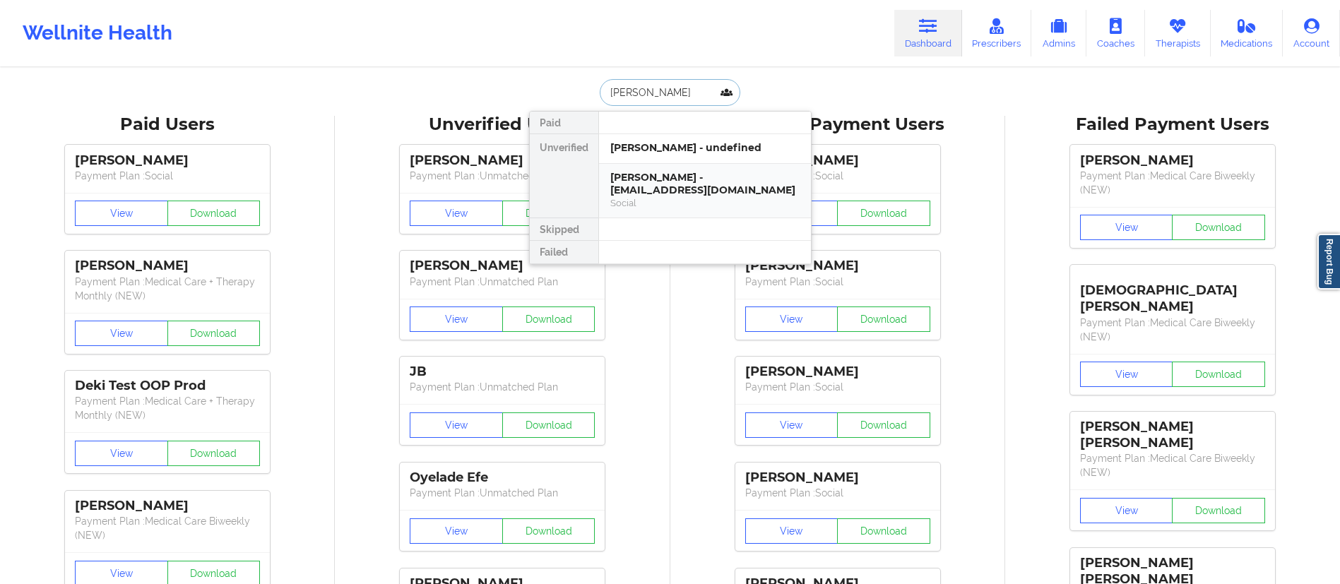
click at [692, 201] on div "Social" at bounding box center [704, 203] width 189 height 12
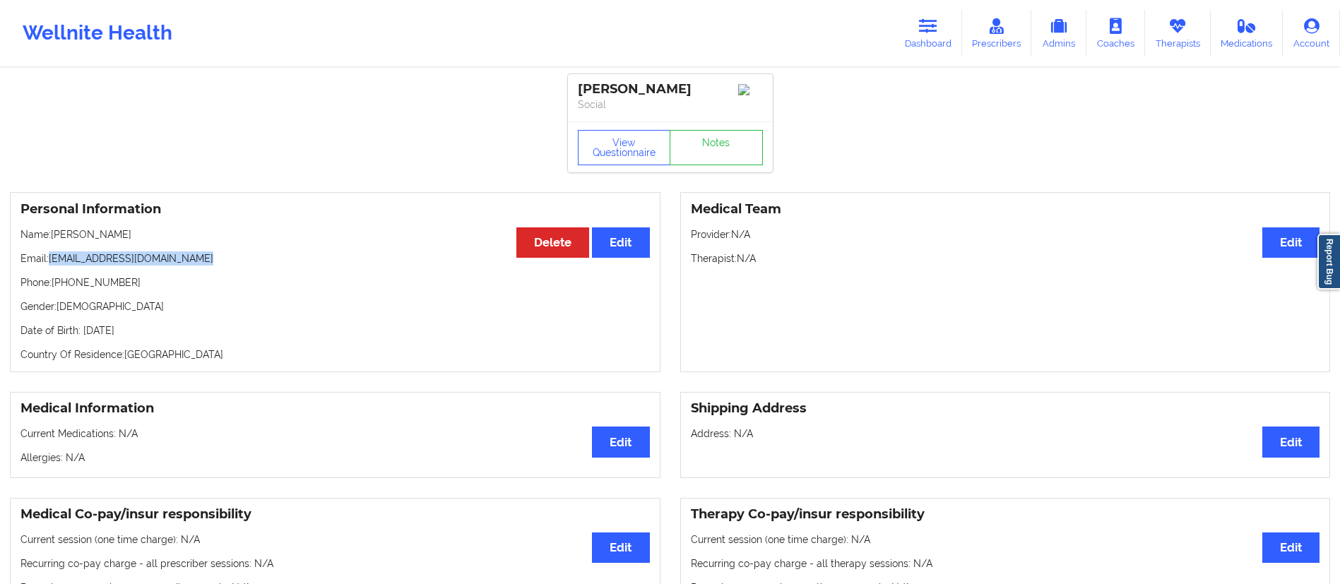
drag, startPoint x: 49, startPoint y: 259, endPoint x: 234, endPoint y: 256, distance: 184.4
click at [234, 256] on p "Email: [EMAIL_ADDRESS][DOMAIN_NAME]" at bounding box center [334, 259] width 629 height 14
copy p "[EMAIL_ADDRESS][DOMAIN_NAME]"
click at [913, 51] on link "Dashboard" at bounding box center [928, 33] width 68 height 47
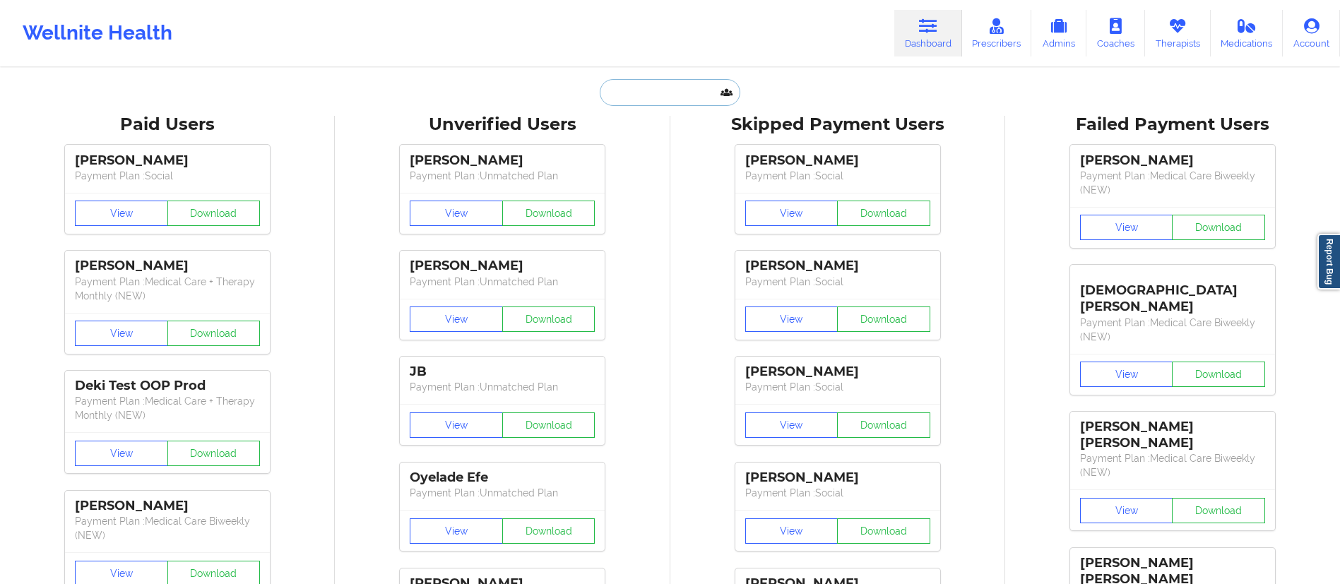
click at [709, 90] on input "text" at bounding box center [670, 92] width 140 height 27
paste input "[PERSON_NAME]"
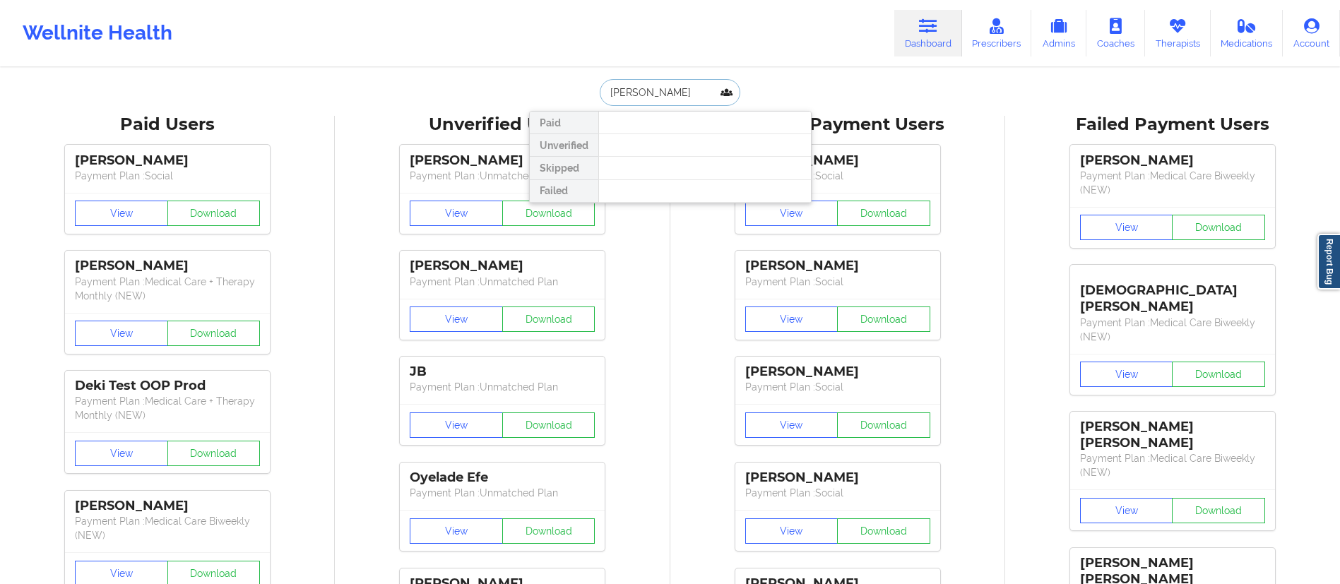
drag, startPoint x: 641, startPoint y: 85, endPoint x: 685, endPoint y: 93, distance: 43.8
click at [685, 93] on input "[PERSON_NAME]" at bounding box center [670, 92] width 140 height 27
click at [688, 93] on input "[PERSON_NAME]" at bounding box center [670, 92] width 140 height 27
drag, startPoint x: 688, startPoint y: 93, endPoint x: 594, endPoint y: 82, distance: 94.6
click at [594, 82] on div "[PERSON_NAME] Unverified Skipped Failed" at bounding box center [670, 92] width 283 height 27
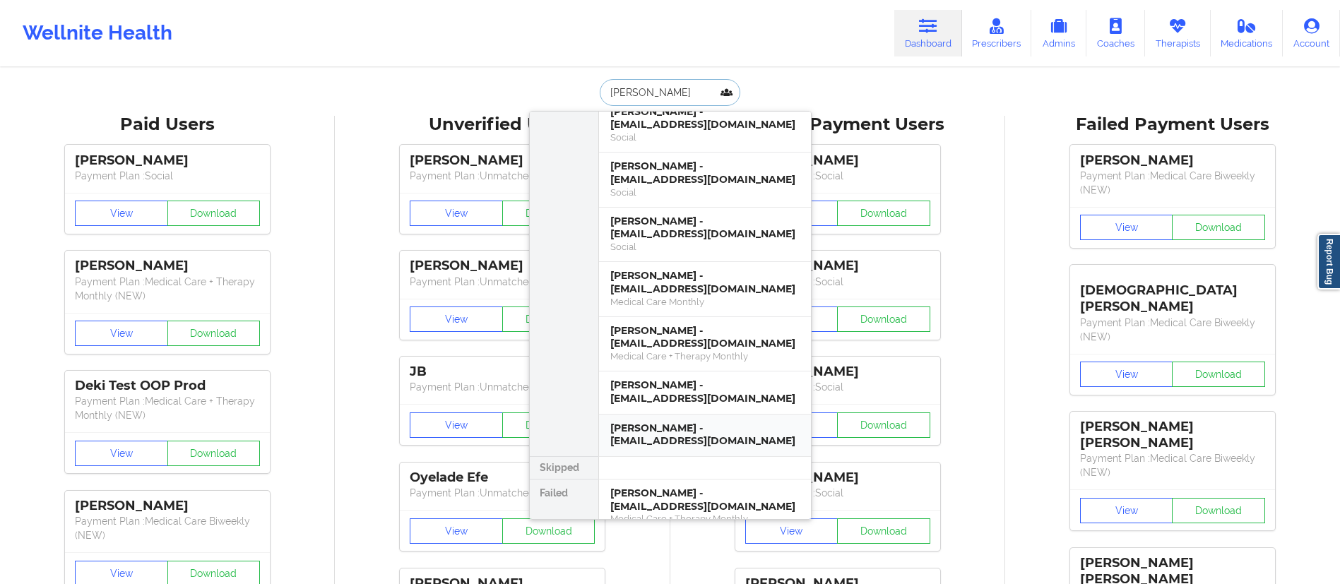
scroll to position [1475, 0]
click at [864, 271] on div "[PERSON_NAME]" at bounding box center [837, 266] width 185 height 16
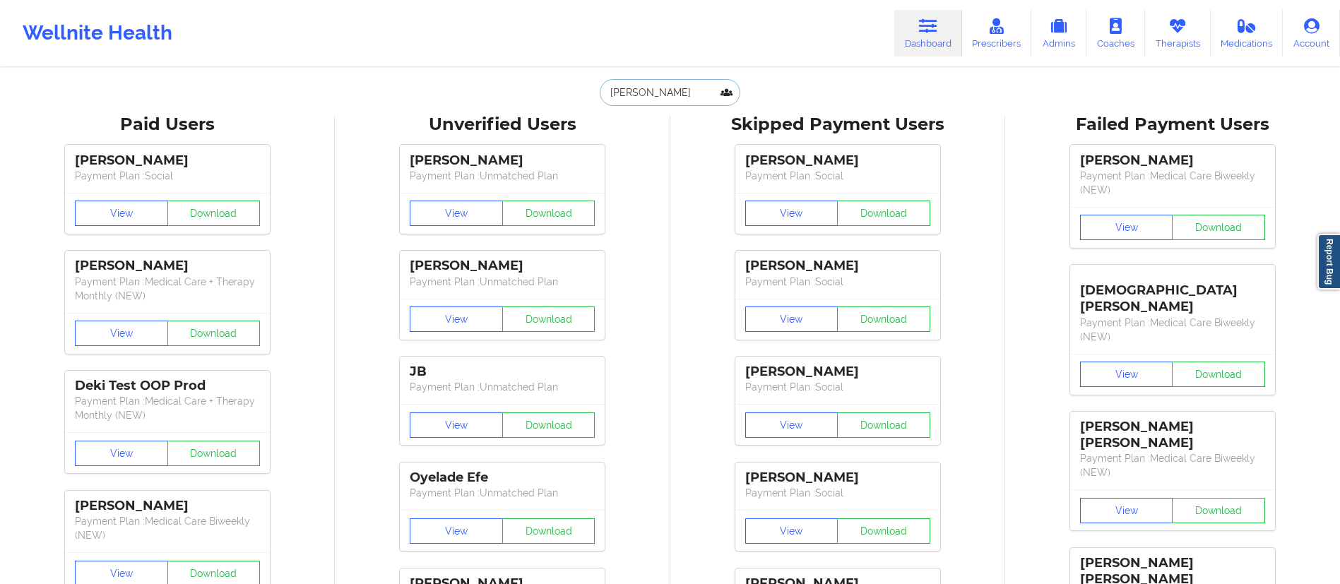
drag, startPoint x: 690, startPoint y: 93, endPoint x: 593, endPoint y: 71, distance: 98.4
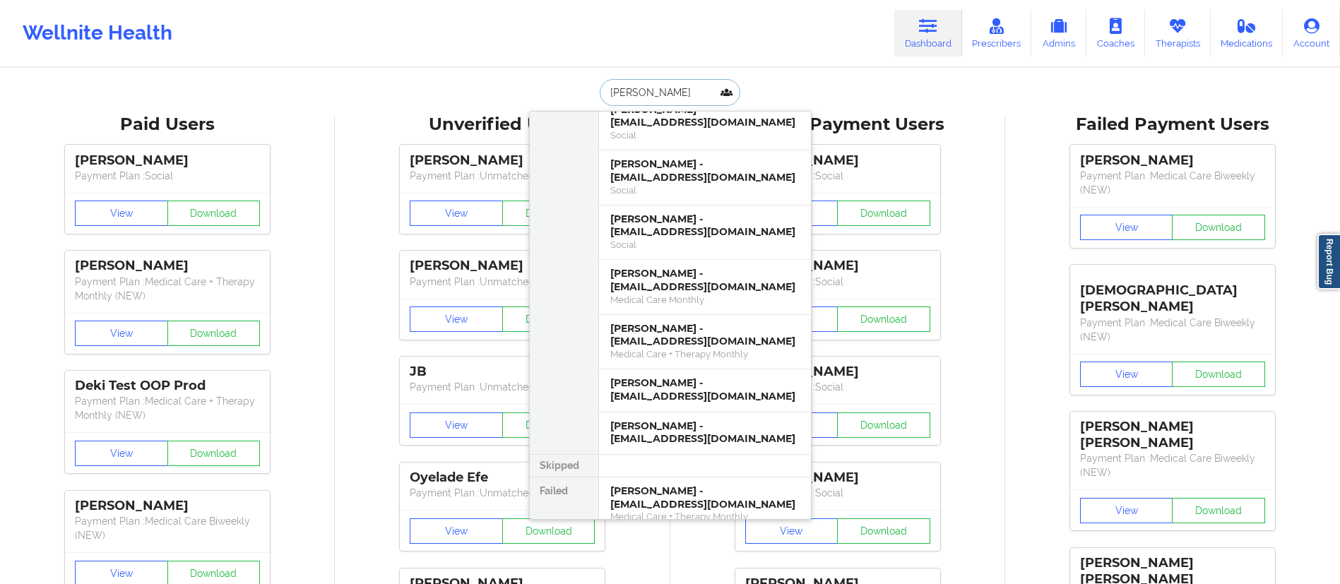
click at [675, 89] on input "[PERSON_NAME]" at bounding box center [670, 92] width 140 height 27
paste input "[PERSON_NAME]"
type input "[PERSON_NAME]"
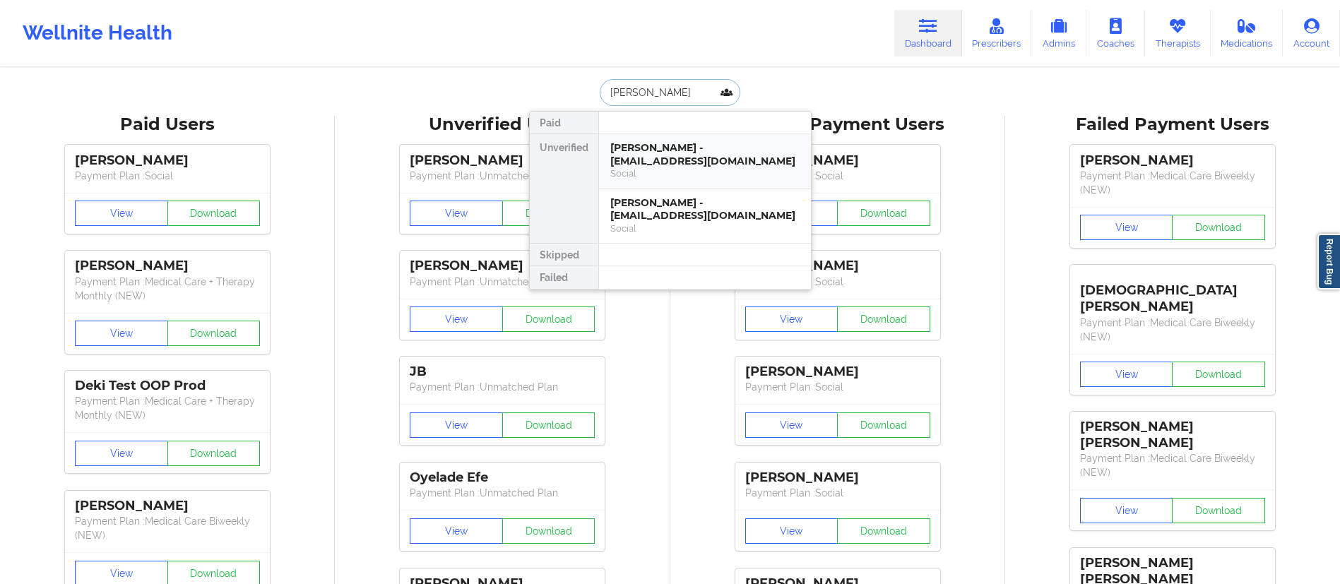
click at [678, 166] on div "[PERSON_NAME] - [EMAIL_ADDRESS][DOMAIN_NAME]" at bounding box center [704, 154] width 189 height 26
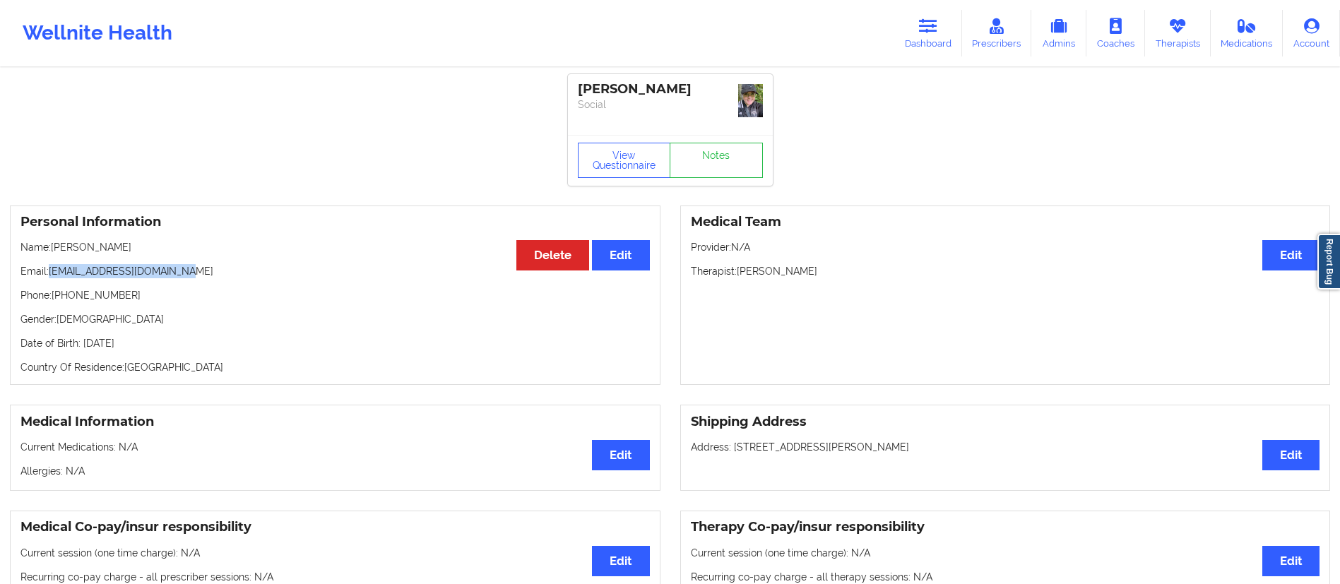
drag, startPoint x: 49, startPoint y: 268, endPoint x: 214, endPoint y: 267, distance: 164.6
click at [214, 267] on p "Email: [EMAIL_ADDRESS][DOMAIN_NAME]" at bounding box center [334, 271] width 629 height 14
copy p "[EMAIL_ADDRESS][DOMAIN_NAME]"
